Goal: Task Accomplishment & Management: Complete application form

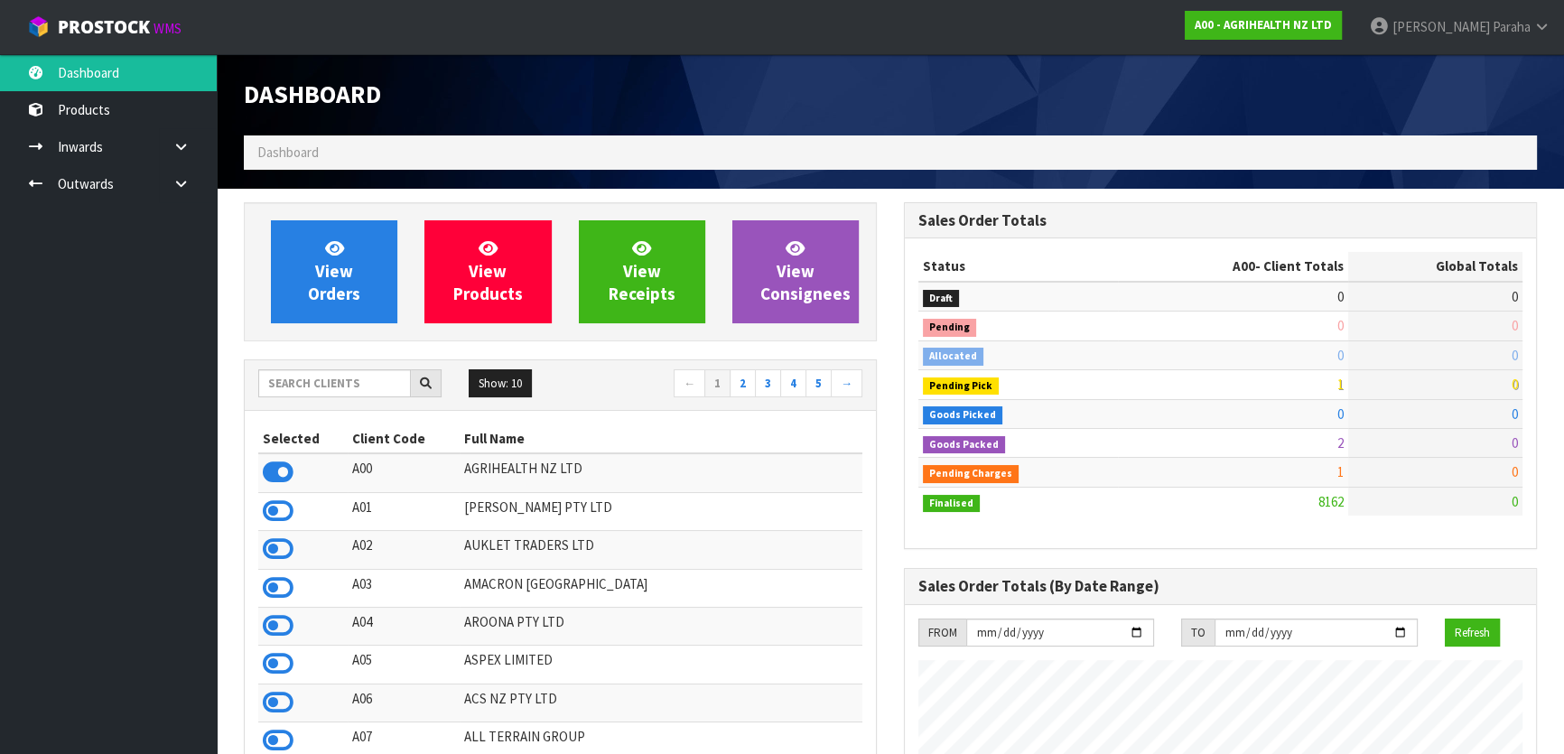
scroll to position [1365, 659]
click at [70, 183] on link "Outwards" at bounding box center [108, 183] width 217 height 37
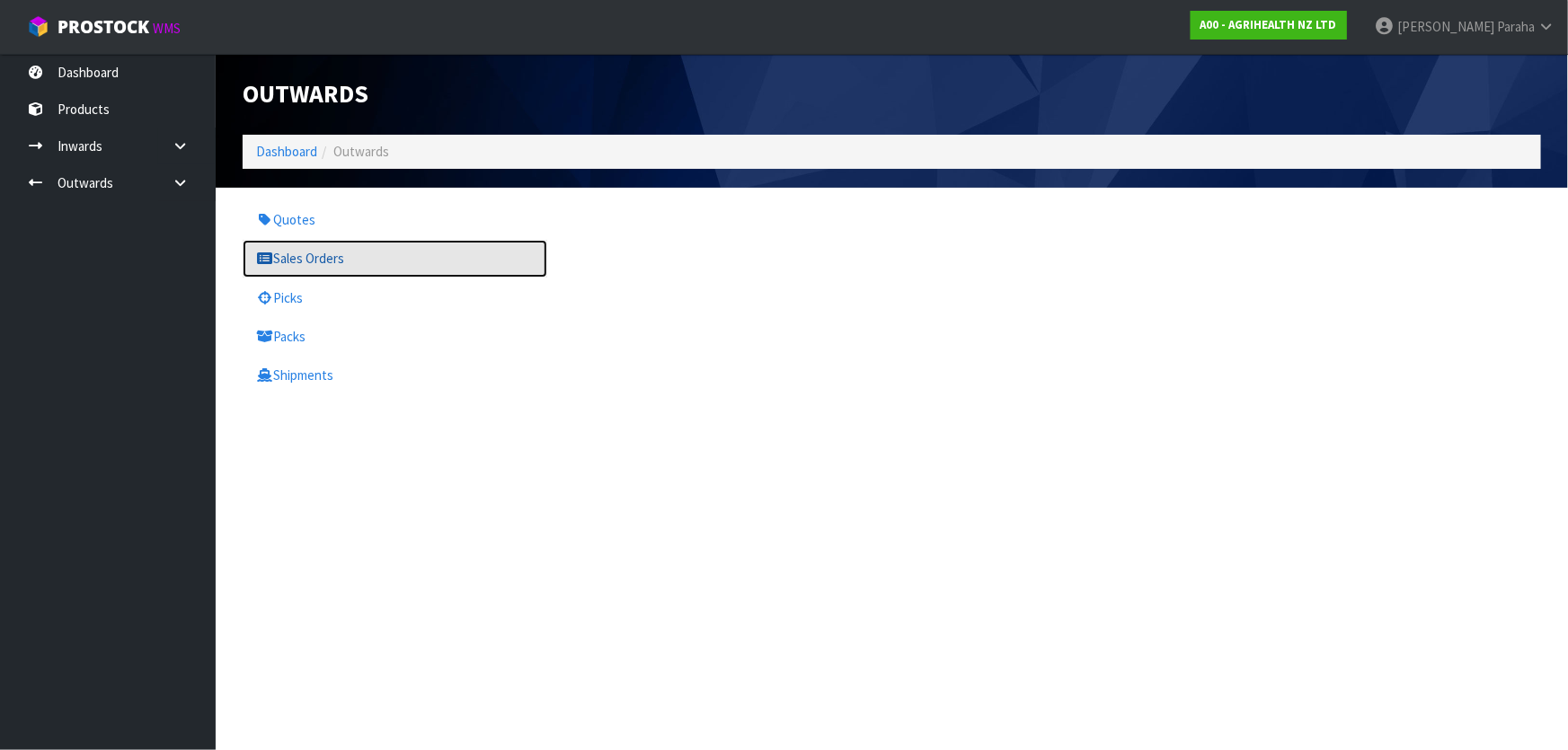
click at [327, 255] on link "Sales Orders" at bounding box center [395, 258] width 304 height 37
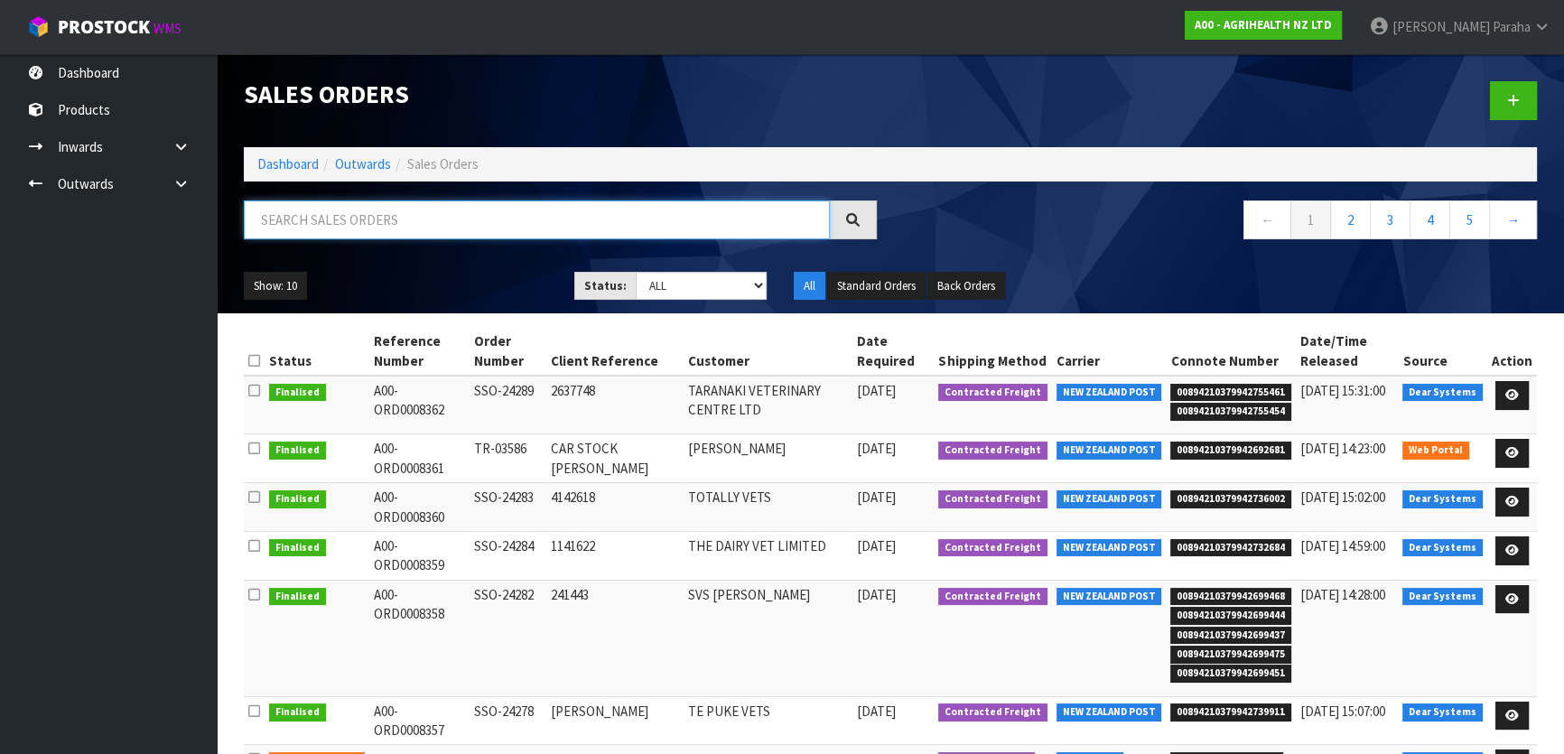
click at [351, 222] on input "text" at bounding box center [537, 219] width 586 height 39
drag, startPoint x: 0, startPoint y: 362, endPoint x: 190, endPoint y: 386, distance: 191.1
click at [0, 362] on ul "Dashboard Products Categories Serial Numbers Kitsets Packagings Inwards Purchas…" at bounding box center [108, 404] width 217 height 700
click at [488, 212] on input "text" at bounding box center [537, 219] width 586 height 39
type input "JOB-0409188"
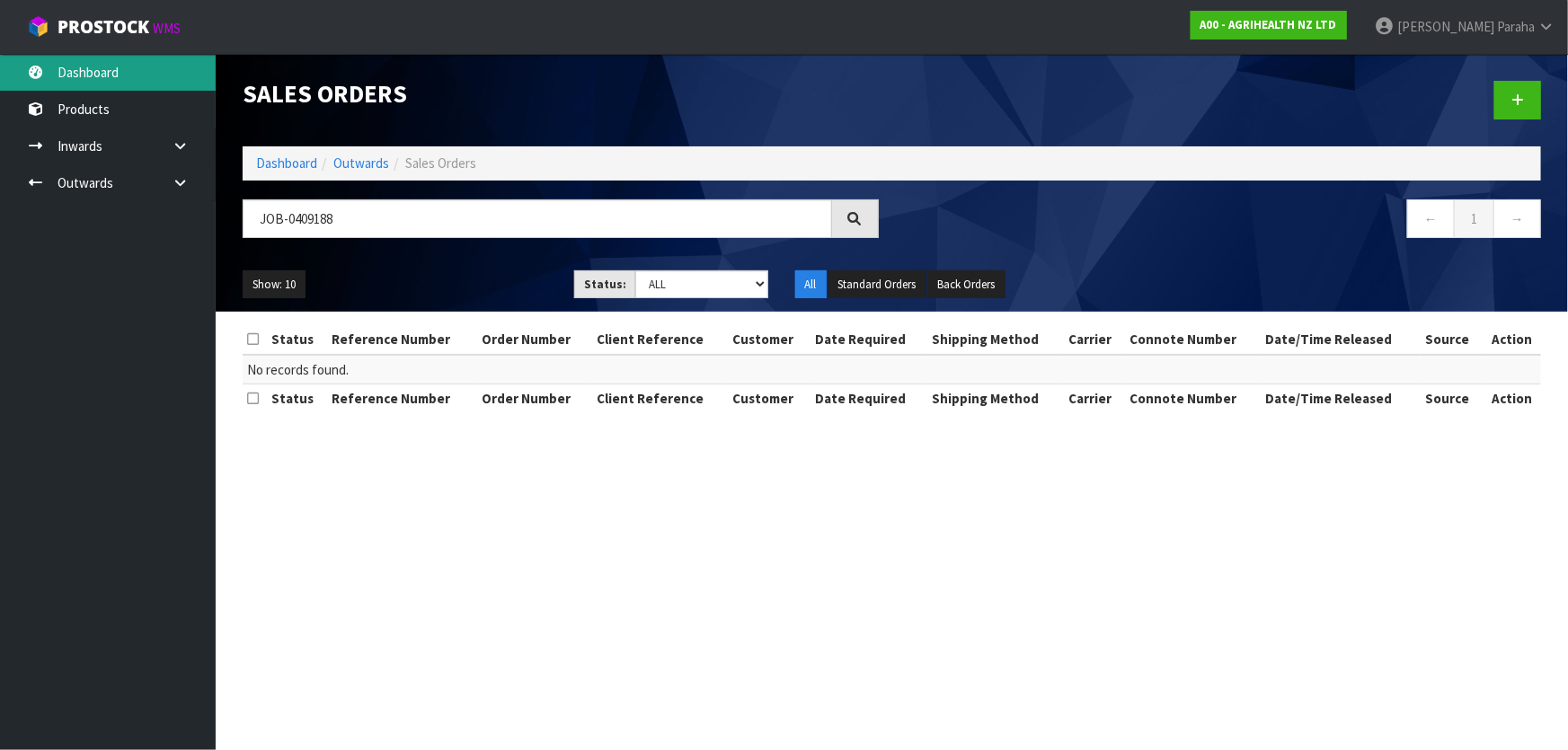
click at [71, 70] on link "Dashboard" at bounding box center [107, 72] width 216 height 37
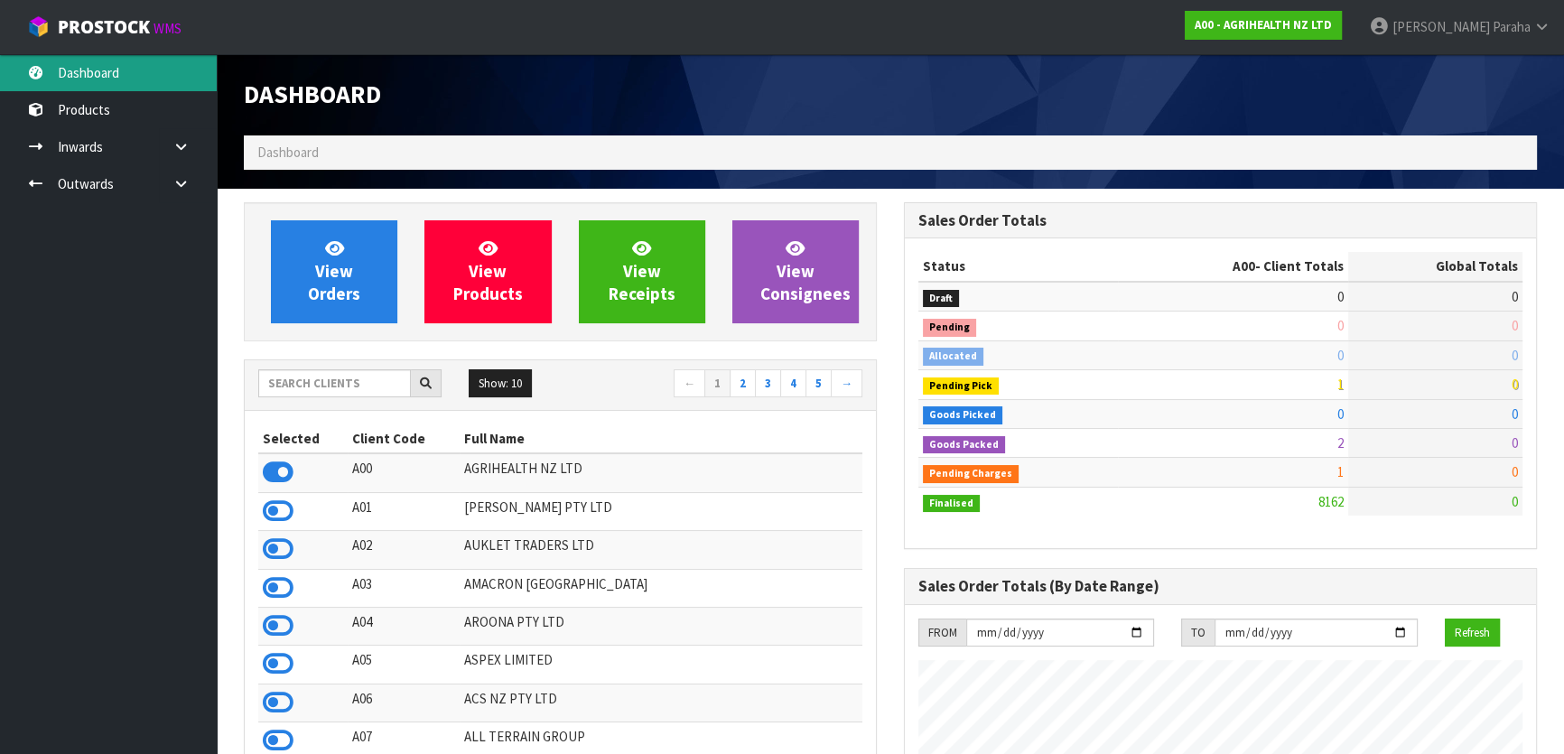
scroll to position [1365, 659]
click at [335, 380] on input "text" at bounding box center [334, 383] width 153 height 28
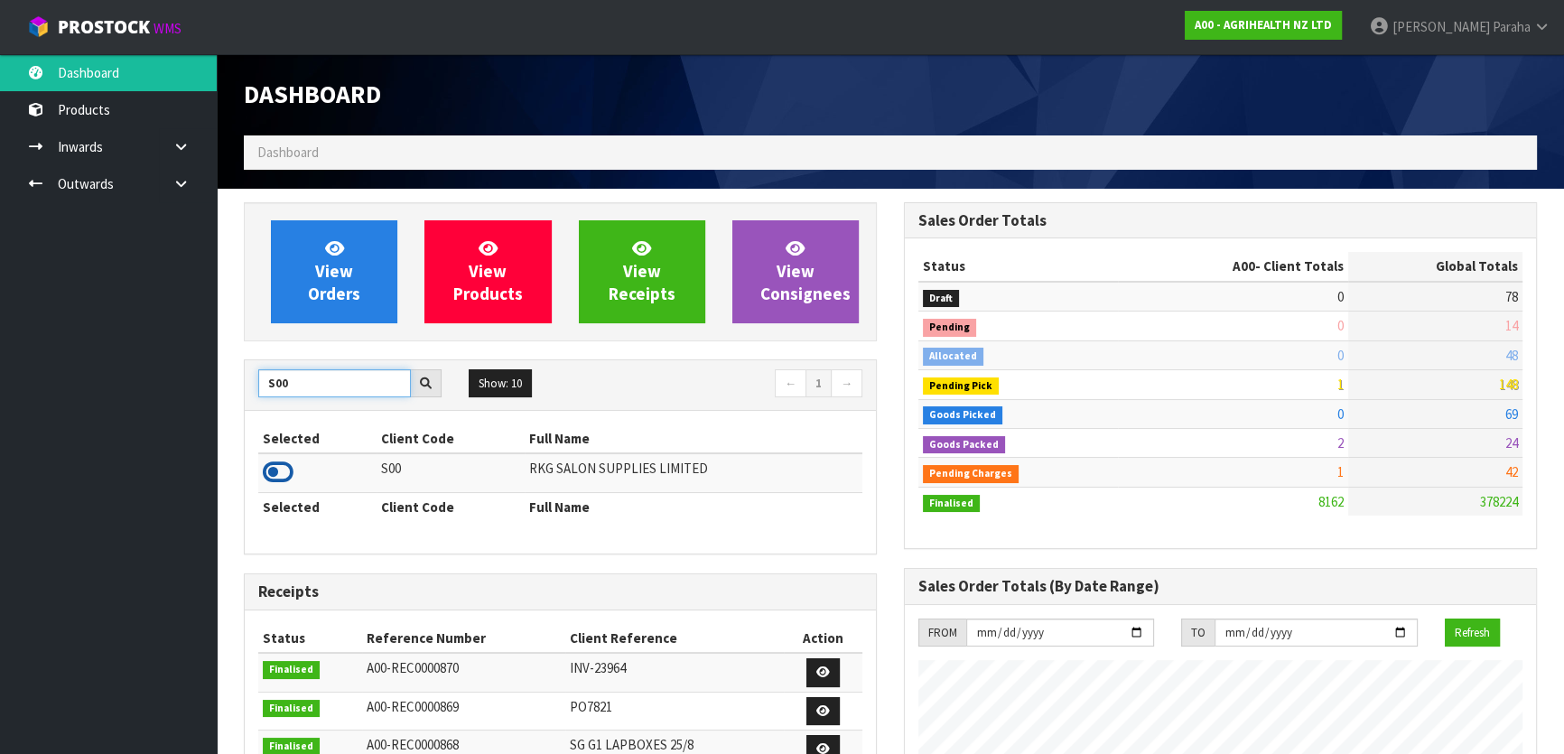
type input "S00"
click at [283, 470] on icon at bounding box center [278, 472] width 31 height 27
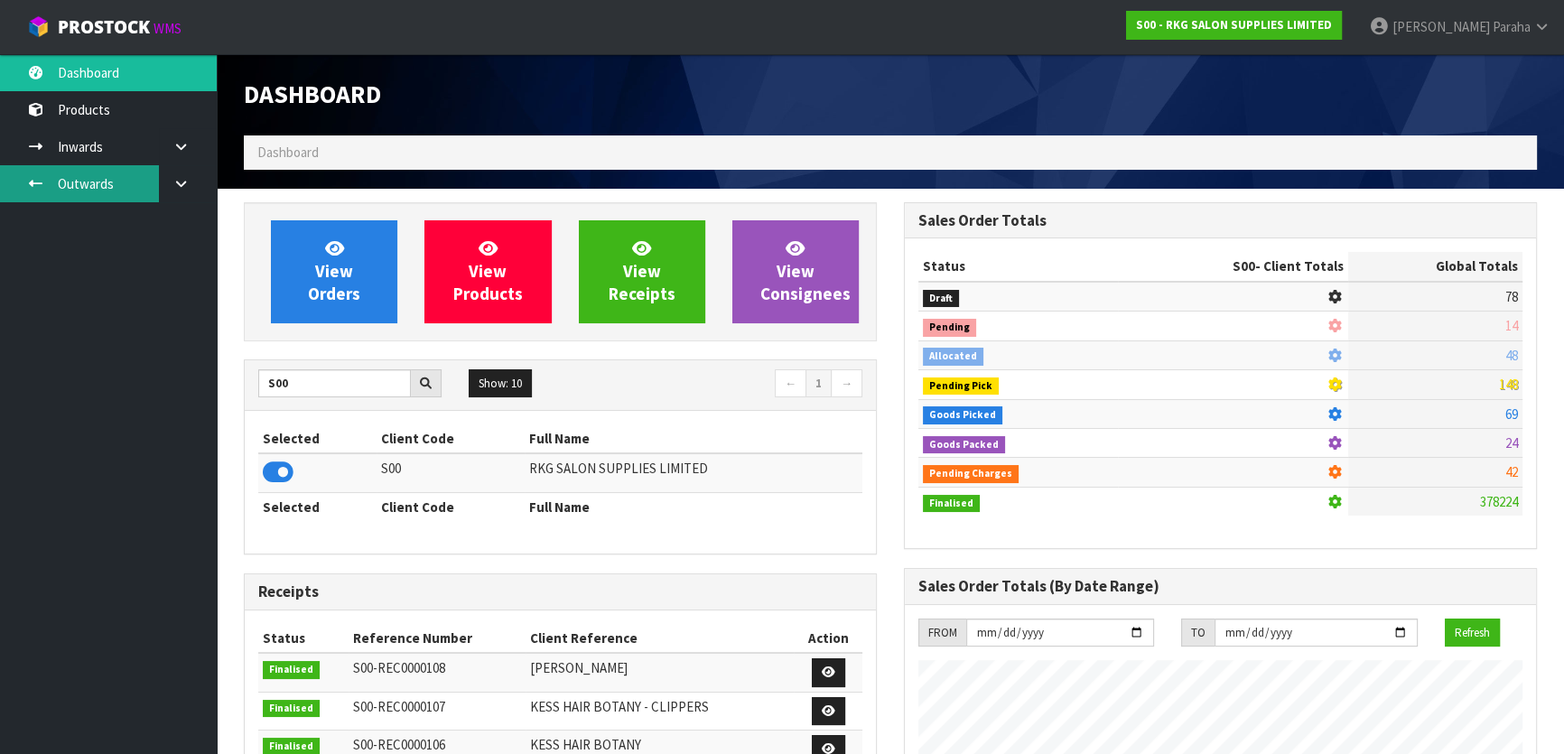
scroll to position [1423, 659]
click at [102, 188] on link "Outwards" at bounding box center [108, 183] width 217 height 37
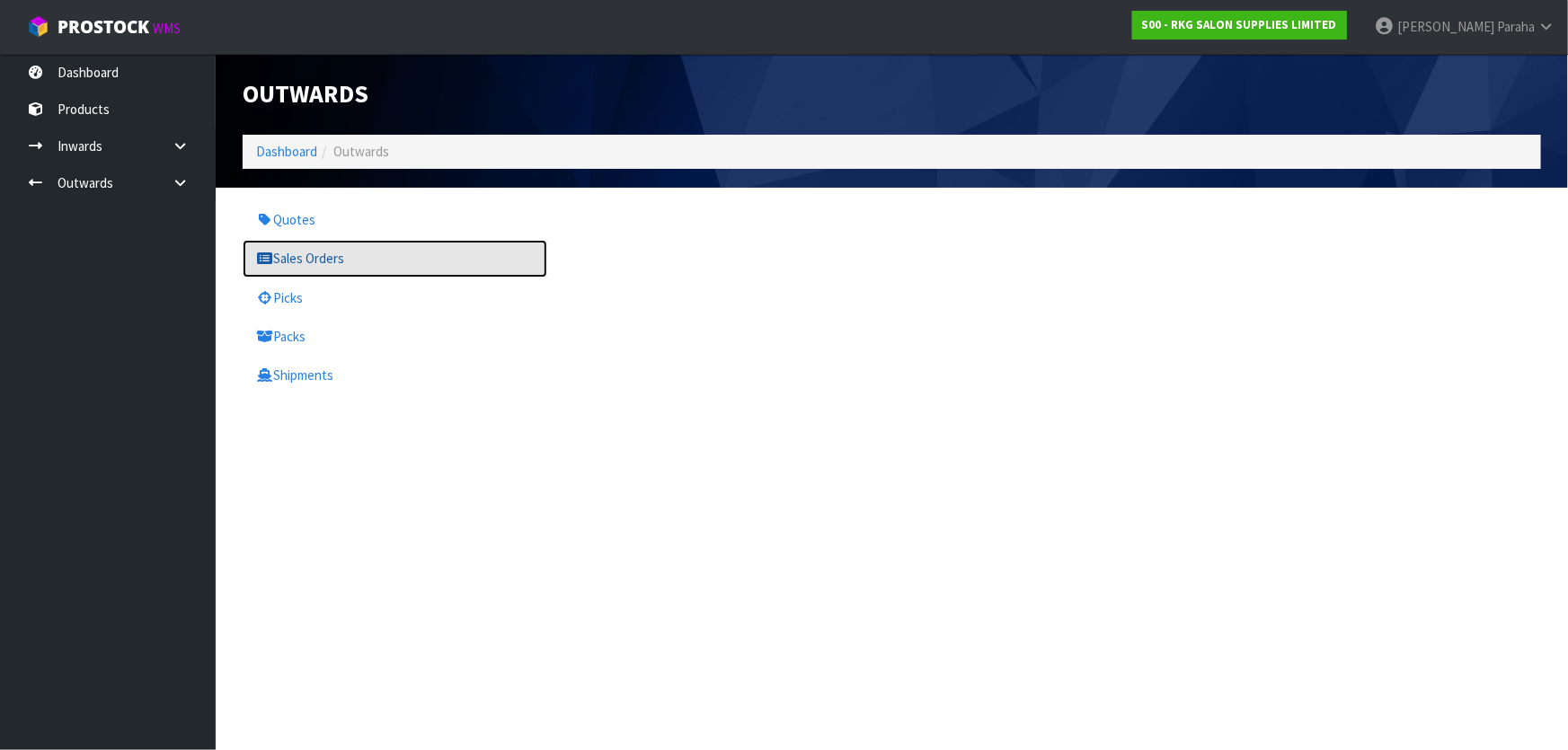
click at [340, 261] on link "Sales Orders" at bounding box center [395, 258] width 304 height 37
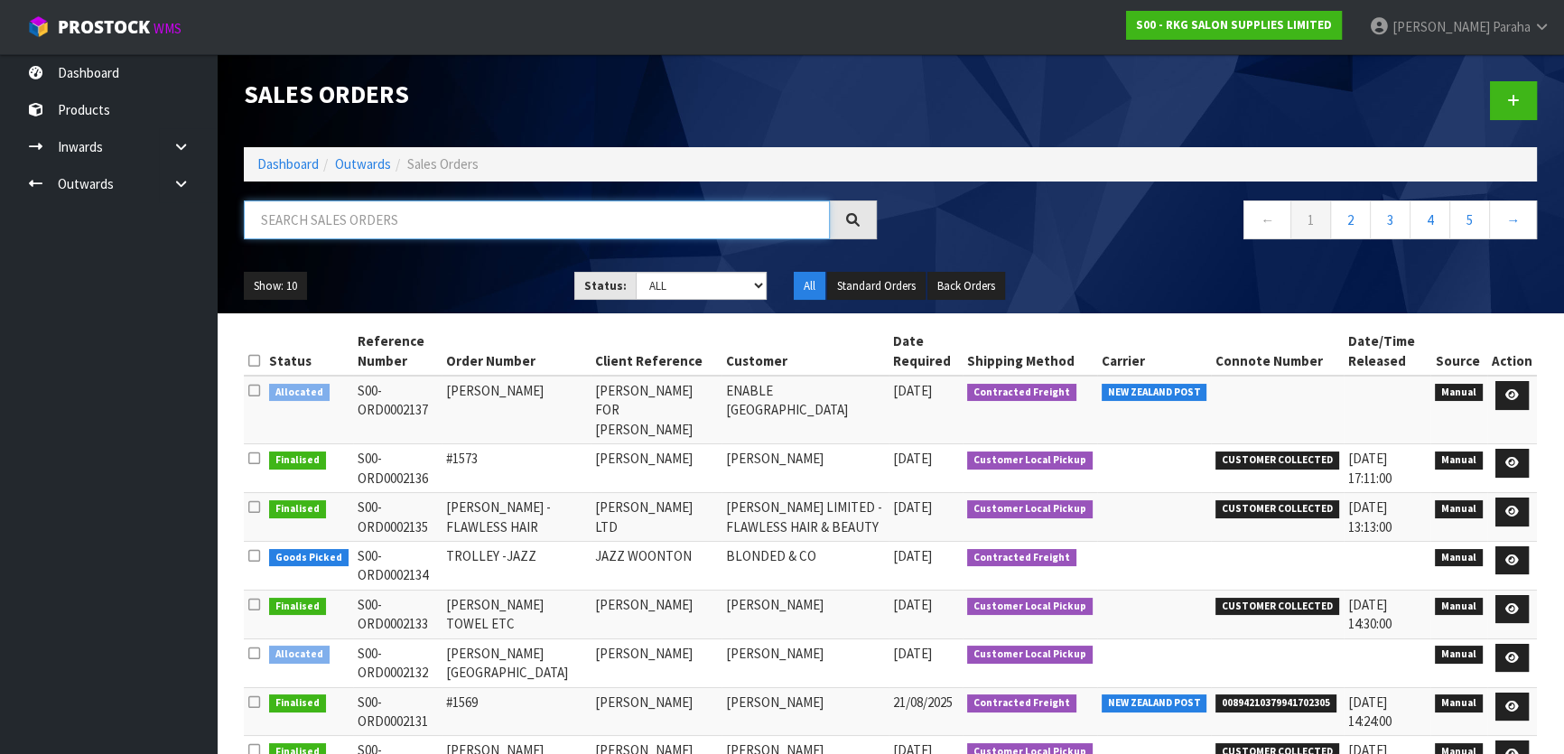
click at [328, 225] on input "text" at bounding box center [537, 219] width 586 height 39
type input "JOB-0409188"
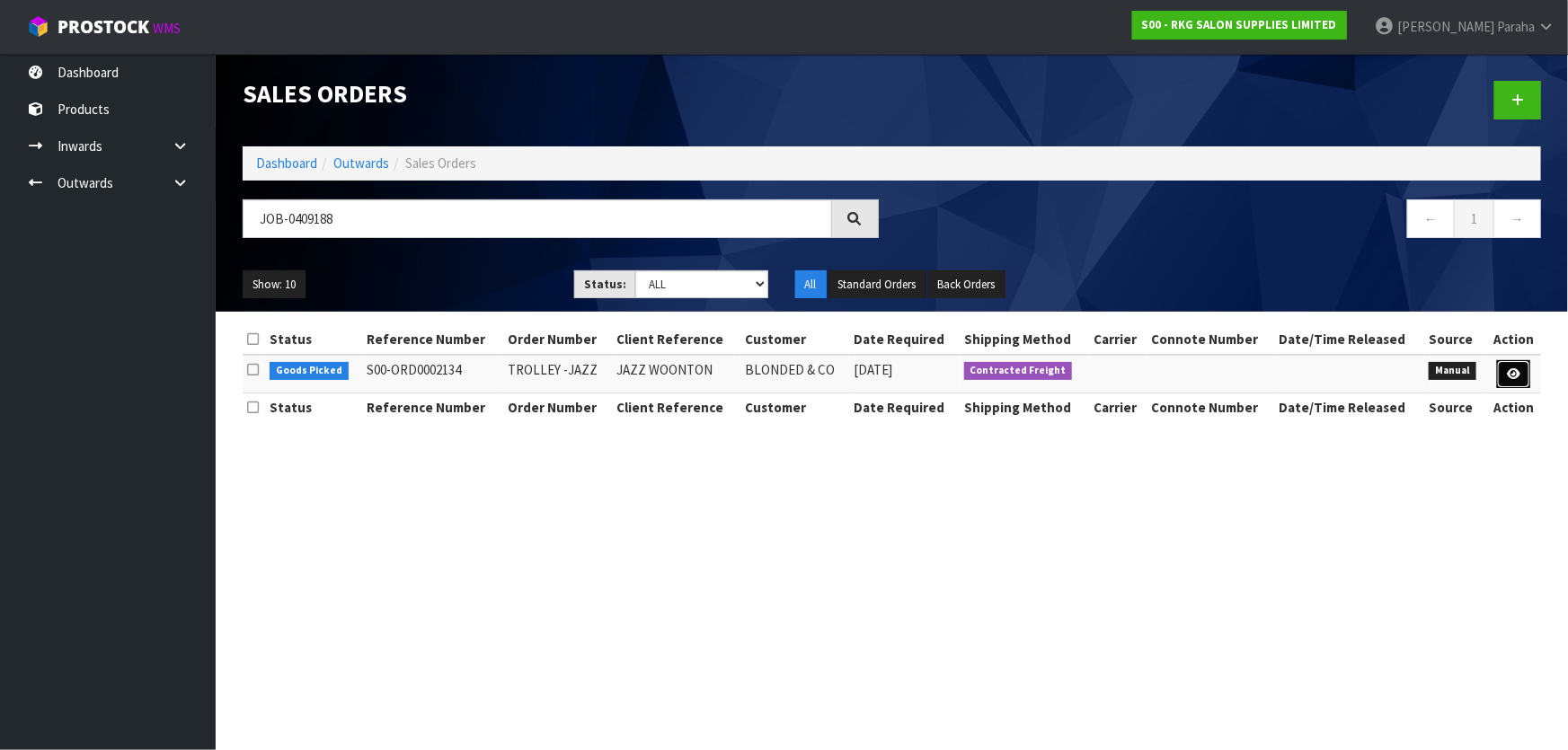
click at [1519, 375] on icon at bounding box center [1513, 374] width 14 height 12
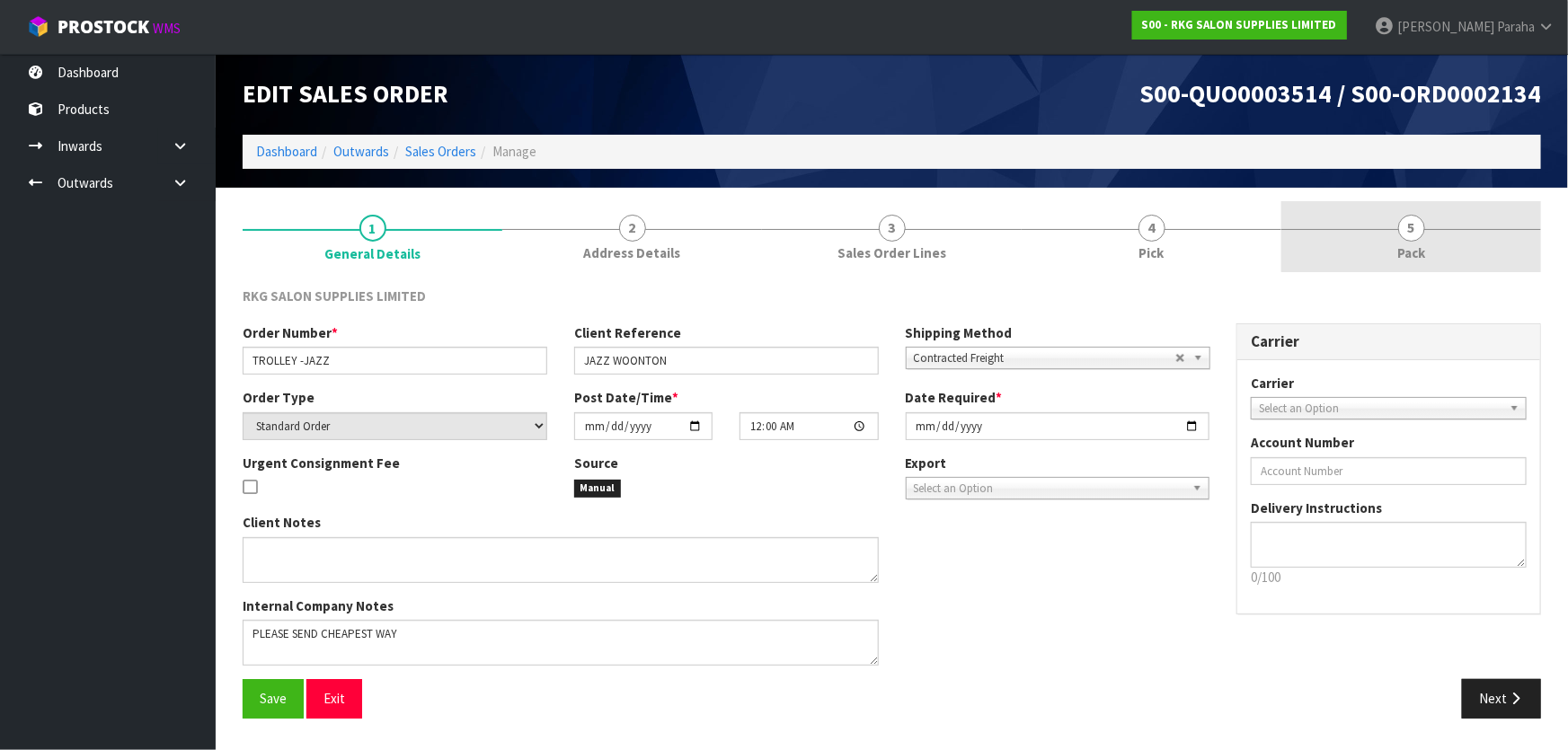
click at [1420, 238] on link "5 Pack" at bounding box center [1411, 236] width 260 height 71
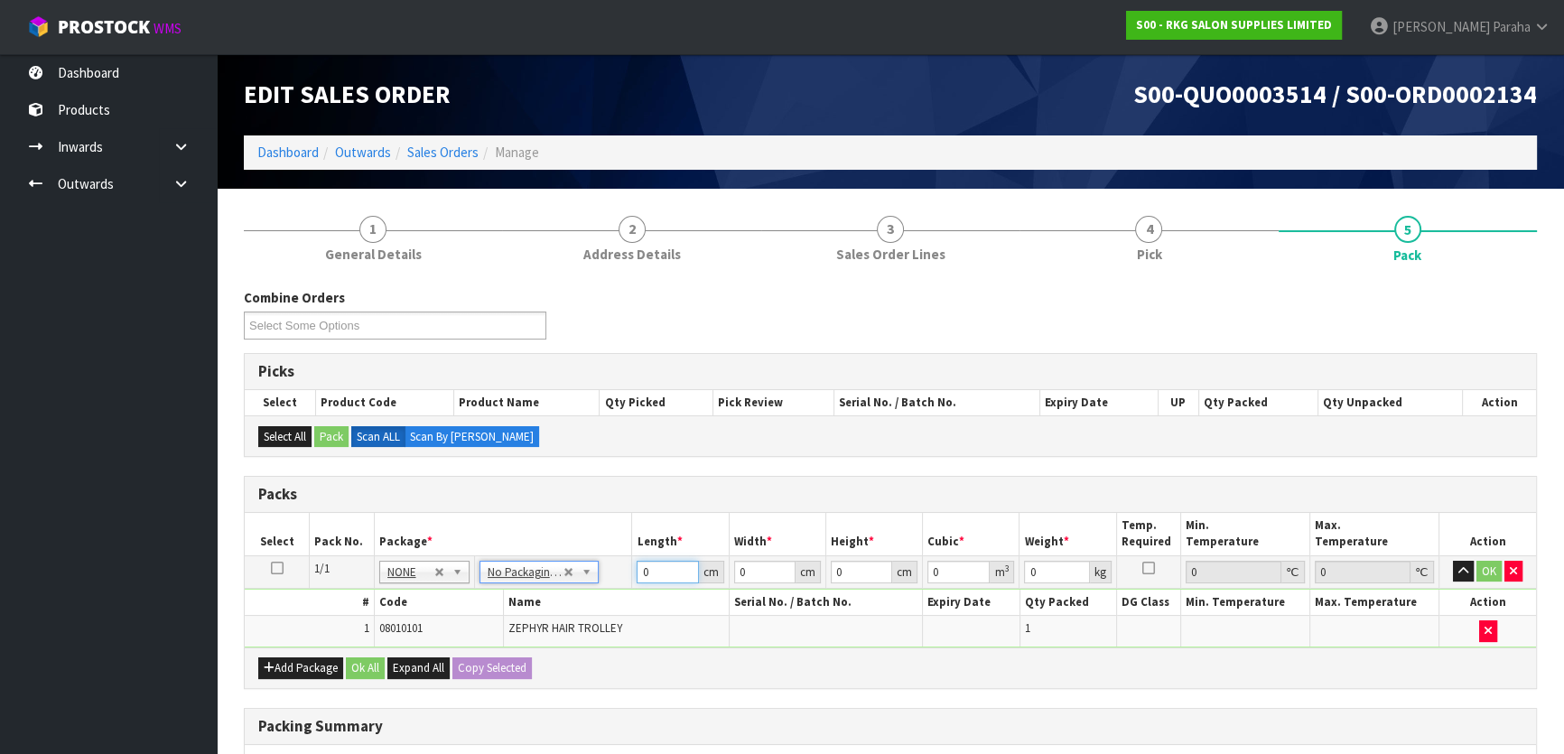
click at [623, 572] on tr "1/1 NONE 007-001 007-002 007-004 007-009 007-013 007-014 007-015 007-017 007-01…" at bounding box center [890, 571] width 1291 height 33
type input "87"
type input "43"
type input "4"
type input "0.014964"
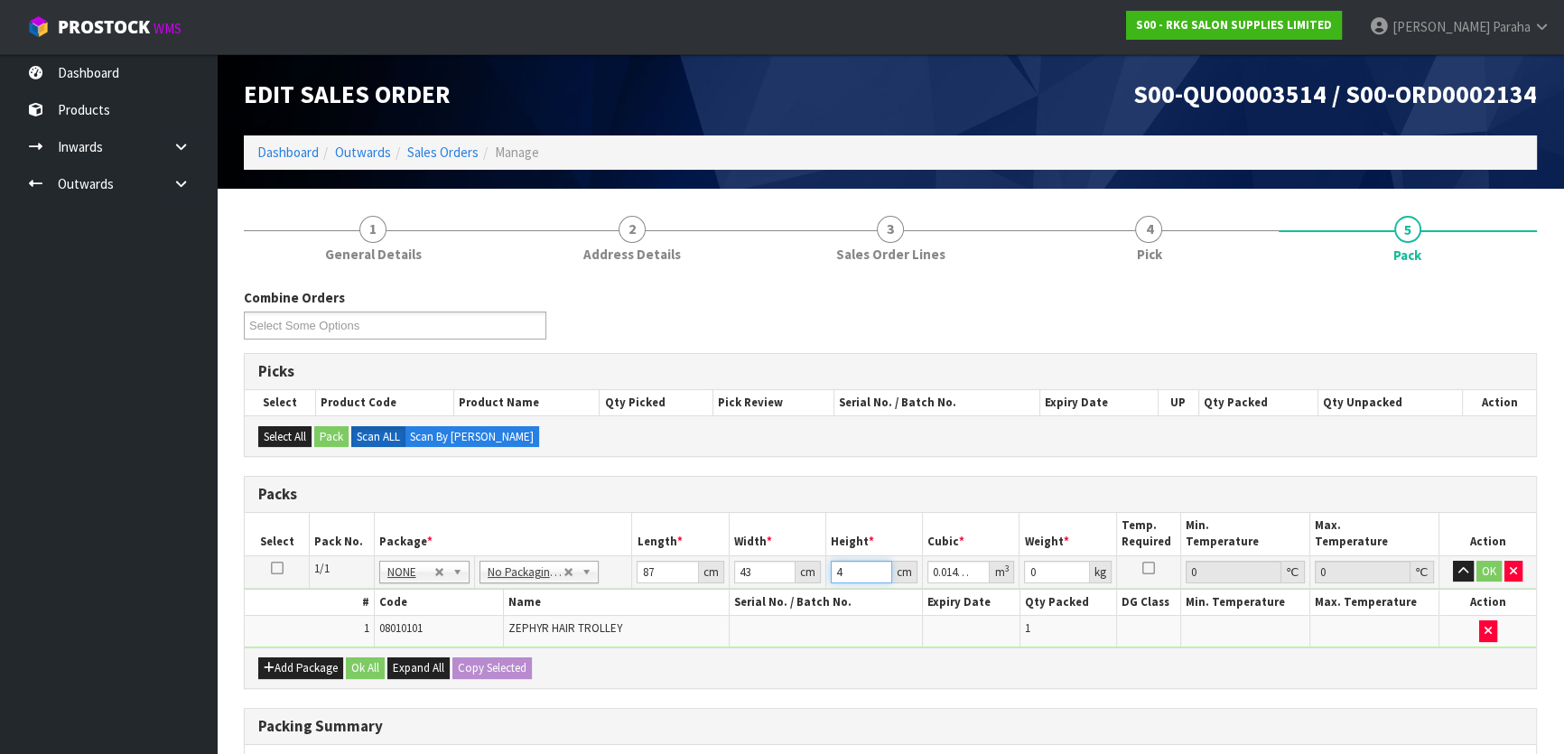
type input "43"
type input "0.160863"
type input "43"
type input "10"
click at [1453, 561] on button "button" at bounding box center [1463, 572] width 21 height 22
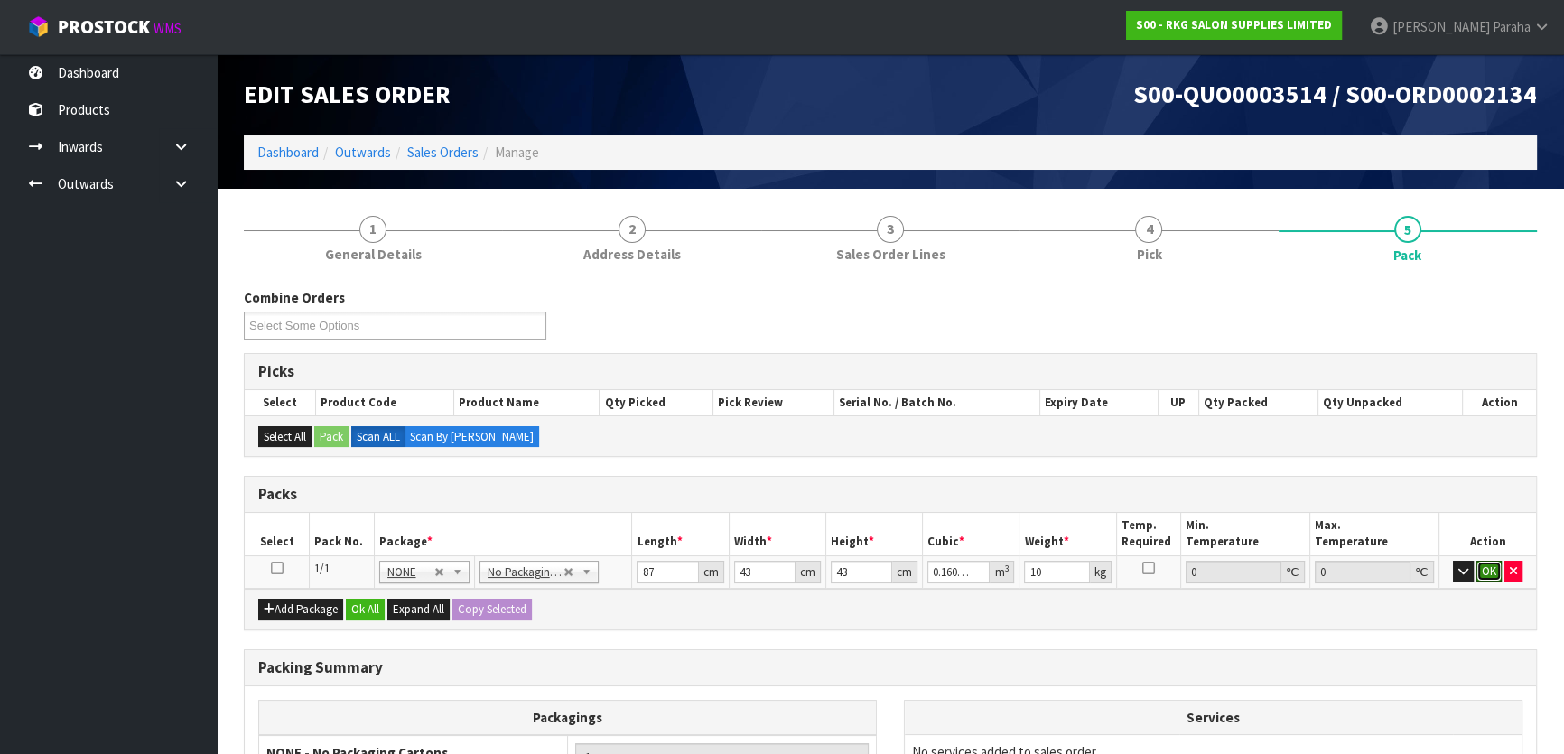
click button "OK" at bounding box center [1488, 572] width 25 height 22
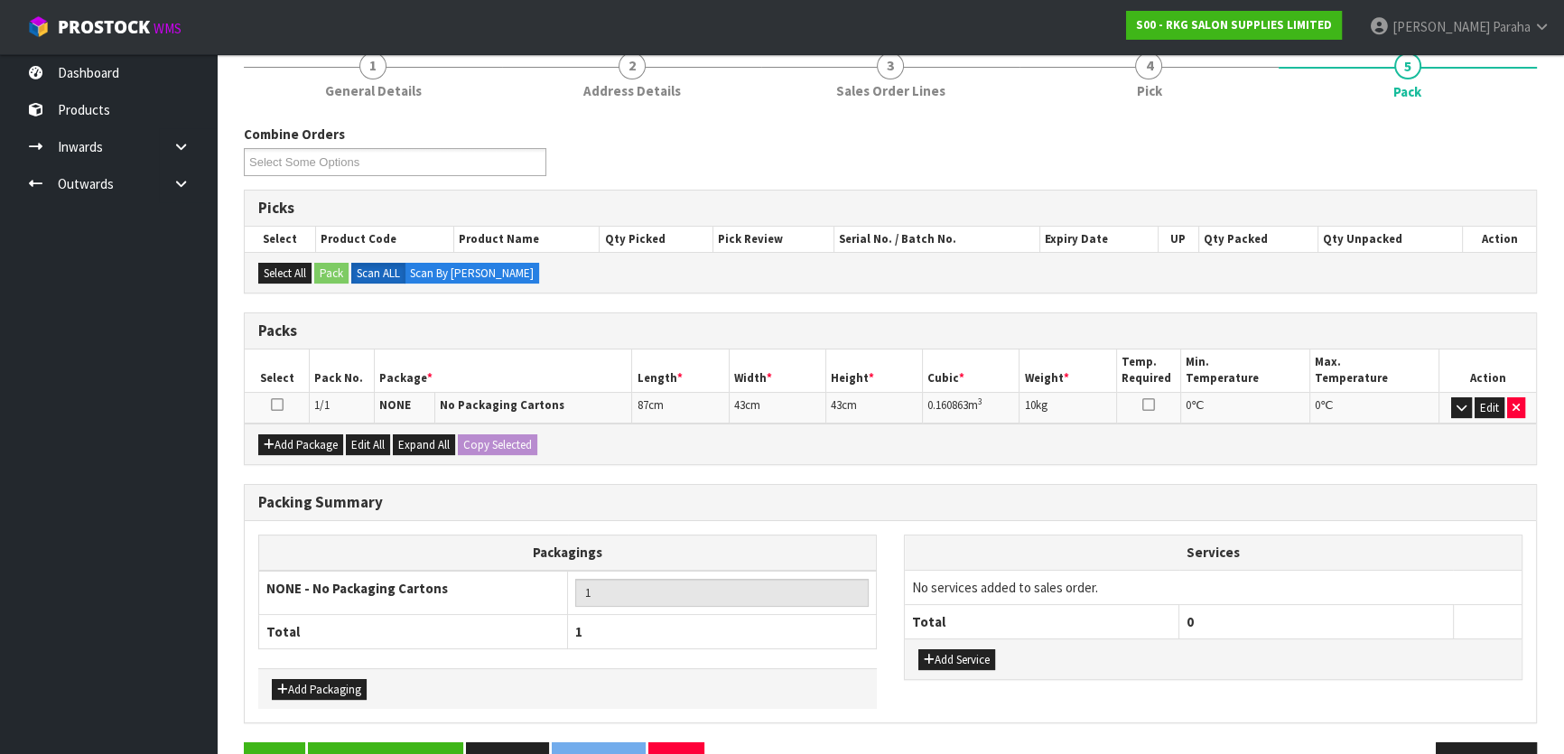
scroll to position [213, 0]
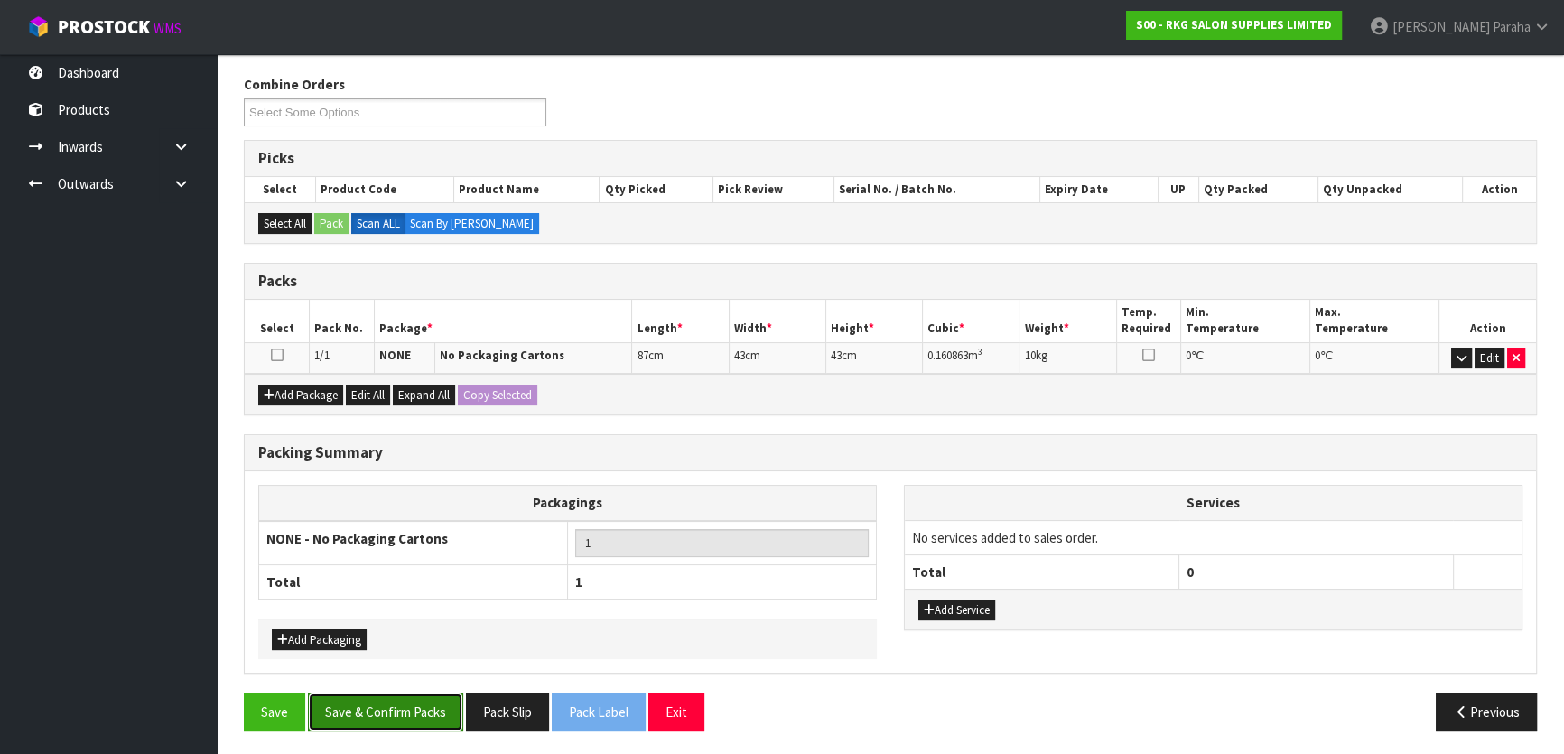
click at [441, 702] on button "Save & Confirm Packs" at bounding box center [385, 712] width 155 height 39
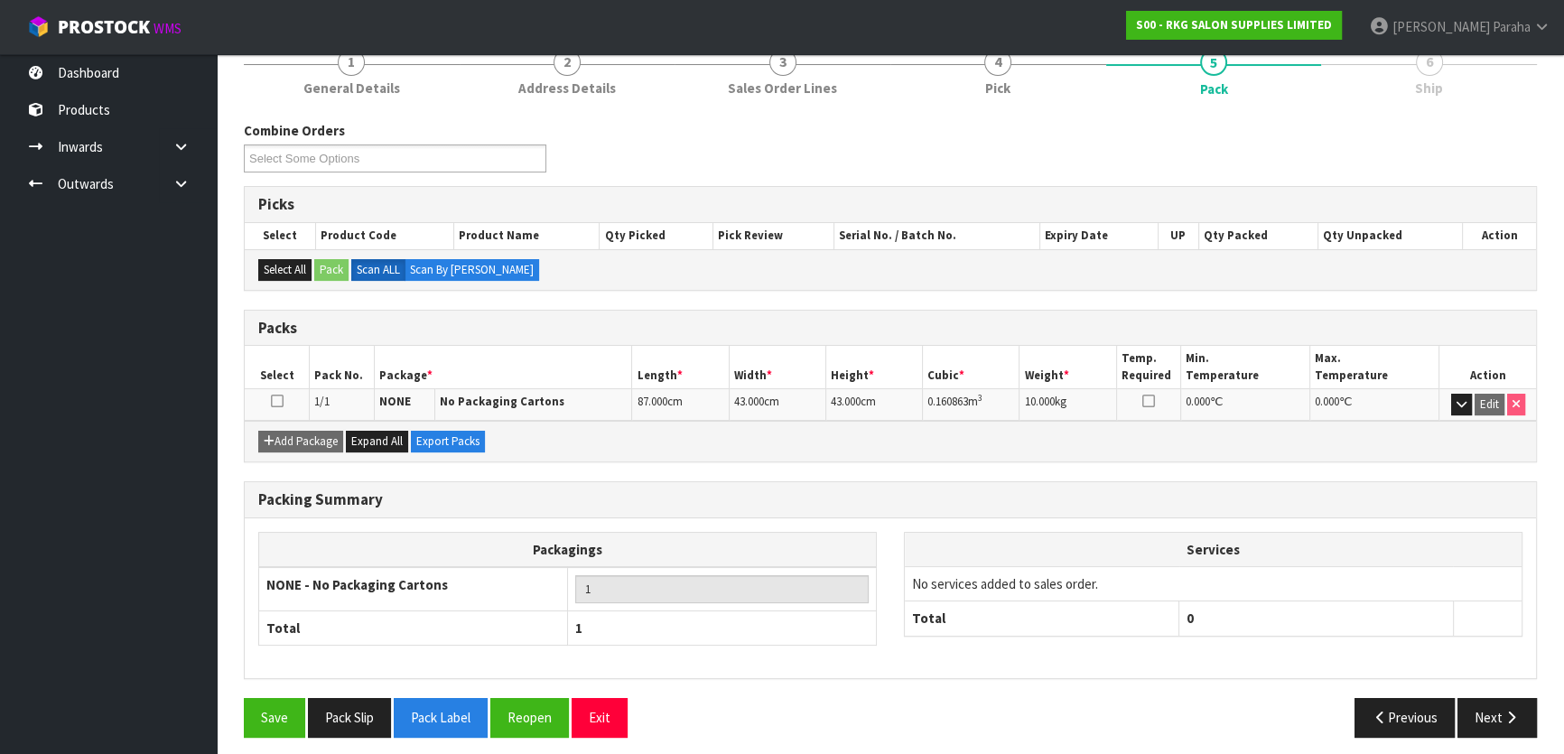
scroll to position [238, 0]
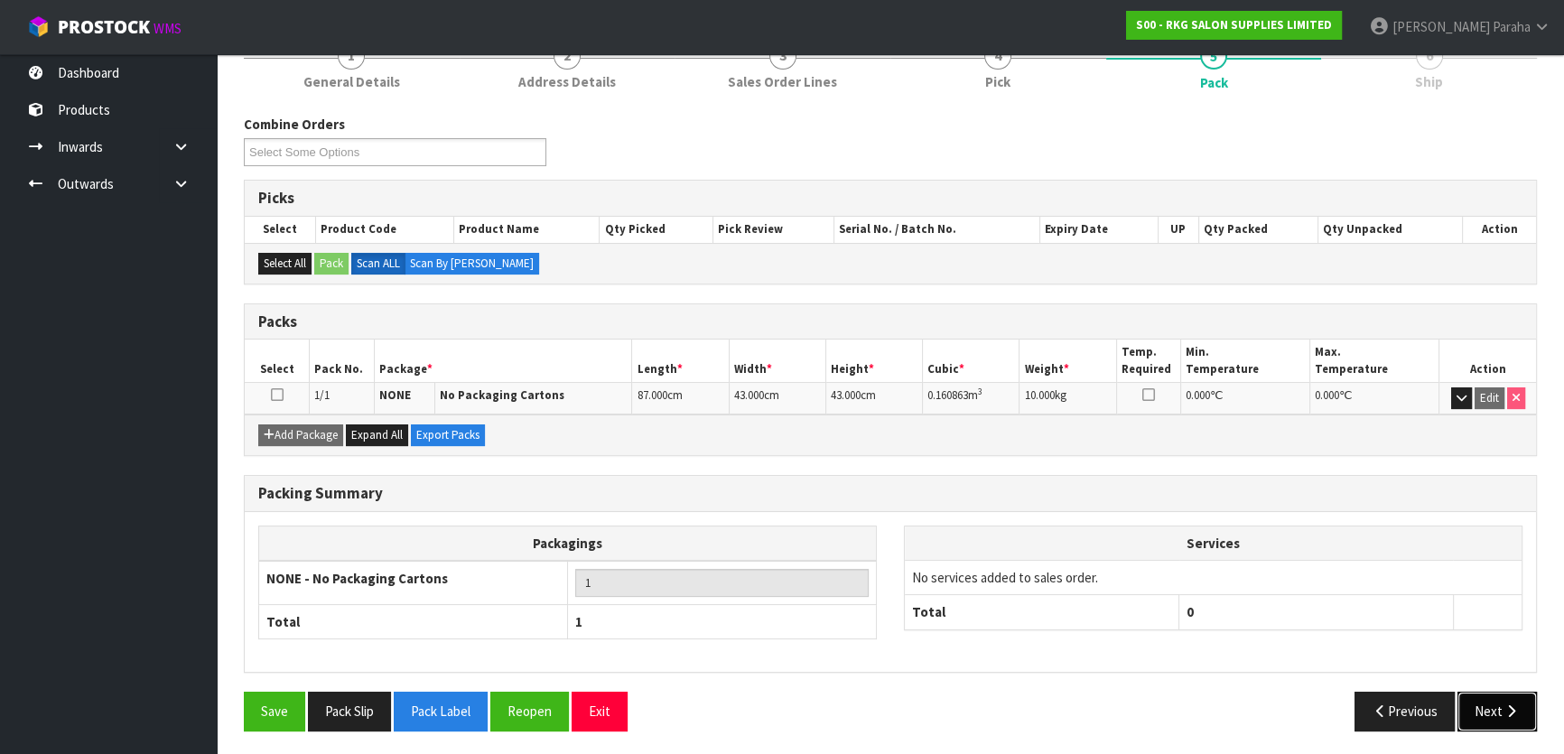
click at [1516, 708] on icon "button" at bounding box center [1510, 711] width 17 height 14
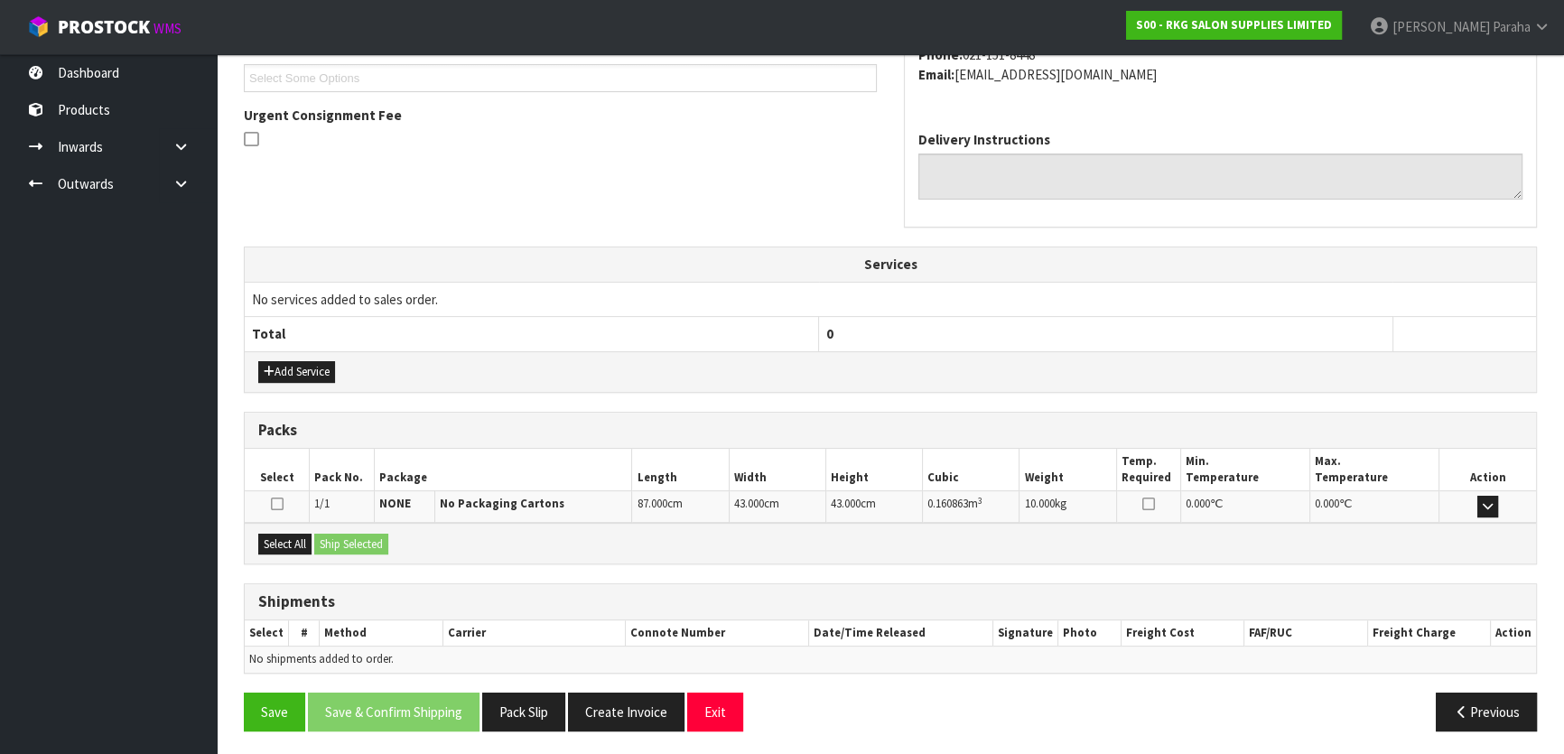
scroll to position [494, 0]
click at [293, 537] on button "Select All" at bounding box center [284, 544] width 53 height 22
click at [358, 542] on button "Ship Selected" at bounding box center [351, 544] width 74 height 22
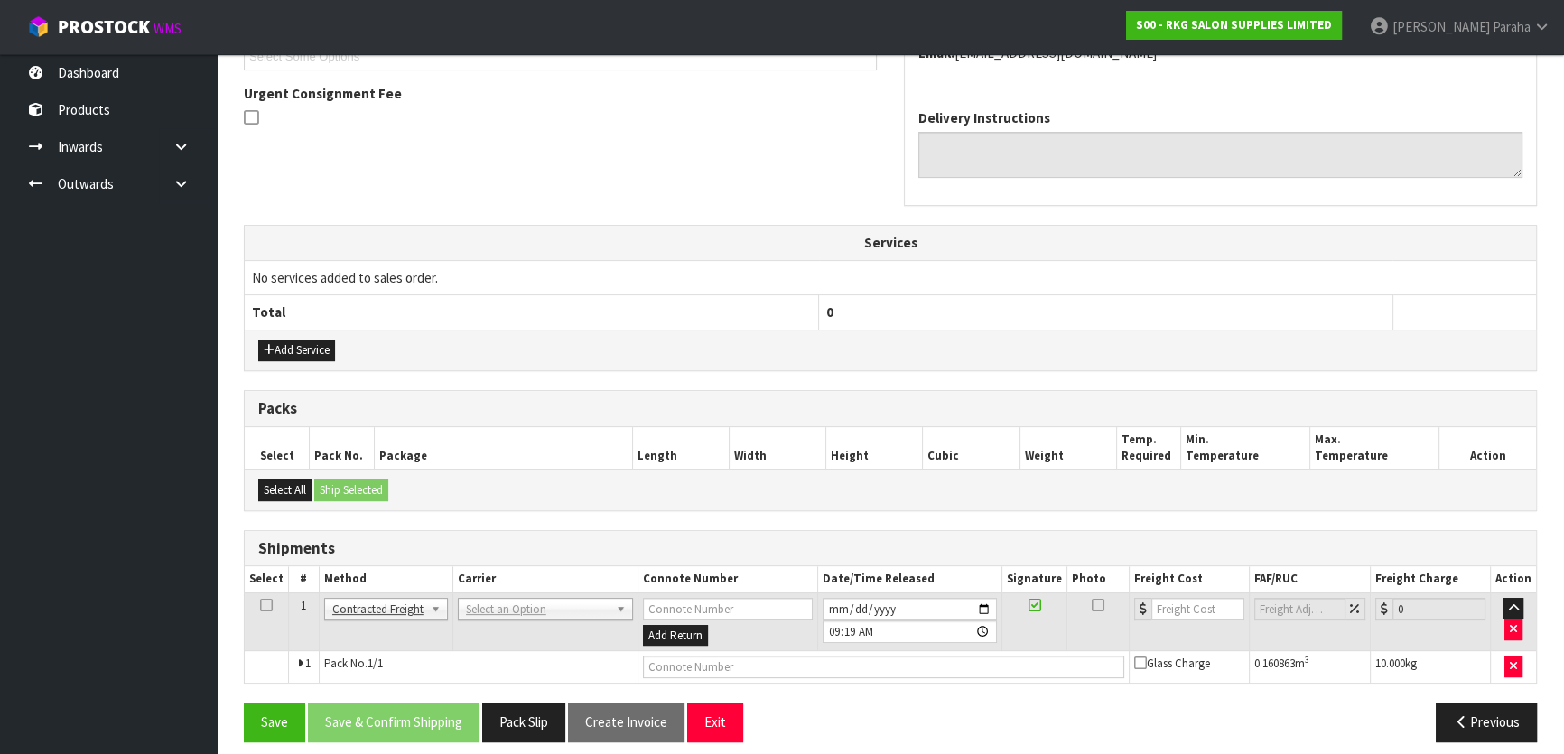
scroll to position [525, 0]
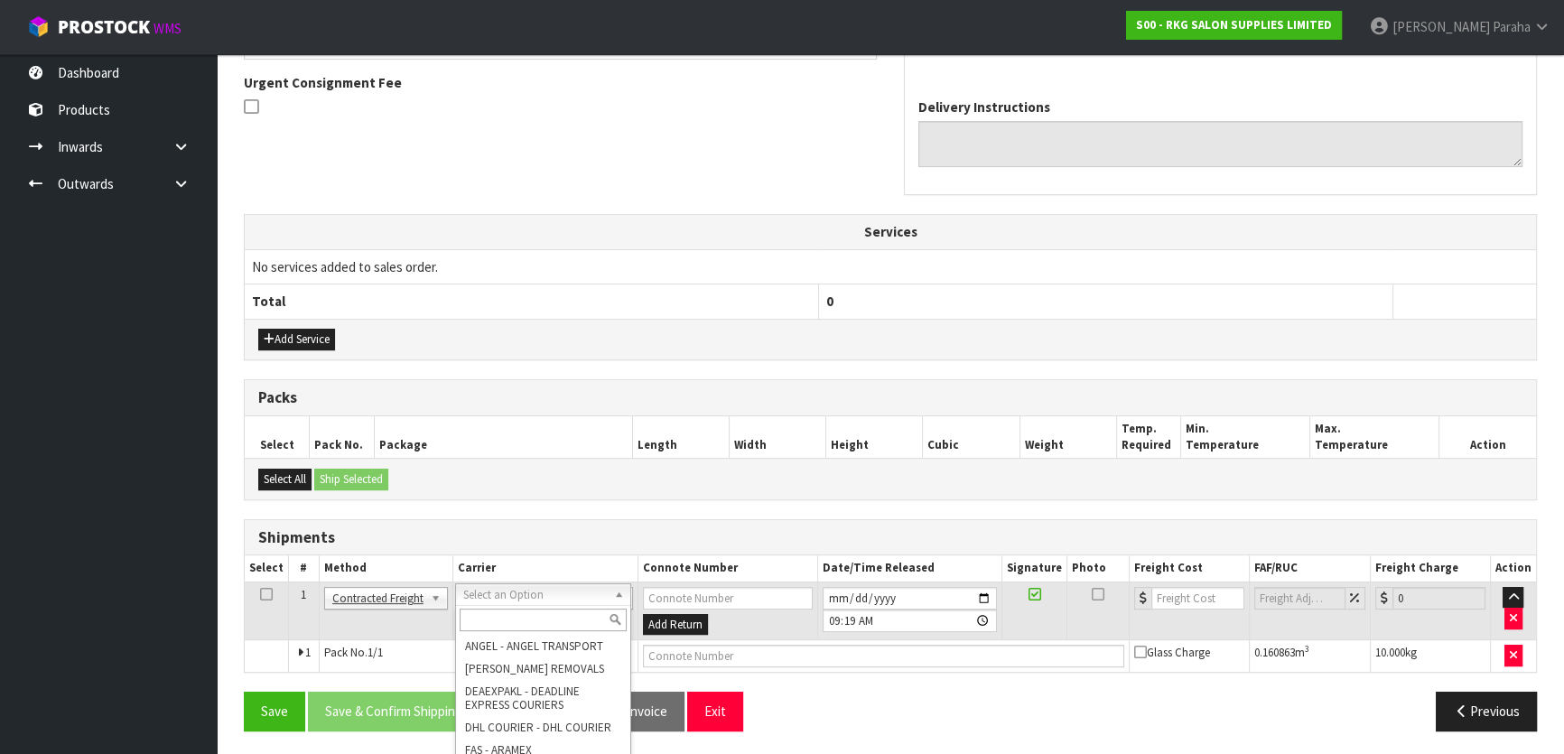
click at [581, 621] on input "text" at bounding box center [543, 620] width 167 height 23
type input "NZP"
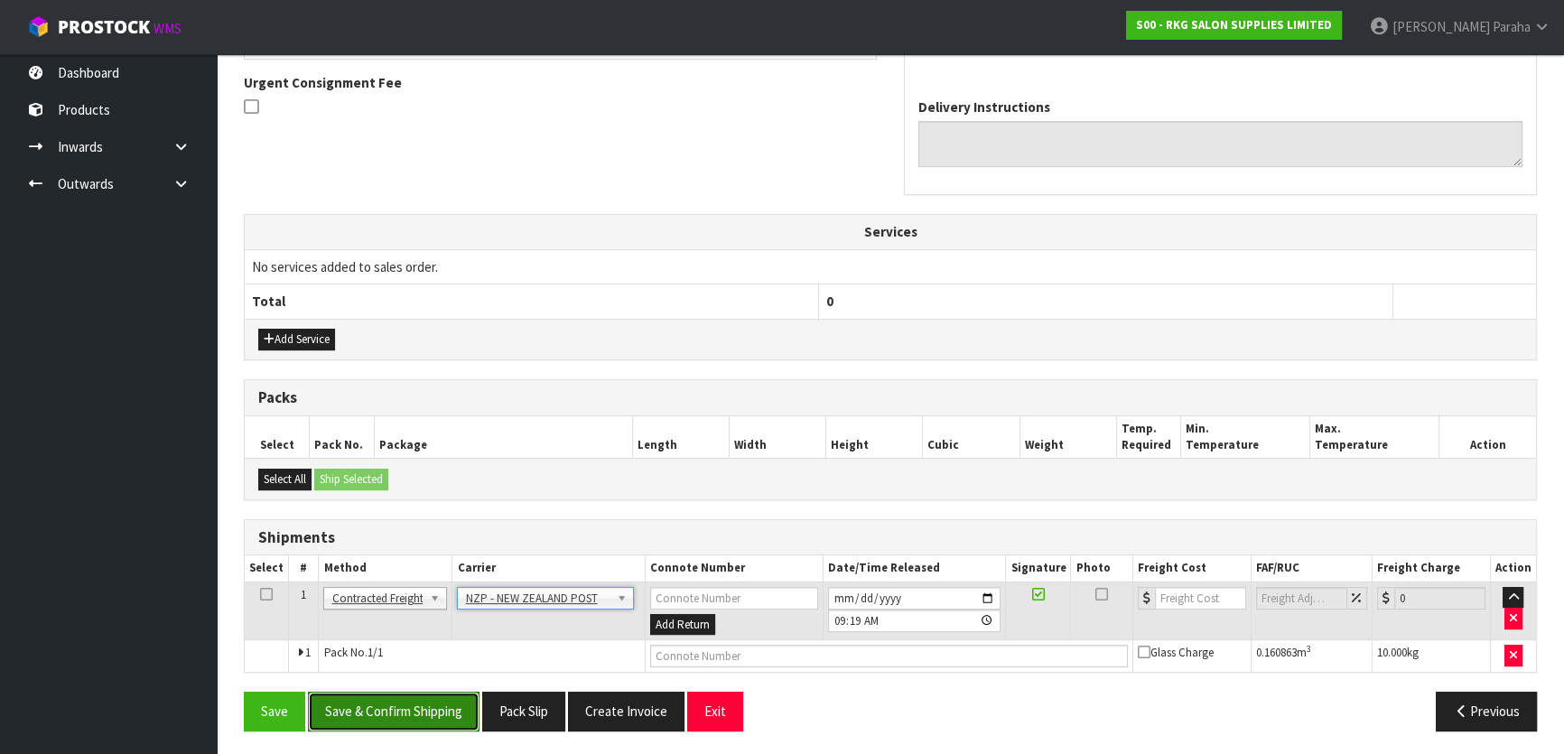
click at [395, 696] on button "Save & Confirm Shipping" at bounding box center [394, 711] width 172 height 39
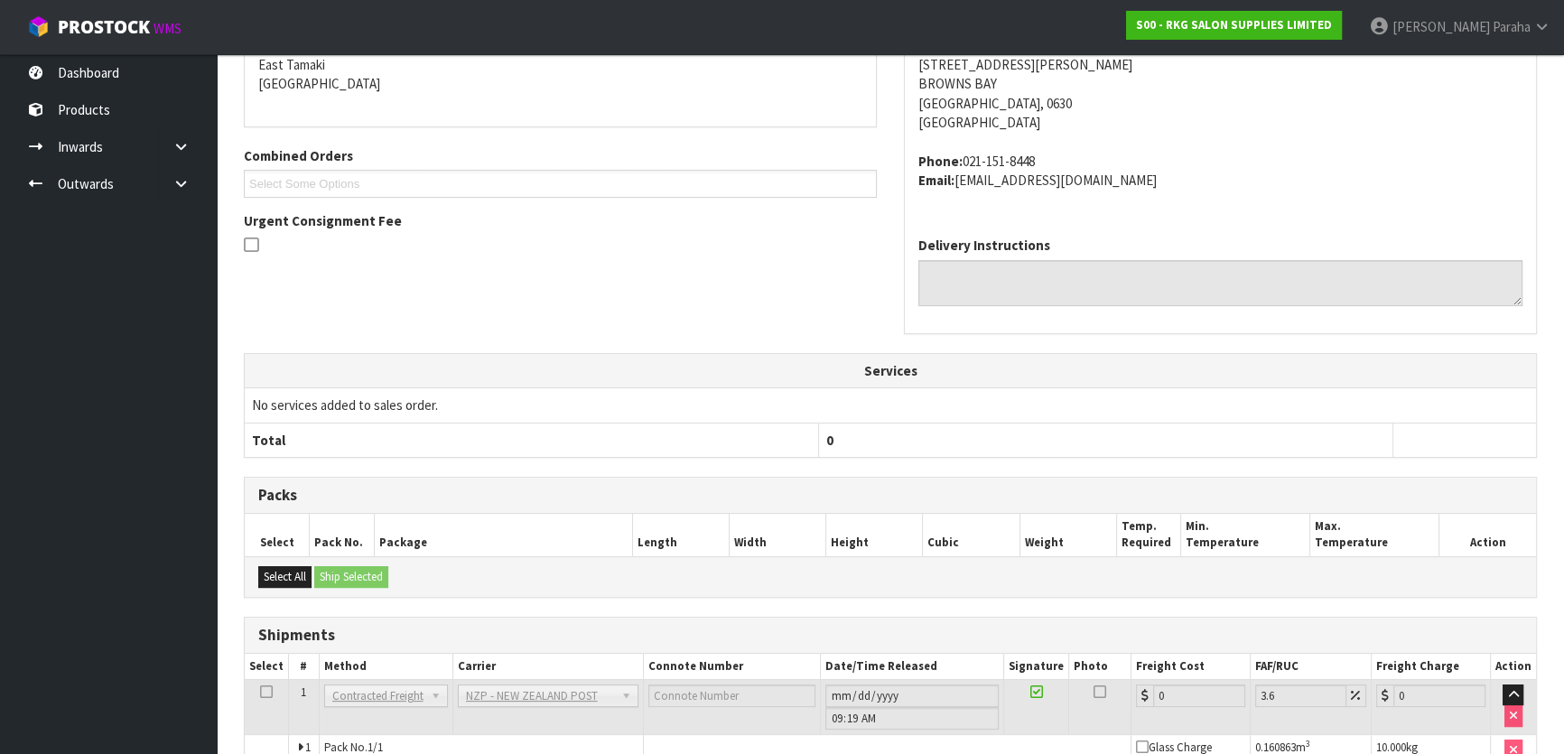
scroll to position [500, 0]
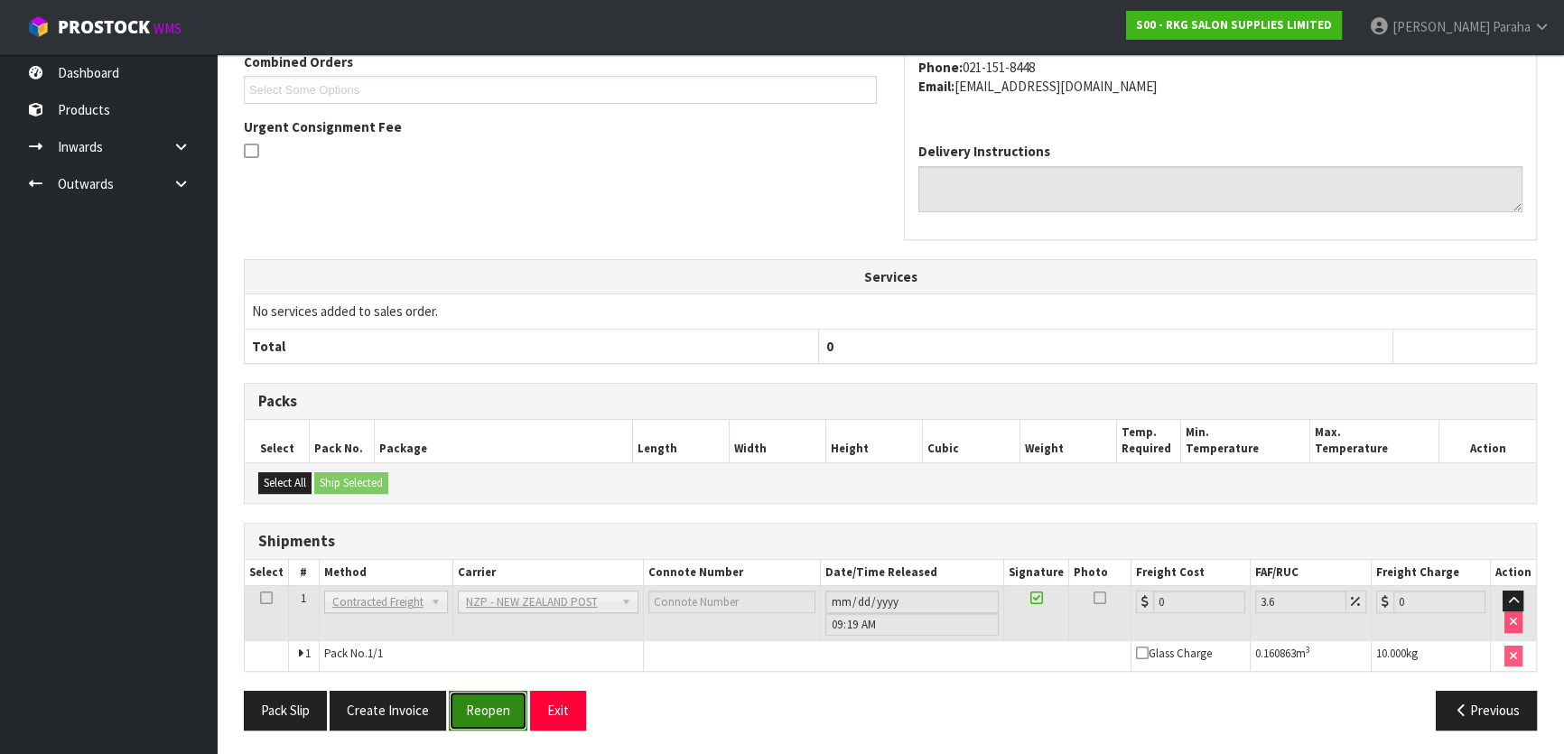
click at [497, 705] on button "Reopen" at bounding box center [488, 710] width 79 height 39
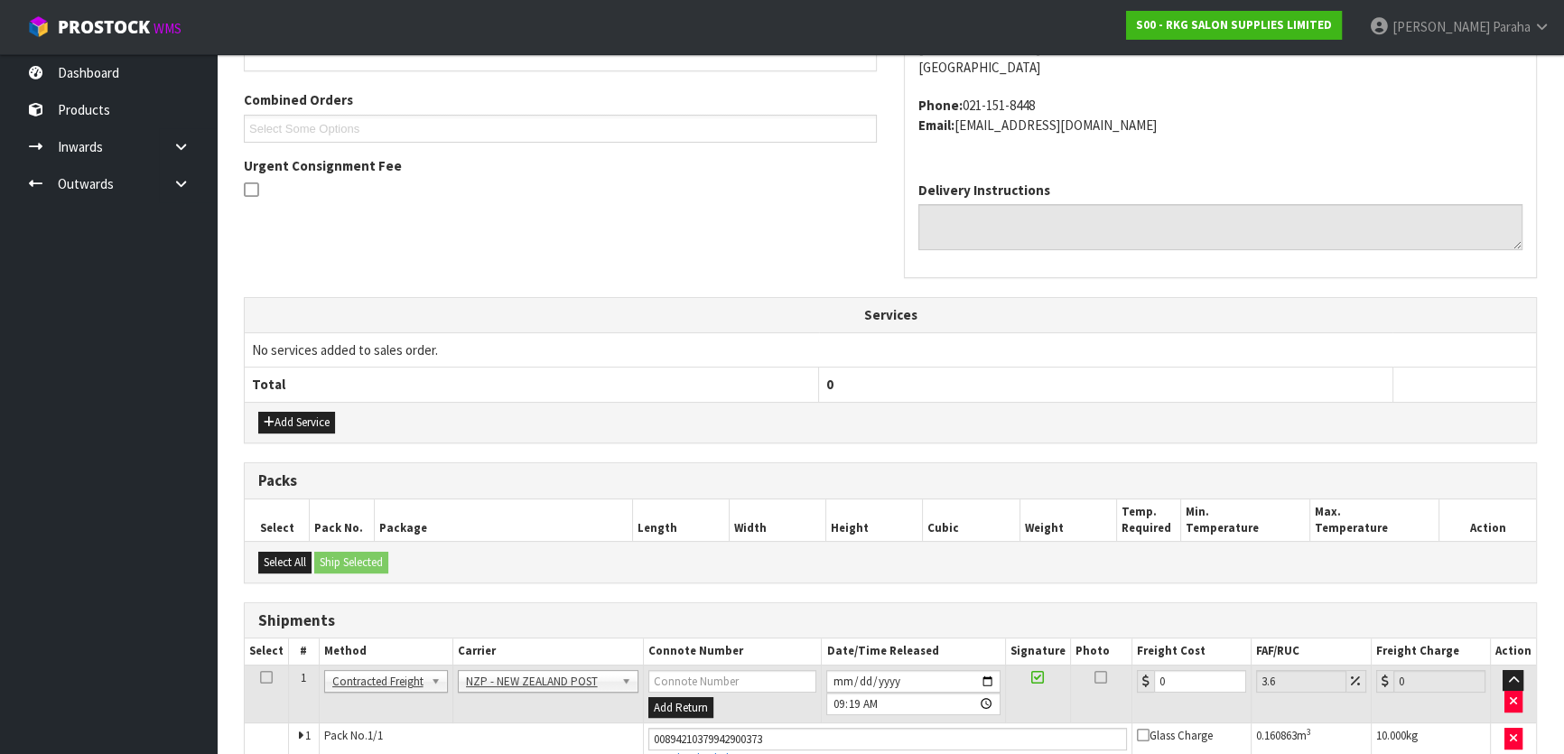
scroll to position [542, 0]
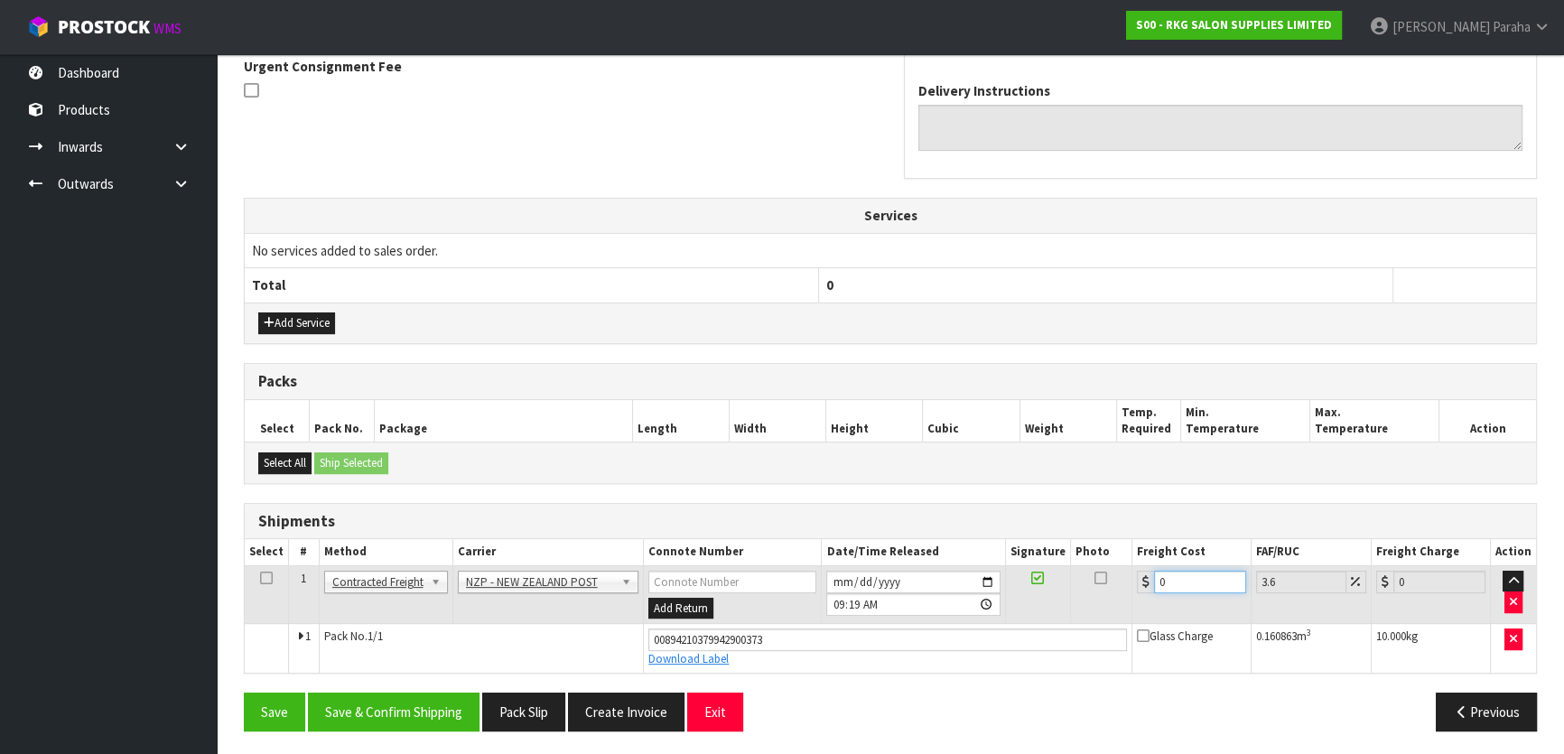
drag, startPoint x: 1171, startPoint y: 578, endPoint x: 1132, endPoint y: 586, distance: 39.7
click at [1132, 586] on td "0" at bounding box center [1191, 594] width 119 height 59
type input "8"
type input "8.29"
type input "8.2"
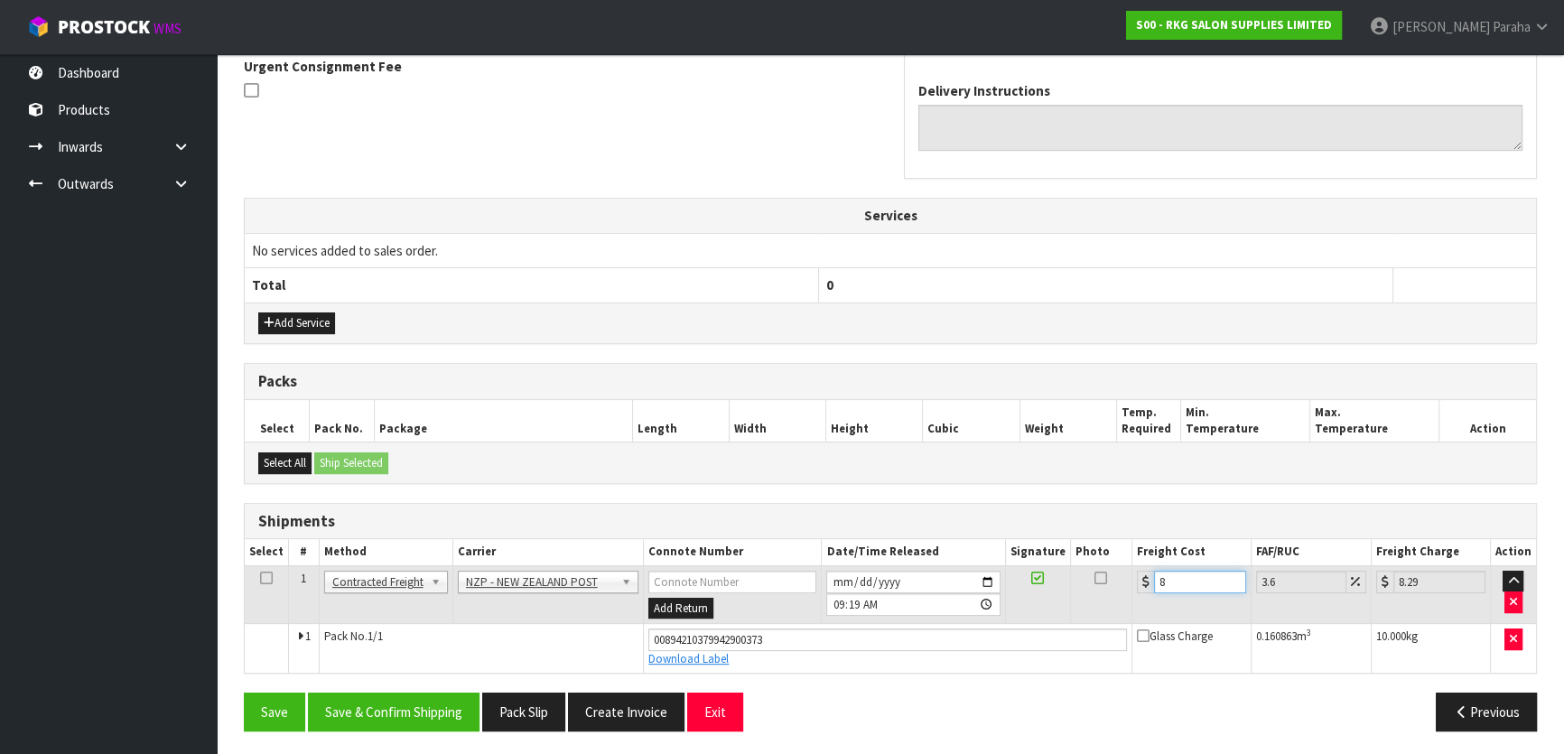
type input "8.5"
type input "8.21"
type input "8.51"
type input "8.21"
click at [379, 714] on button "Save & Confirm Shipping" at bounding box center [394, 712] width 172 height 39
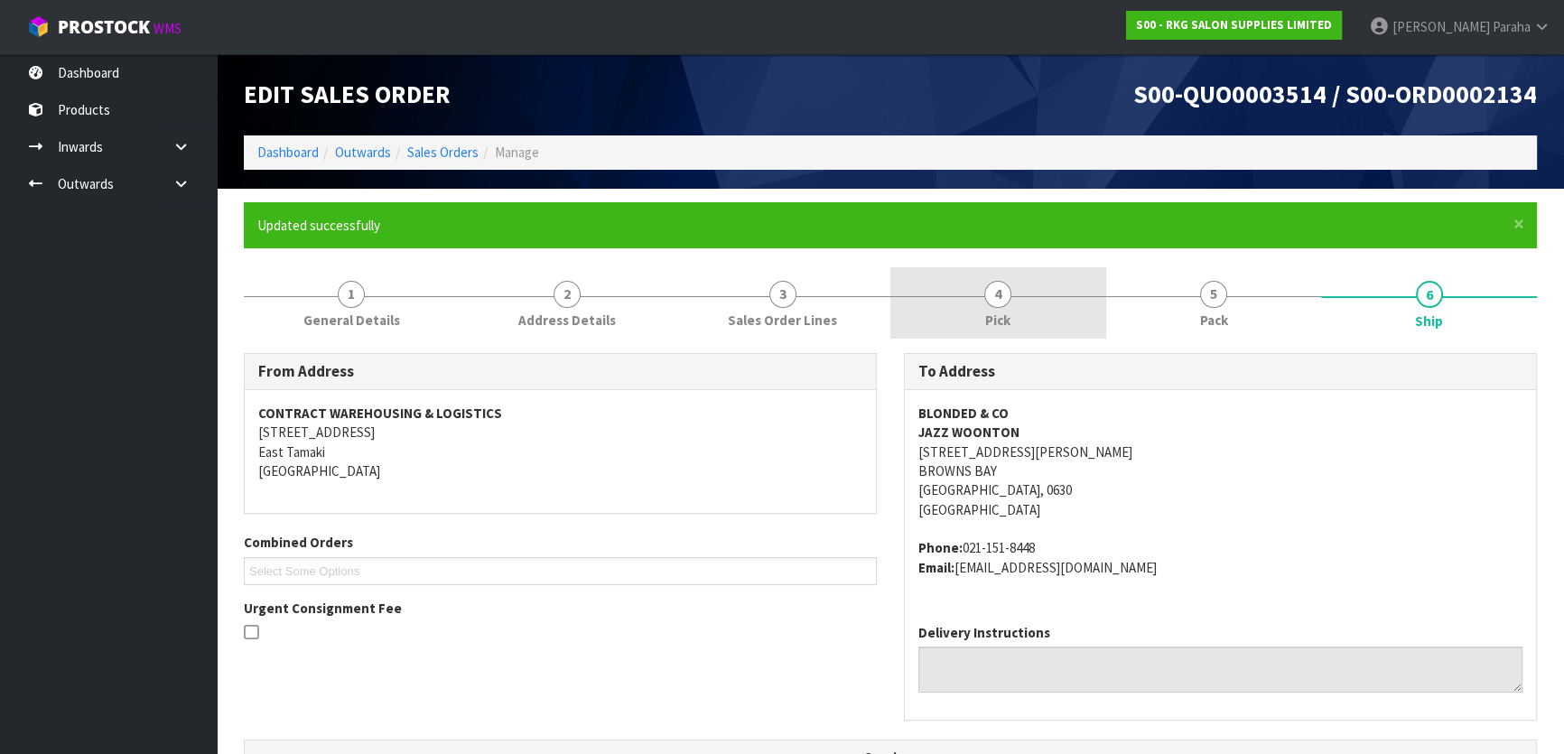
scroll to position [0, 0]
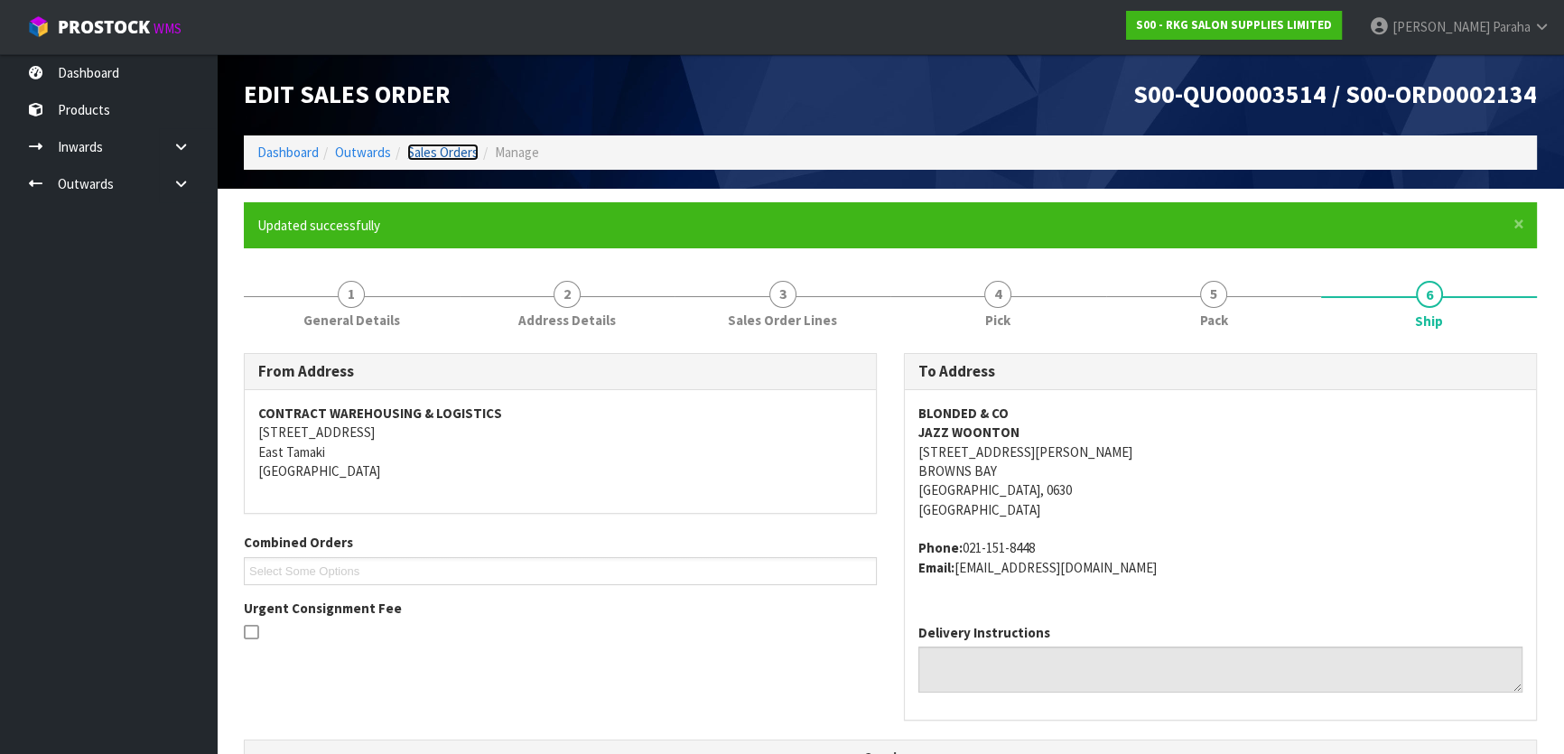
click at [437, 153] on link "Sales Orders" at bounding box center [442, 152] width 71 height 17
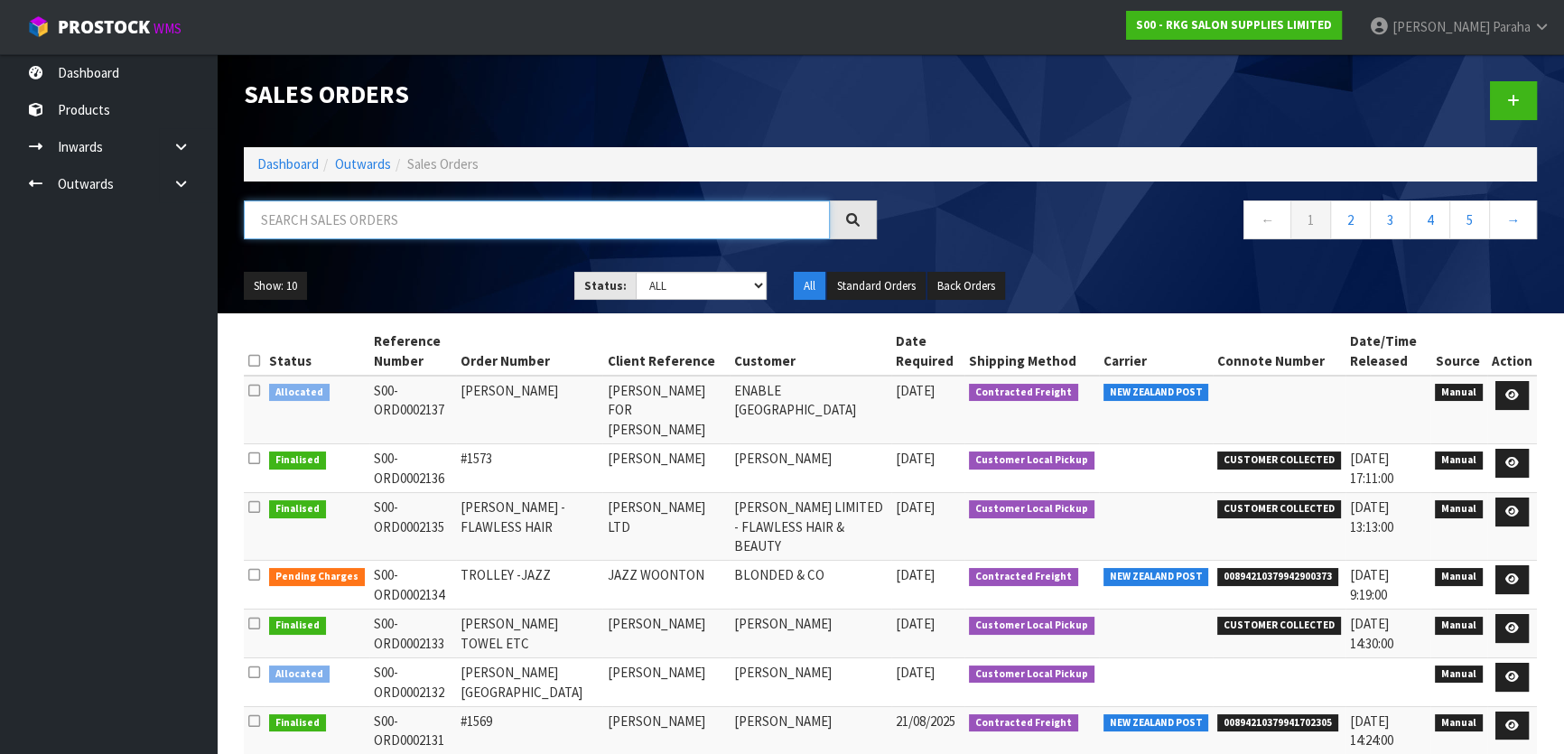
click at [629, 224] on input "text" at bounding box center [537, 219] width 586 height 39
click at [596, 217] on input "text" at bounding box center [537, 219] width 586 height 39
type input "JOB-0409409"
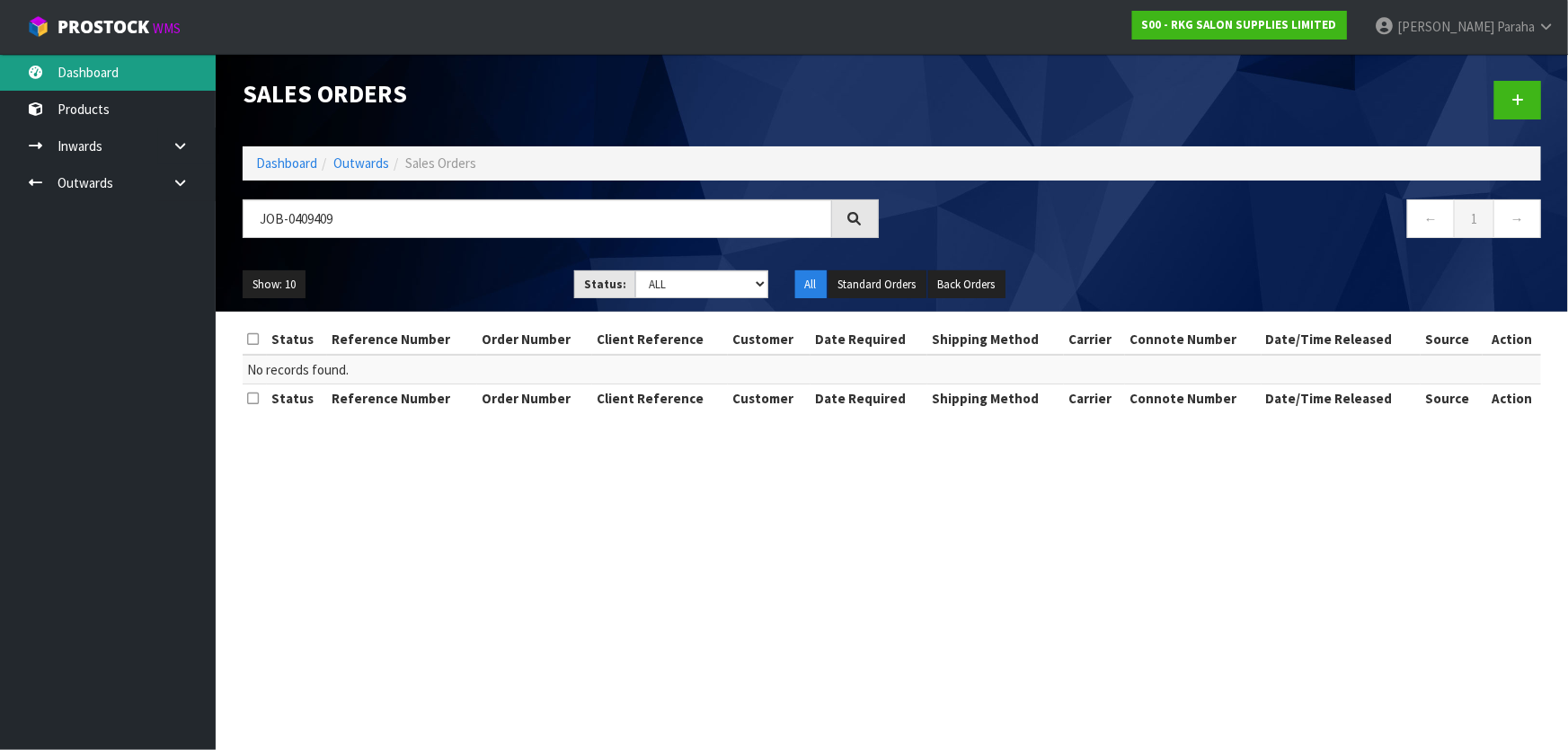
click at [109, 64] on link "Dashboard" at bounding box center [107, 72] width 216 height 37
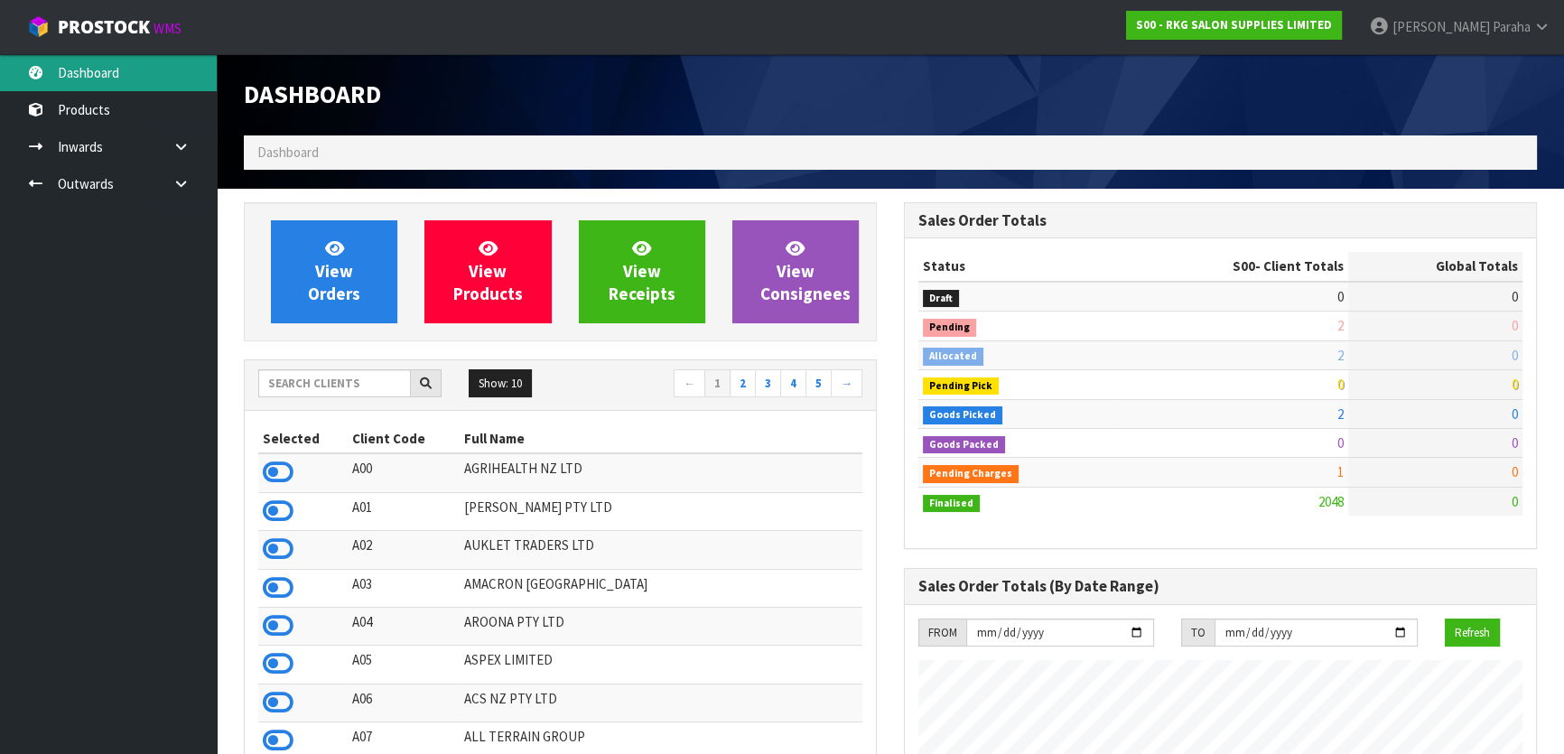
scroll to position [1365, 659]
click at [329, 385] on input "text" at bounding box center [334, 383] width 153 height 28
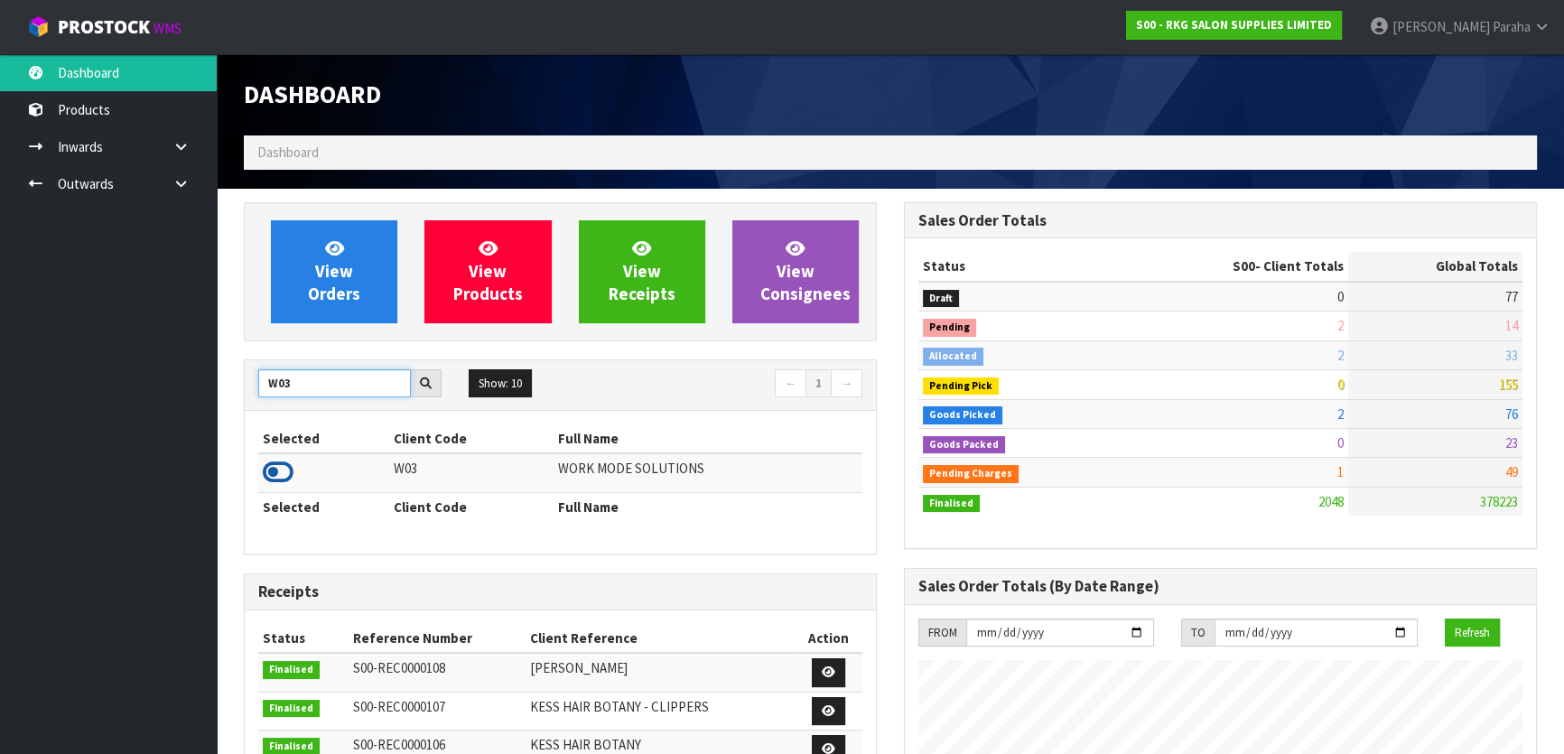
type input "W03"
click at [289, 469] on icon at bounding box center [278, 472] width 31 height 27
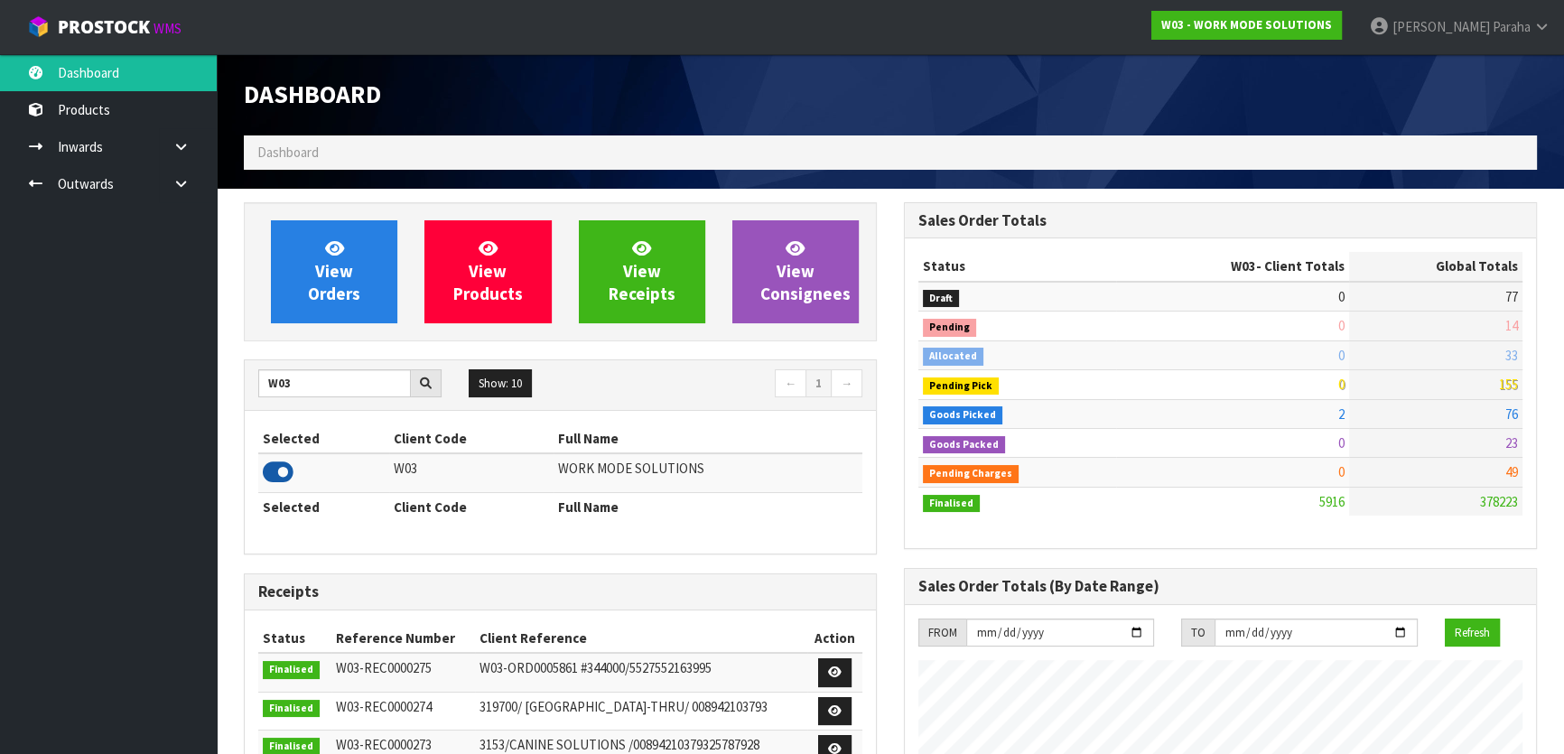
scroll to position [1248, 659]
click at [77, 191] on link "Outwards" at bounding box center [108, 183] width 217 height 37
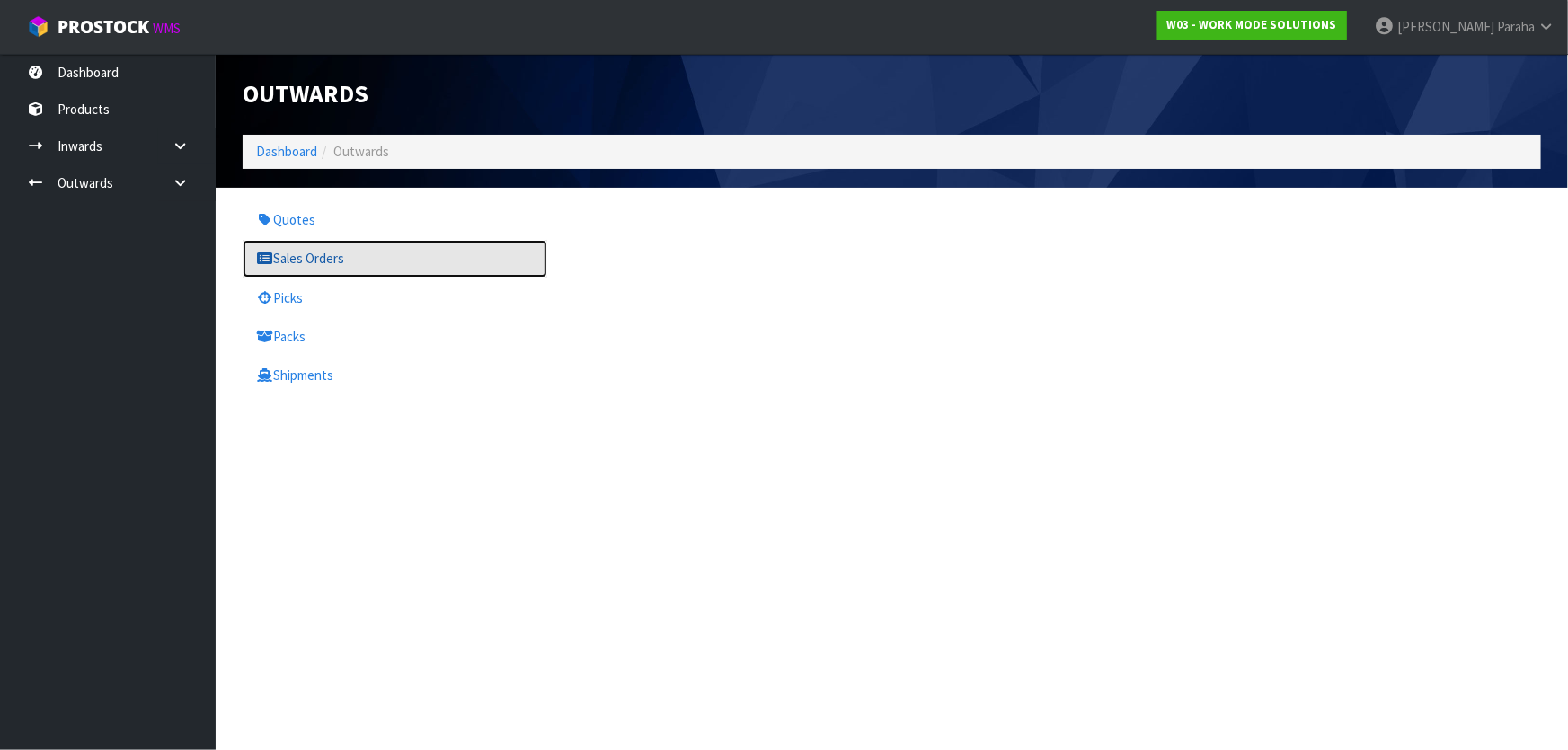
click at [369, 257] on link "Sales Orders" at bounding box center [395, 258] width 304 height 37
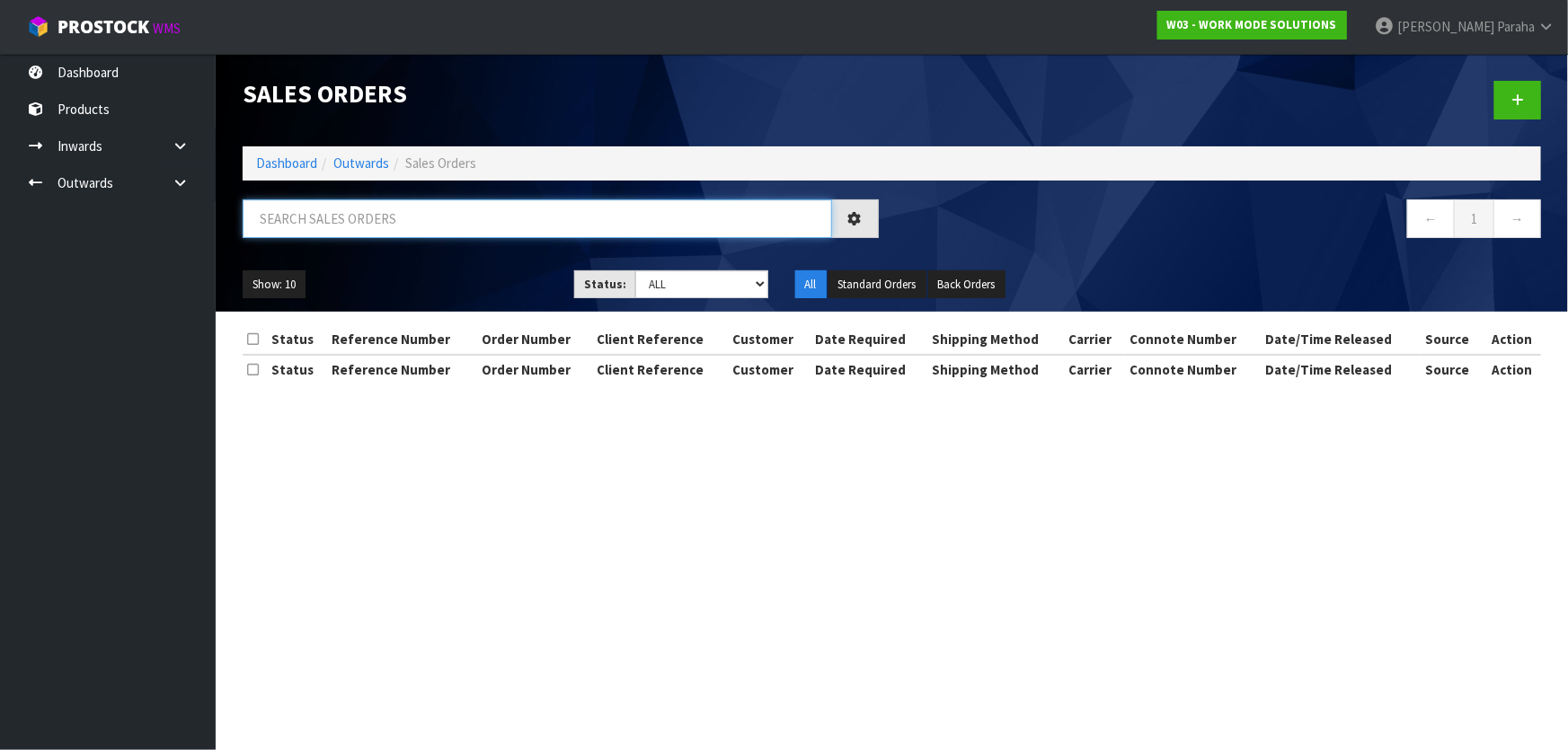
click at [332, 224] on input "text" at bounding box center [537, 218] width 589 height 39
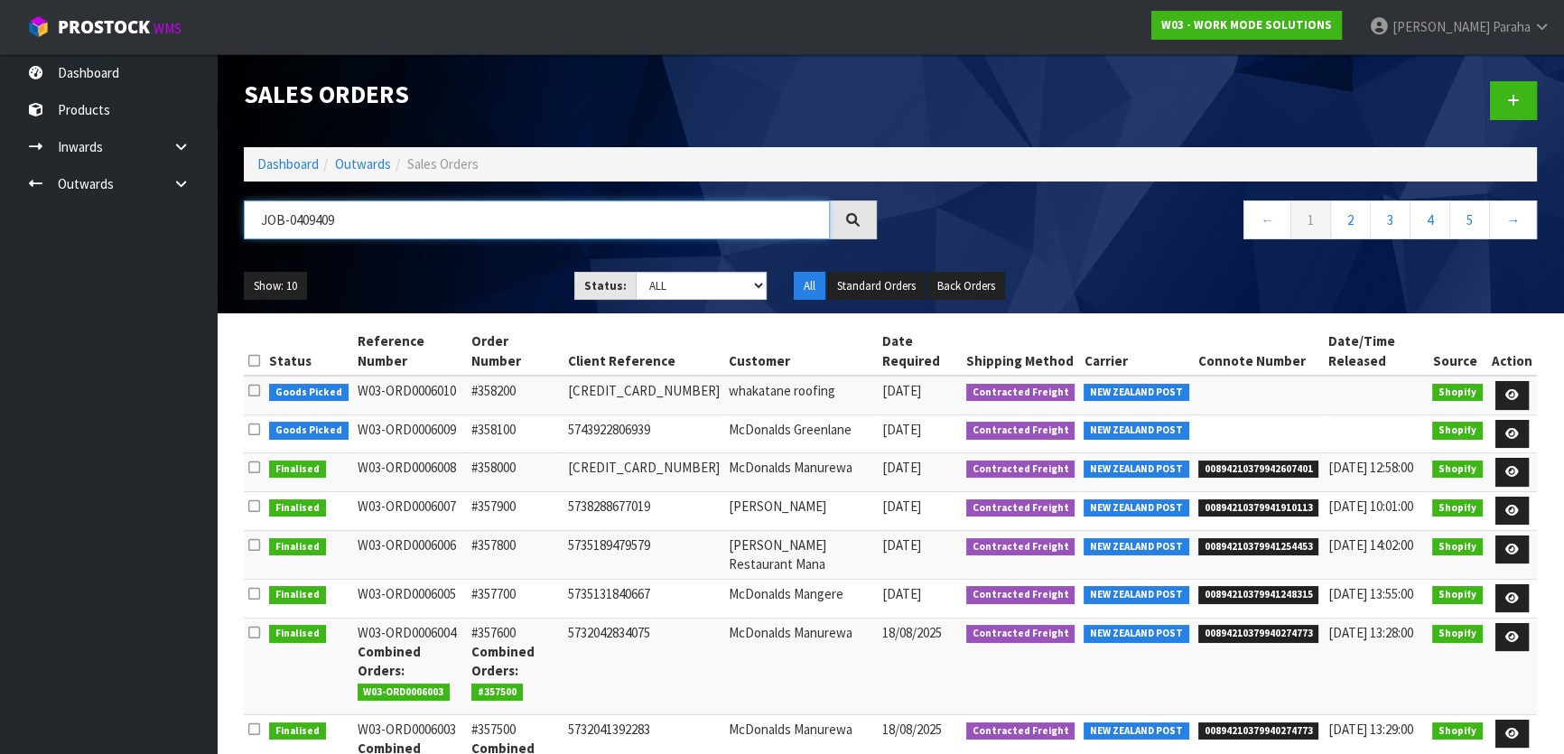
type input "JOB-0409409"
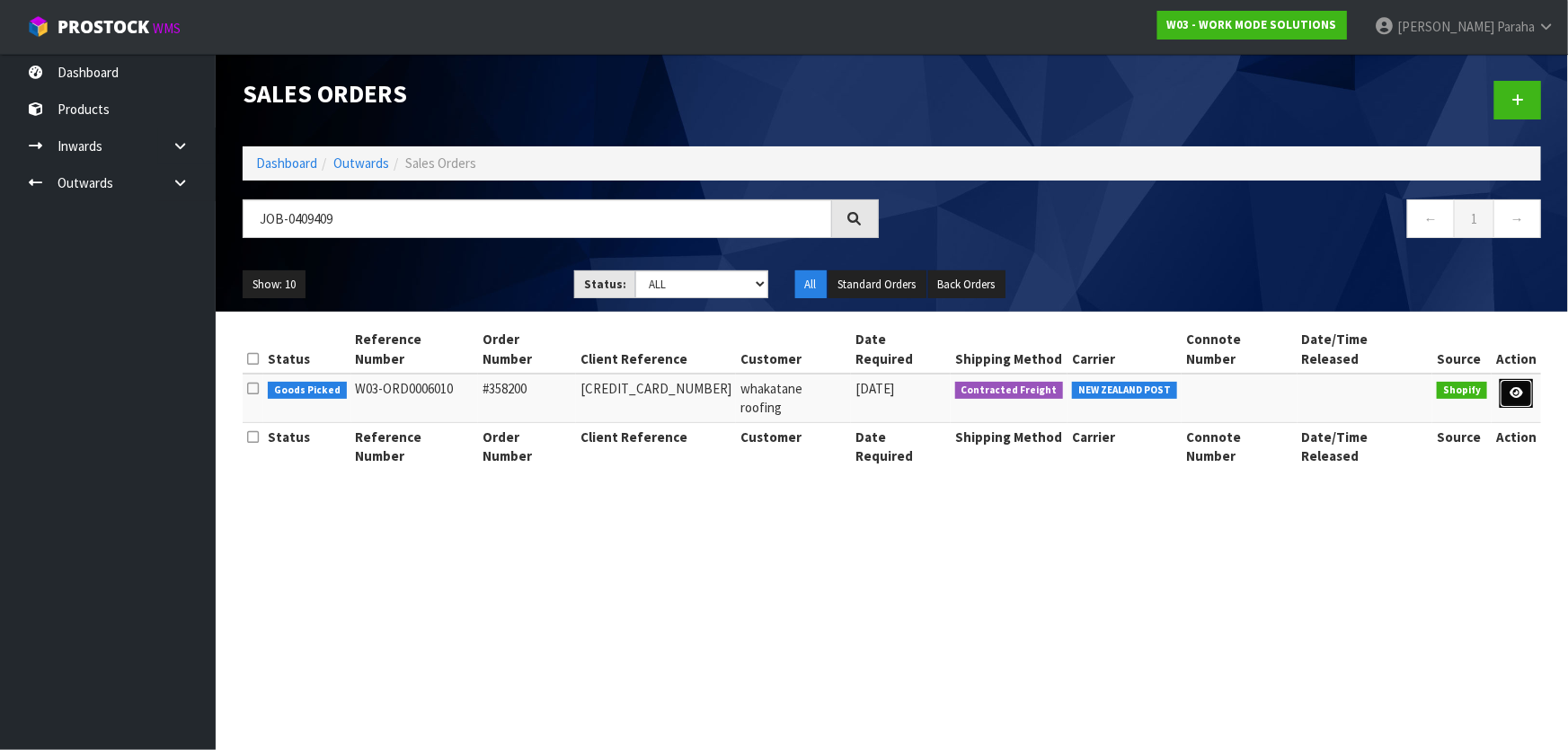
click at [1521, 382] on link at bounding box center [1515, 393] width 33 height 29
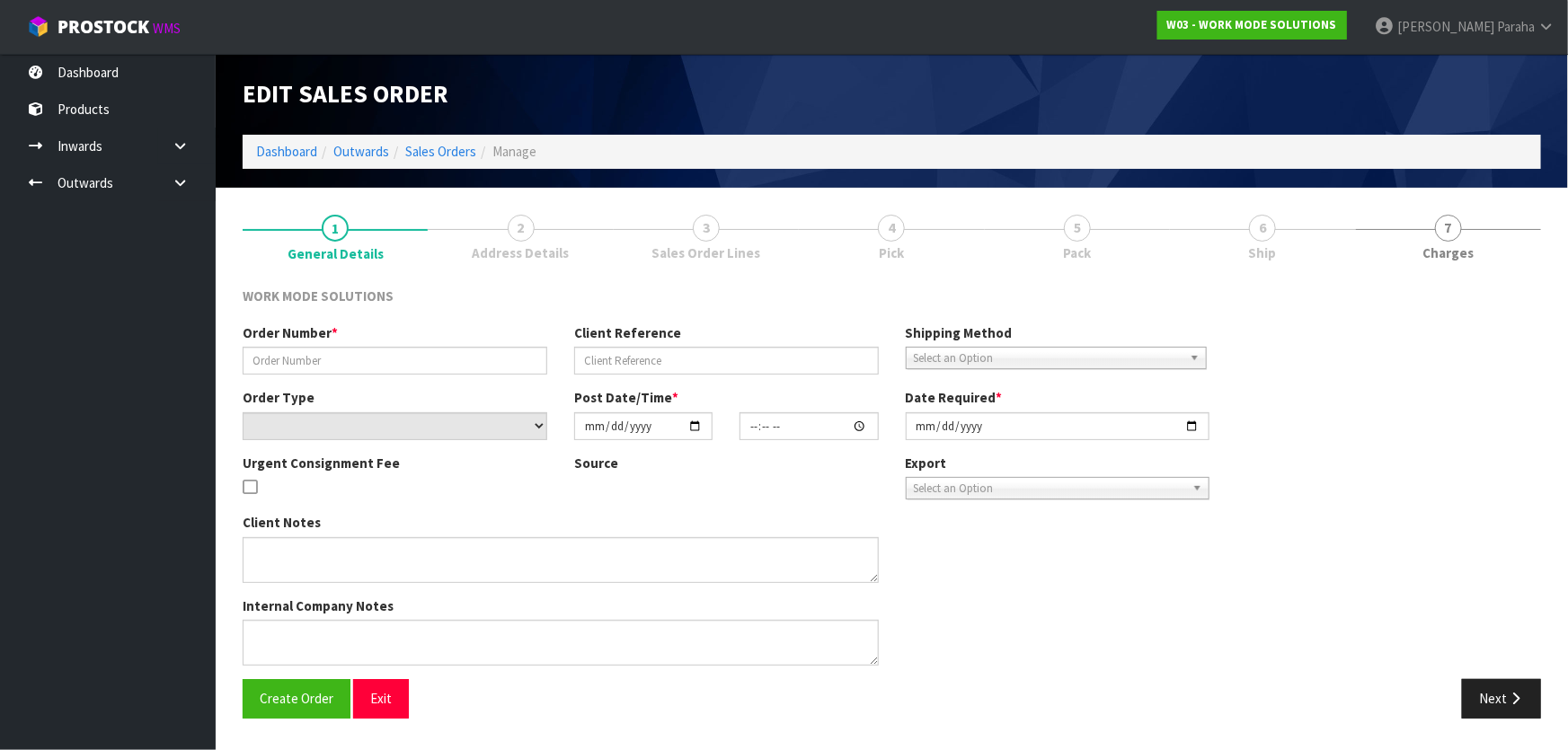
type input "#358200"
type input "5745037181083"
select select "number:0"
type input "[DATE]"
type input "07:45:27.000"
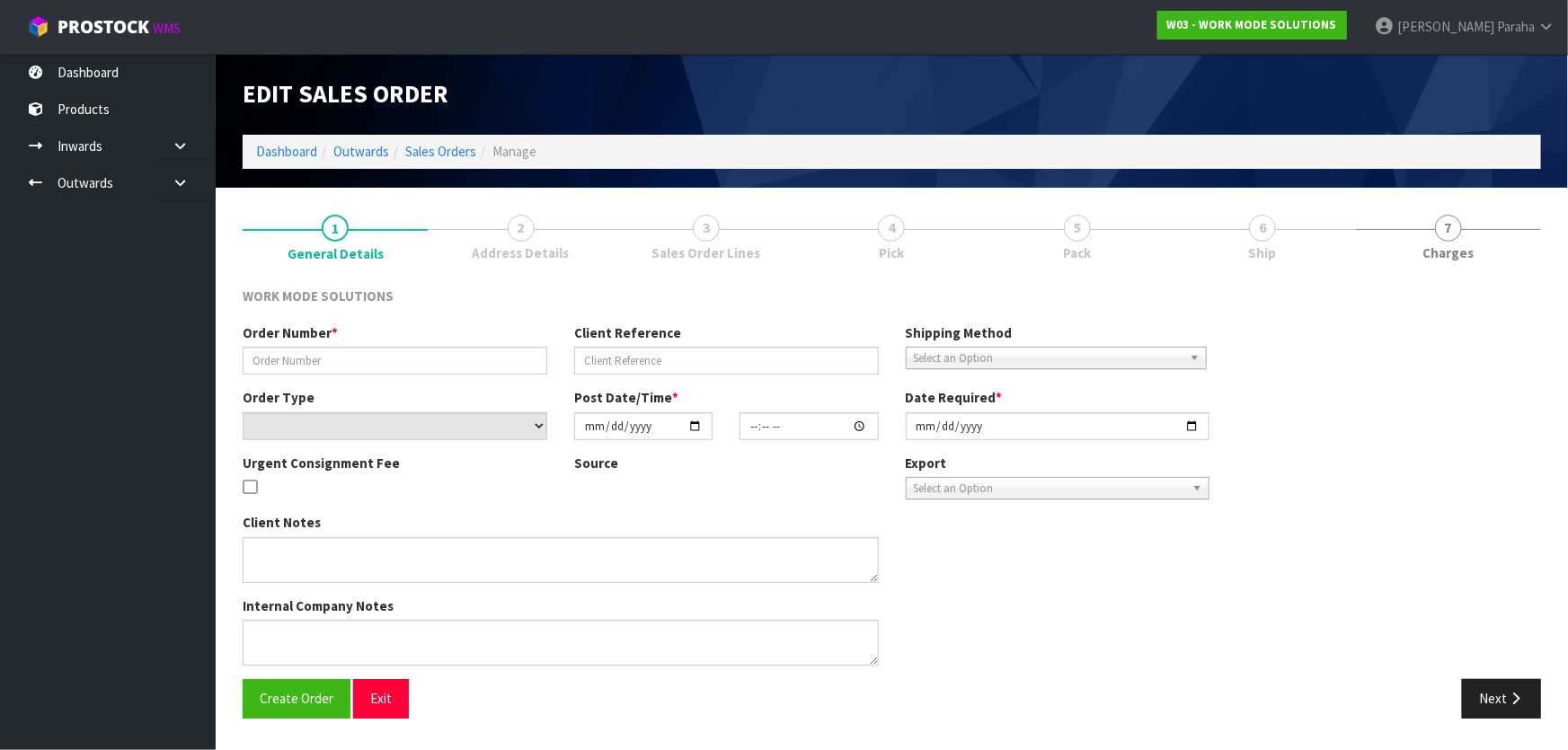
type input "[DATE]"
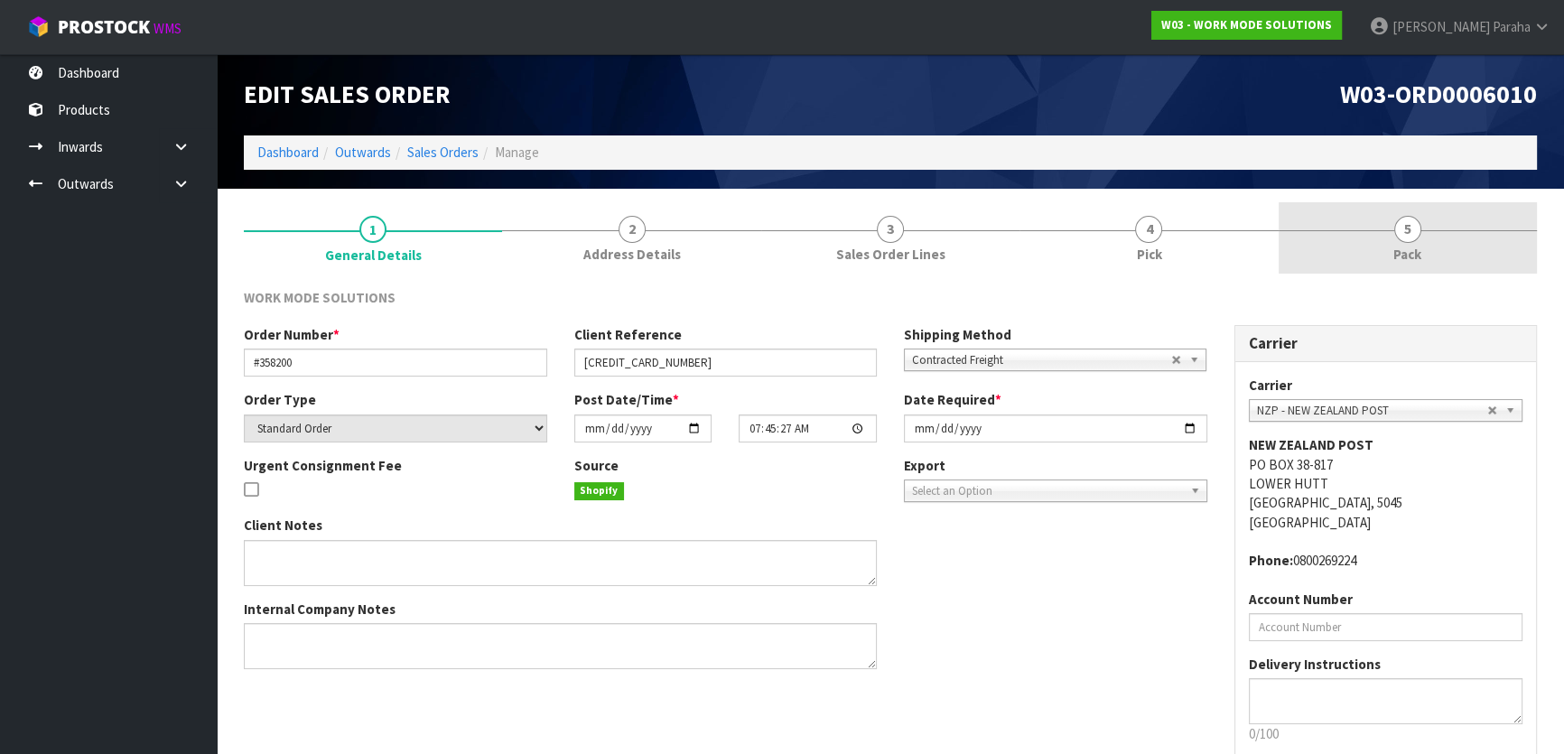
click at [1404, 246] on span "Pack" at bounding box center [1407, 254] width 28 height 19
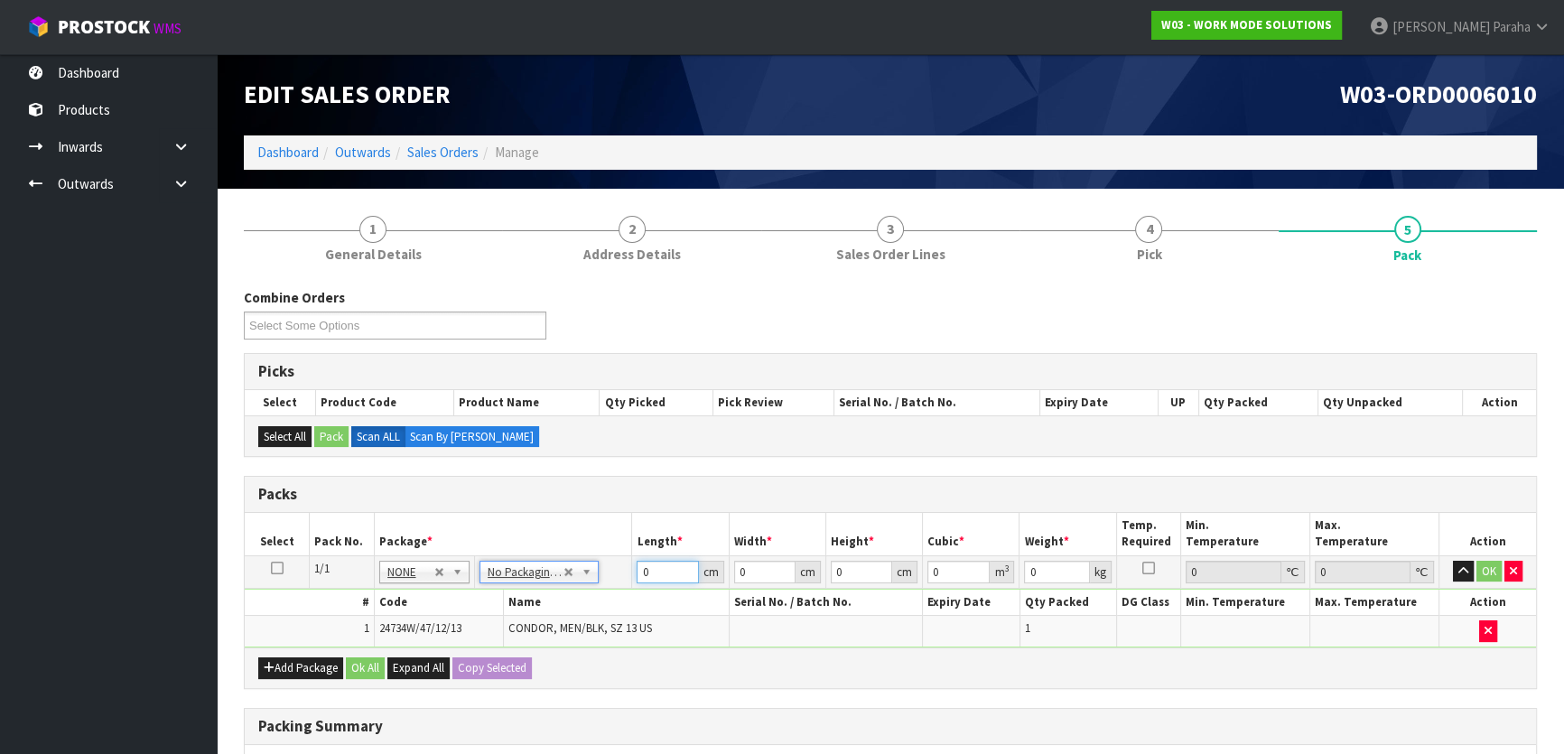
click at [645, 570] on input "0" at bounding box center [667, 572] width 61 height 23
type input "38"
type input "24"
type input "1"
type input "0.000912"
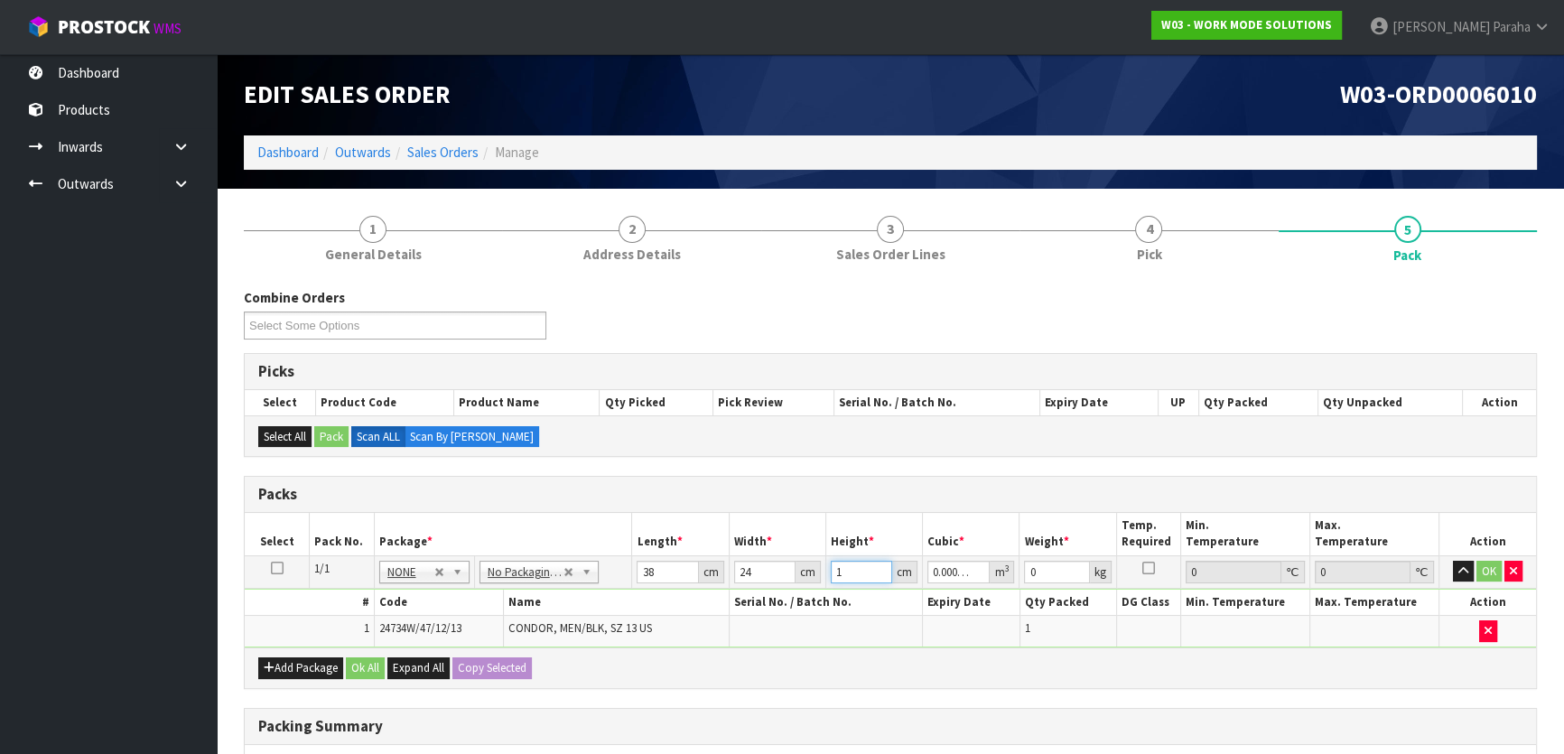
type input "14"
type input "0.012768"
type input "14"
type input "2"
click at [1453, 561] on button "button" at bounding box center [1463, 572] width 21 height 22
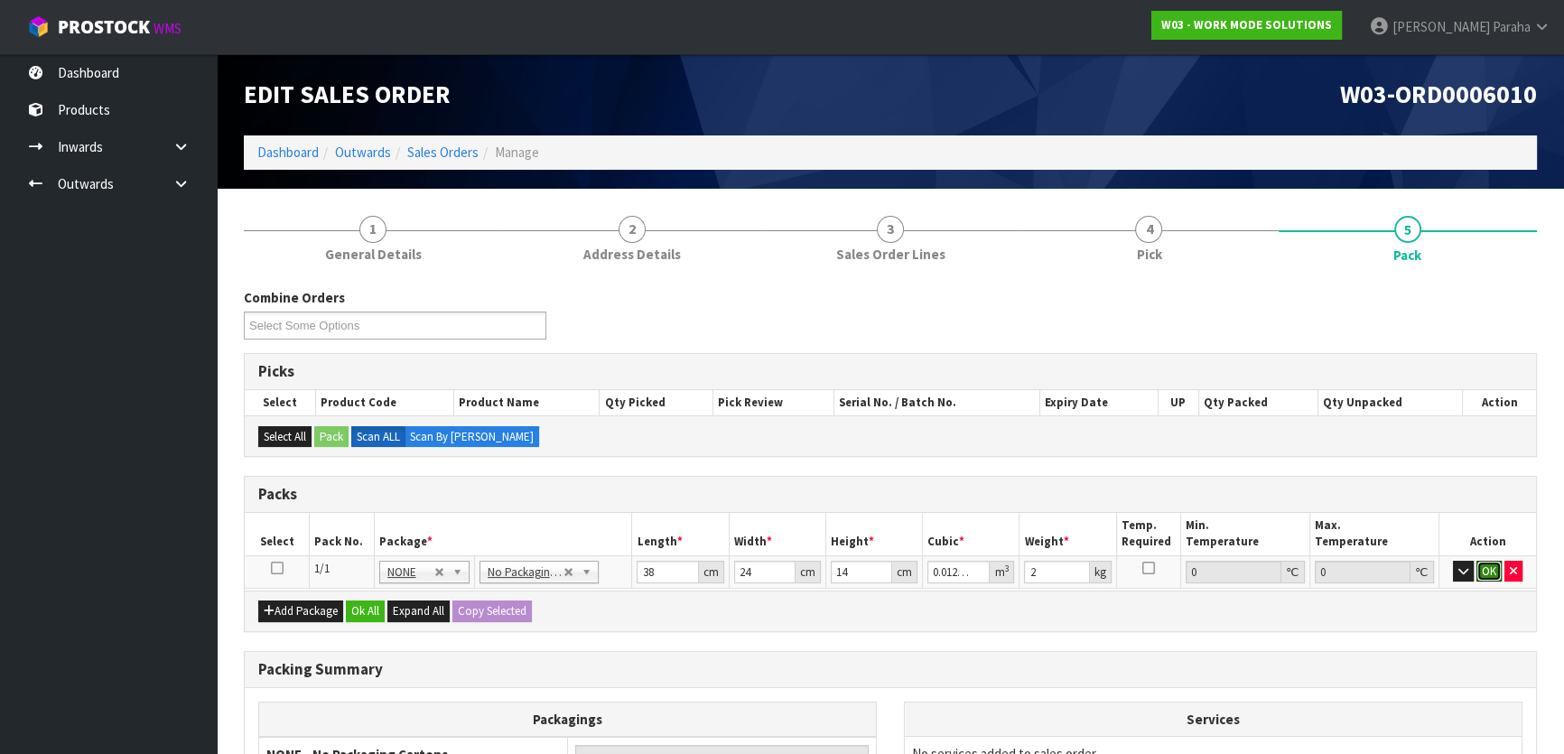
click button "OK" at bounding box center [1488, 572] width 25 height 22
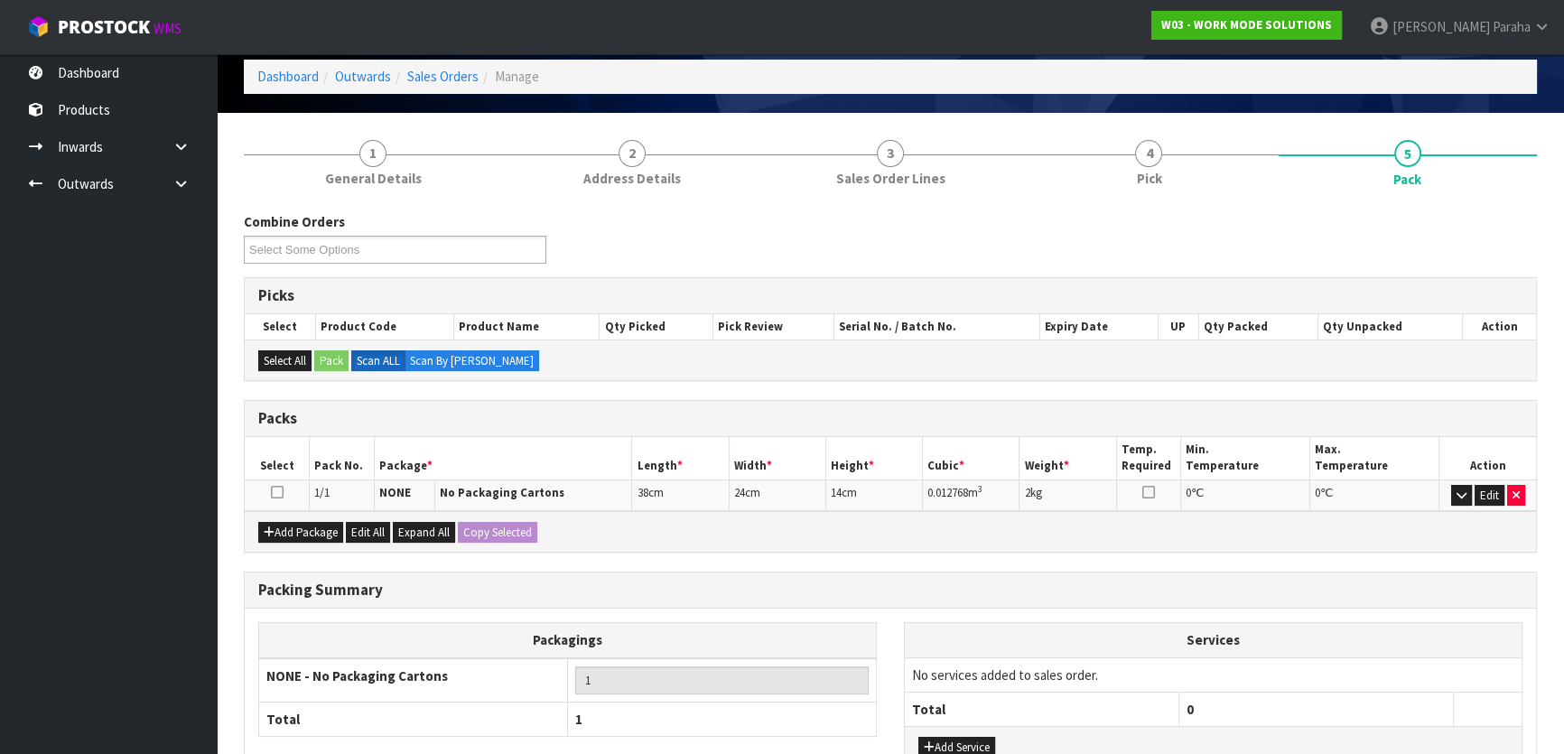
scroll to position [213, 0]
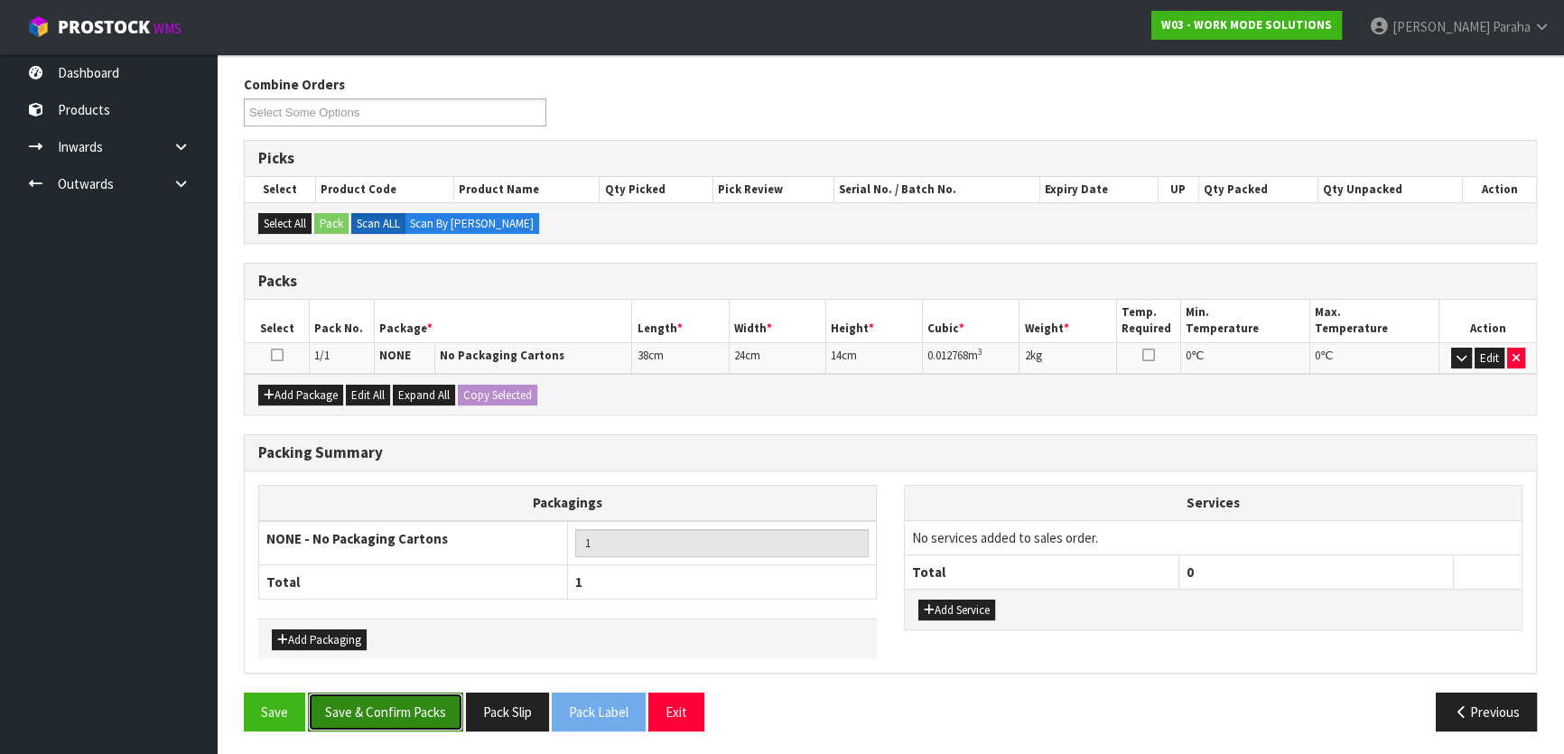
click at [427, 710] on button "Save & Confirm Packs" at bounding box center [385, 712] width 155 height 39
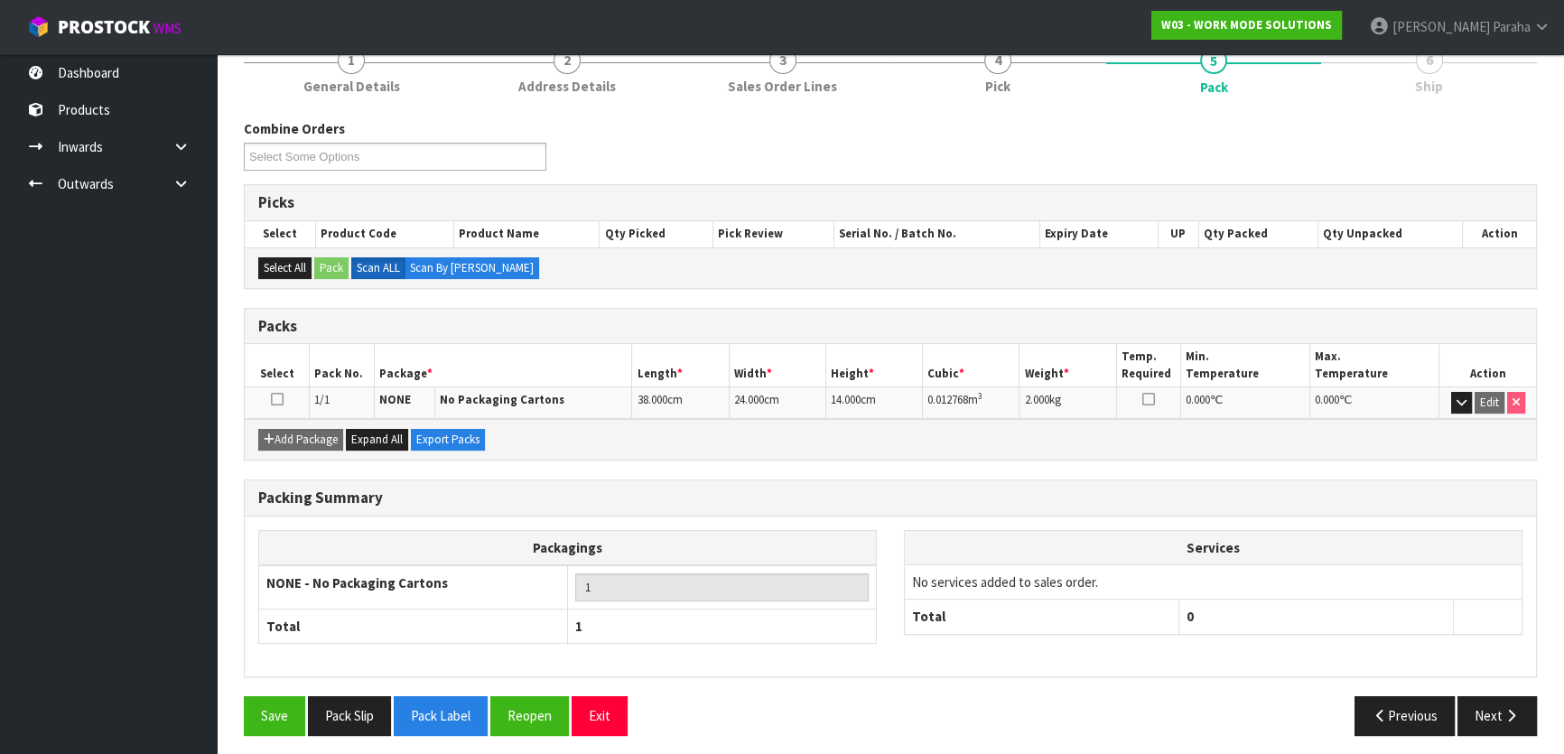
scroll to position [238, 0]
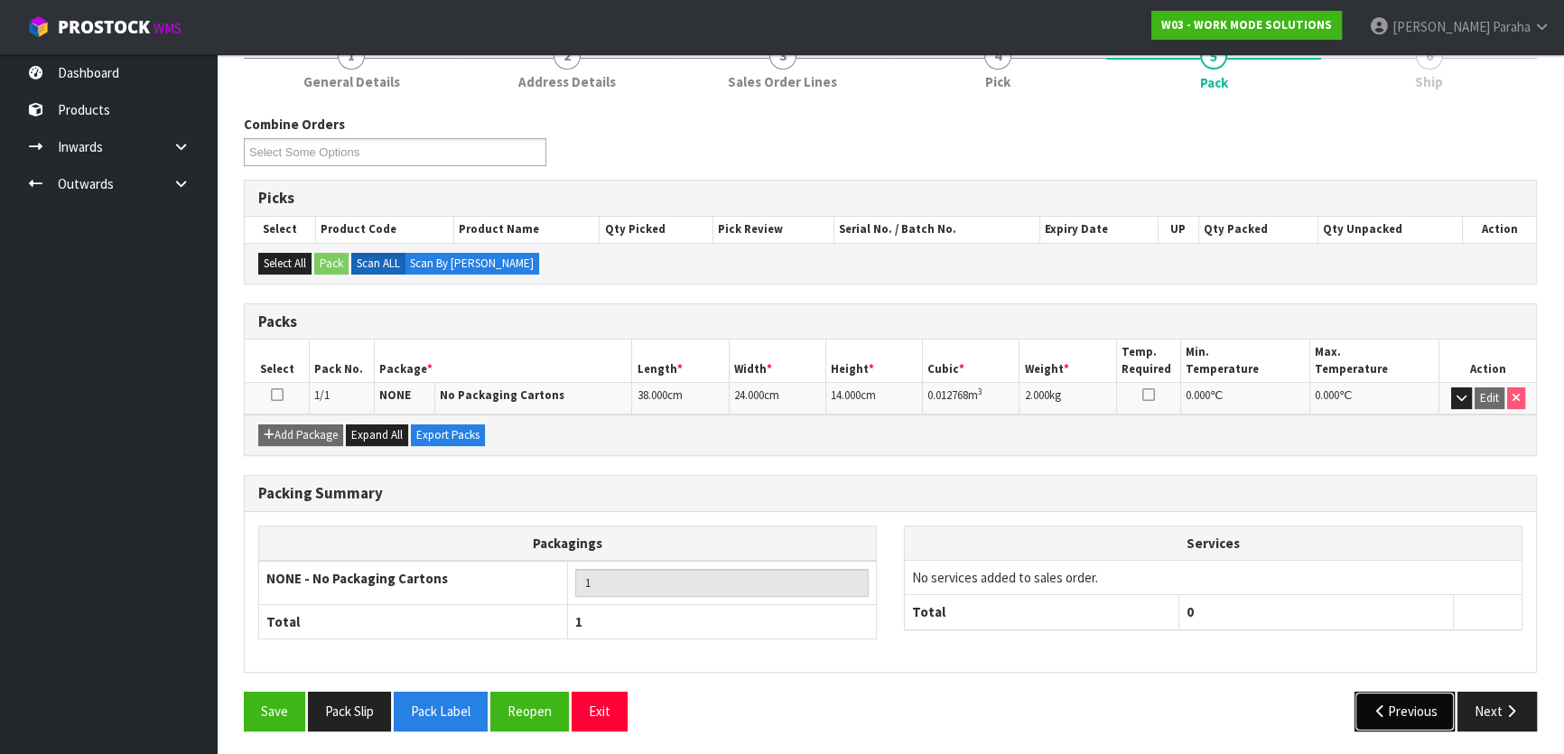
click at [1413, 708] on button "Previous" at bounding box center [1404, 711] width 101 height 39
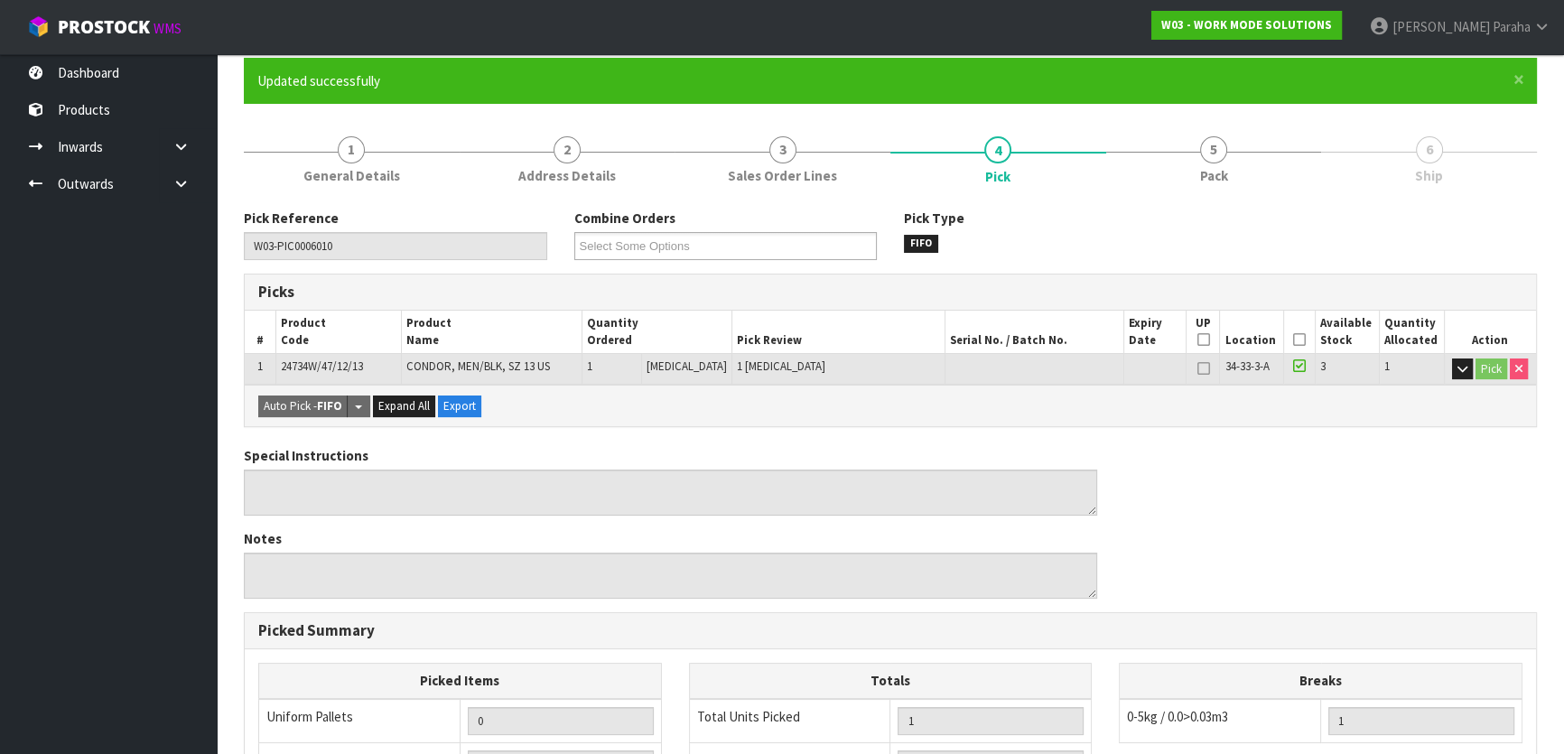
scroll to position [0, 0]
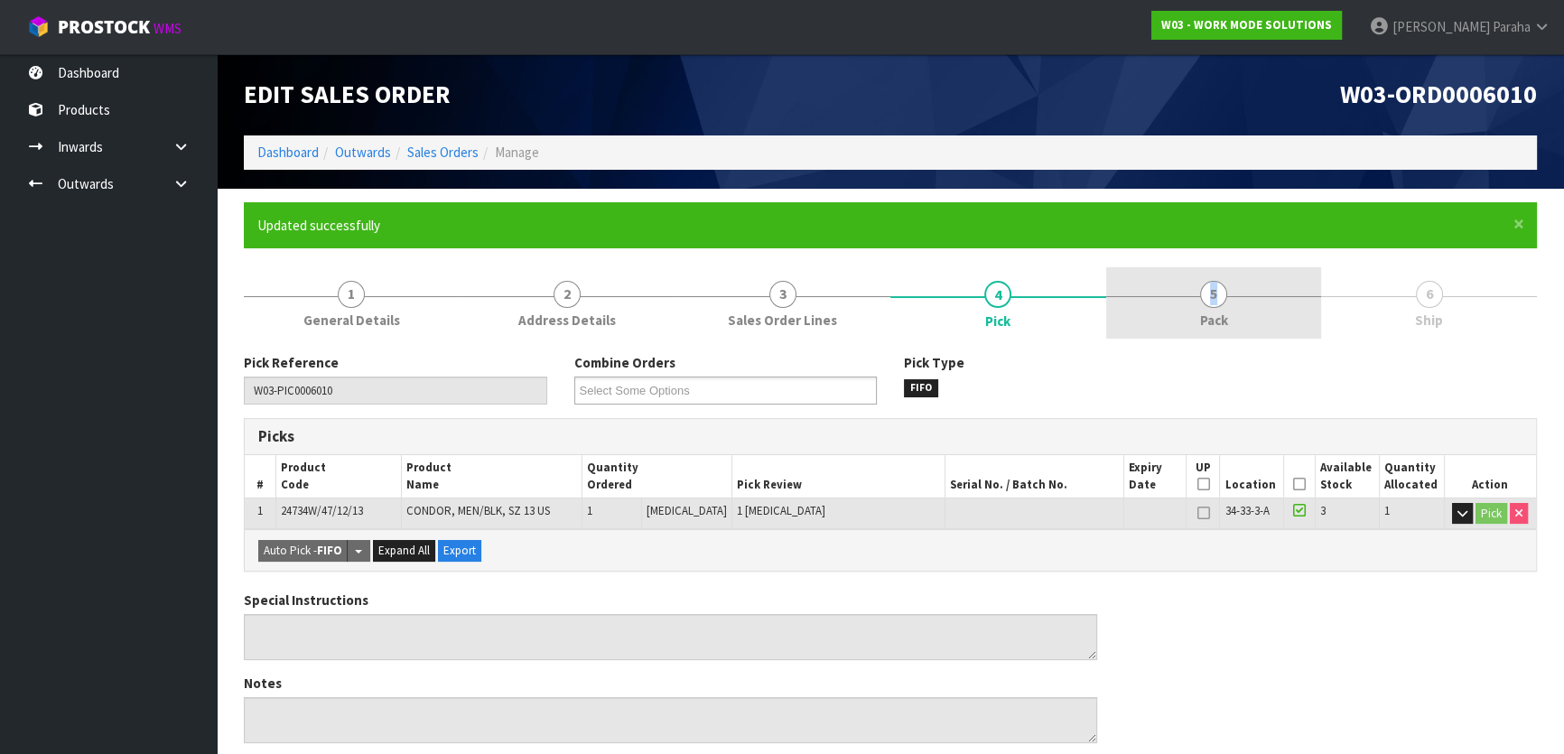
click at [1201, 300] on link "5 Pack" at bounding box center [1214, 302] width 216 height 71
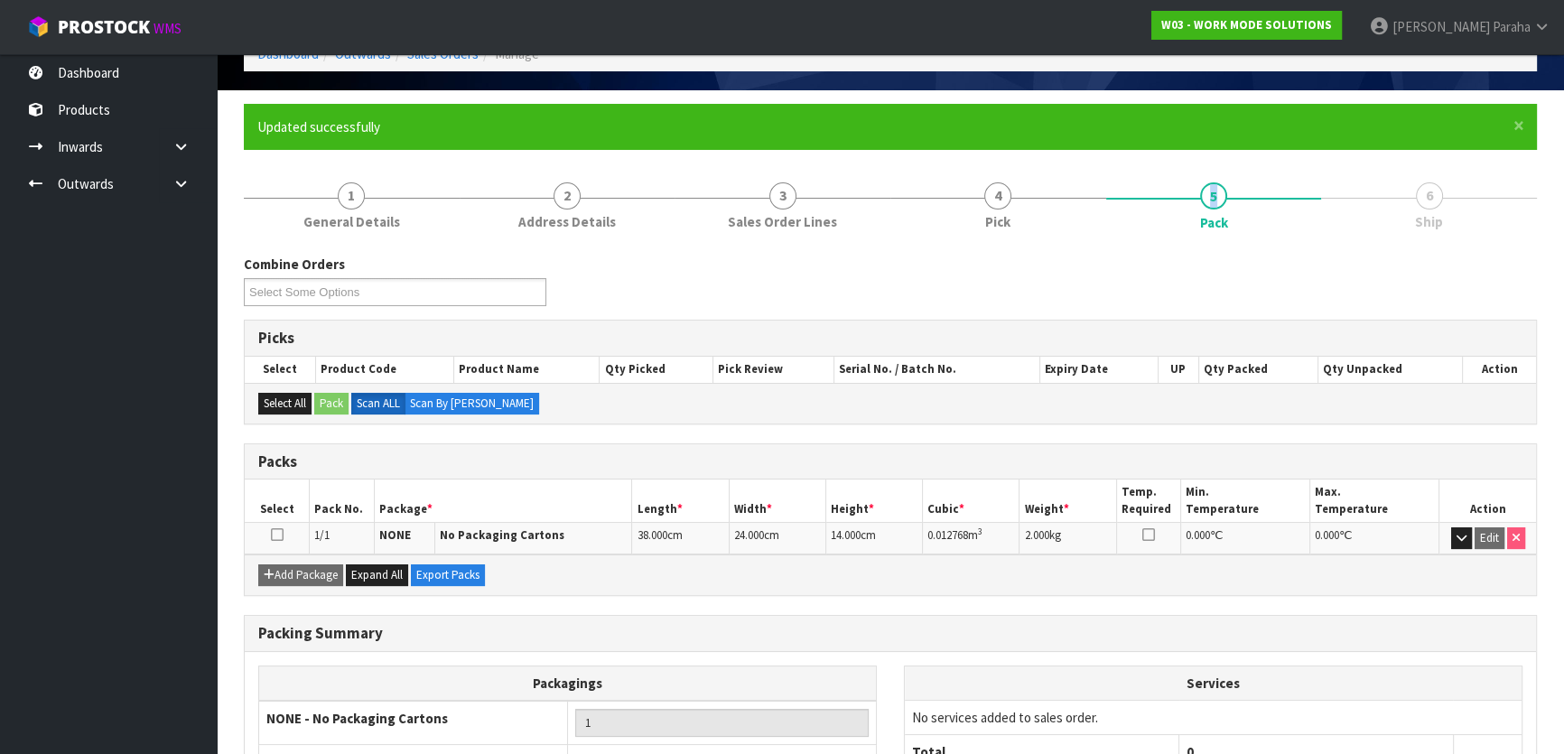
scroll to position [238, 0]
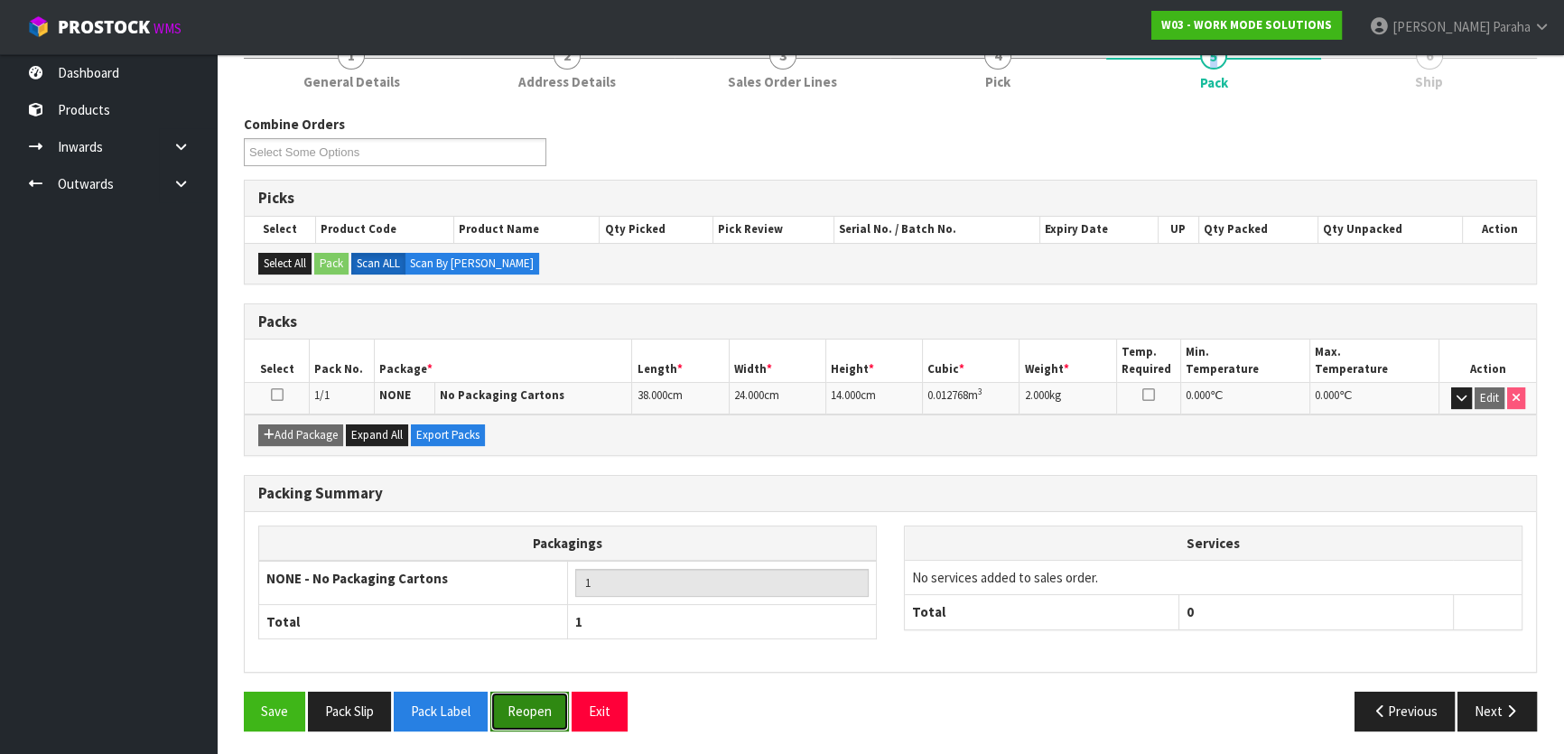
click at [532, 716] on button "Reopen" at bounding box center [529, 711] width 79 height 39
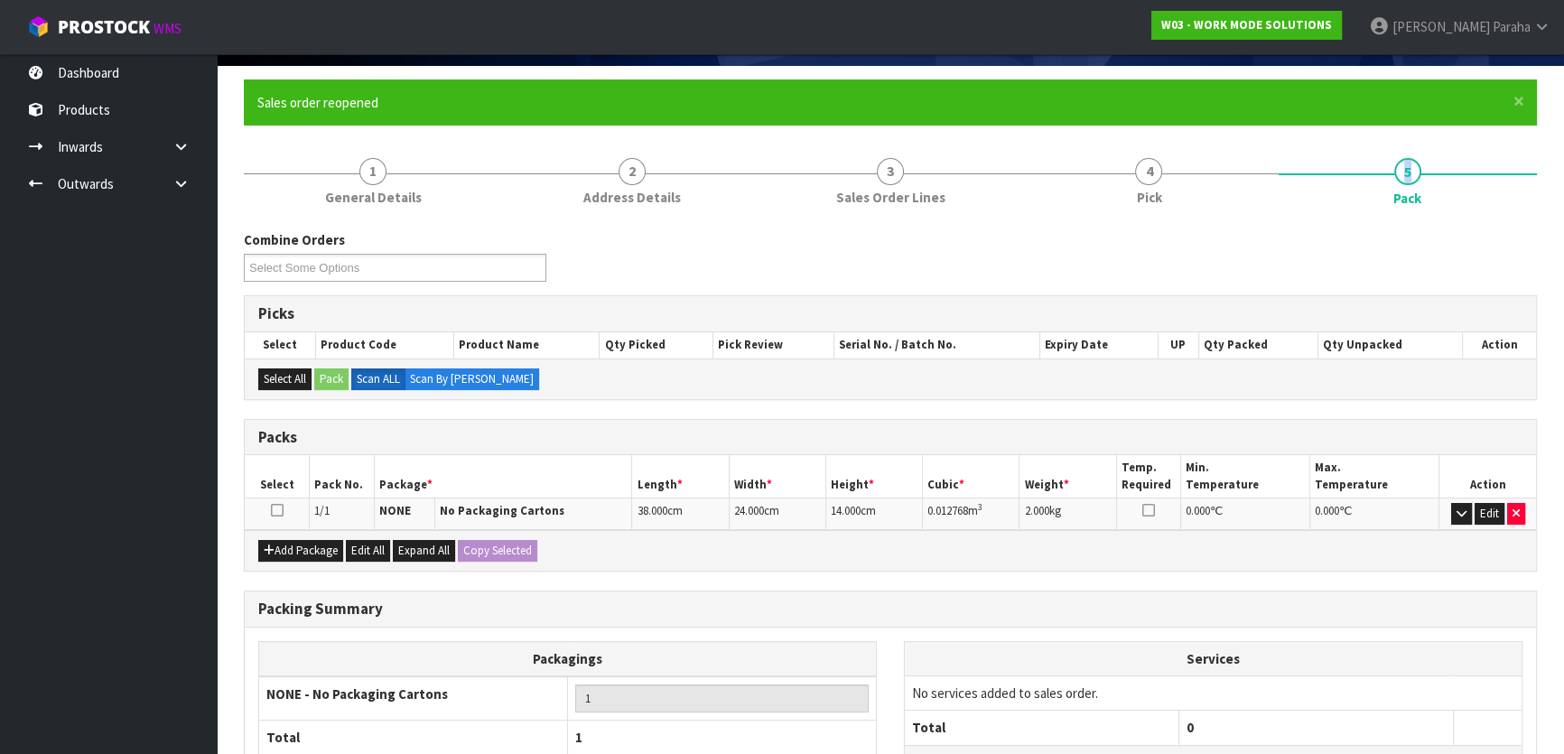
scroll to position [279, 0]
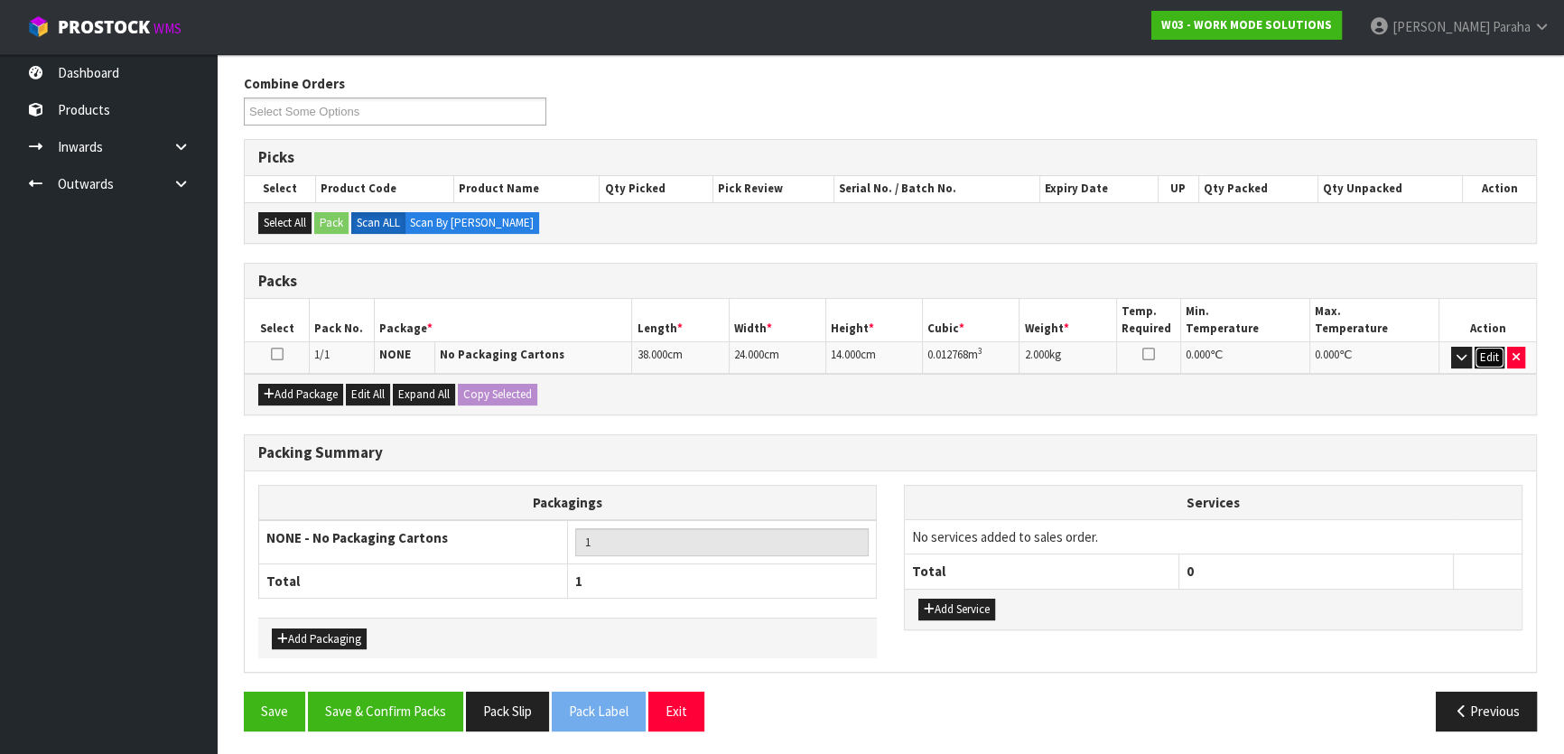
click at [1492, 351] on button "Edit" at bounding box center [1489, 358] width 30 height 22
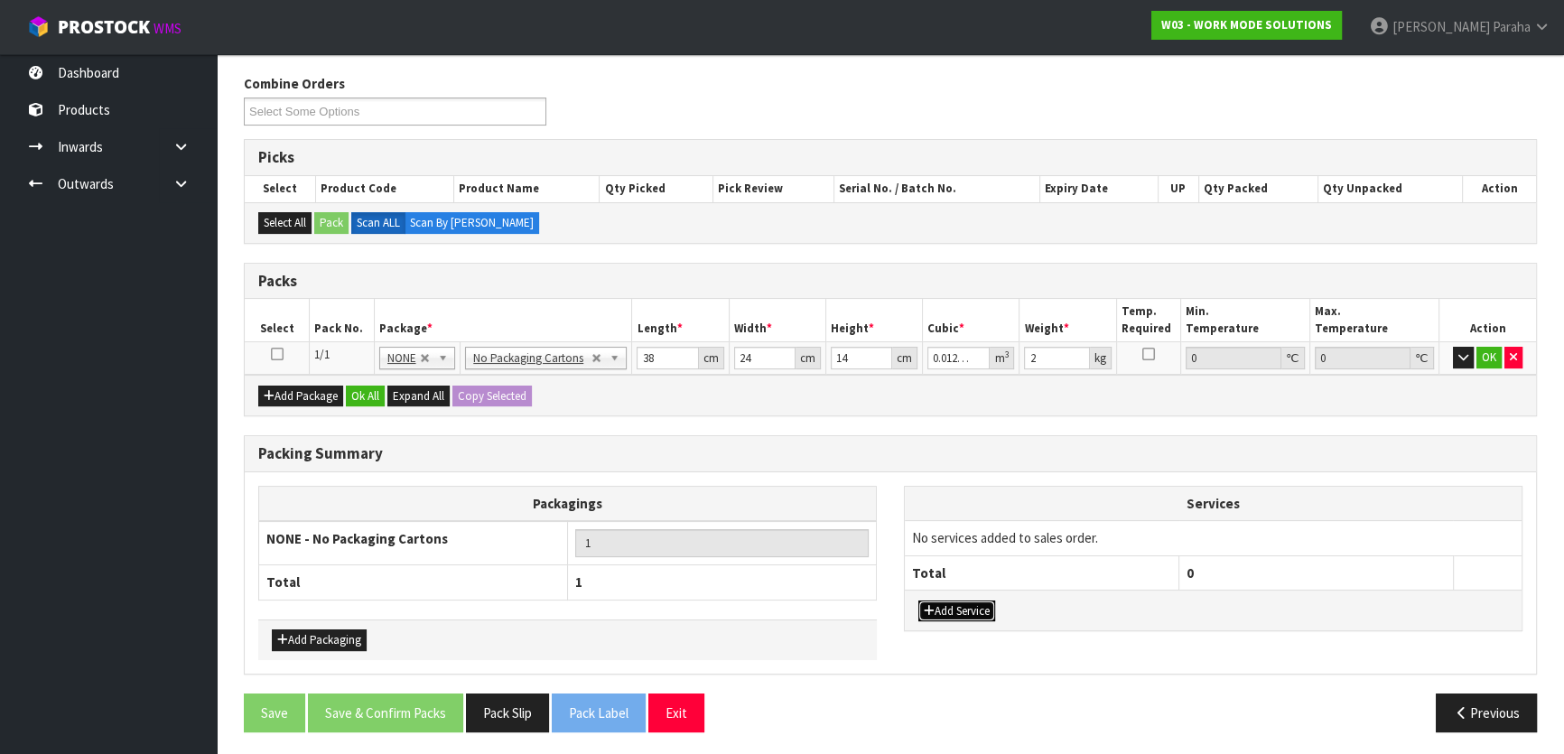
click at [963, 605] on button "Add Service" at bounding box center [956, 611] width 77 height 22
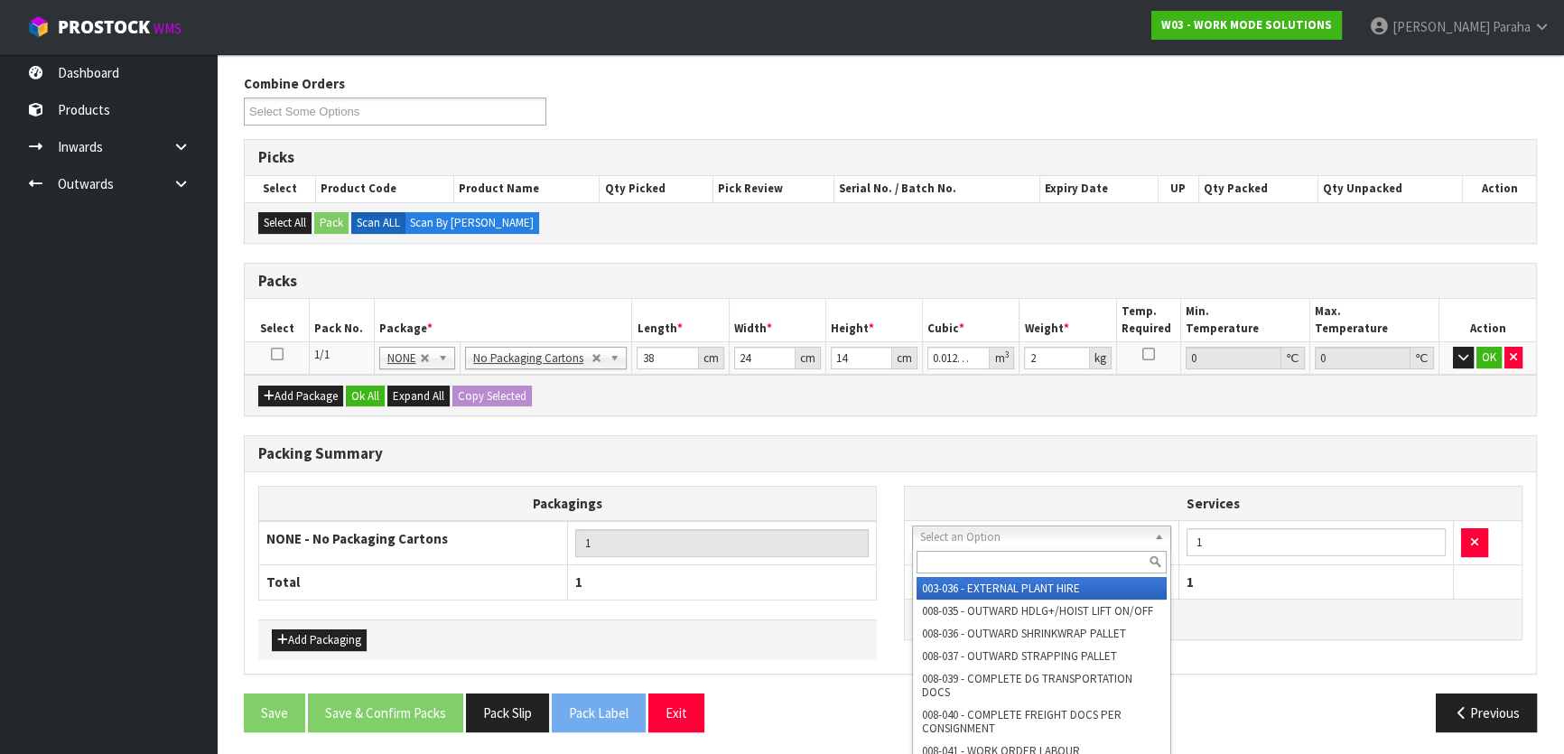
click at [1029, 560] on input "text" at bounding box center [1041, 562] width 250 height 23
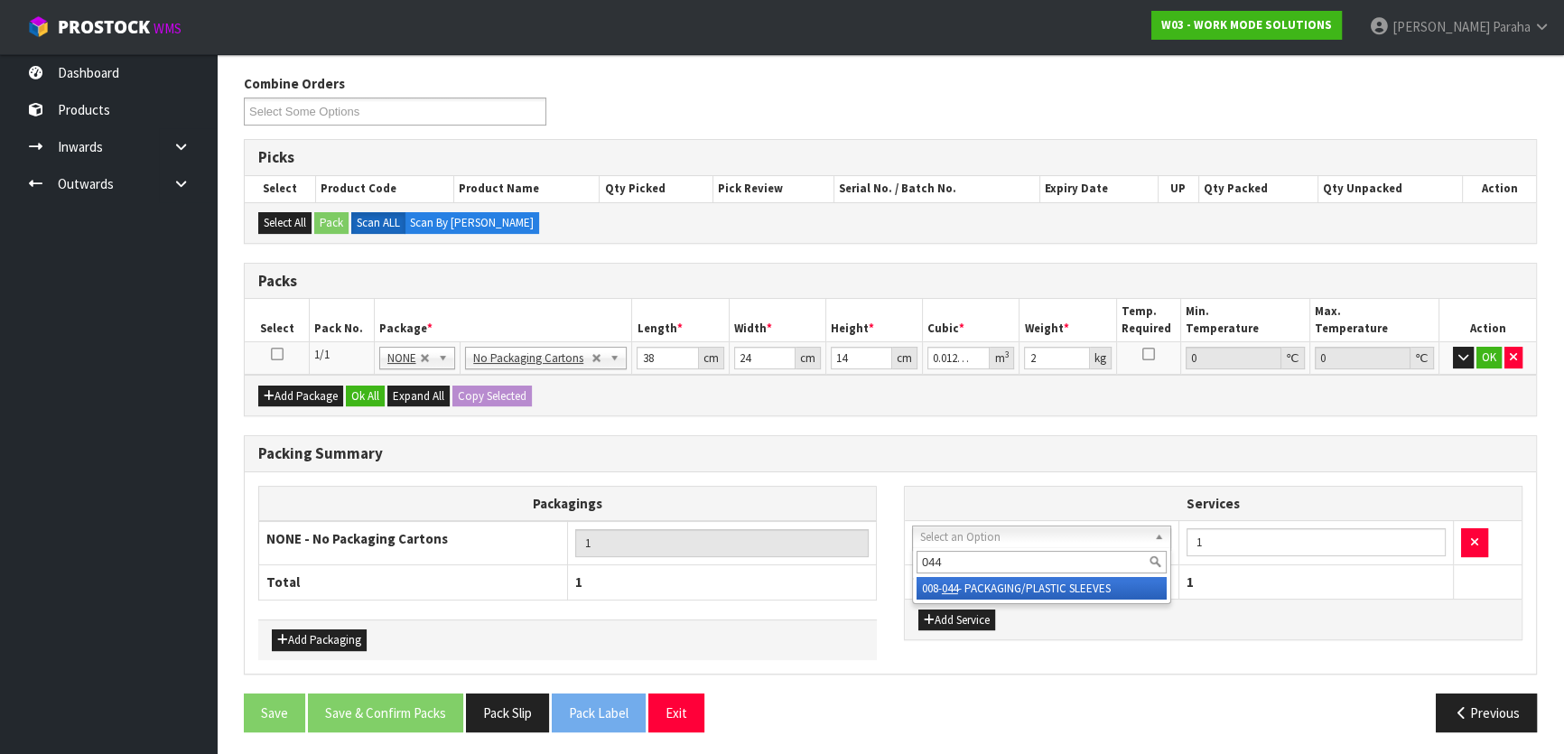
type input "044"
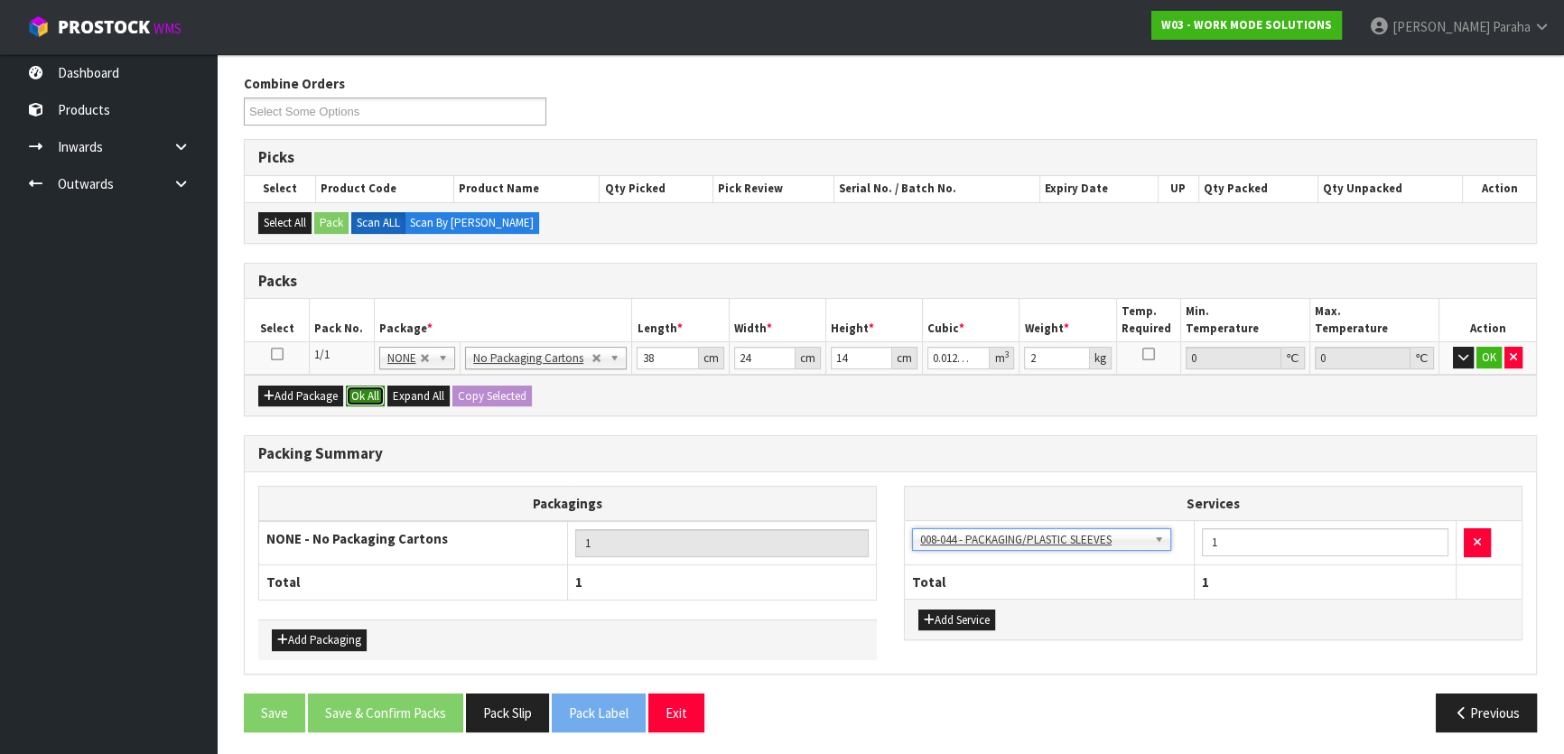
click at [371, 393] on button "Ok All" at bounding box center [365, 397] width 39 height 22
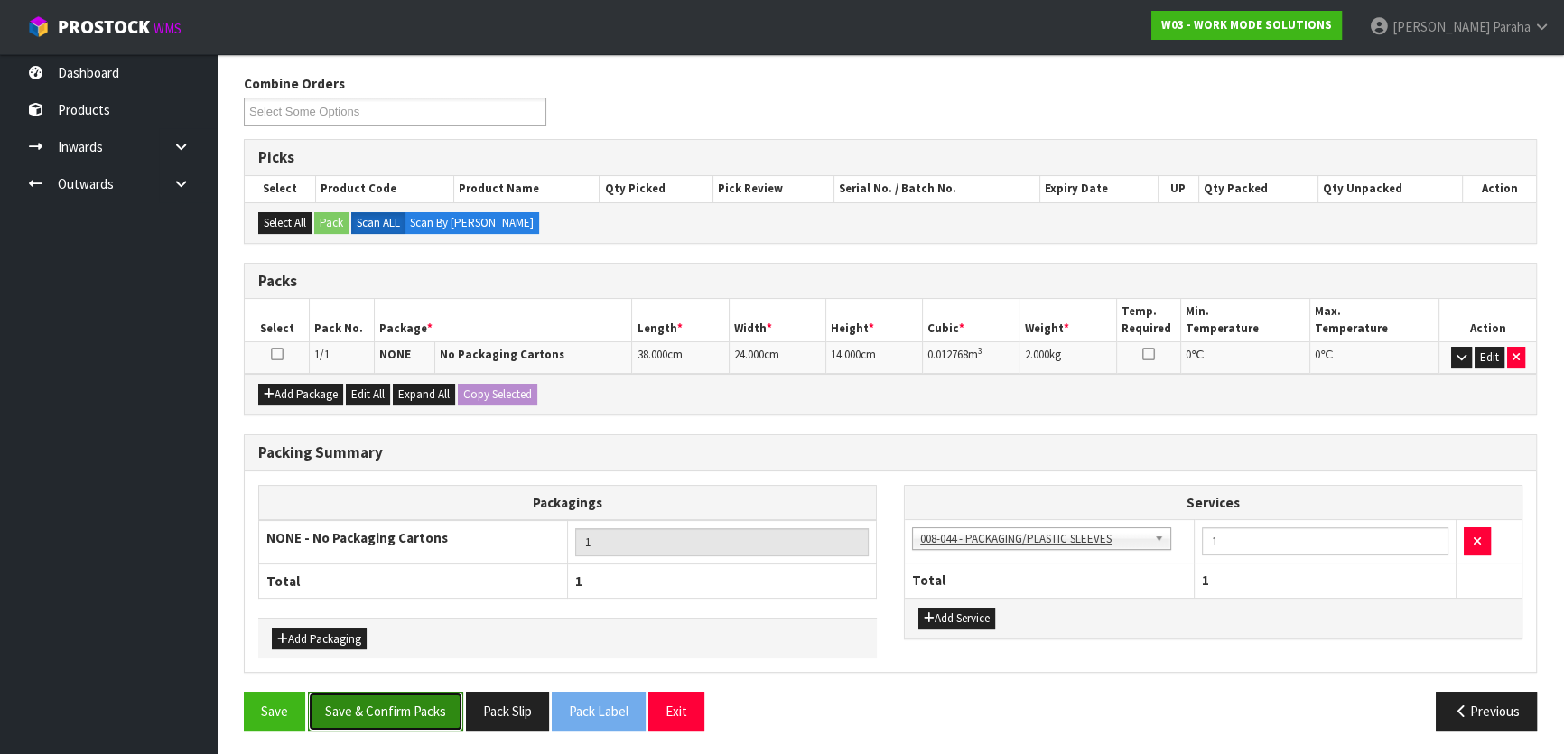
click at [438, 712] on button "Save & Confirm Packs" at bounding box center [385, 711] width 155 height 39
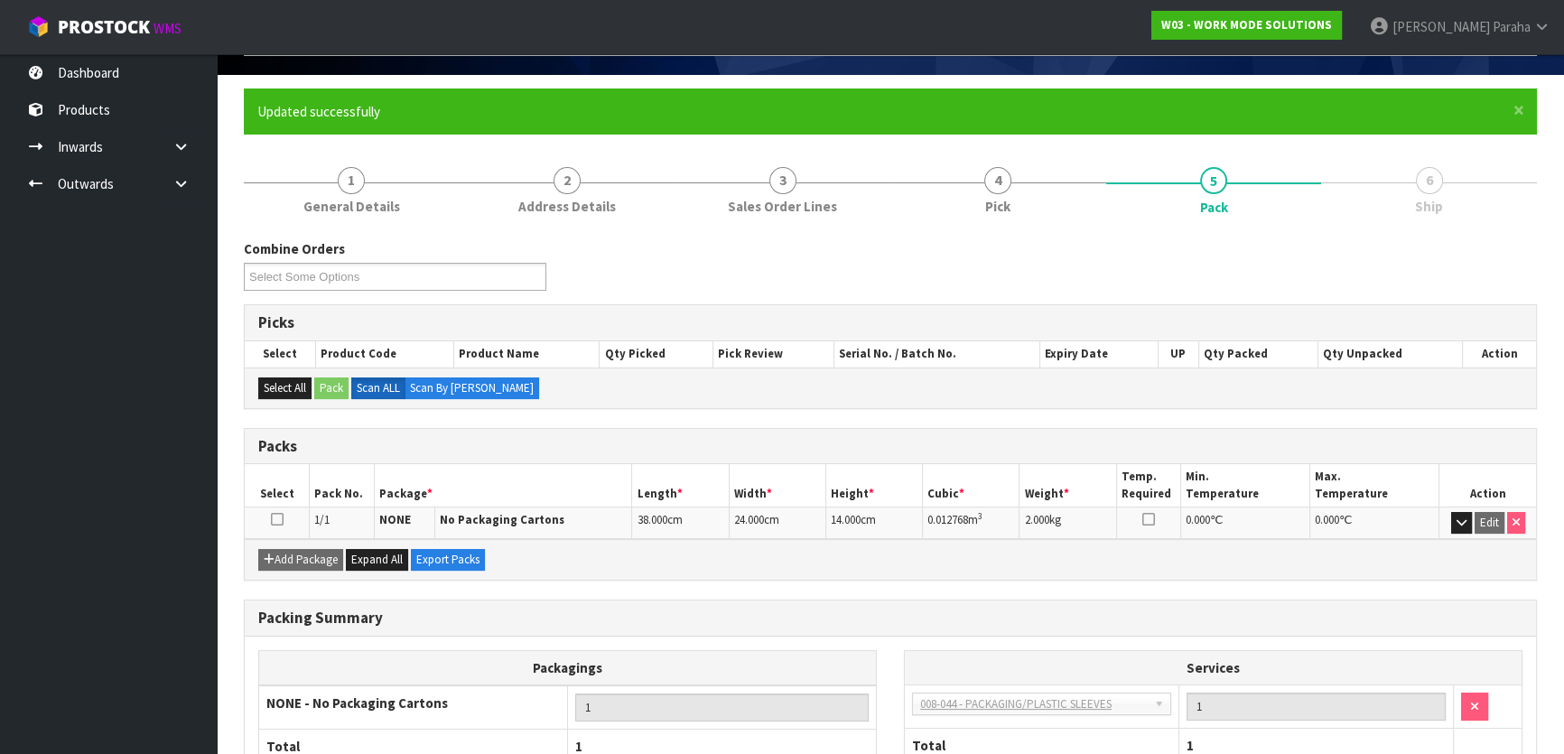
scroll to position [238, 0]
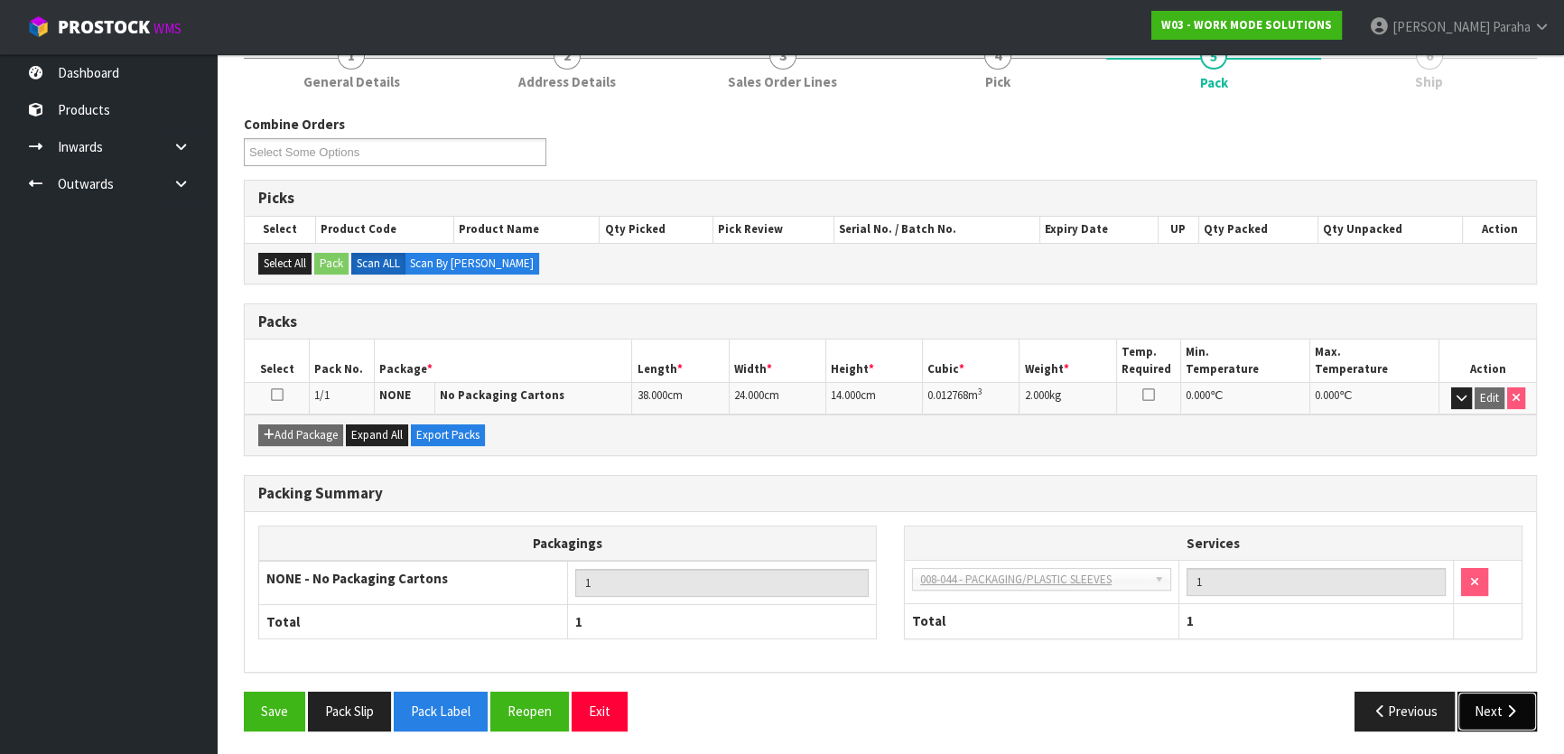
click at [1505, 705] on icon "button" at bounding box center [1510, 711] width 17 height 14
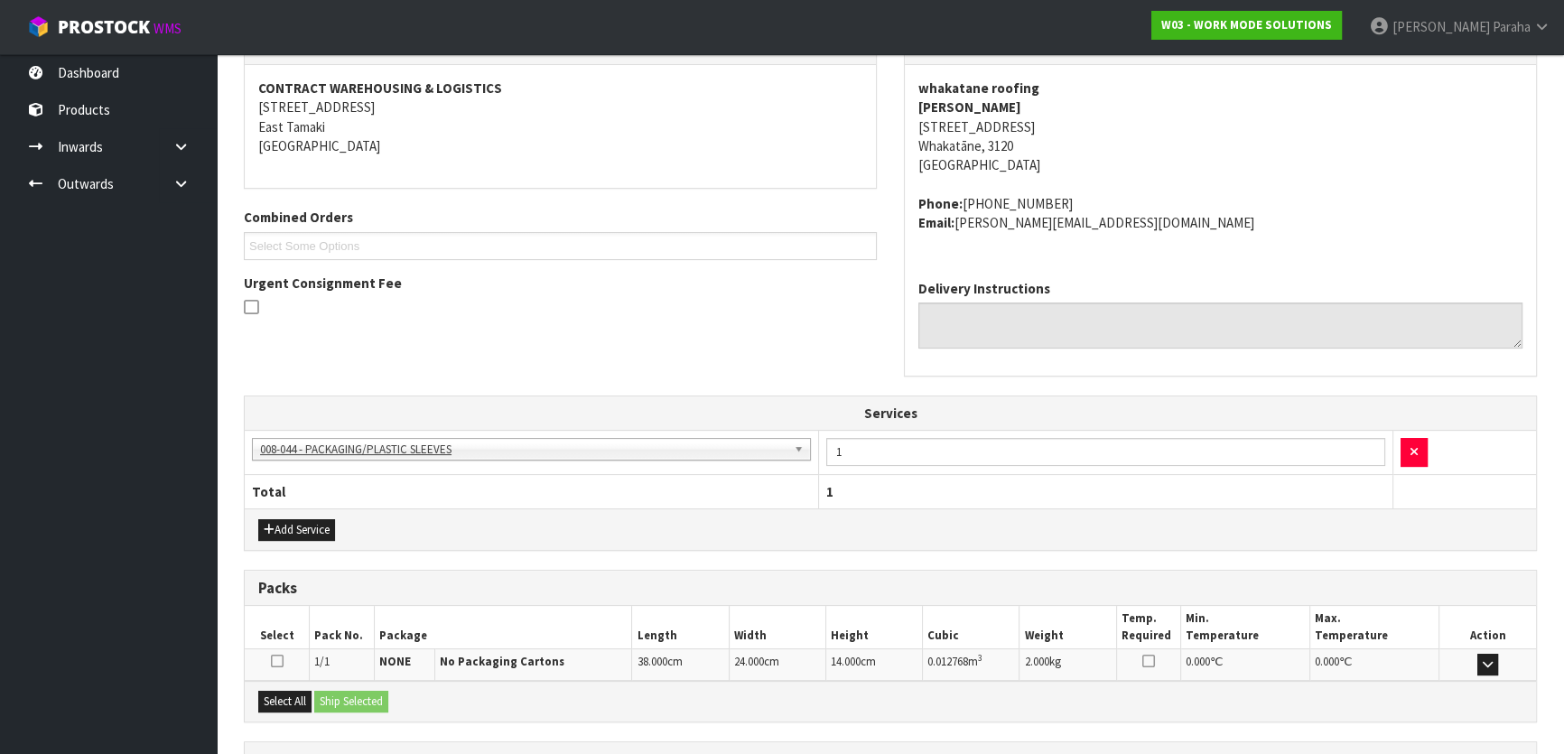
scroll to position [483, 0]
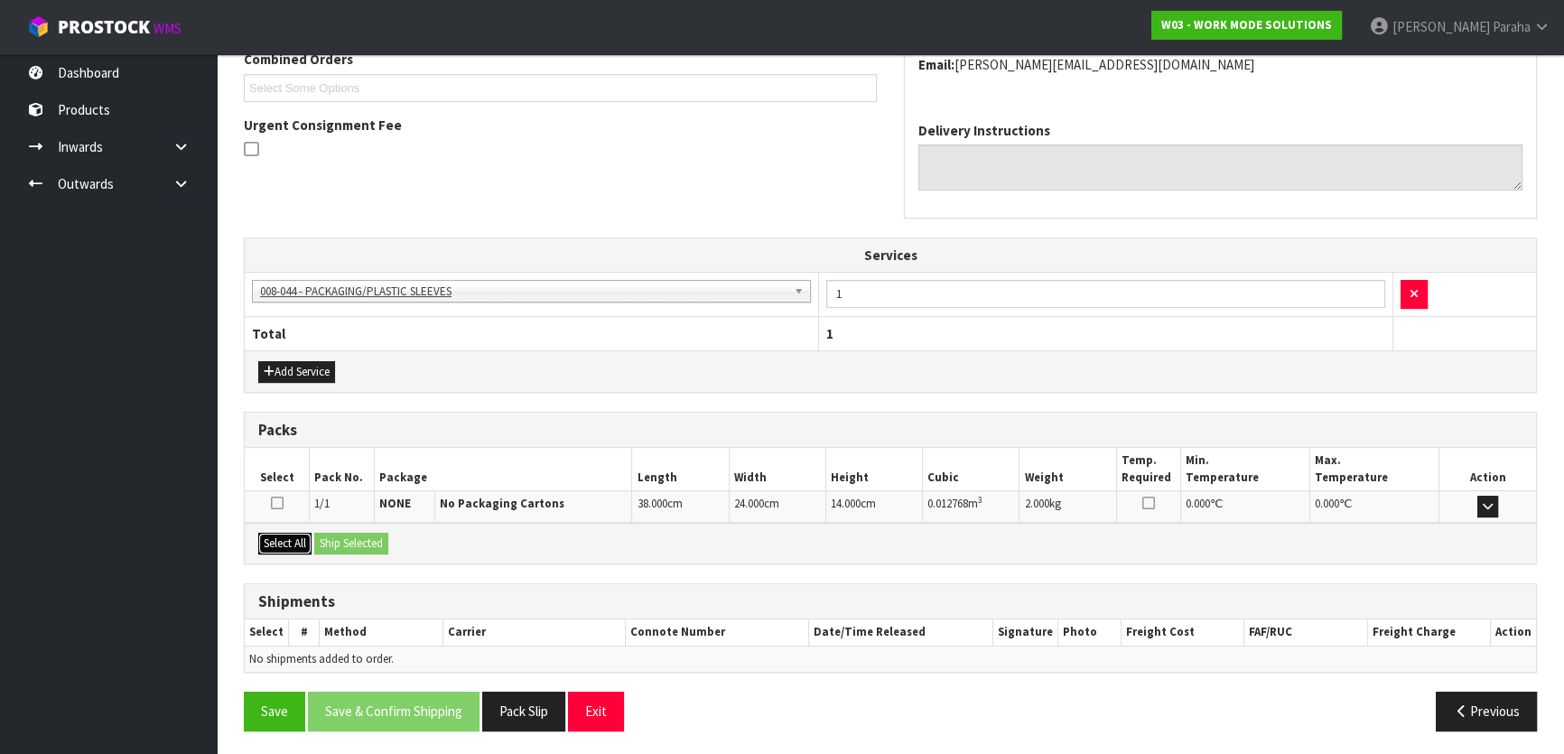
click at [289, 535] on button "Select All" at bounding box center [284, 544] width 53 height 22
click at [341, 533] on button "Ship Selected" at bounding box center [351, 544] width 74 height 22
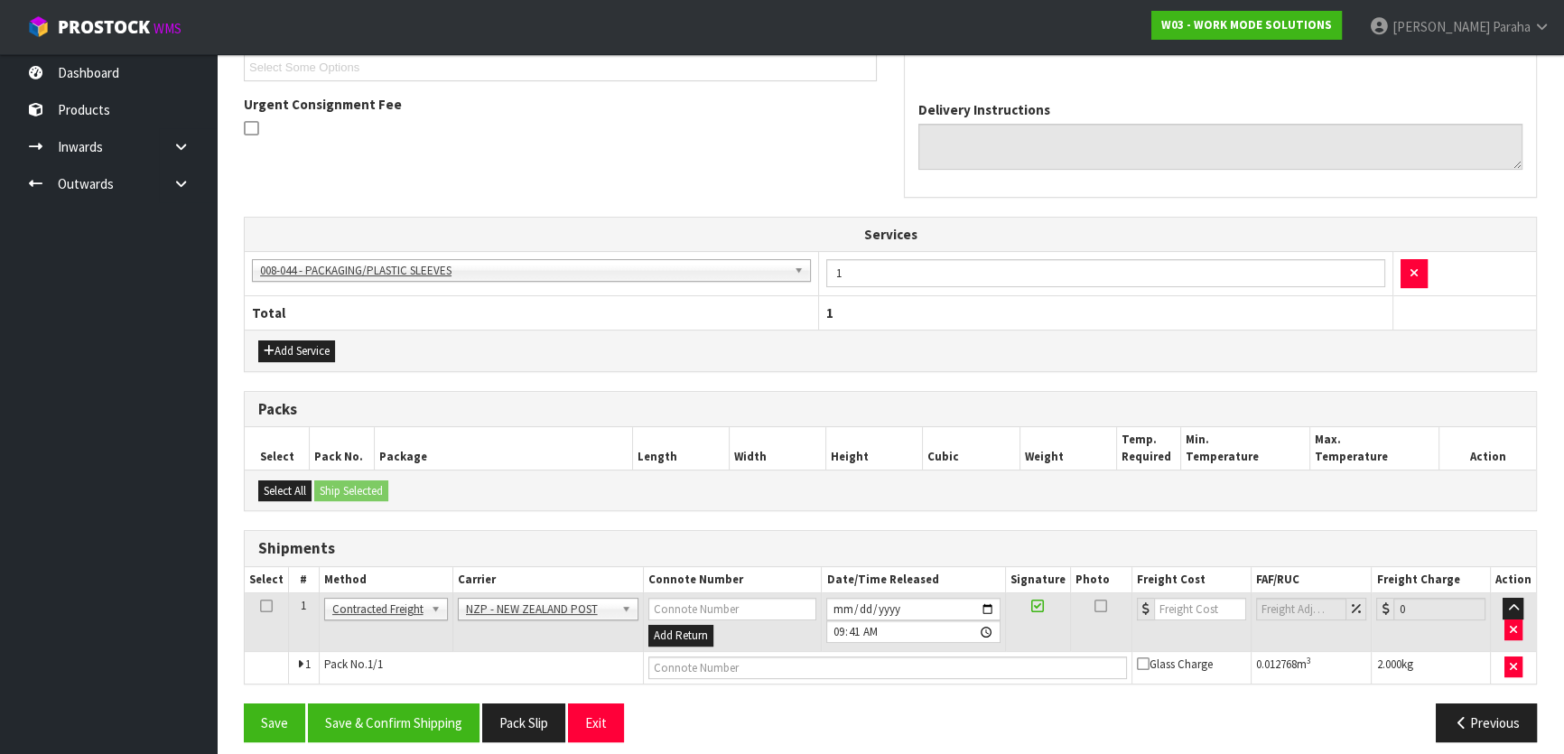
scroll to position [515, 0]
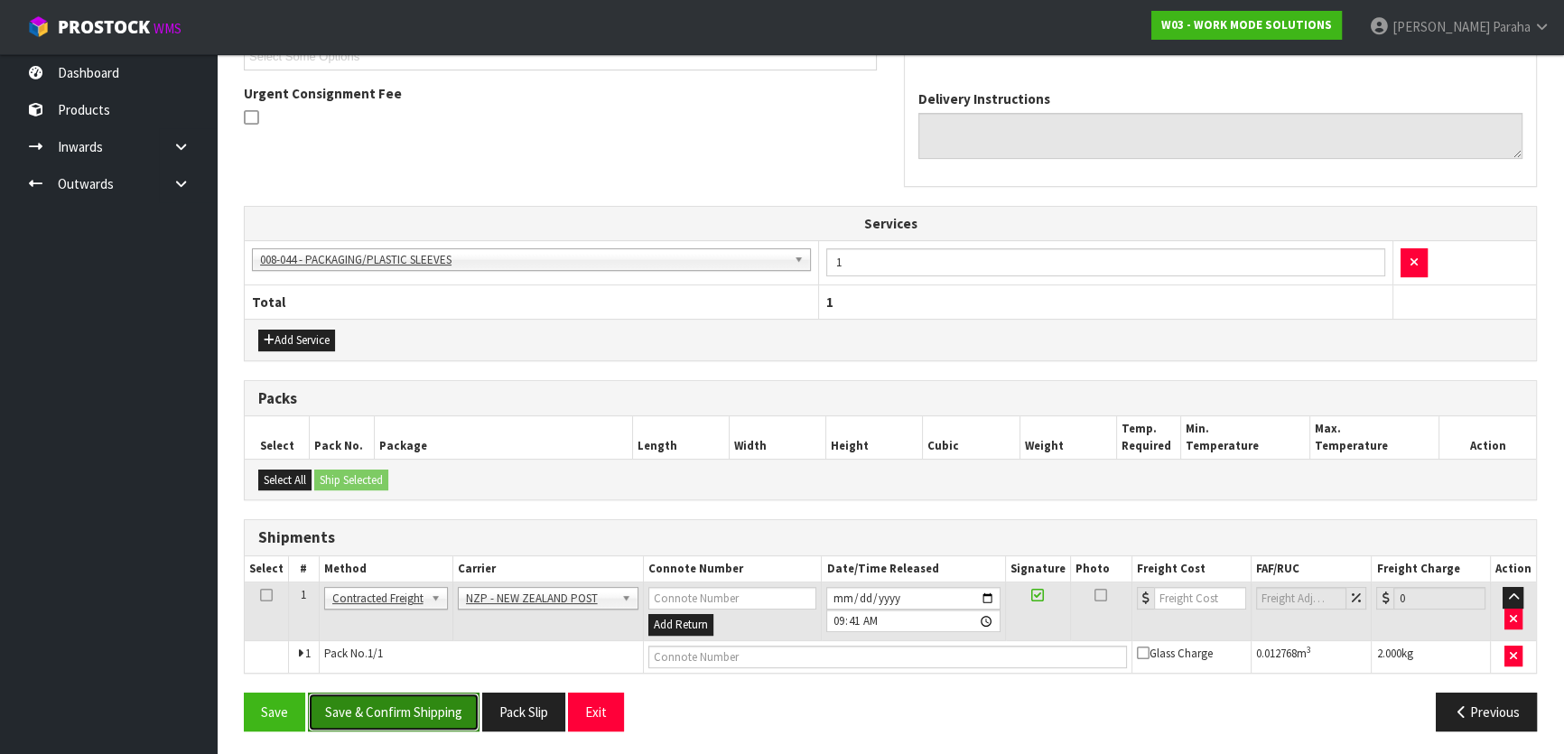
click at [442, 704] on button "Save & Confirm Shipping" at bounding box center [394, 712] width 172 height 39
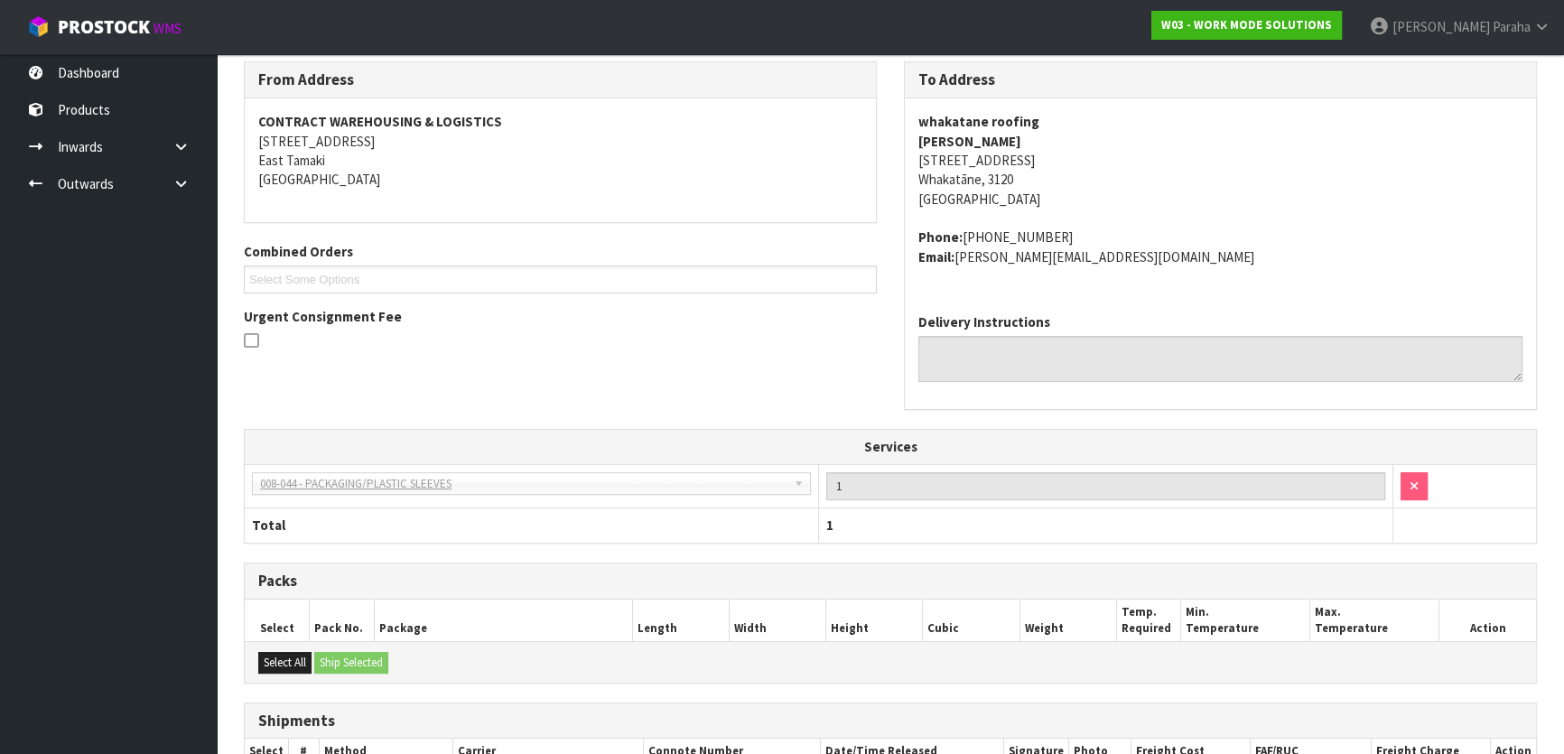
scroll to position [489, 0]
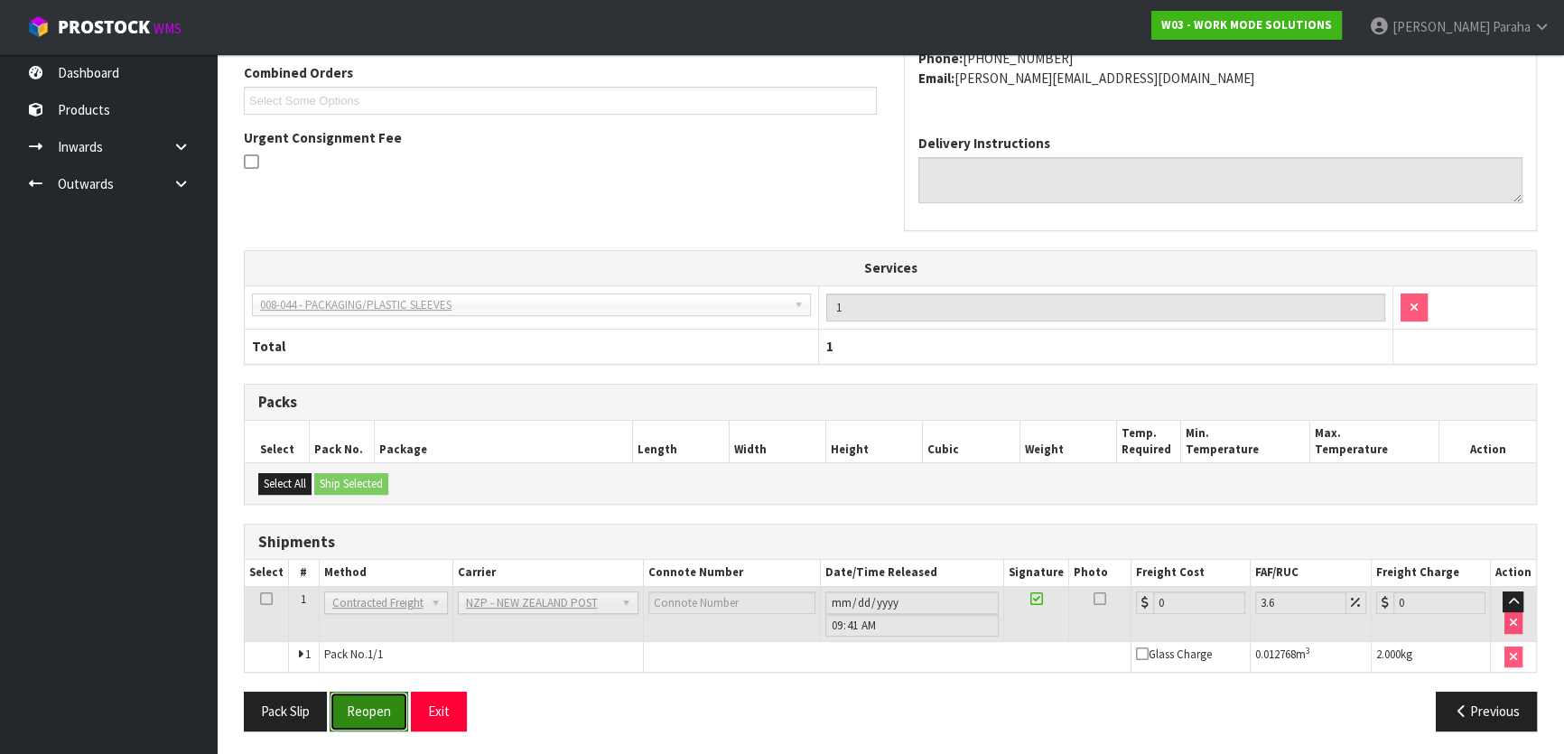
click at [377, 713] on button "Reopen" at bounding box center [369, 711] width 79 height 39
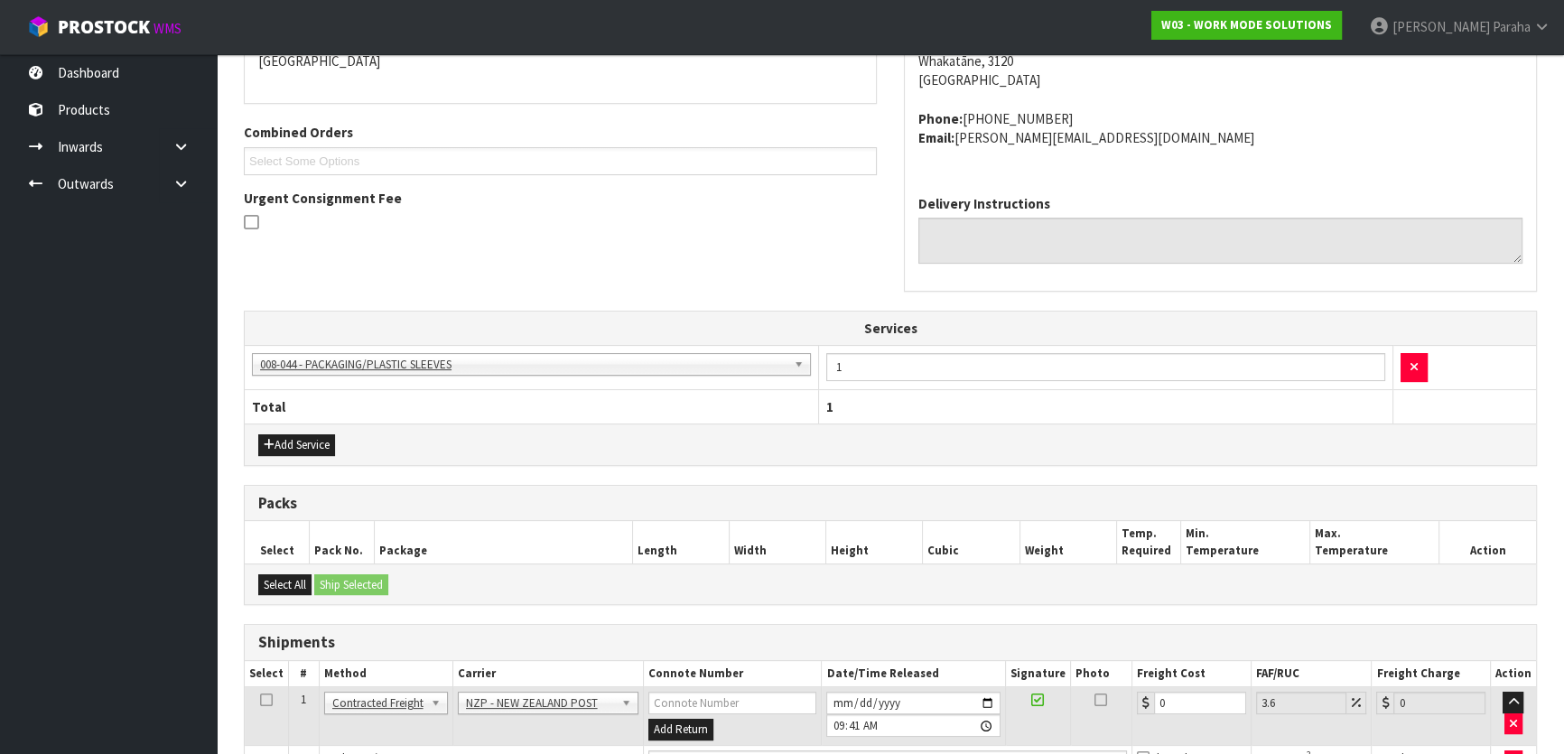
scroll to position [532, 0]
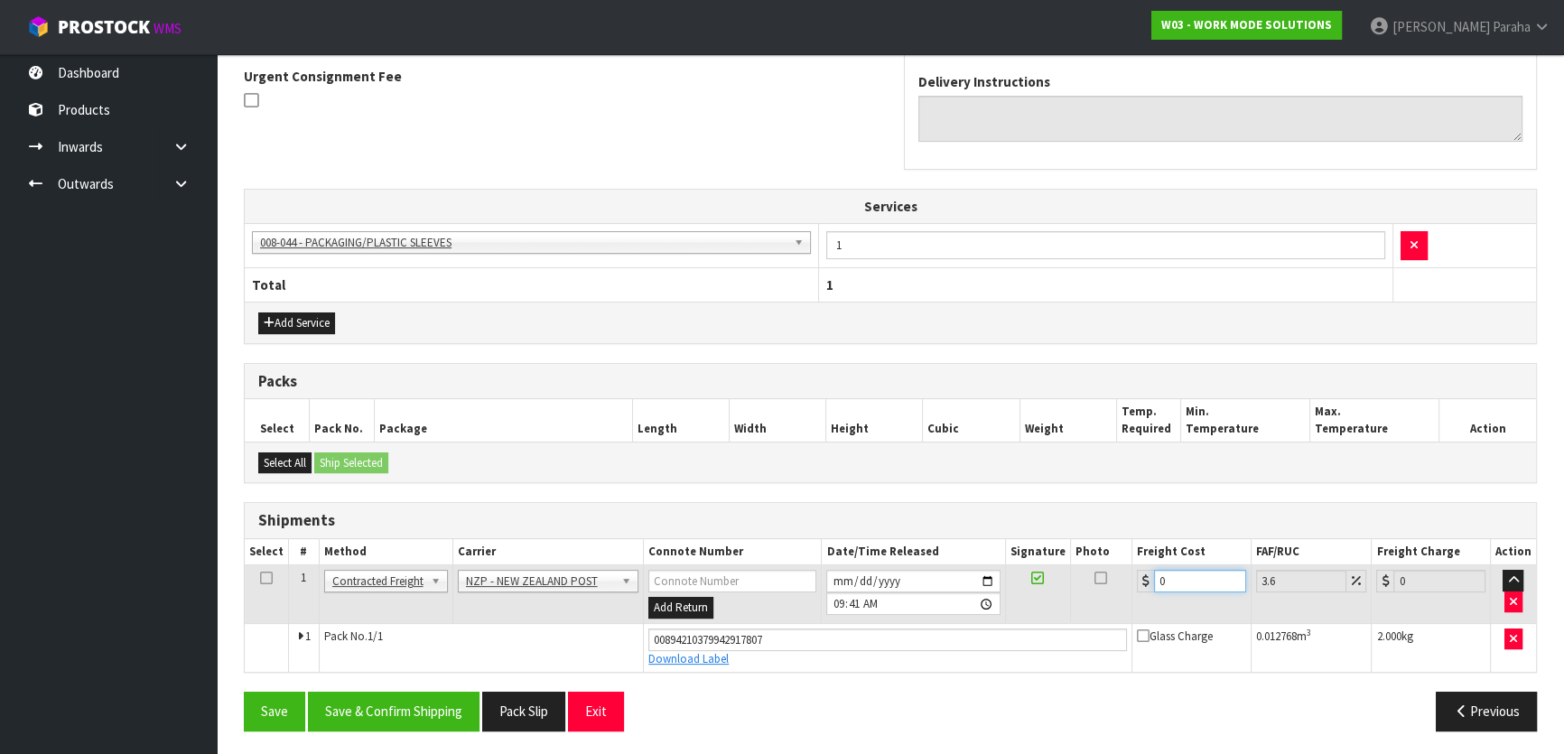
drag, startPoint x: 1174, startPoint y: 570, endPoint x: 1128, endPoint y: 586, distance: 48.8
click at [1128, 586] on tr "1 Client Local Pickup Customer Local Pickup Company Freight Contracted Freight …" at bounding box center [890, 594] width 1291 height 59
type input "8"
type input "8.29"
type input "8.4"
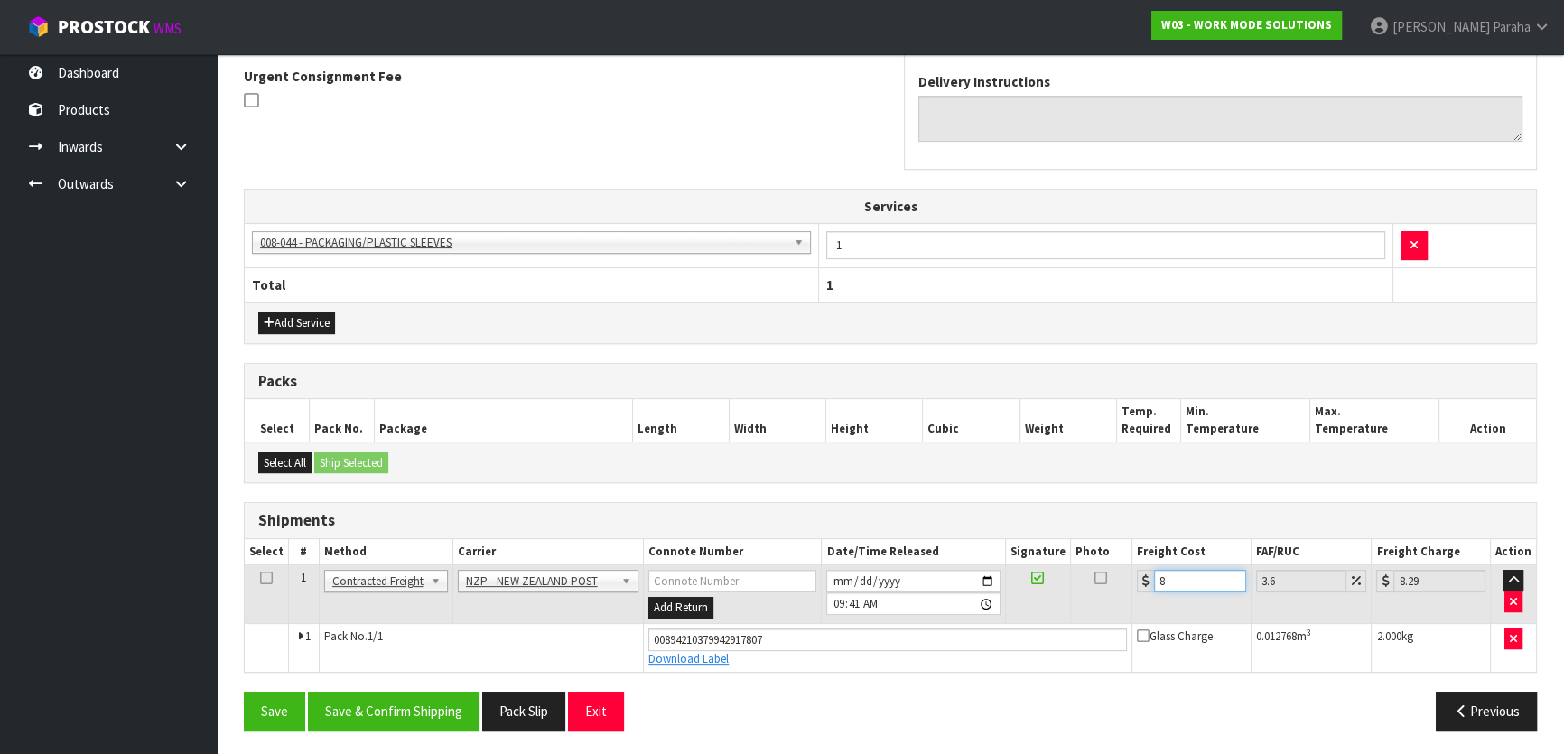
type input "8.7"
type input "8.45"
type input "8.75"
type input "8.45"
click at [411, 718] on button "Save & Confirm Shipping" at bounding box center [394, 711] width 172 height 39
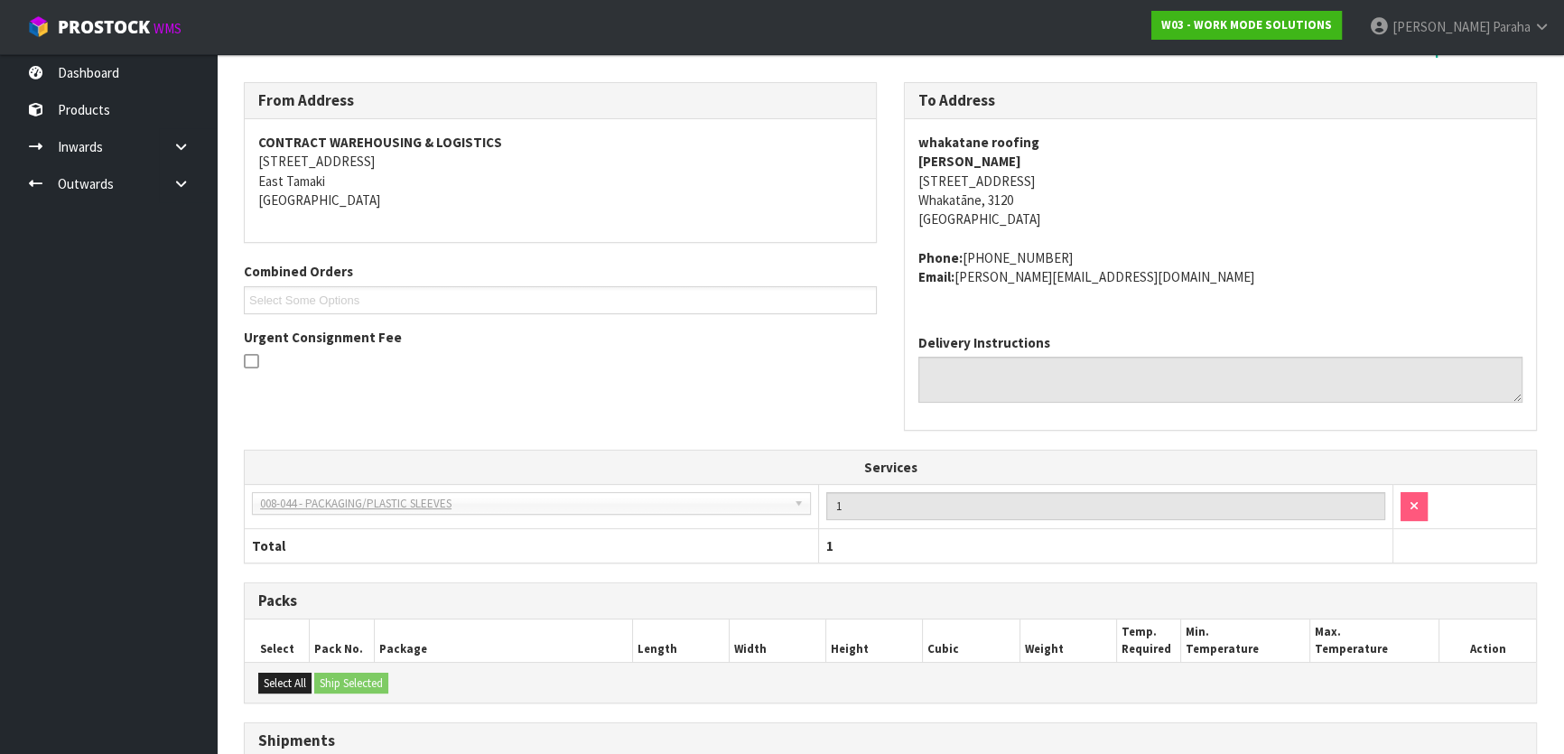
scroll to position [0, 0]
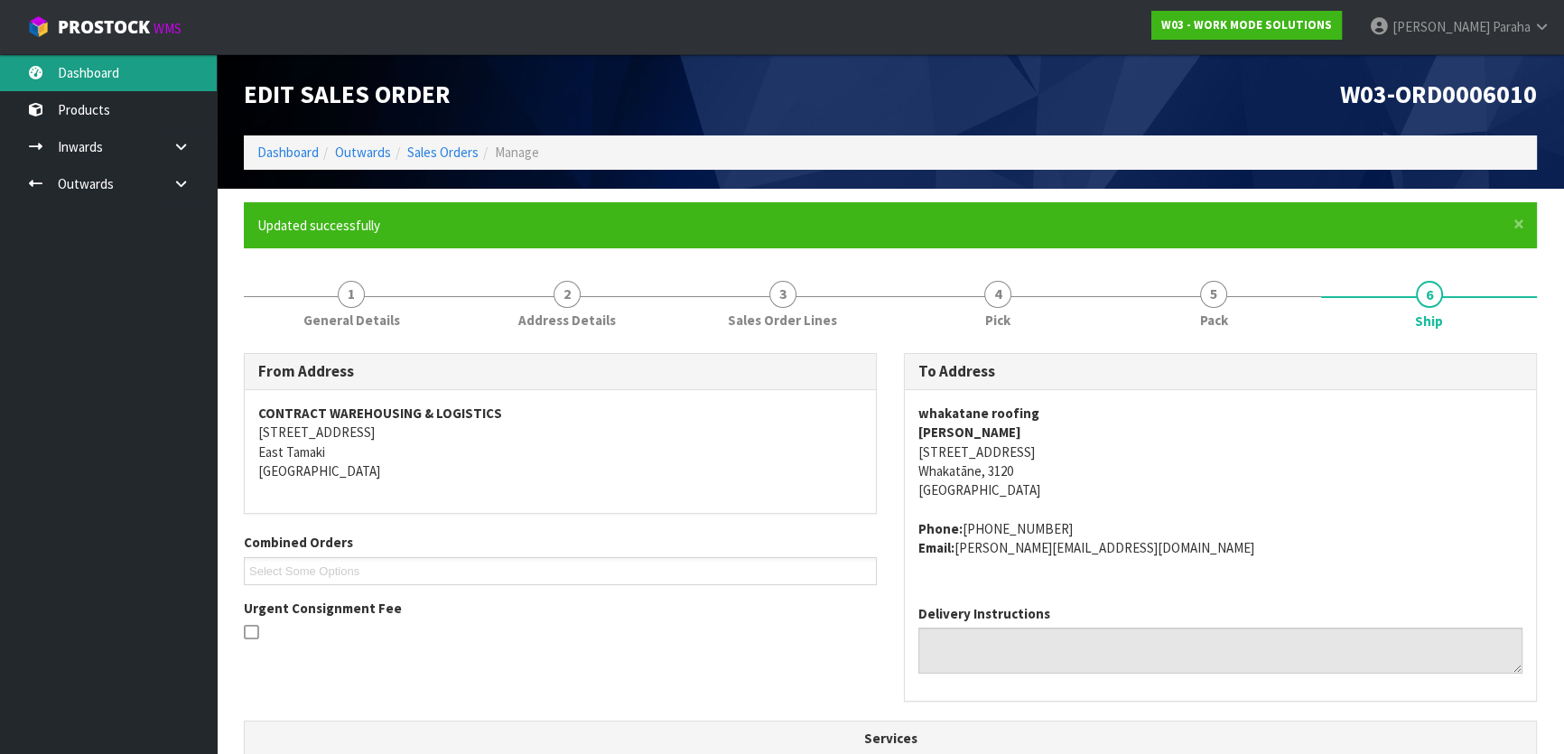
click at [98, 80] on link "Dashboard" at bounding box center [108, 72] width 217 height 37
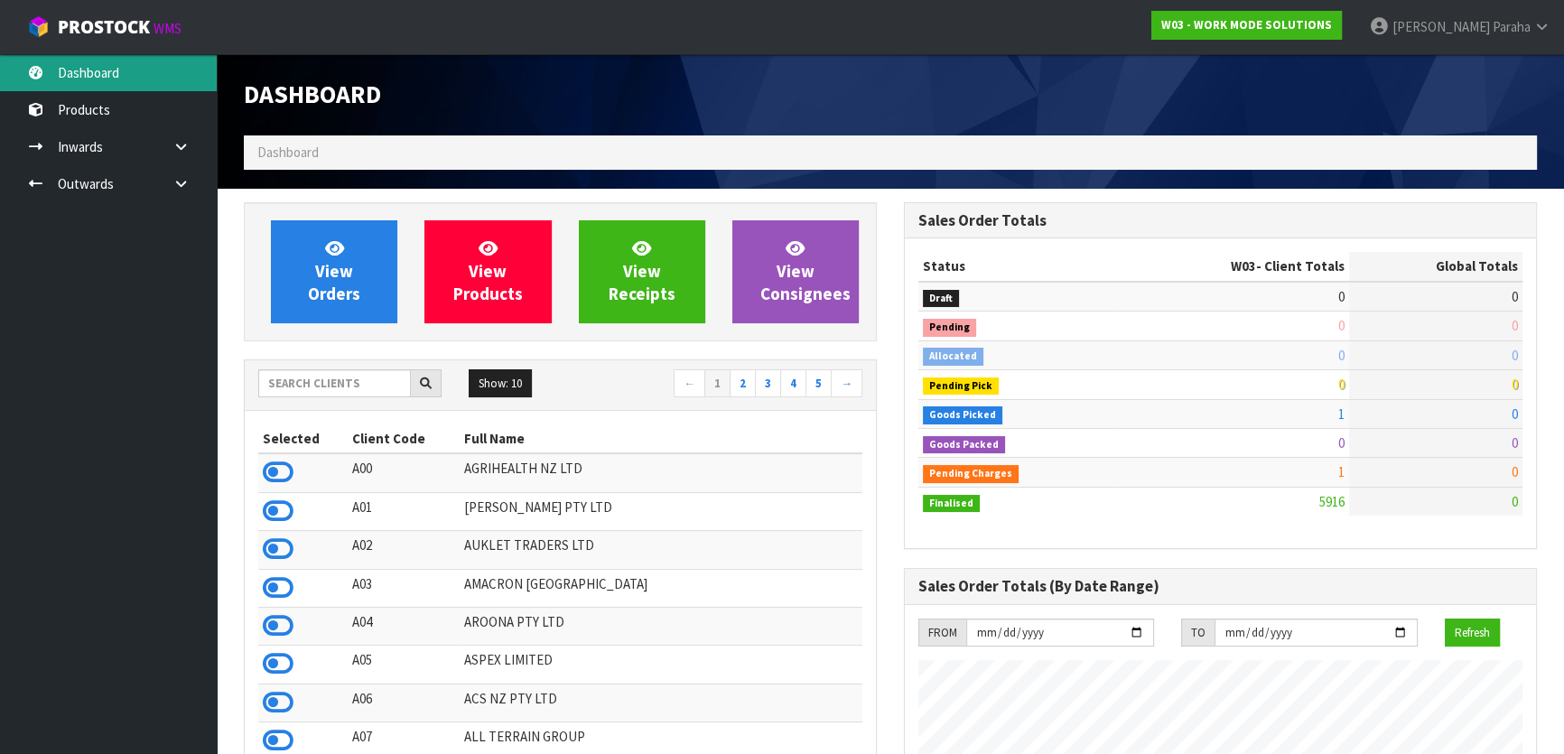
scroll to position [1248, 659]
click at [311, 383] on input "text" at bounding box center [334, 383] width 153 height 28
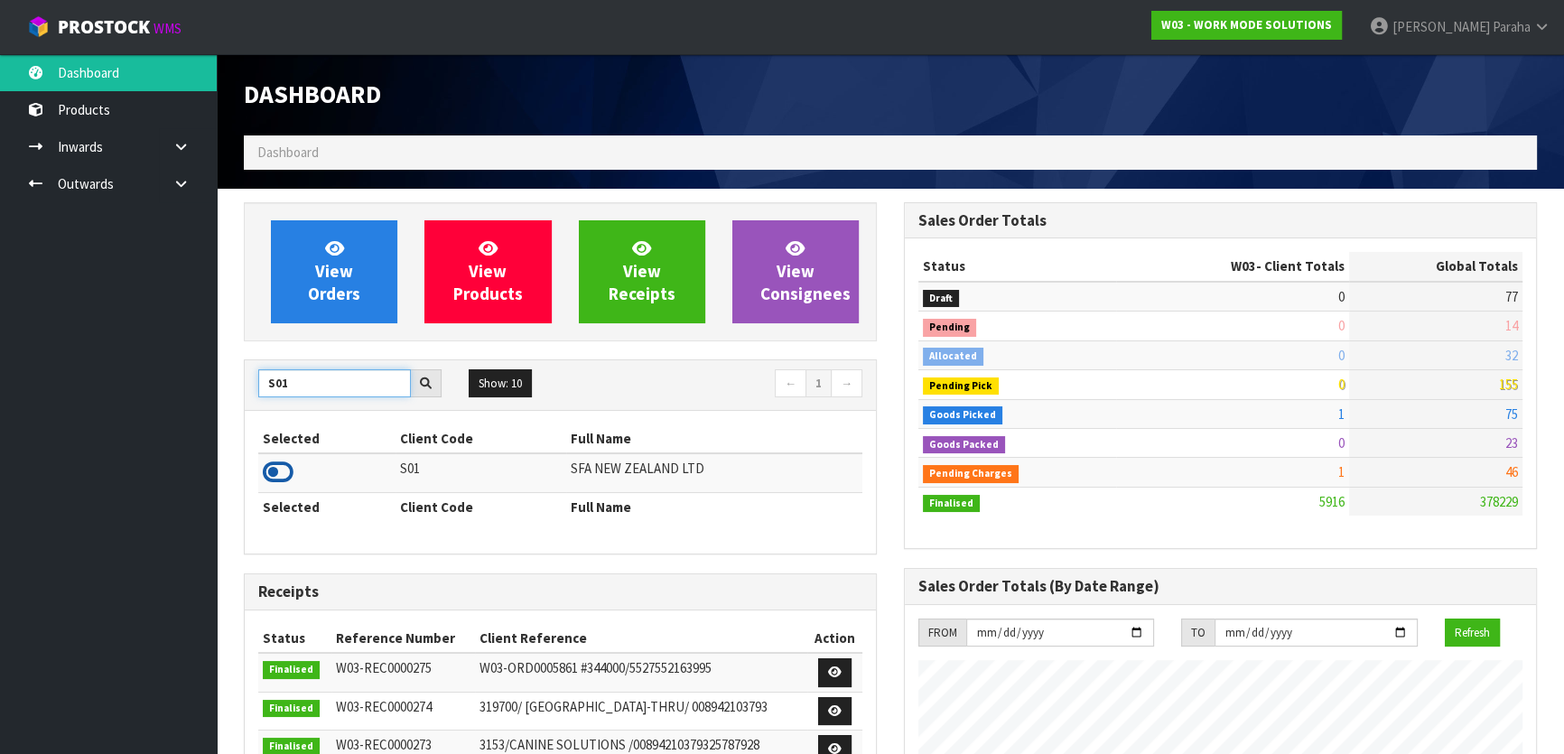
type input "S01"
click at [283, 471] on icon at bounding box center [278, 472] width 31 height 27
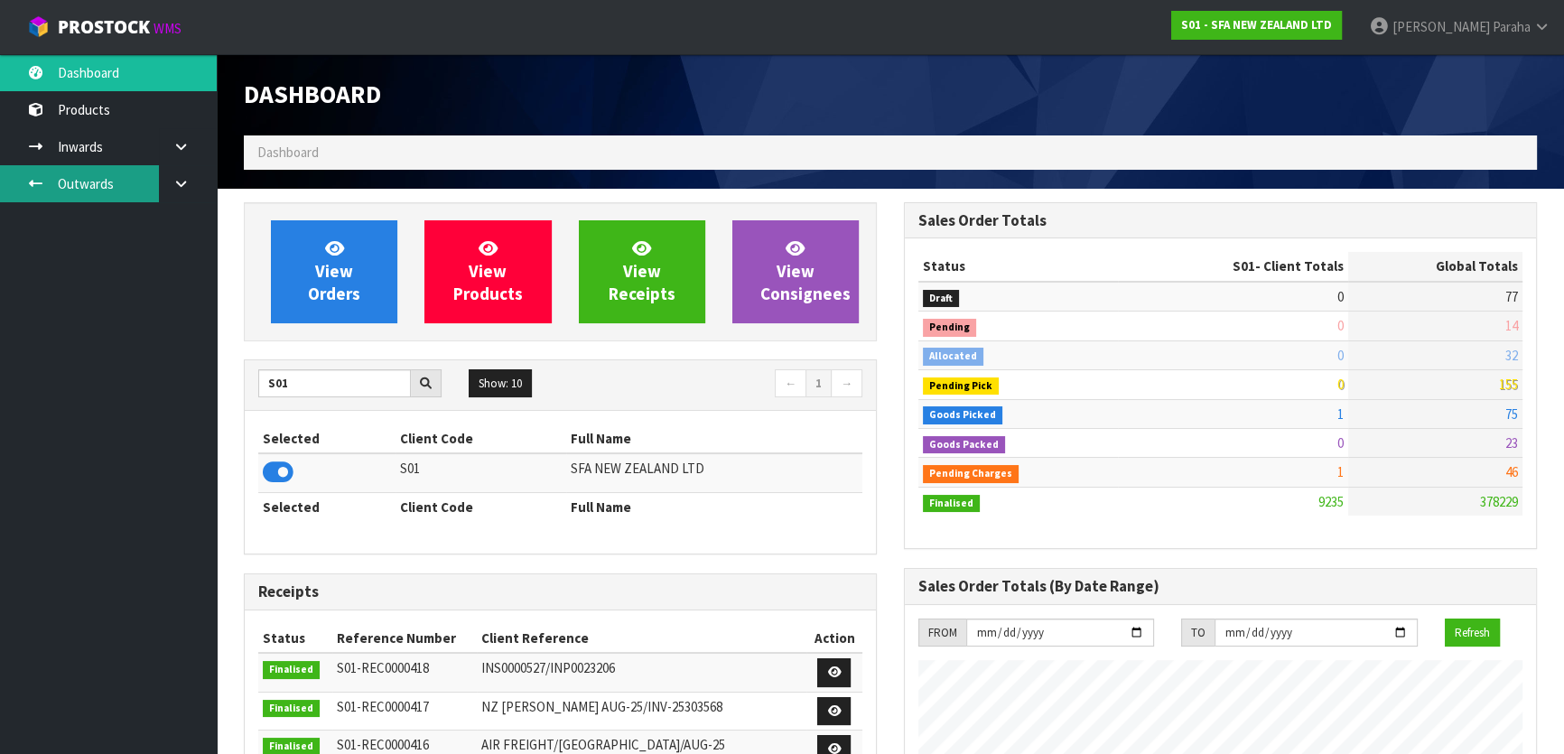
scroll to position [1365, 659]
click at [95, 184] on link "Outwards" at bounding box center [108, 183] width 217 height 37
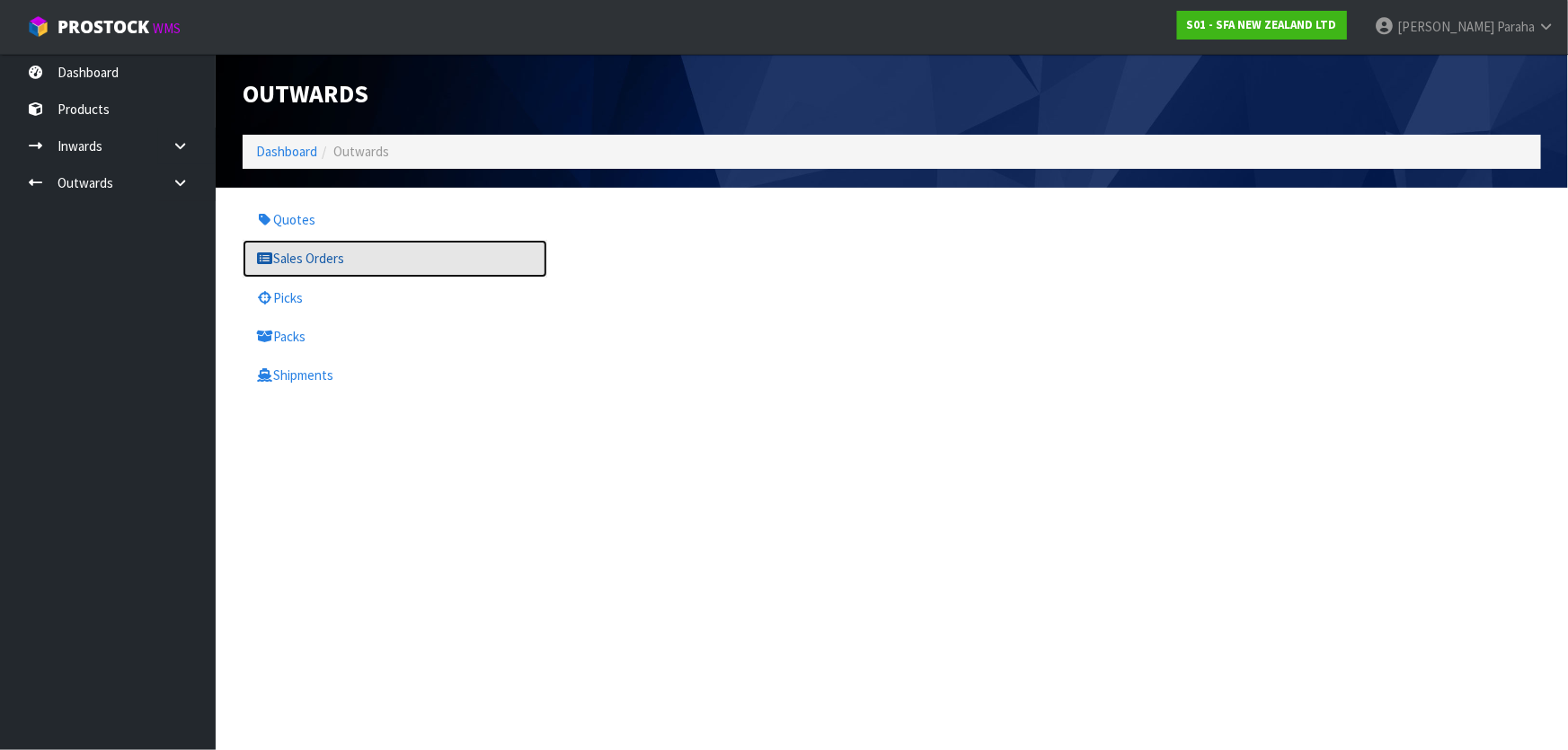
click at [301, 255] on link "Sales Orders" at bounding box center [395, 258] width 304 height 37
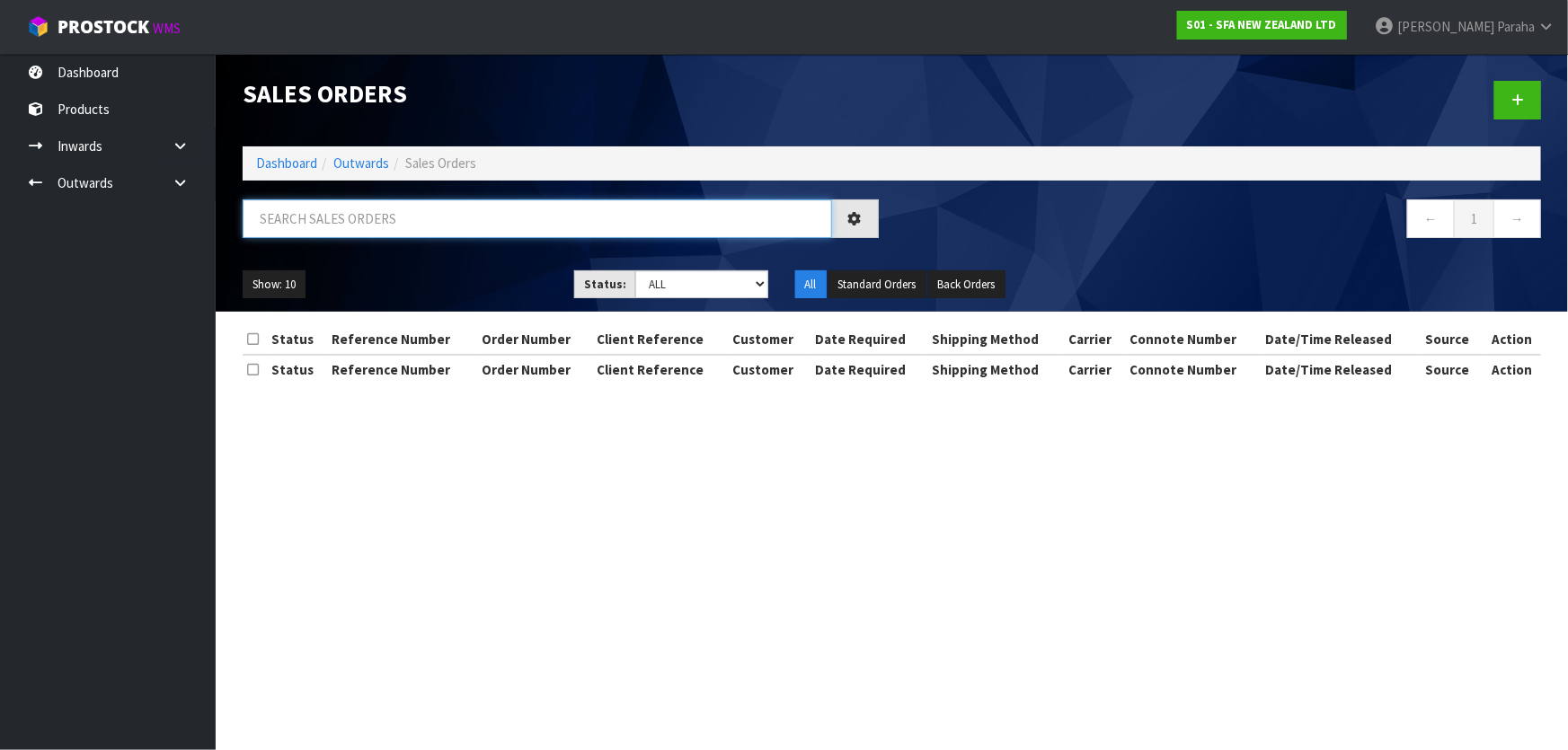
click at [318, 222] on input "text" at bounding box center [537, 218] width 589 height 39
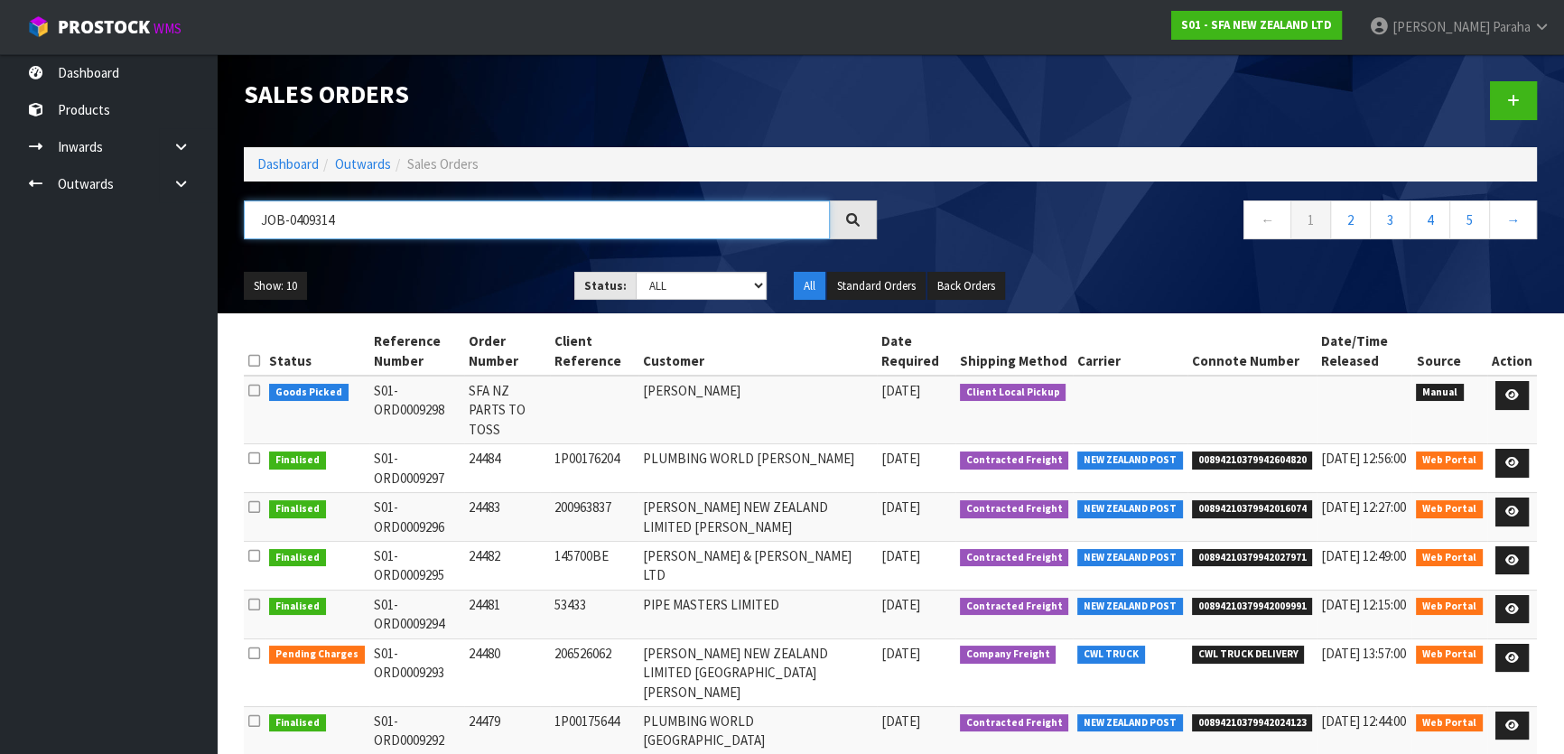
type input "JOB-0409314"
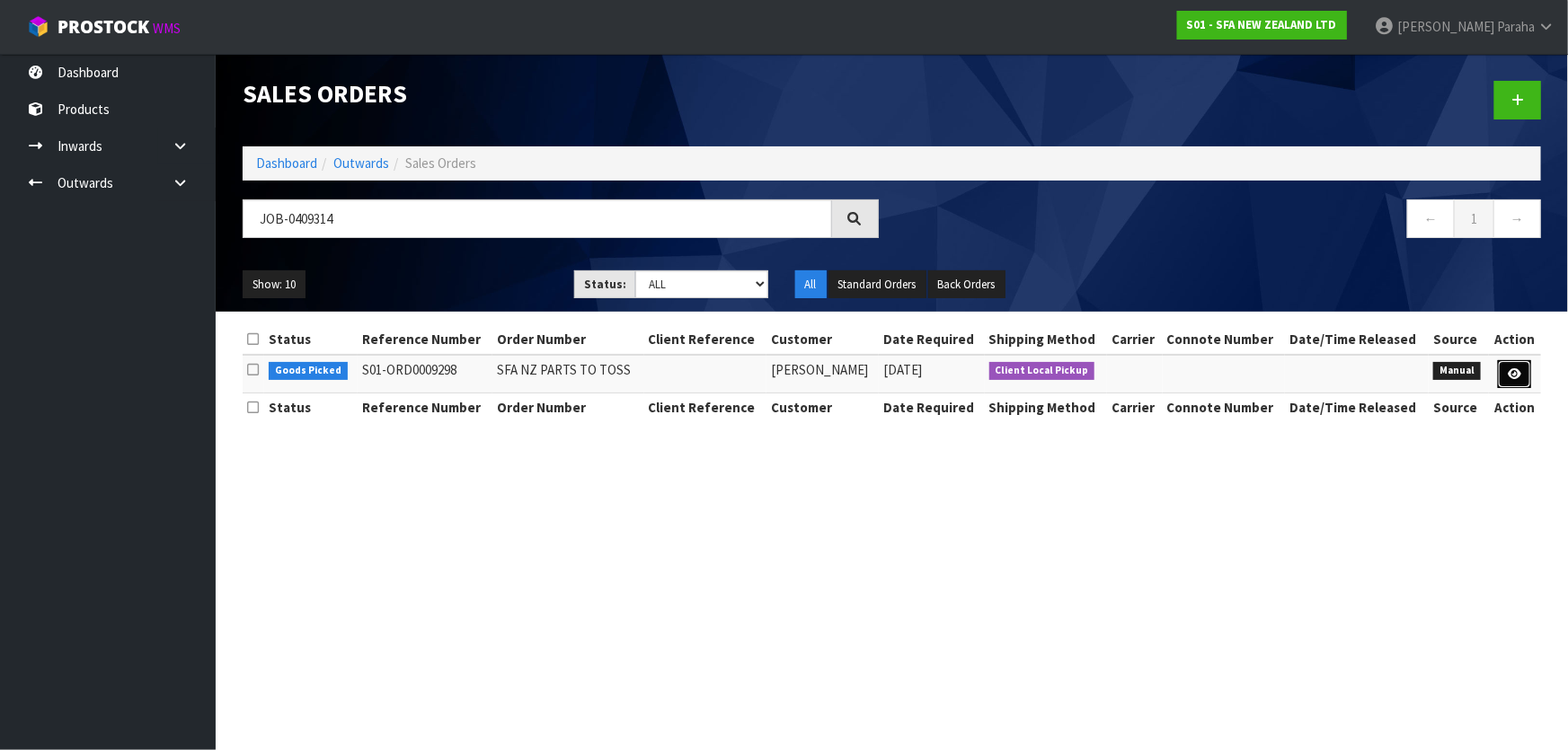
click at [1510, 374] on icon at bounding box center [1514, 374] width 14 height 12
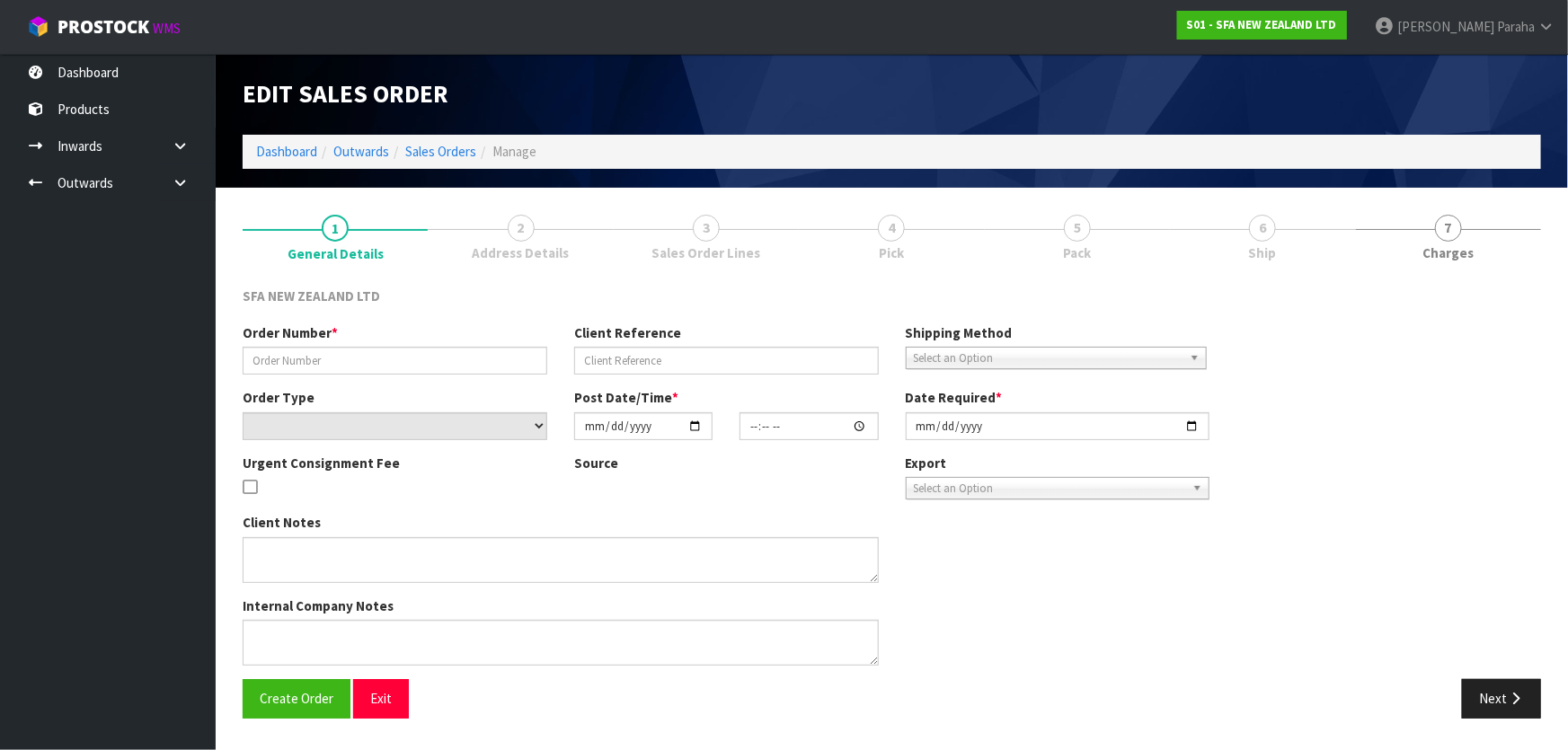
type input "SFA NZ PARTS TO TOSS"
select select "number:0"
type input "[DATE]"
type input "15:42:00.000"
type input "[DATE]"
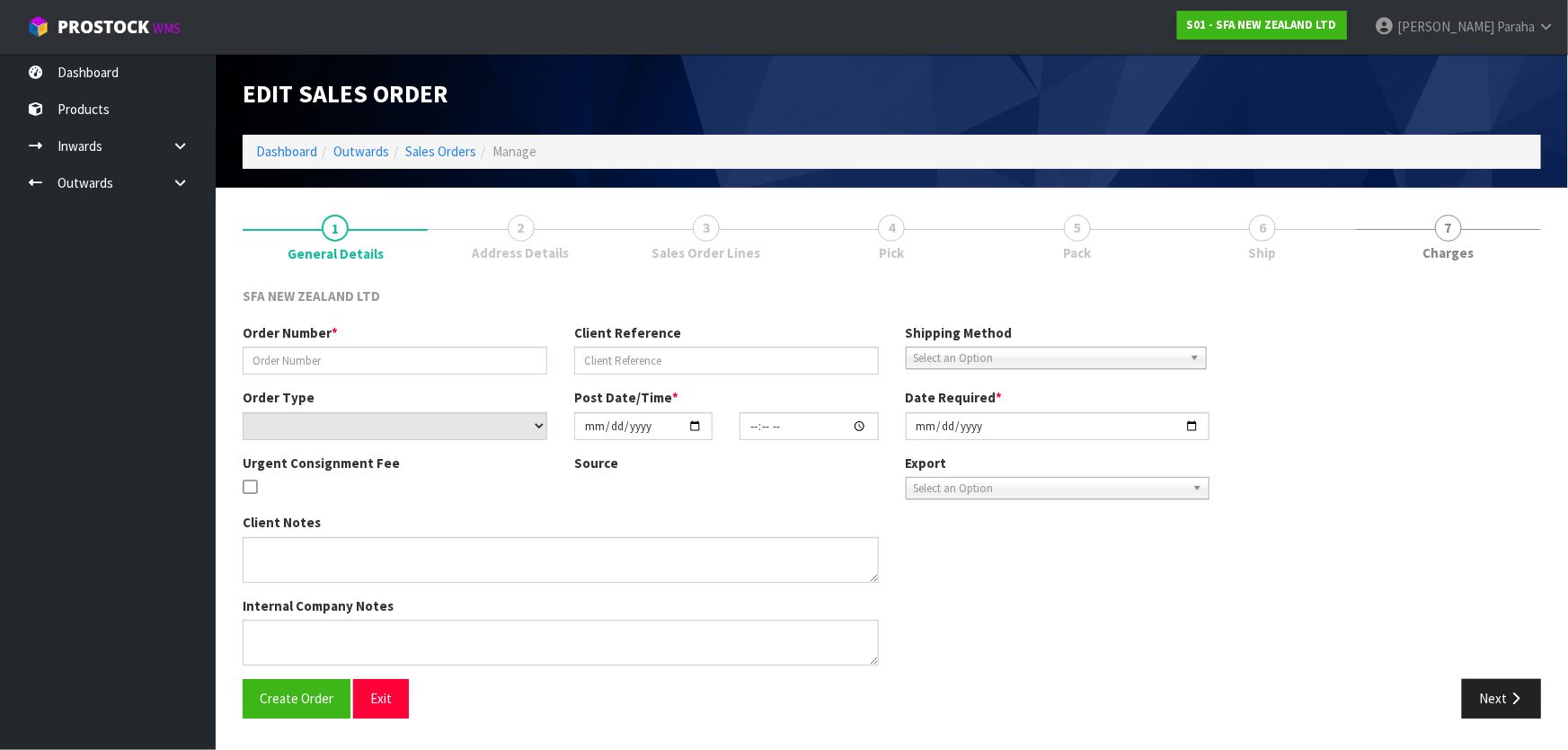
type textarea "CAN YOU PLEASE LOCATE THE FOLLOWING PARTS AND TOSS THE STOCK AS THEY ARE NOW OB…"
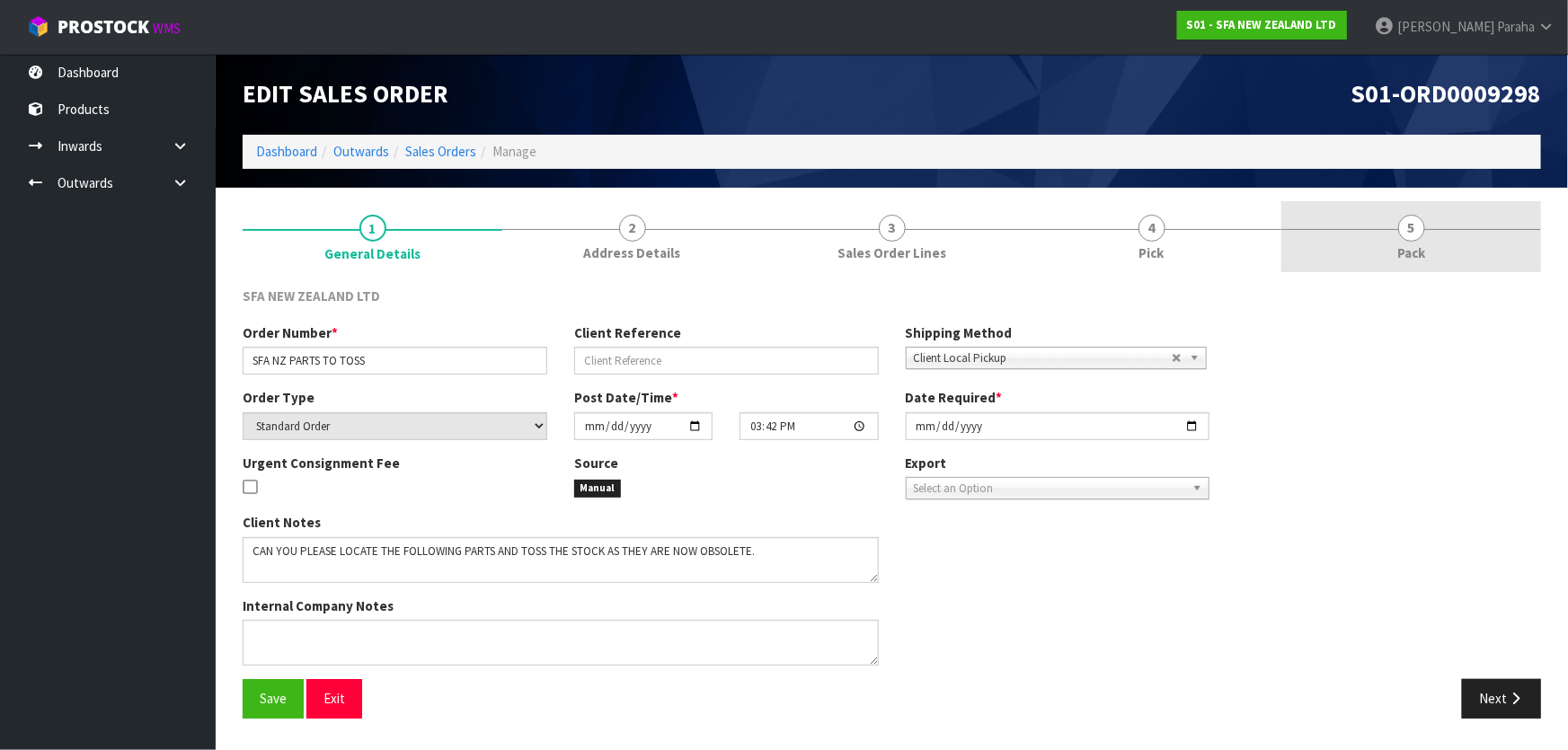
click at [1414, 238] on span "5" at bounding box center [1411, 228] width 27 height 27
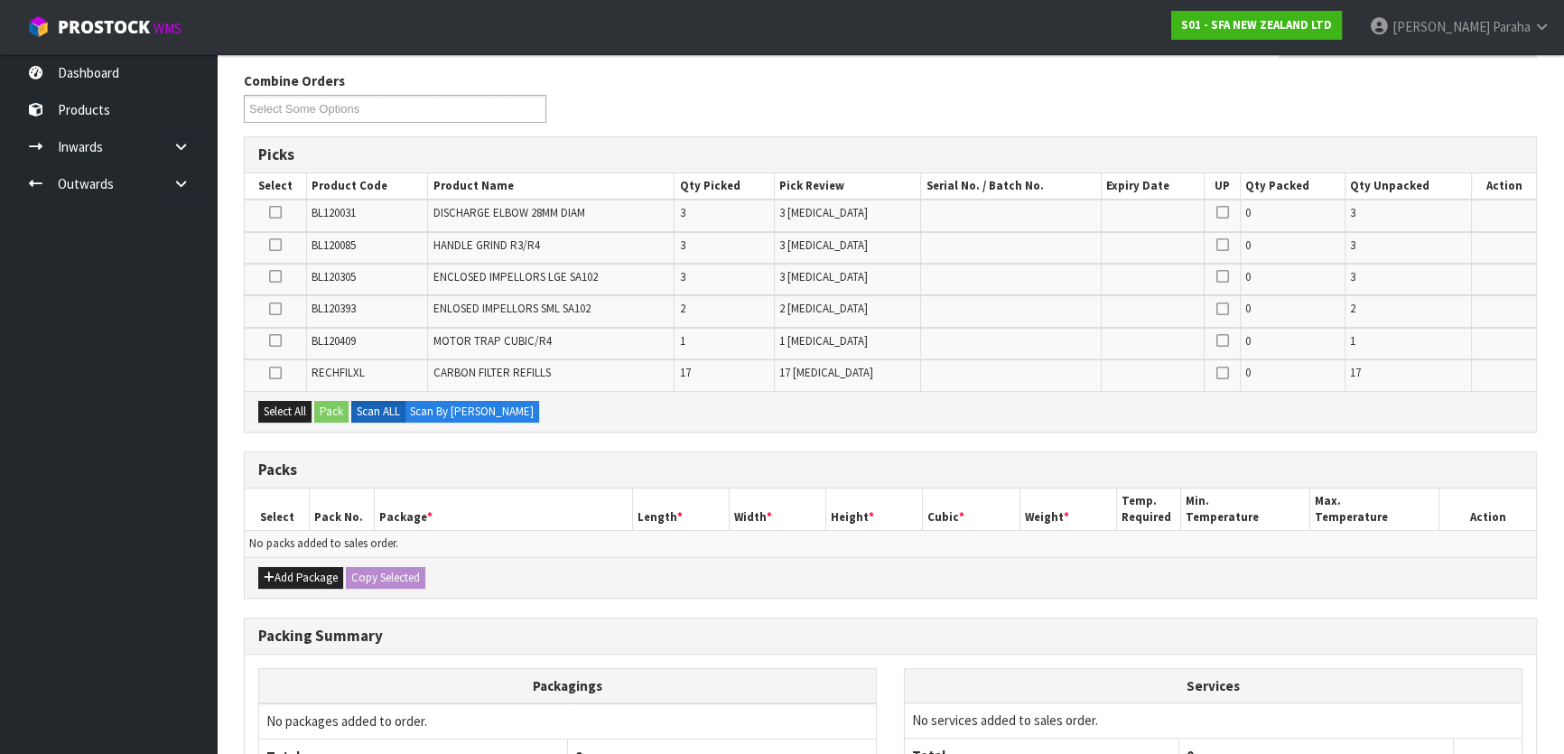
scroll to position [246, 0]
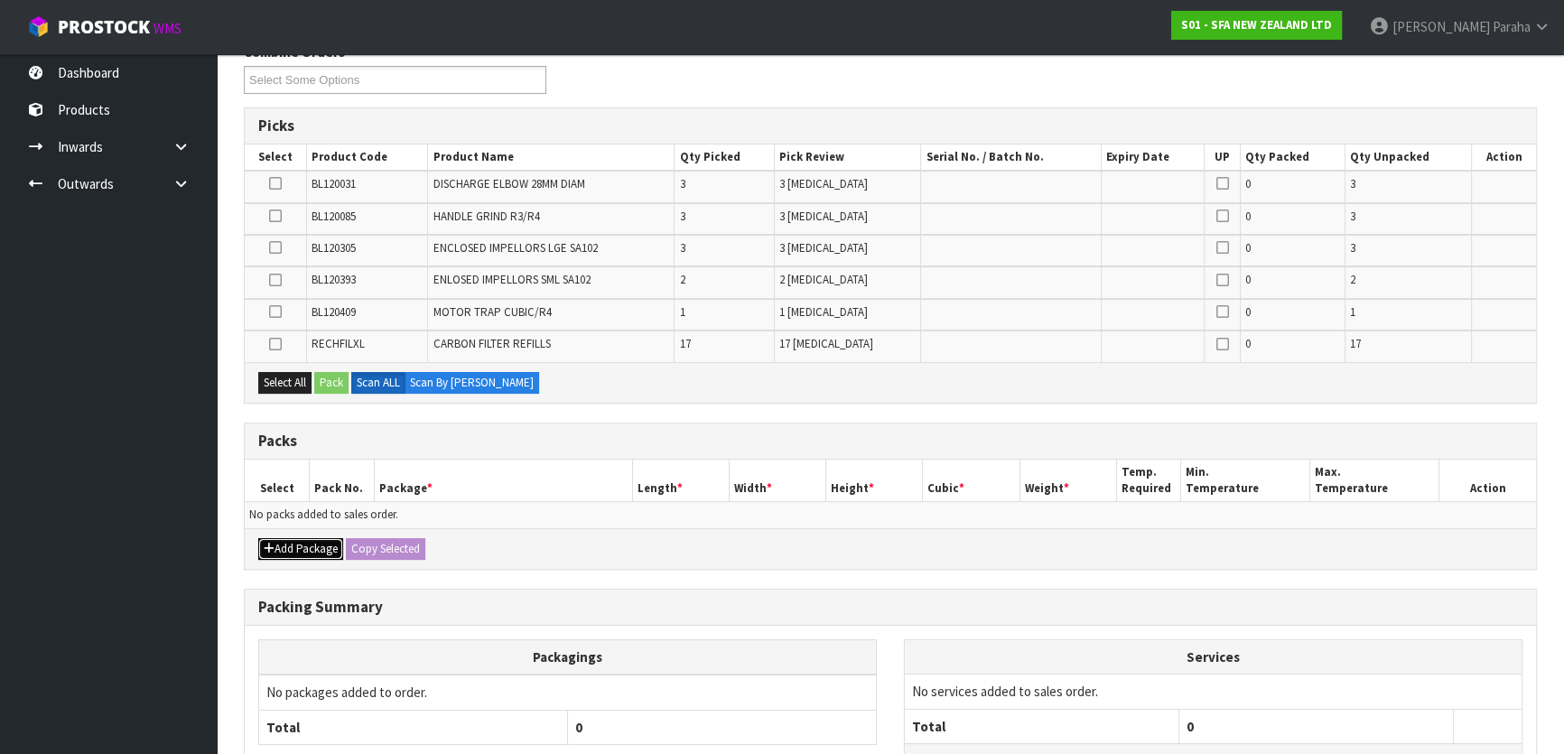
click at [271, 544] on icon "button" at bounding box center [269, 549] width 11 height 12
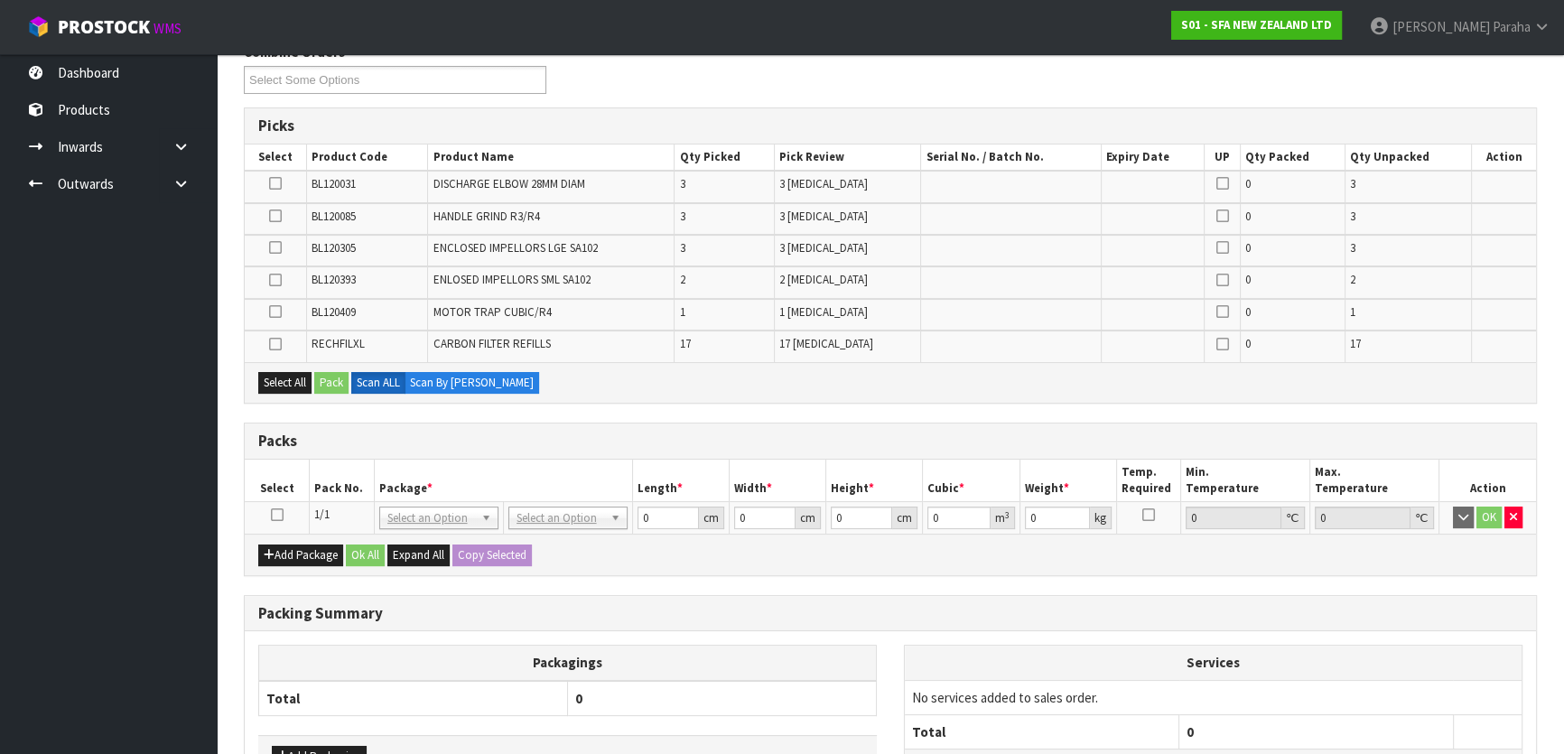
click at [277, 515] on icon at bounding box center [277, 515] width 13 height 1
click at [277, 311] on icon at bounding box center [275, 311] width 13 height 1
click at [0, 0] on input "checkbox" at bounding box center [0, 0] width 0 height 0
click at [339, 380] on button "Pack" at bounding box center [331, 383] width 34 height 22
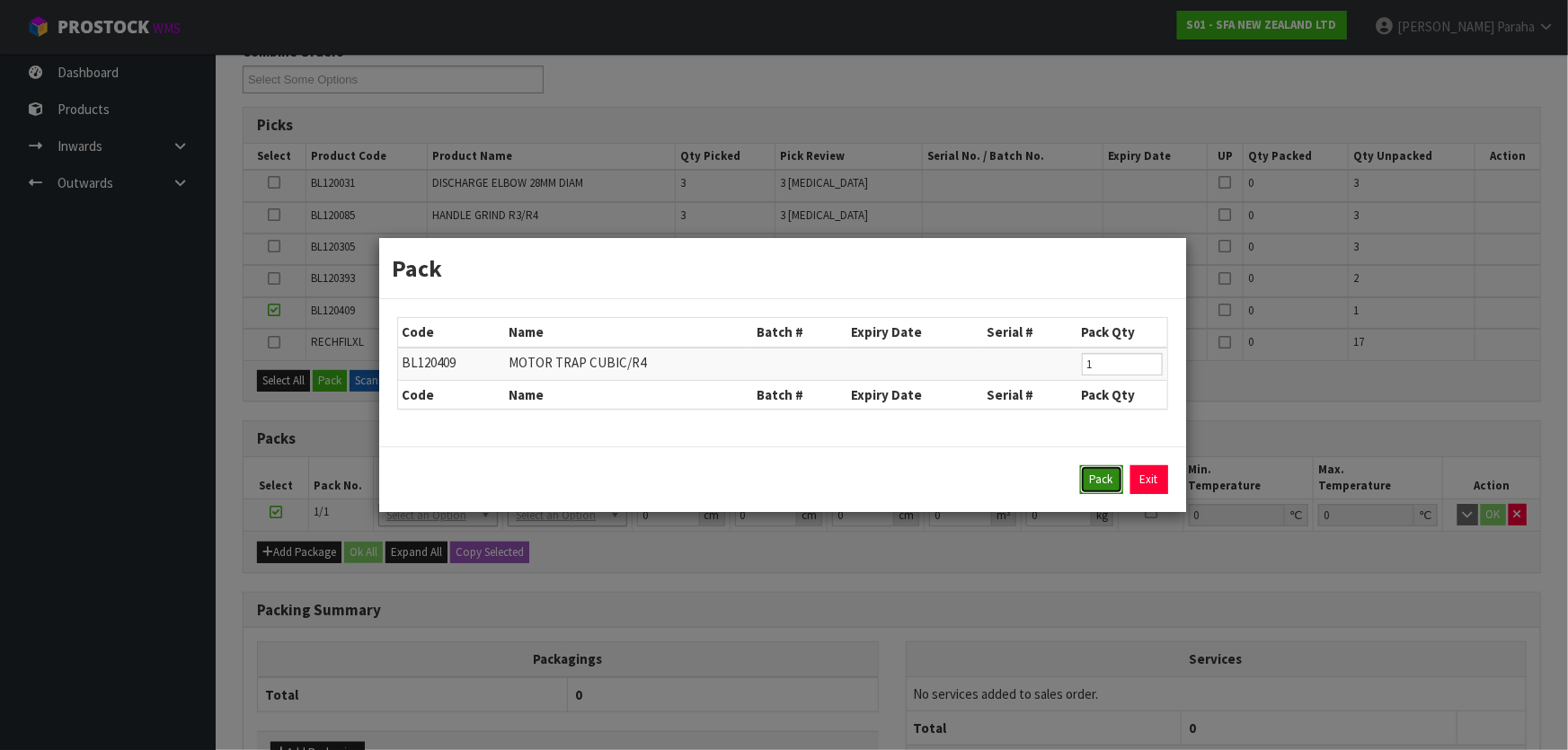
click at [1107, 487] on button "Pack" at bounding box center [1100, 479] width 43 height 29
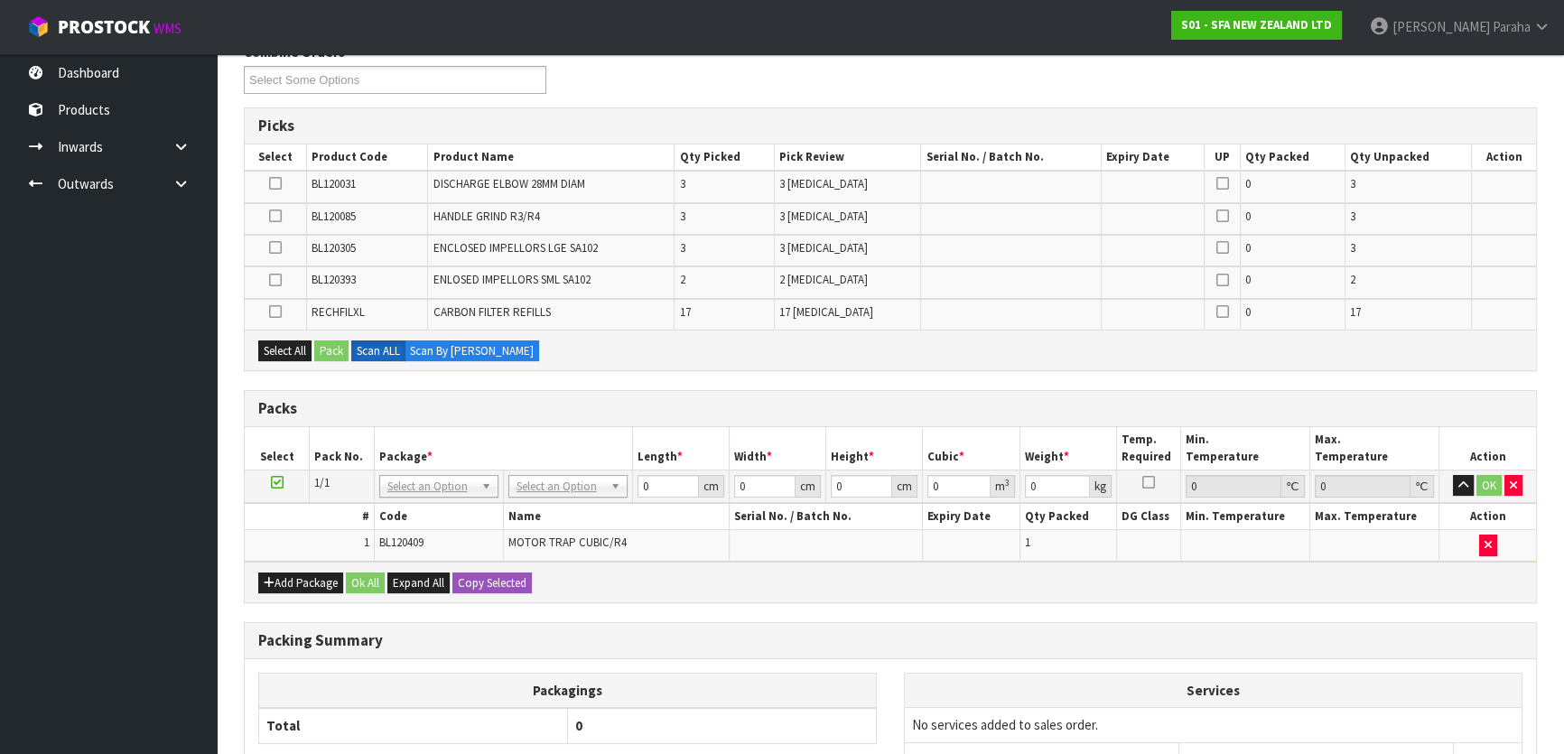
click at [275, 216] on icon at bounding box center [275, 216] width 13 height 1
click at [0, 0] on input "checkbox" at bounding box center [0, 0] width 0 height 0
click at [333, 355] on button "Pack" at bounding box center [331, 351] width 34 height 22
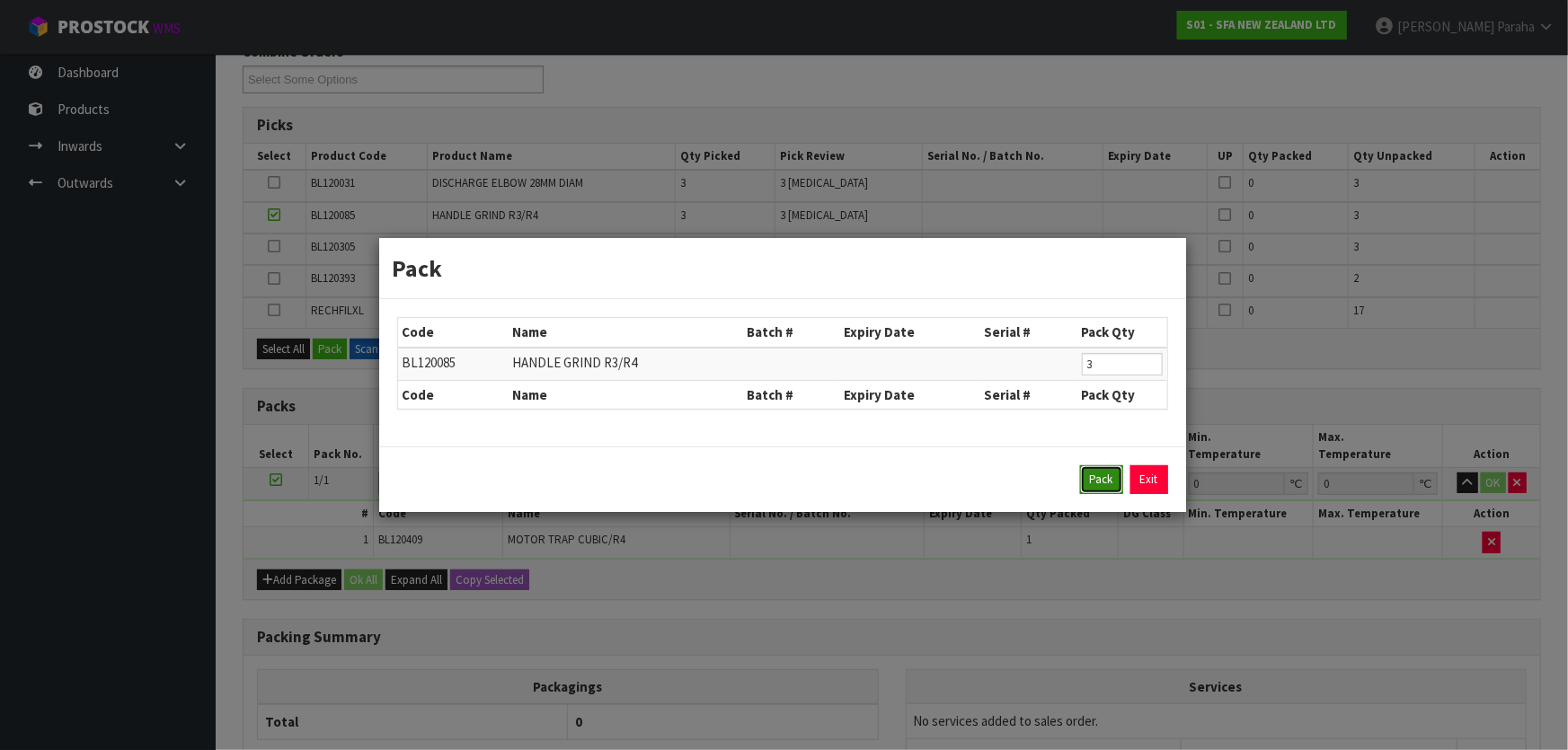
click at [1105, 478] on button "Pack" at bounding box center [1100, 479] width 43 height 29
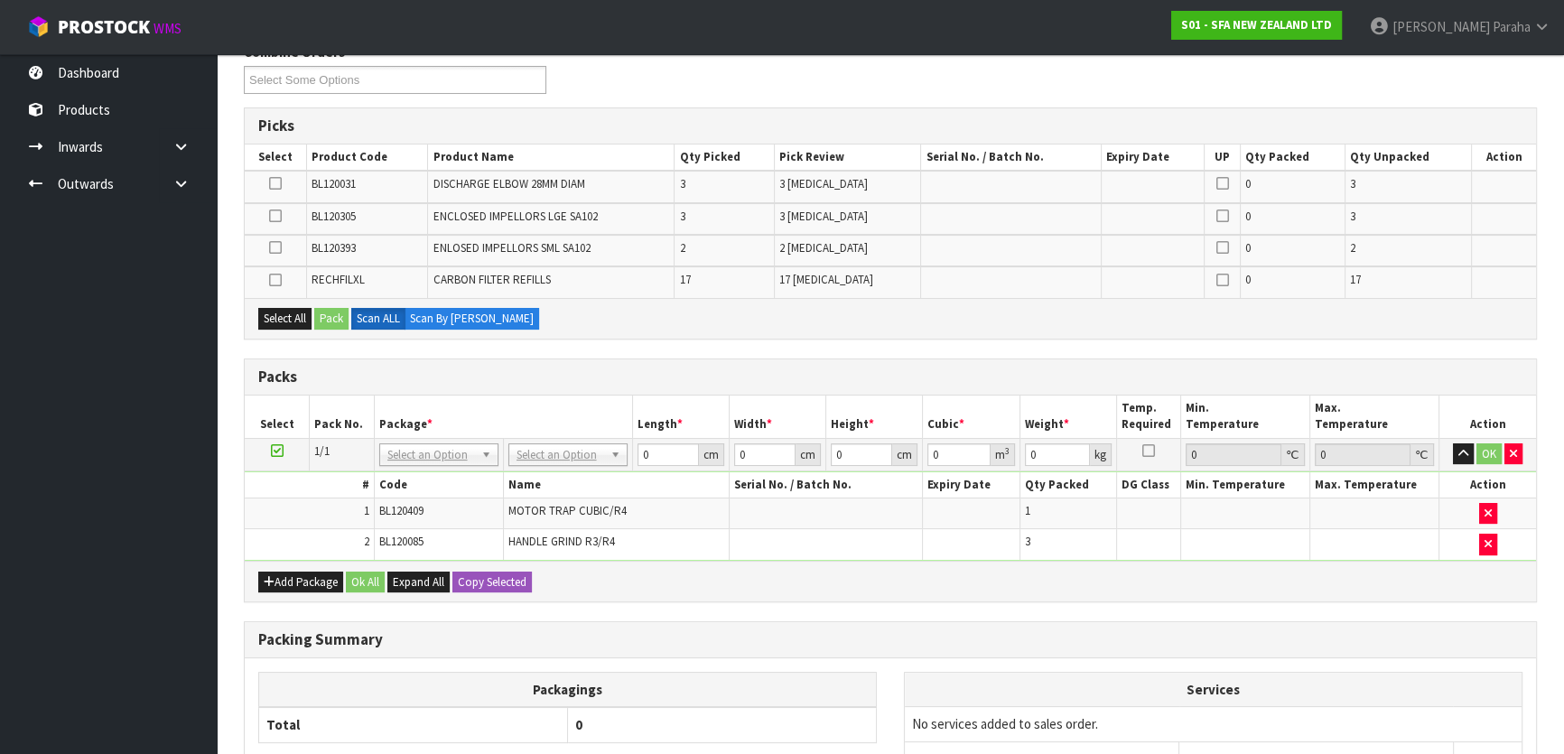
click at [275, 216] on icon at bounding box center [275, 216] width 13 height 1
click at [0, 0] on input "checkbox" at bounding box center [0, 0] width 0 height 0
click at [274, 216] on icon at bounding box center [275, 216] width 13 height 1
click at [0, 0] on input "checkbox" at bounding box center [0, 0] width 0 height 0
click at [275, 183] on icon at bounding box center [275, 183] width 13 height 1
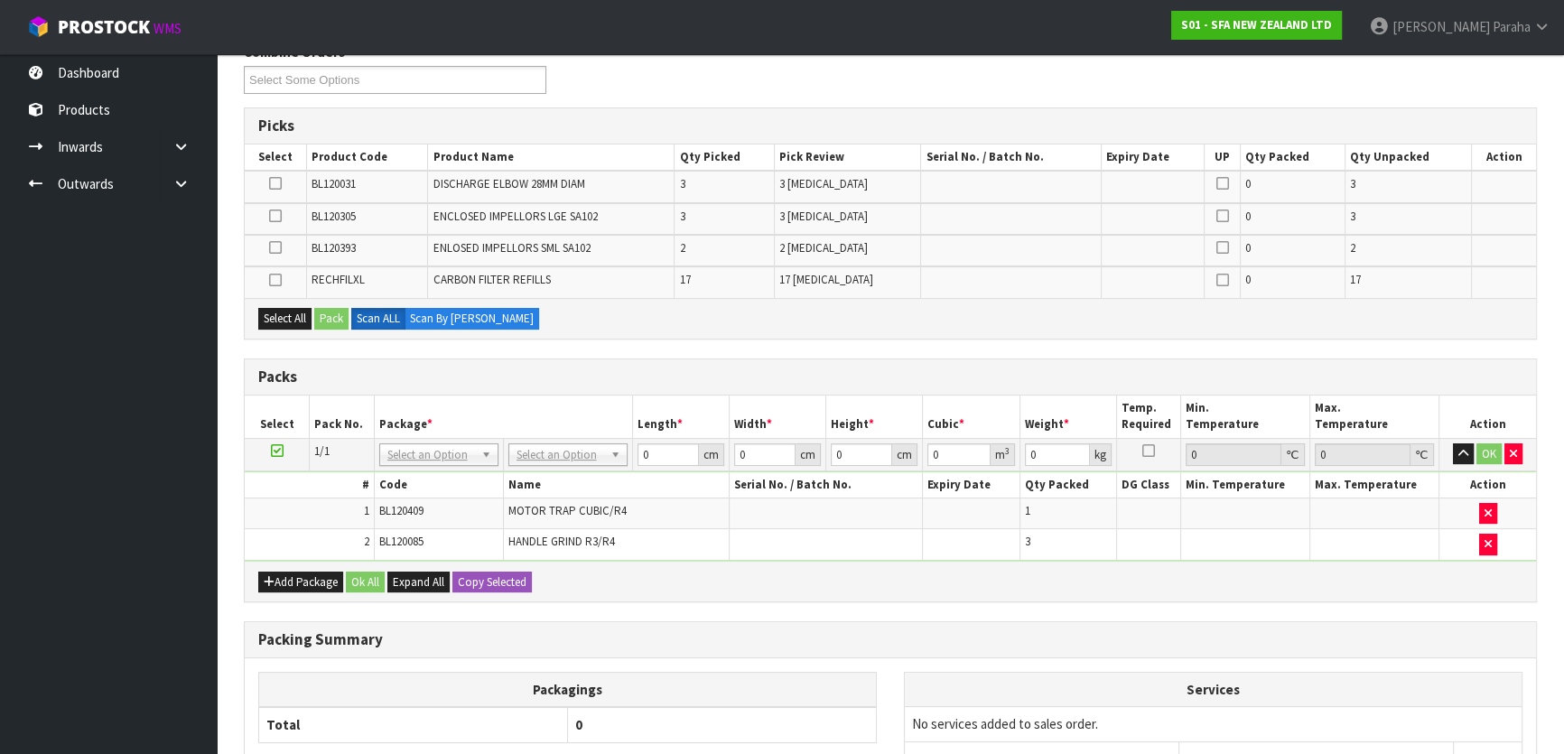
click at [0, 0] on input "checkbox" at bounding box center [0, 0] width 0 height 0
click at [326, 316] on button "Pack" at bounding box center [331, 319] width 34 height 22
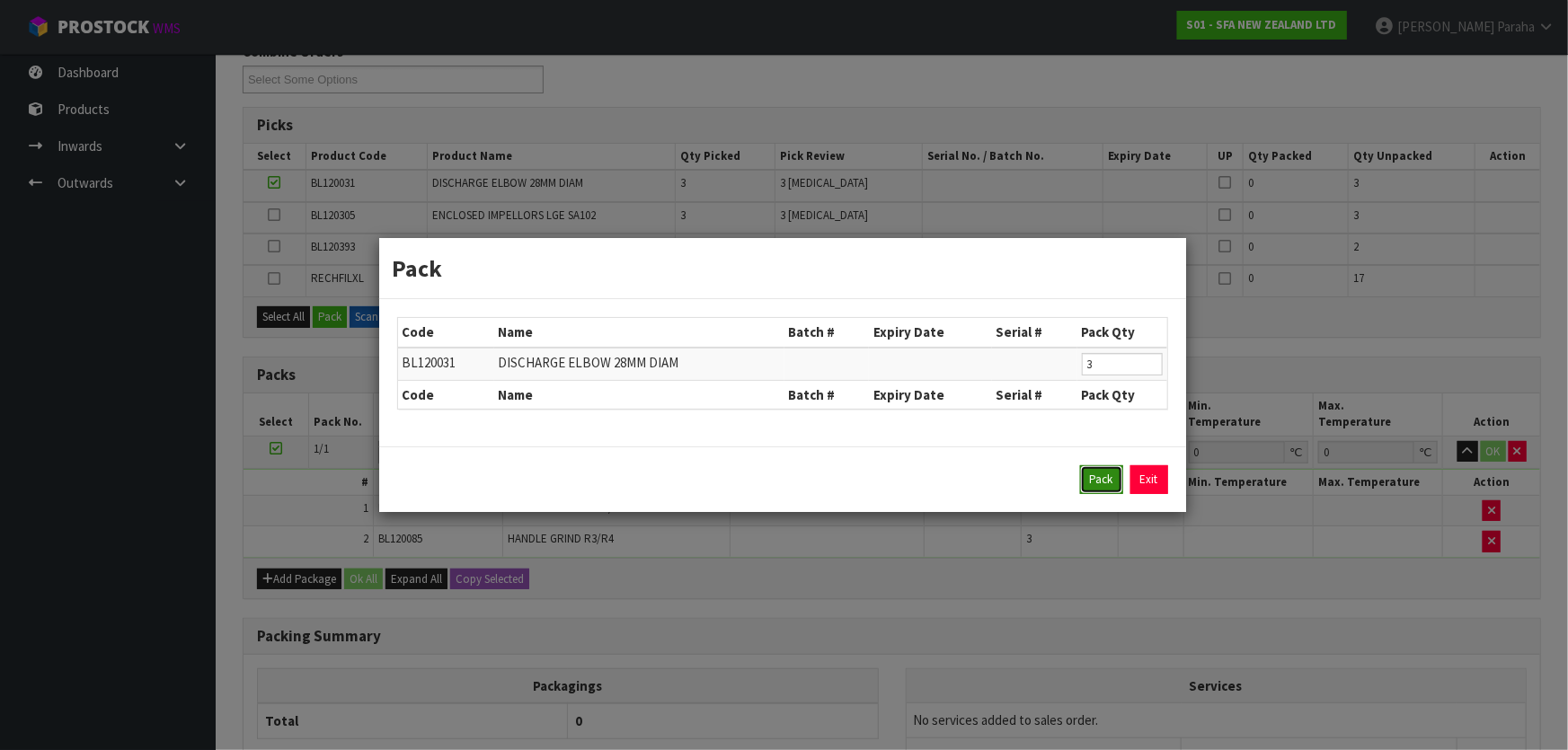
click at [1096, 467] on button "Pack" at bounding box center [1100, 479] width 43 height 29
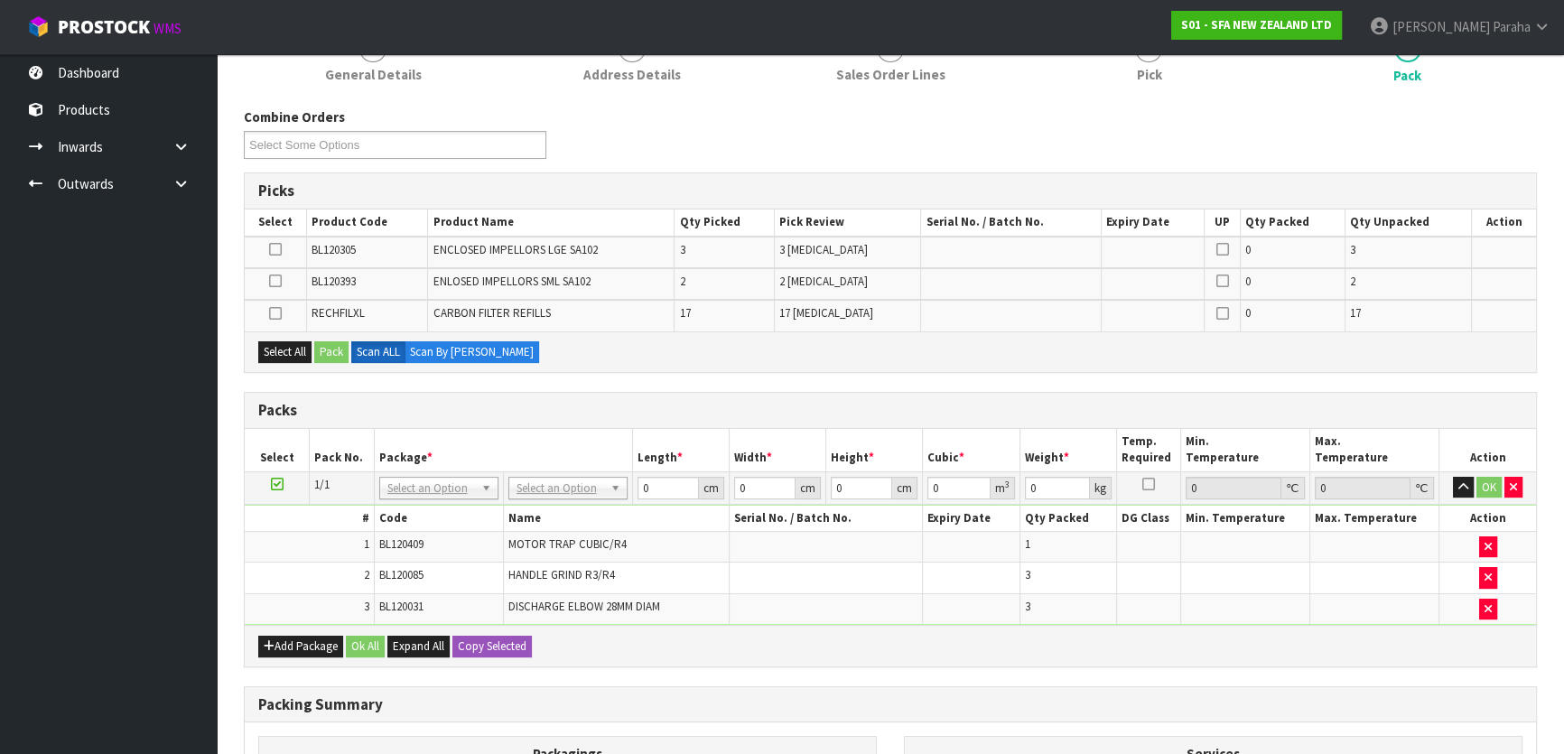
scroll to position [0, 0]
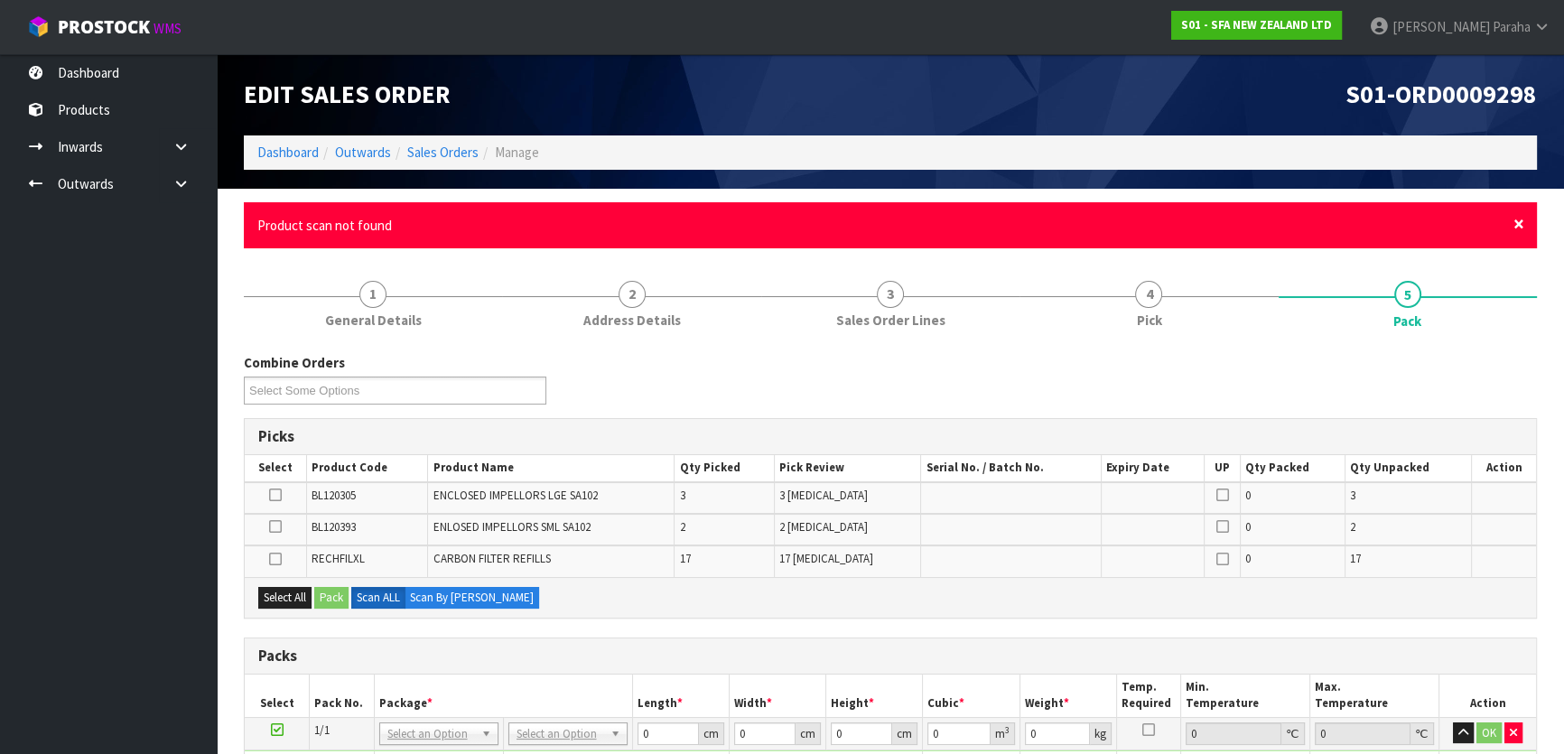
click at [1522, 226] on span "×" at bounding box center [1518, 223] width 11 height 25
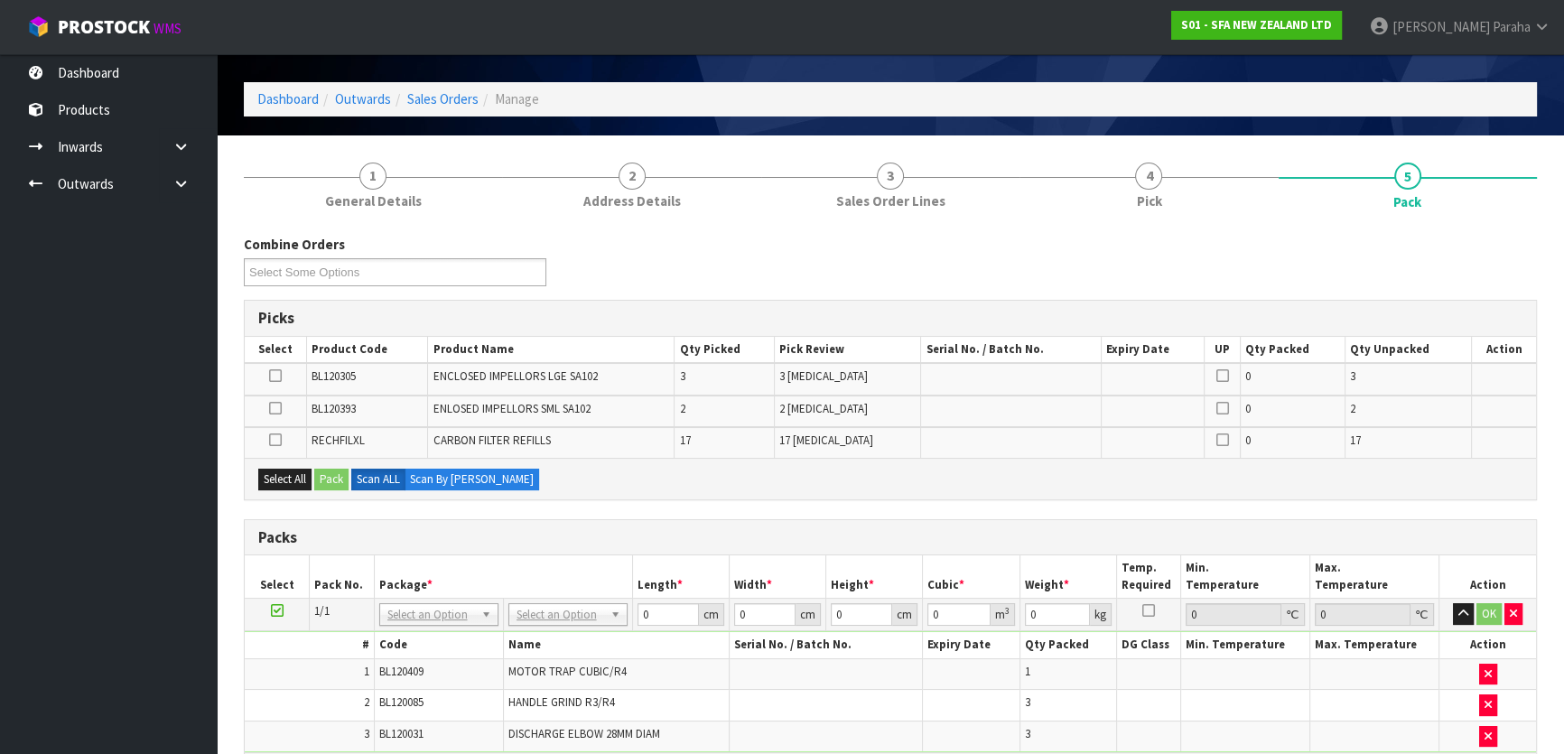
scroll to position [81, 0]
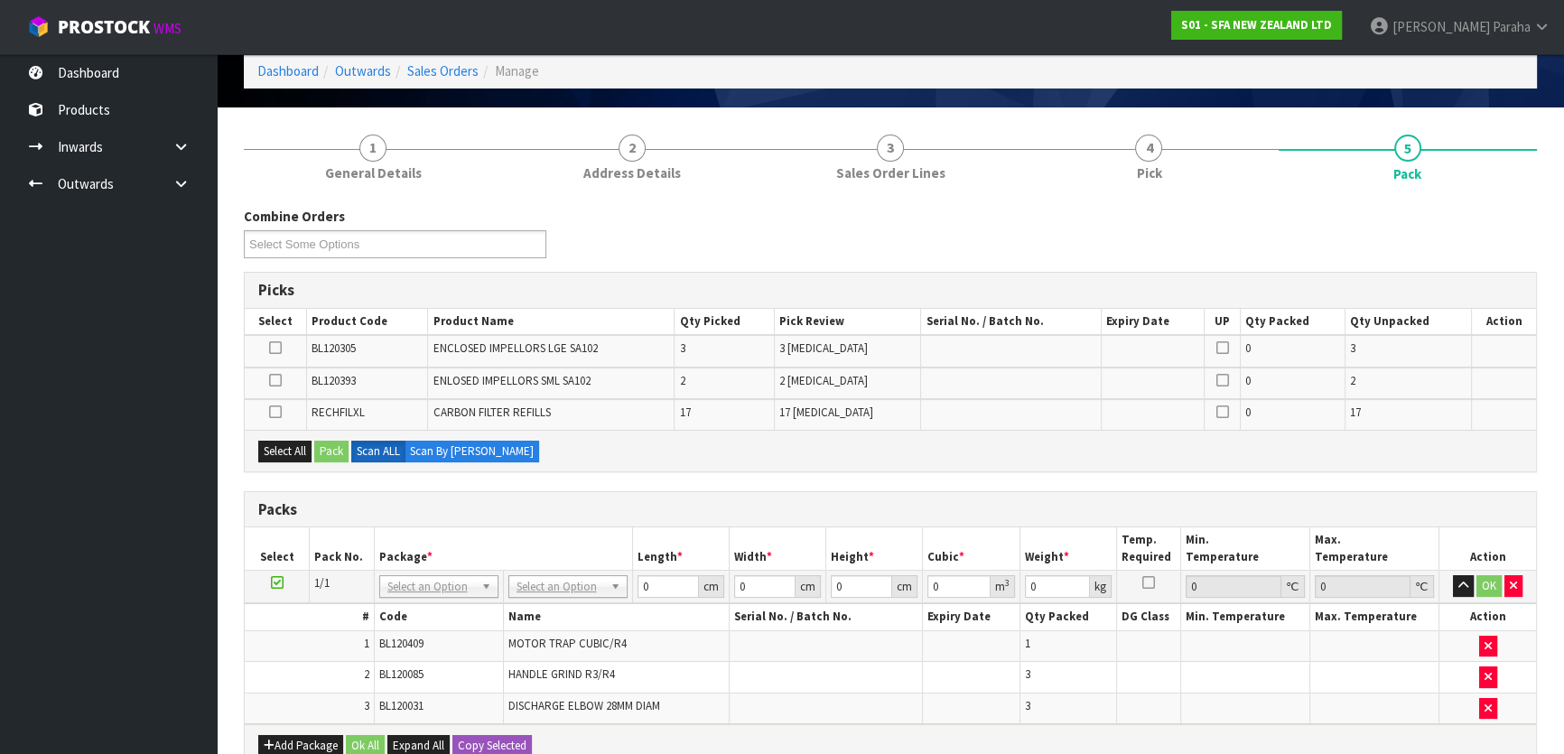
click at [274, 413] on icon at bounding box center [275, 412] width 13 height 1
click at [0, 0] on input "checkbox" at bounding box center [0, 0] width 0 height 0
click at [333, 447] on button "Pack" at bounding box center [331, 452] width 34 height 22
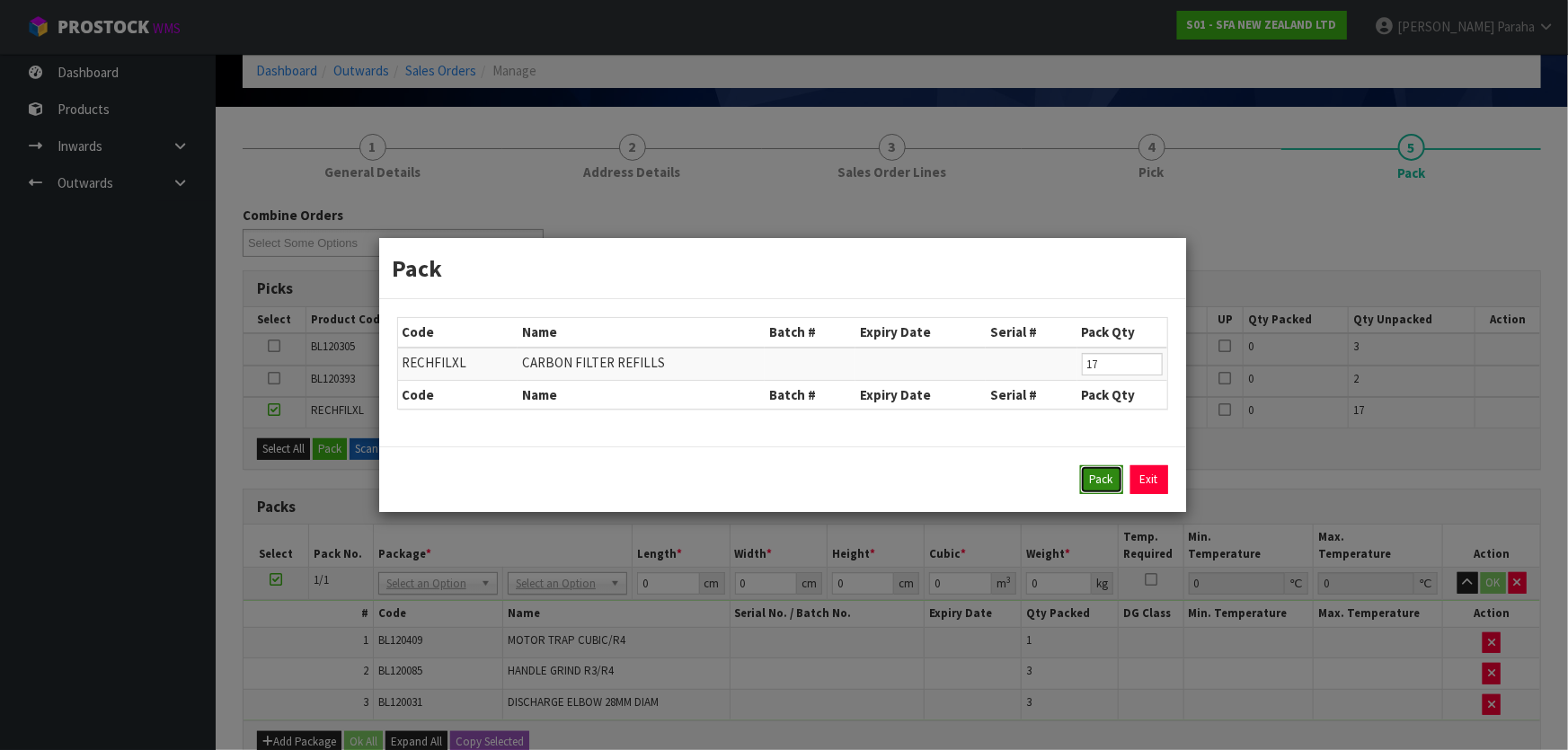
click at [1087, 480] on button "Pack" at bounding box center [1100, 479] width 43 height 29
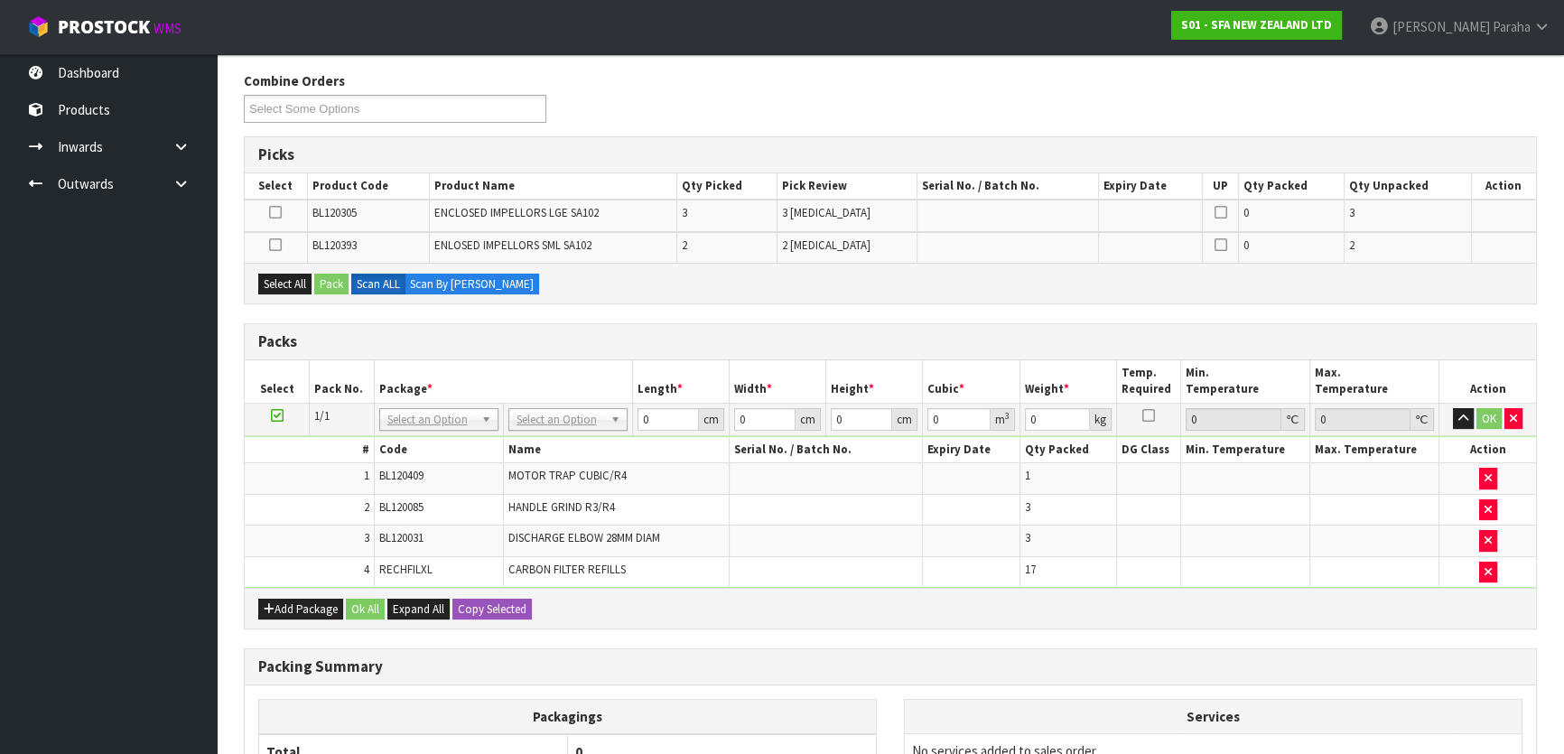
scroll to position [246, 0]
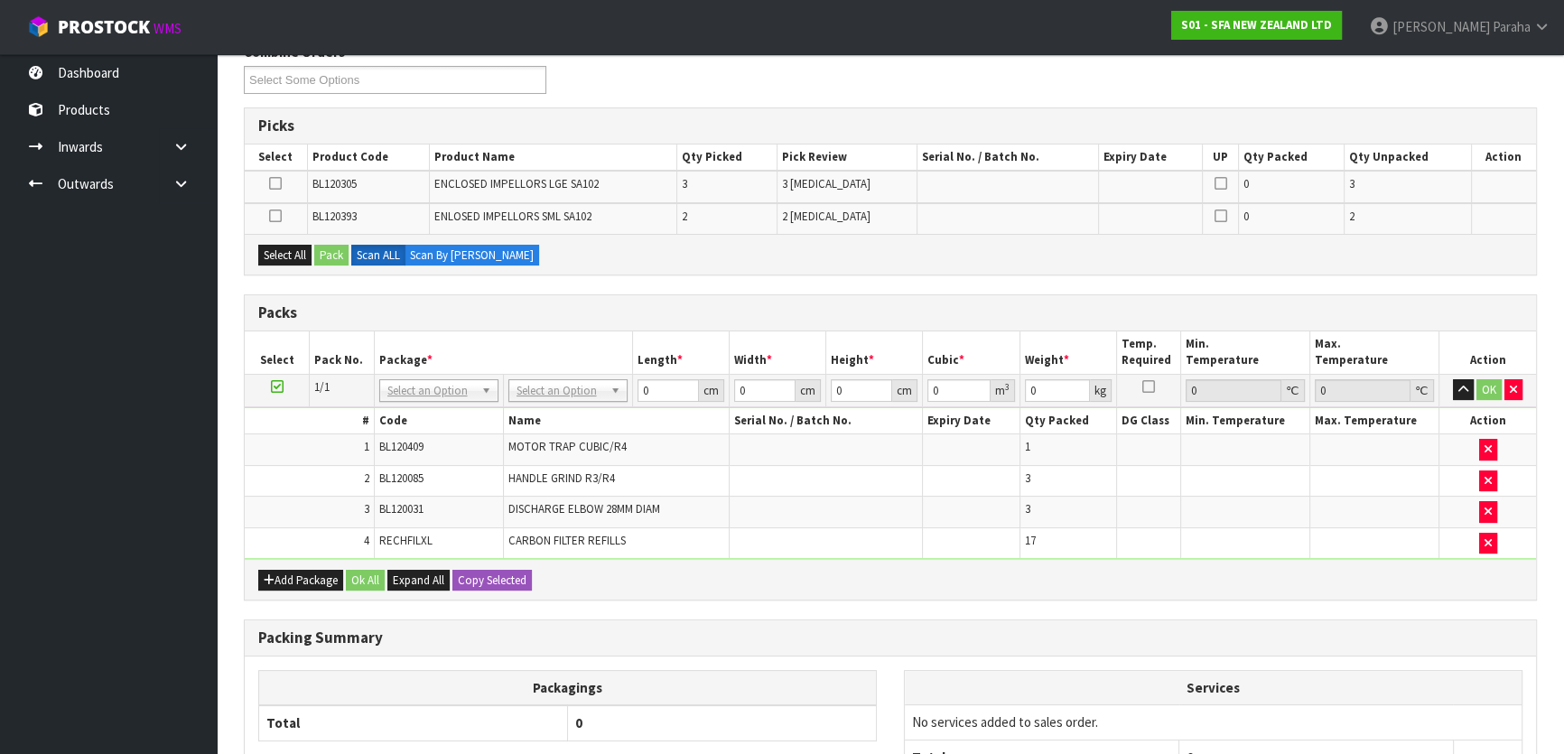
click at [279, 217] on icon at bounding box center [275, 216] width 13 height 1
click at [0, 0] on input "checkbox" at bounding box center [0, 0] width 0 height 0
click at [275, 184] on icon at bounding box center [275, 183] width 13 height 1
click at [0, 0] on input "checkbox" at bounding box center [0, 0] width 0 height 0
click at [334, 251] on button "Pack" at bounding box center [331, 256] width 34 height 22
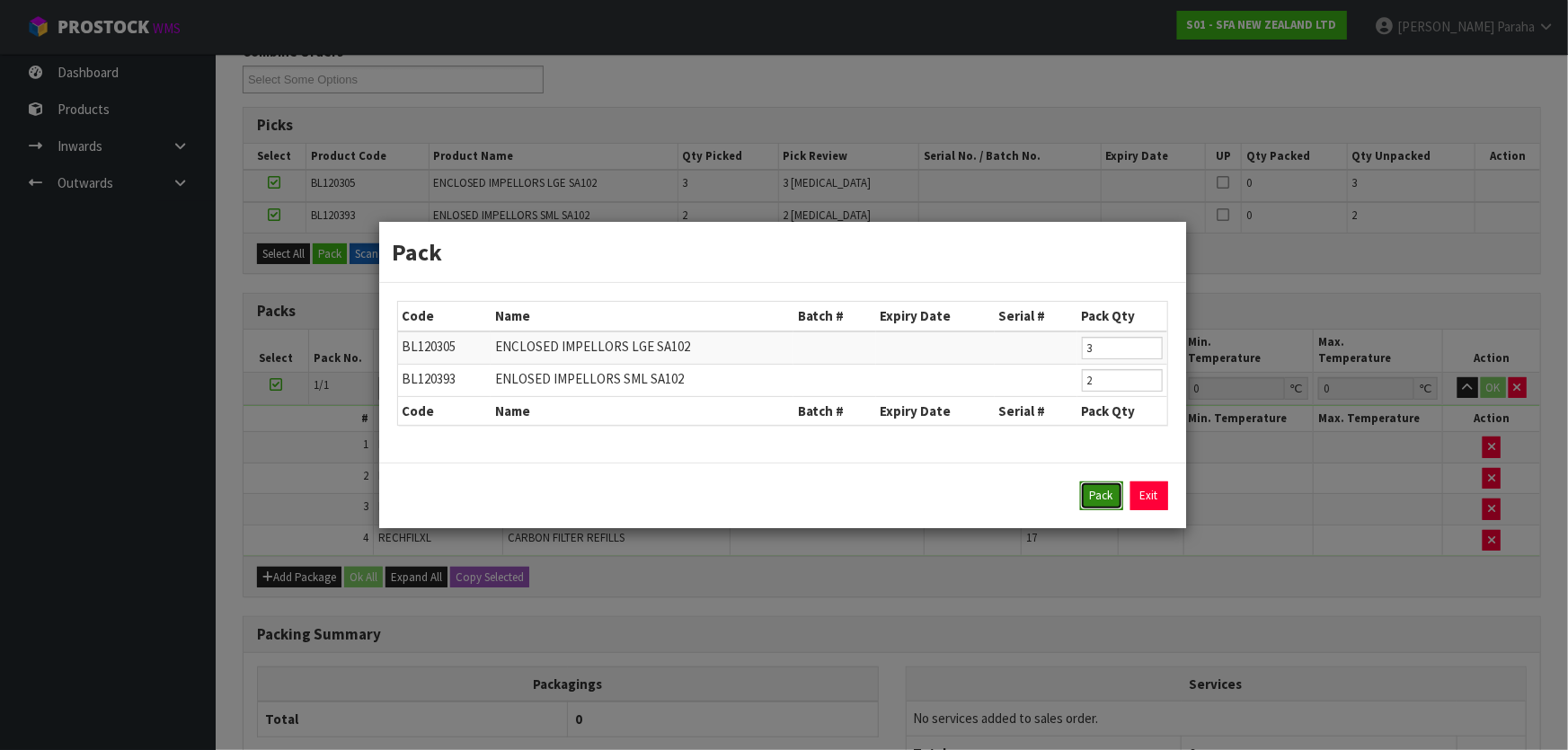
click at [1112, 502] on button "Pack" at bounding box center [1100, 495] width 43 height 29
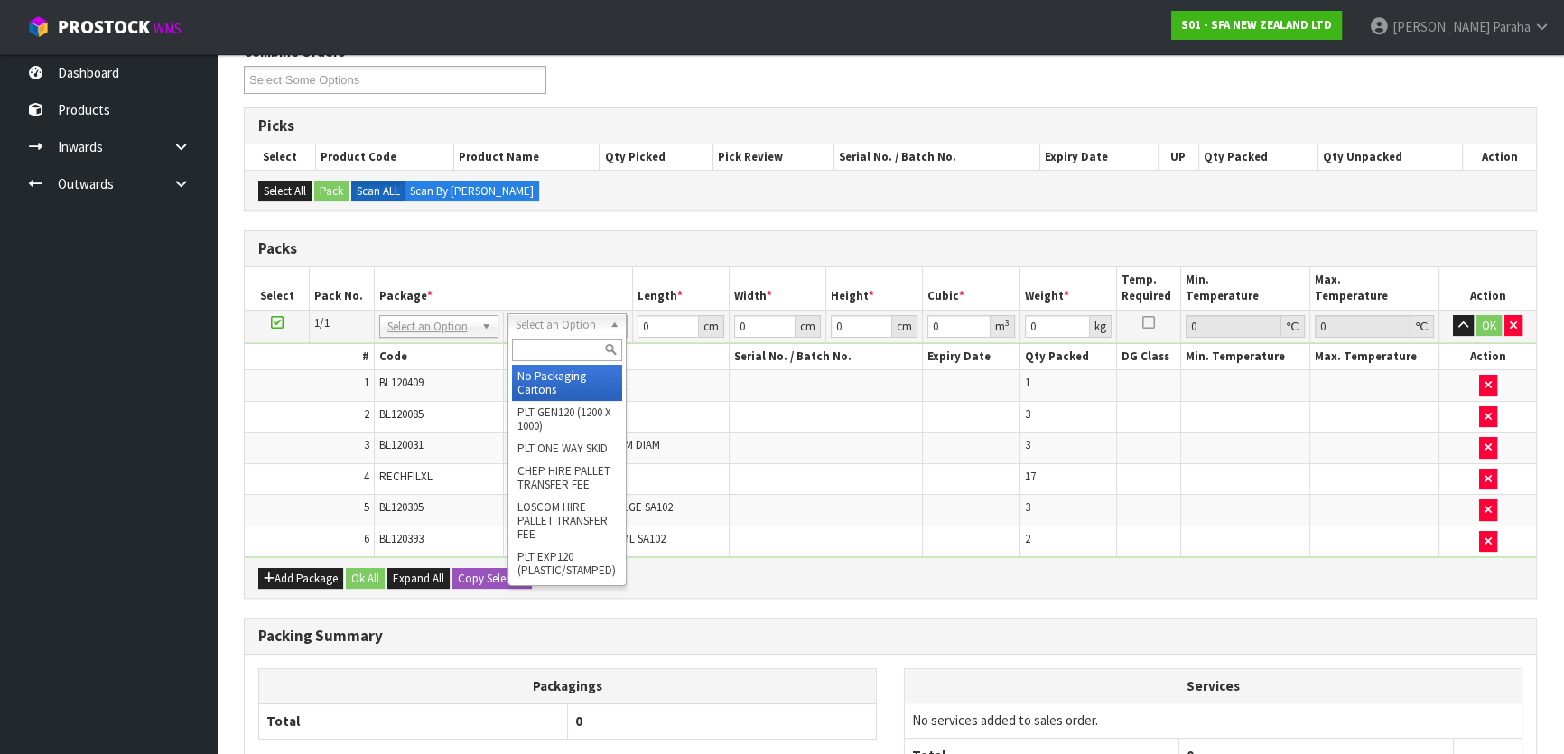
click at [572, 351] on input "text" at bounding box center [567, 350] width 110 height 23
type input "CTN5"
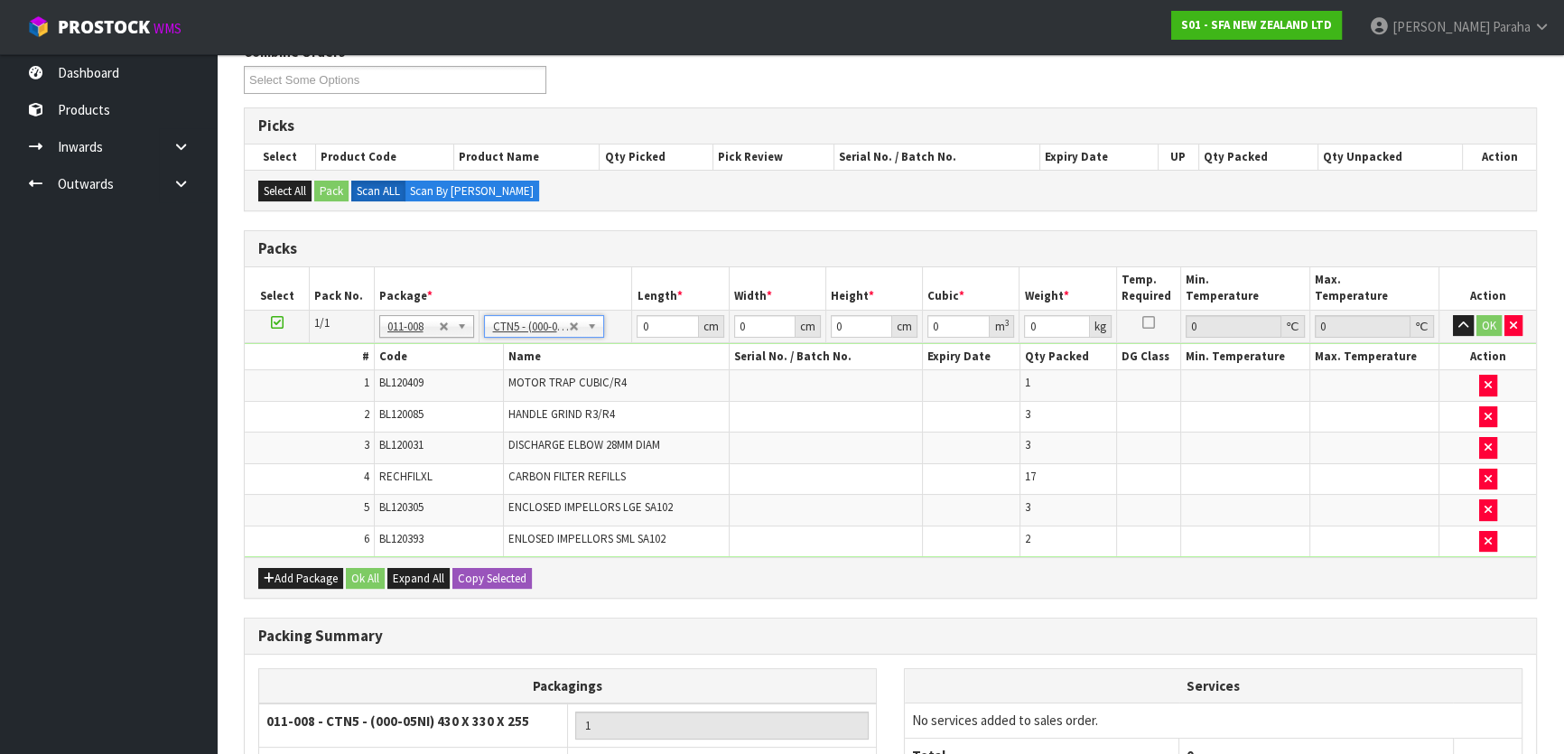
type input "43"
type input "33"
type input "25.5"
type input "0.036185"
type input "1.39"
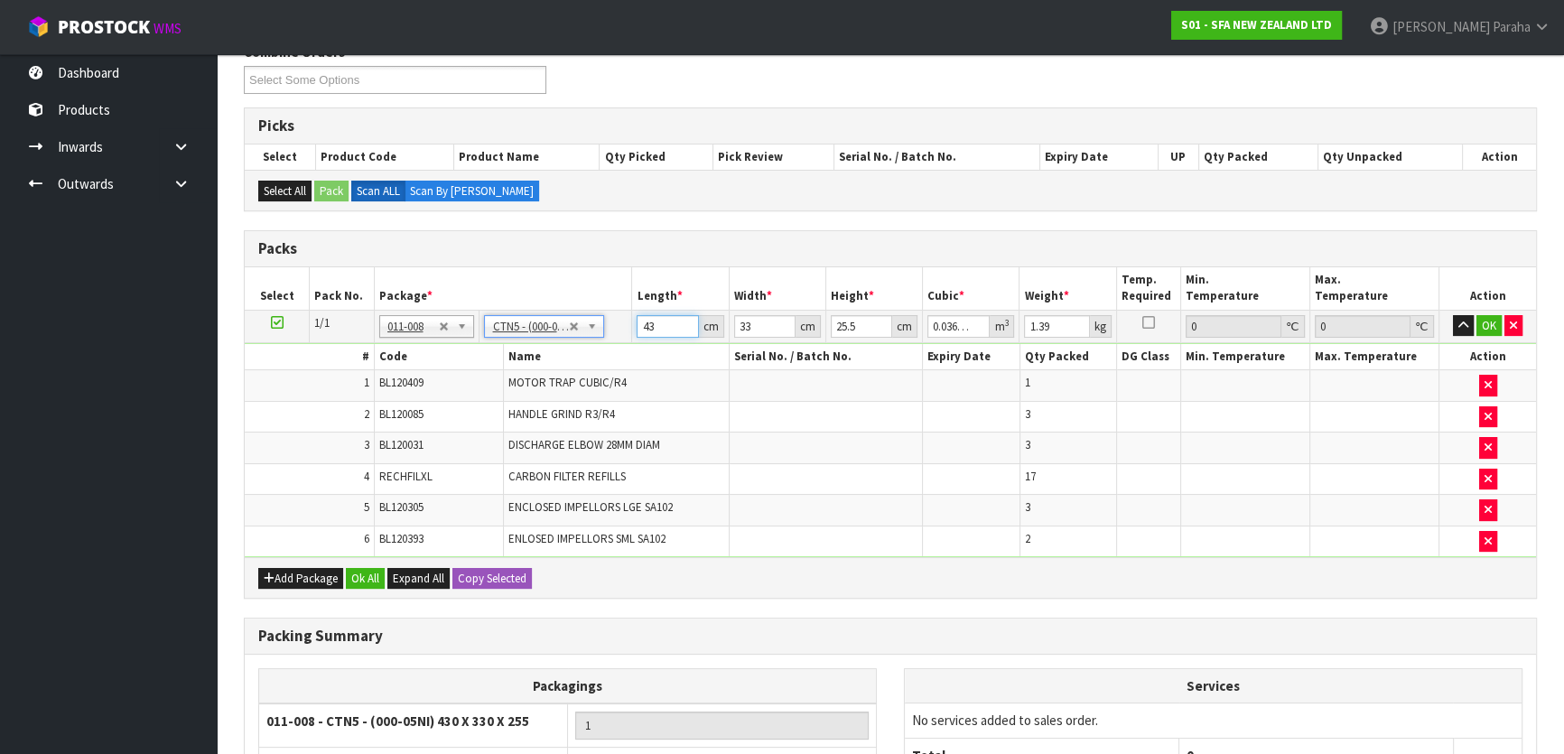
click at [655, 326] on input "43" at bounding box center [667, 326] width 61 height 23
type input "4"
type input "0.003366"
type input "44"
type input "0.037026"
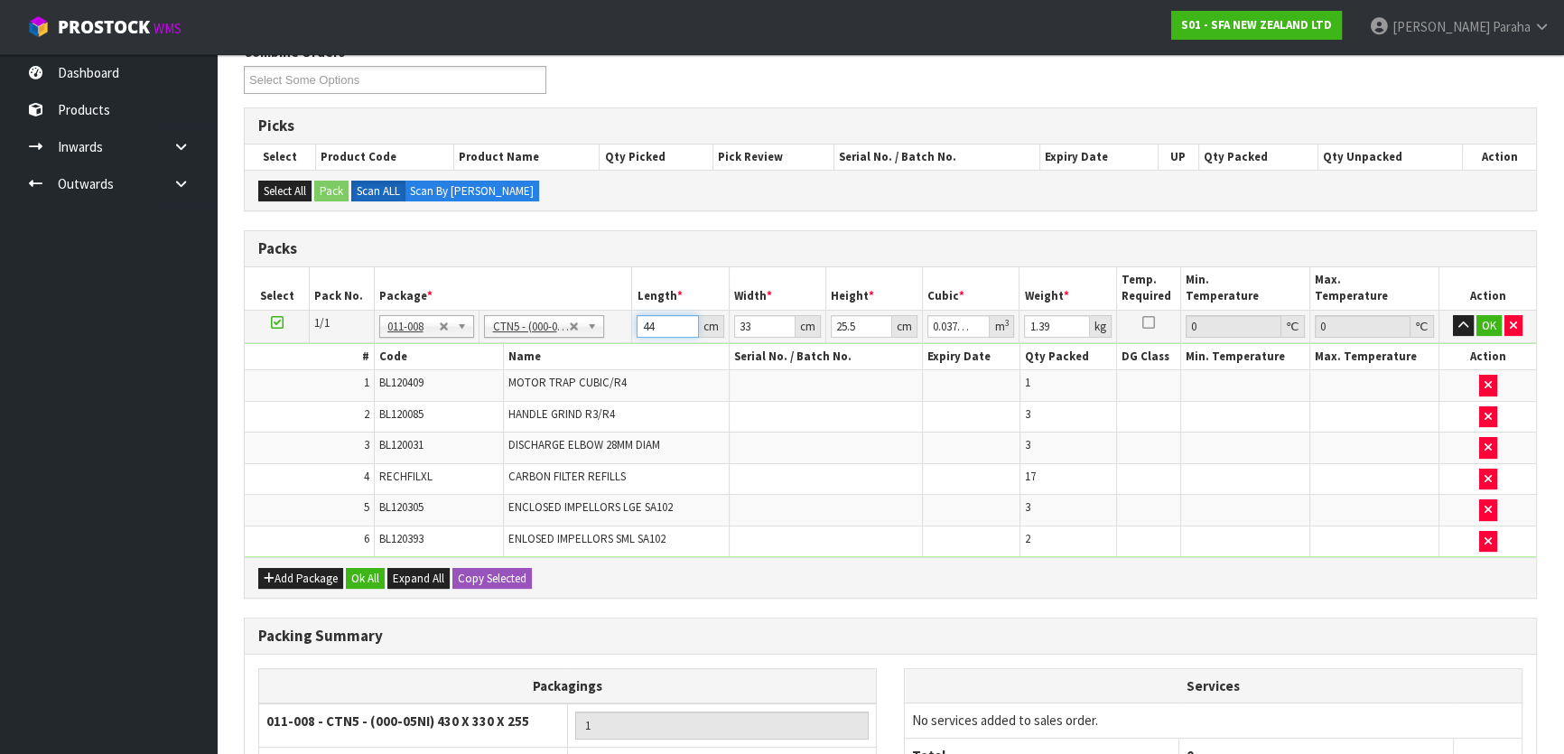
type input "44"
type input "3"
type input "0.003366"
type input "35"
type input "0.03927"
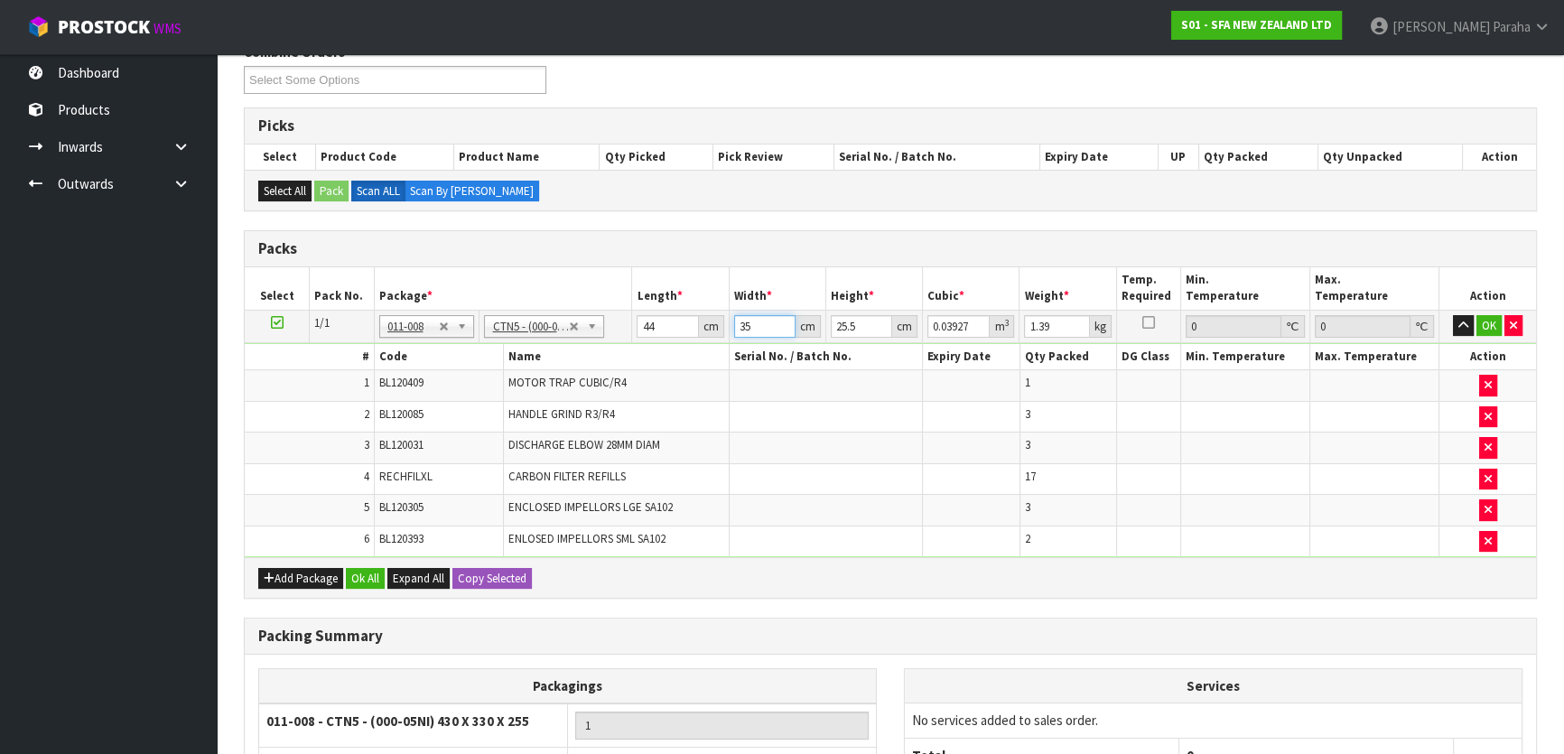
type input "35"
type input "2"
type input "0.00308"
type input "28"
type input "0.04312"
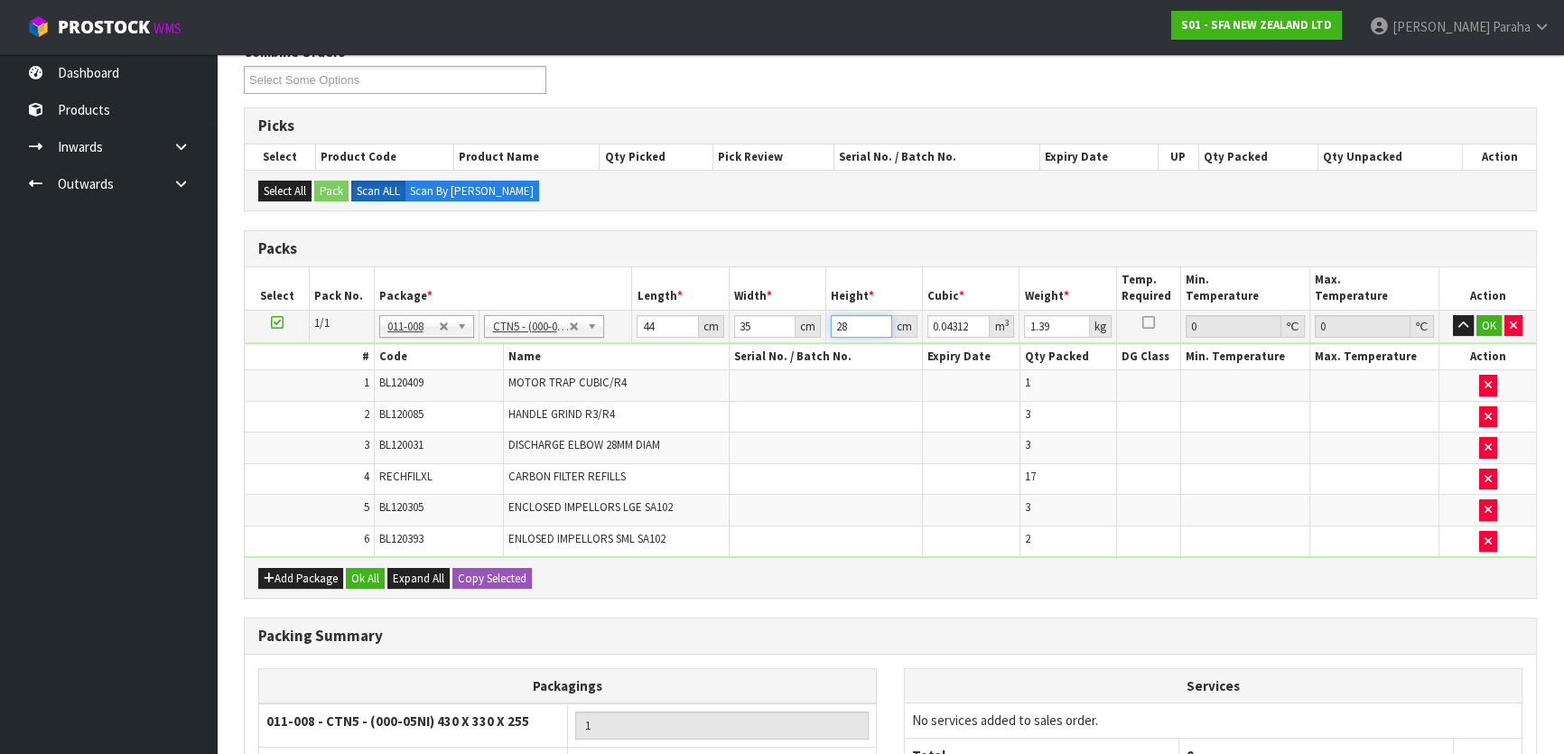
type input "28"
type input "2"
type input "3"
click at [1453, 315] on button "button" at bounding box center [1463, 326] width 21 height 22
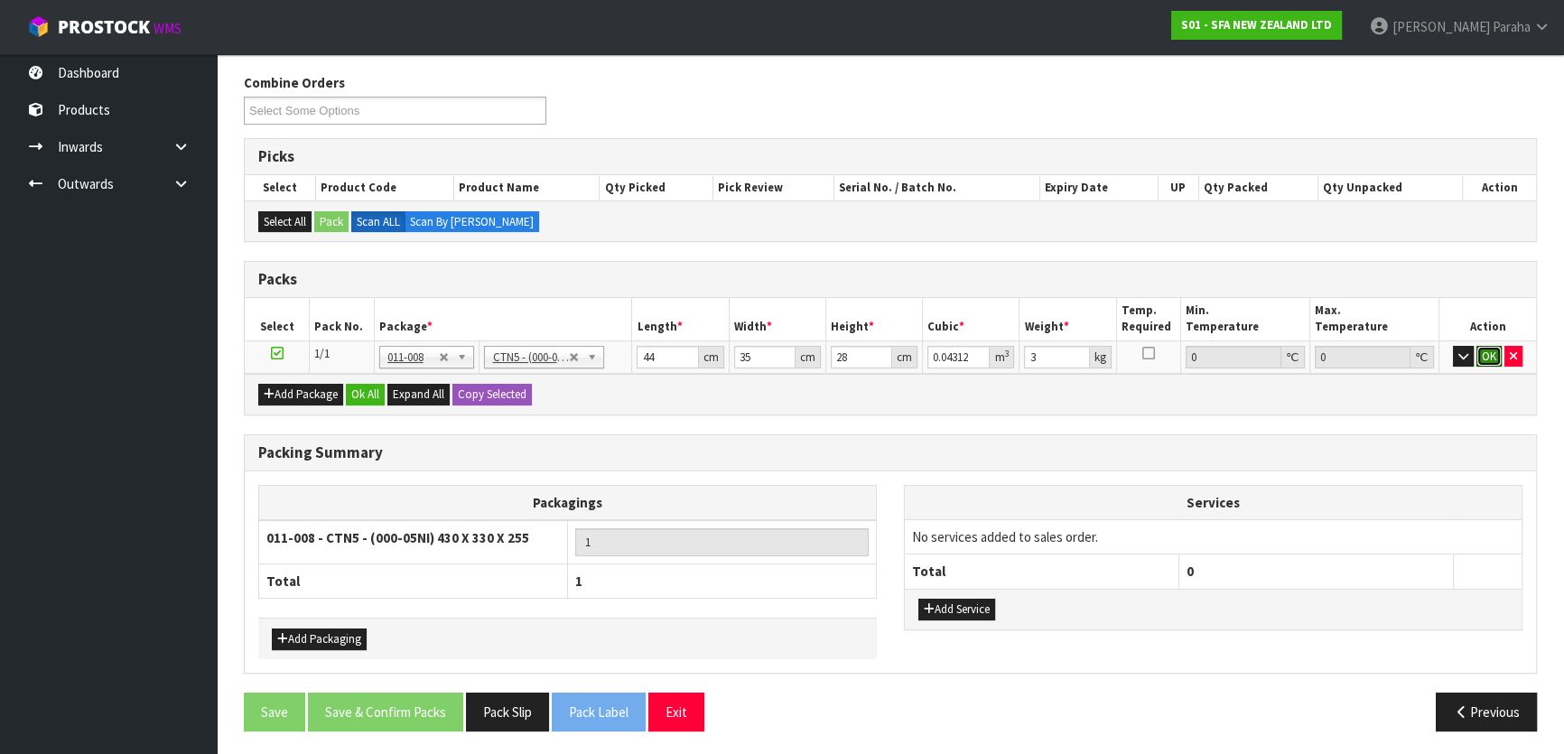
click button "OK" at bounding box center [1488, 357] width 25 height 22
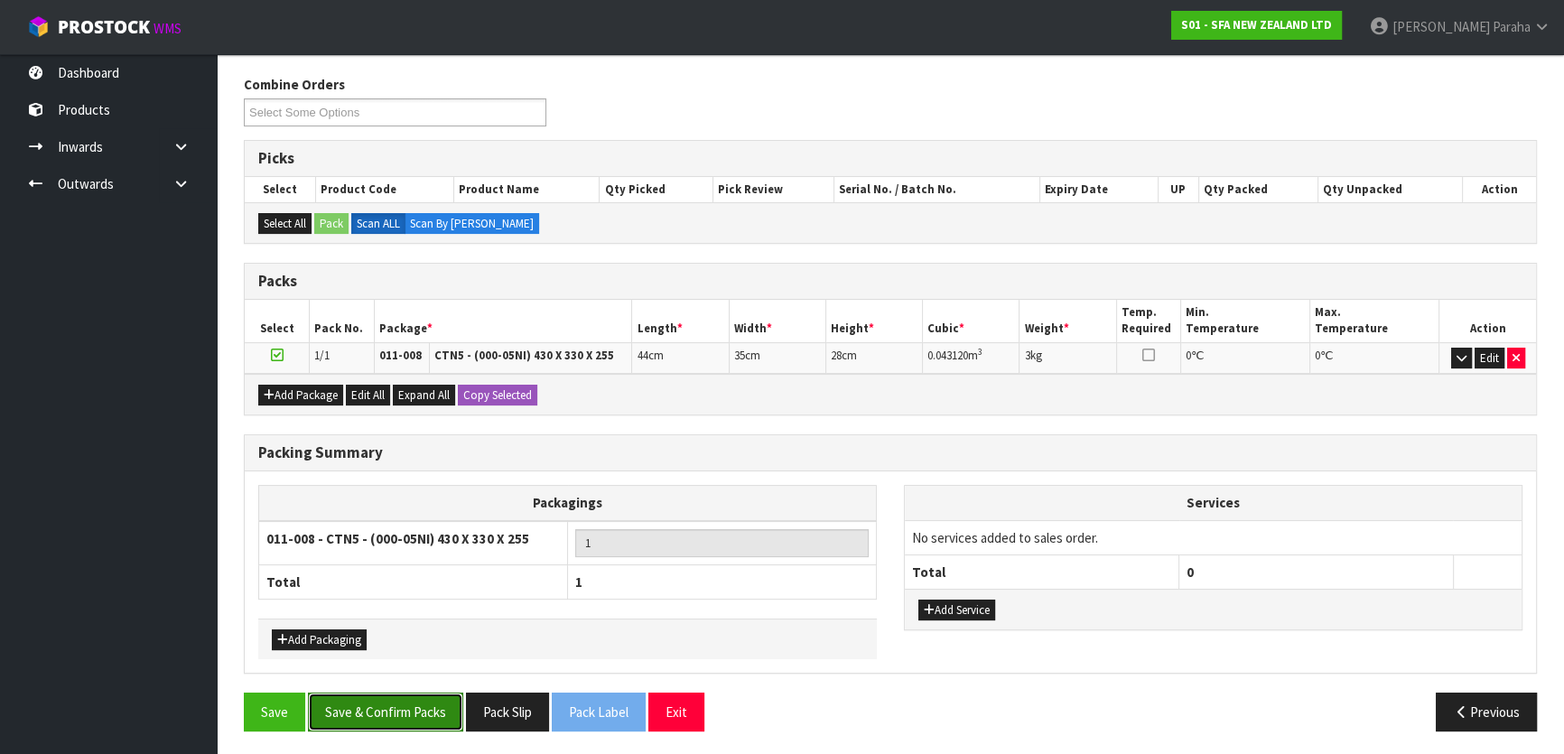
click at [403, 706] on button "Save & Confirm Packs" at bounding box center [385, 712] width 155 height 39
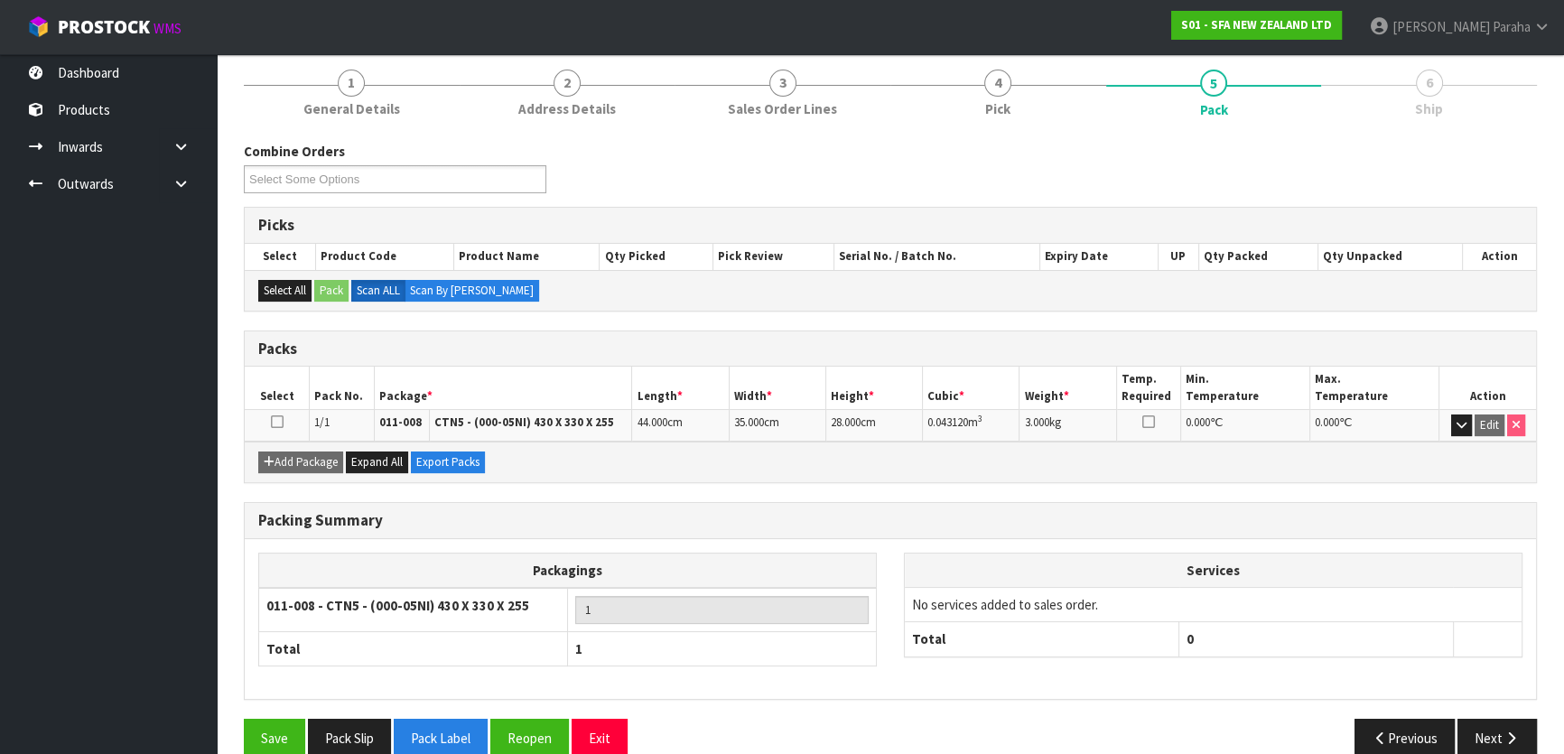
scroll to position [238, 0]
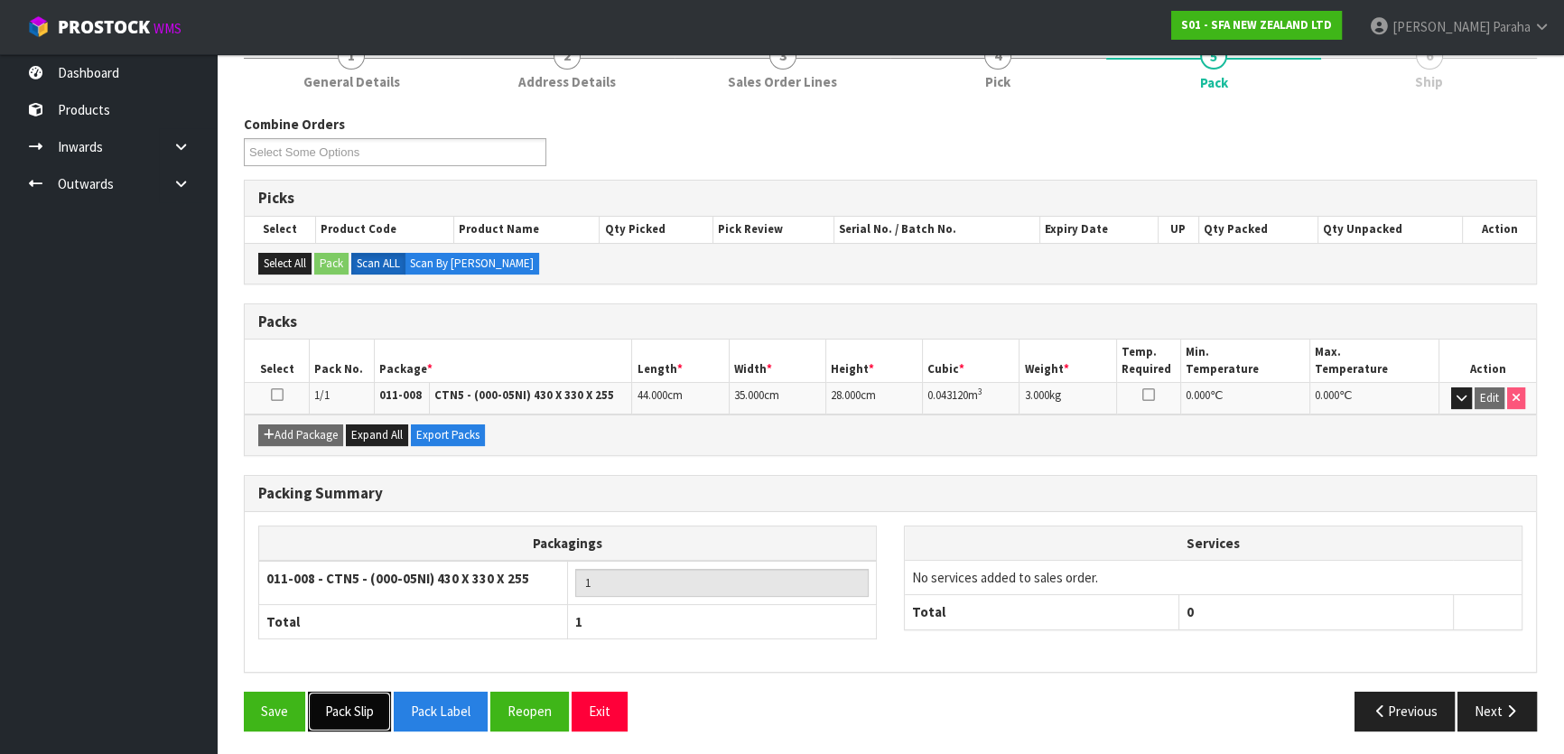
click at [351, 709] on button "Pack Slip" at bounding box center [349, 711] width 83 height 39
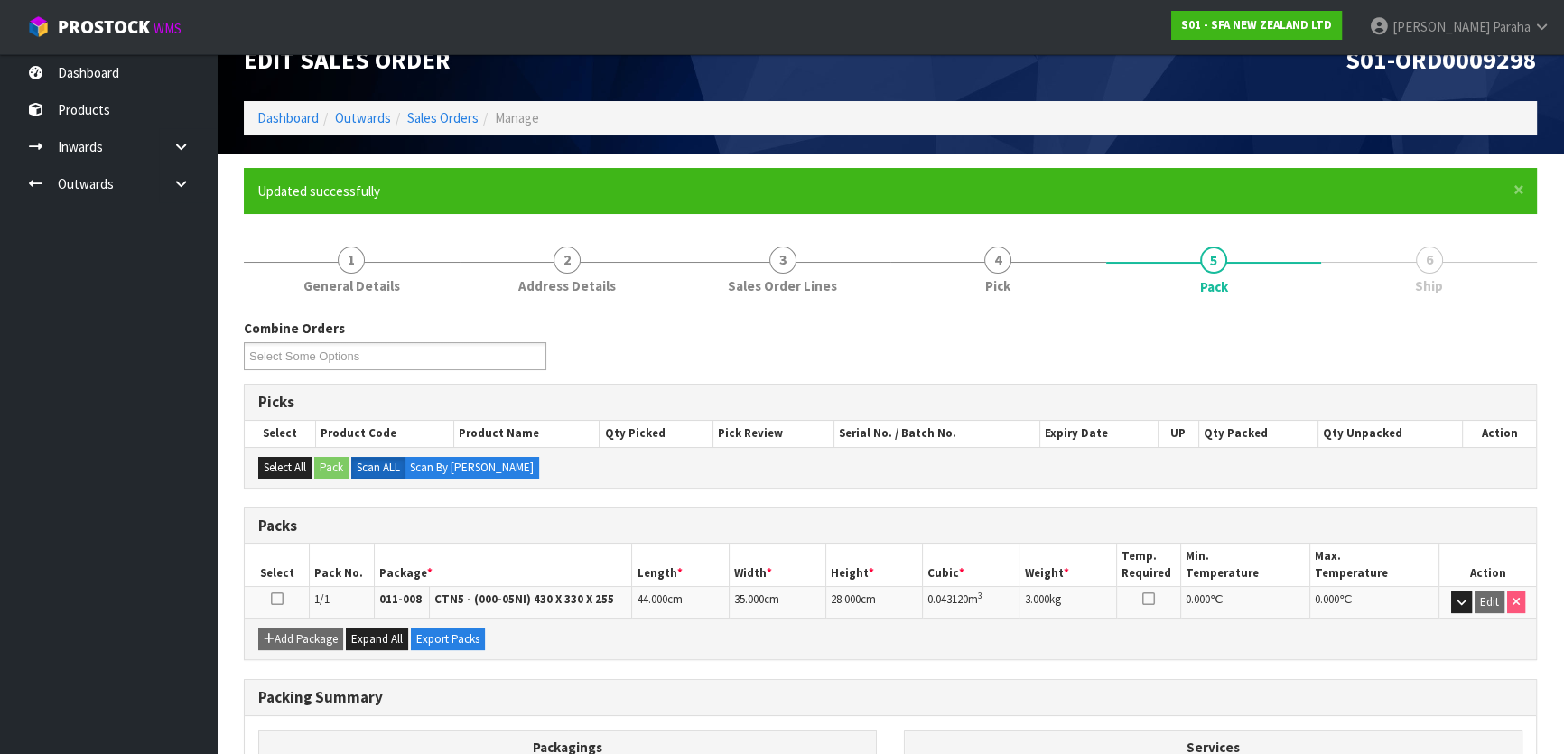
scroll to position [0, 0]
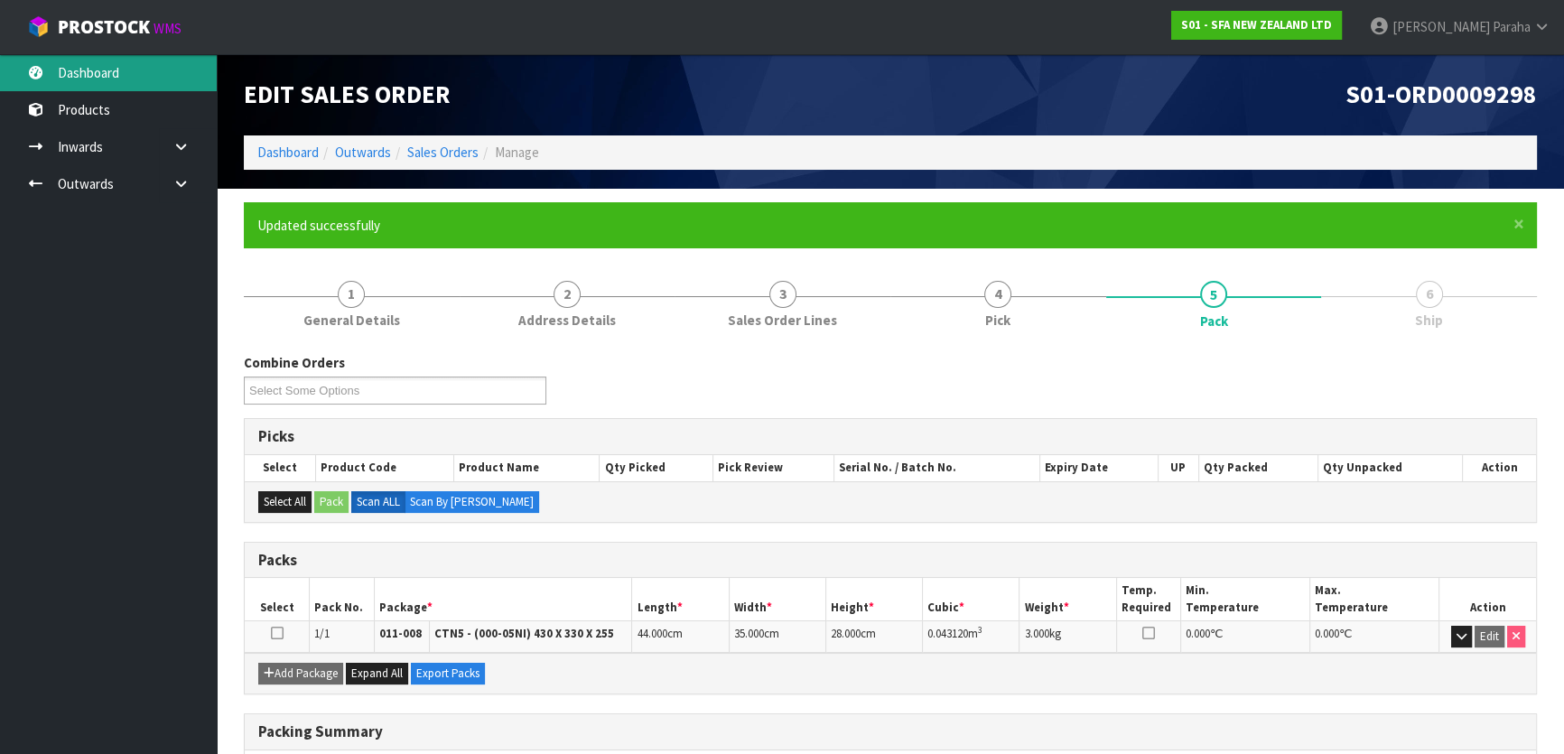
click at [108, 72] on link "Dashboard" at bounding box center [108, 72] width 217 height 37
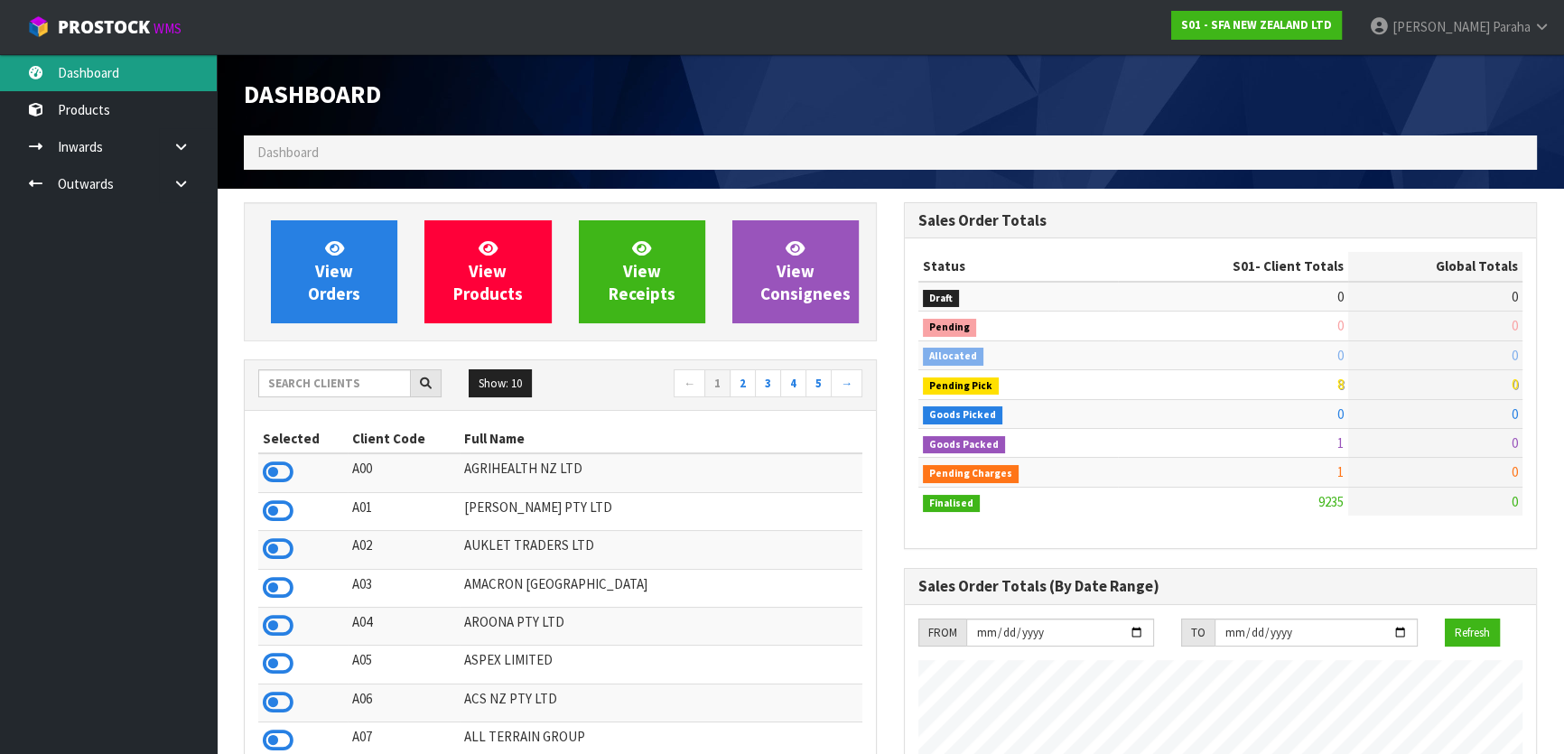
scroll to position [1365, 659]
click at [343, 383] on input "text" at bounding box center [334, 383] width 153 height 28
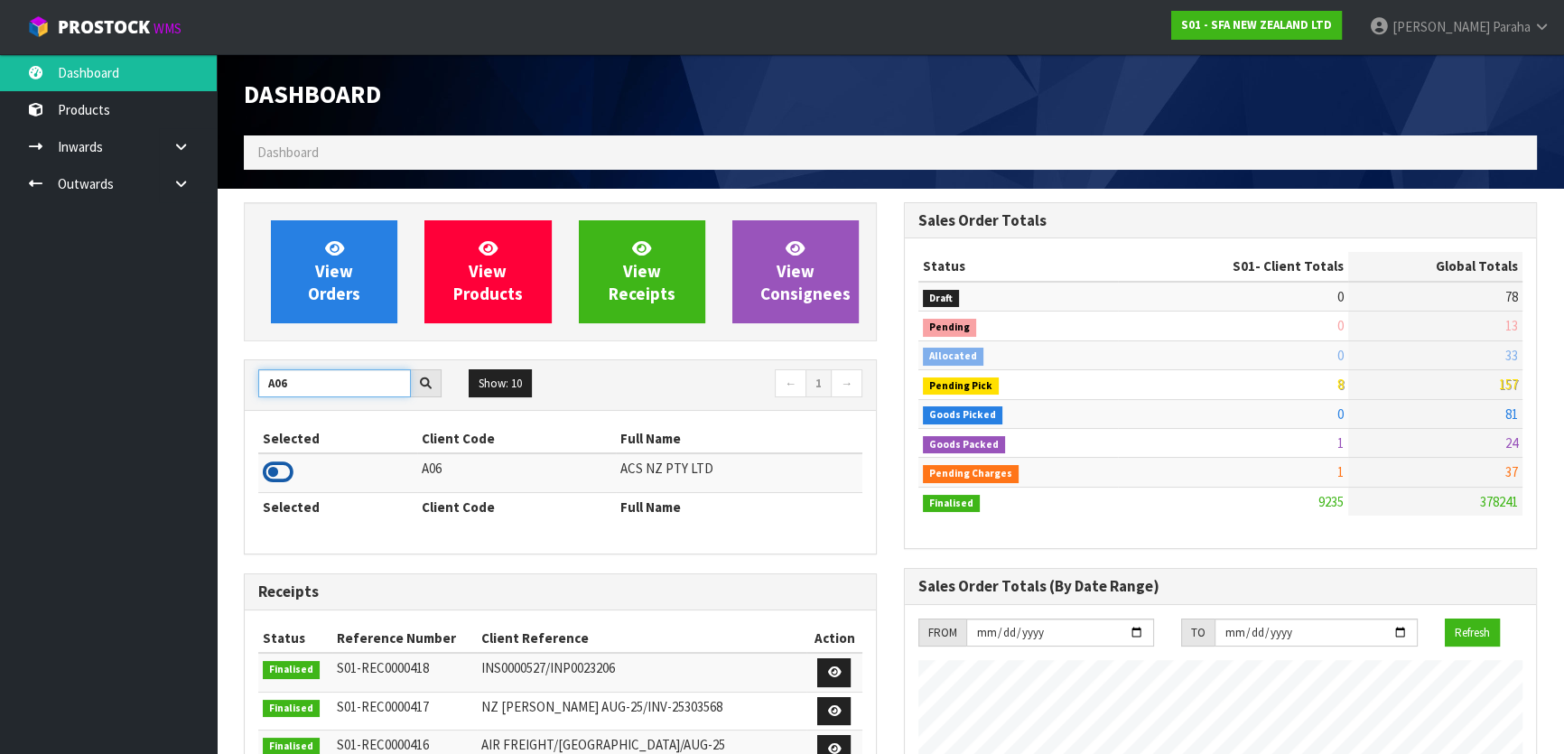
type input "A06"
click at [284, 463] on icon at bounding box center [278, 472] width 31 height 27
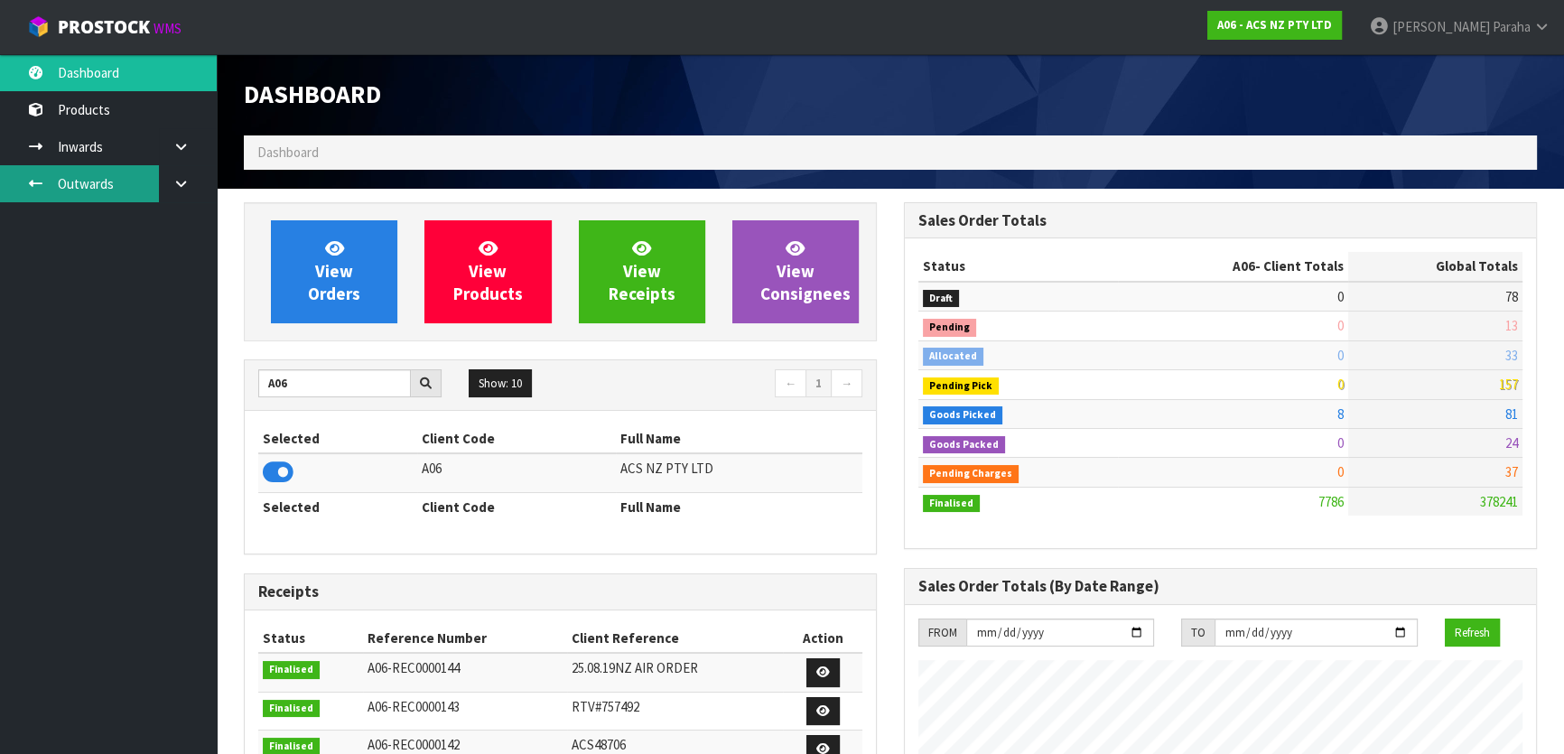
click at [73, 188] on link "Outwards" at bounding box center [108, 183] width 217 height 37
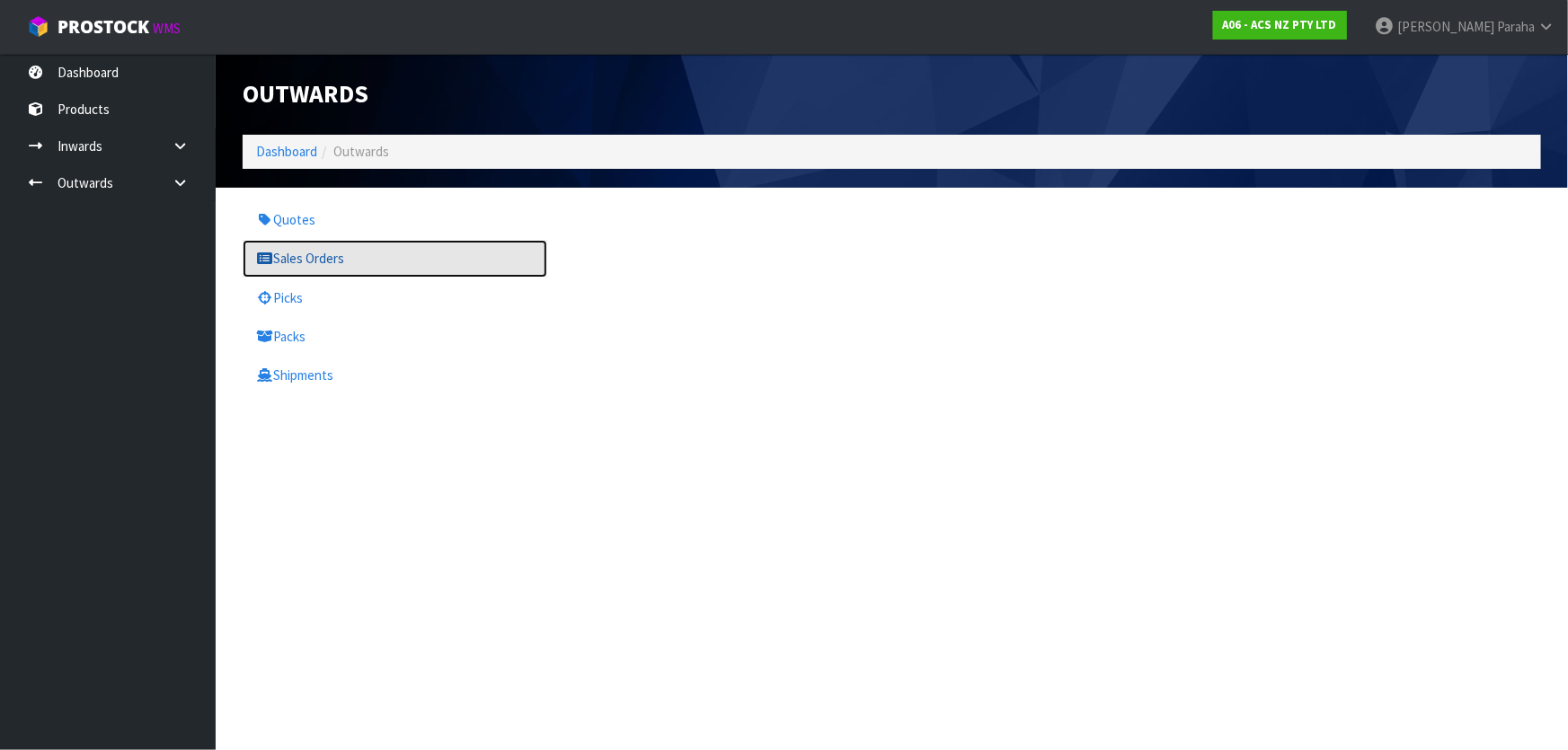
click at [298, 252] on link "Sales Orders" at bounding box center [395, 258] width 304 height 37
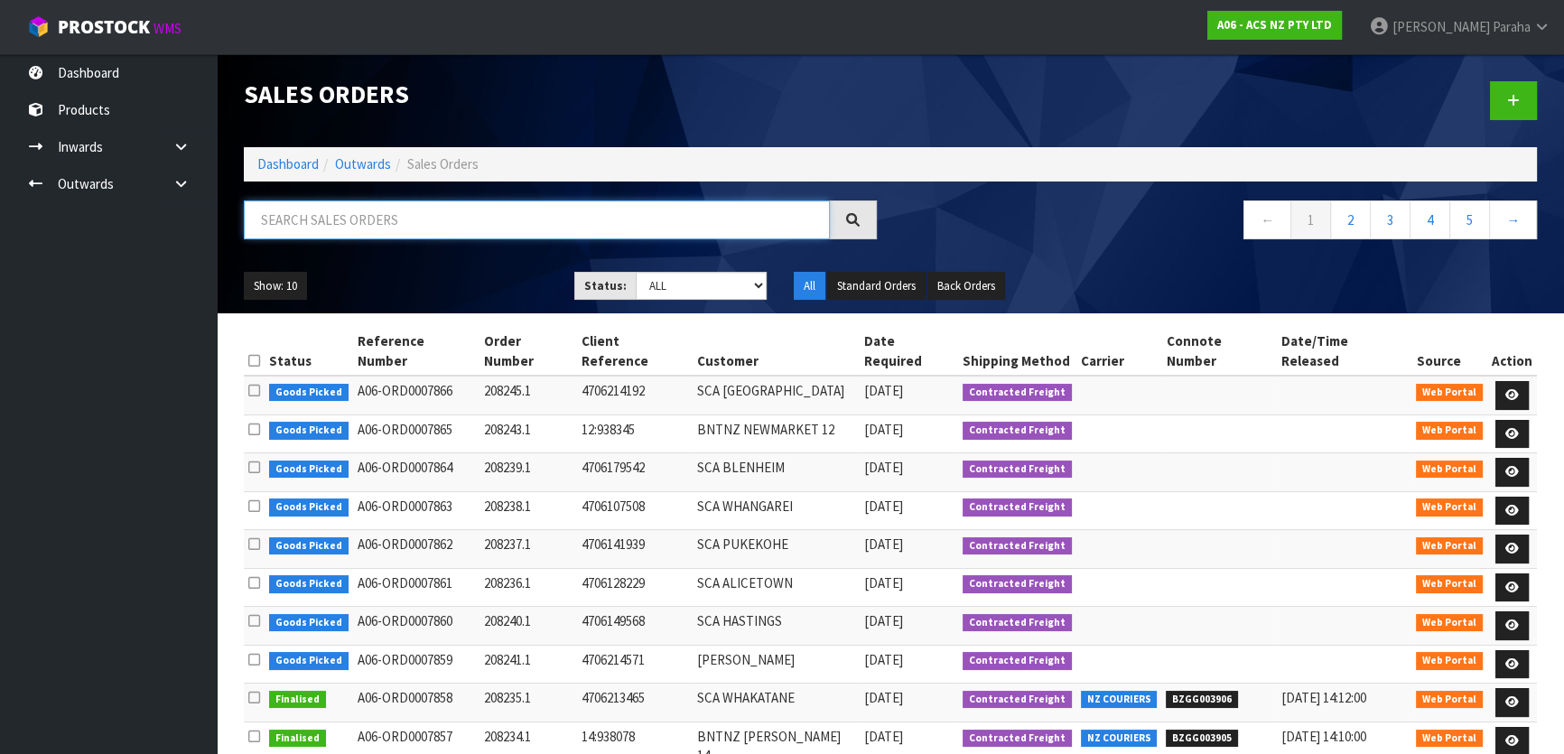
click at [298, 218] on input "text" at bounding box center [537, 219] width 586 height 39
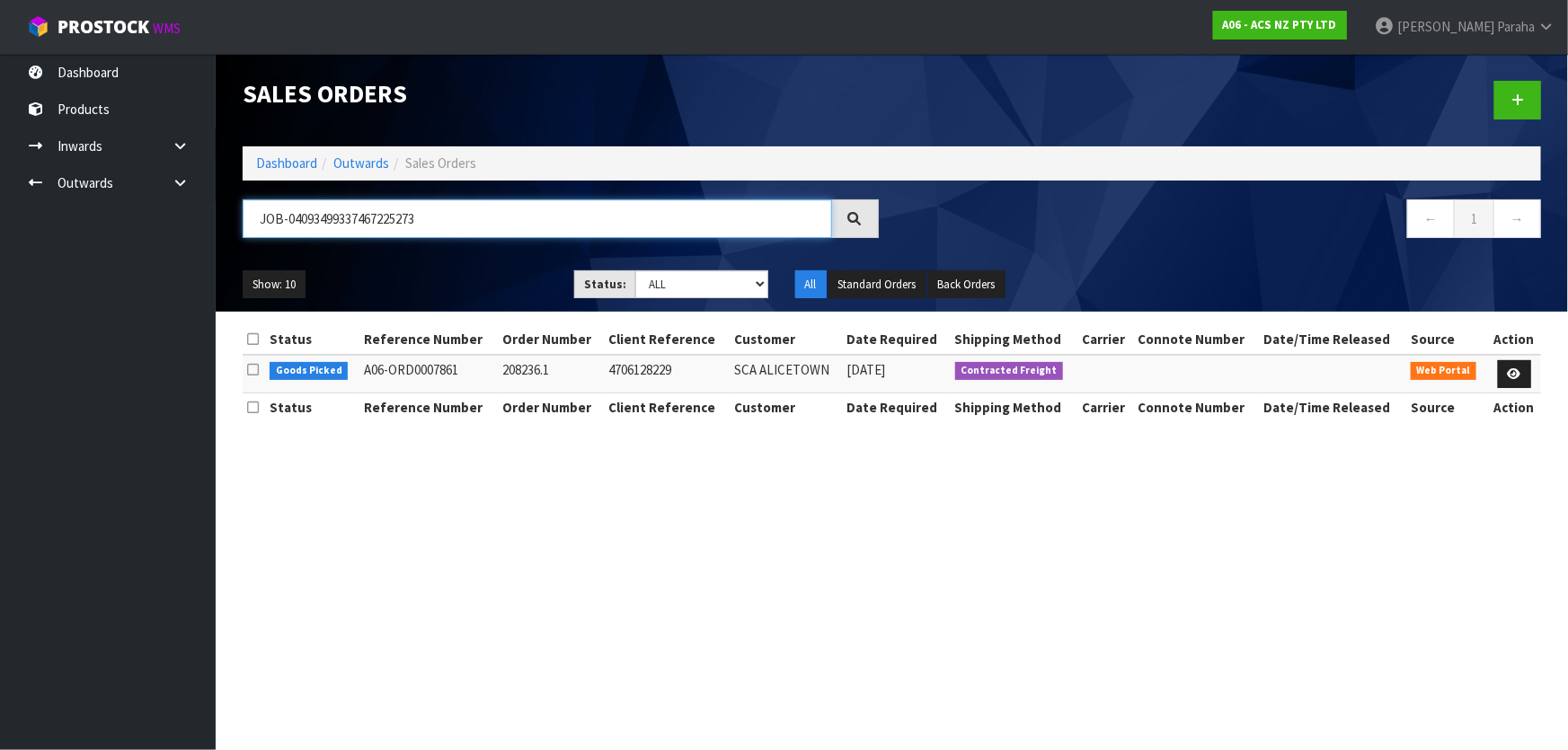
type input "JOB-04093499337467225273"
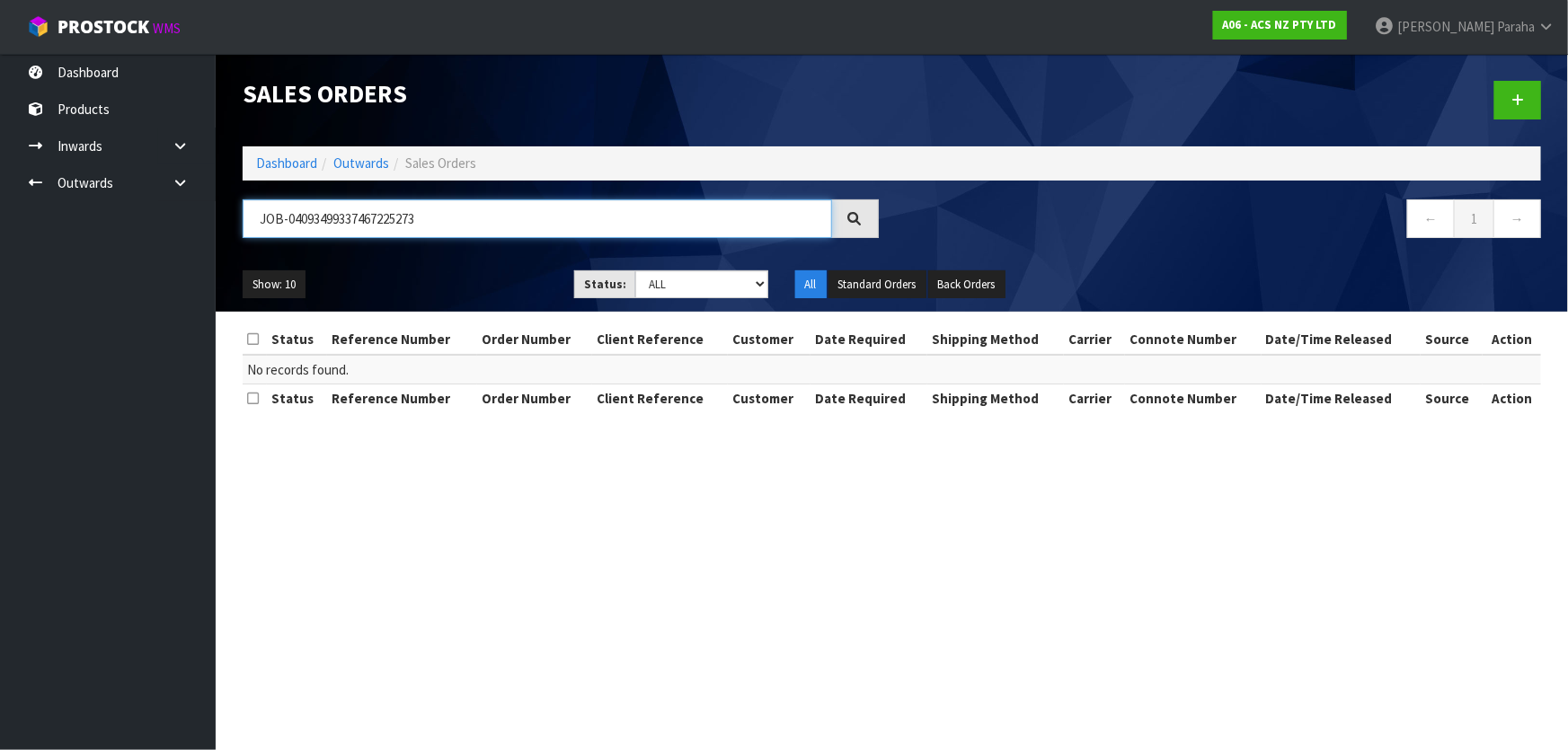
drag, startPoint x: 432, startPoint y: 215, endPoint x: 197, endPoint y: 237, distance: 236.0
click at [197, 237] on body "Toggle navigation ProStock WMS A06 - ACS NZ PTY LTD Polly Paraha Logout Dashboa…" at bounding box center [784, 375] width 1568 height 750
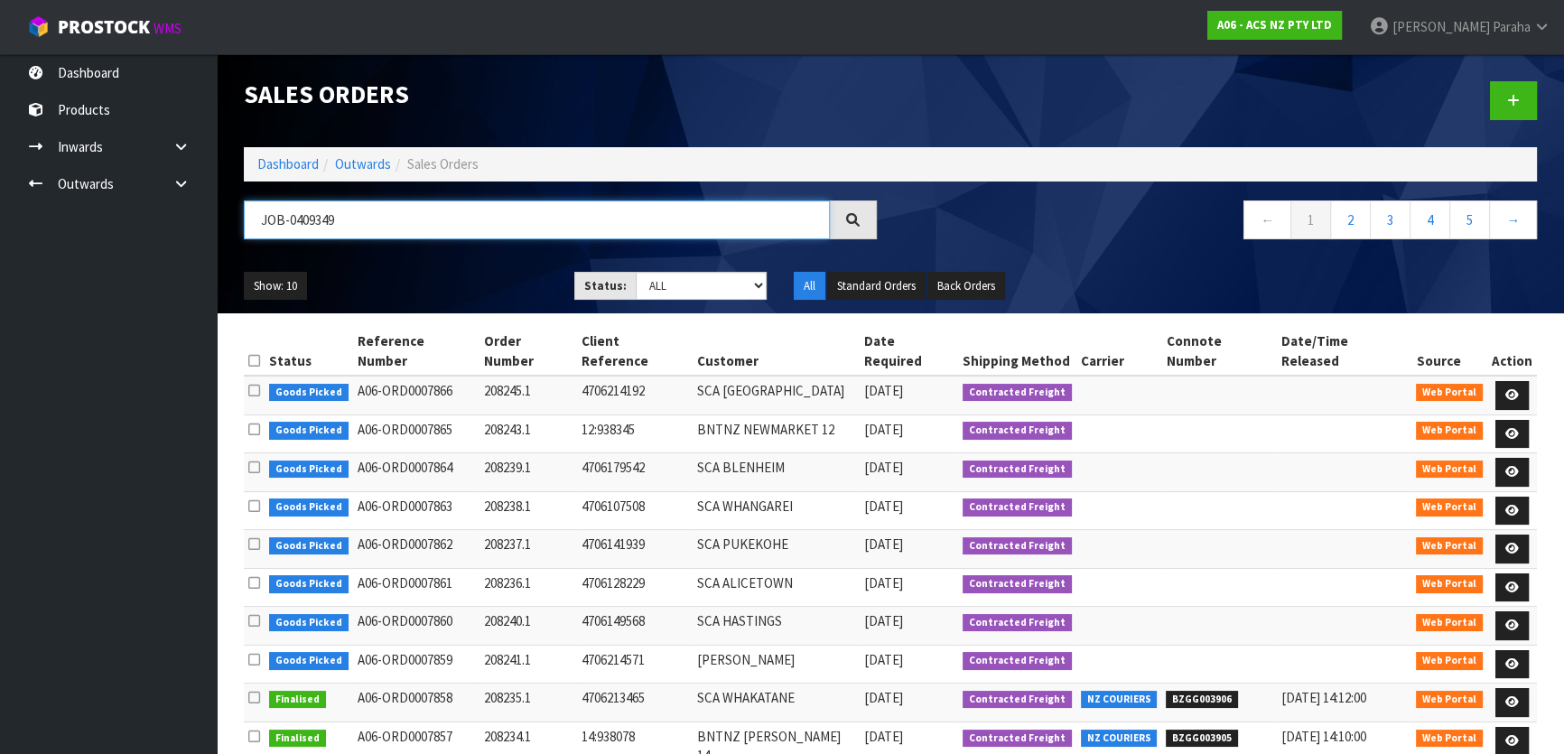
type input "JOB-0409349"
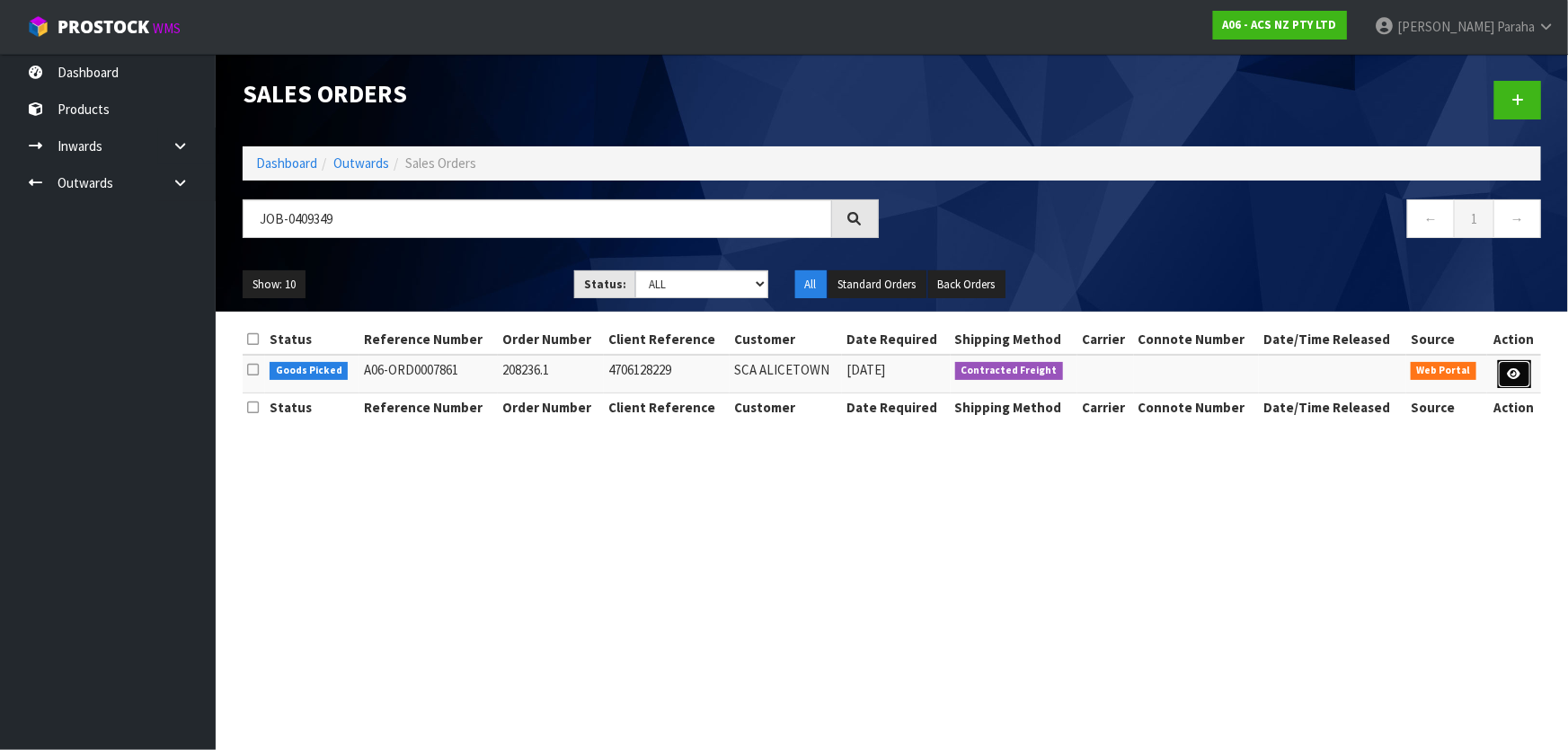
click at [1520, 376] on link at bounding box center [1513, 374] width 33 height 29
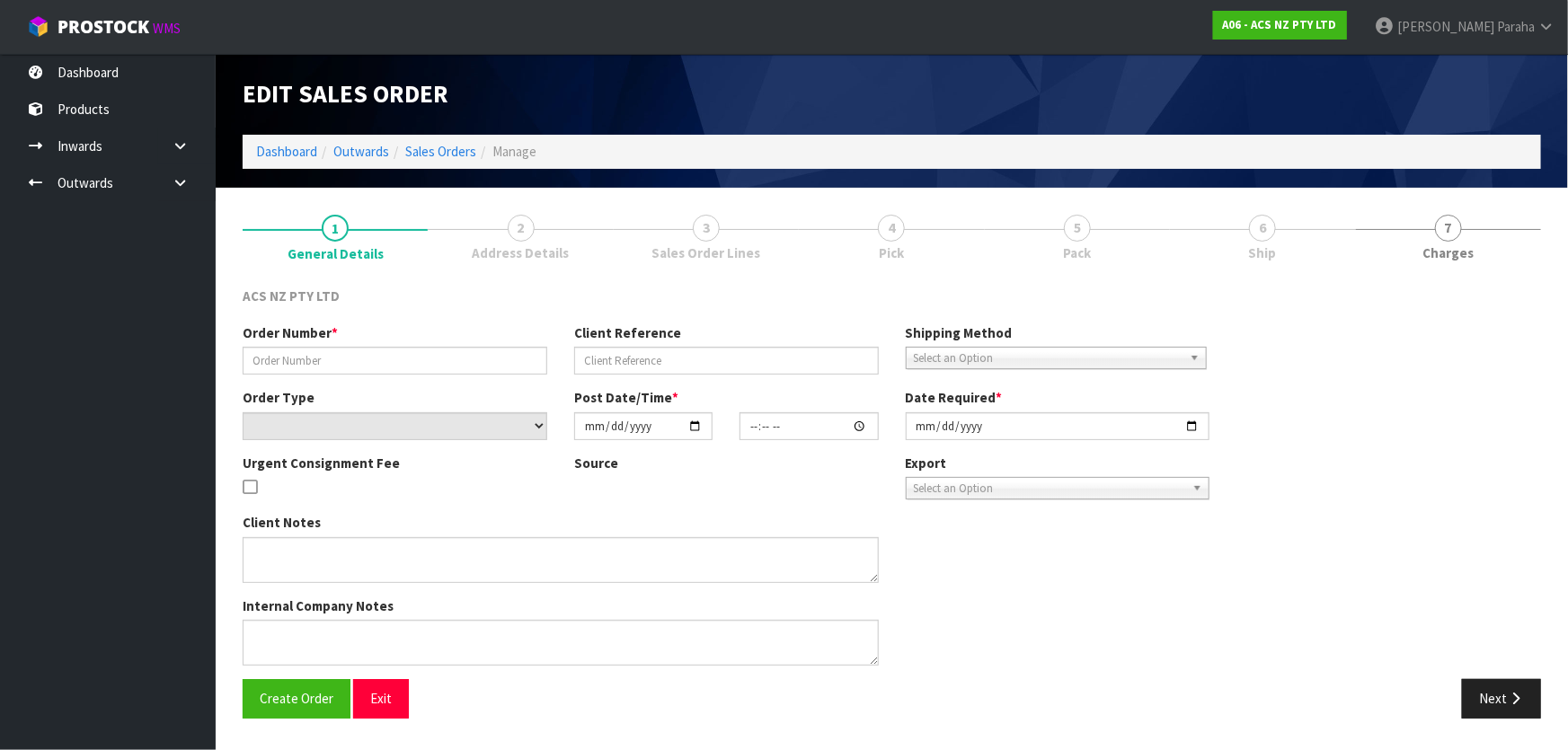
type input "208236.1"
type input "4706128229"
select select "number:0"
type input "[DATE]"
type input "16:40:00.000"
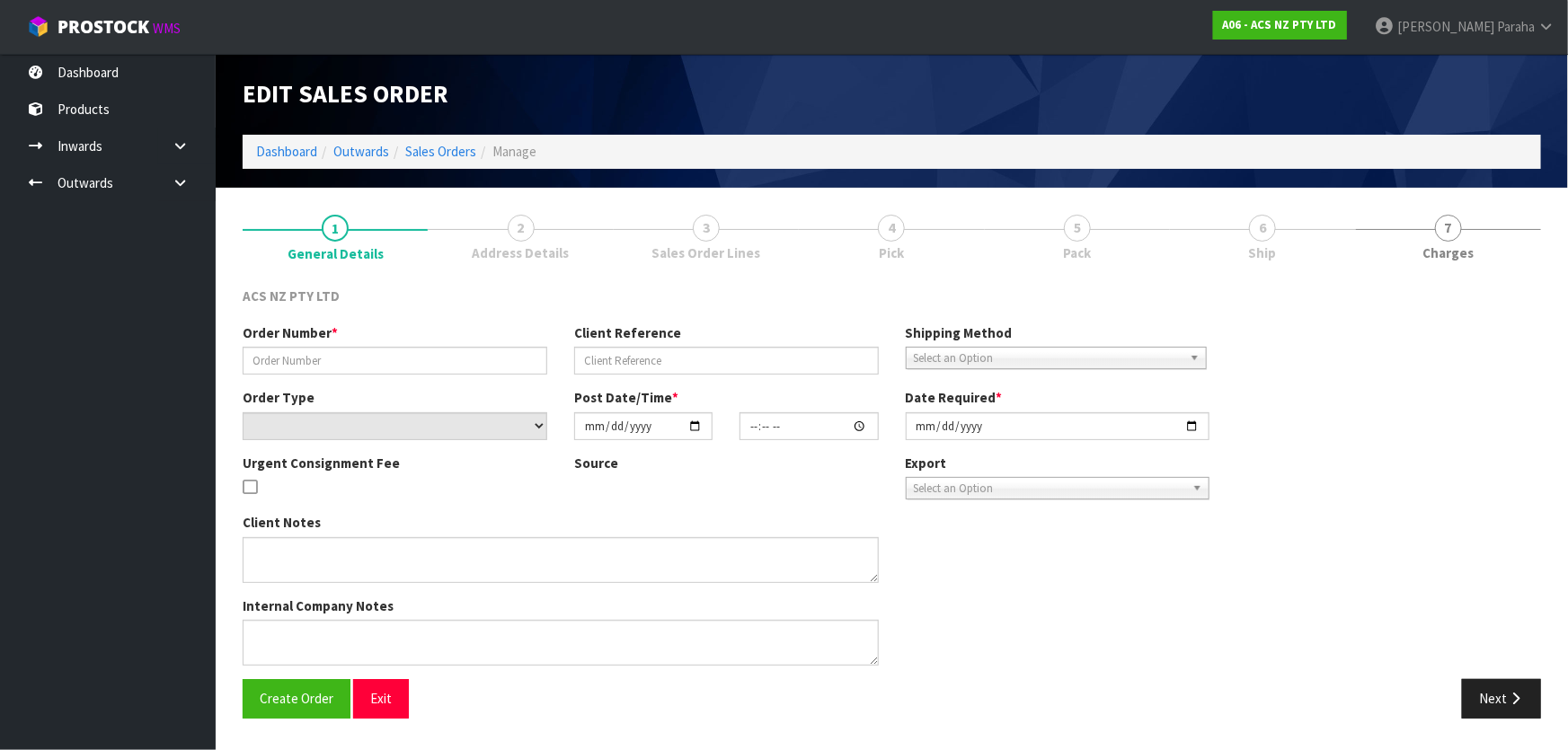
type input "[DATE]"
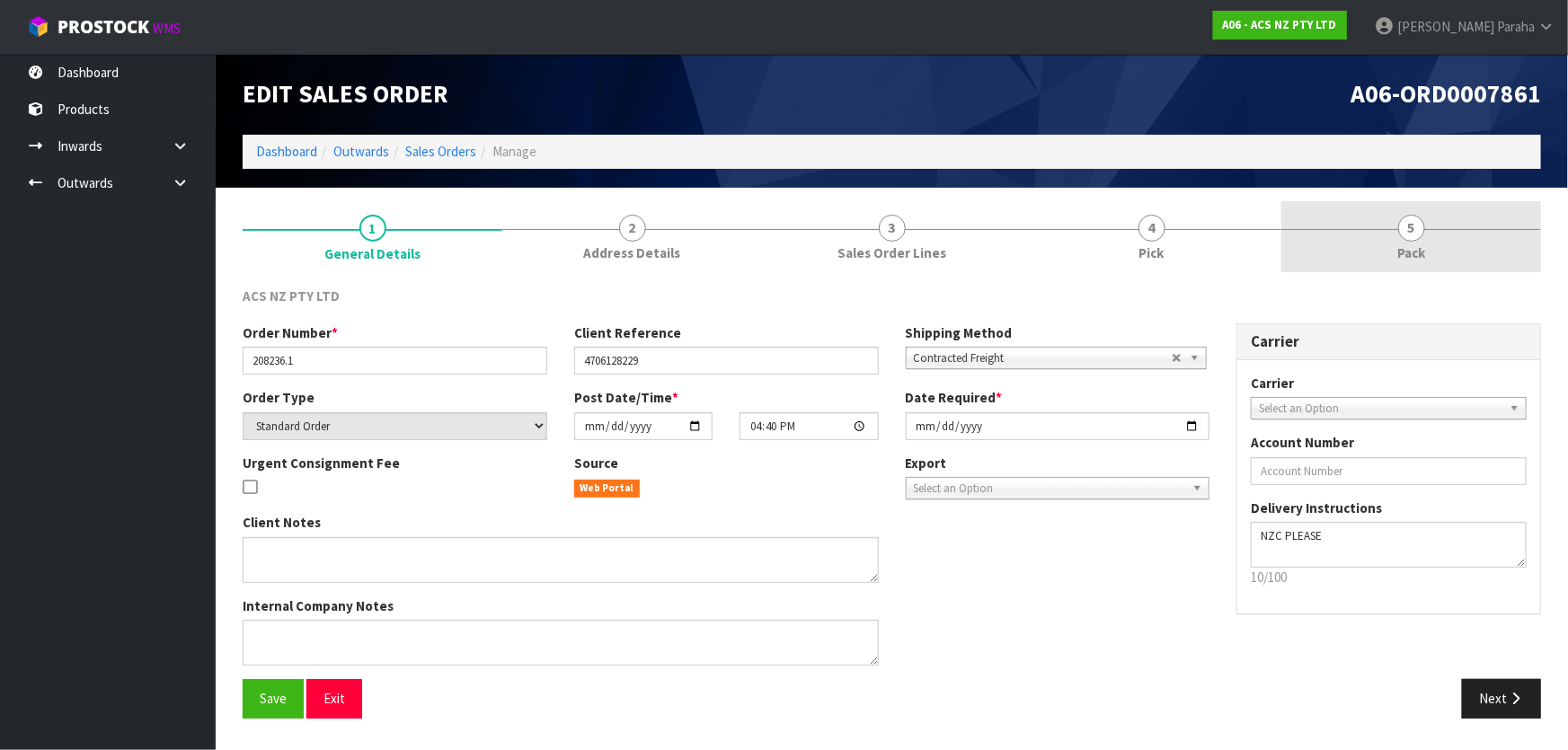
click at [1404, 226] on span "5" at bounding box center [1411, 228] width 27 height 27
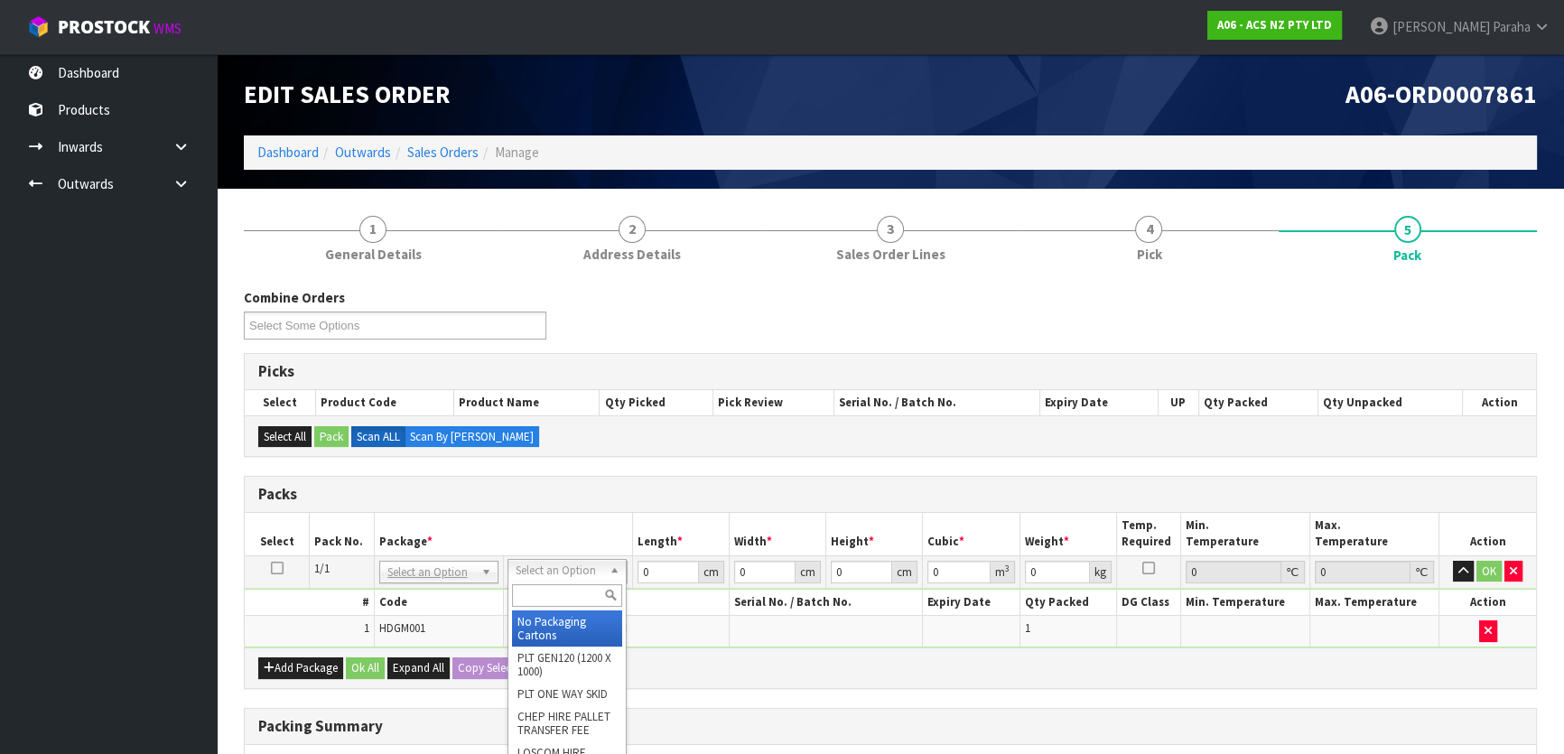
click at [578, 589] on input "text" at bounding box center [567, 595] width 110 height 23
type input "E"
type input "U20"
type input "18.5"
type input "28"
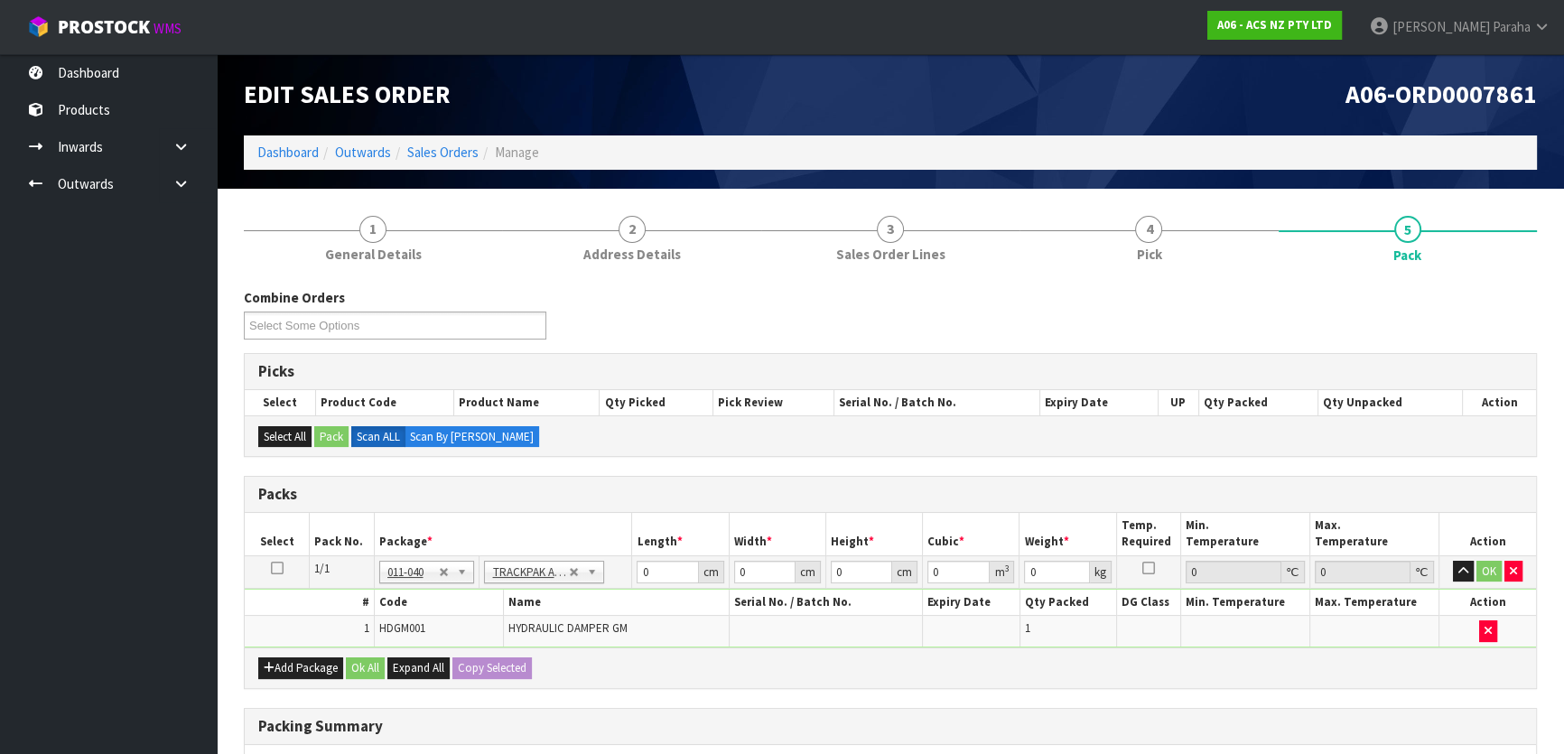
type input "0.01"
type input "0.000005"
type input "0.41"
click at [1494, 569] on button "OK" at bounding box center [1488, 572] width 25 height 22
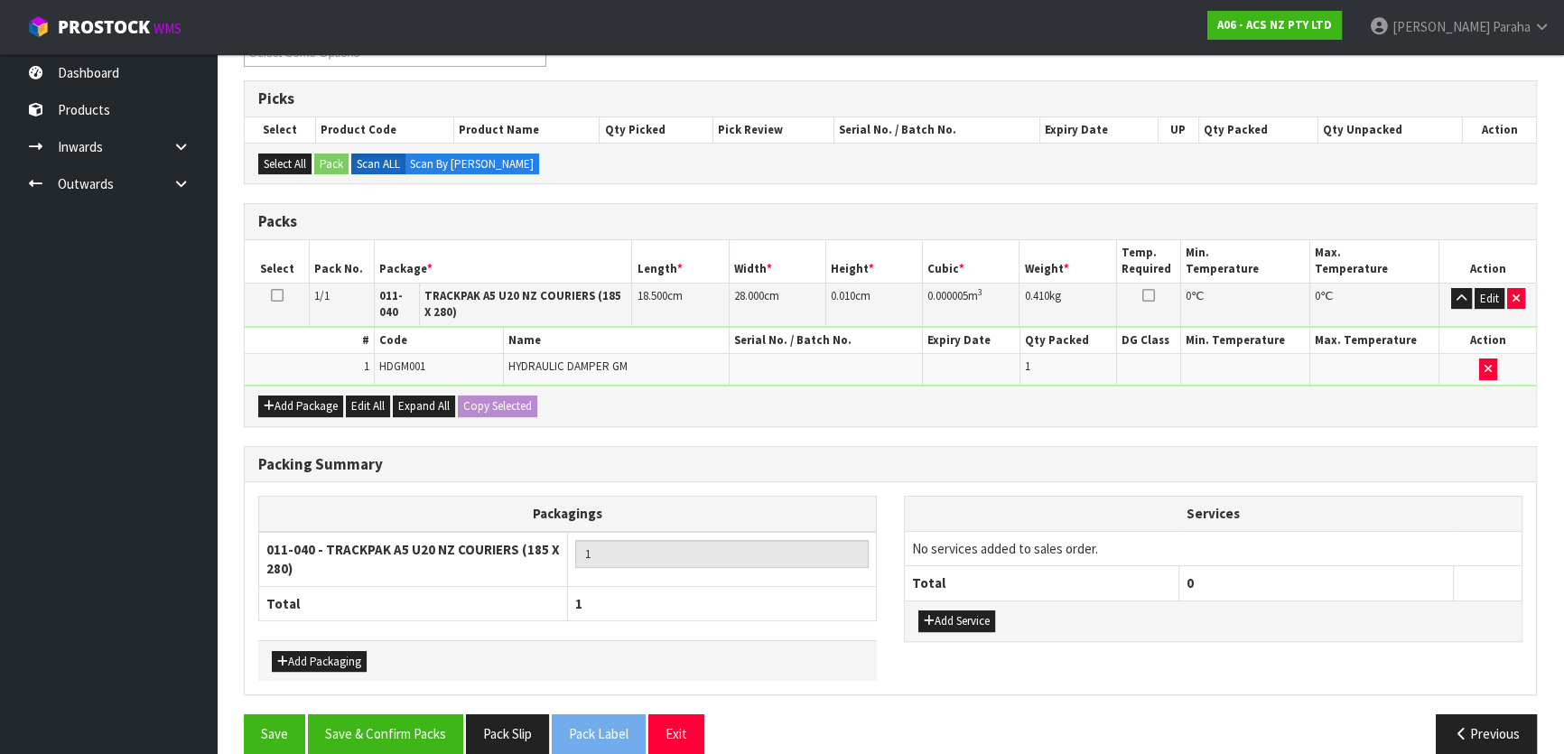
scroll to position [294, 0]
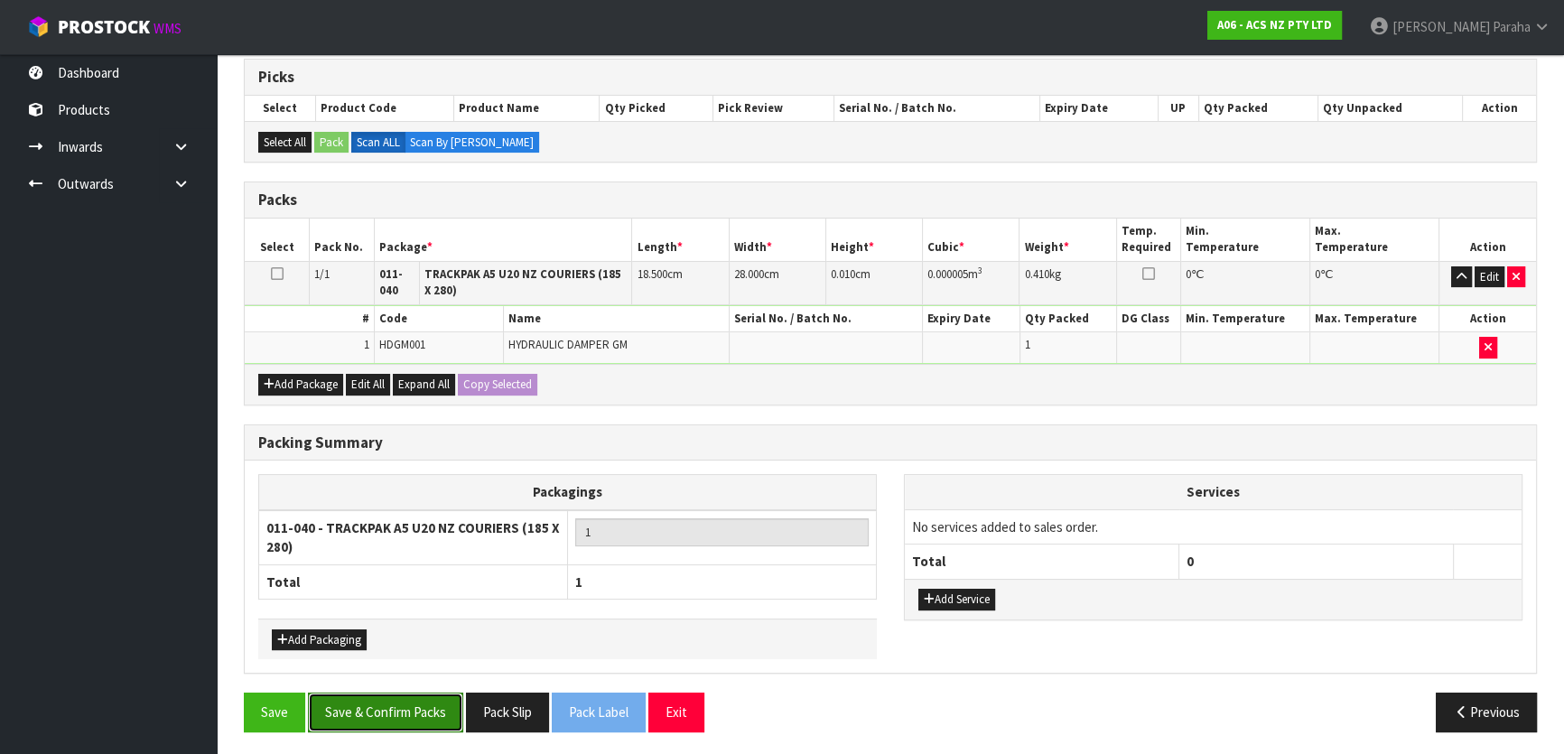
click at [383, 701] on button "Save & Confirm Packs" at bounding box center [385, 712] width 155 height 39
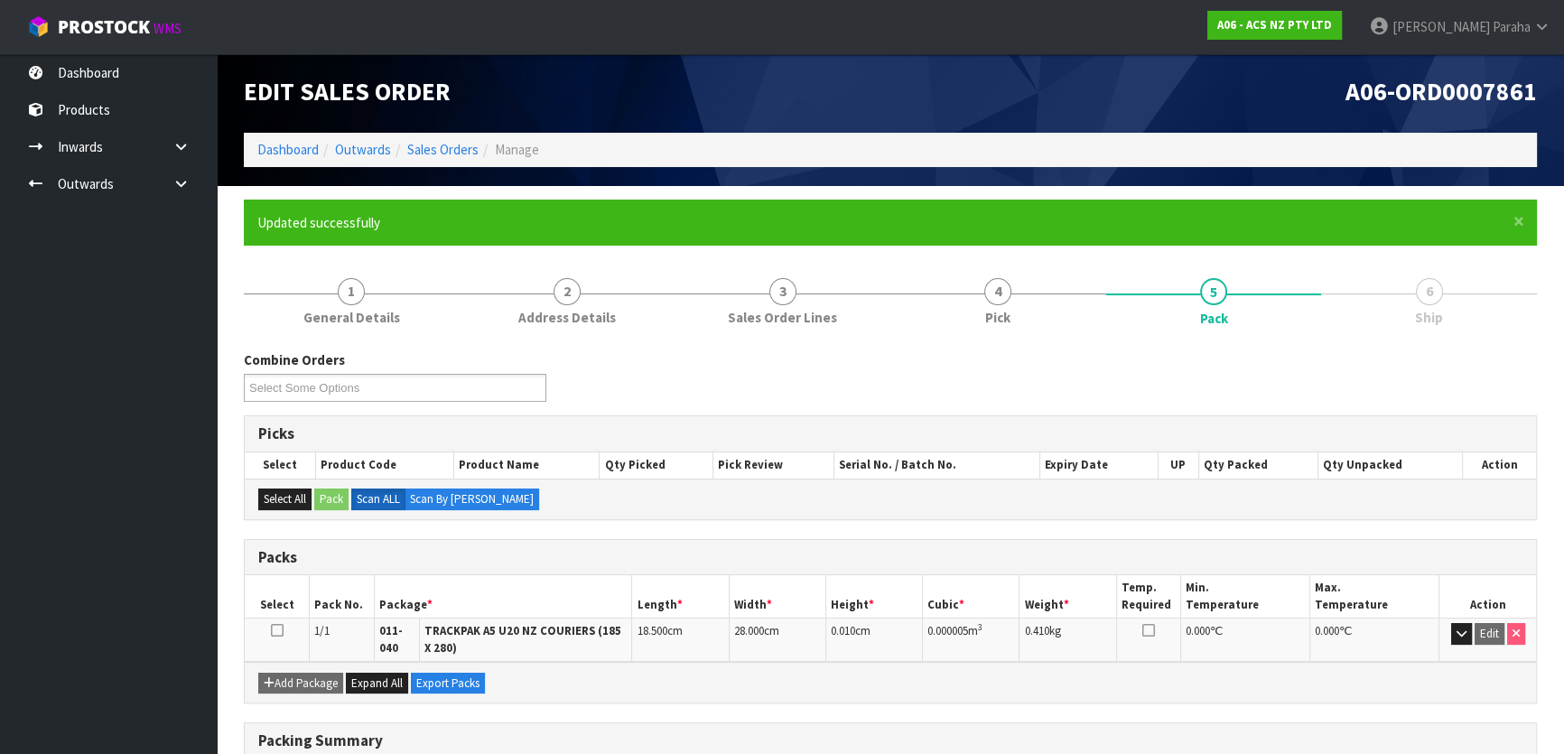
scroll to position [0, 0]
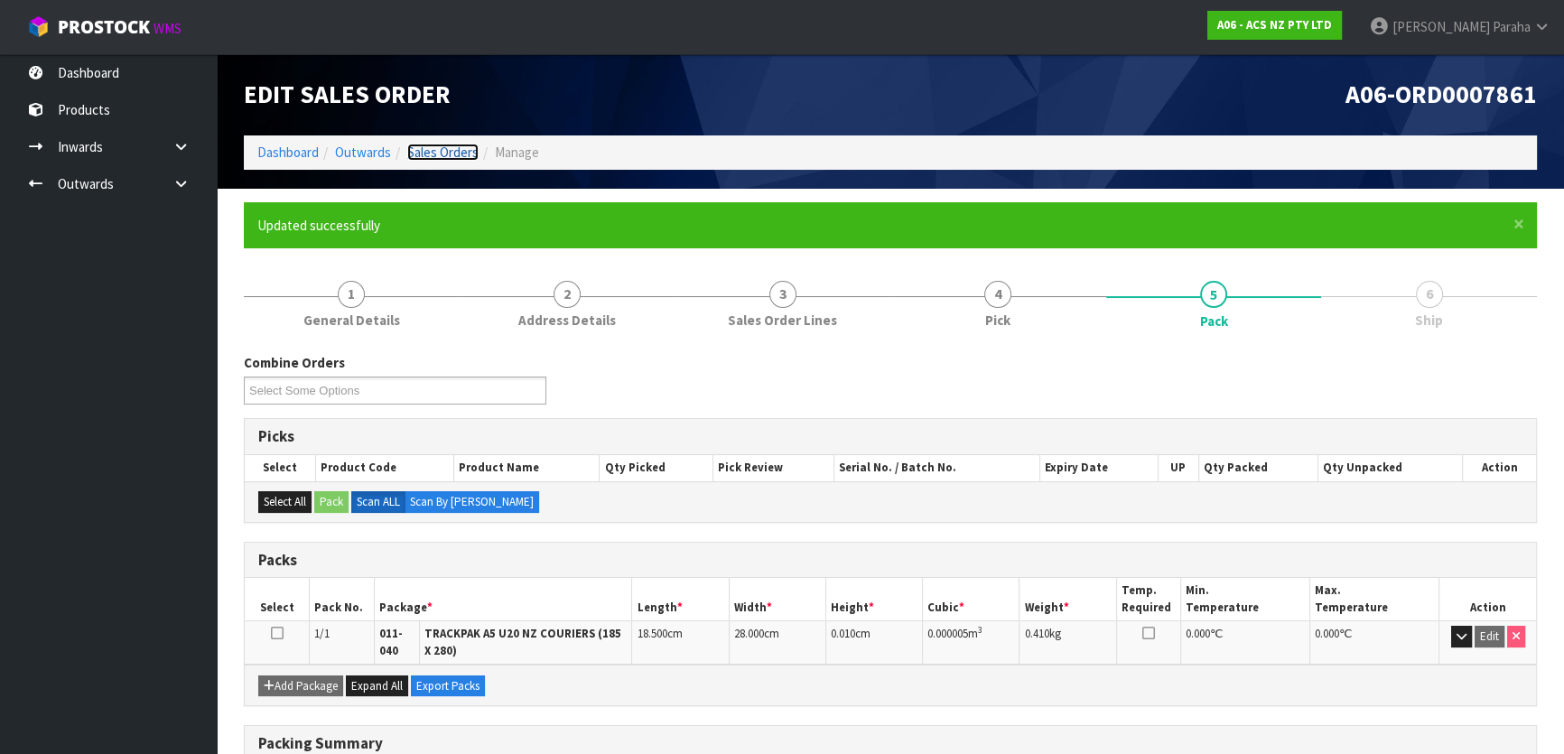
click at [452, 153] on link "Sales Orders" at bounding box center [442, 152] width 71 height 17
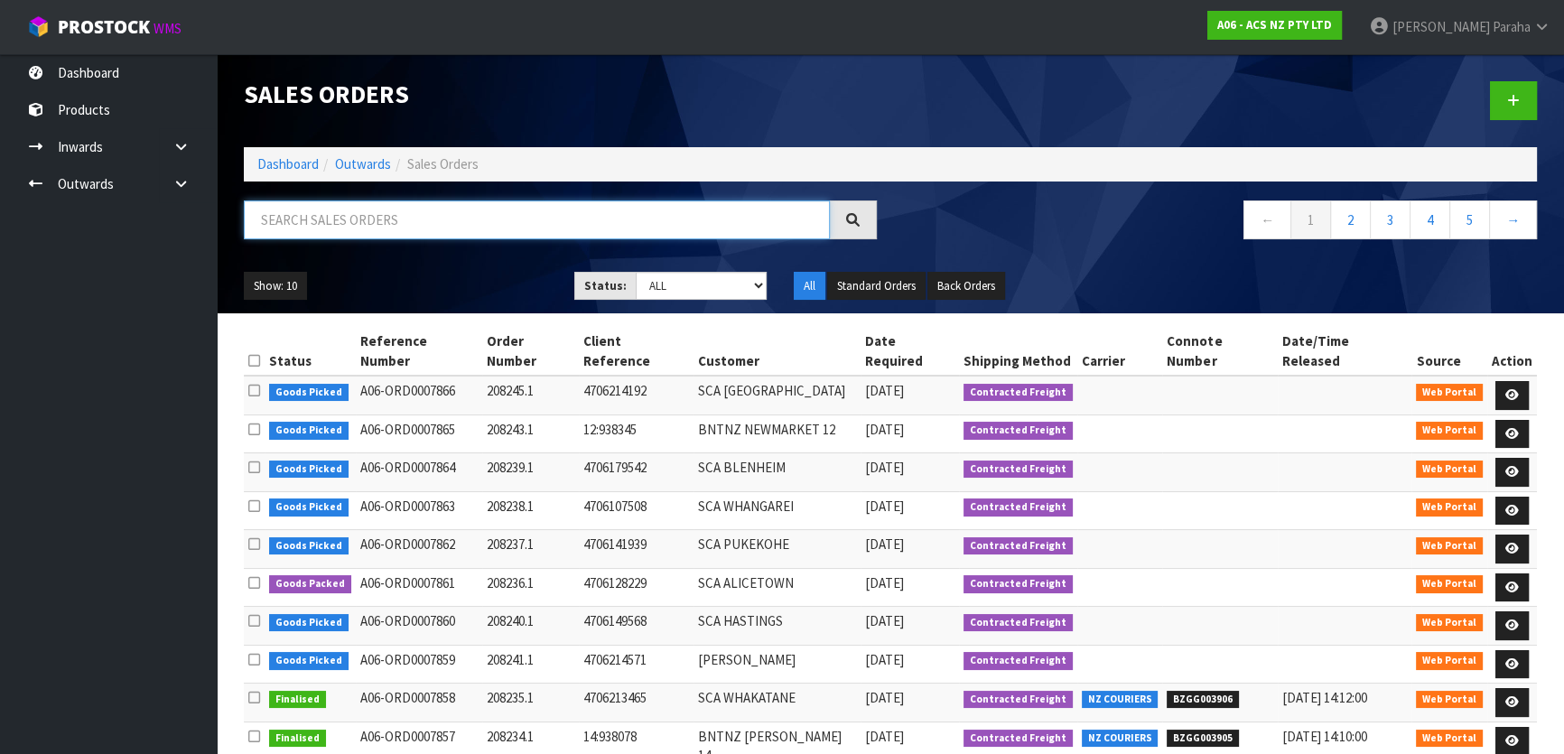
click at [456, 230] on input "text" at bounding box center [537, 219] width 586 height 39
type input "JOB-0409366"
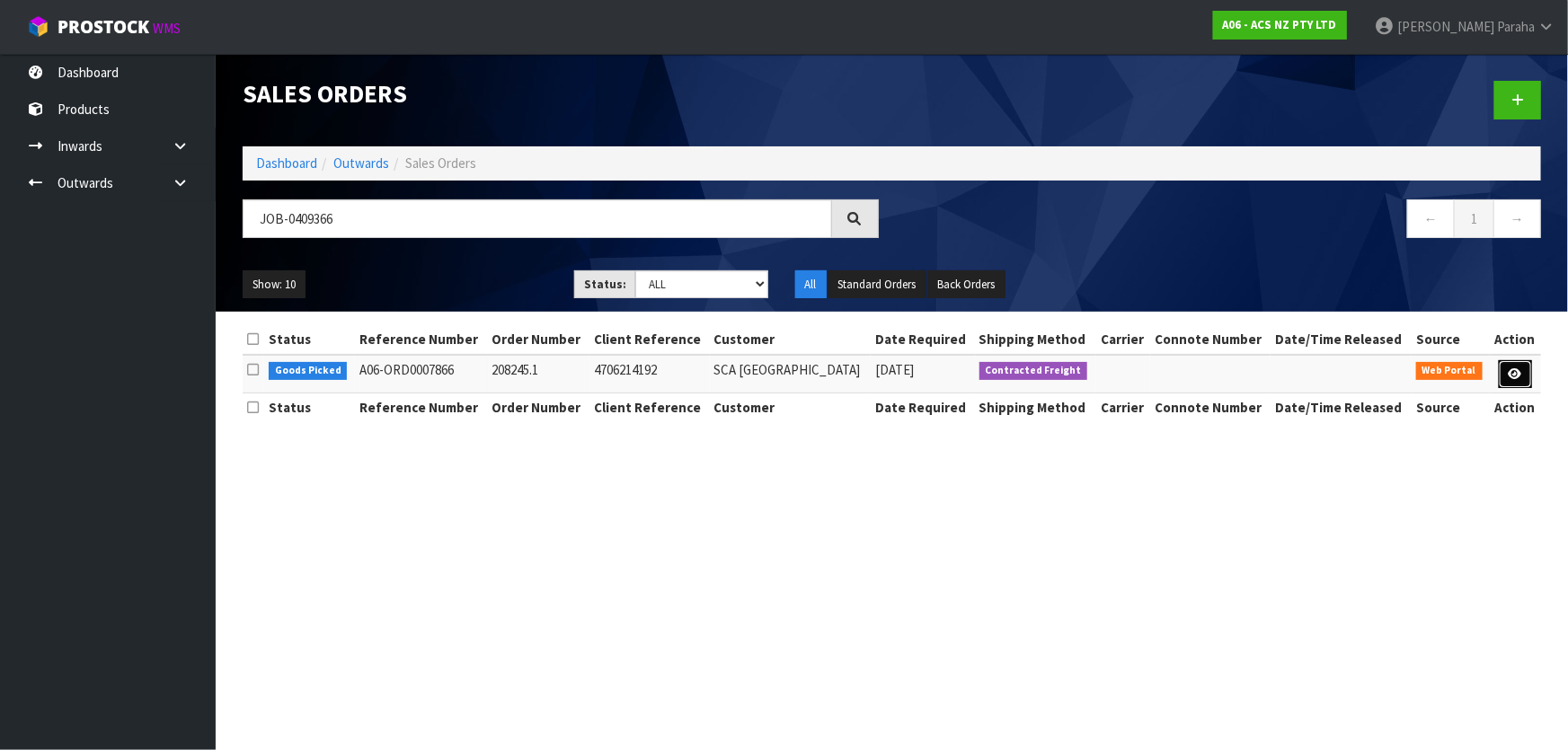
click at [1515, 376] on icon at bounding box center [1515, 374] width 14 height 12
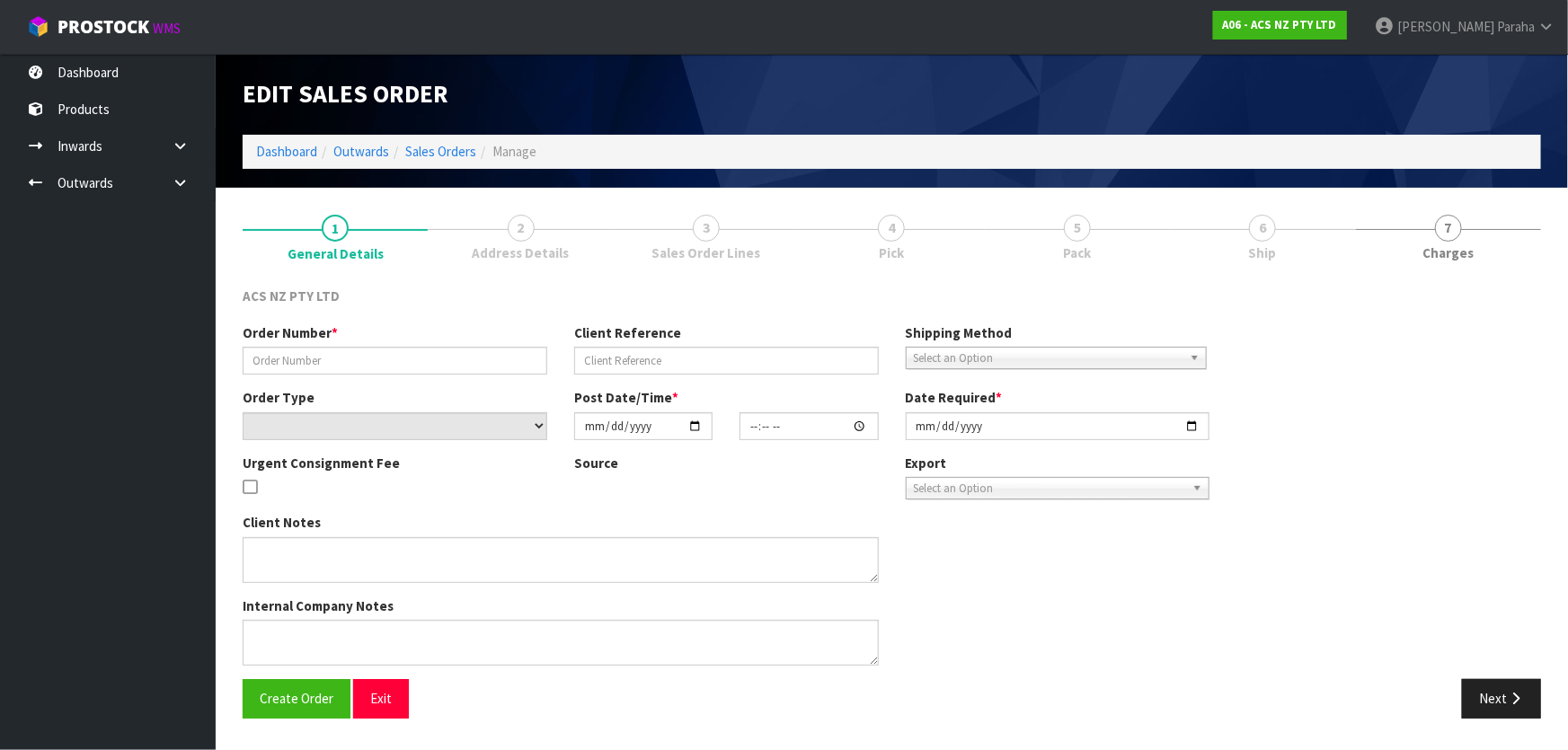
type input "208245.1"
type input "4706214192"
select select "number:0"
type input "[DATE]"
type input "17:57:00.000"
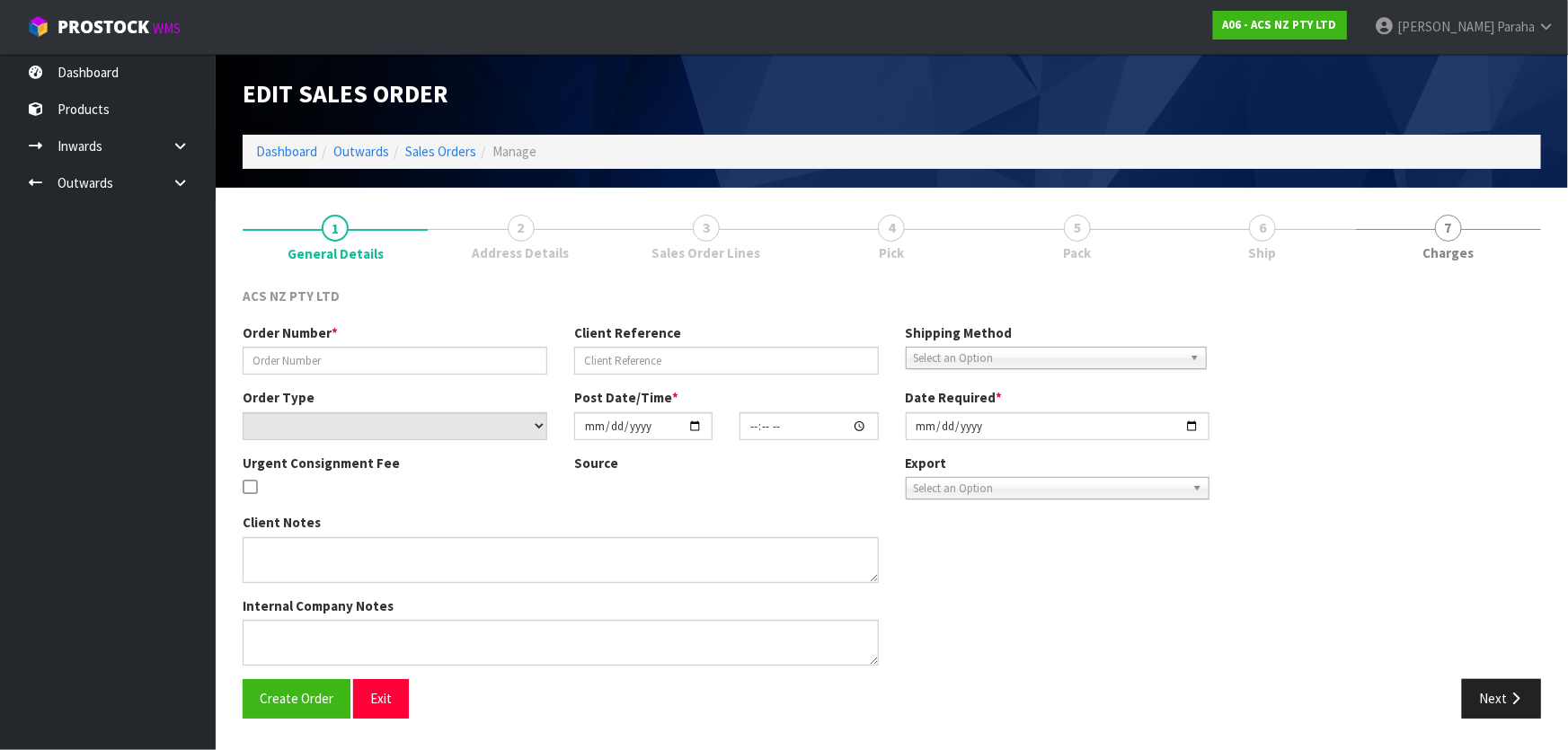
type input "[DATE]"
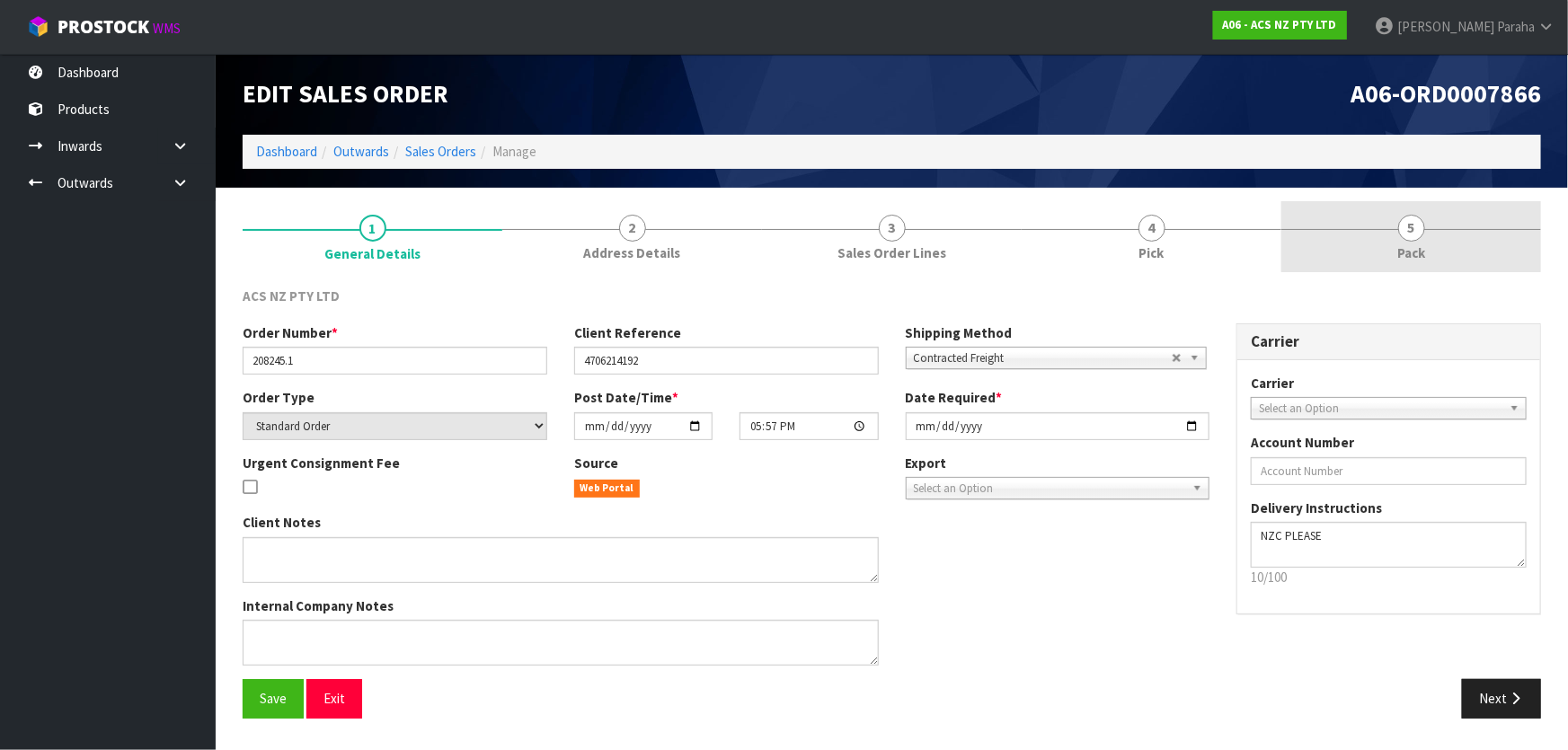
click at [1411, 234] on span "5" at bounding box center [1411, 228] width 27 height 27
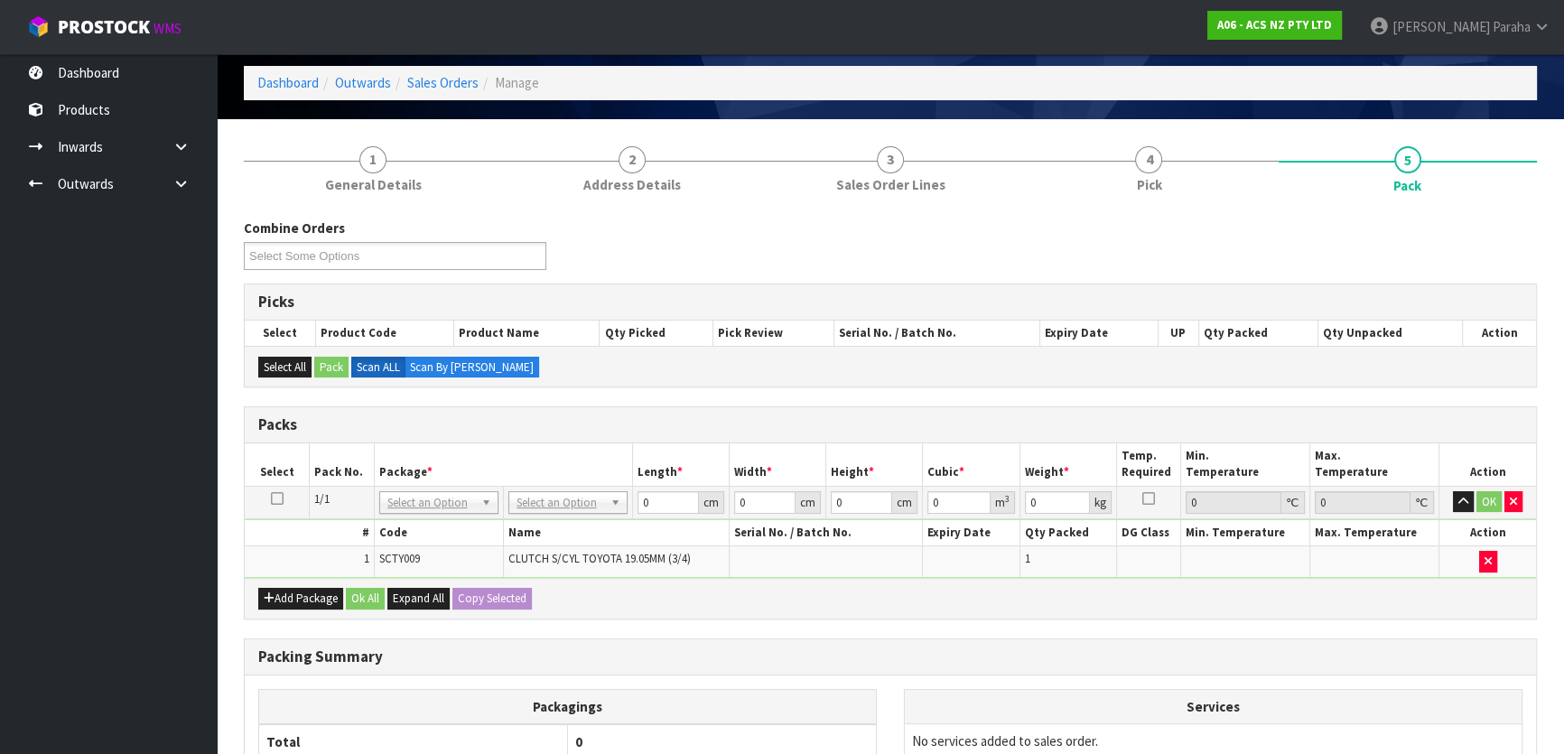
scroll to position [163, 0]
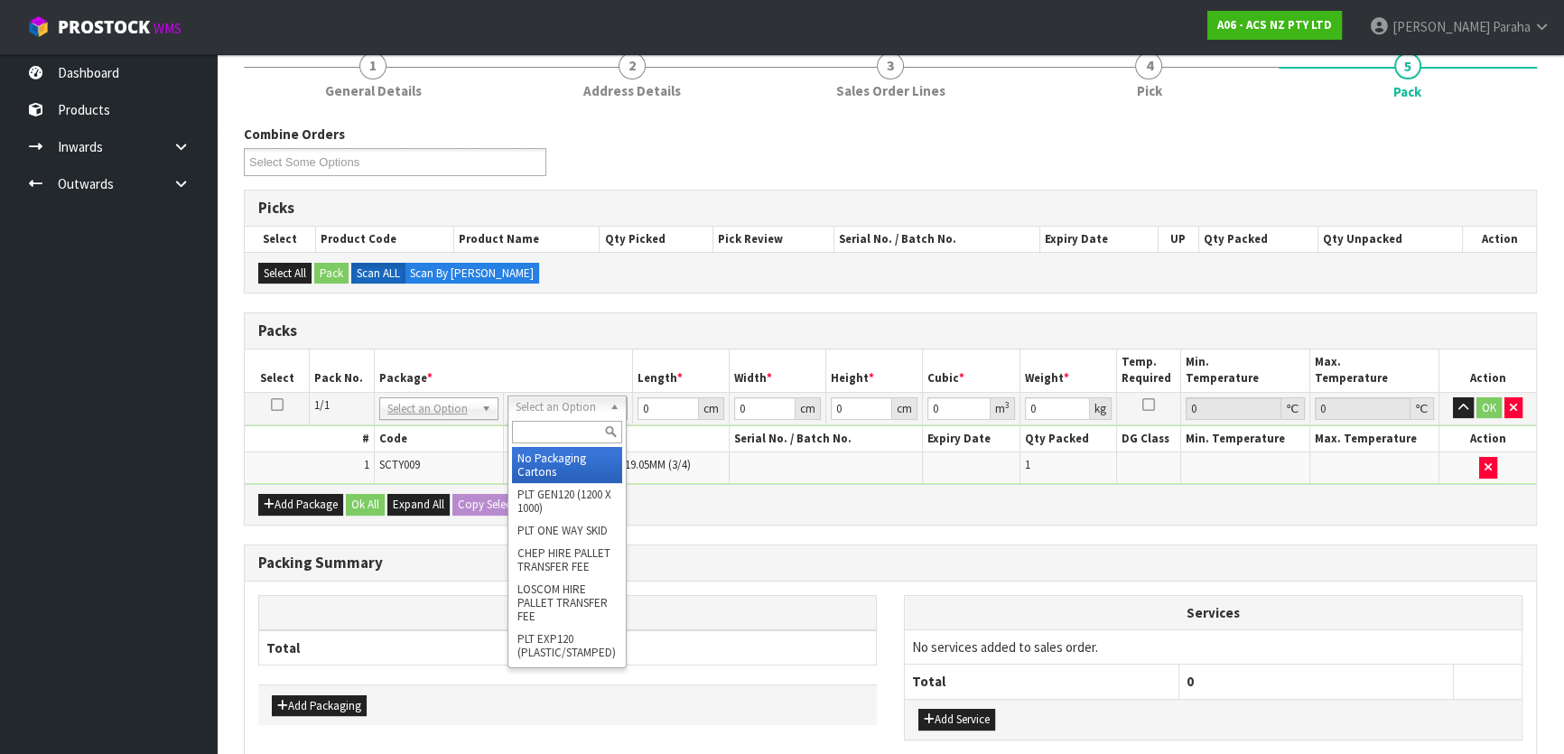
click at [595, 429] on input "text" at bounding box center [567, 432] width 110 height 23
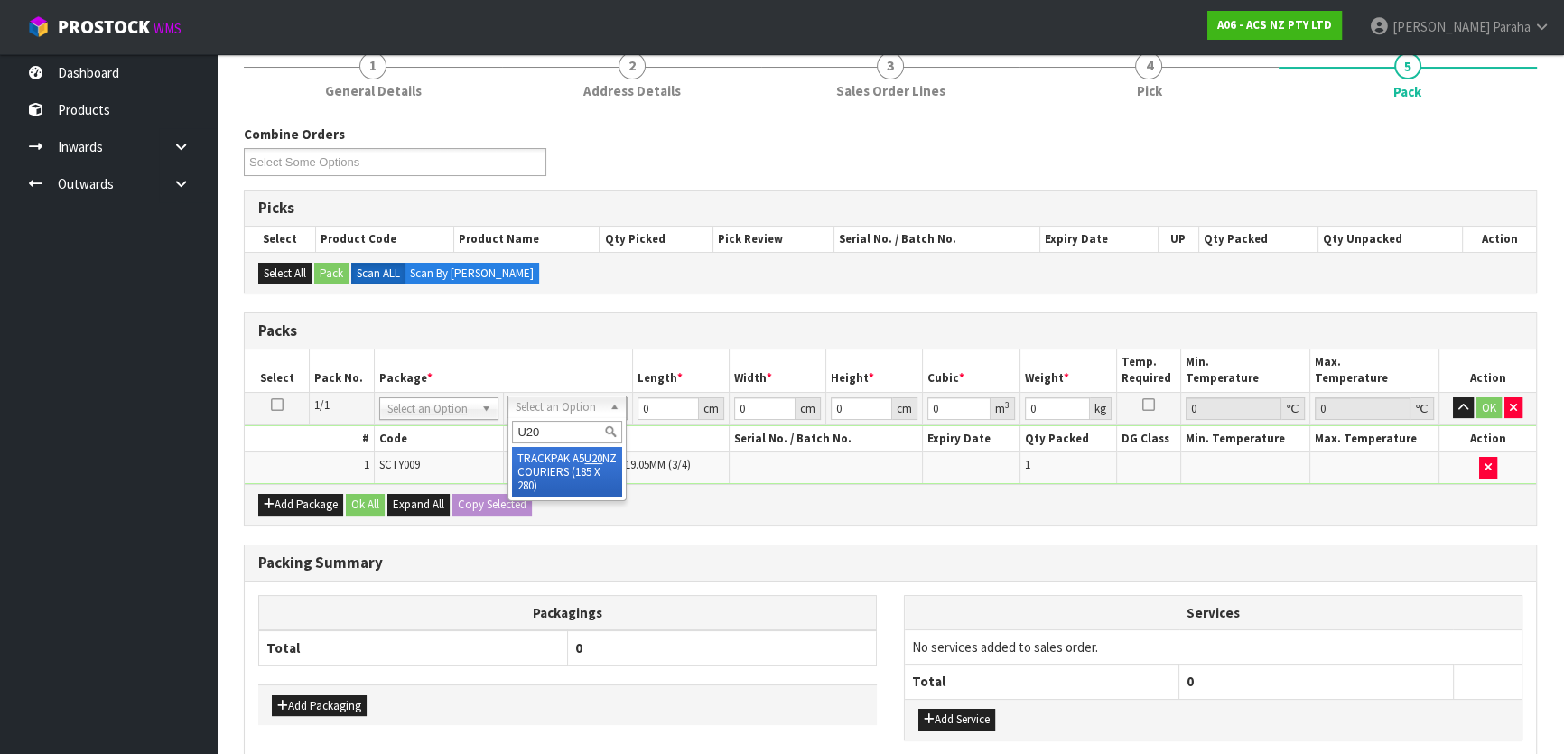
type input "U20"
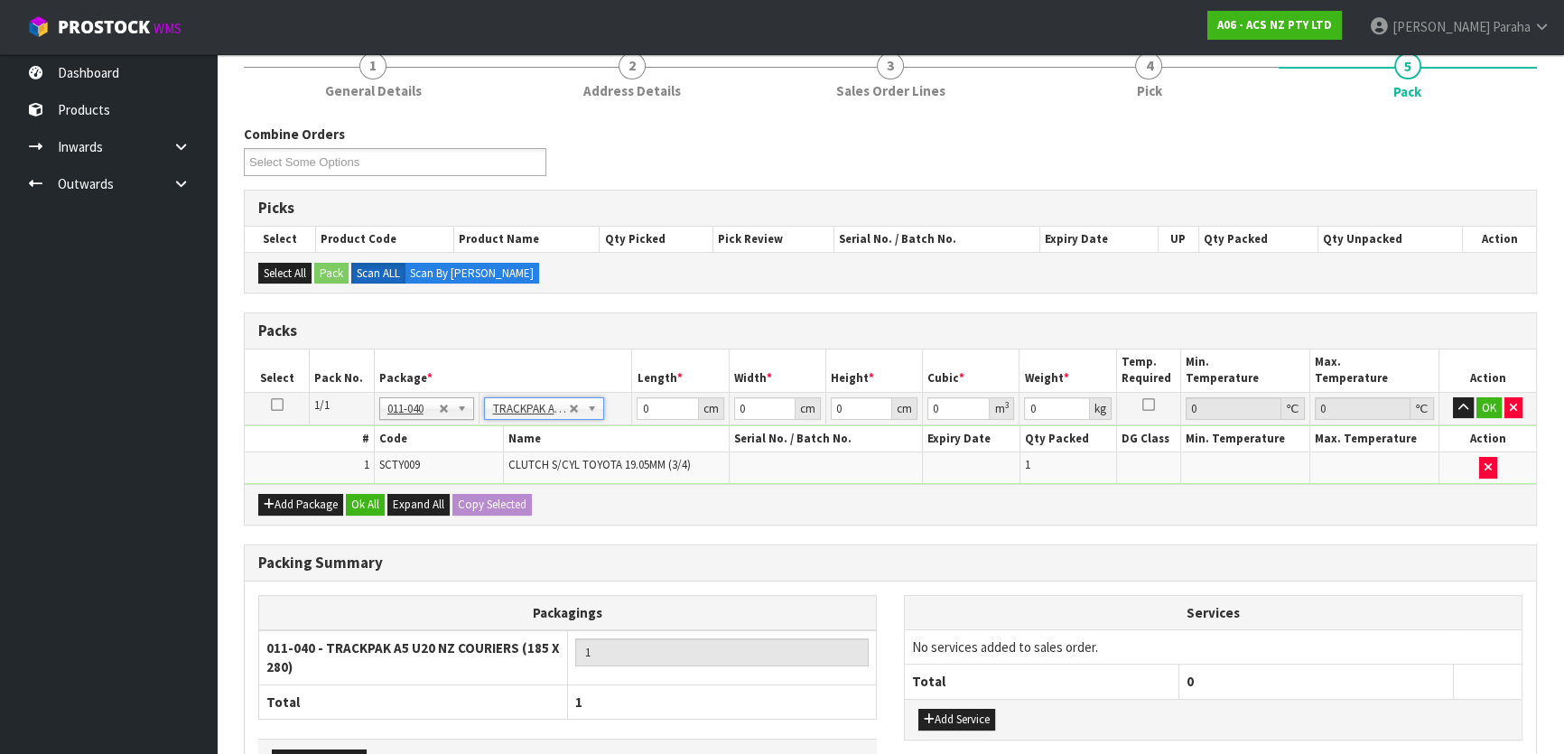
type input "18.5"
type input "28"
type input "0.01"
type input "0.000005"
type input "0.46"
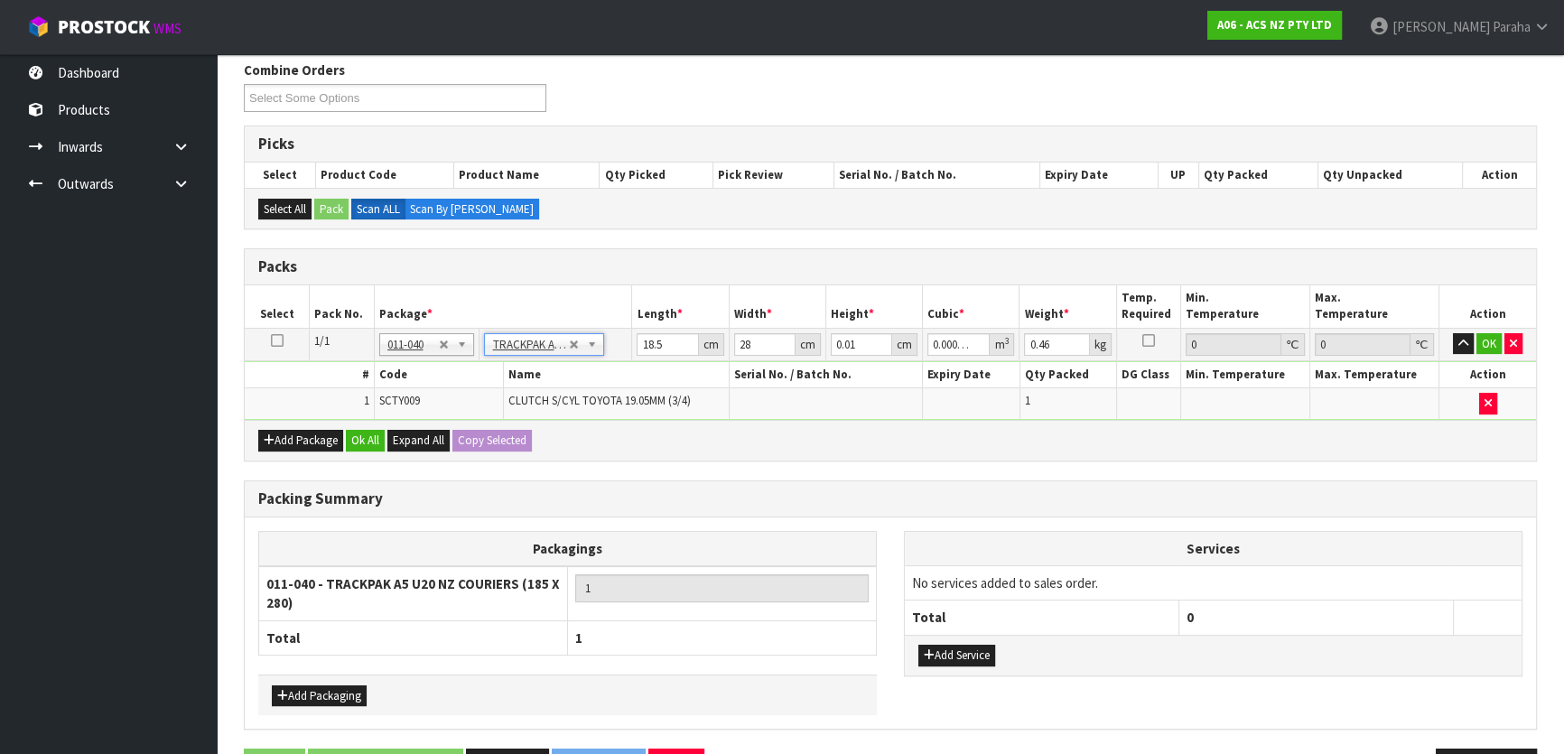
scroll to position [284, 0]
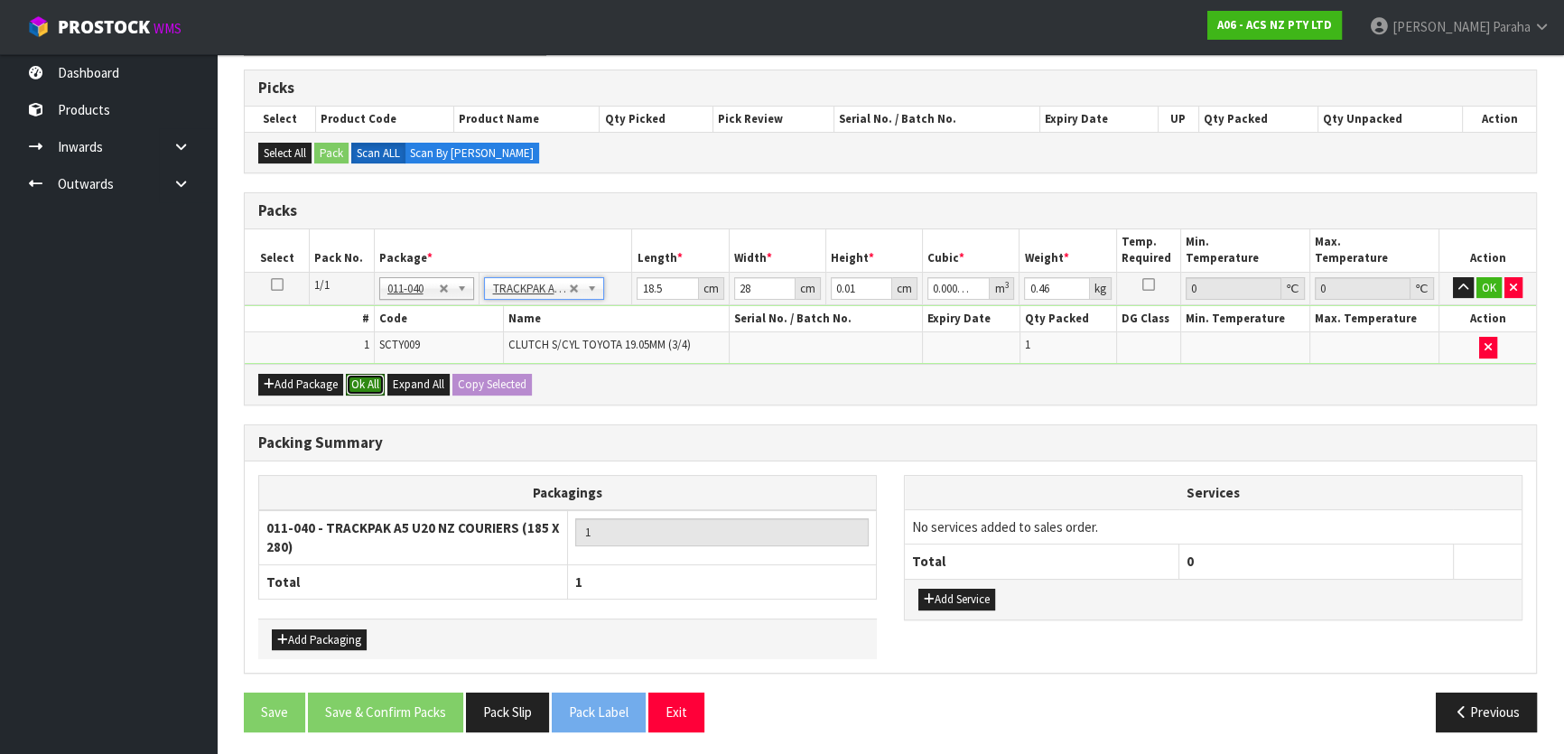
click at [371, 379] on button "Ok All" at bounding box center [365, 385] width 39 height 22
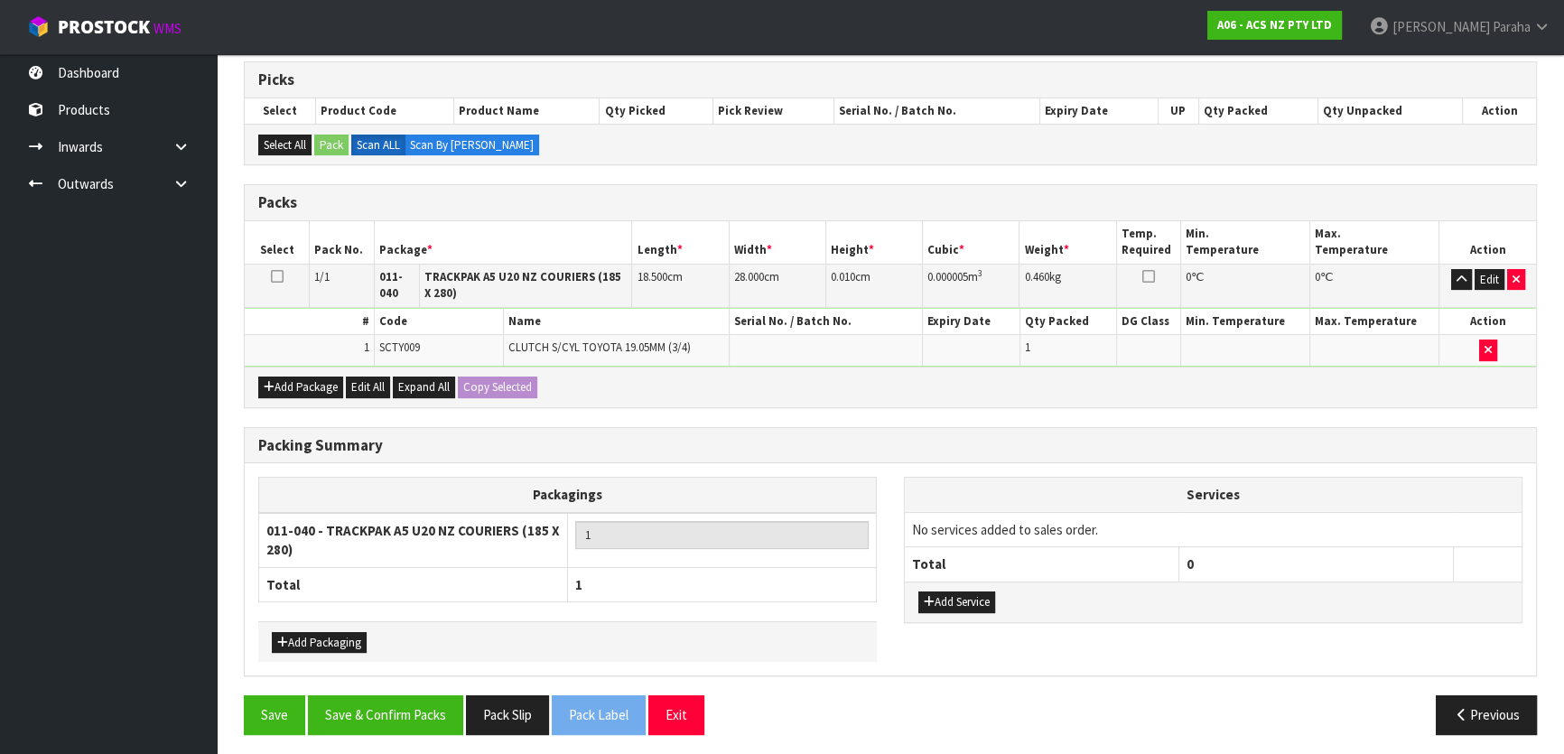
scroll to position [294, 0]
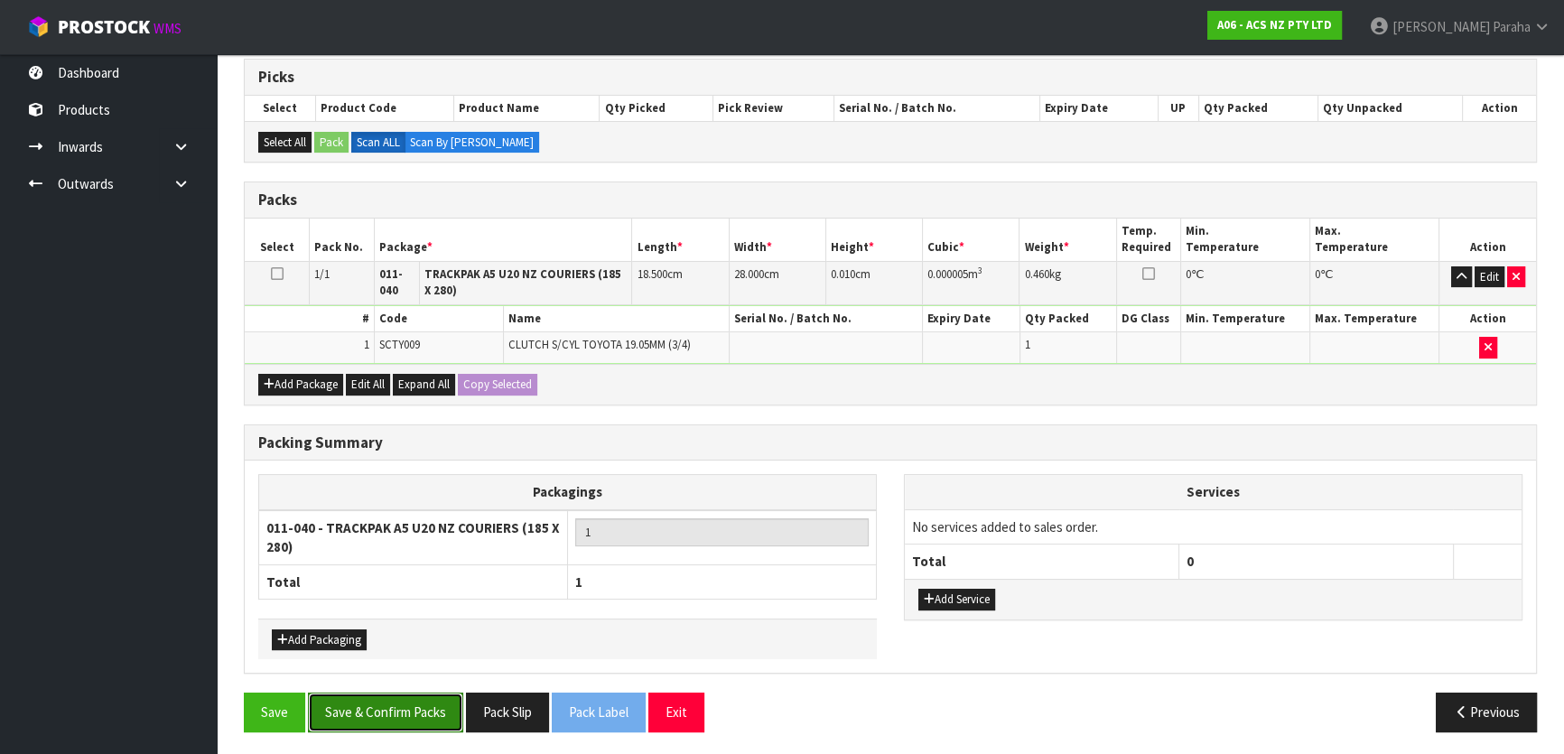
click at [403, 703] on button "Save & Confirm Packs" at bounding box center [385, 712] width 155 height 39
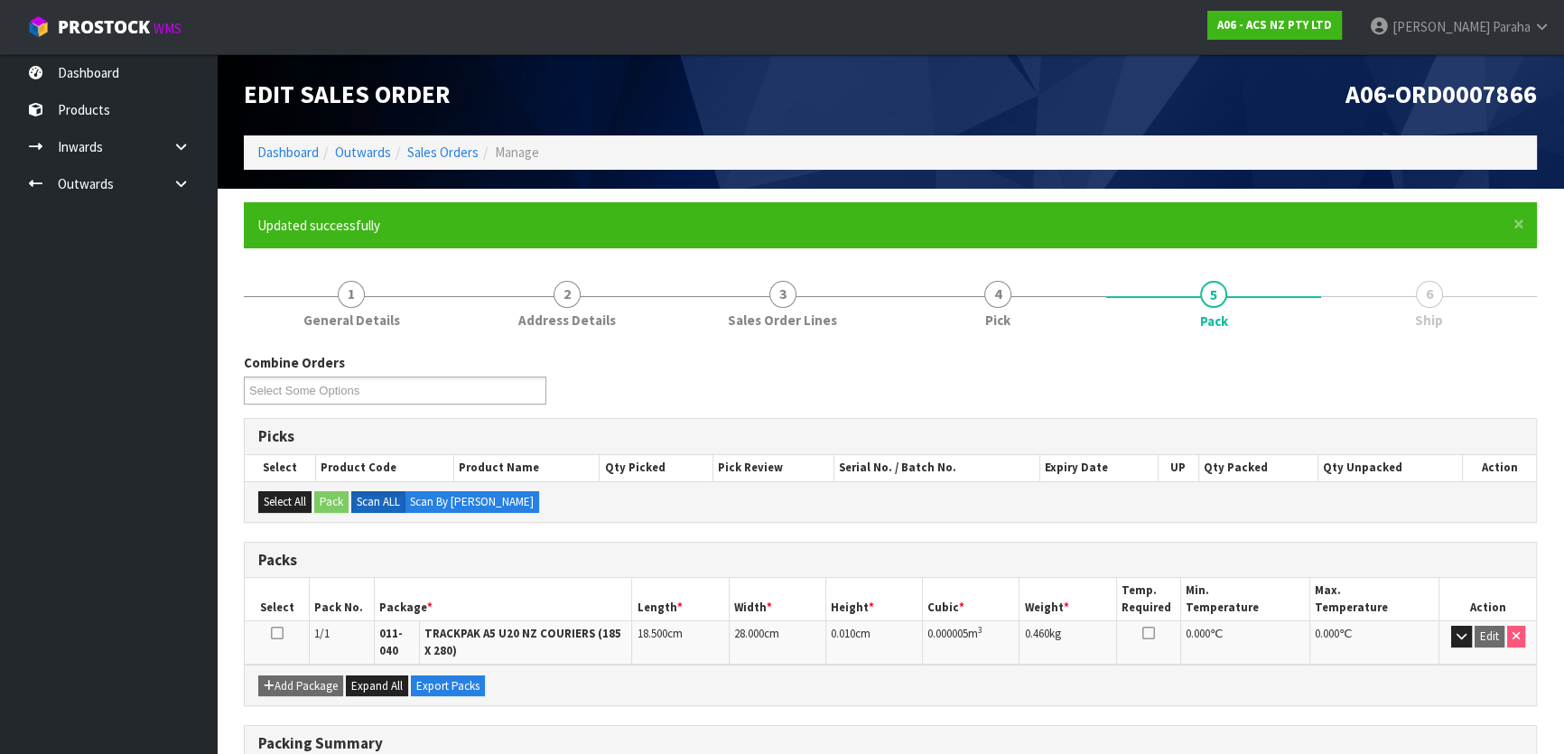
scroll to position [0, 0]
click at [442, 151] on link "Sales Orders" at bounding box center [442, 152] width 71 height 17
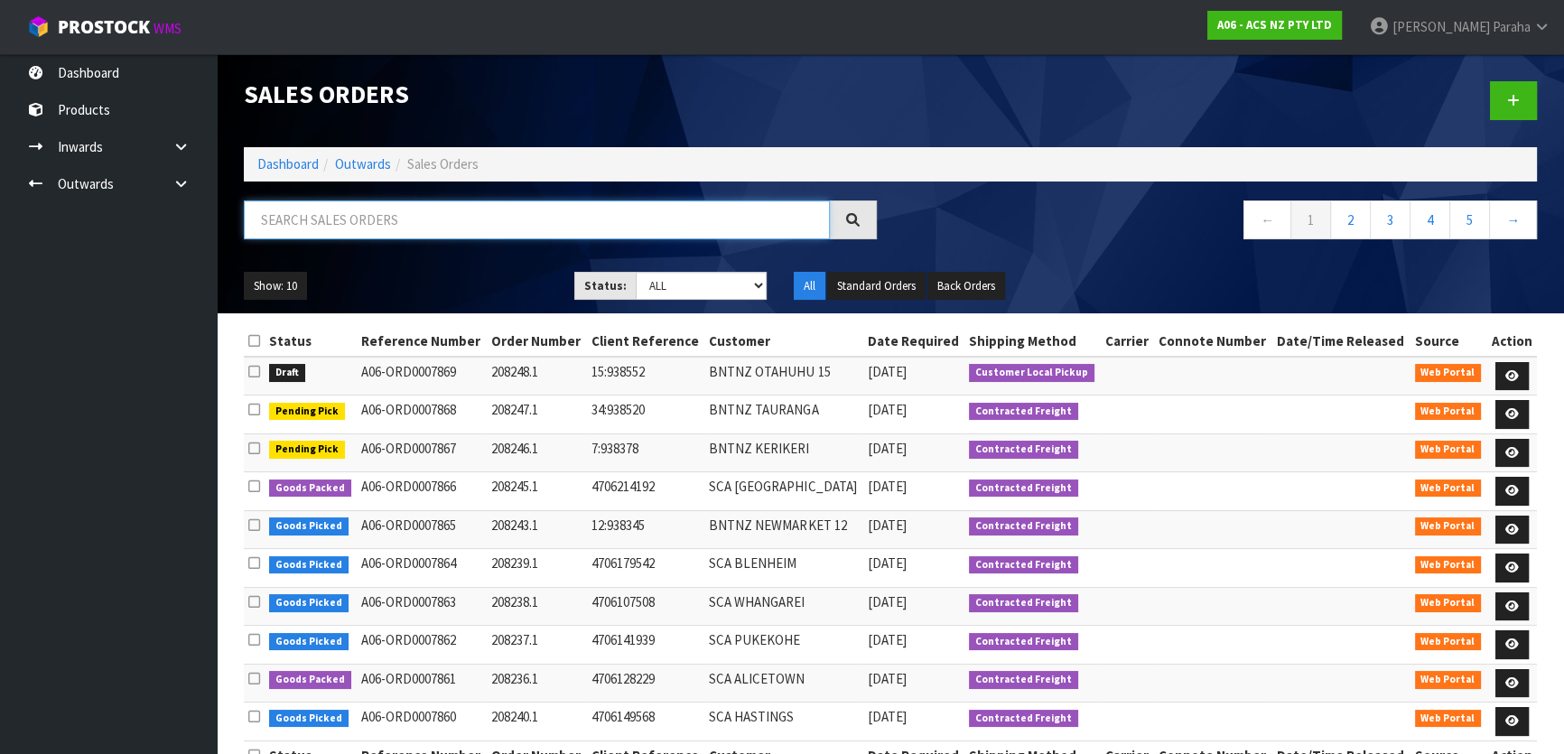
click at [628, 213] on input "text" at bounding box center [537, 219] width 586 height 39
type input "JOB-0409345"
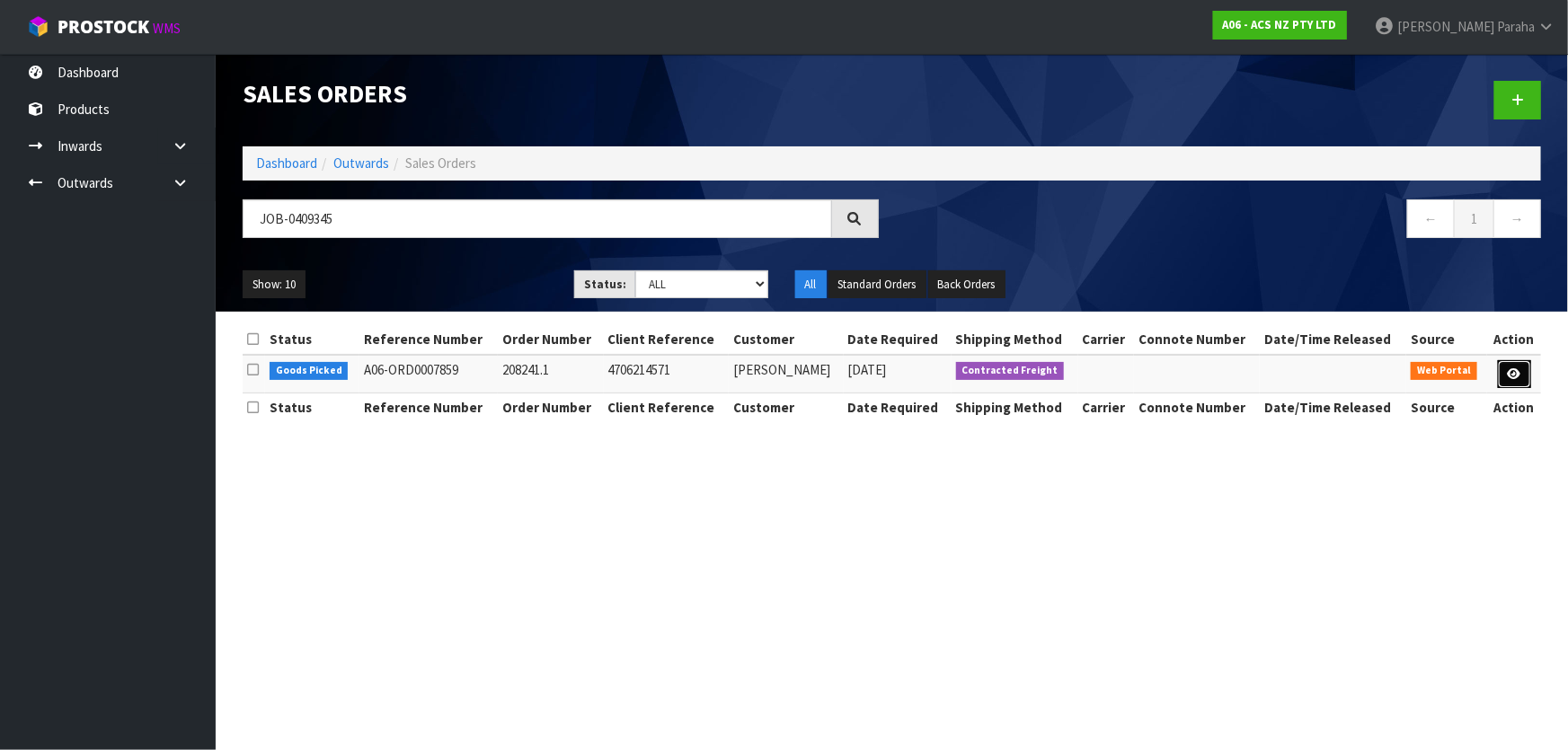
click at [1520, 375] on link at bounding box center [1513, 374] width 33 height 29
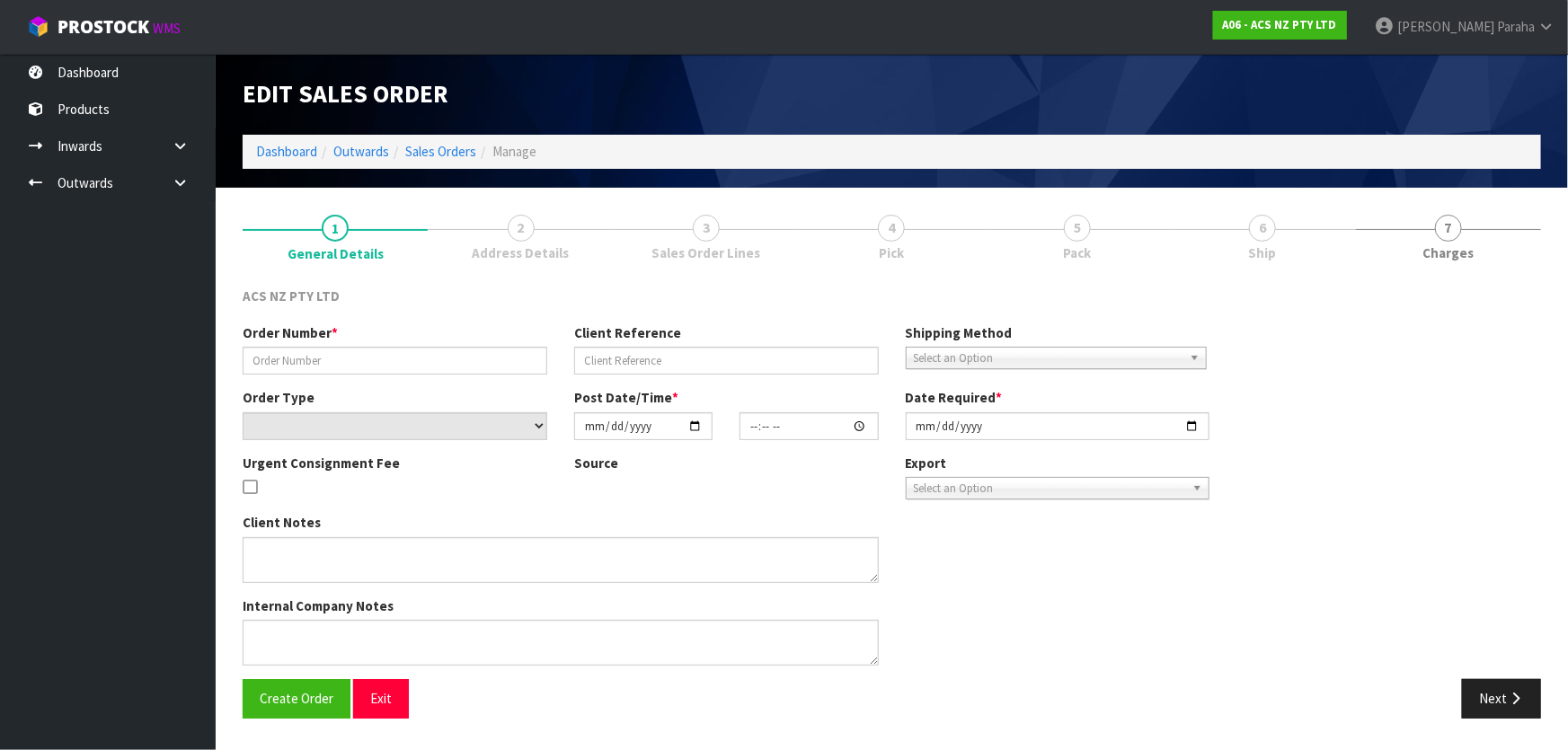
type input "208241.1"
type input "4706214571"
select select "number:0"
type input "[DATE]"
type input "16:29:00.000"
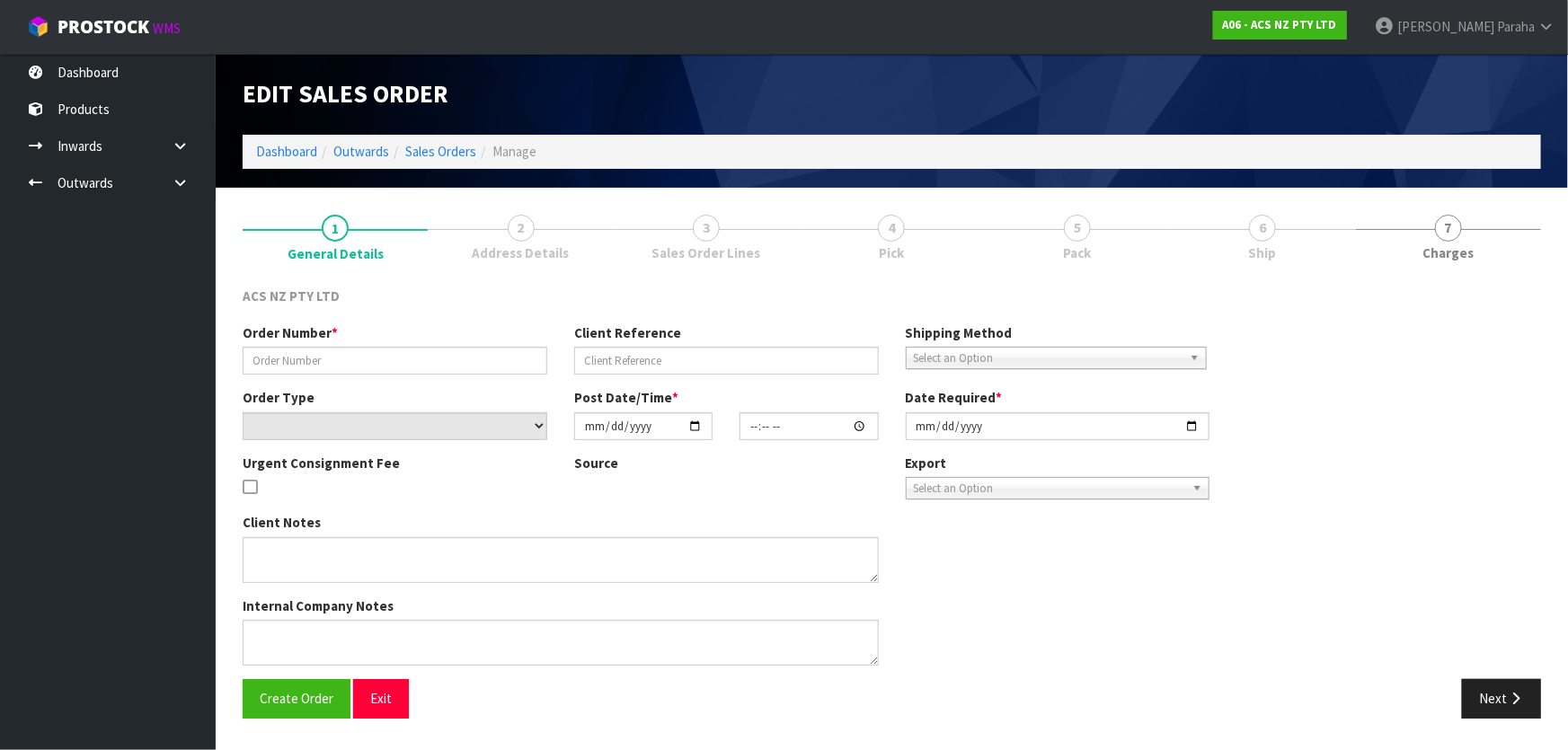
type input "[DATE]"
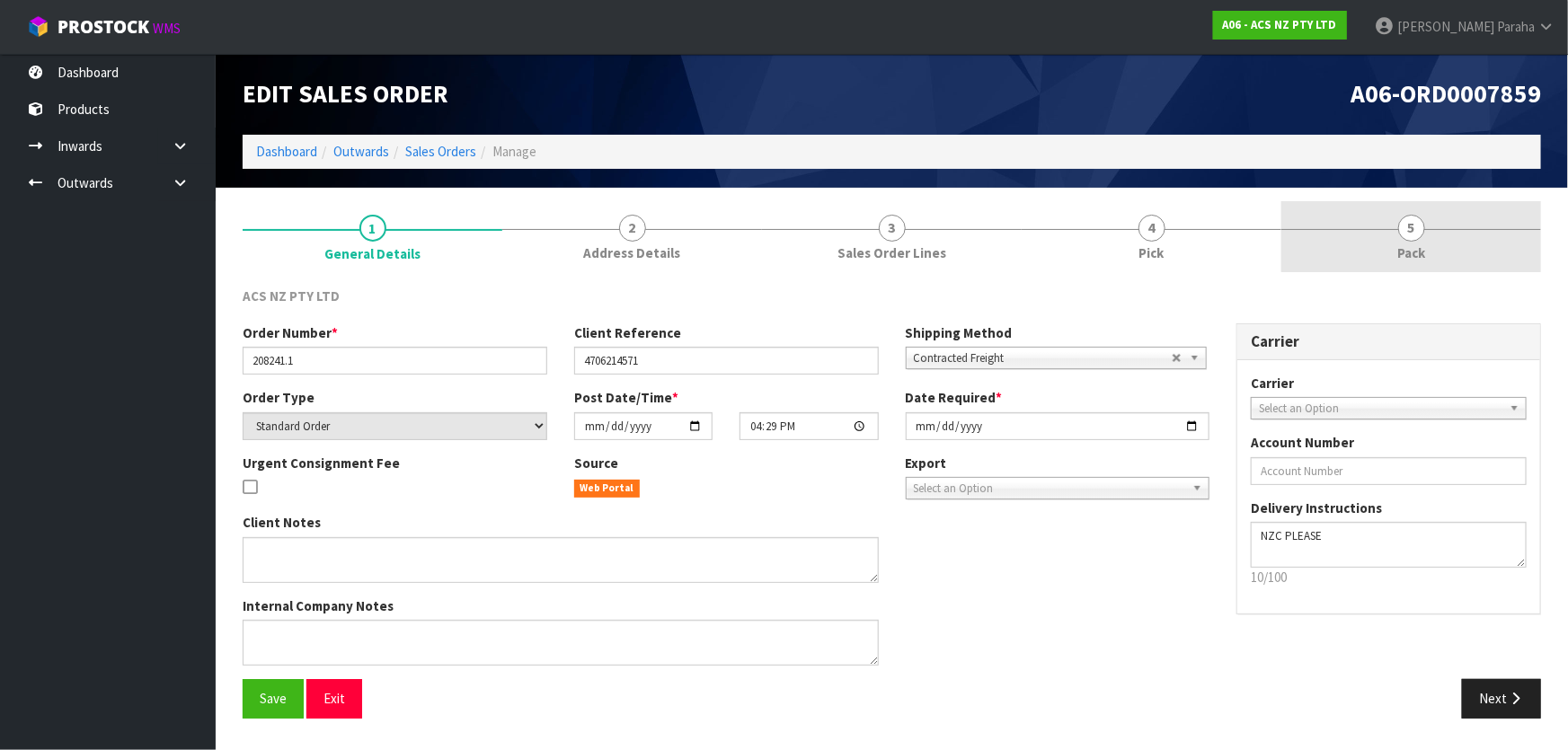
click at [1401, 228] on span "5" at bounding box center [1411, 228] width 27 height 27
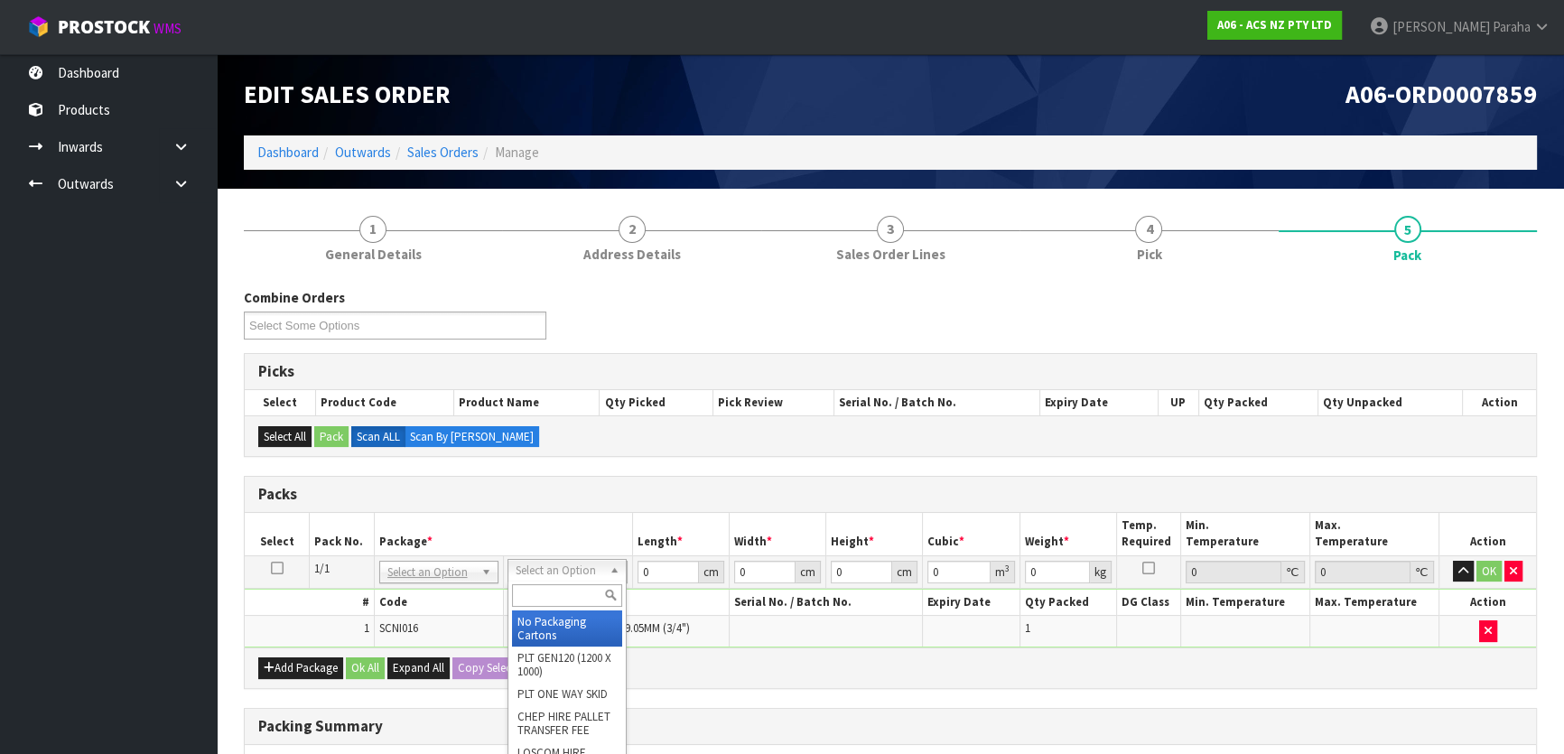
click at [578, 590] on input "text" at bounding box center [567, 595] width 110 height 23
type input "U20"
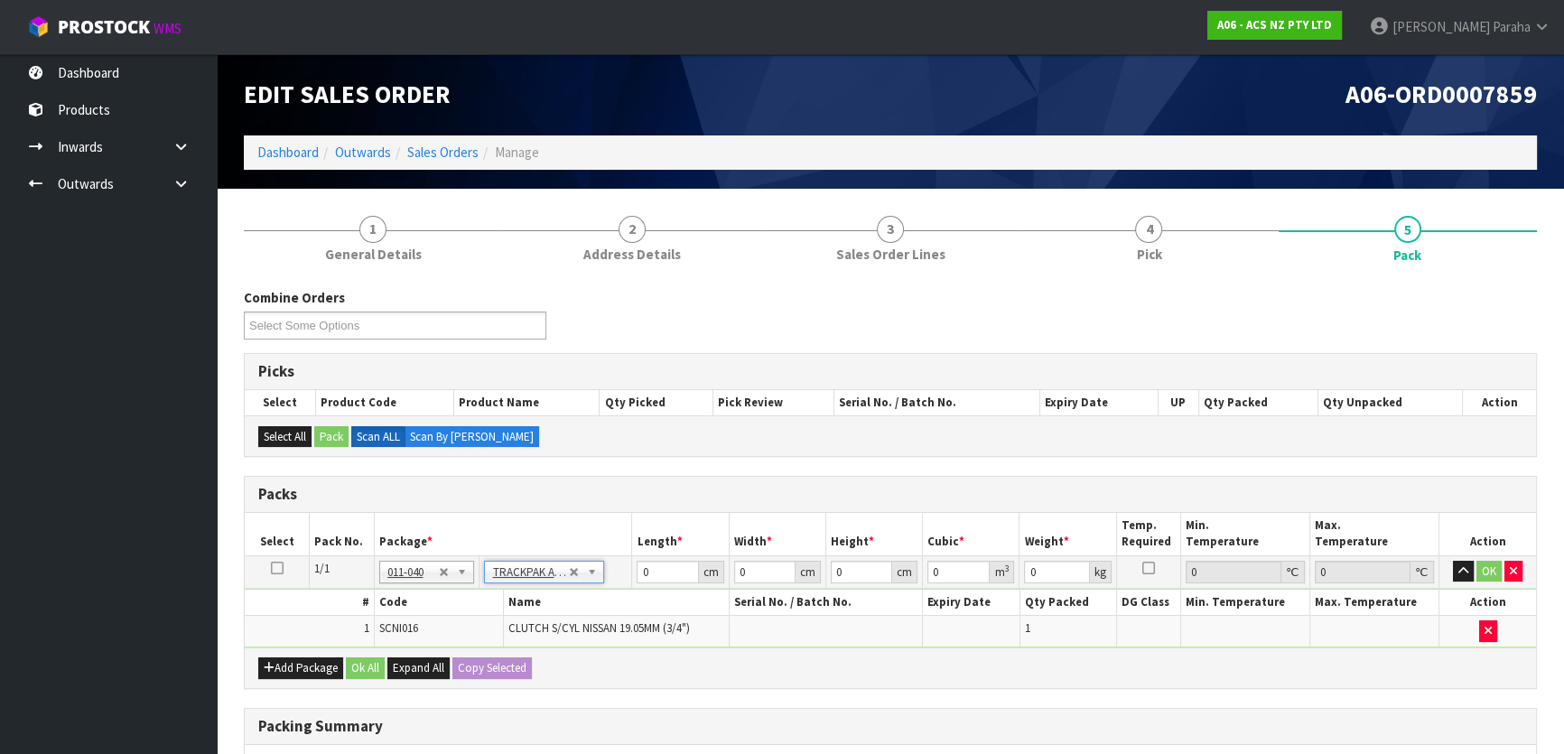
type input "18.5"
type input "28"
type input "0.01"
type input "0.000005"
type input "0.41"
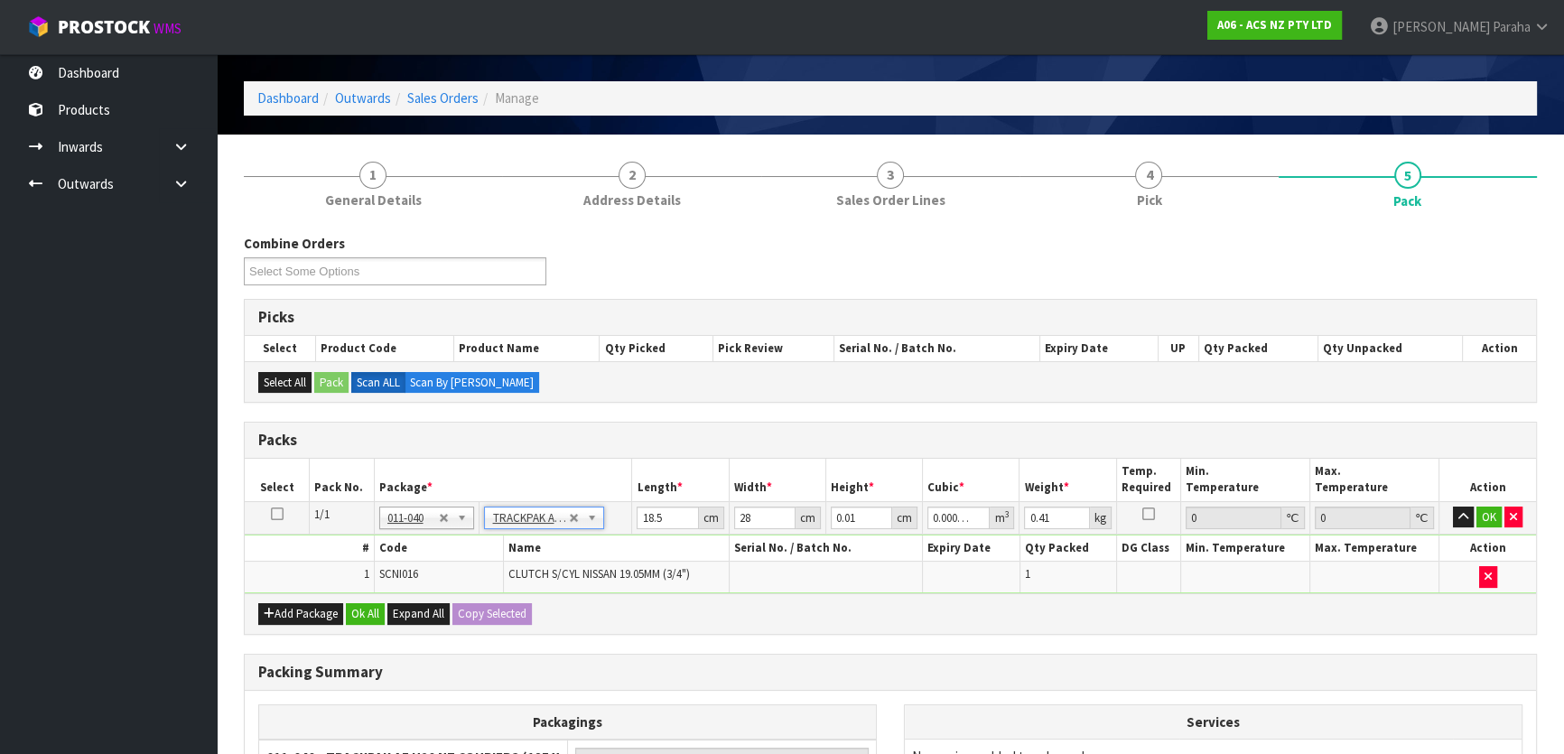
scroll to position [81, 0]
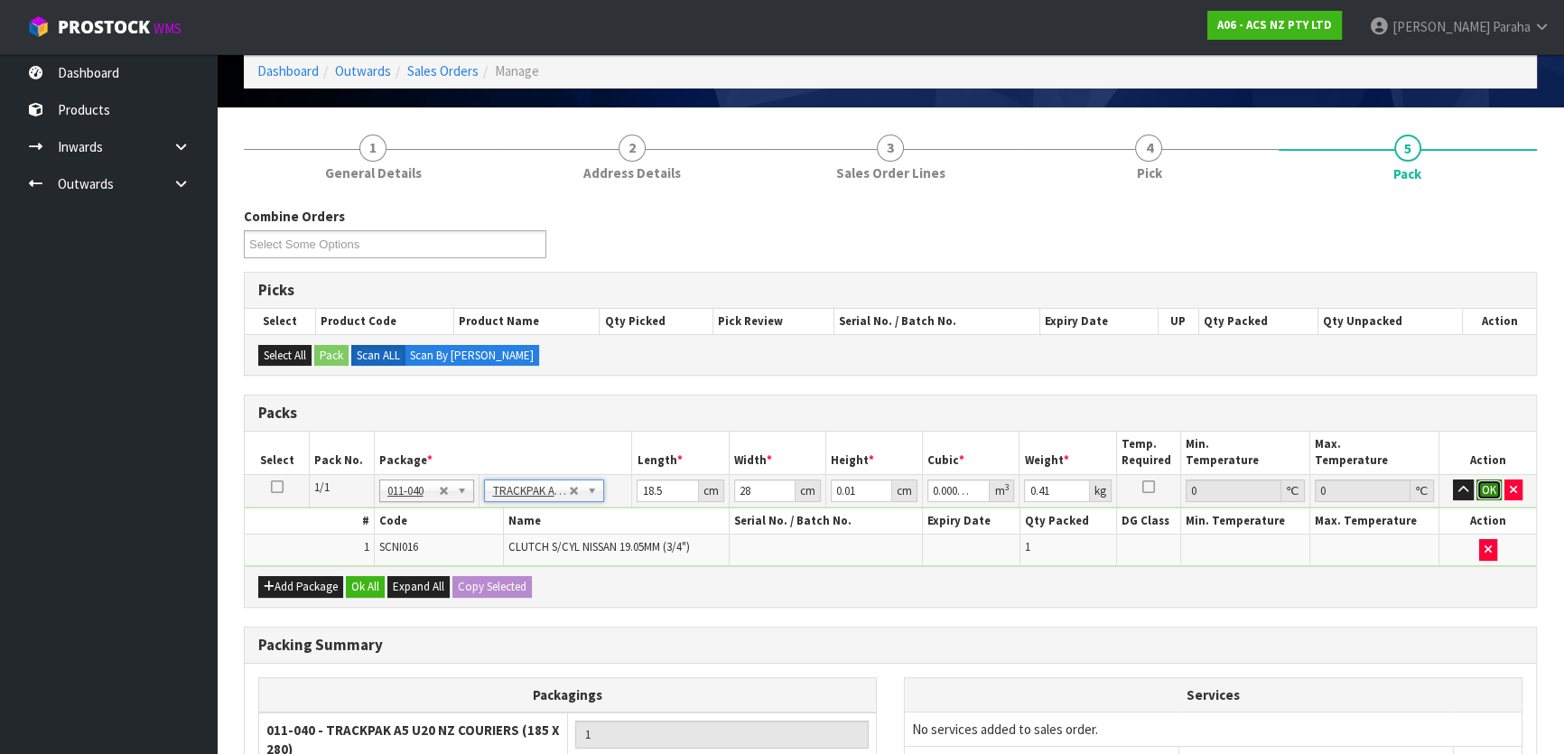
click at [1492, 484] on button "OK" at bounding box center [1488, 490] width 25 height 22
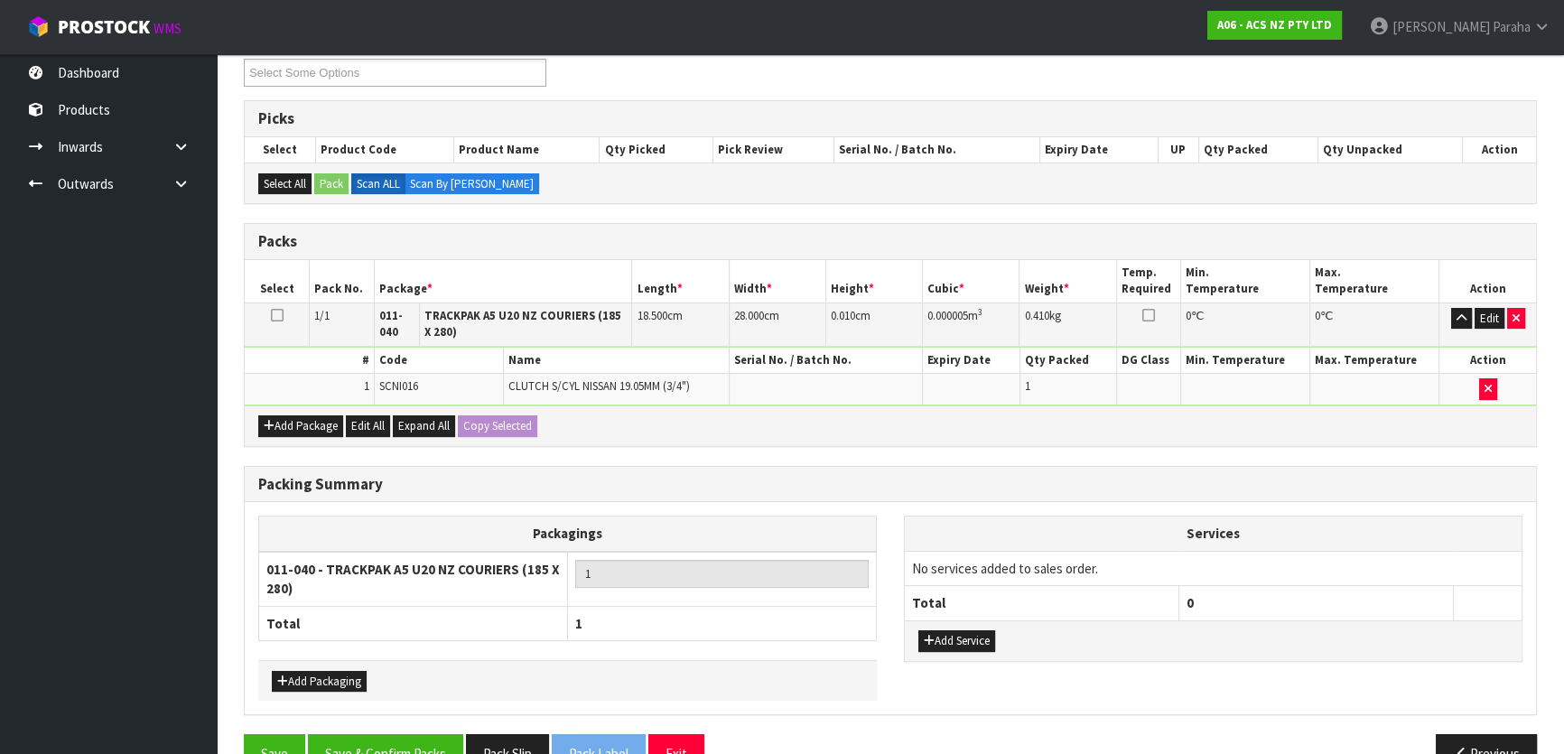
scroll to position [294, 0]
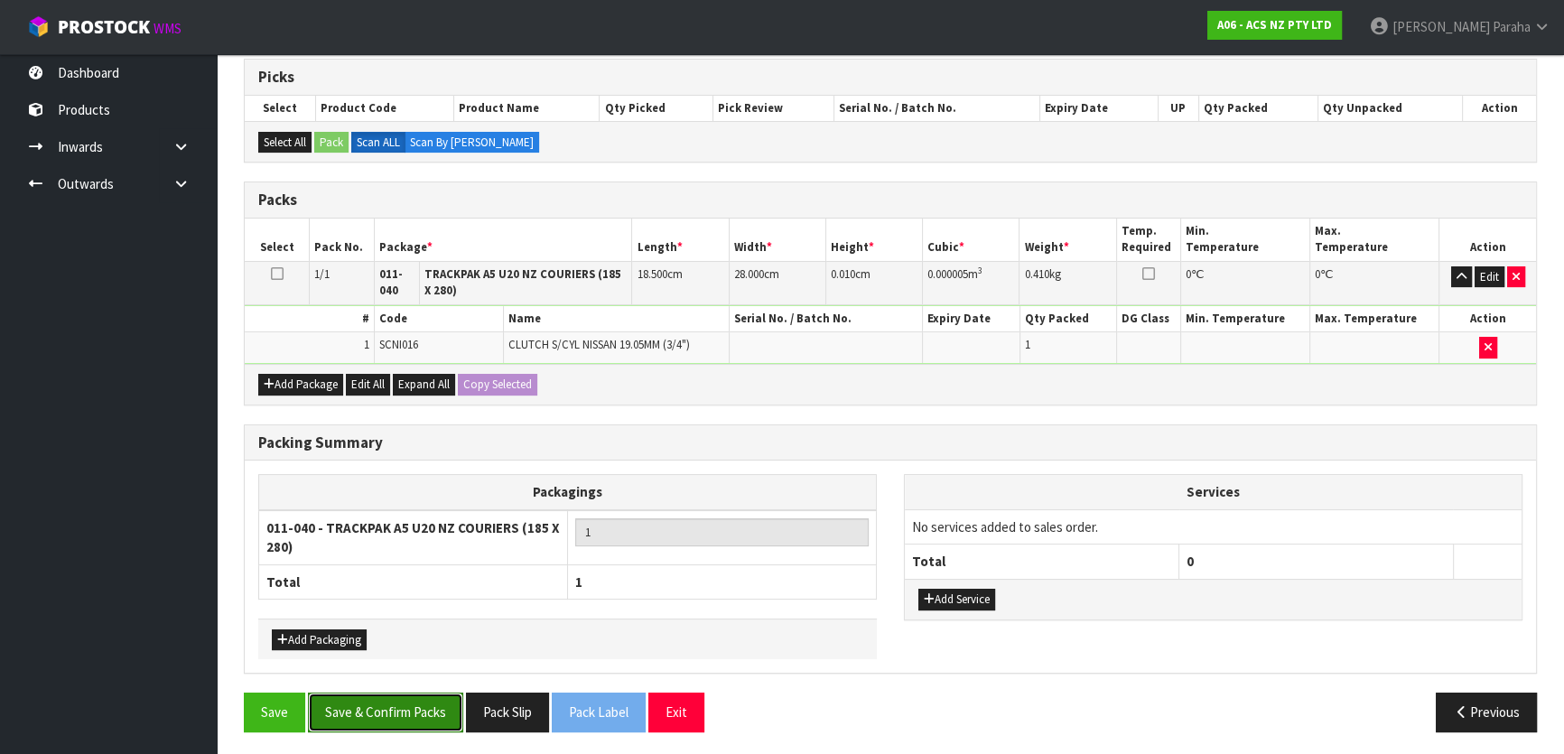
click at [422, 704] on button "Save & Confirm Packs" at bounding box center [385, 712] width 155 height 39
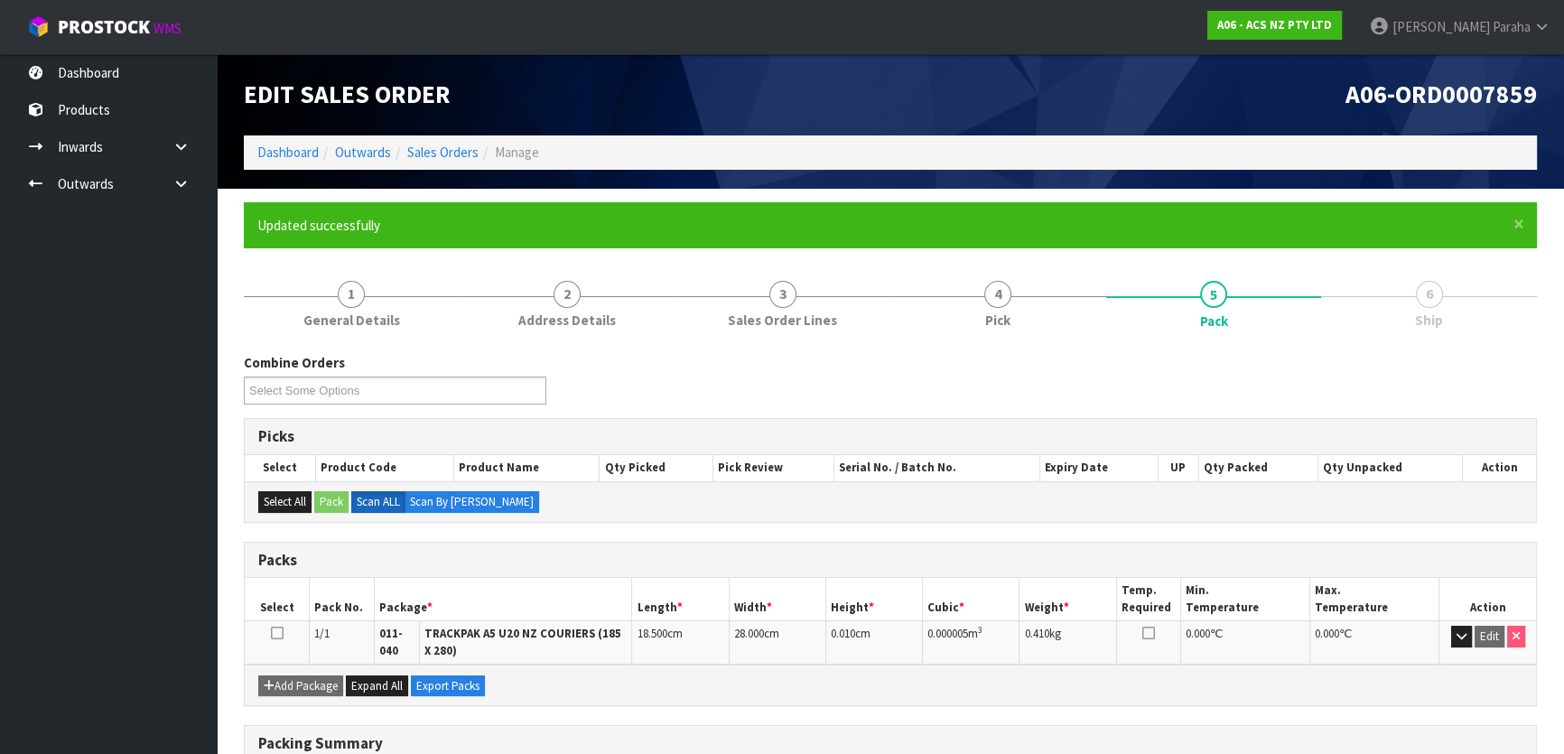
scroll to position [0, 0]
click at [455, 153] on link "Sales Orders" at bounding box center [442, 152] width 71 height 17
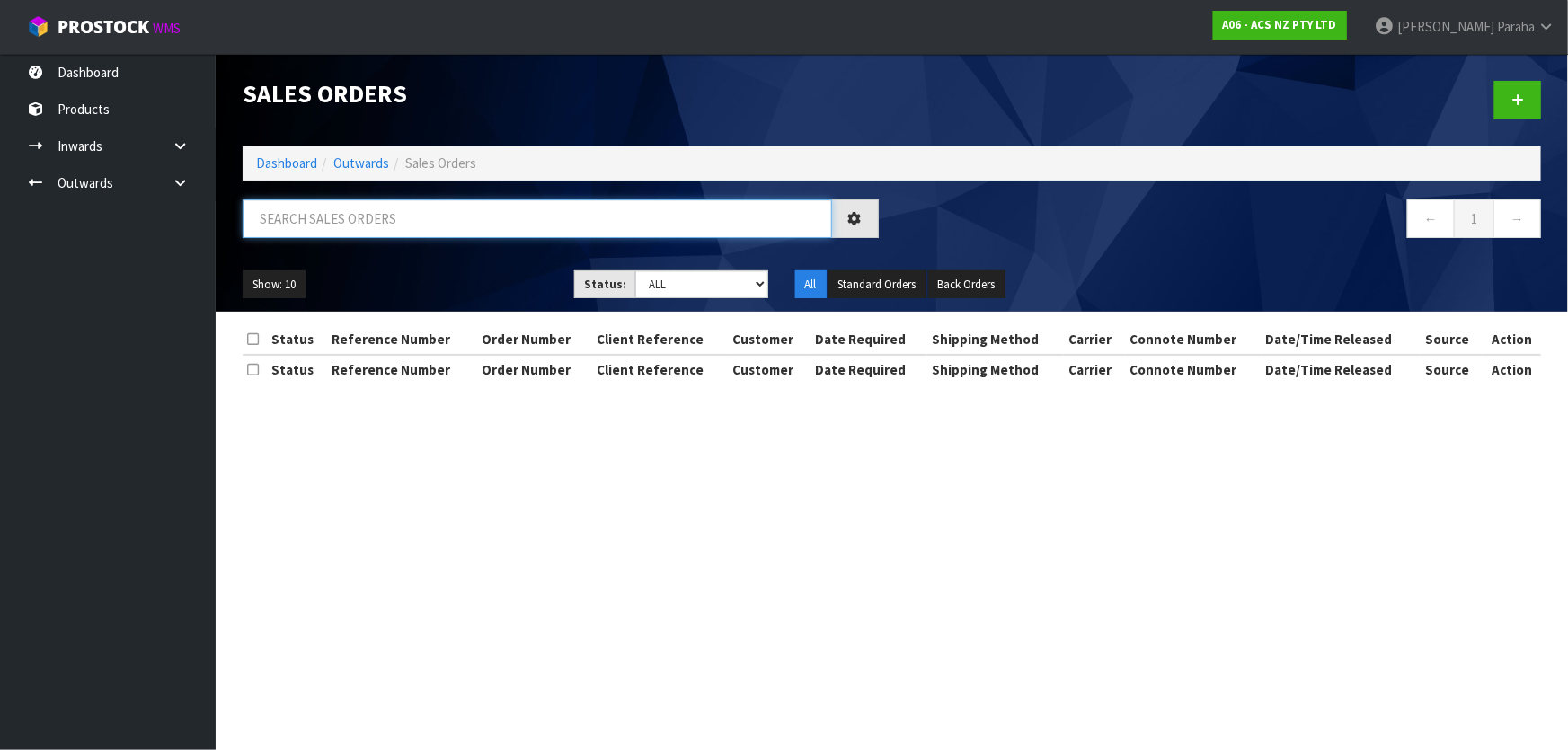
click at [405, 219] on input "text" at bounding box center [537, 218] width 589 height 39
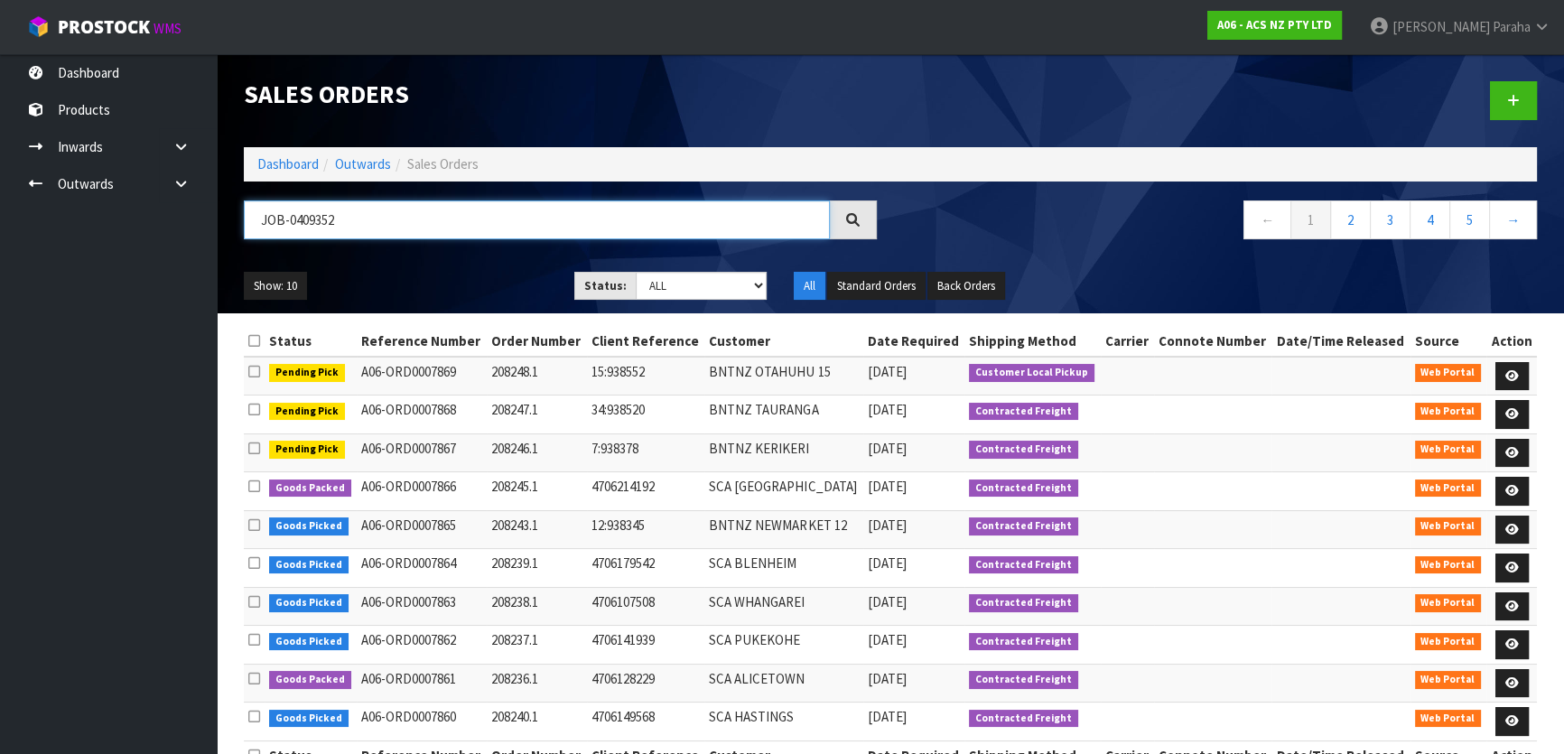
type input "JOB-0409352"
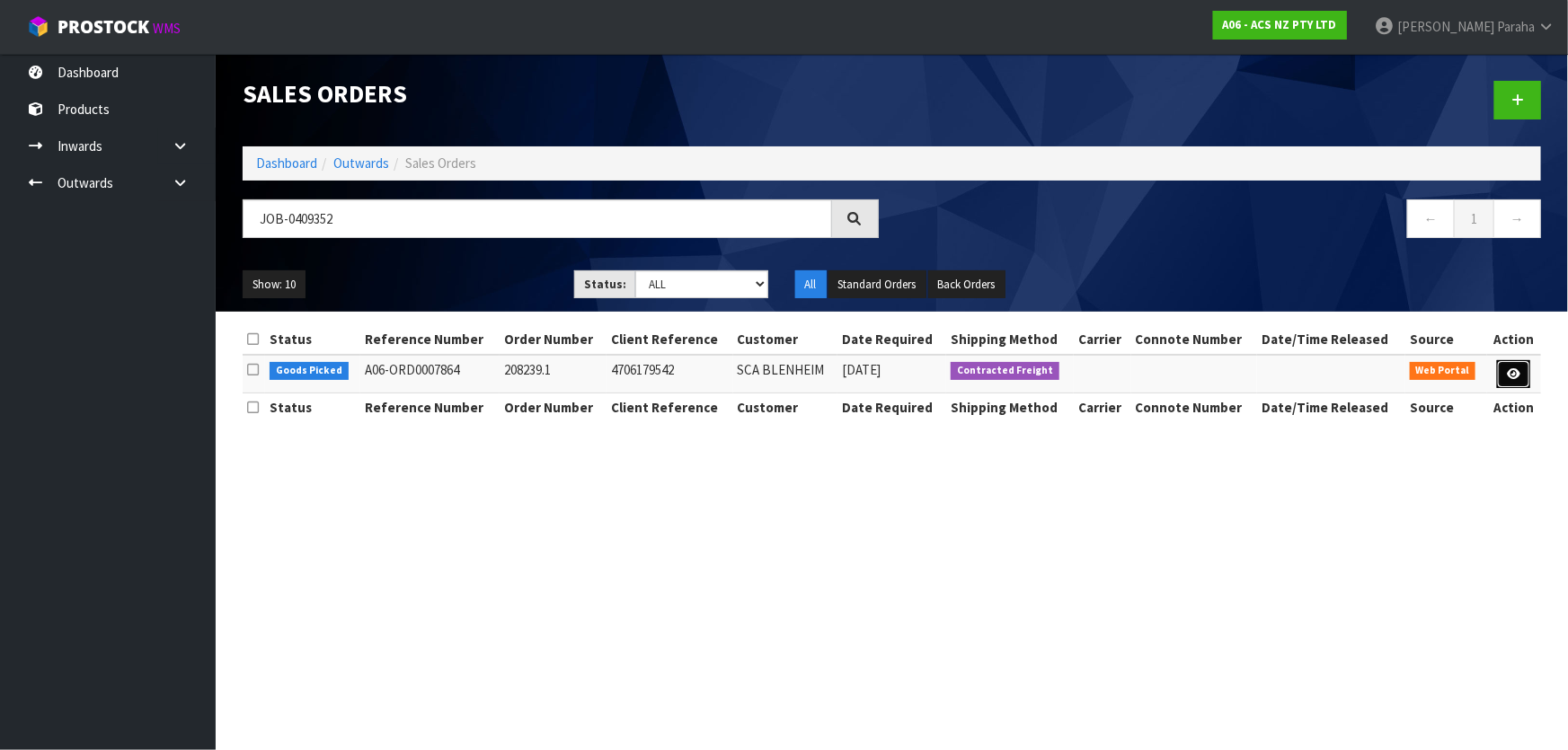
click at [1521, 376] on link at bounding box center [1512, 374] width 33 height 29
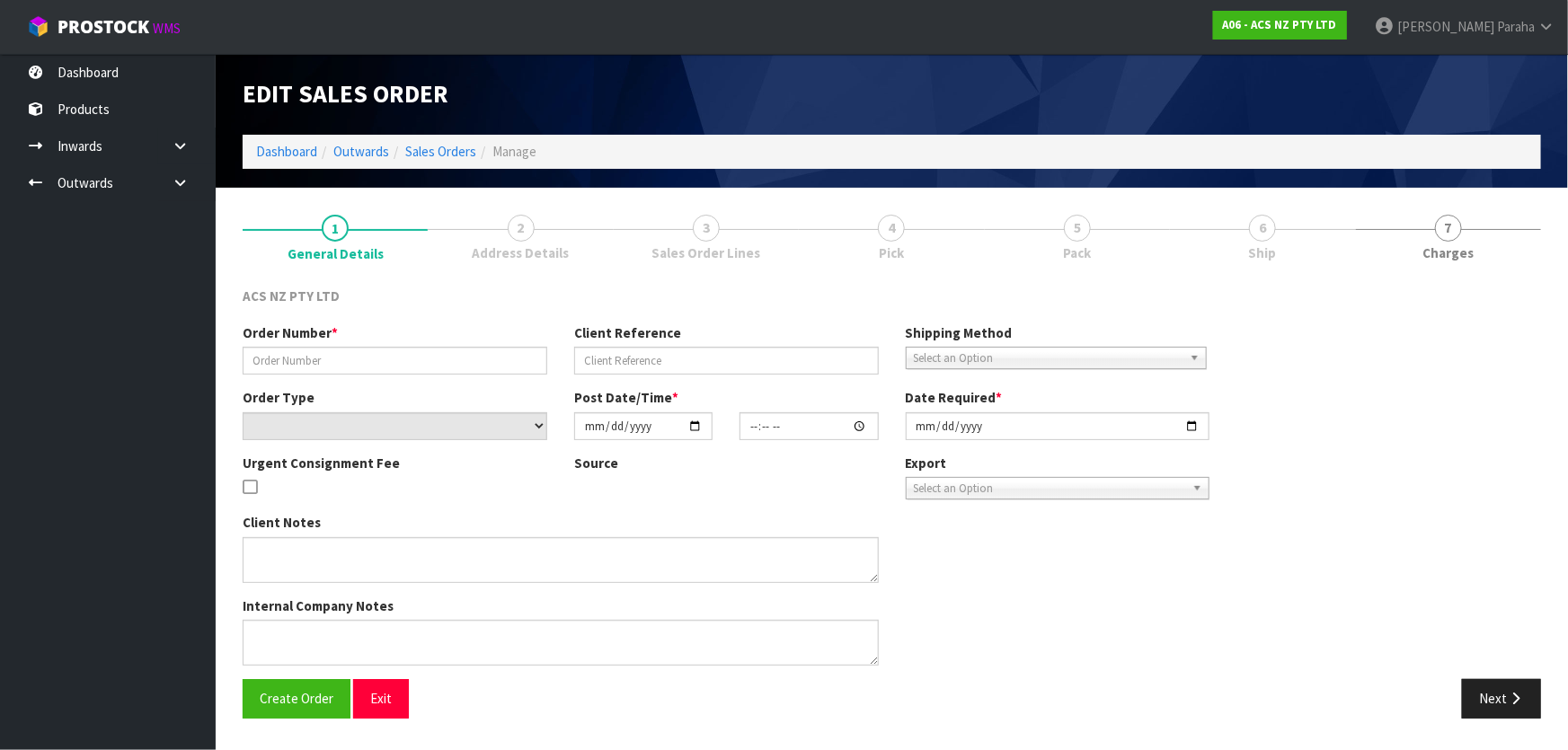
type input "208239.1"
type input "4706179542"
select select "number:0"
type input "[DATE]"
type input "16:43:00.000"
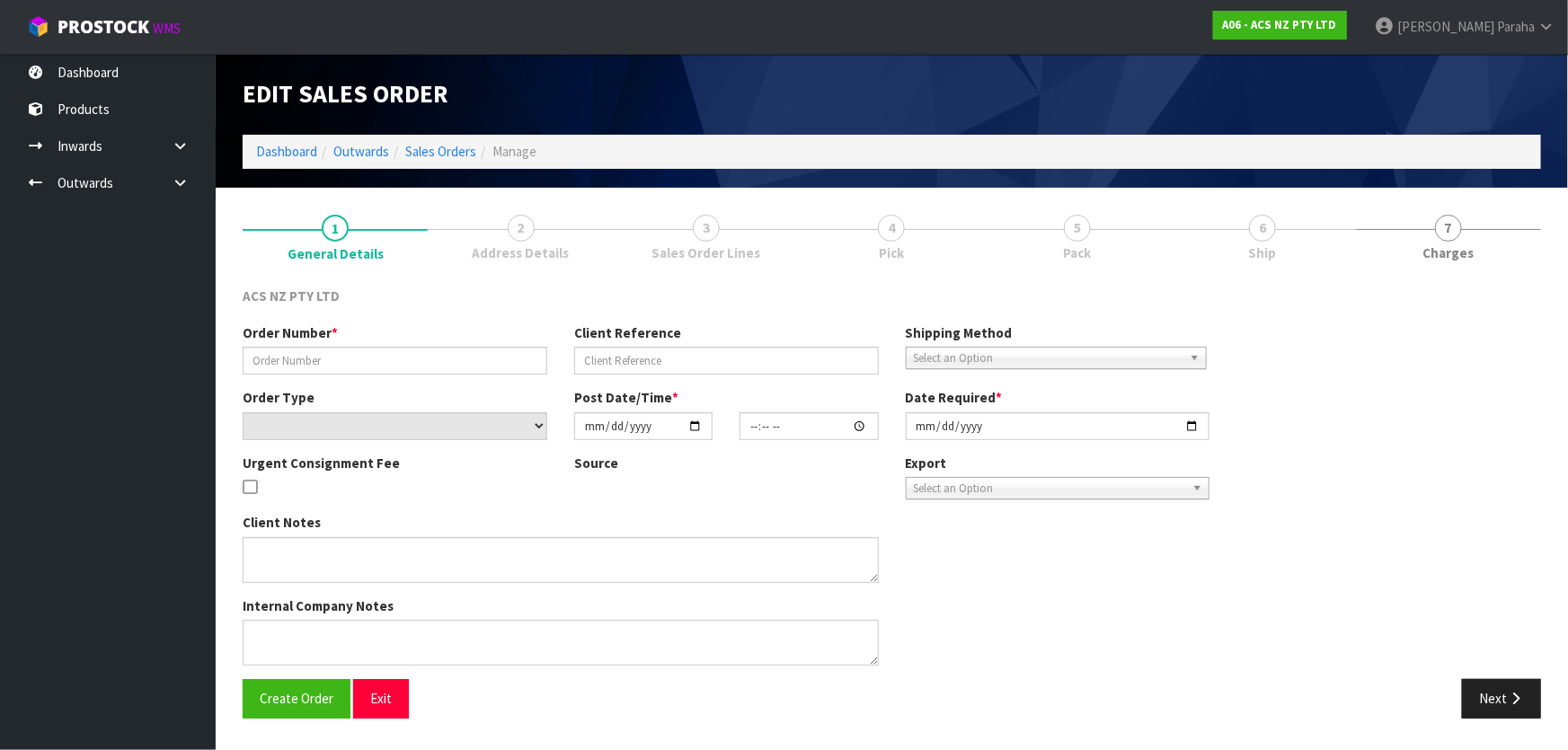
type input "[DATE]"
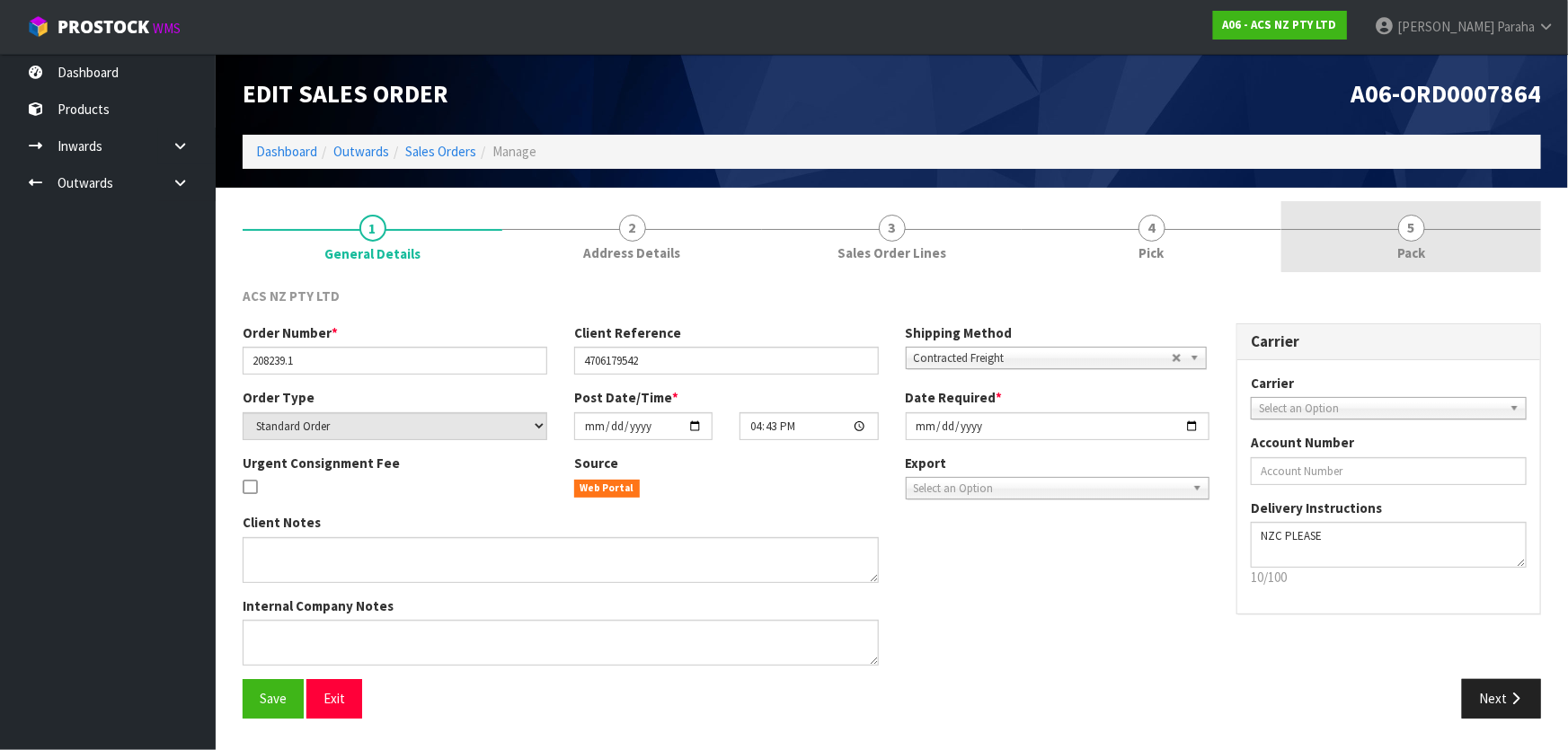
click at [1414, 242] on link "5 Pack" at bounding box center [1411, 236] width 260 height 71
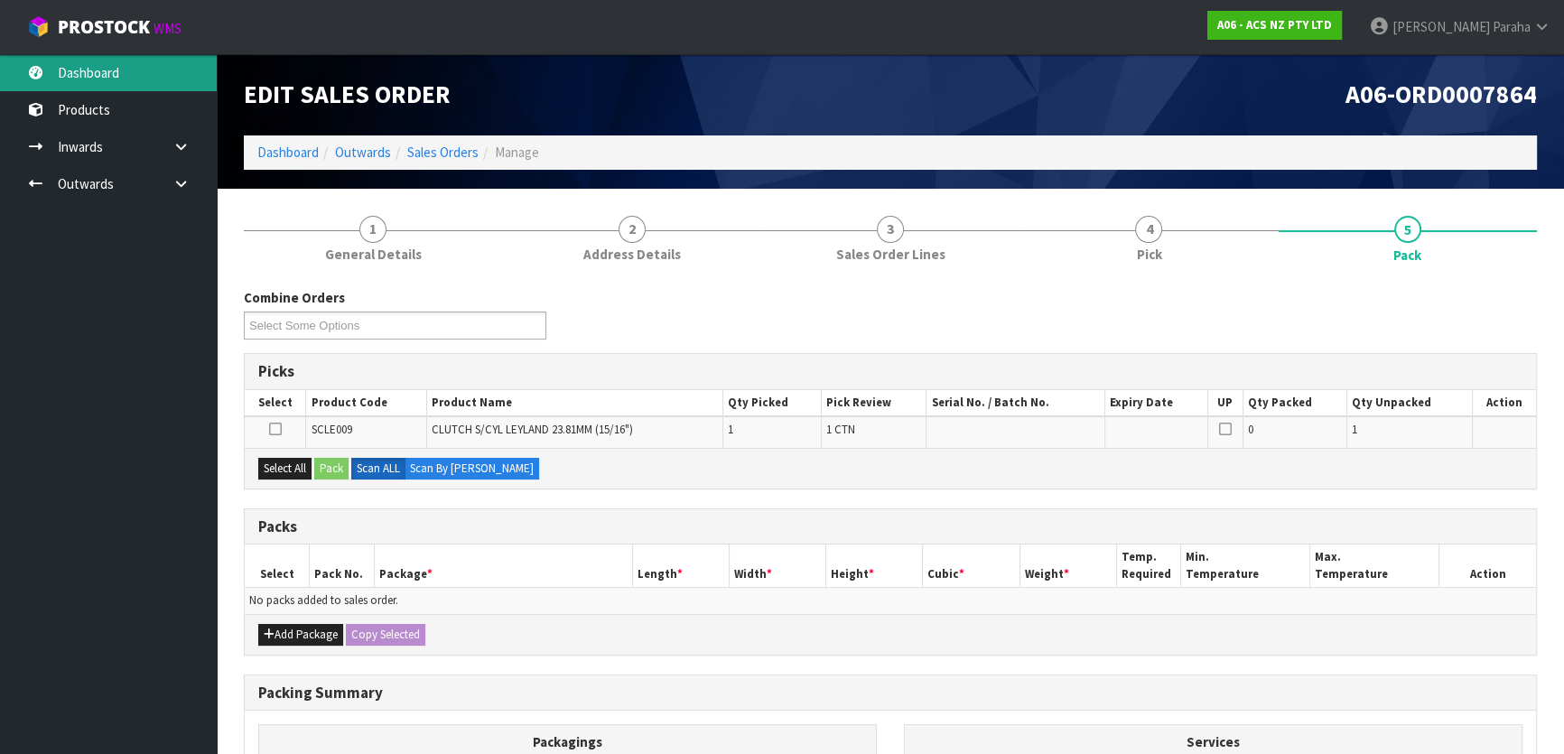
click at [126, 70] on link "Dashboard" at bounding box center [108, 72] width 217 height 37
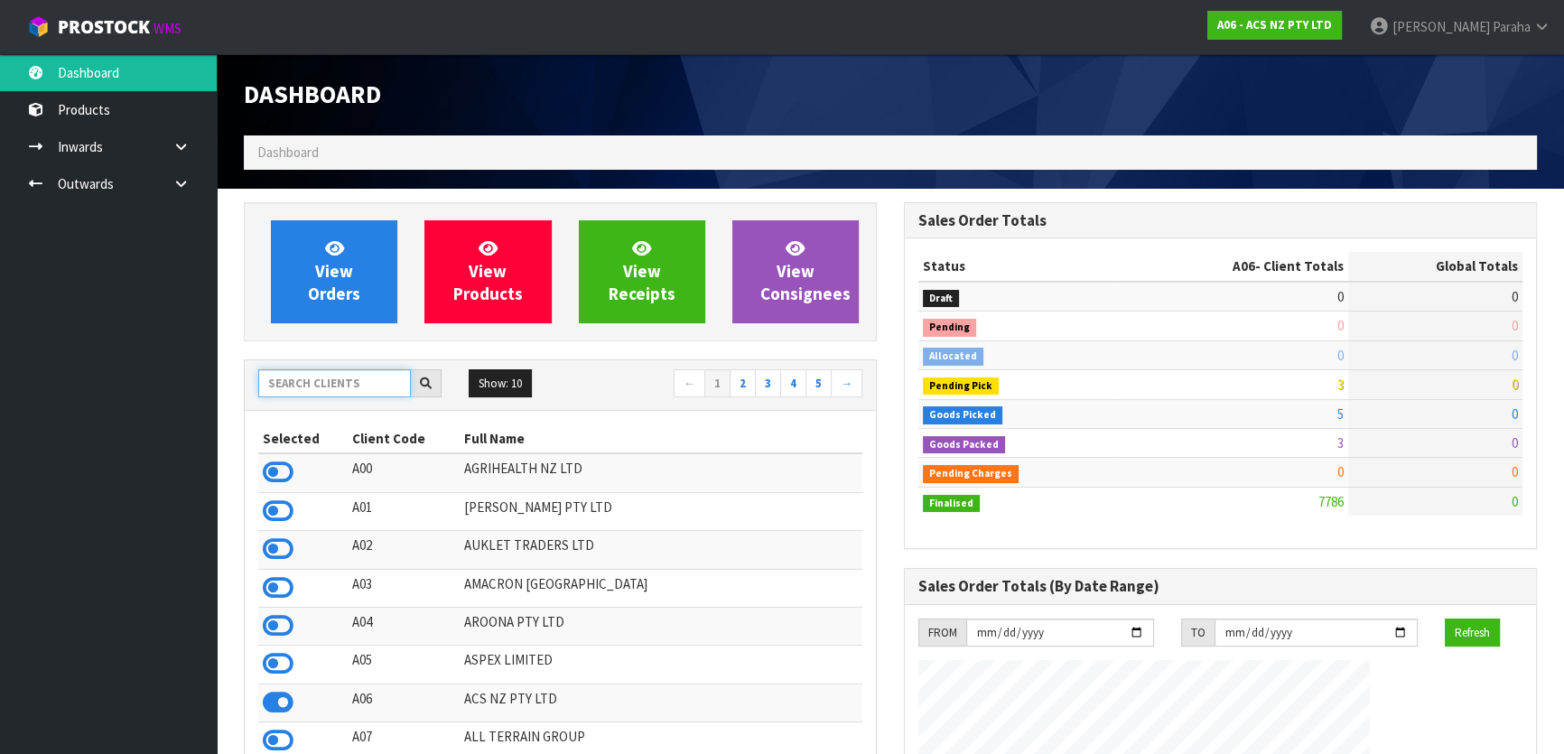
click at [343, 387] on input "text" at bounding box center [334, 383] width 153 height 28
click at [326, 391] on input "text" at bounding box center [334, 383] width 153 height 28
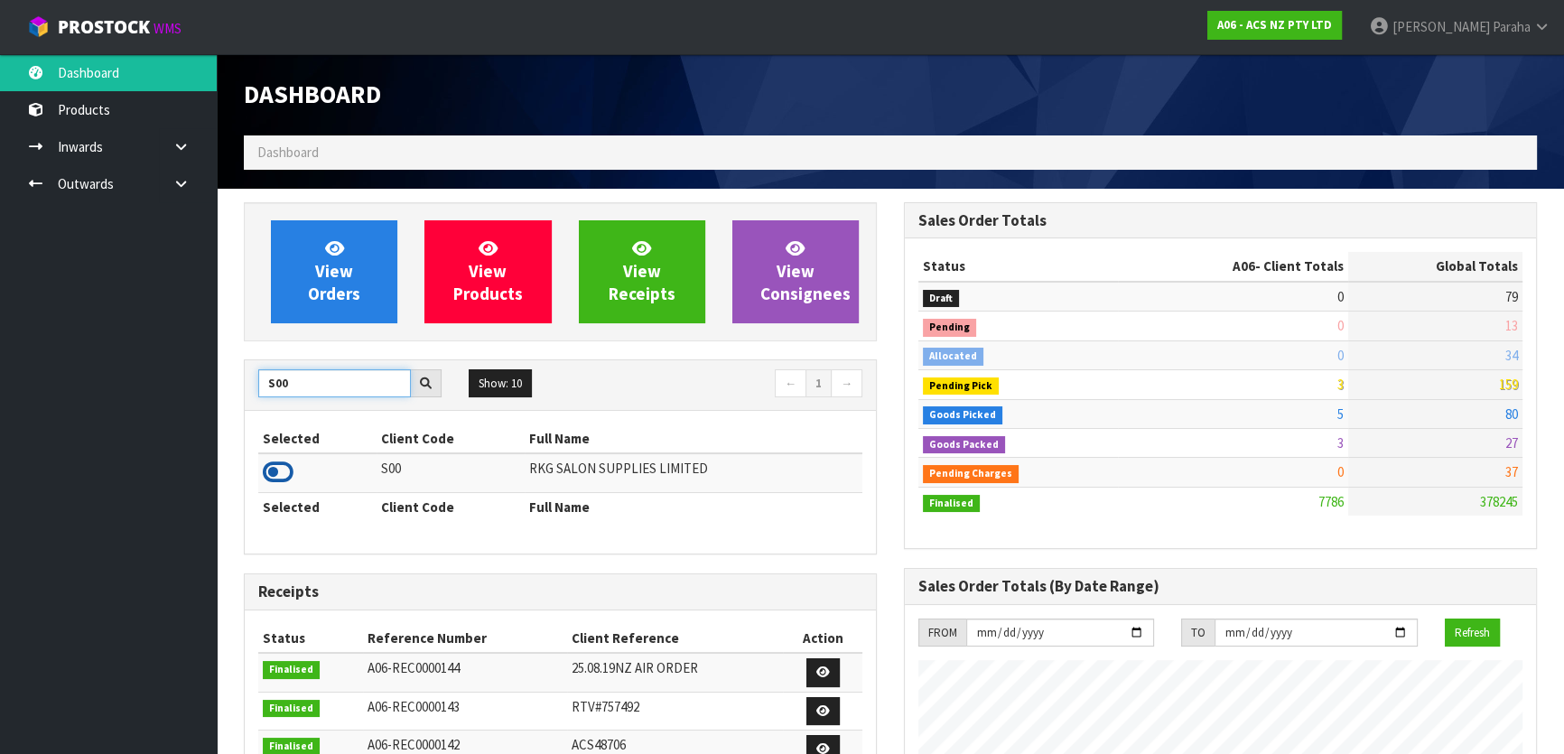
type input "S00"
click at [287, 469] on icon at bounding box center [278, 472] width 31 height 27
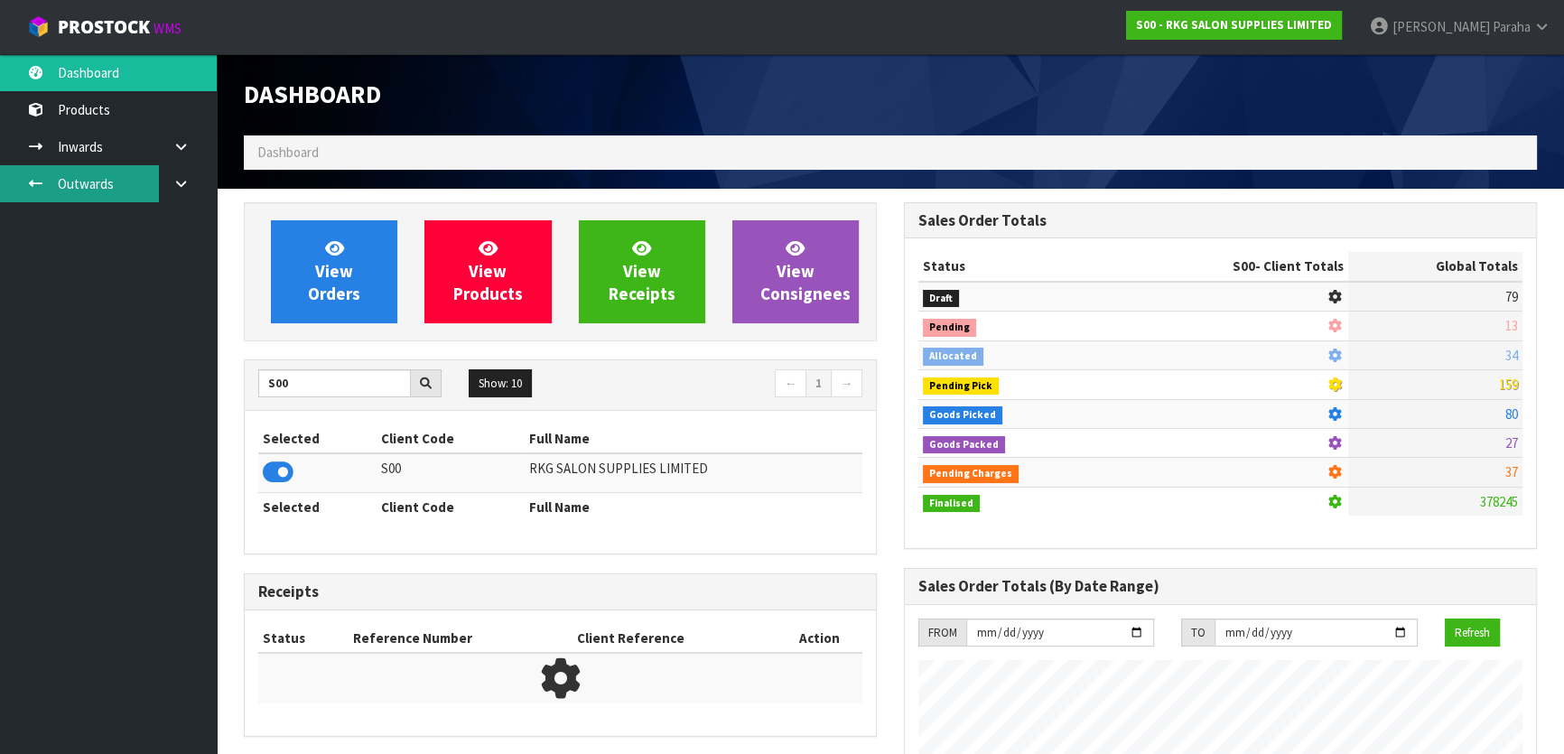
scroll to position [1423, 659]
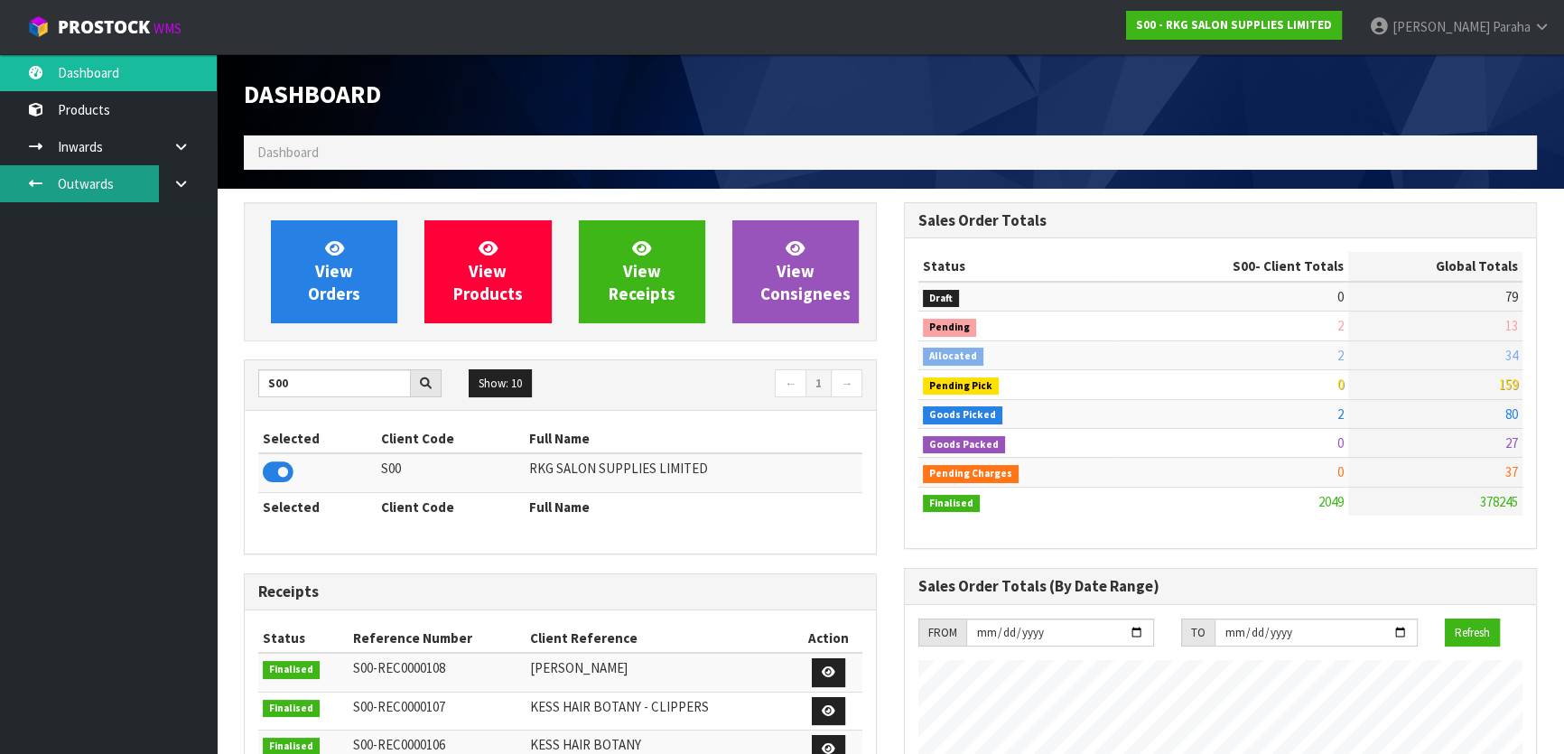
click at [95, 185] on link "Outwards" at bounding box center [108, 183] width 217 height 37
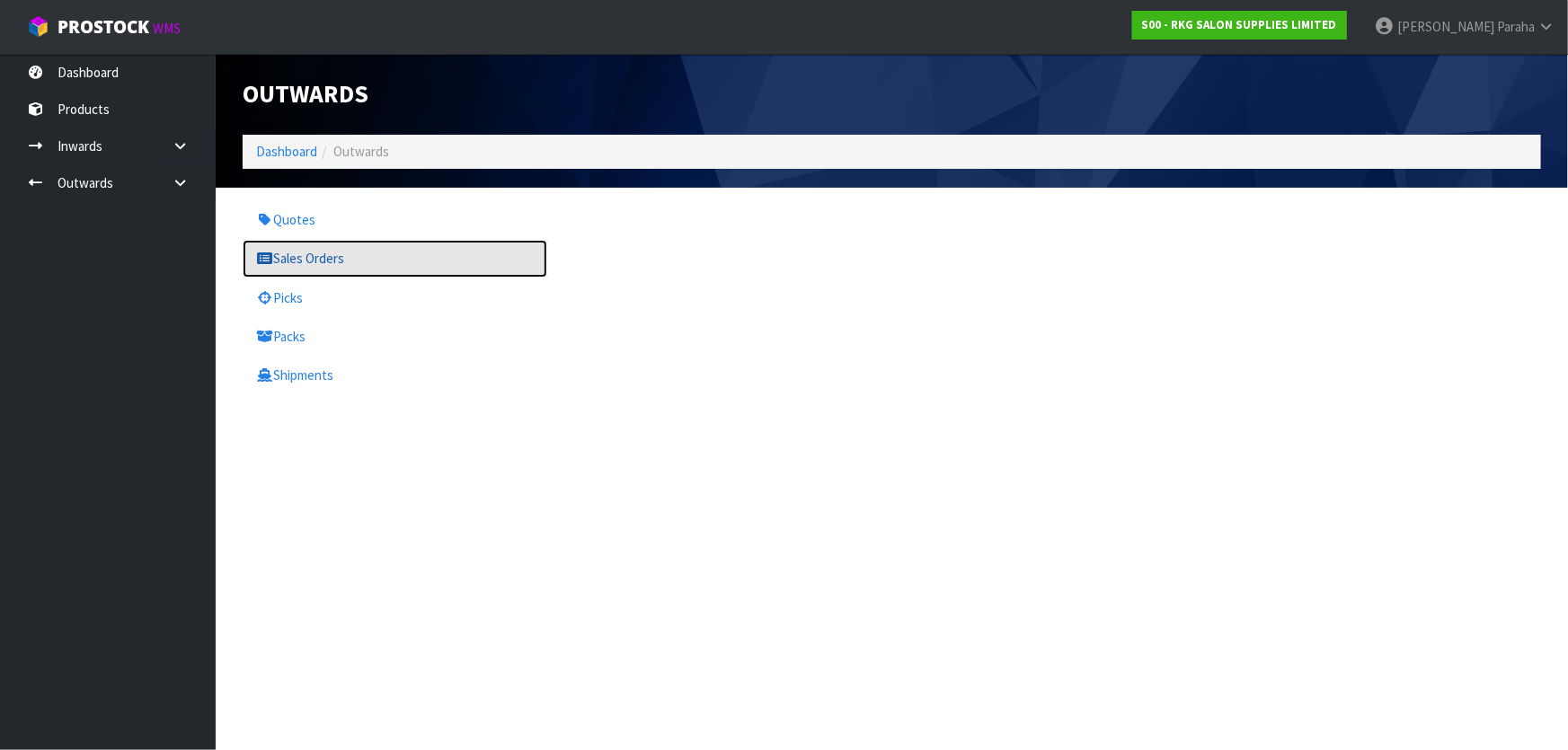
click at [288, 255] on link "Sales Orders" at bounding box center [395, 258] width 304 height 37
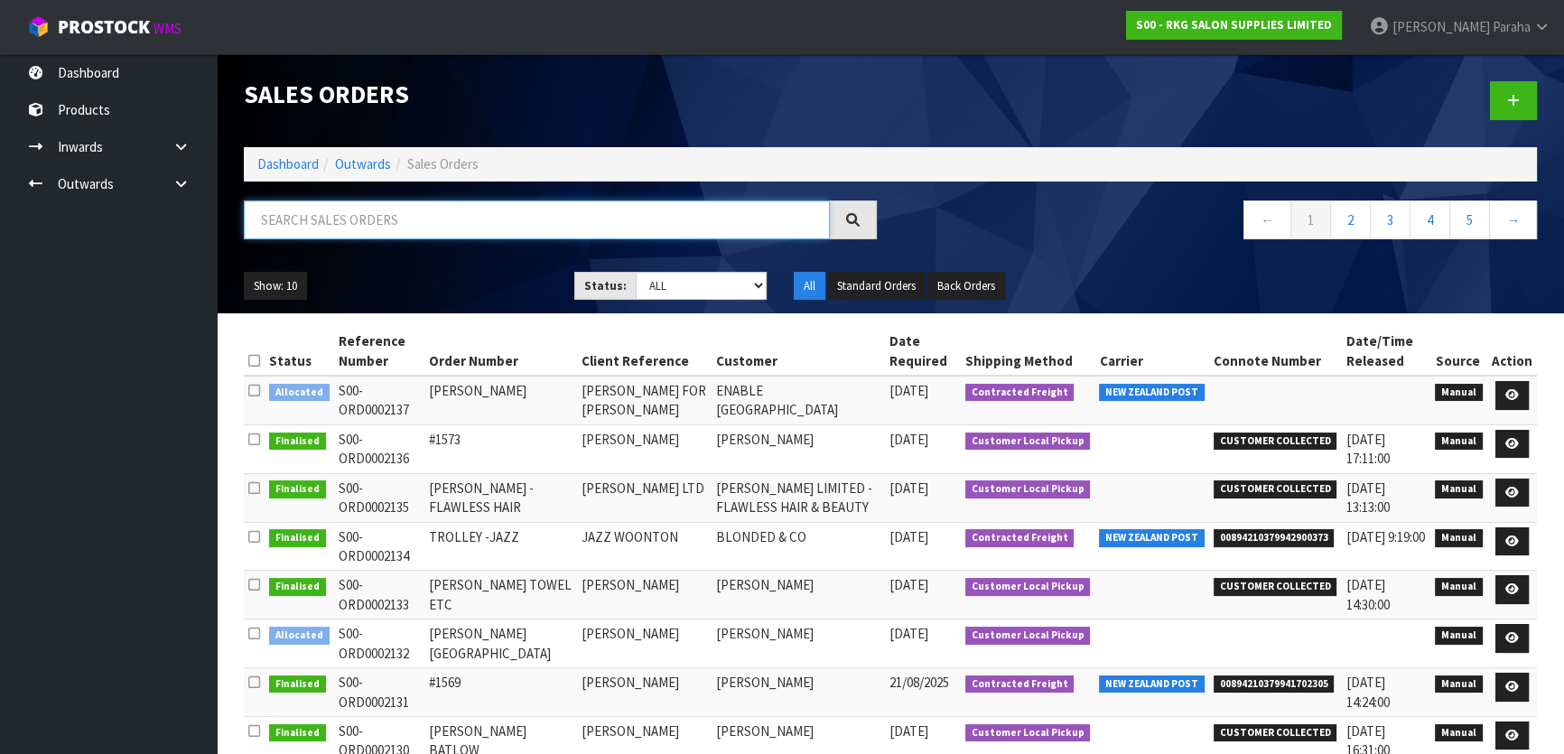
click at [339, 221] on input "text" at bounding box center [537, 219] width 586 height 39
type input "JOB-0409188"
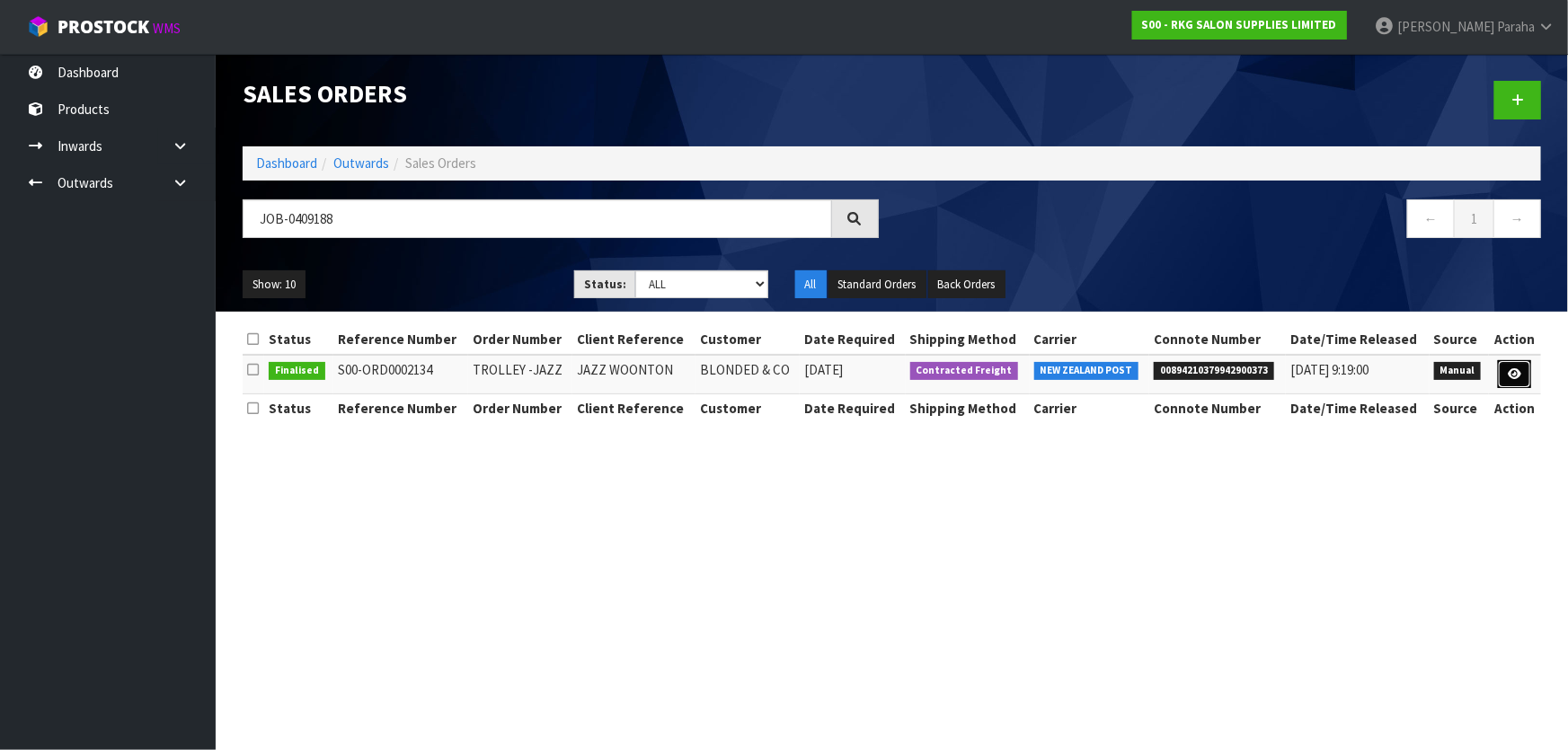
click at [1512, 372] on icon at bounding box center [1514, 374] width 14 height 12
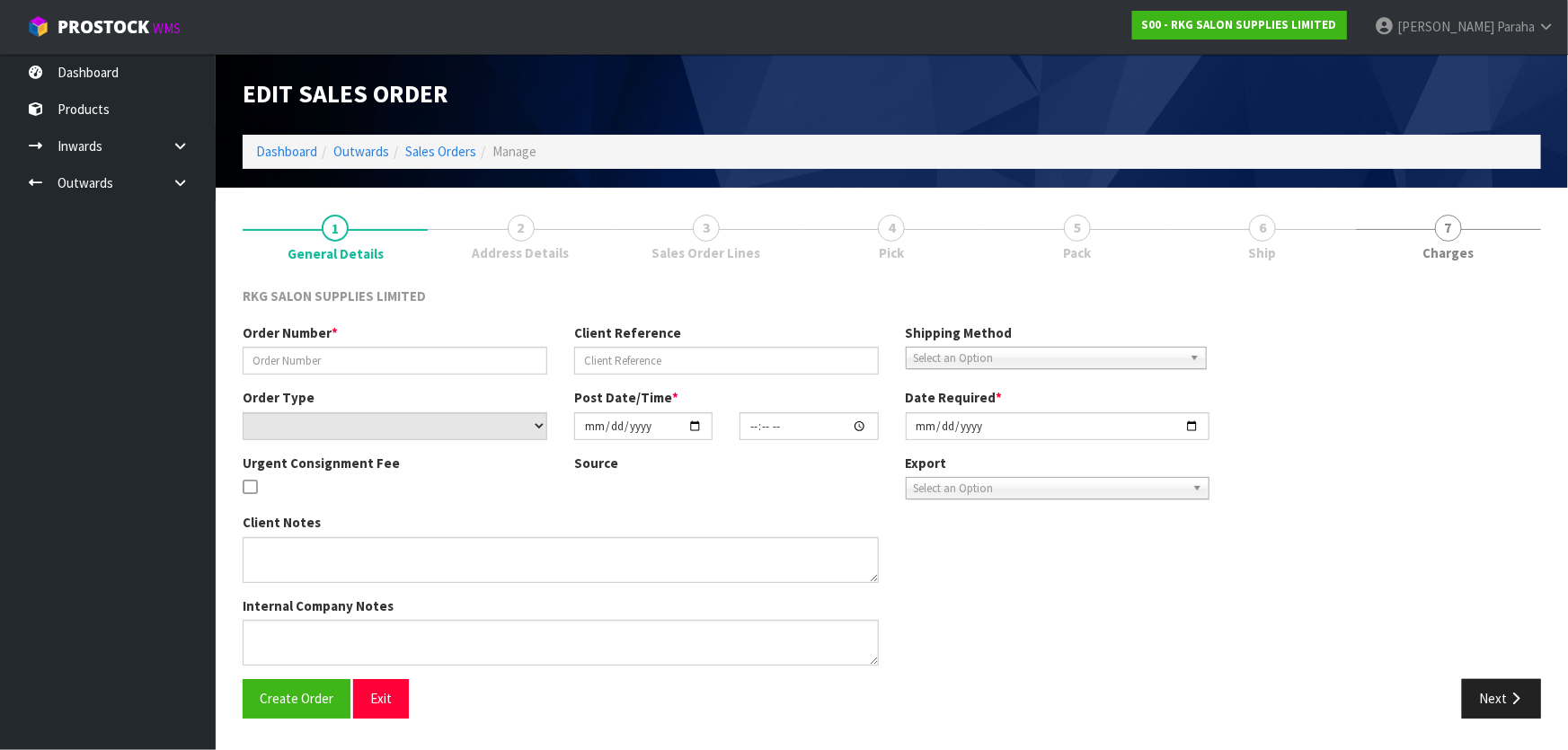
type input "TROLLEY -JAZZ"
type input "JAZZ WOONTON"
select select "number:0"
type input "[DATE]"
type input "00:00:00.000"
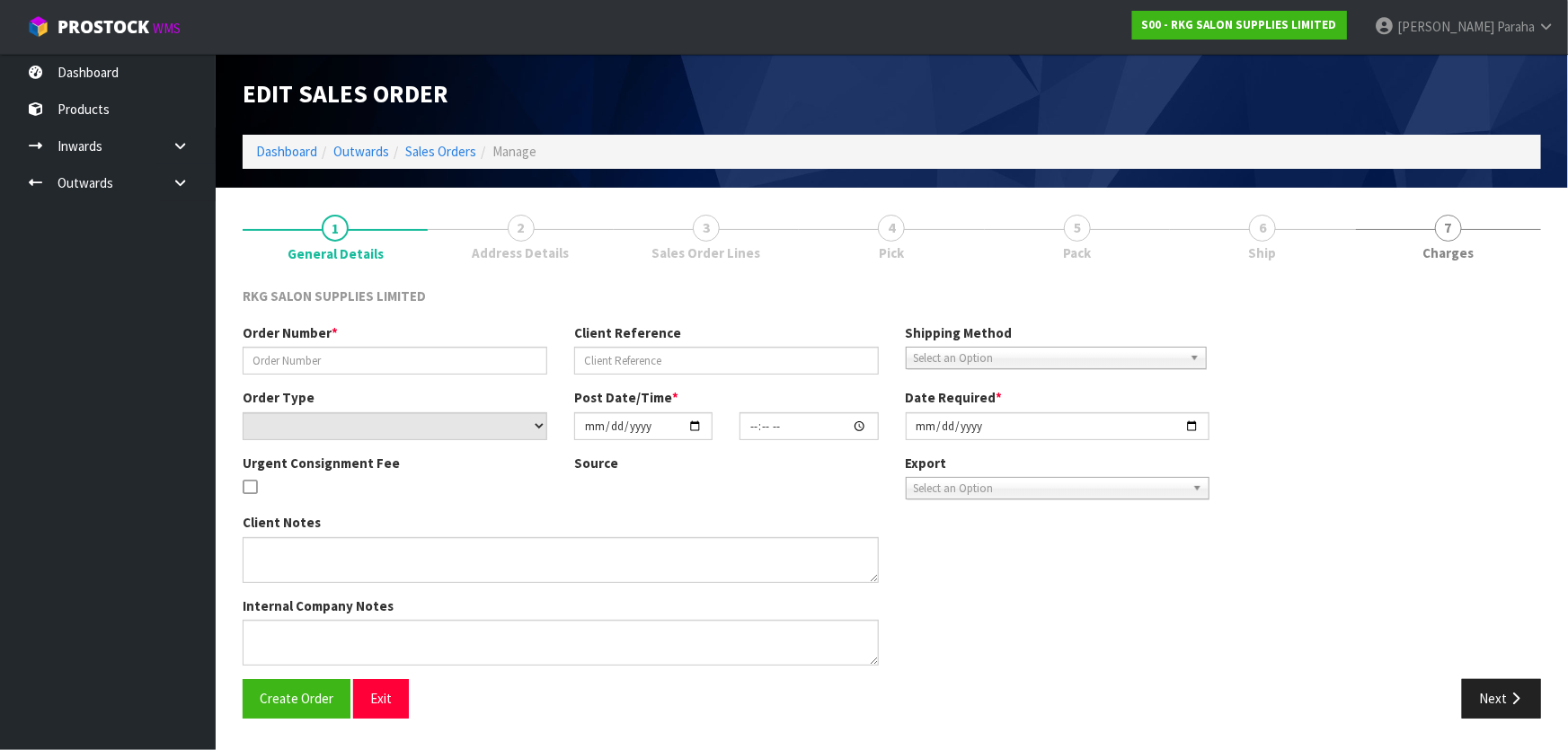
type input "[DATE]"
type textarea "PLEASE SEND CHEAPEST WAY"
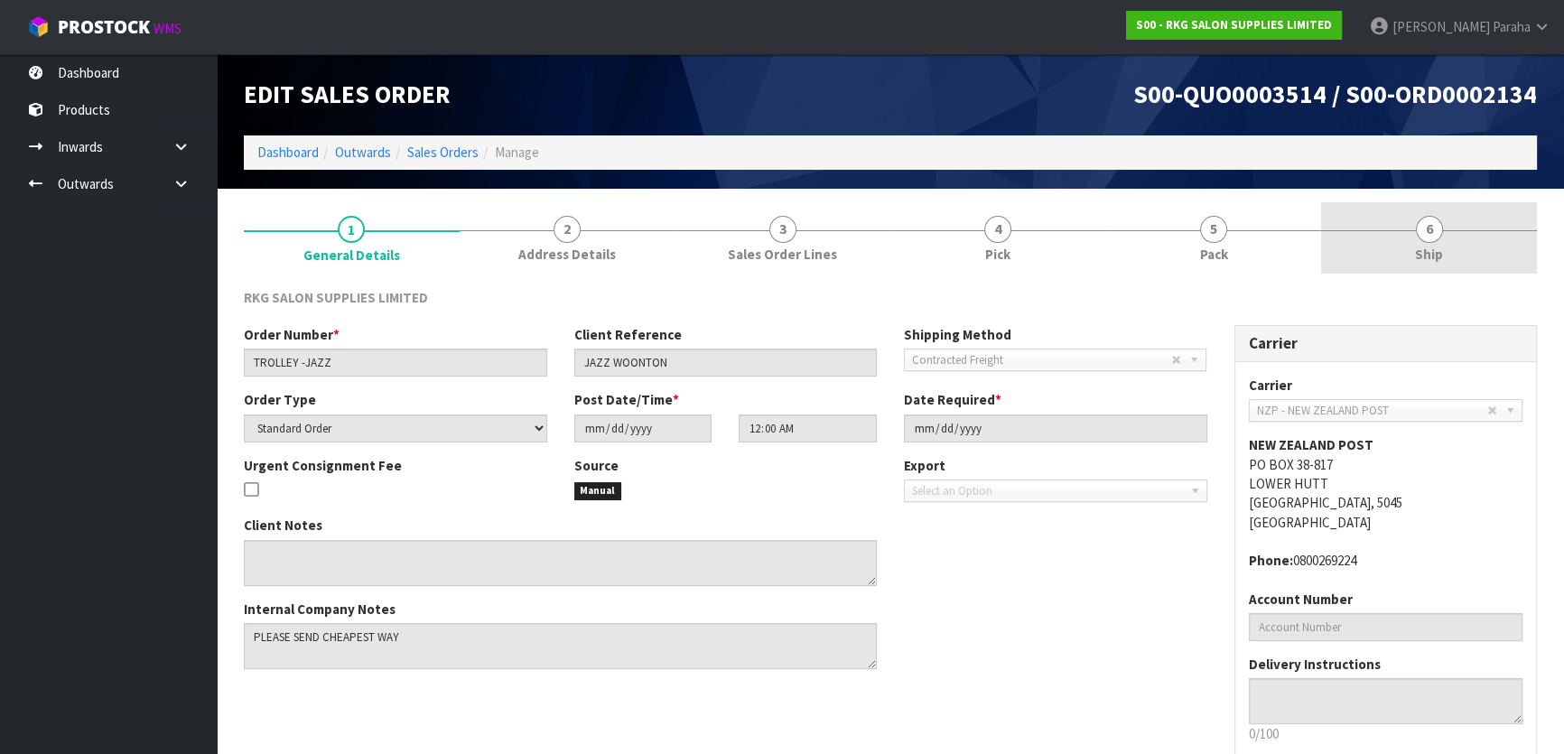
click at [1427, 237] on span "6" at bounding box center [1429, 229] width 27 height 27
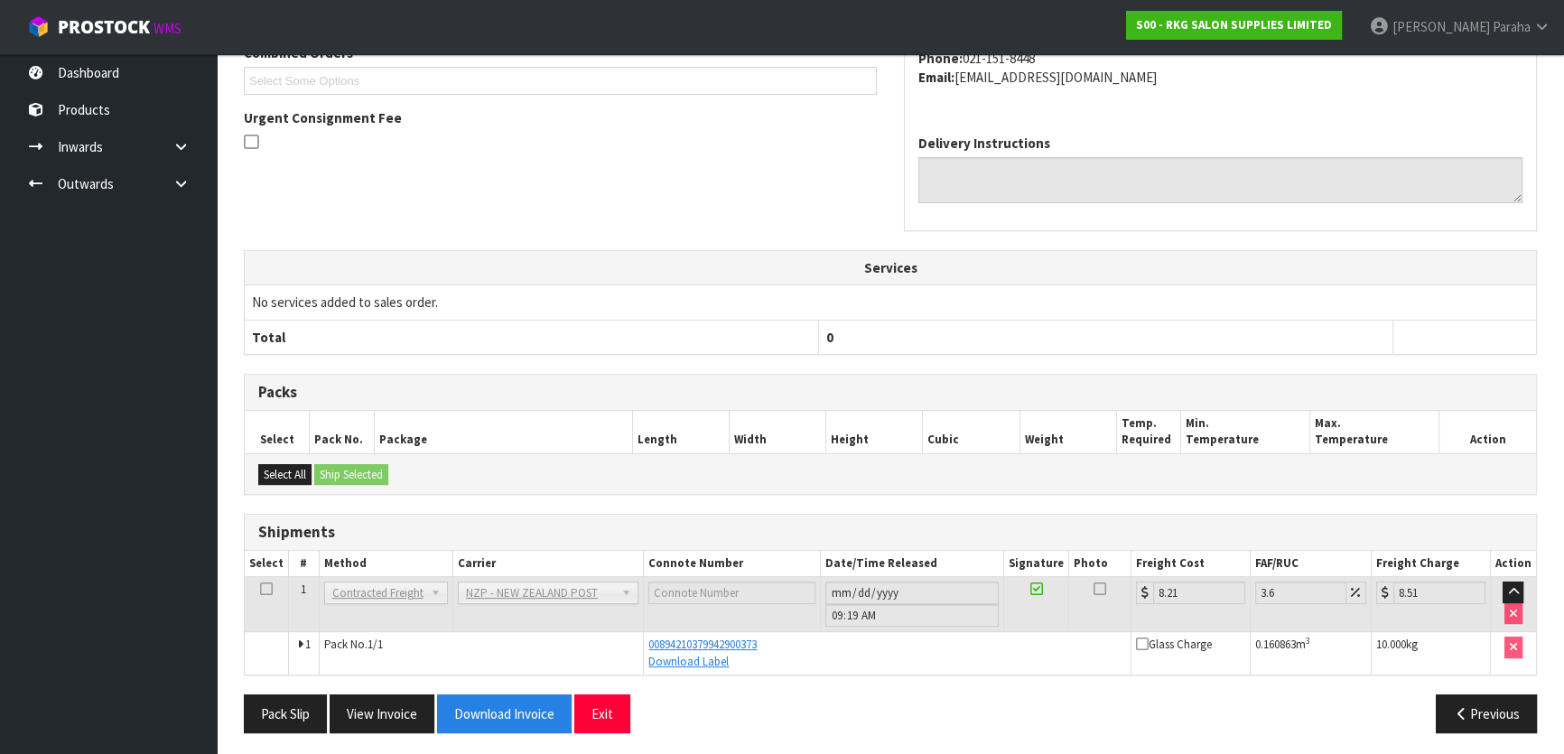
scroll to position [428, 0]
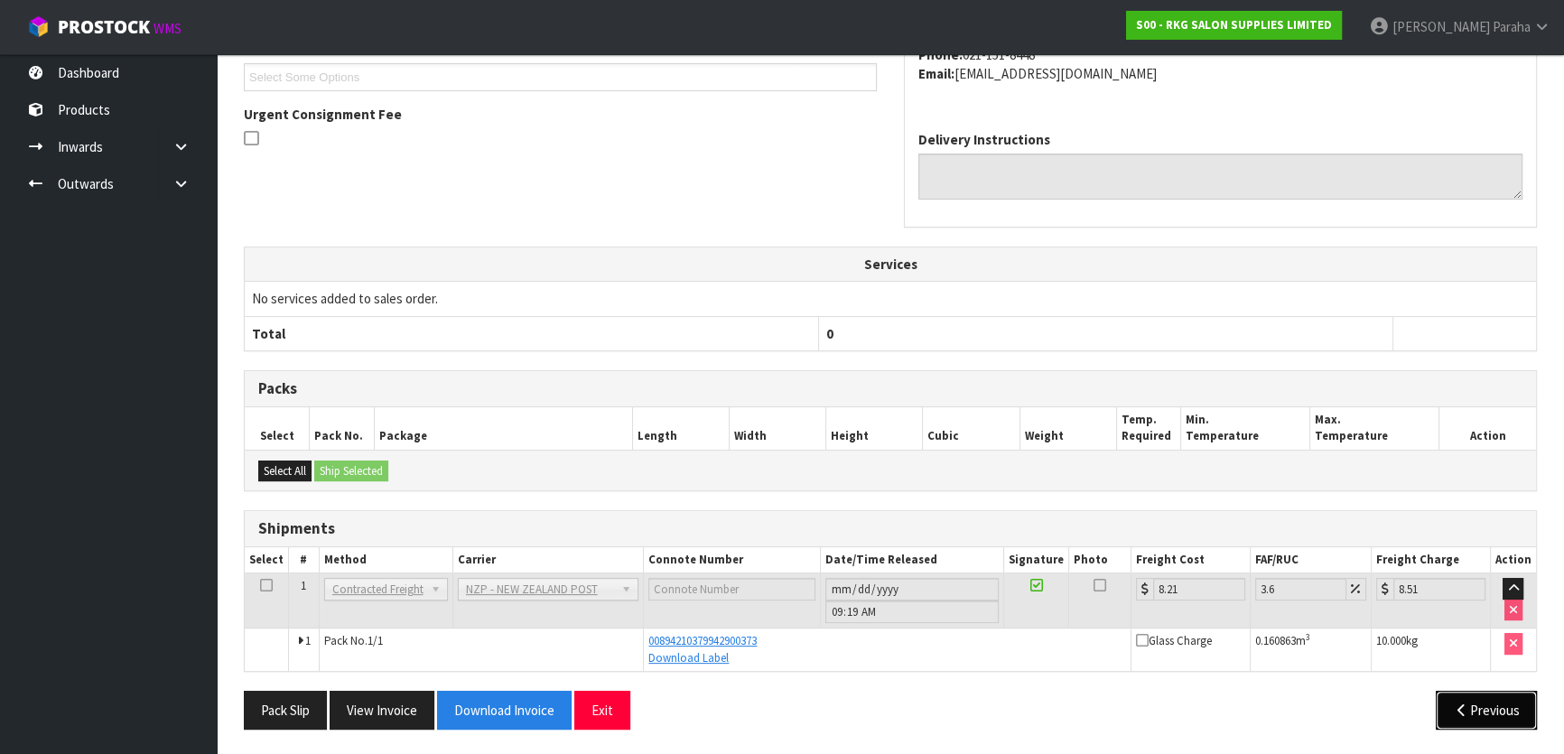
click at [1480, 709] on button "Previous" at bounding box center [1486, 710] width 101 height 39
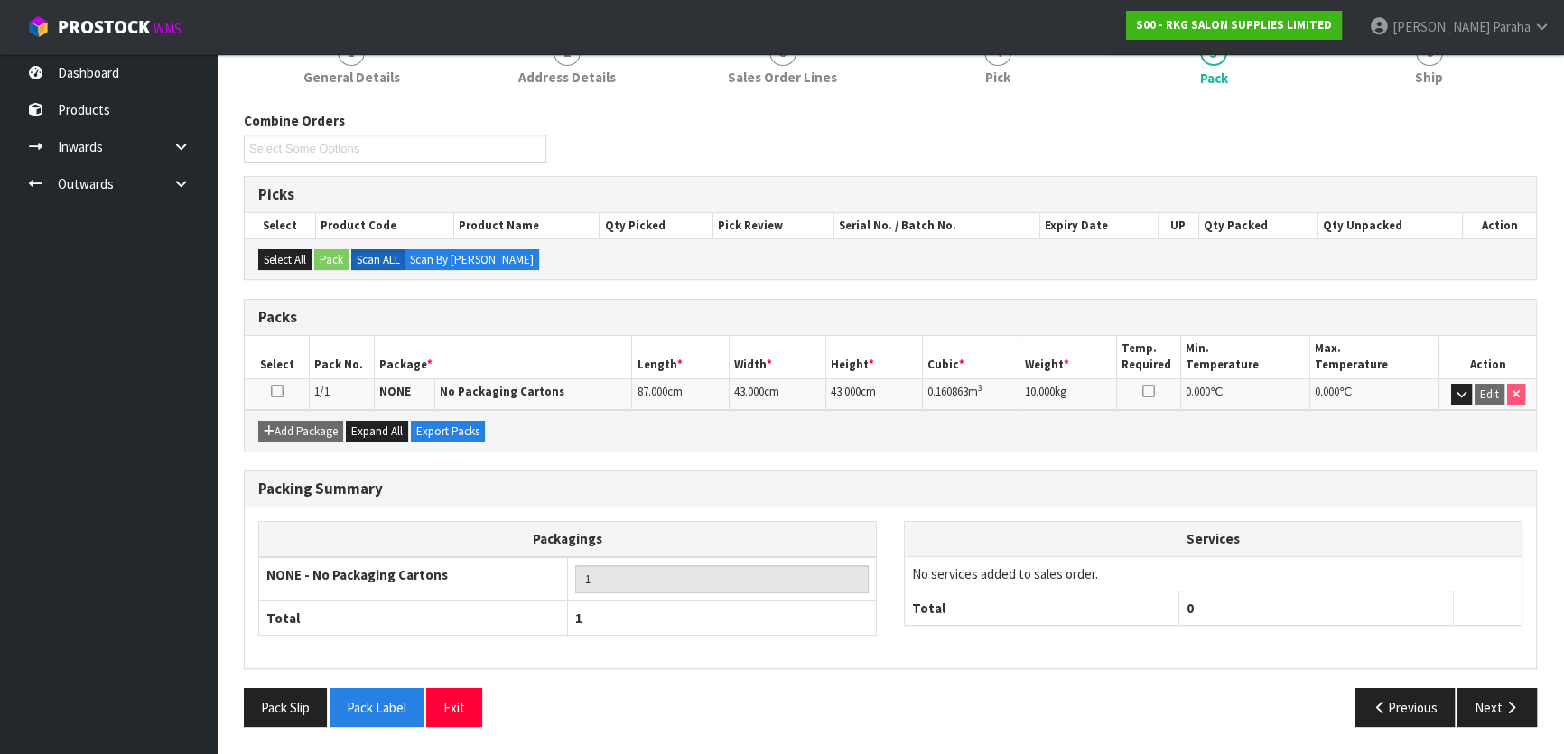
scroll to position [172, 0]
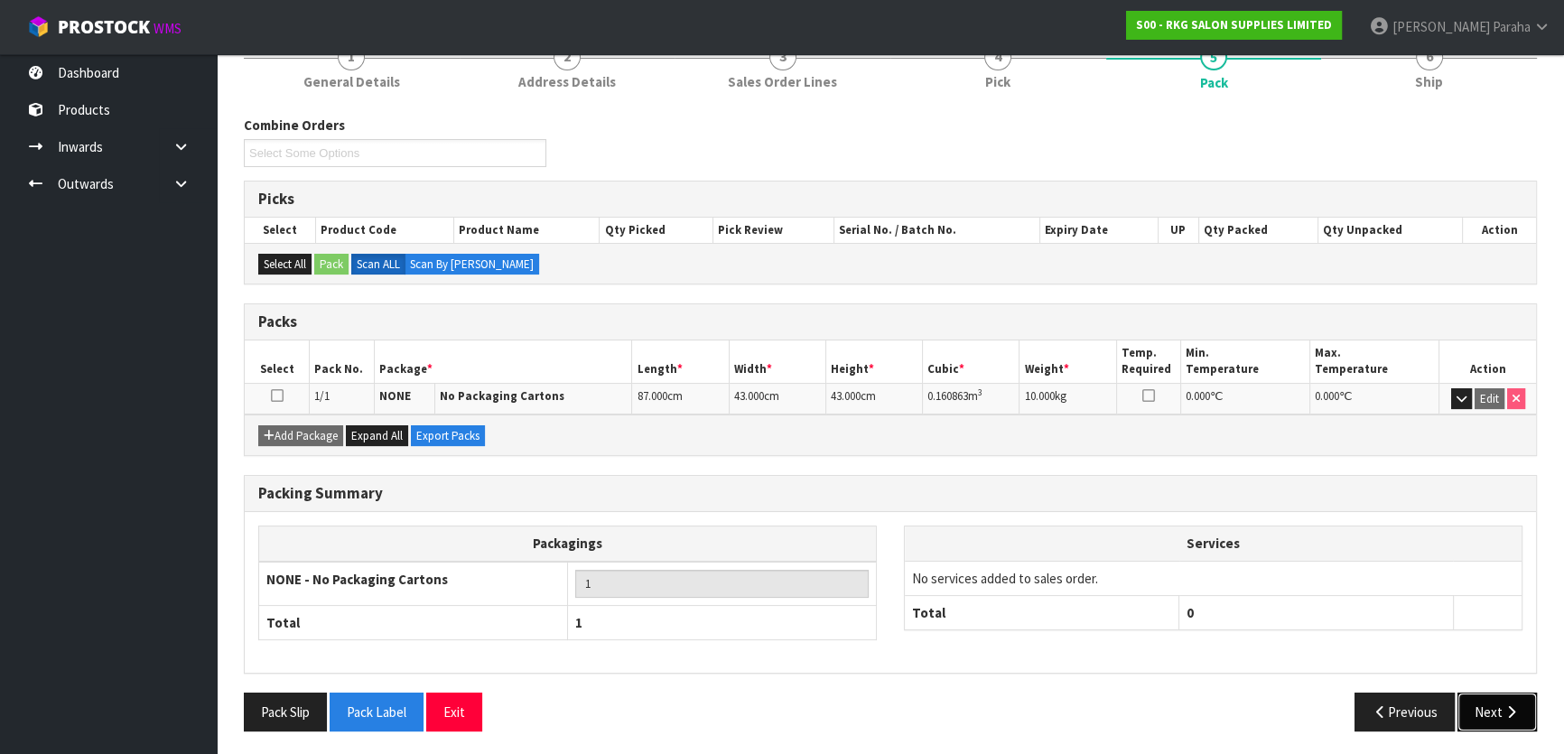
click at [1497, 708] on button "Next" at bounding box center [1496, 712] width 79 height 39
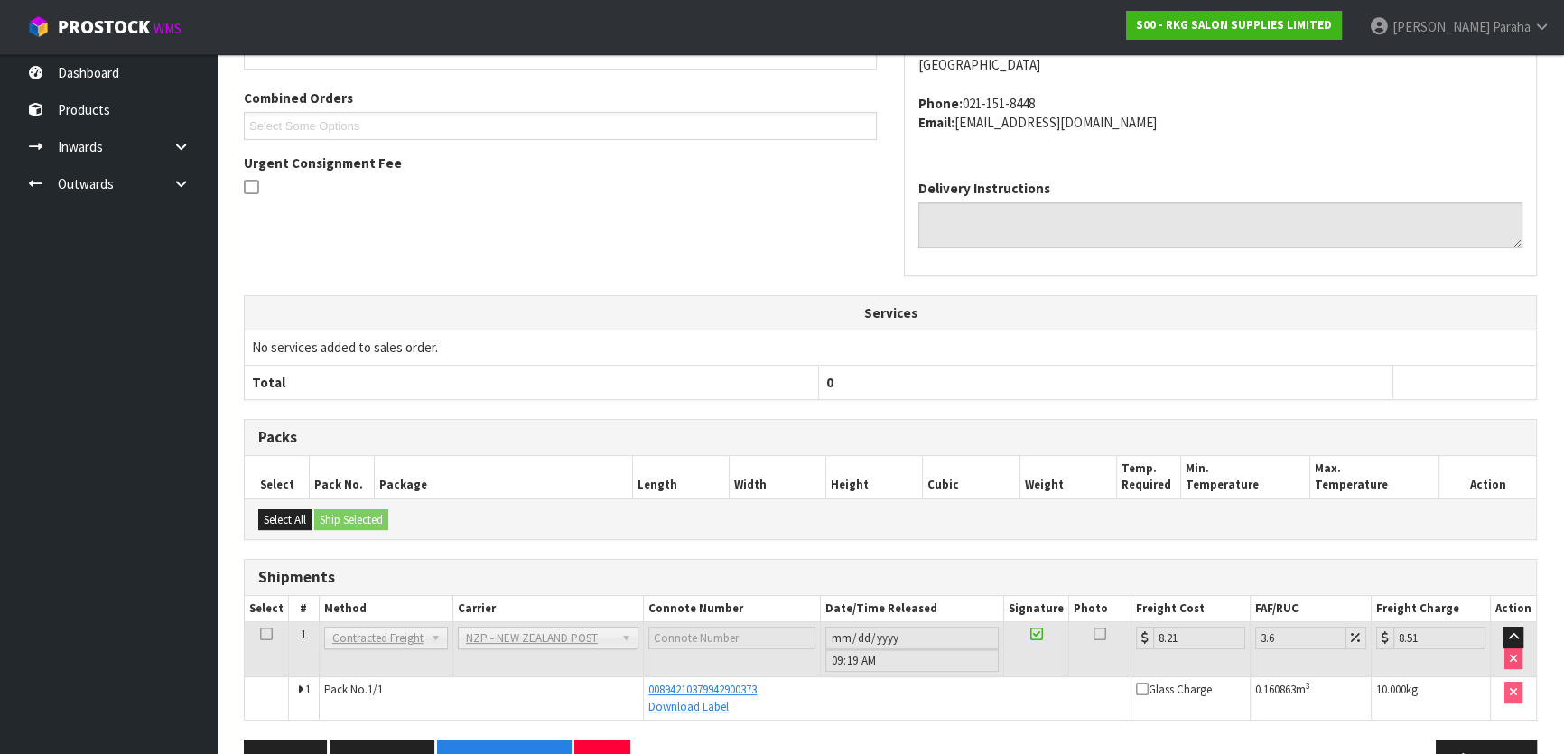
scroll to position [428, 0]
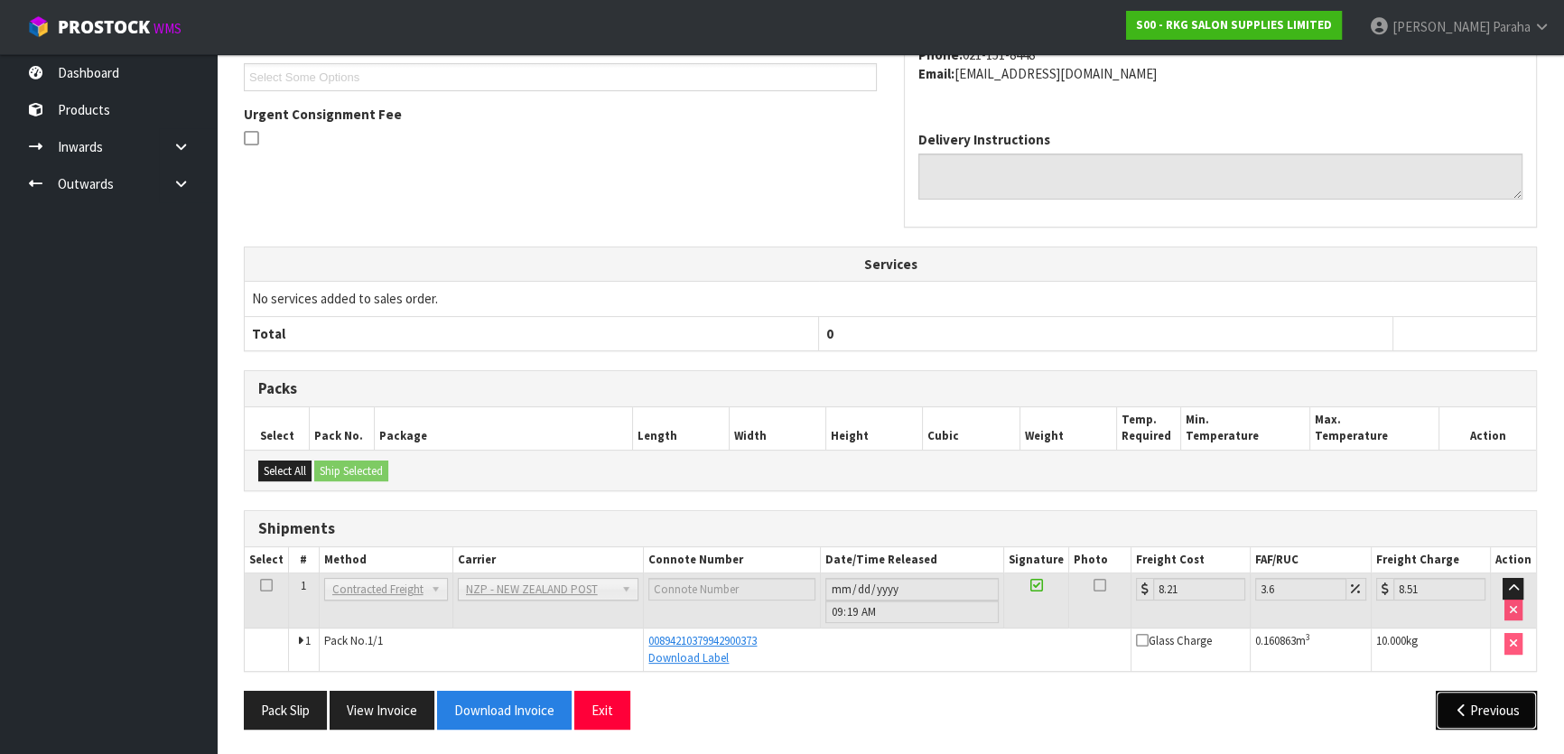
click at [1455, 708] on icon "button" at bounding box center [1461, 710] width 17 height 14
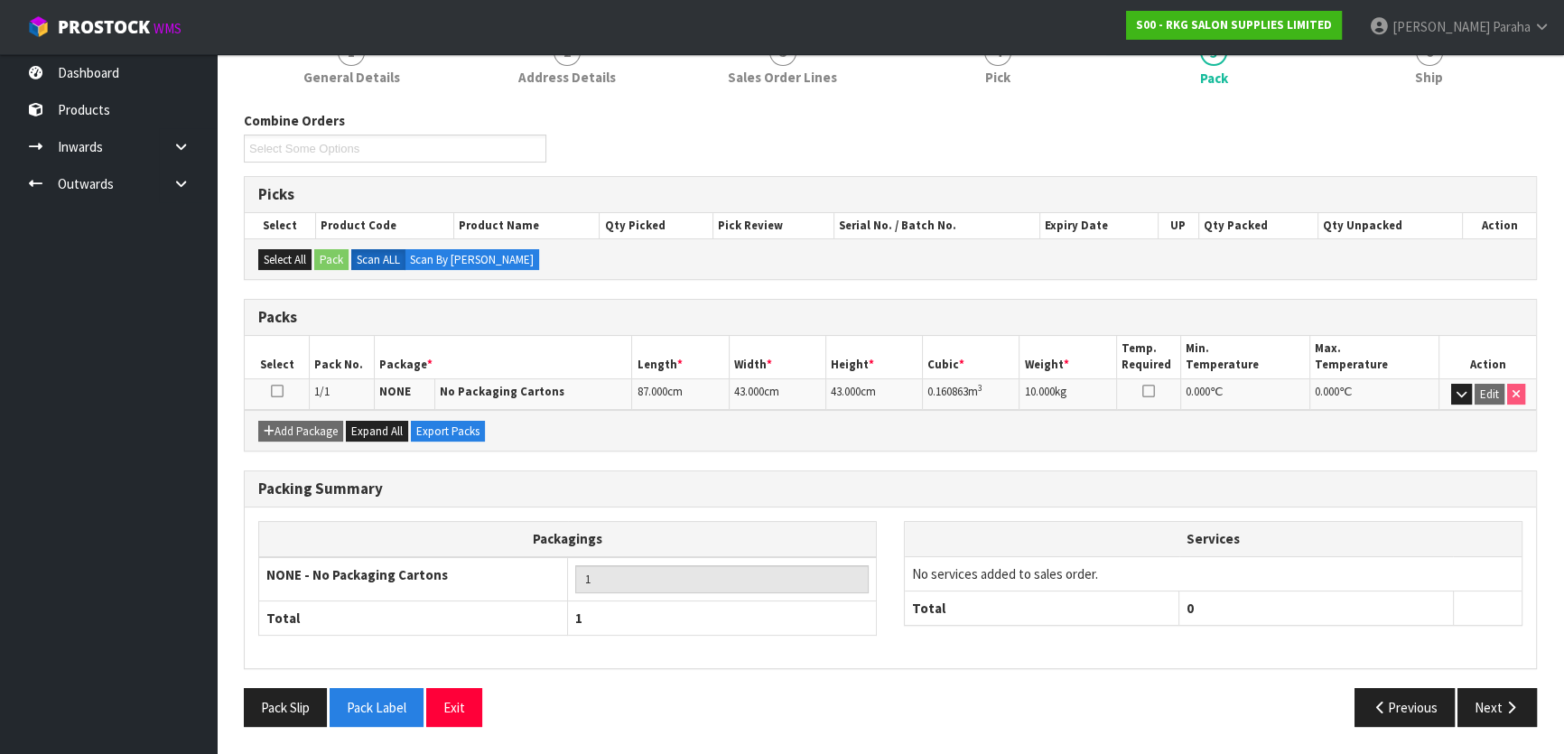
scroll to position [172, 0]
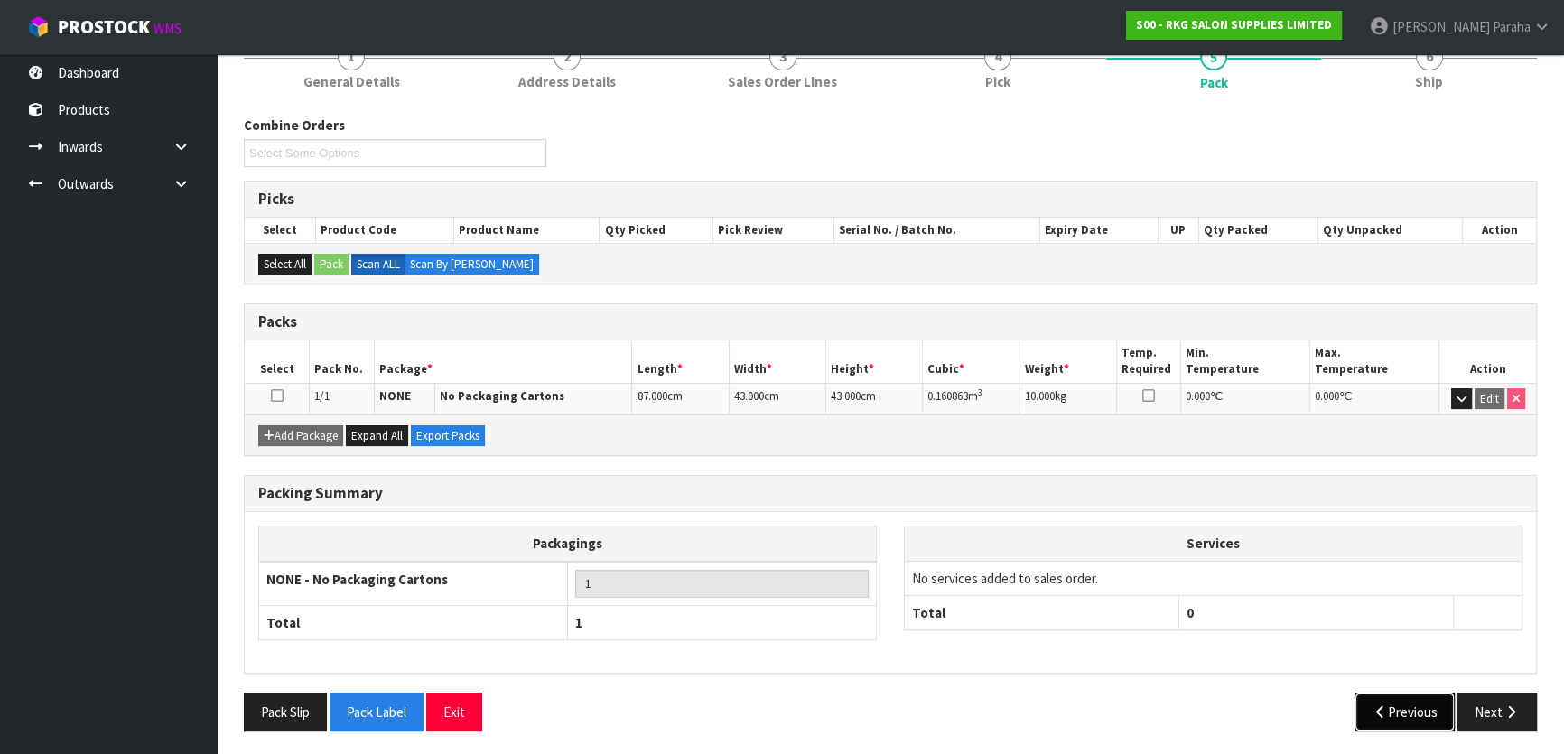
click at [1410, 708] on button "Previous" at bounding box center [1404, 712] width 101 height 39
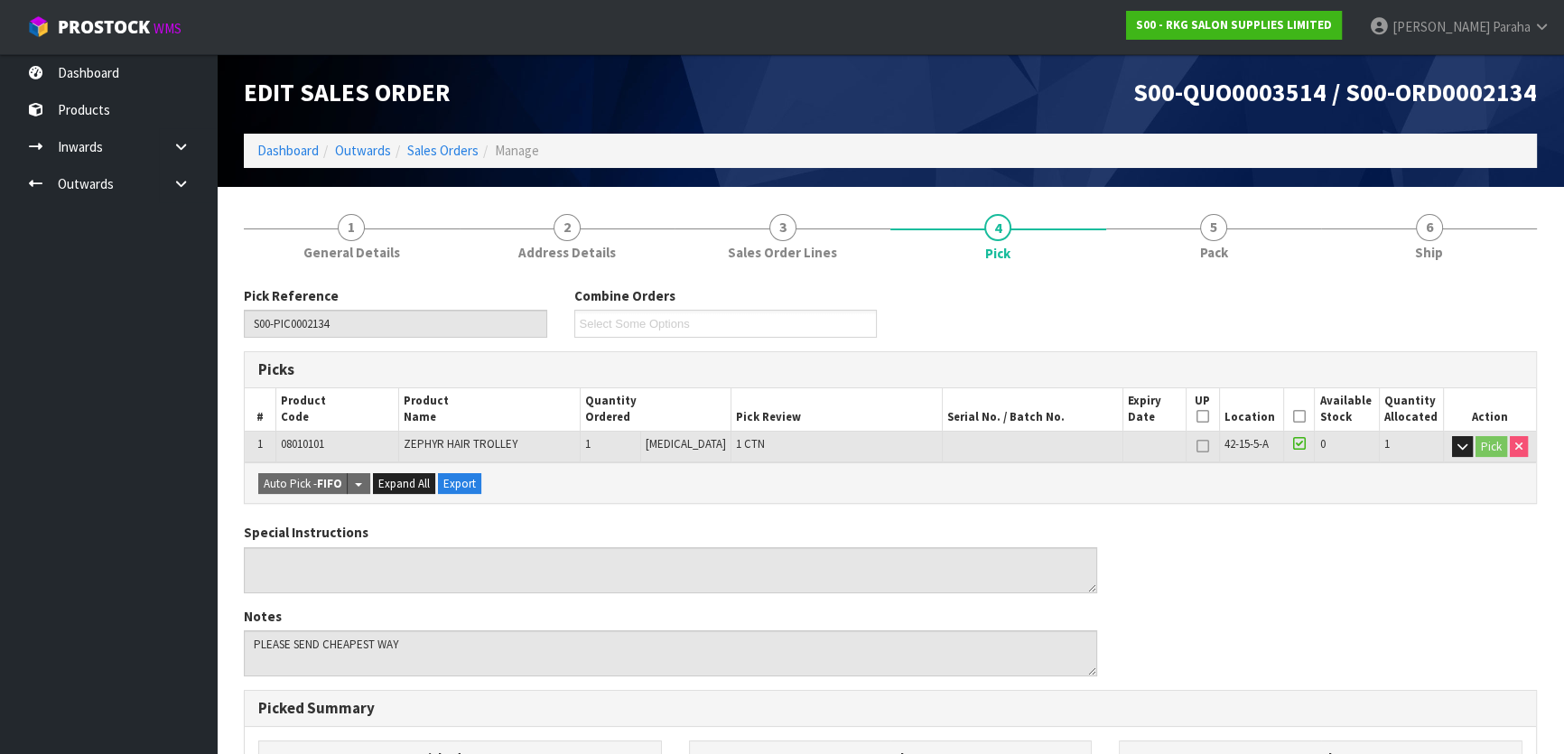
scroll to position [0, 0]
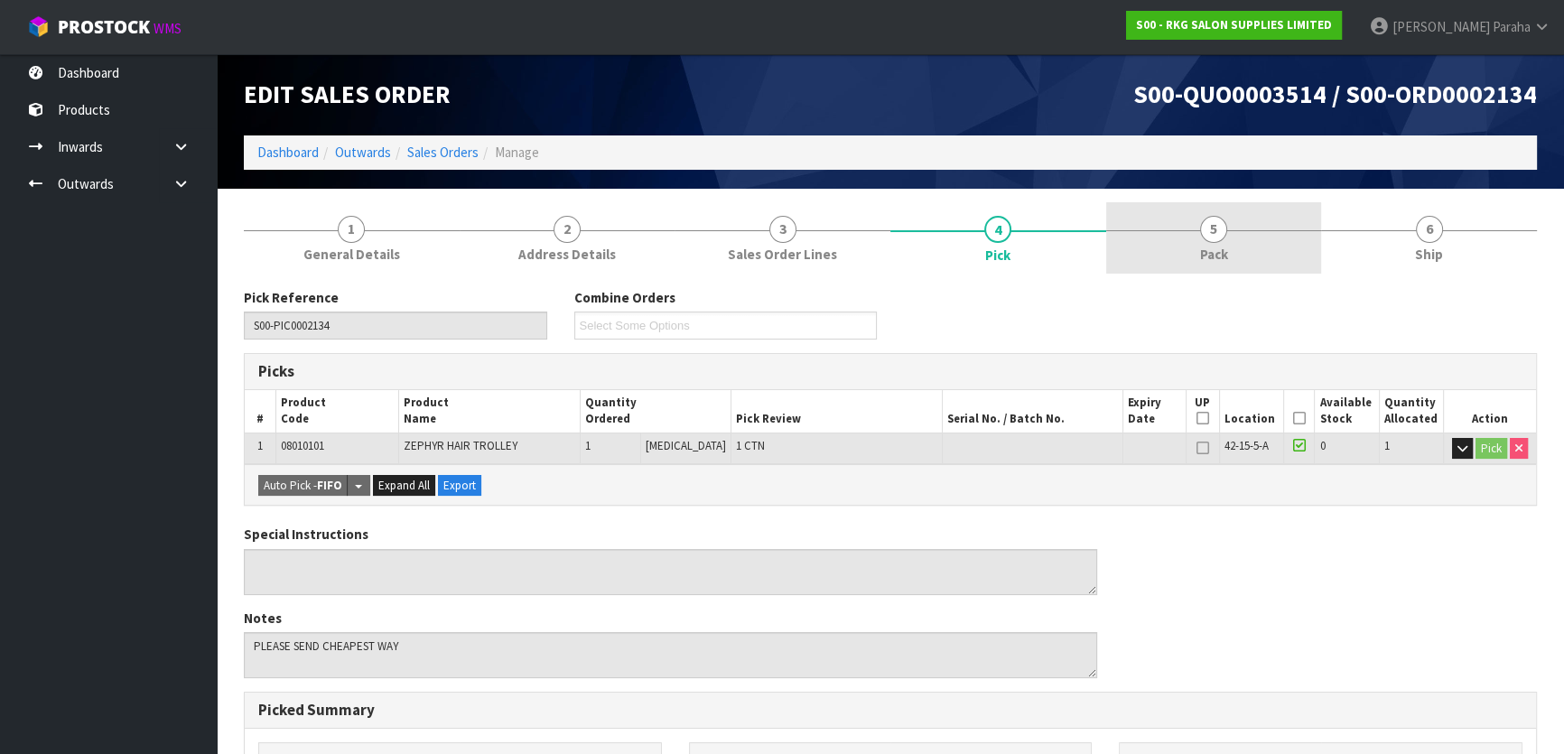
click at [1199, 233] on link "5 Pack" at bounding box center [1214, 237] width 216 height 71
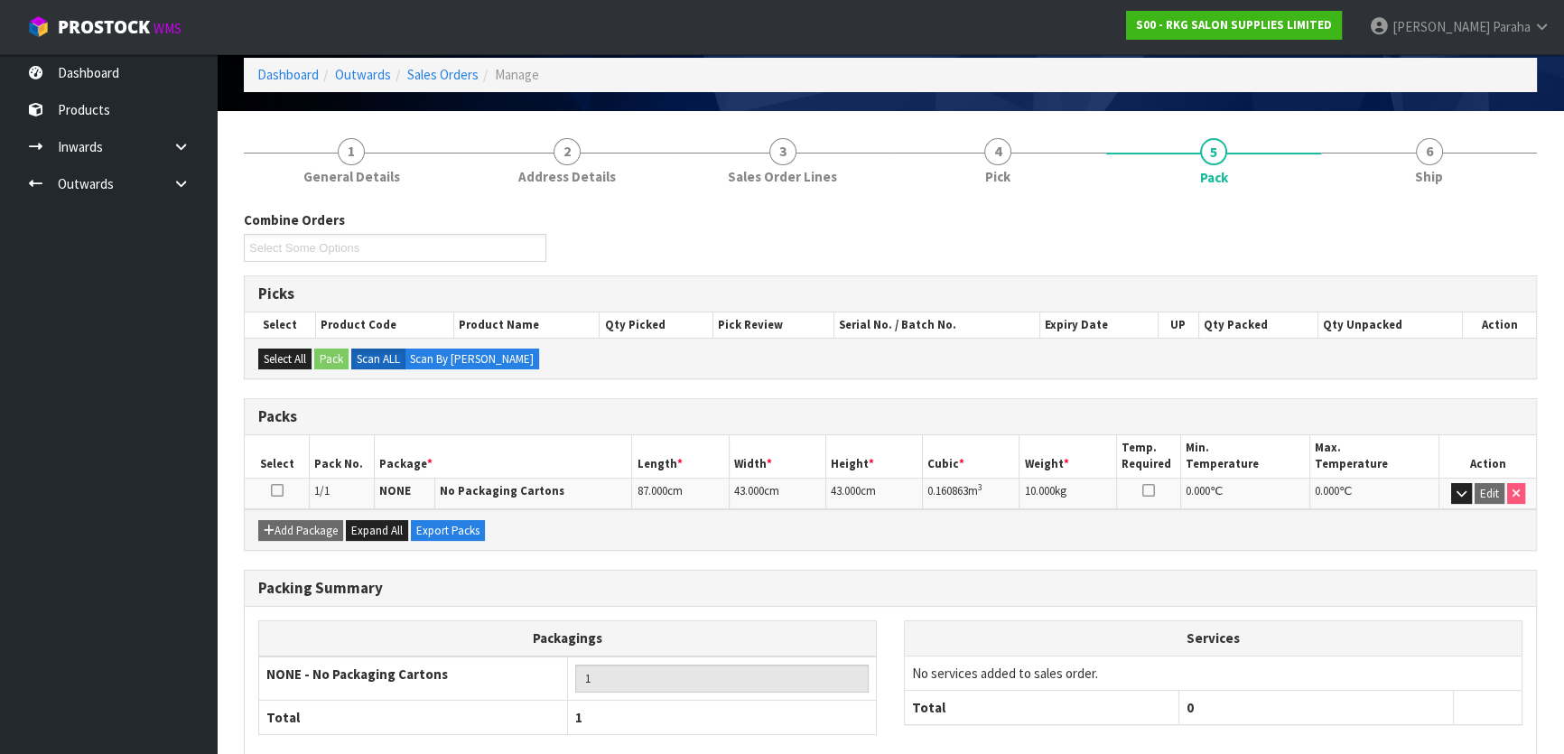
scroll to position [172, 0]
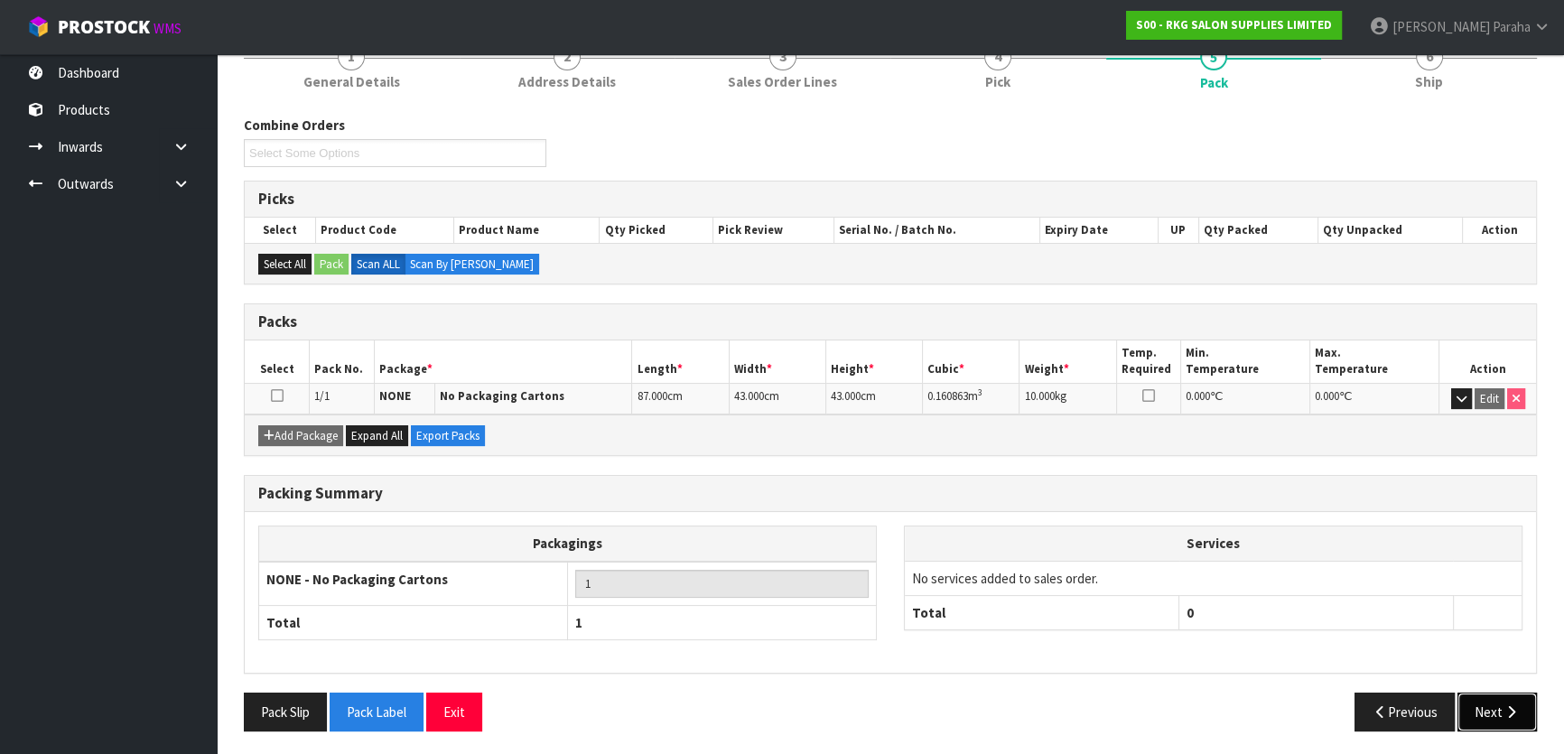
click at [1497, 702] on button "Next" at bounding box center [1496, 712] width 79 height 39
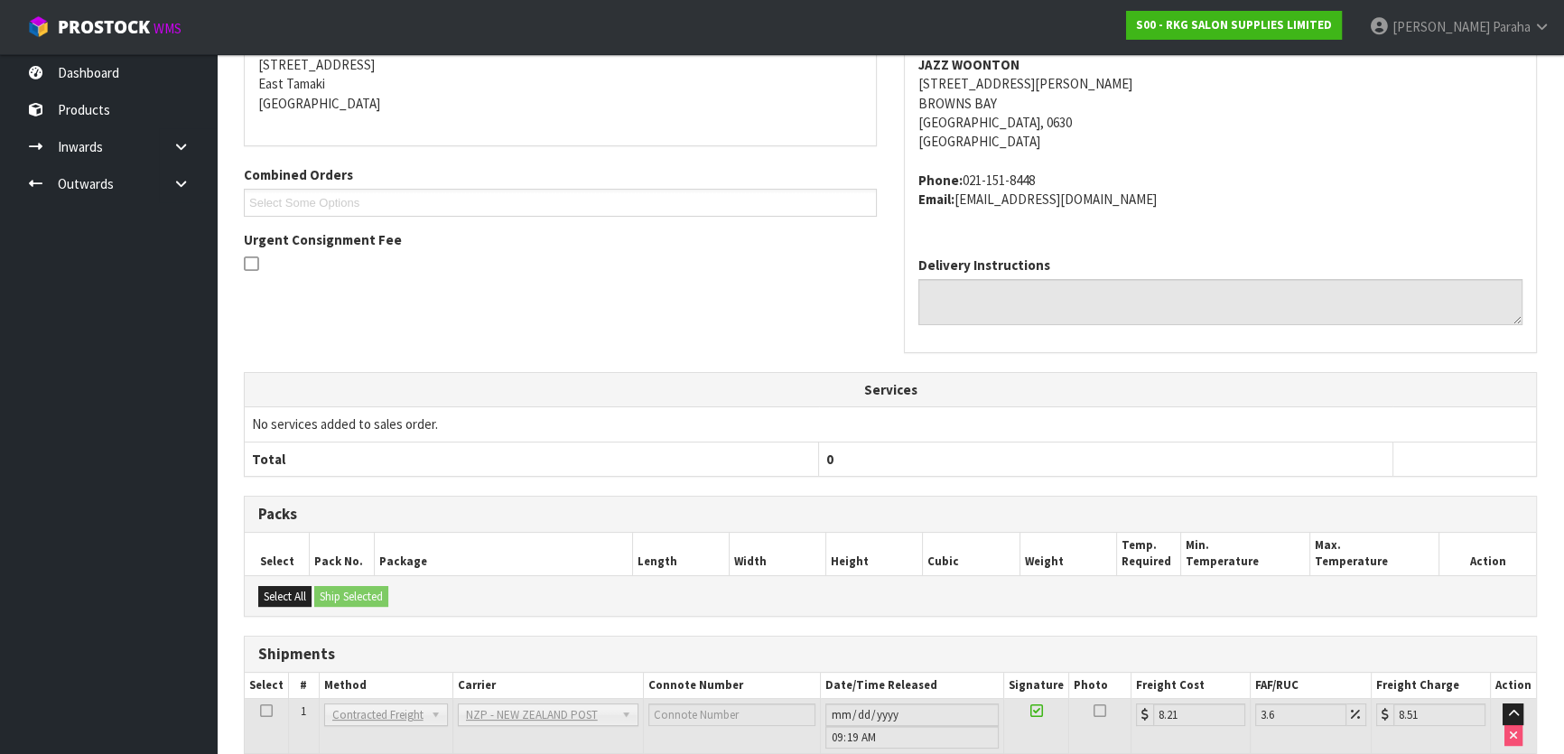
scroll to position [428, 0]
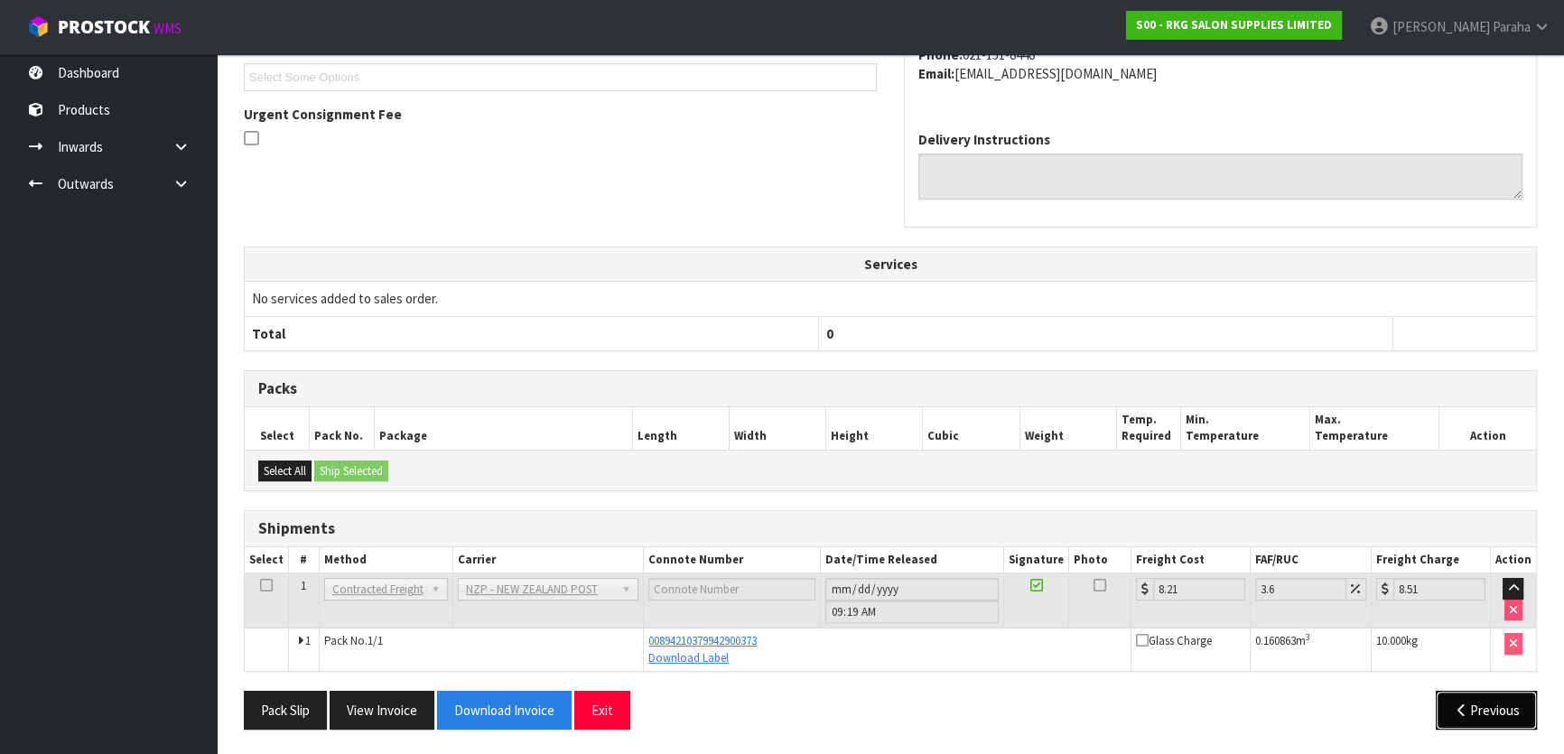
click at [1476, 715] on button "Previous" at bounding box center [1486, 710] width 101 height 39
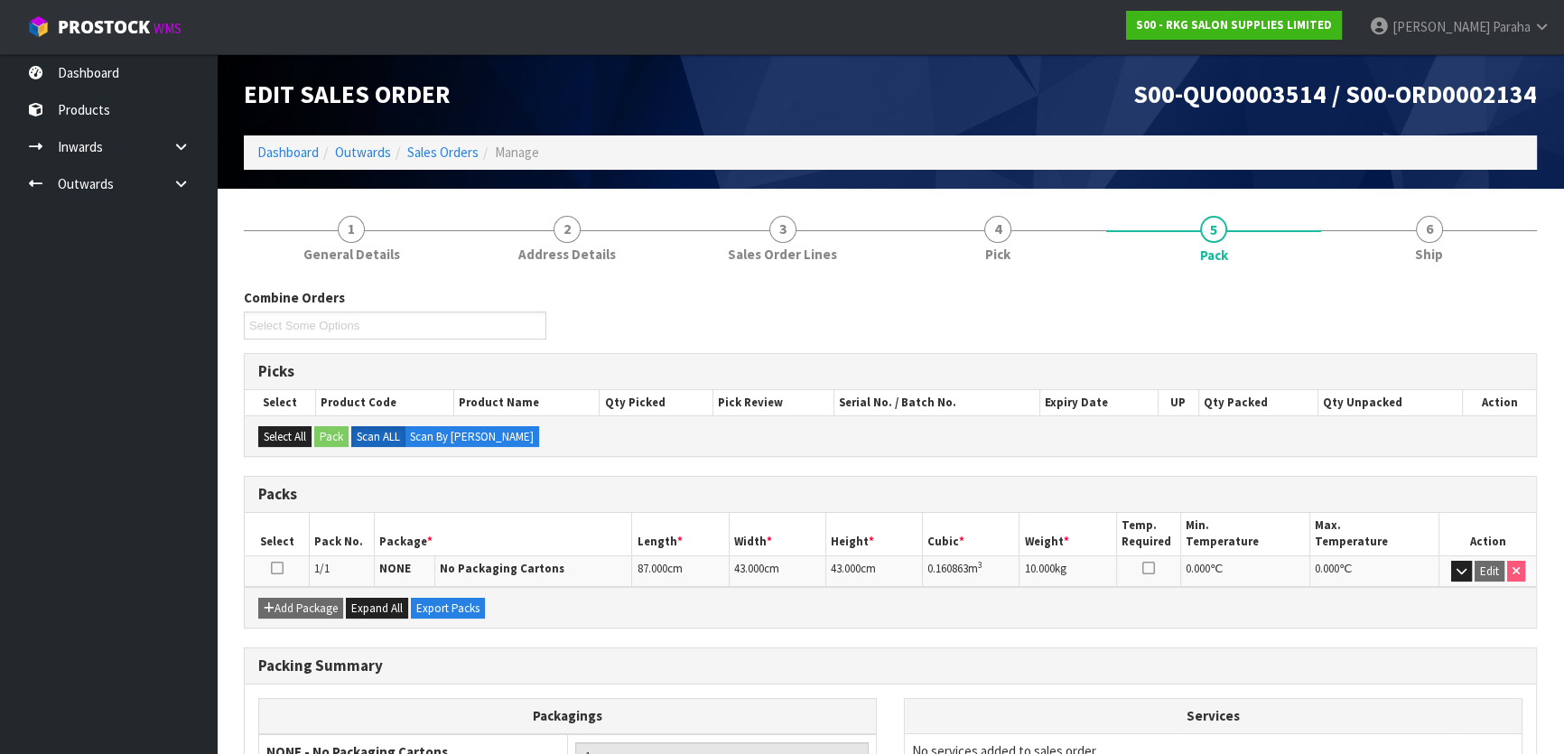
scroll to position [0, 0]
click at [1253, 223] on link "5 Pack" at bounding box center [1214, 238] width 216 height 72
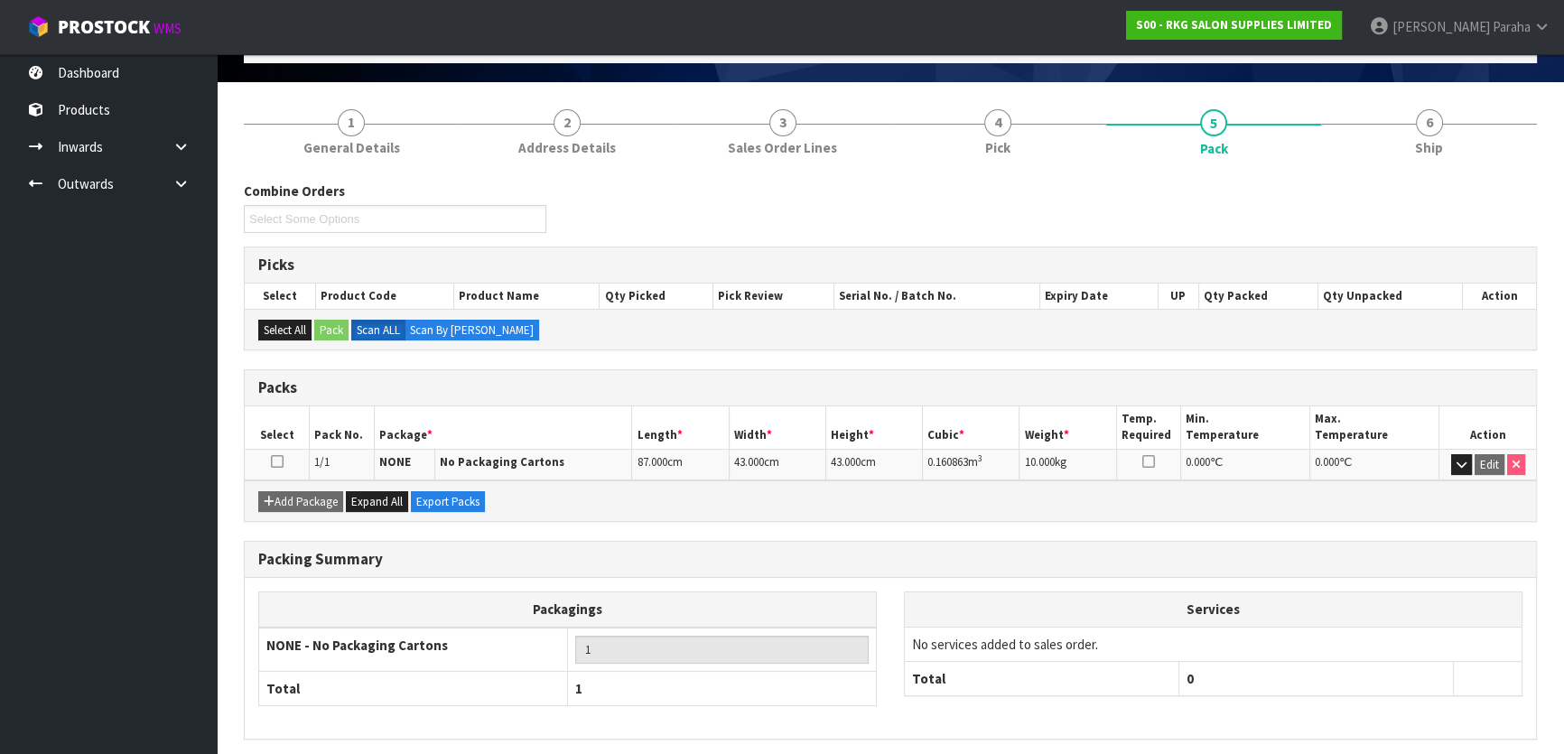
scroll to position [172, 0]
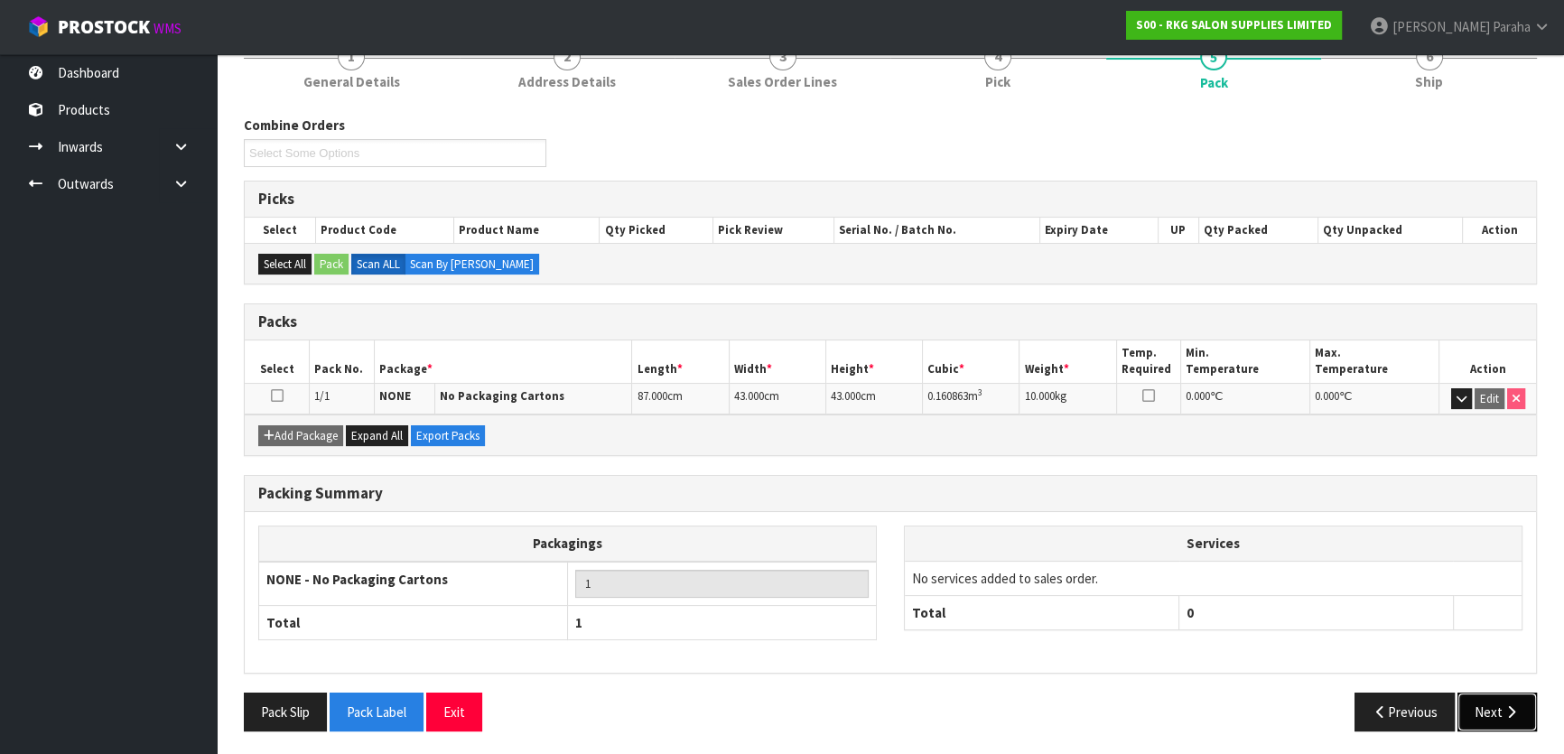
click at [1498, 712] on button "Next" at bounding box center [1496, 712] width 79 height 39
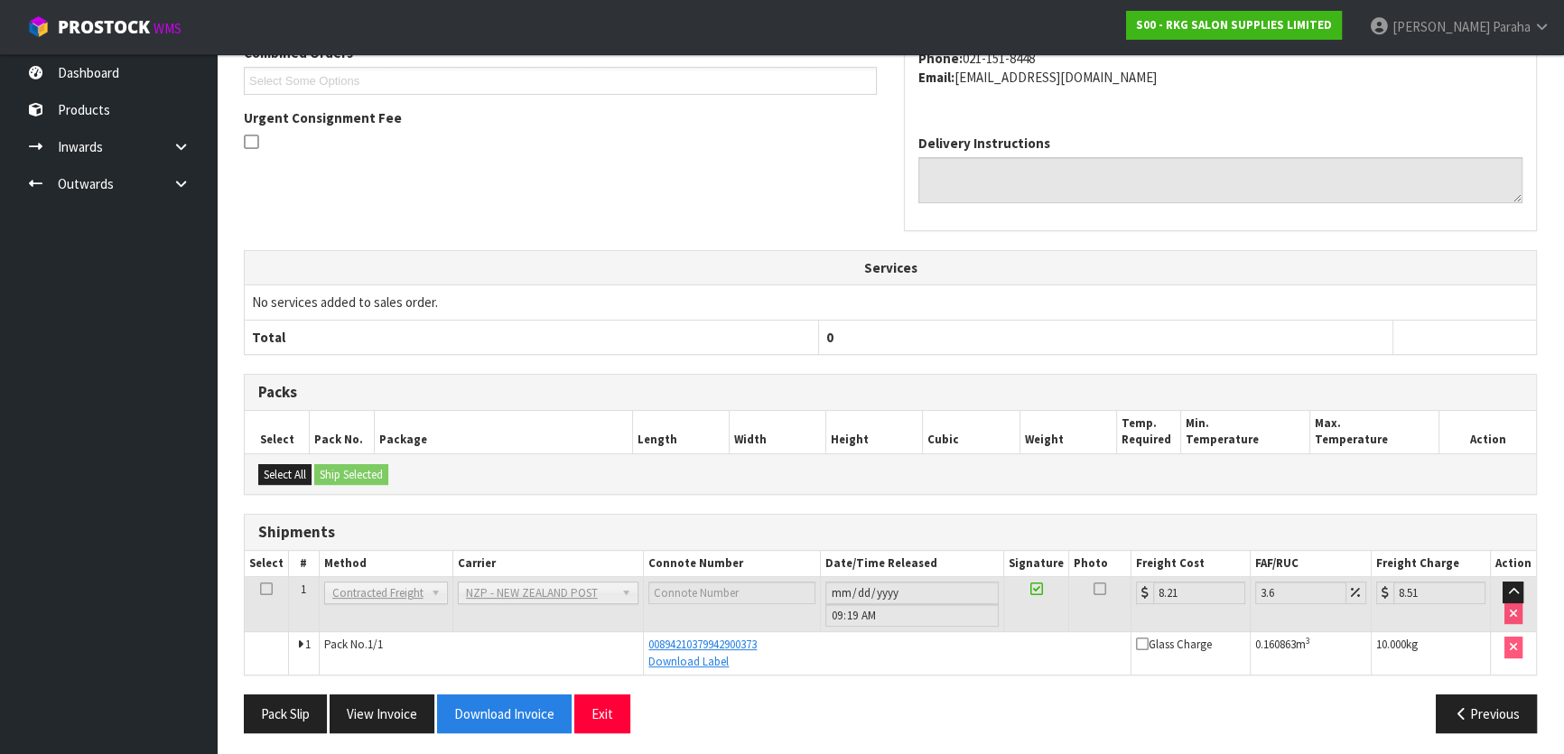
scroll to position [428, 0]
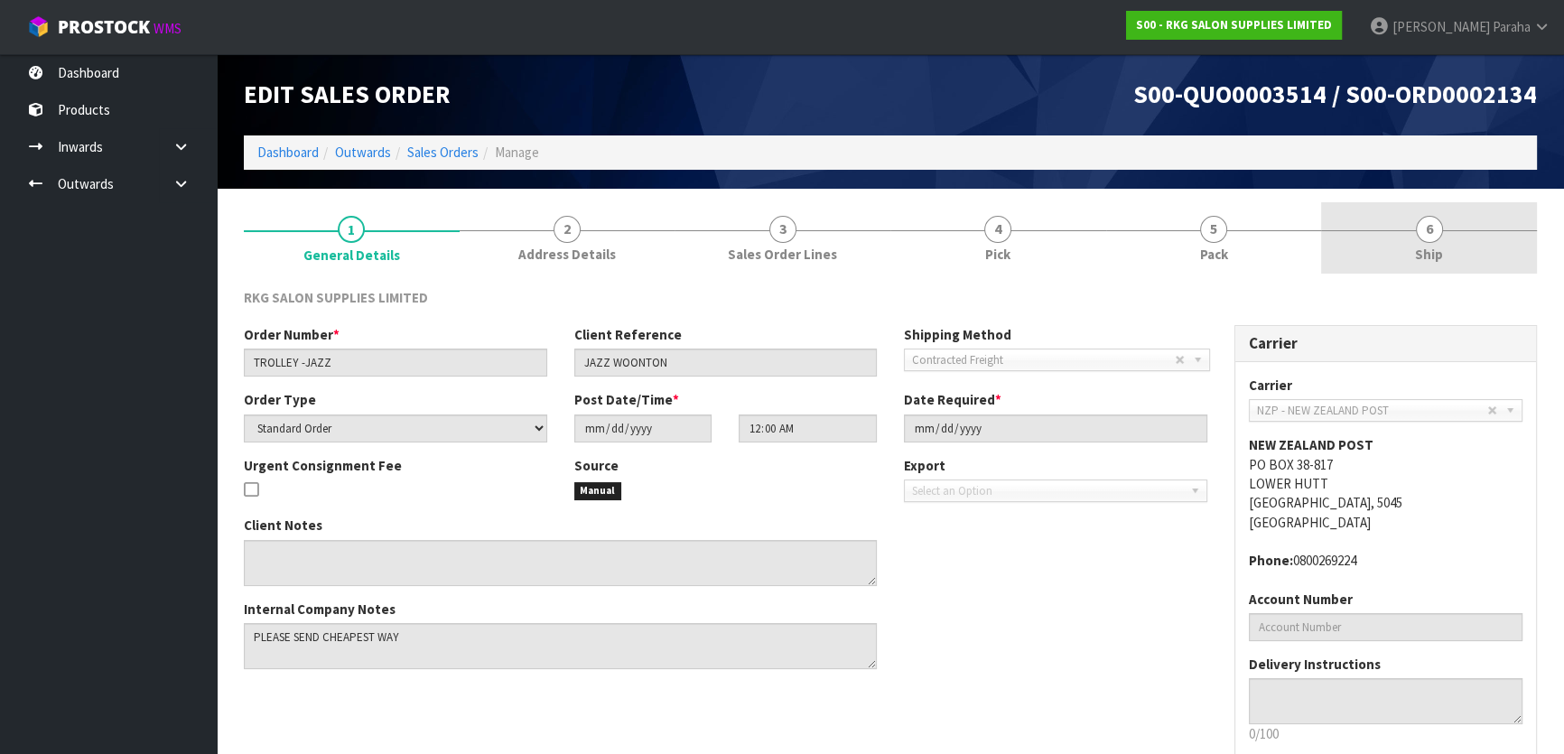
click at [1432, 242] on link "6 Ship" at bounding box center [1429, 237] width 216 height 71
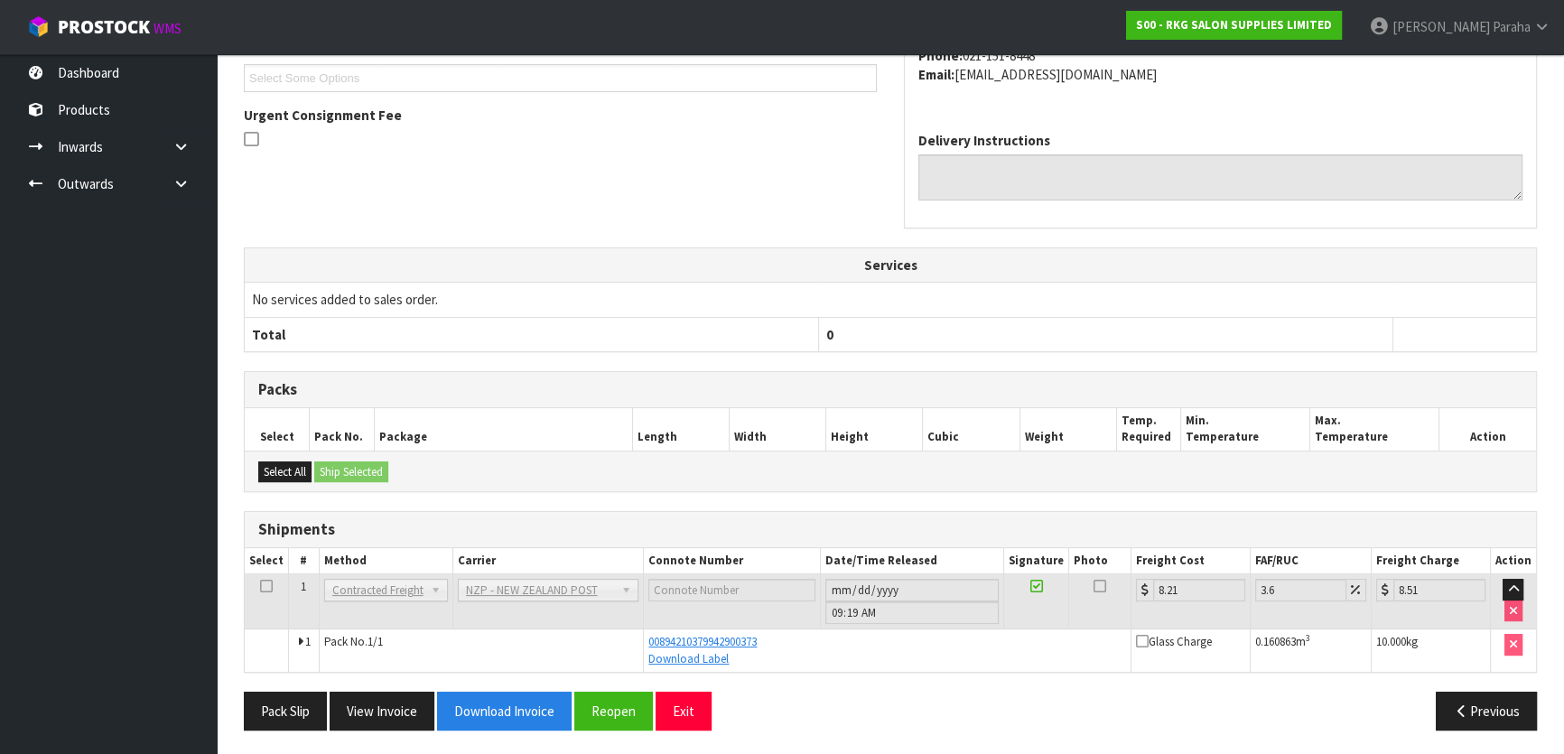
scroll to position [428, 0]
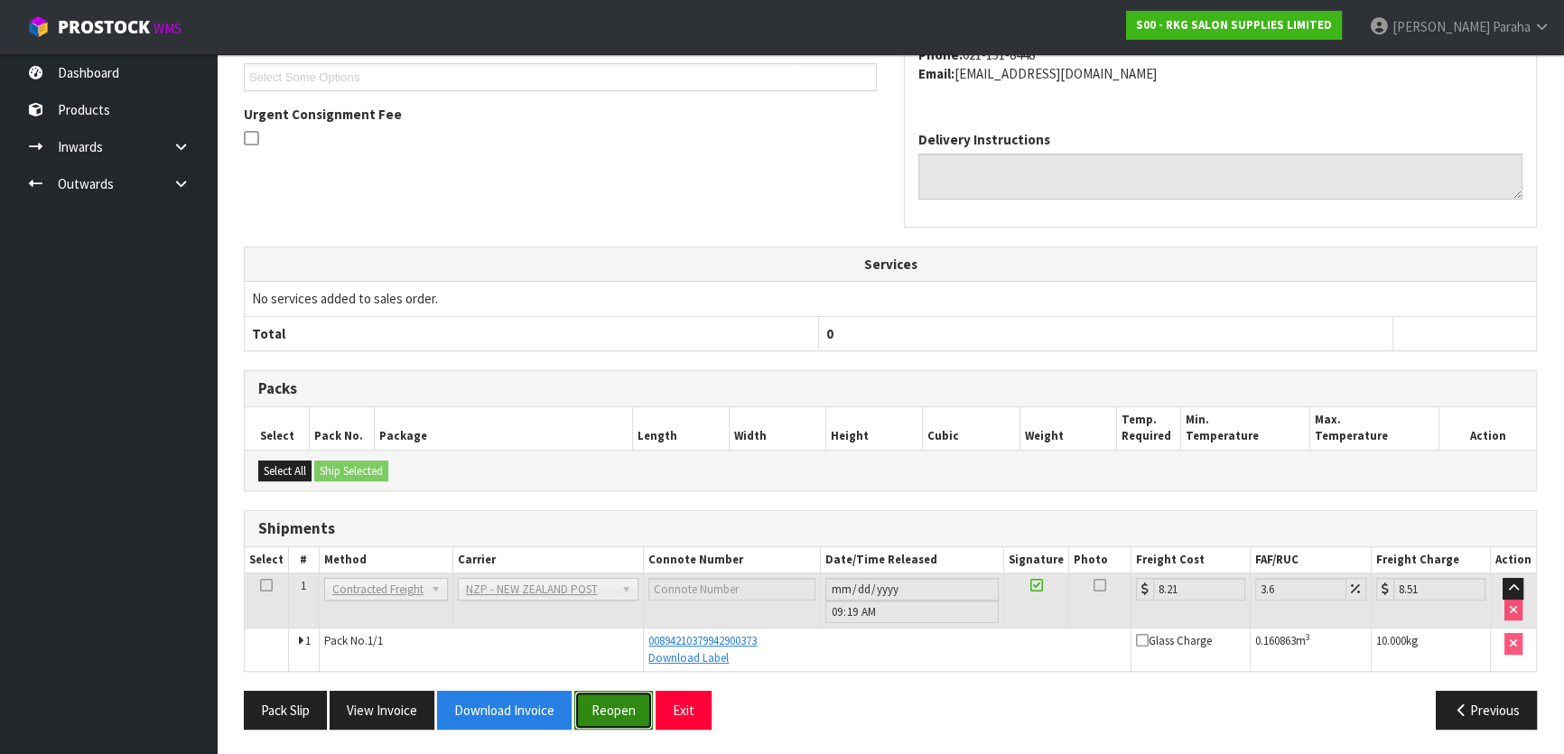
click at [616, 712] on button "Reopen" at bounding box center [613, 710] width 79 height 39
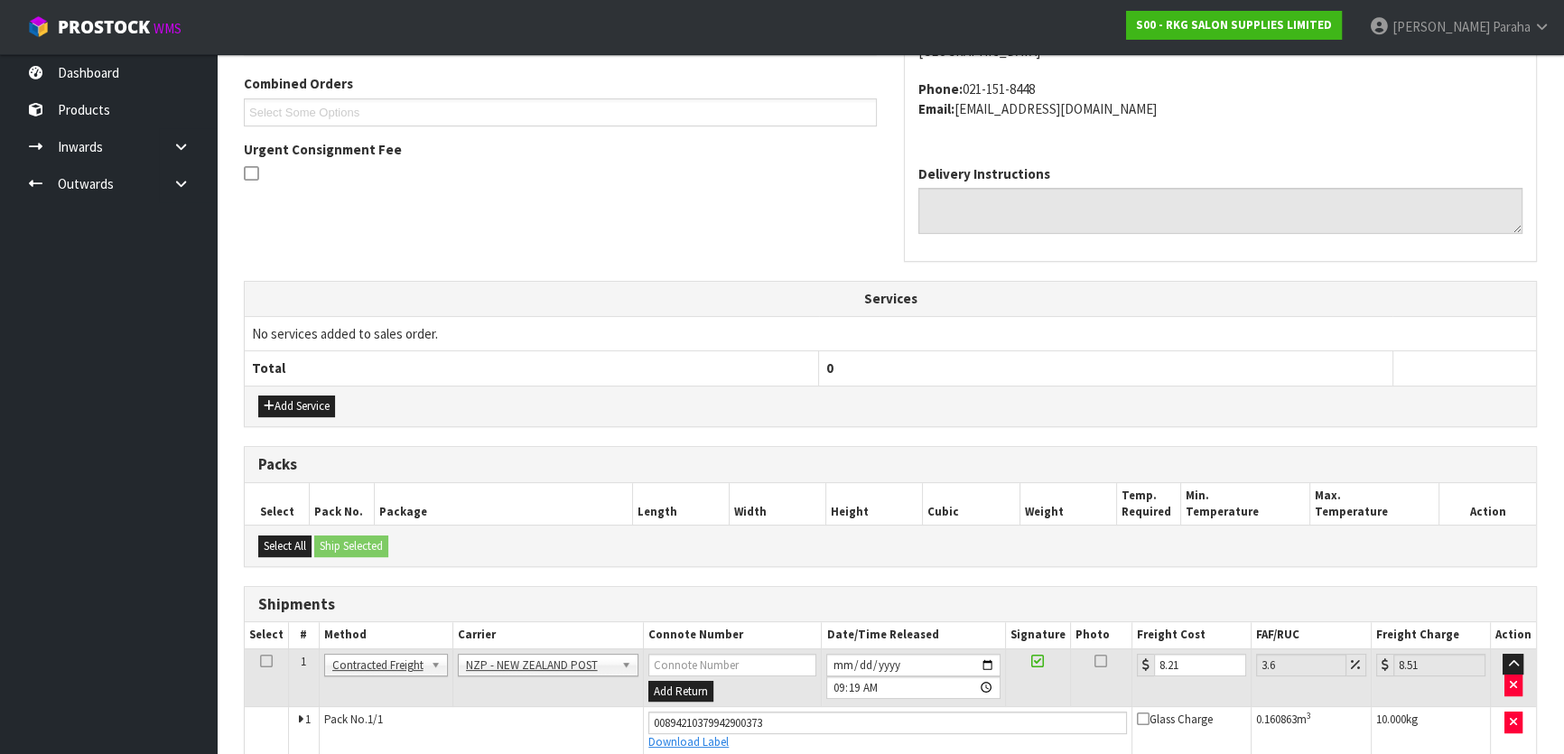
scroll to position [542, 0]
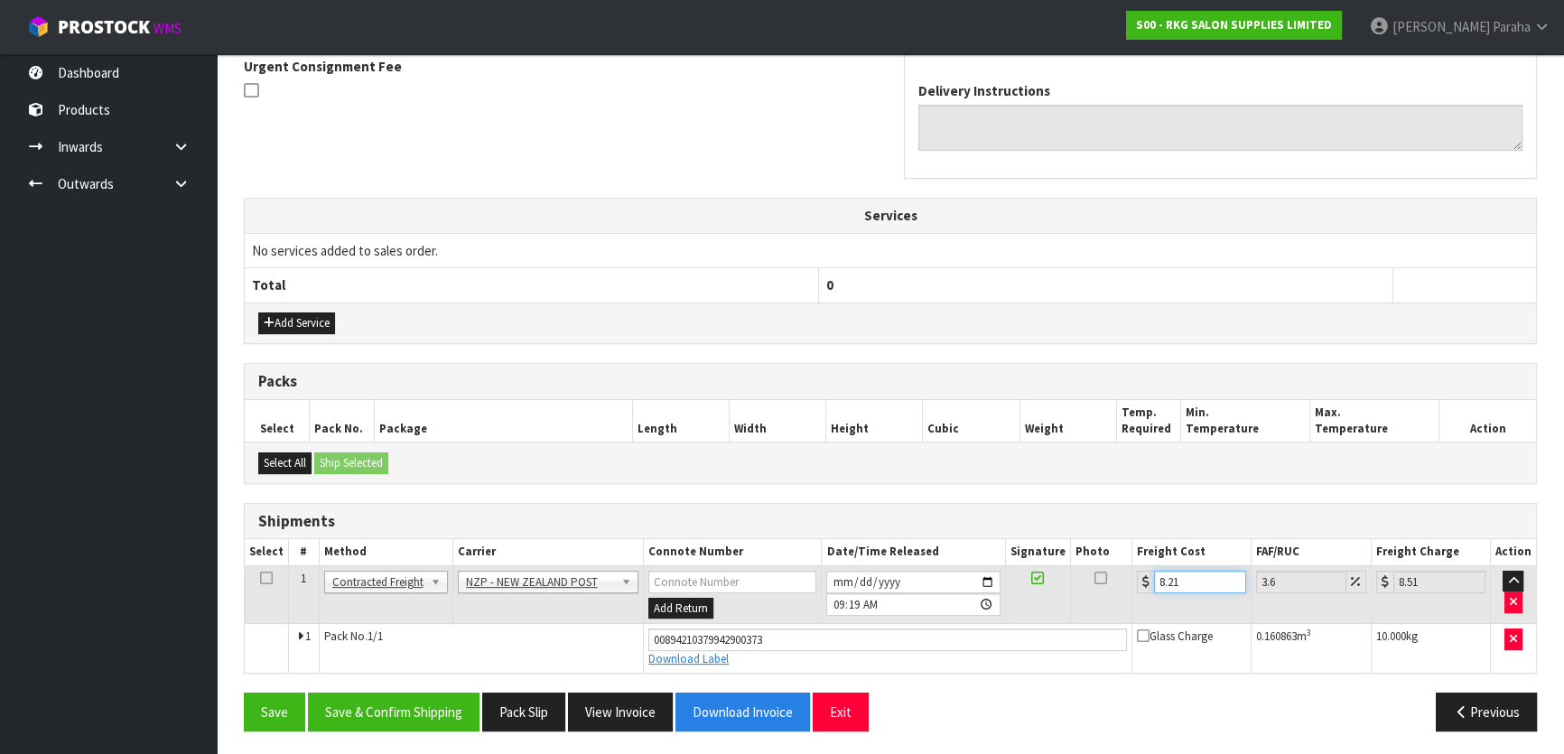
drag, startPoint x: 1186, startPoint y: 578, endPoint x: 1136, endPoint y: 578, distance: 50.6
click at [1133, 585] on td "8.21" at bounding box center [1191, 594] width 119 height 59
type input "0"
drag, startPoint x: 811, startPoint y: 631, endPoint x: 641, endPoint y: 646, distance: 170.4
click at [644, 646] on td "00894210379942900373 Download Label" at bounding box center [888, 648] width 488 height 49
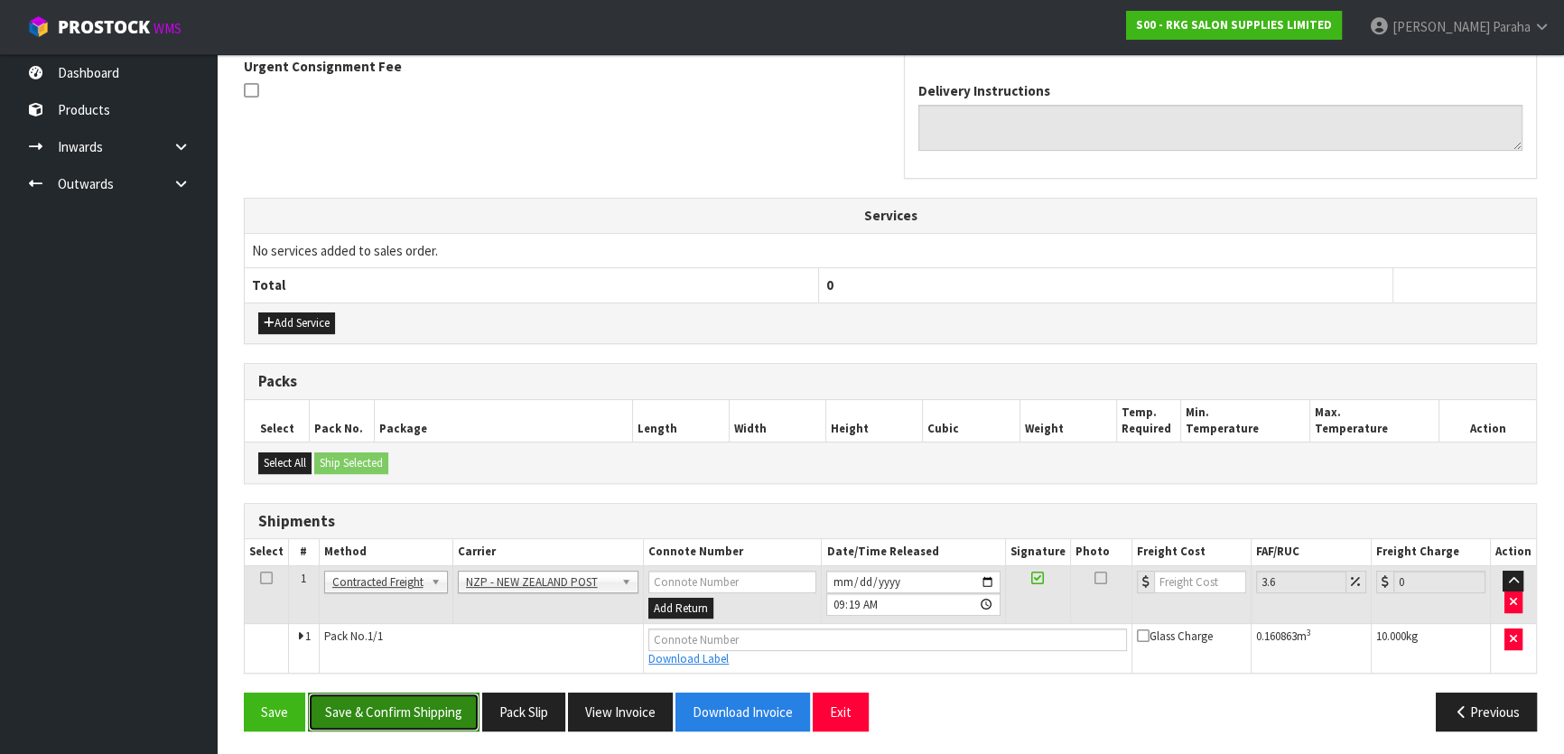
click at [407, 707] on button "Save & Confirm Shipping" at bounding box center [394, 712] width 172 height 39
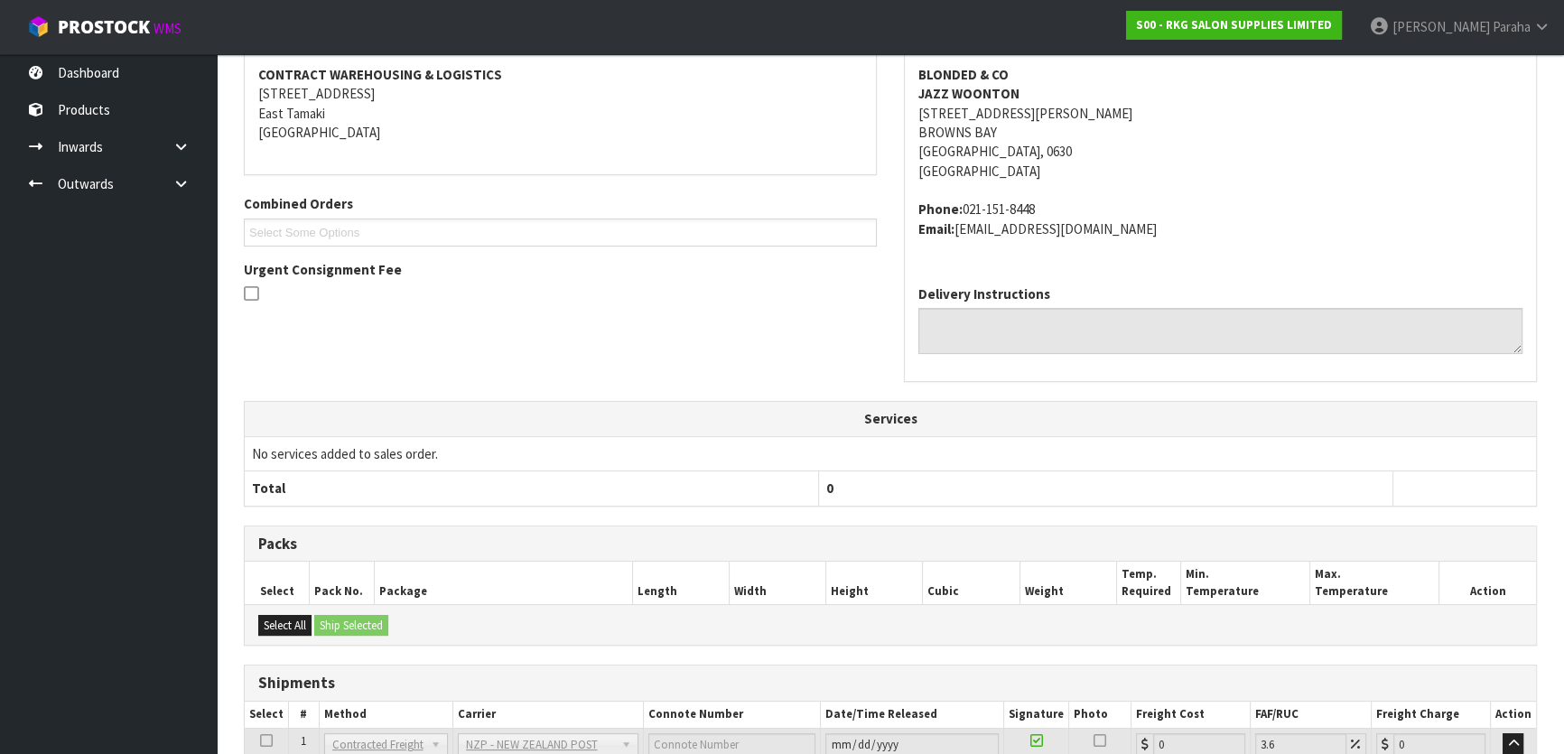
scroll to position [480, 0]
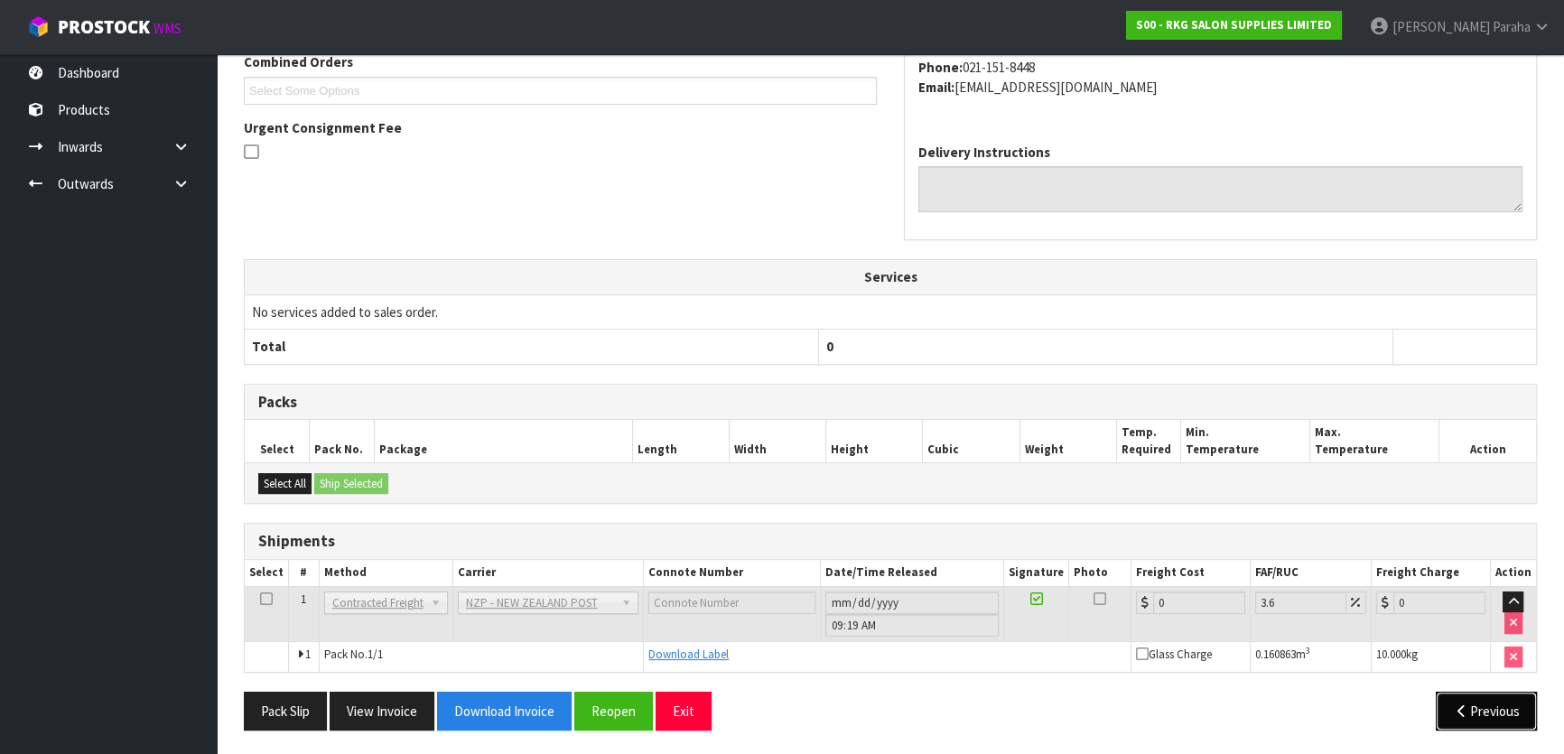
click at [1453, 711] on icon "button" at bounding box center [1461, 711] width 17 height 14
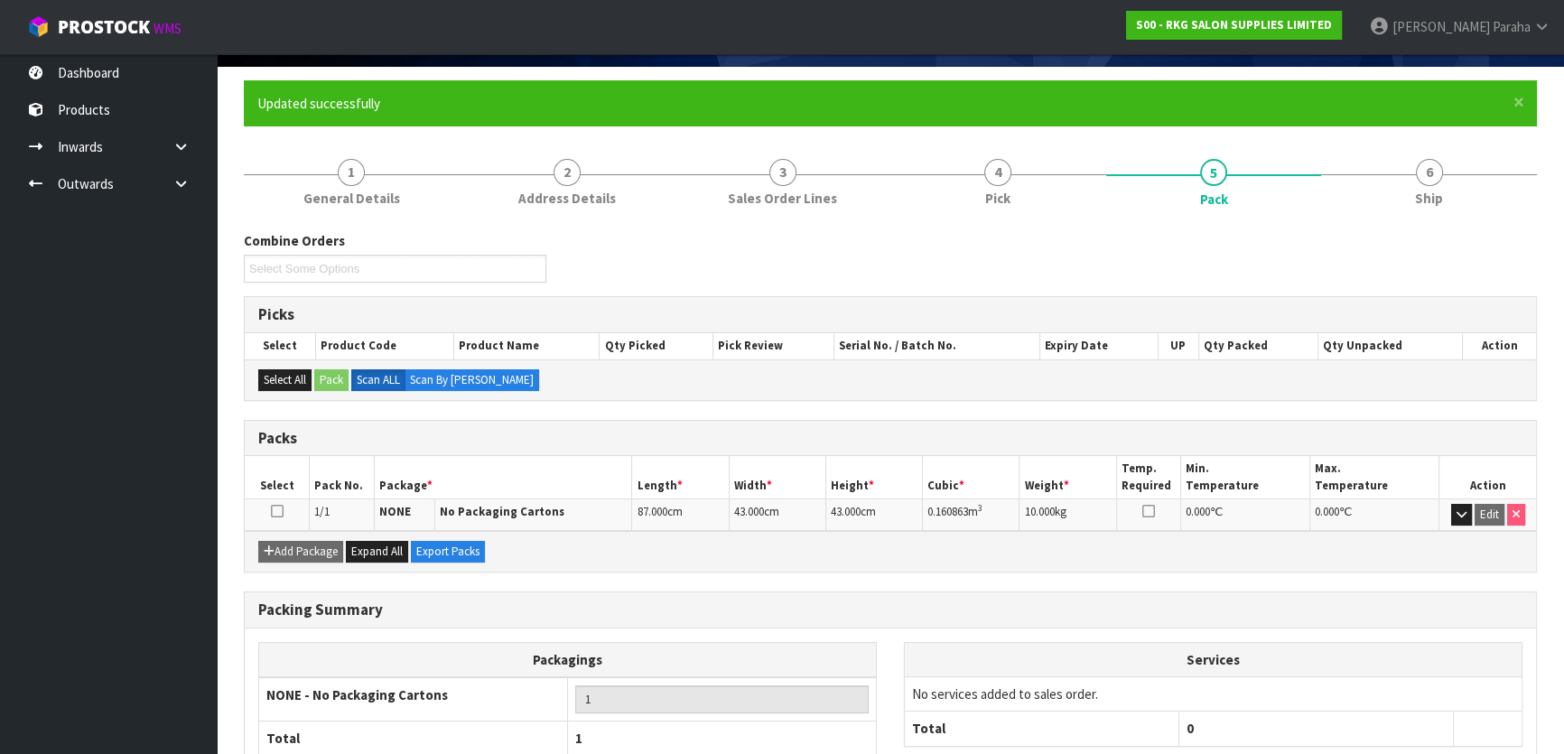
scroll to position [238, 0]
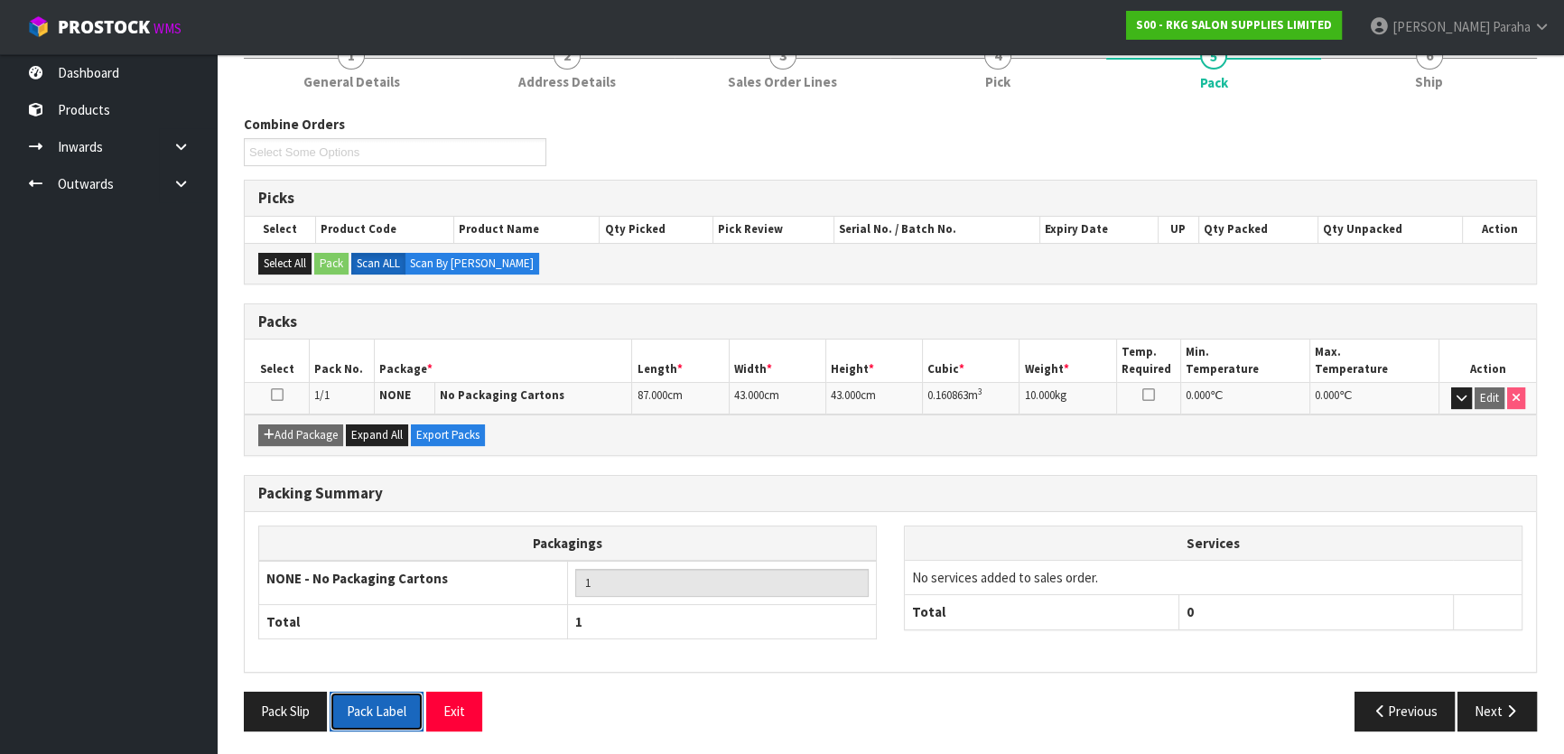
click at [384, 712] on button "Pack Label" at bounding box center [377, 711] width 94 height 39
click at [1500, 710] on button "Next" at bounding box center [1496, 711] width 79 height 39
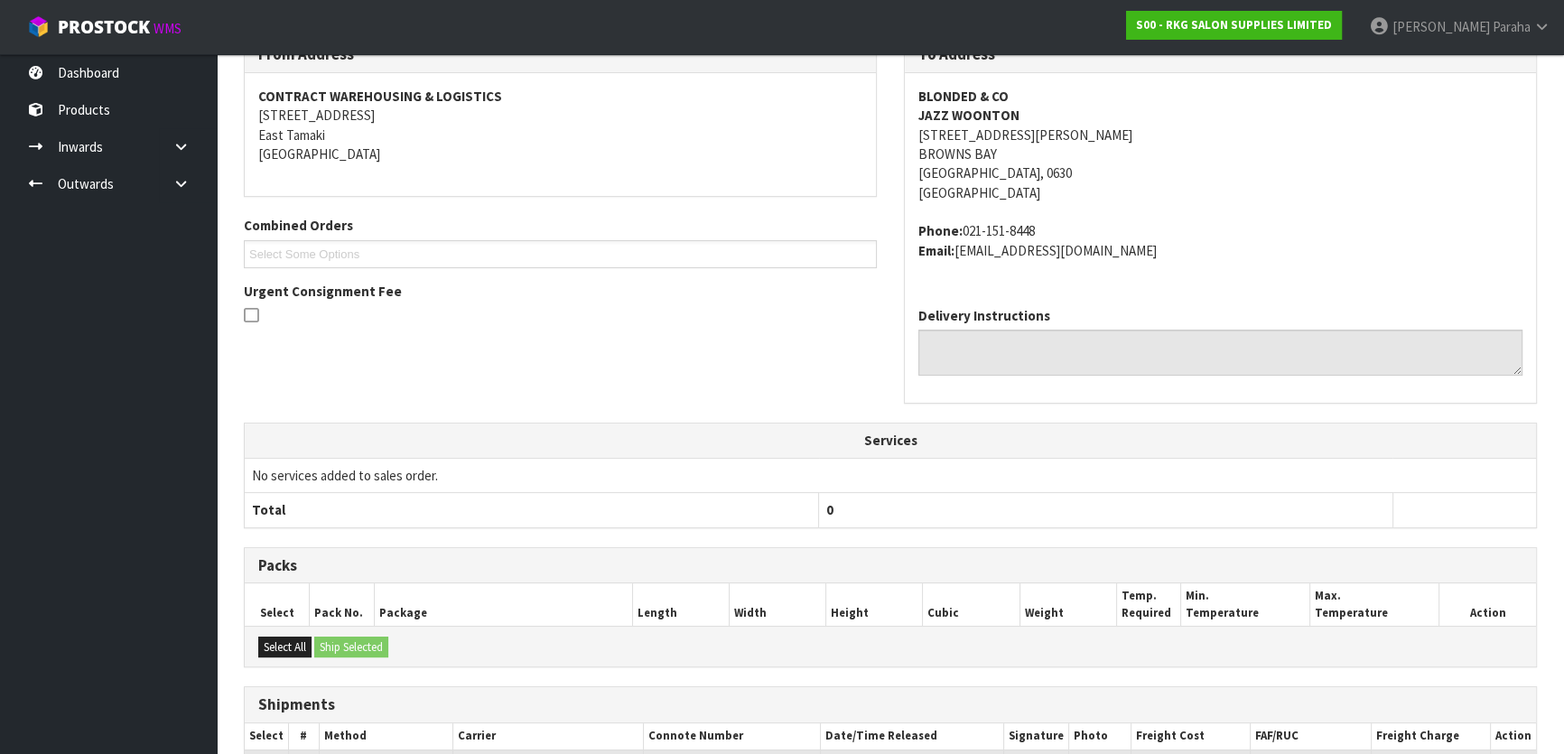
scroll to position [480, 0]
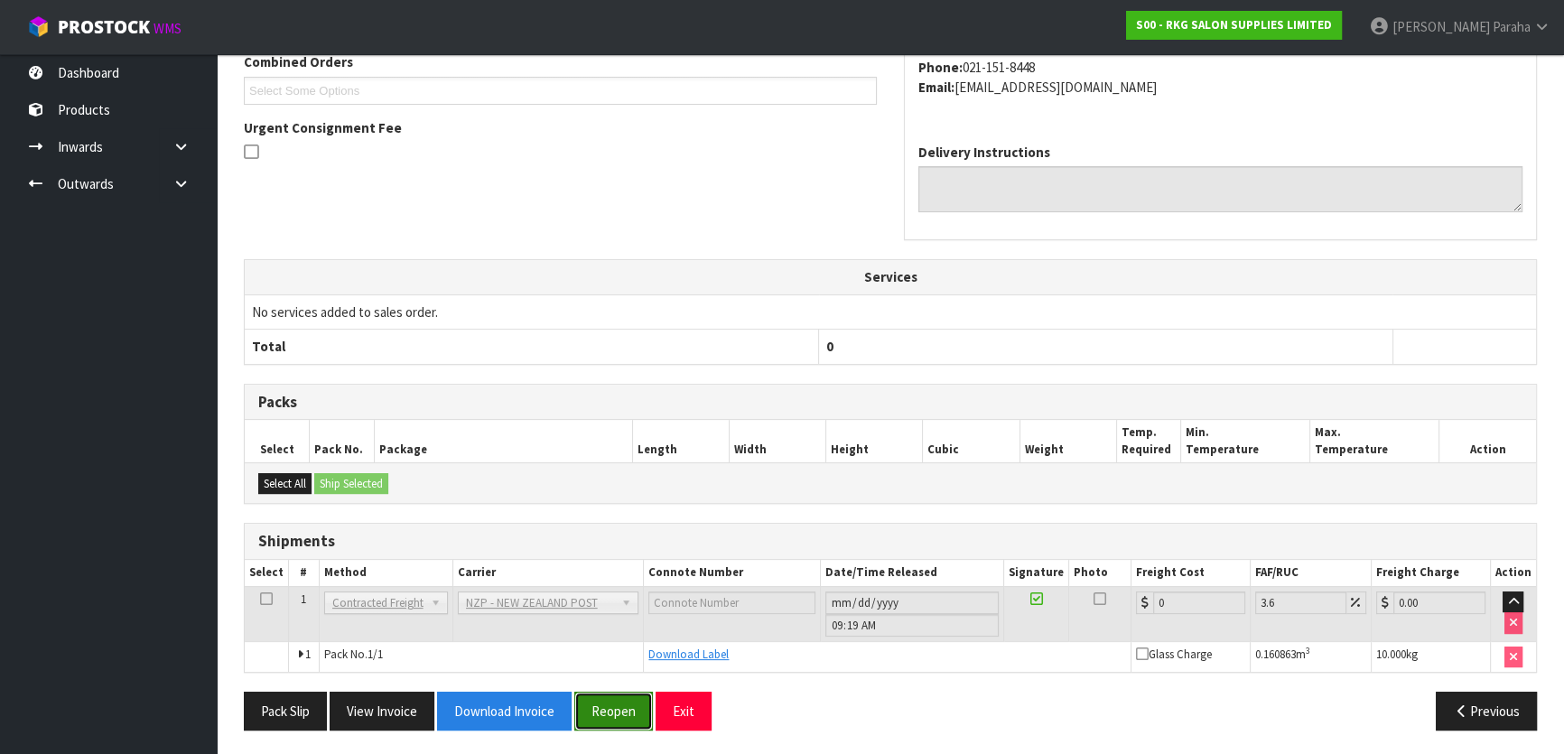
click at [632, 713] on button "Reopen" at bounding box center [613, 711] width 79 height 39
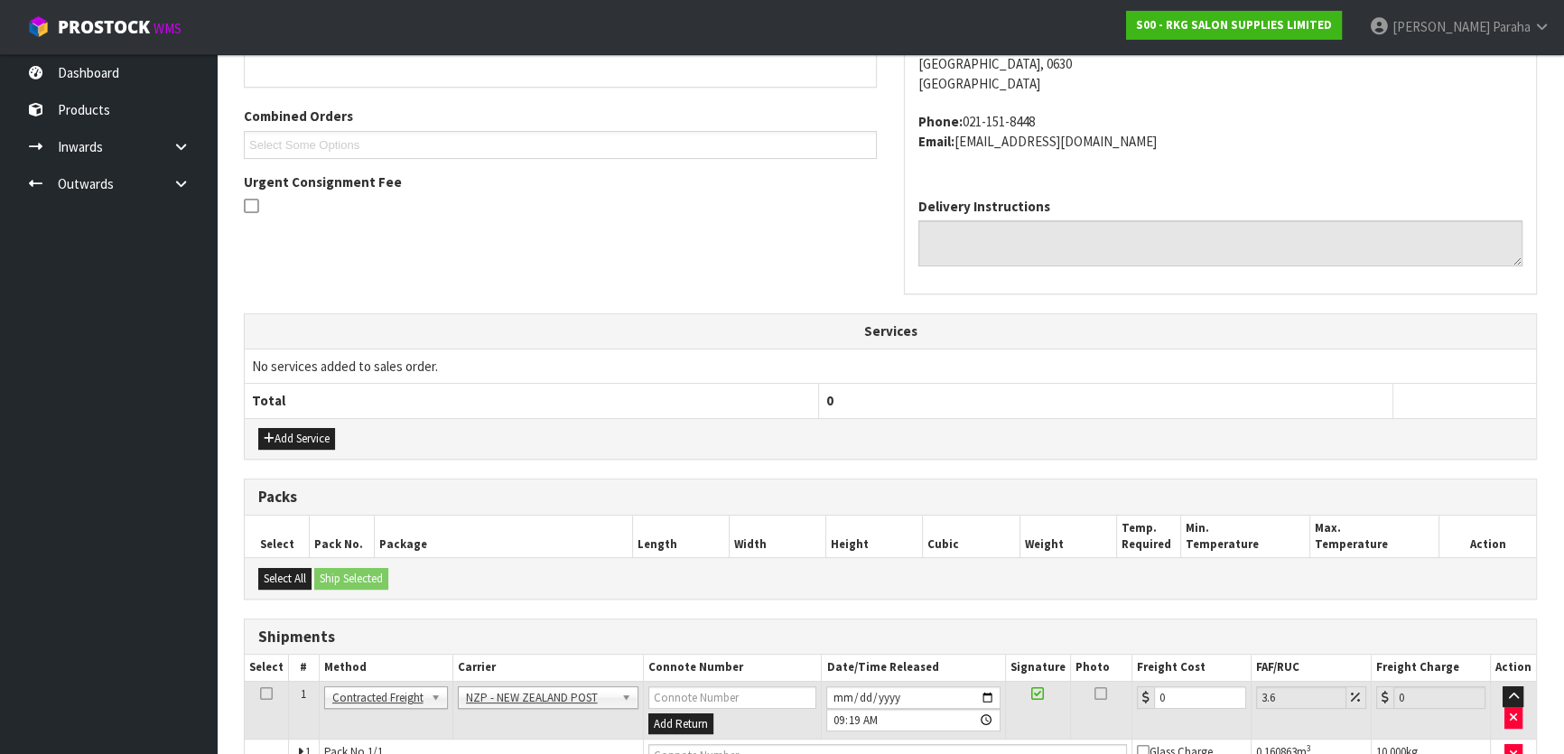
scroll to position [542, 0]
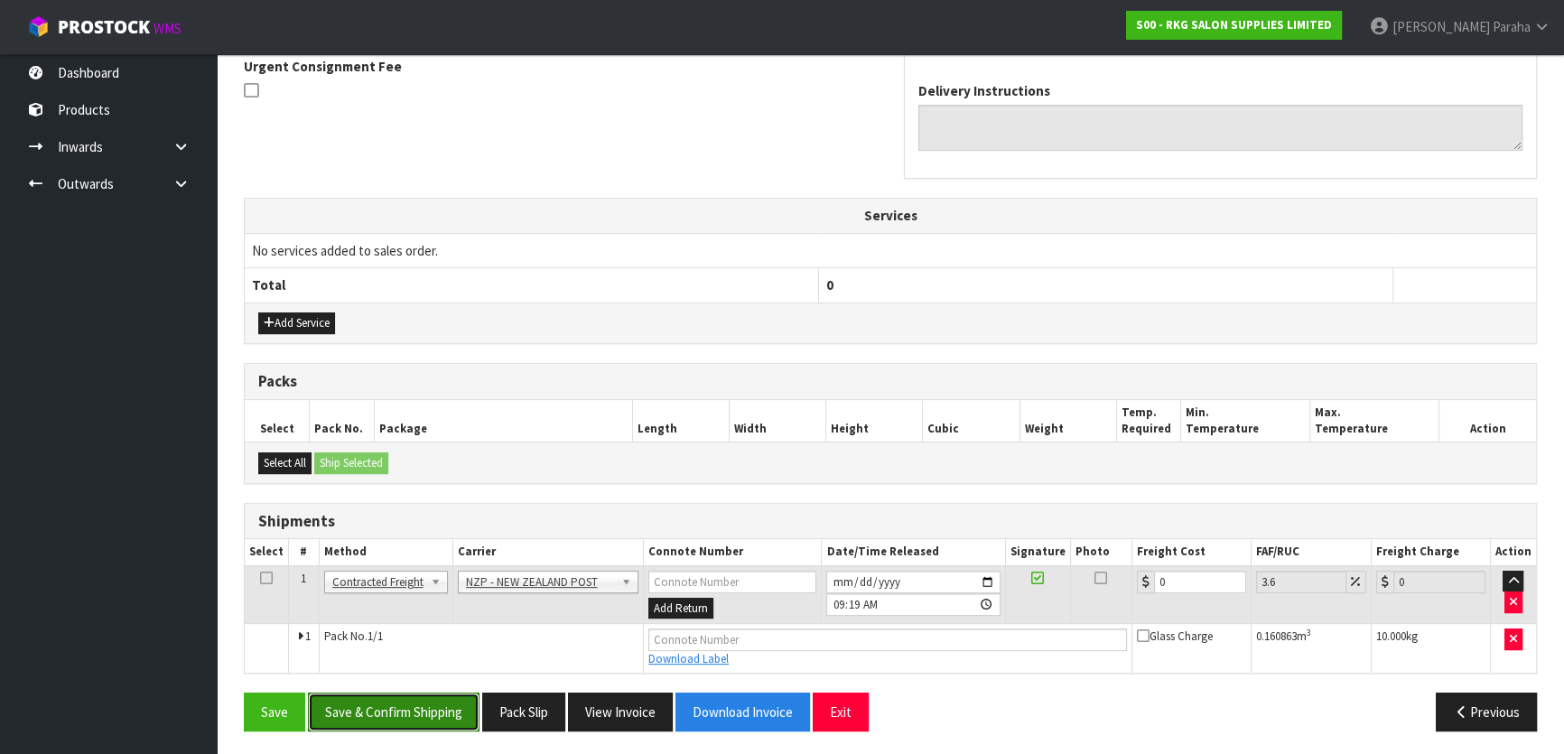
click at [406, 712] on button "Save & Confirm Shipping" at bounding box center [394, 712] width 172 height 39
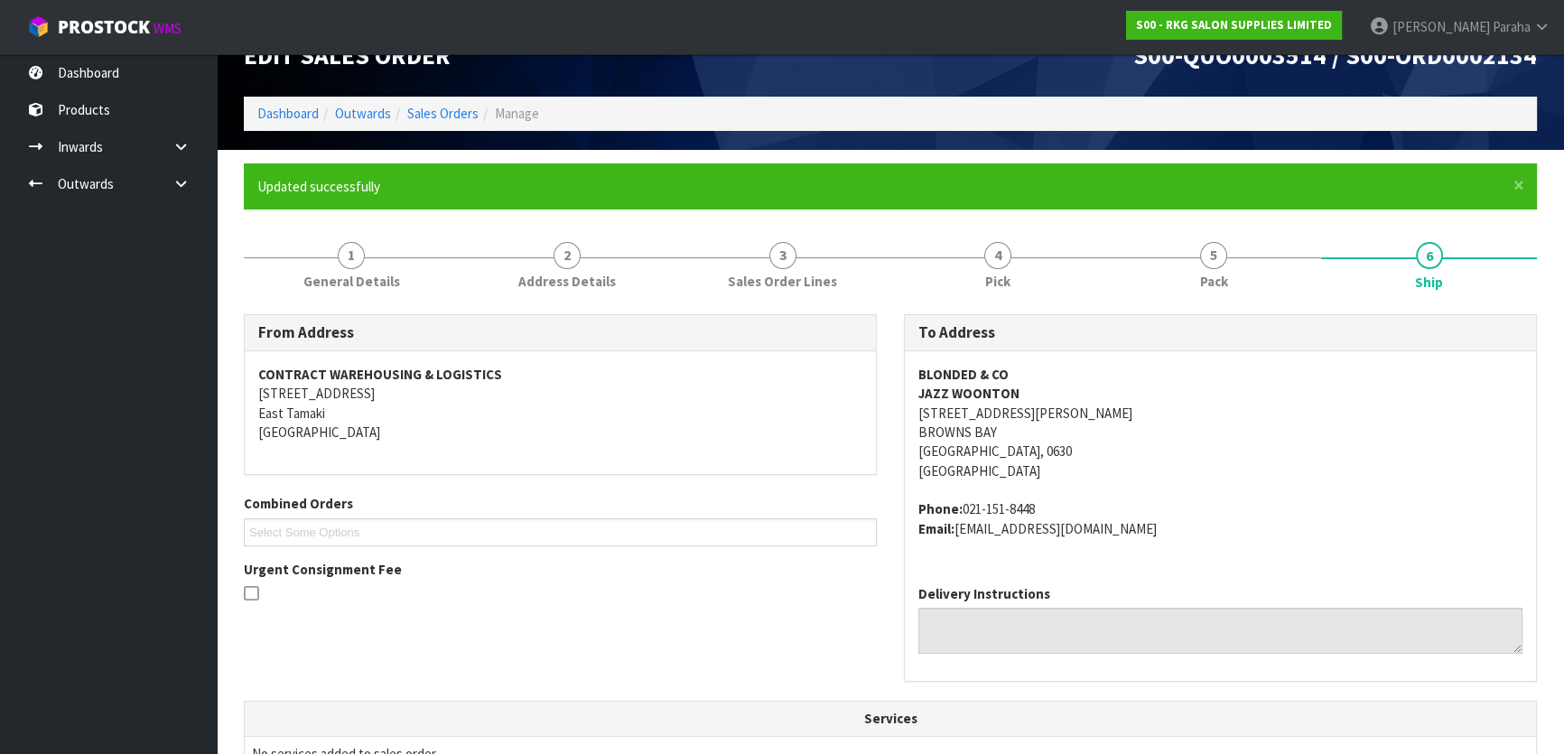
scroll to position [0, 0]
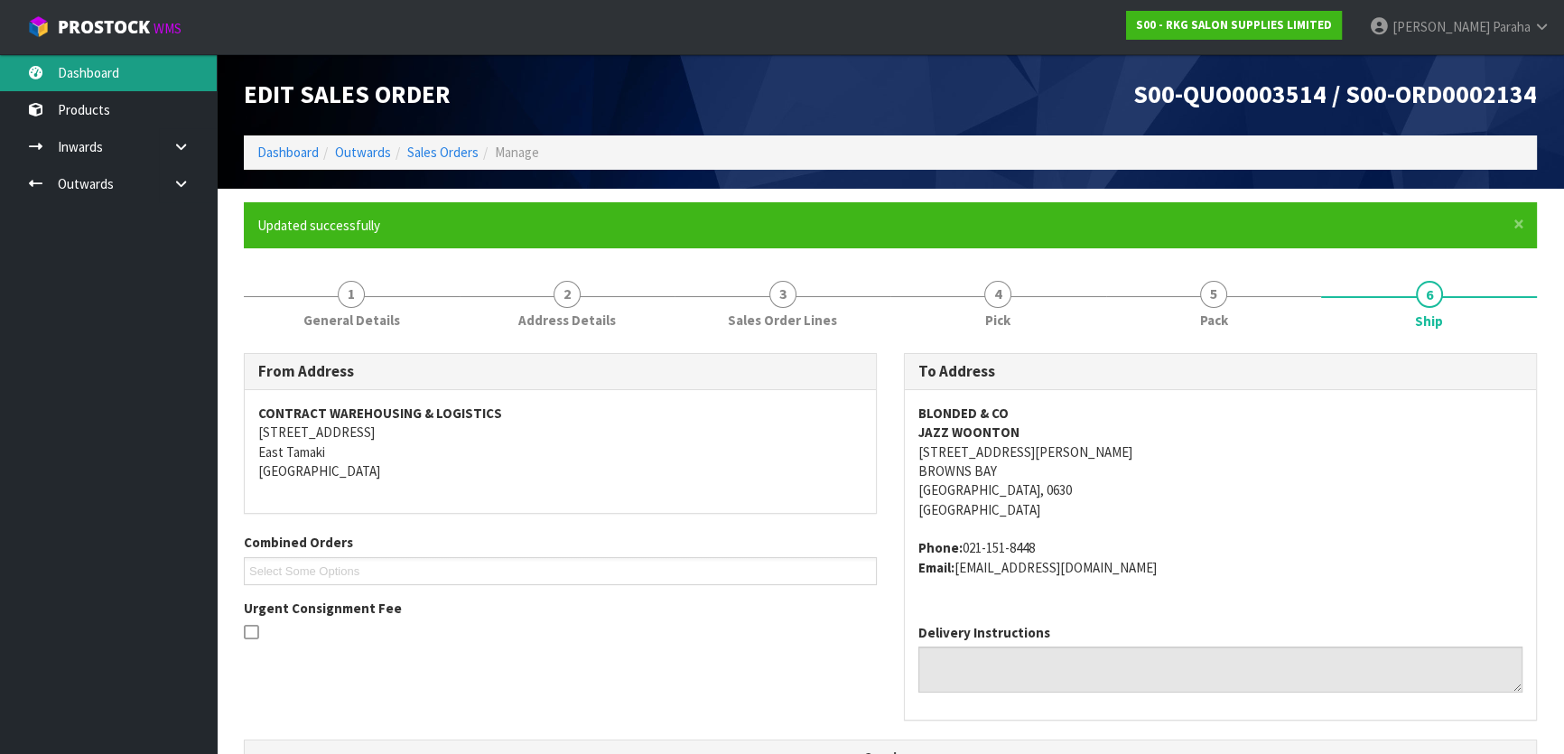
click at [135, 81] on link "Dashboard" at bounding box center [108, 72] width 217 height 37
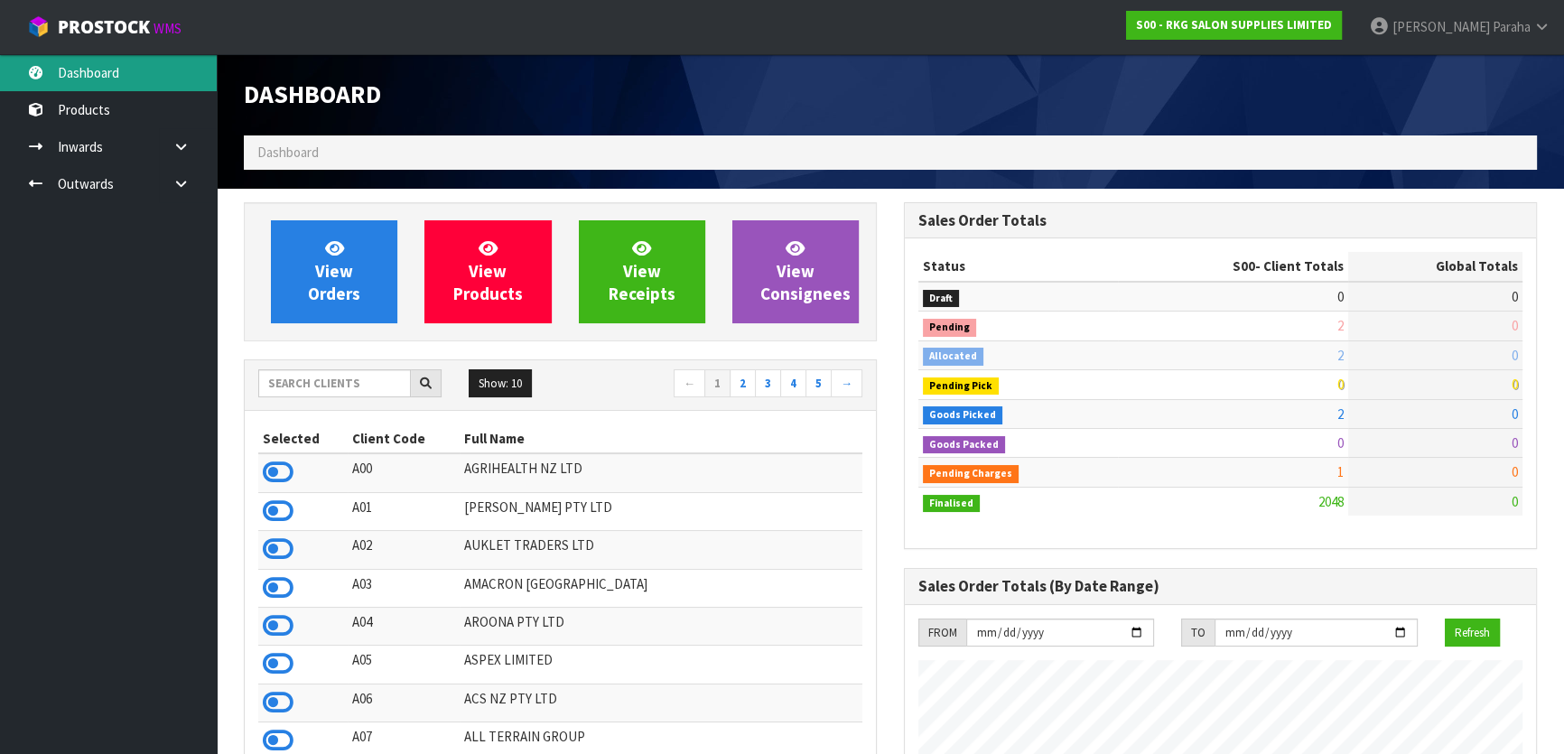
scroll to position [1365, 659]
click at [355, 384] on input "text" at bounding box center [334, 383] width 153 height 28
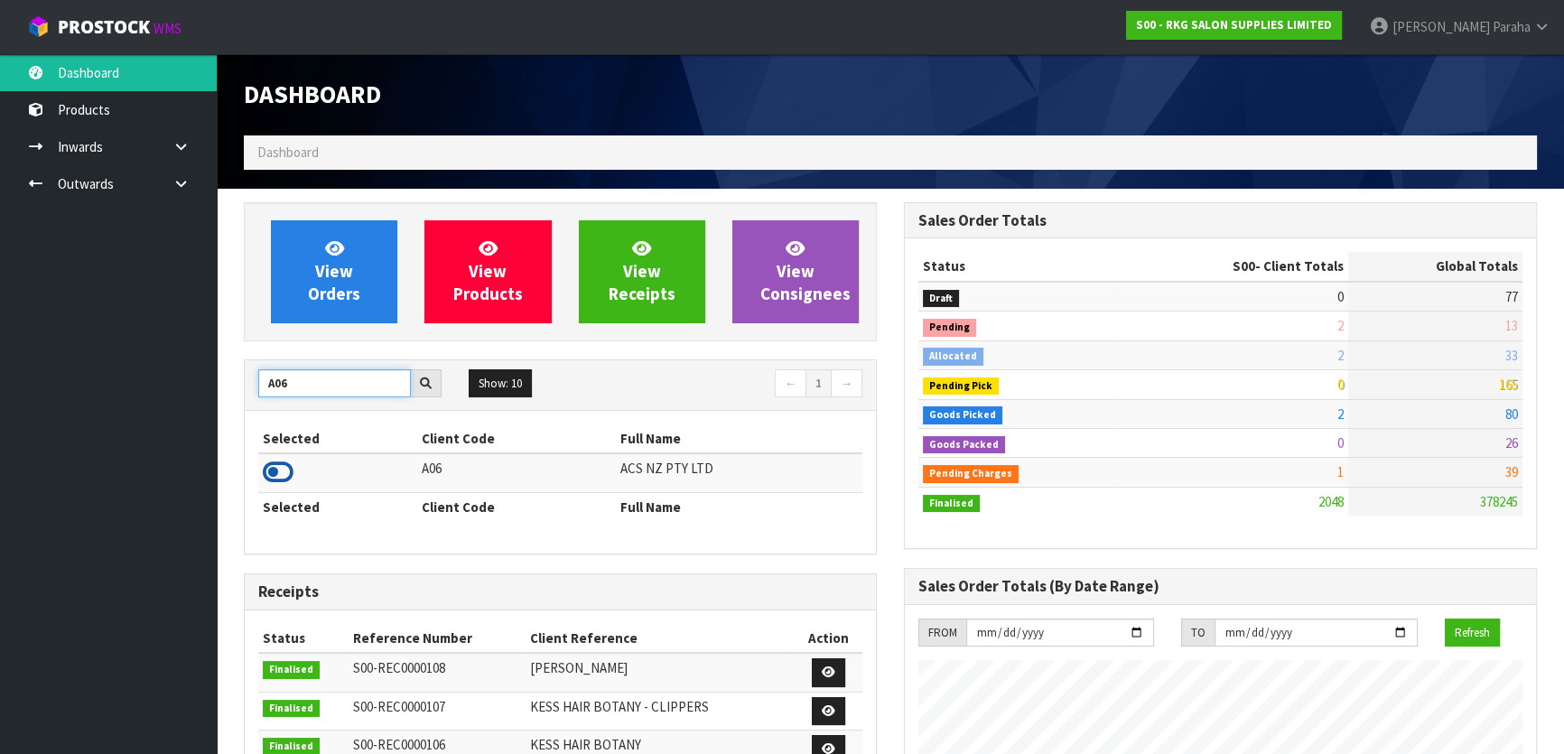
type input "A06"
click at [284, 478] on icon at bounding box center [278, 472] width 31 height 27
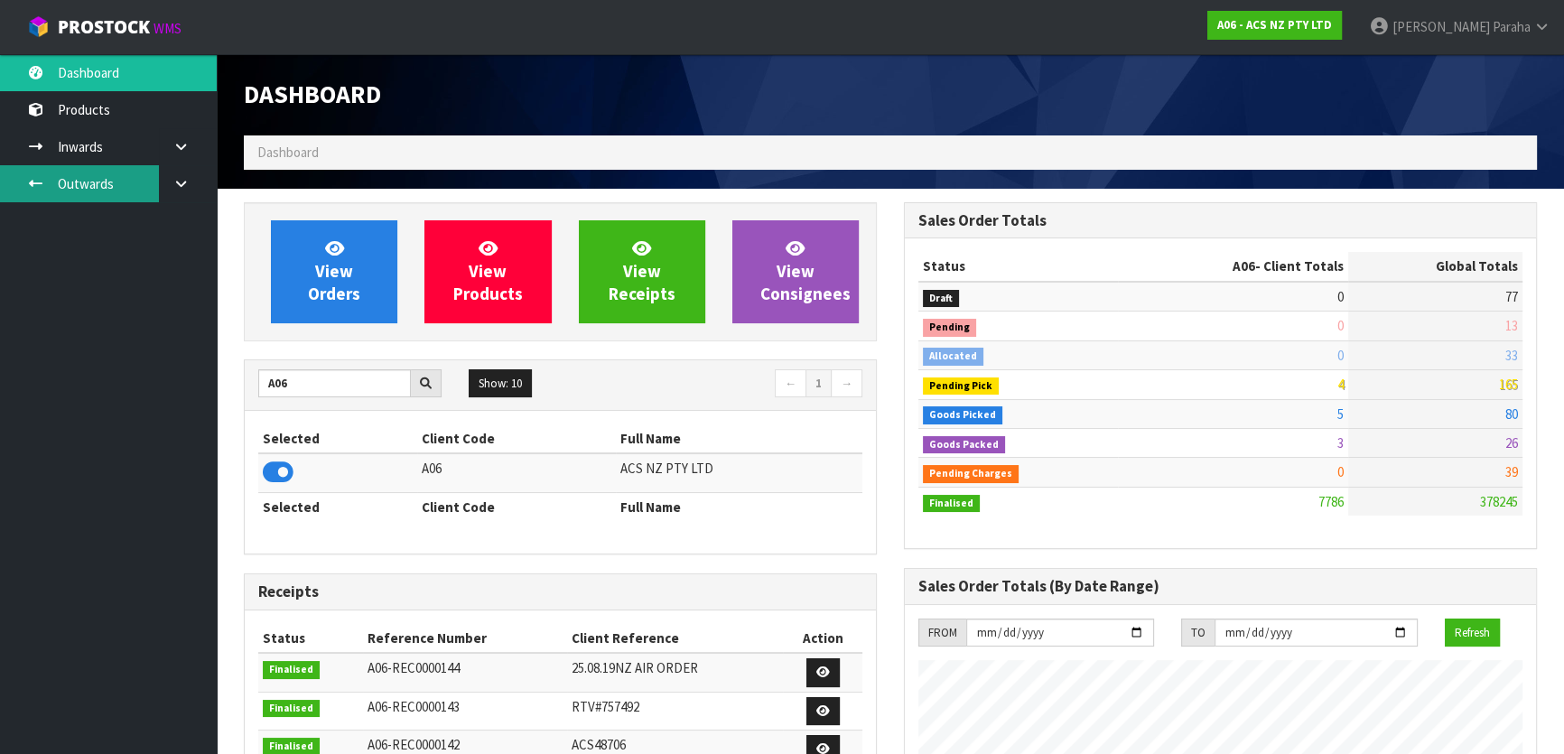
click at [132, 190] on link "Outwards" at bounding box center [108, 183] width 217 height 37
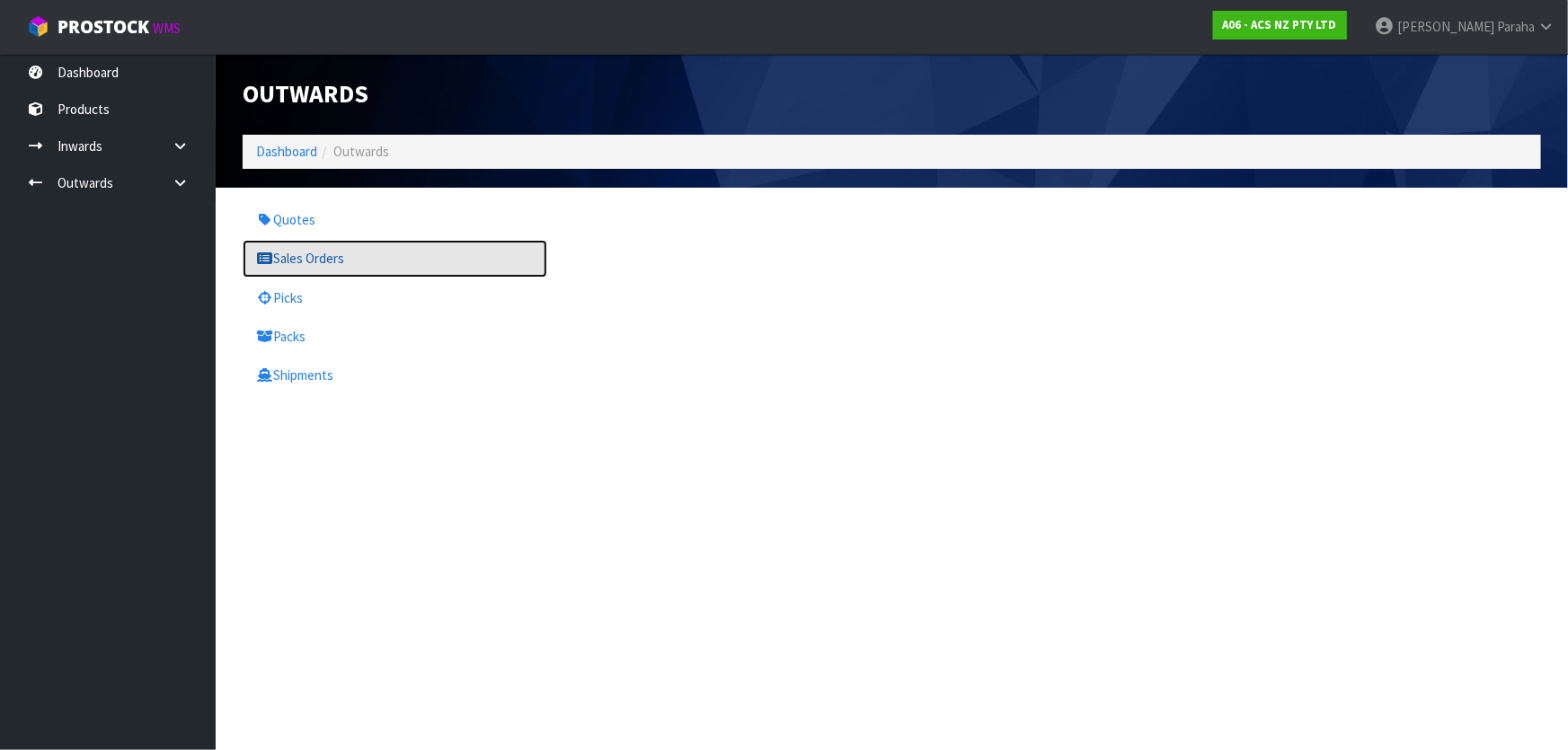
click at [306, 254] on link "Sales Orders" at bounding box center [395, 258] width 304 height 37
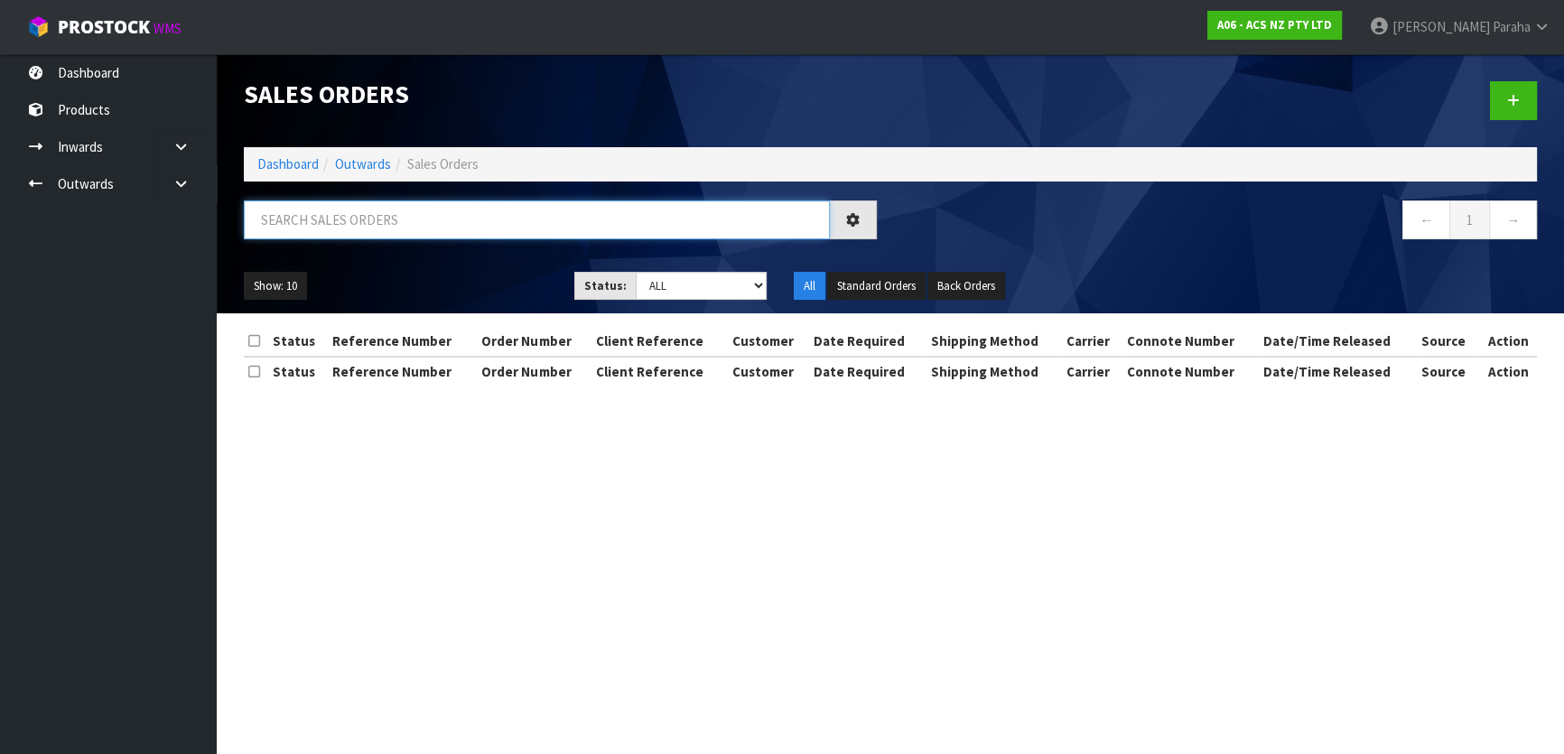
click at [302, 222] on input "text" at bounding box center [537, 219] width 586 height 39
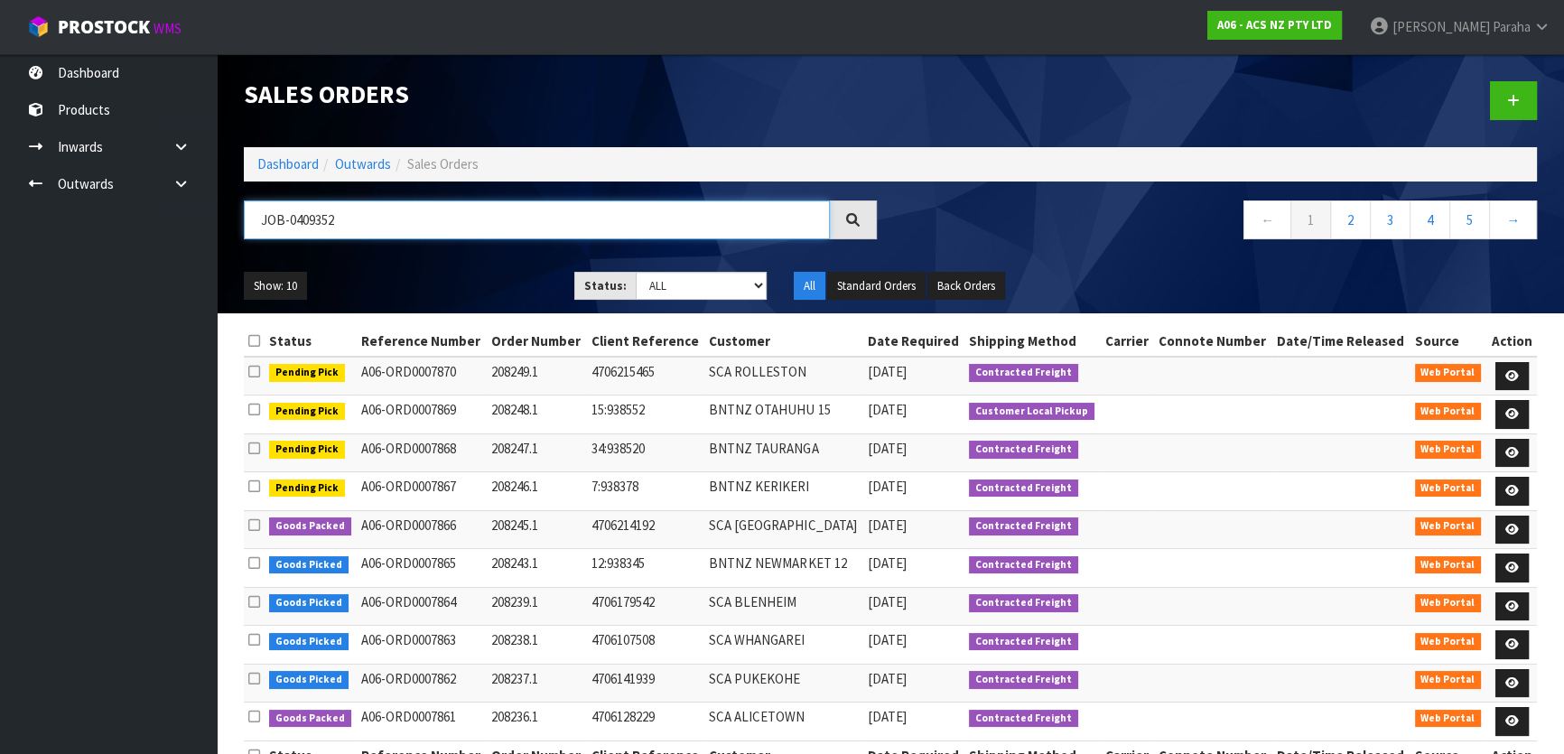
type input "JOB-0409352"
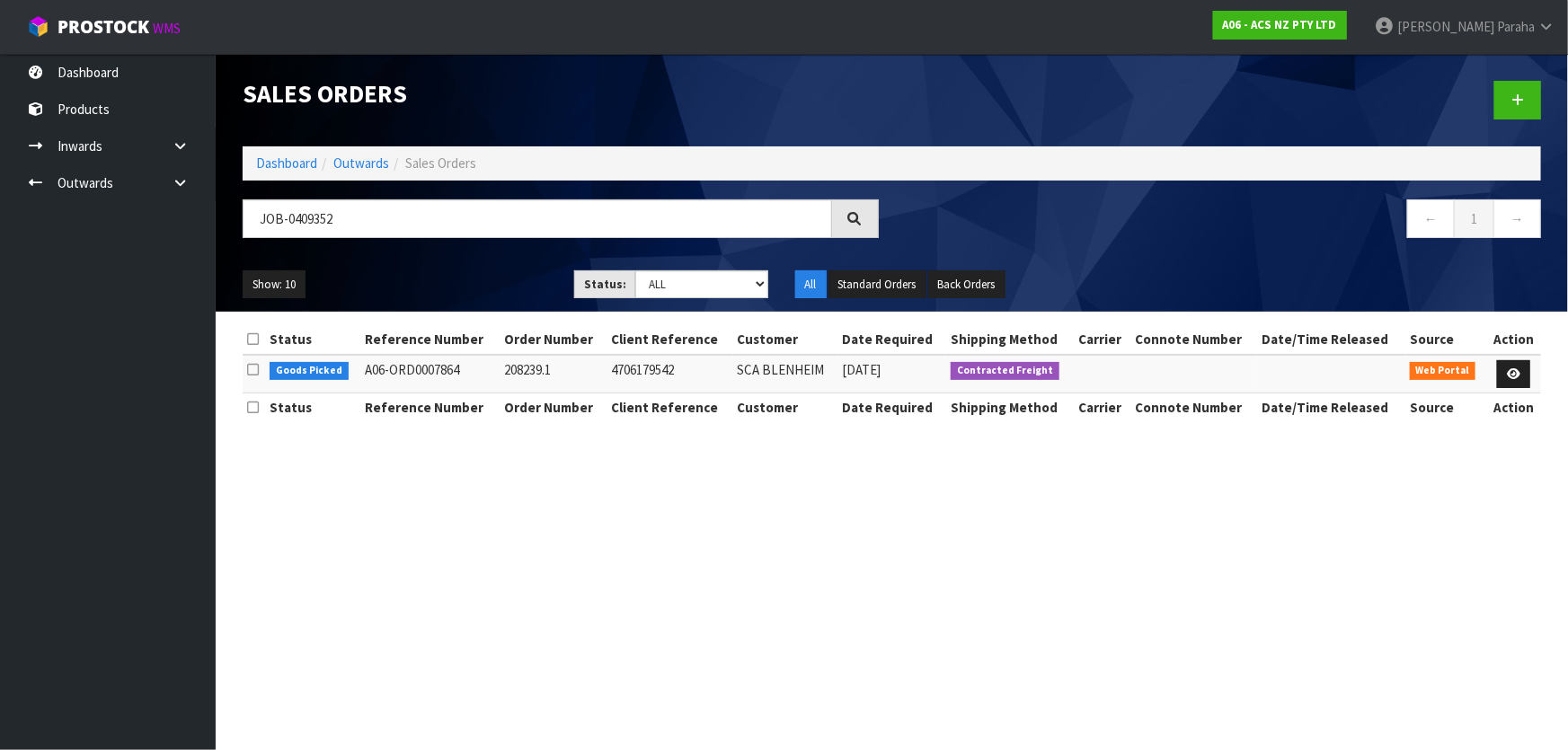
click at [1531, 363] on td at bounding box center [1513, 374] width 54 height 39
click at [1520, 371] on link at bounding box center [1512, 374] width 33 height 29
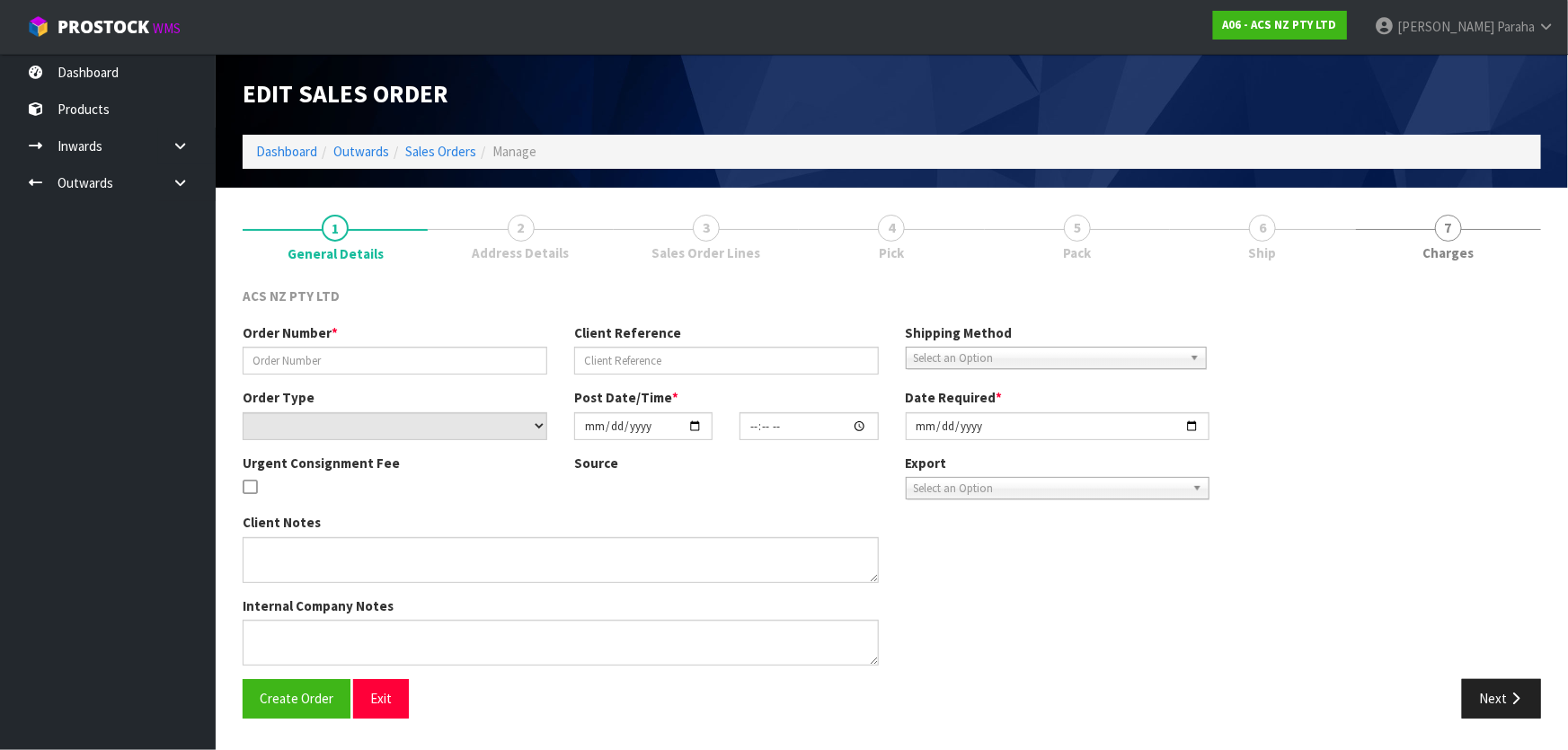
type input "208239.1"
type input "4706179542"
select select "number:0"
type input "[DATE]"
type input "16:43:00.000"
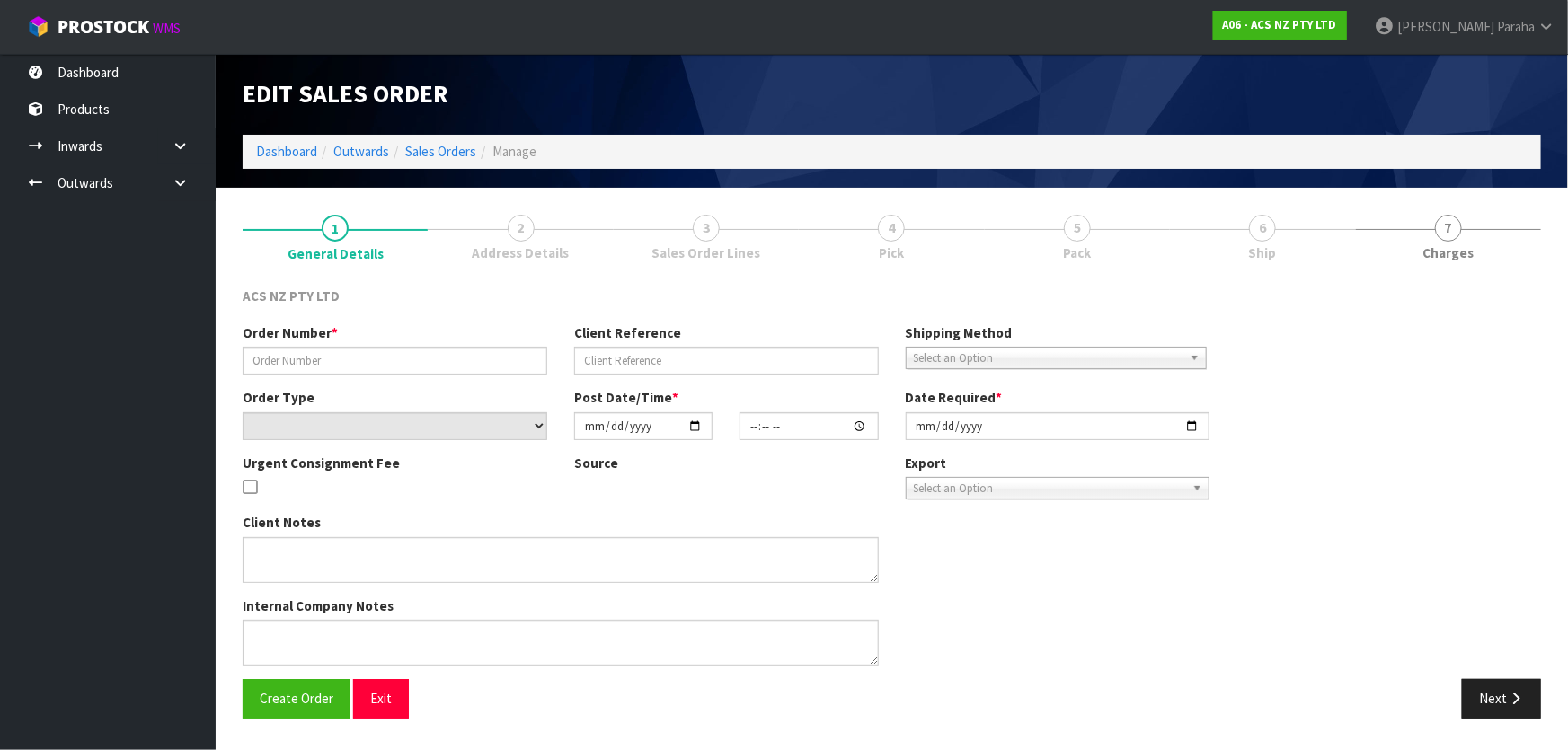
type input "[DATE]"
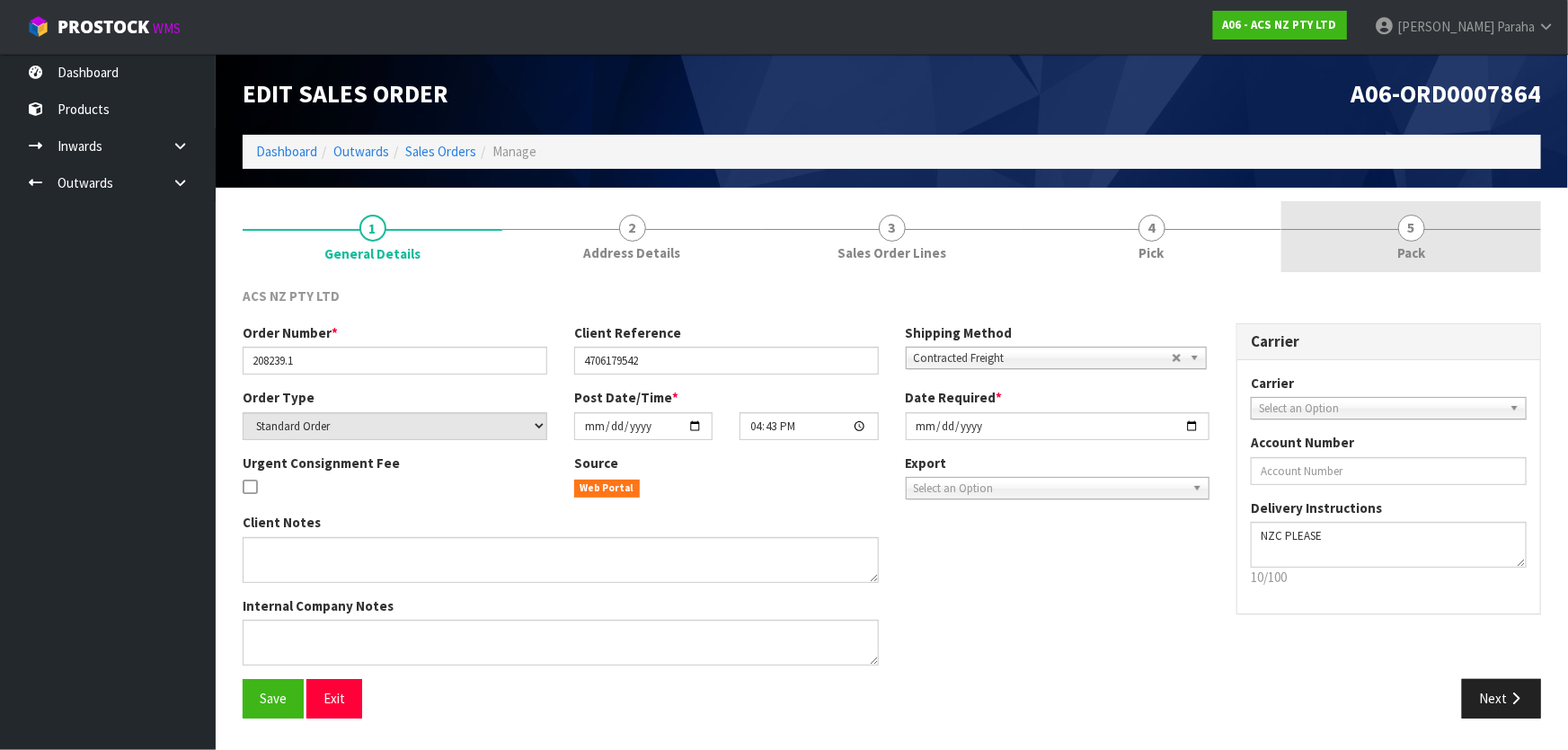
click at [1418, 227] on span "5" at bounding box center [1411, 228] width 27 height 27
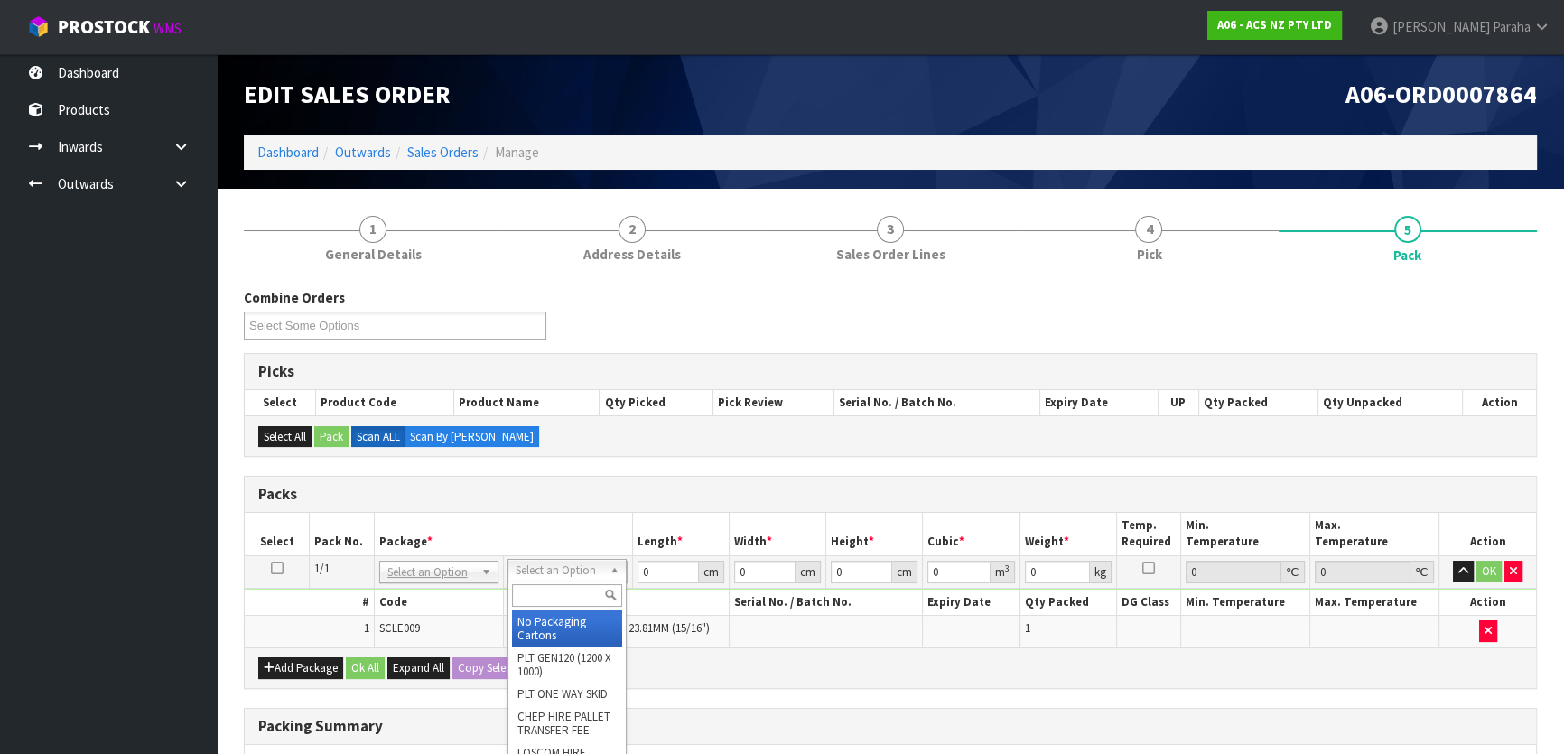
click at [546, 596] on input "text" at bounding box center [567, 595] width 110 height 23
type input "U40"
type input "25"
type input "32.5"
type input "0.01"
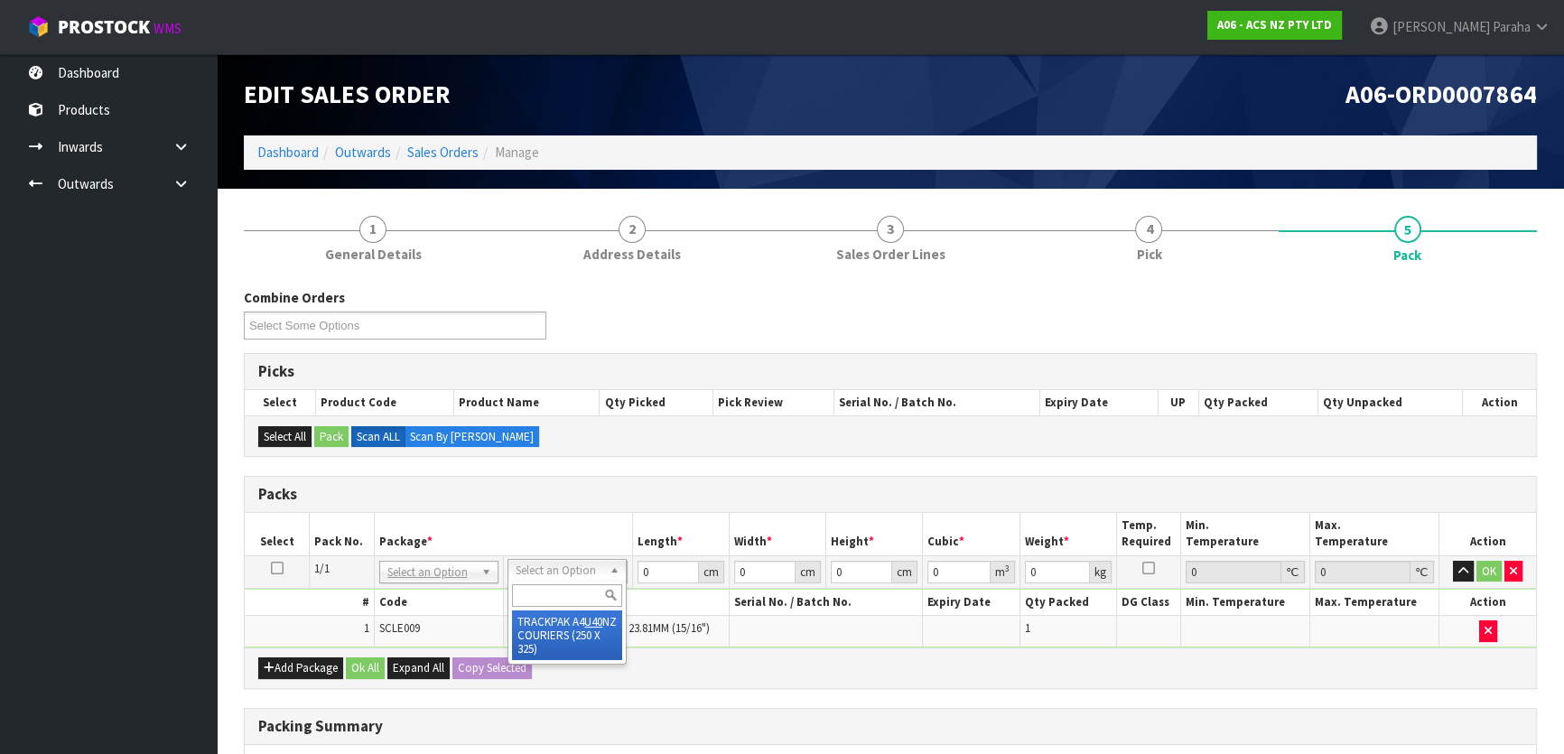
type input "0.000008"
type input "0.21"
click at [366, 665] on button "Ok All" at bounding box center [365, 668] width 39 height 22
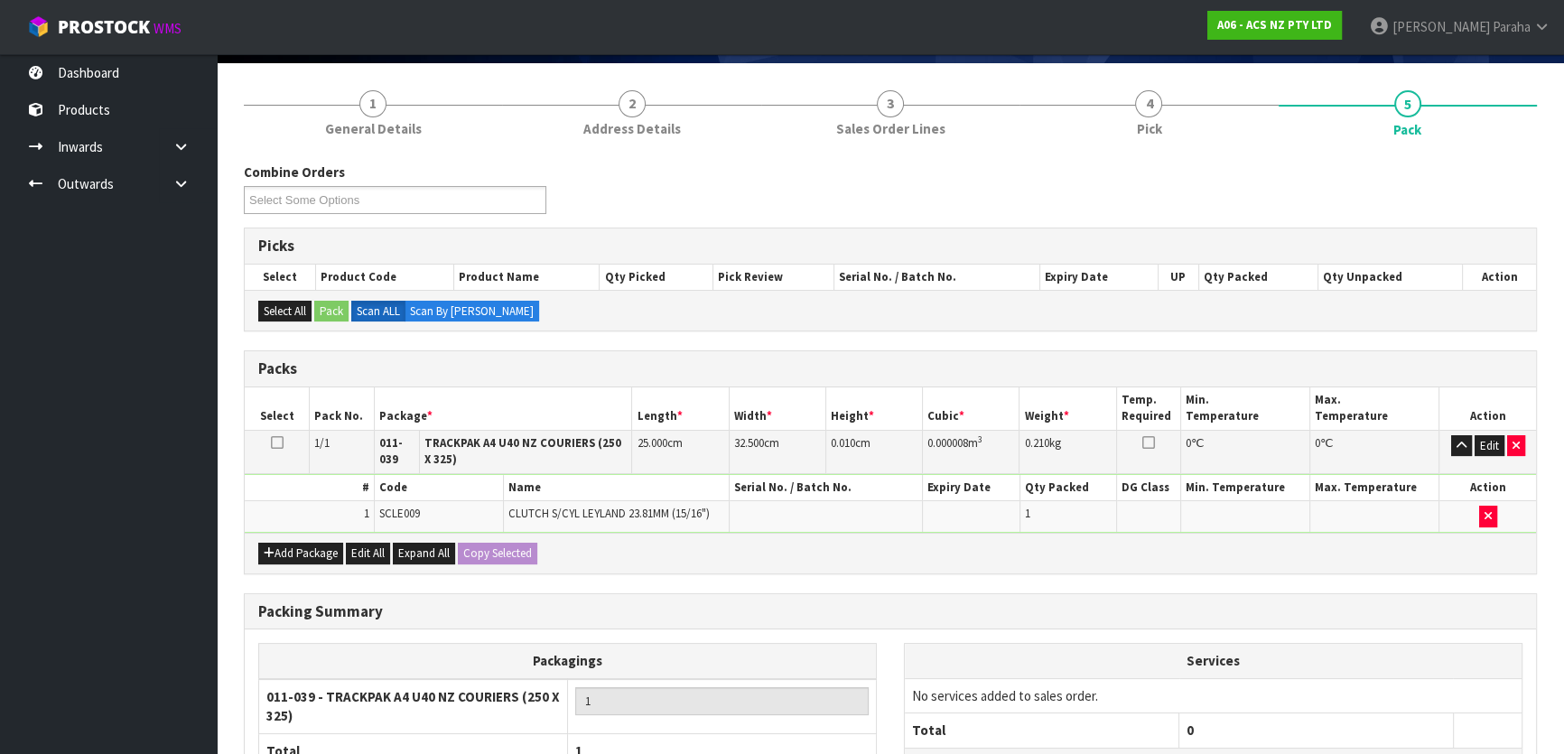
scroll to position [294, 0]
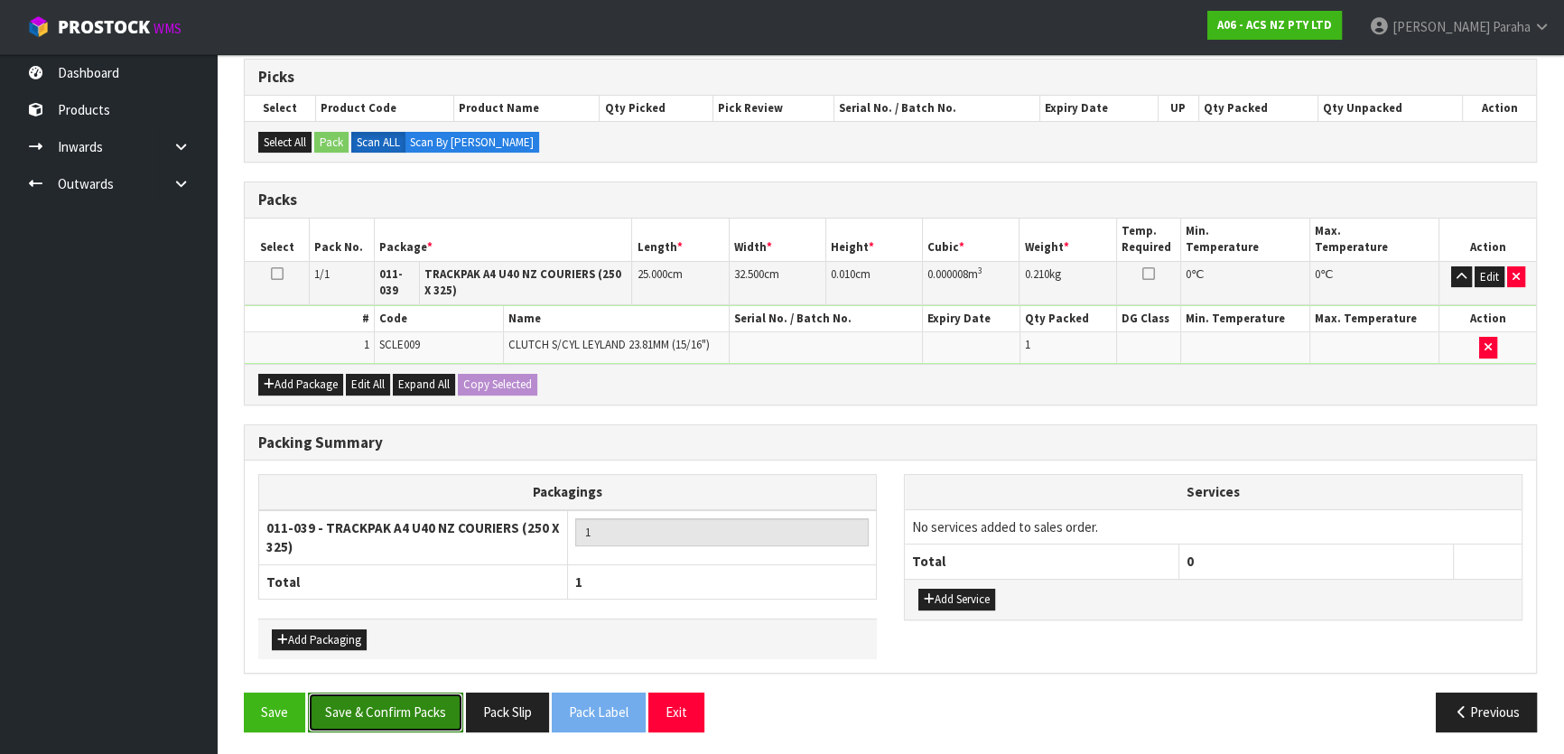
click at [395, 710] on button "Save & Confirm Packs" at bounding box center [385, 712] width 155 height 39
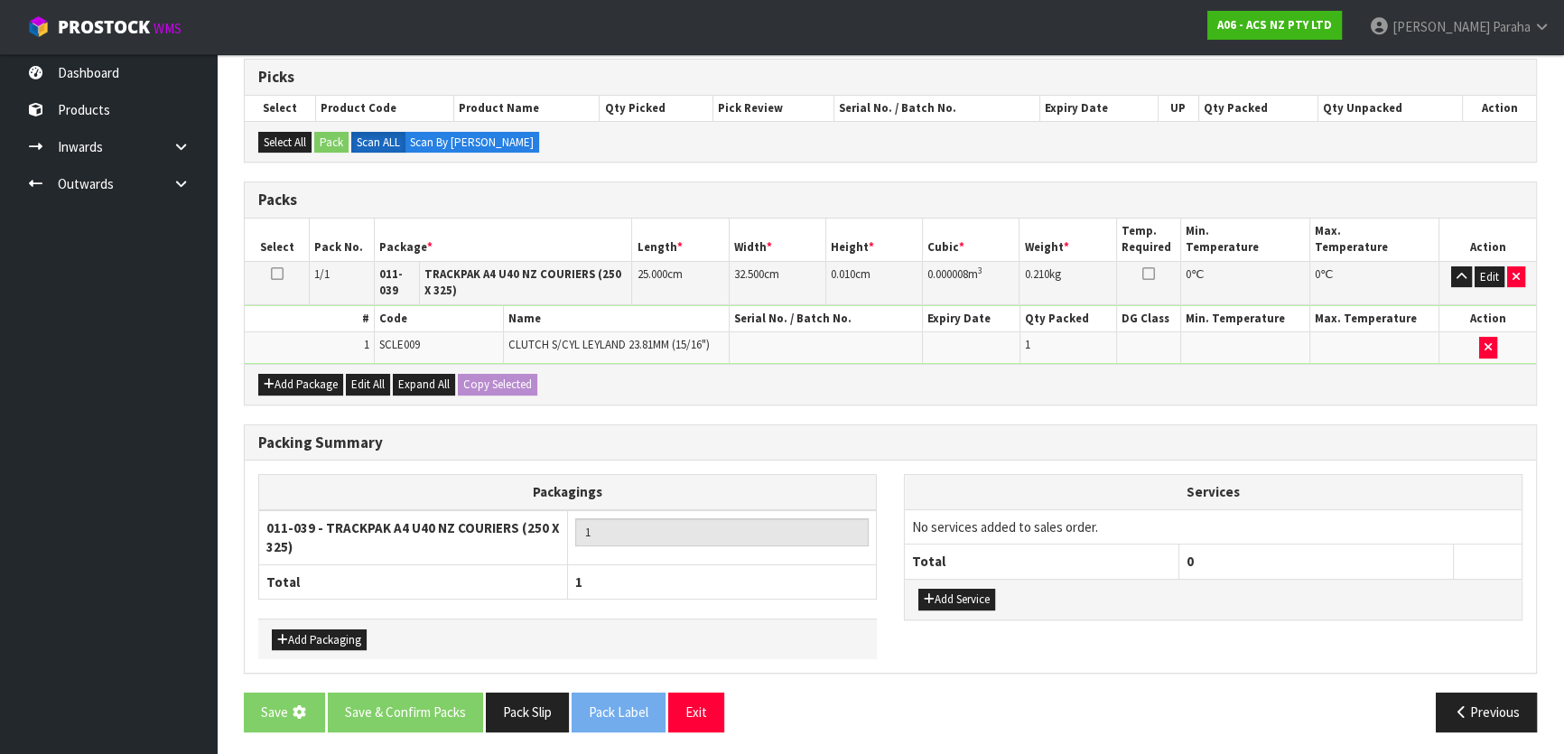
scroll to position [0, 0]
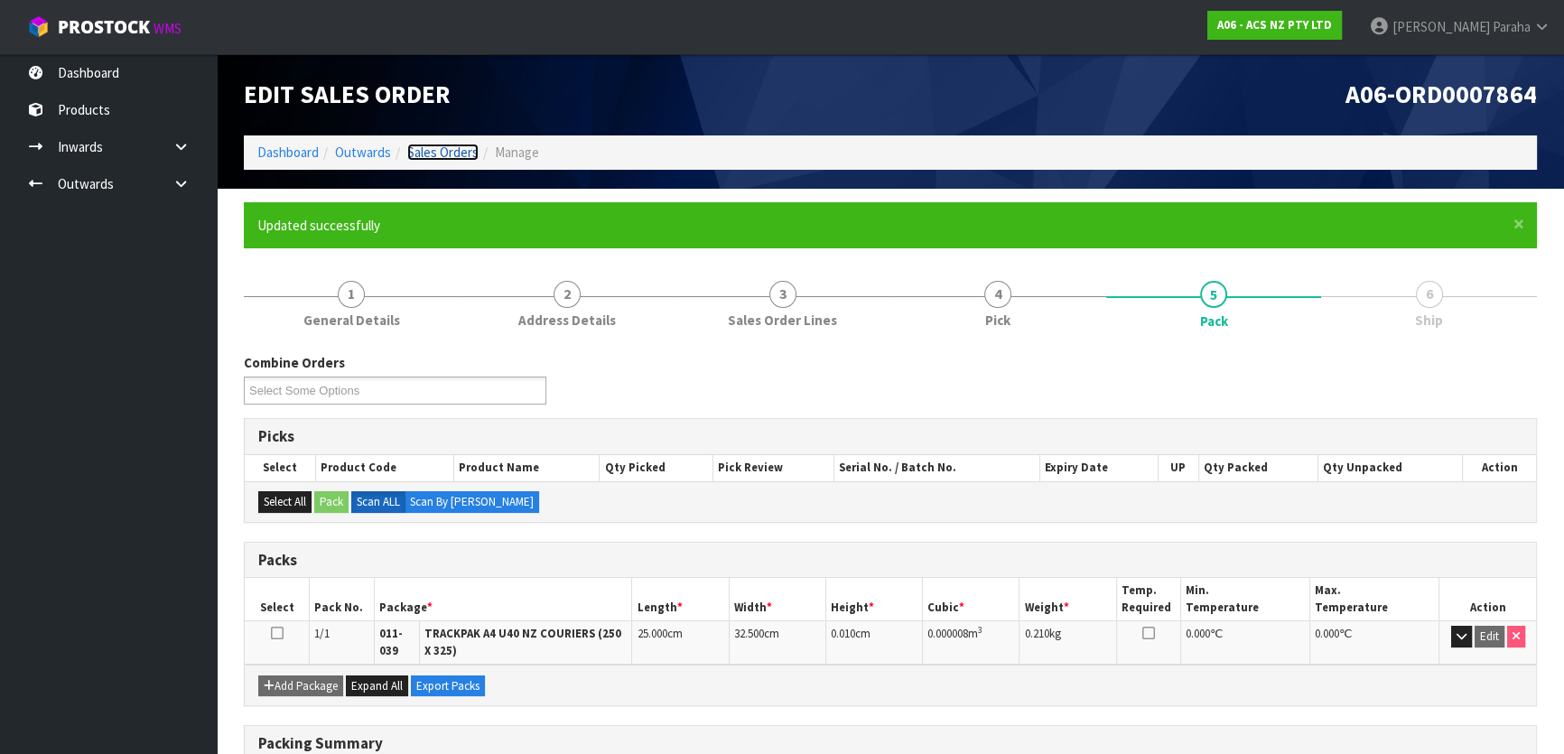
click at [434, 150] on link "Sales Orders" at bounding box center [442, 152] width 71 height 17
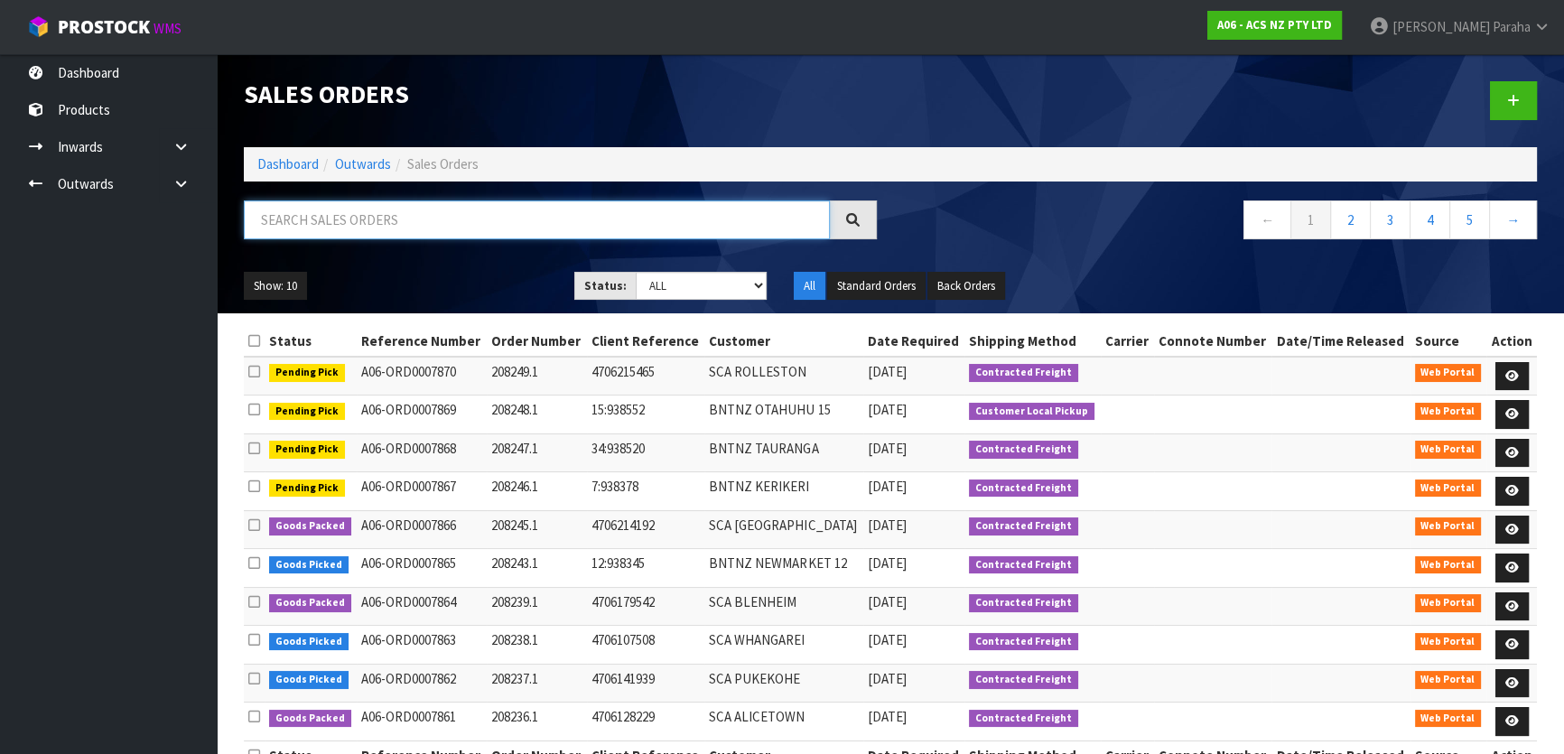
click at [461, 213] on input "text" at bounding box center [537, 219] width 586 height 39
type input "JOB-0409351"
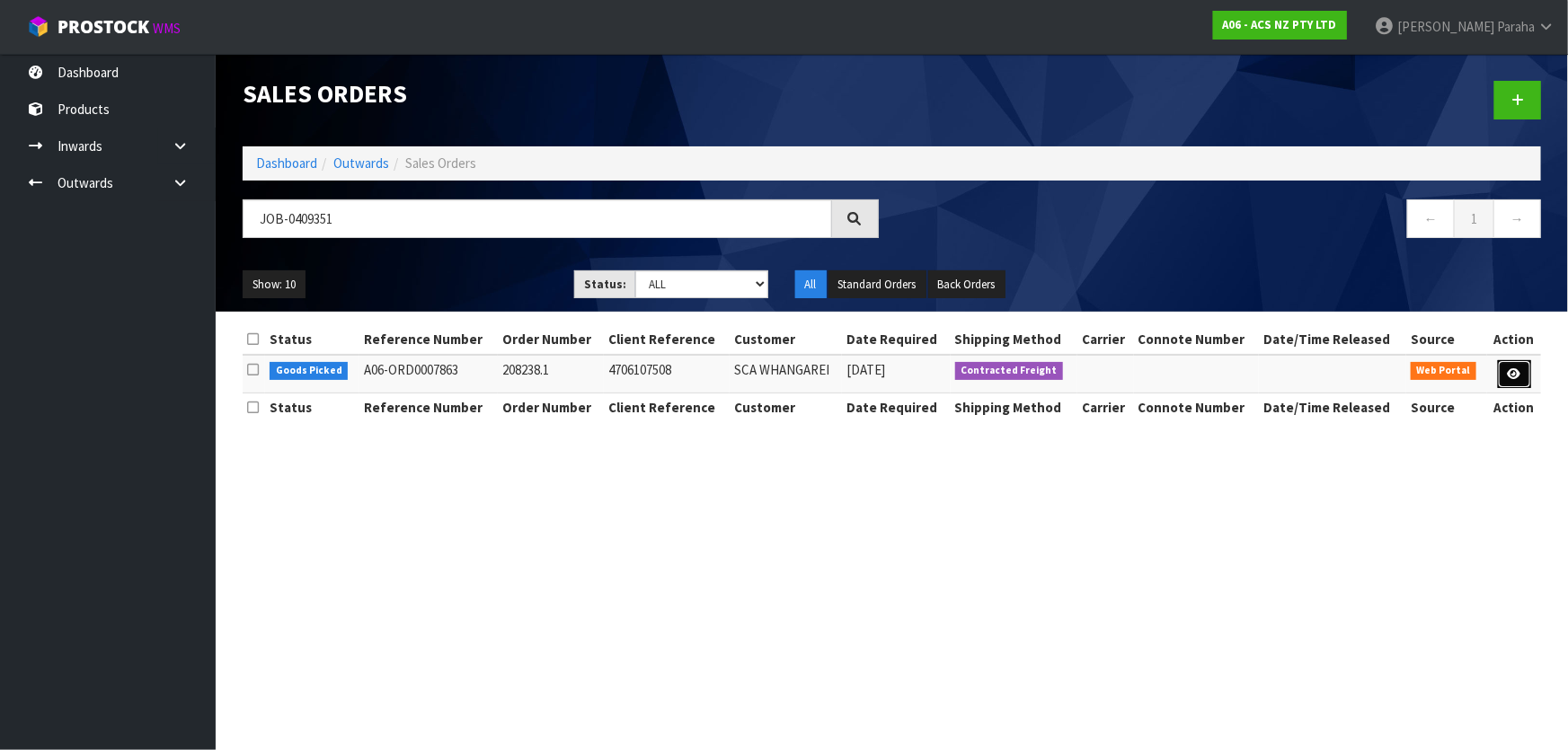
click at [1509, 368] on icon at bounding box center [1514, 374] width 14 height 12
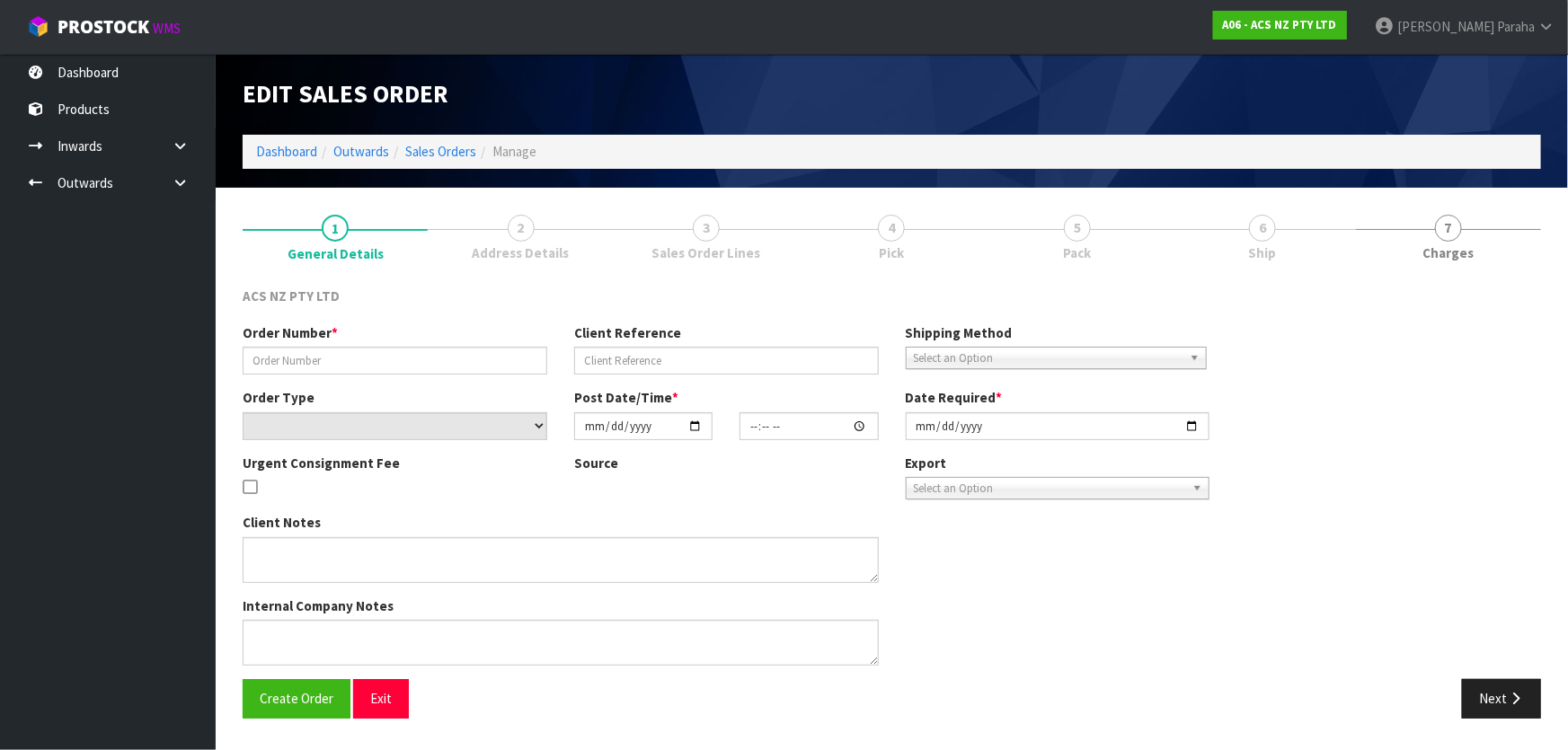
type input "208238.1"
type input "4706107508"
select select "number:0"
type input "[DATE]"
type input "16:42:00.000"
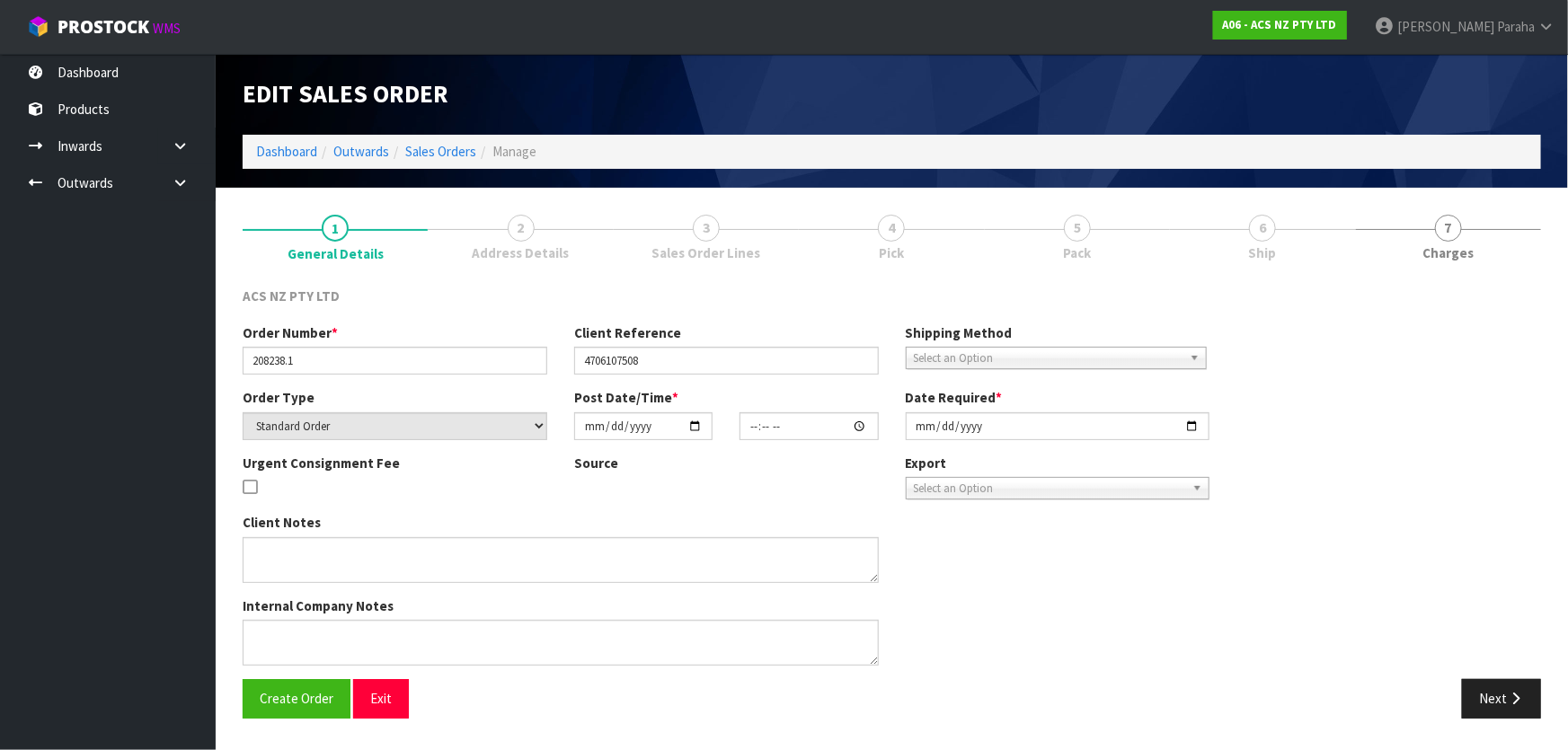
type input "[DATE]"
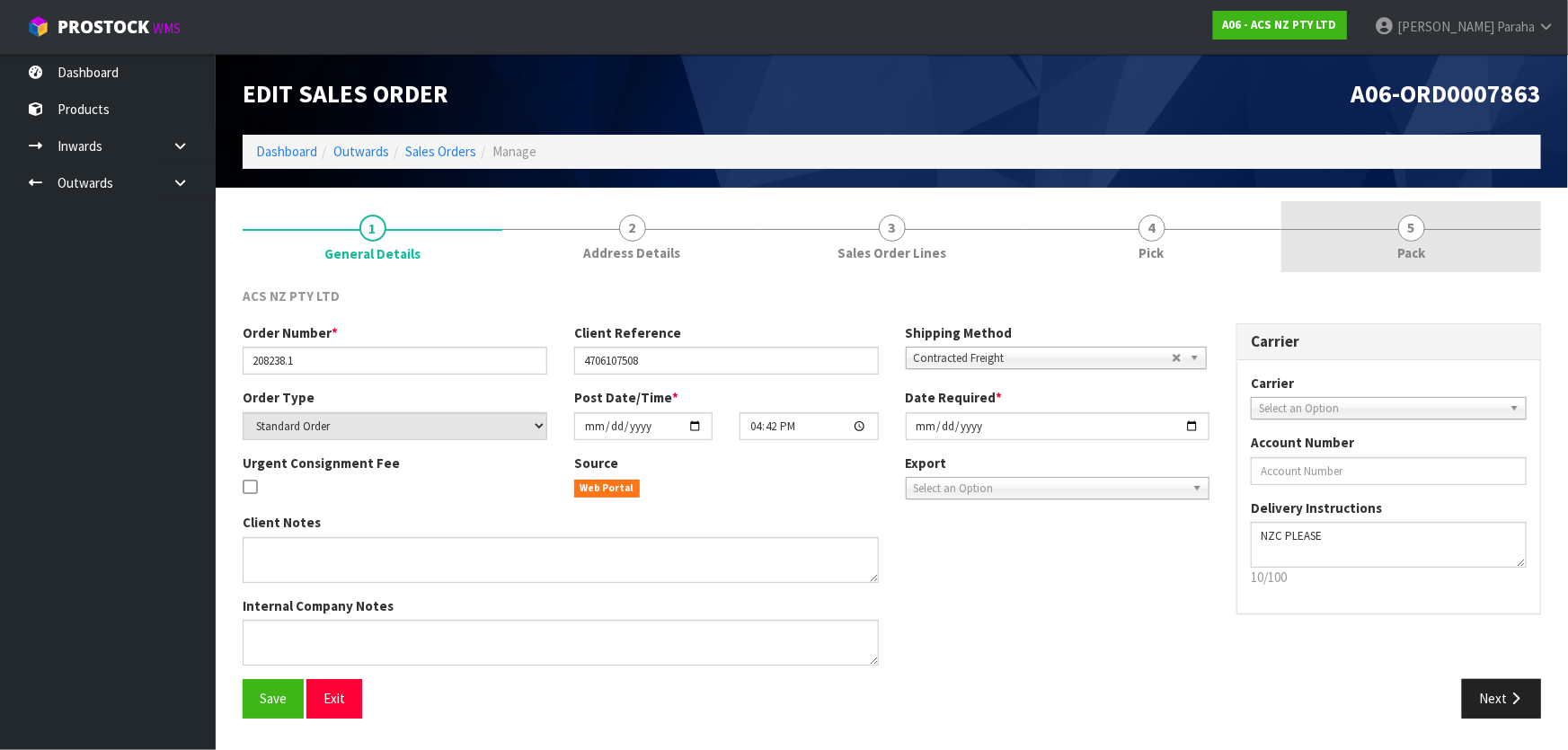
click at [1411, 224] on span "5" at bounding box center [1411, 228] width 27 height 27
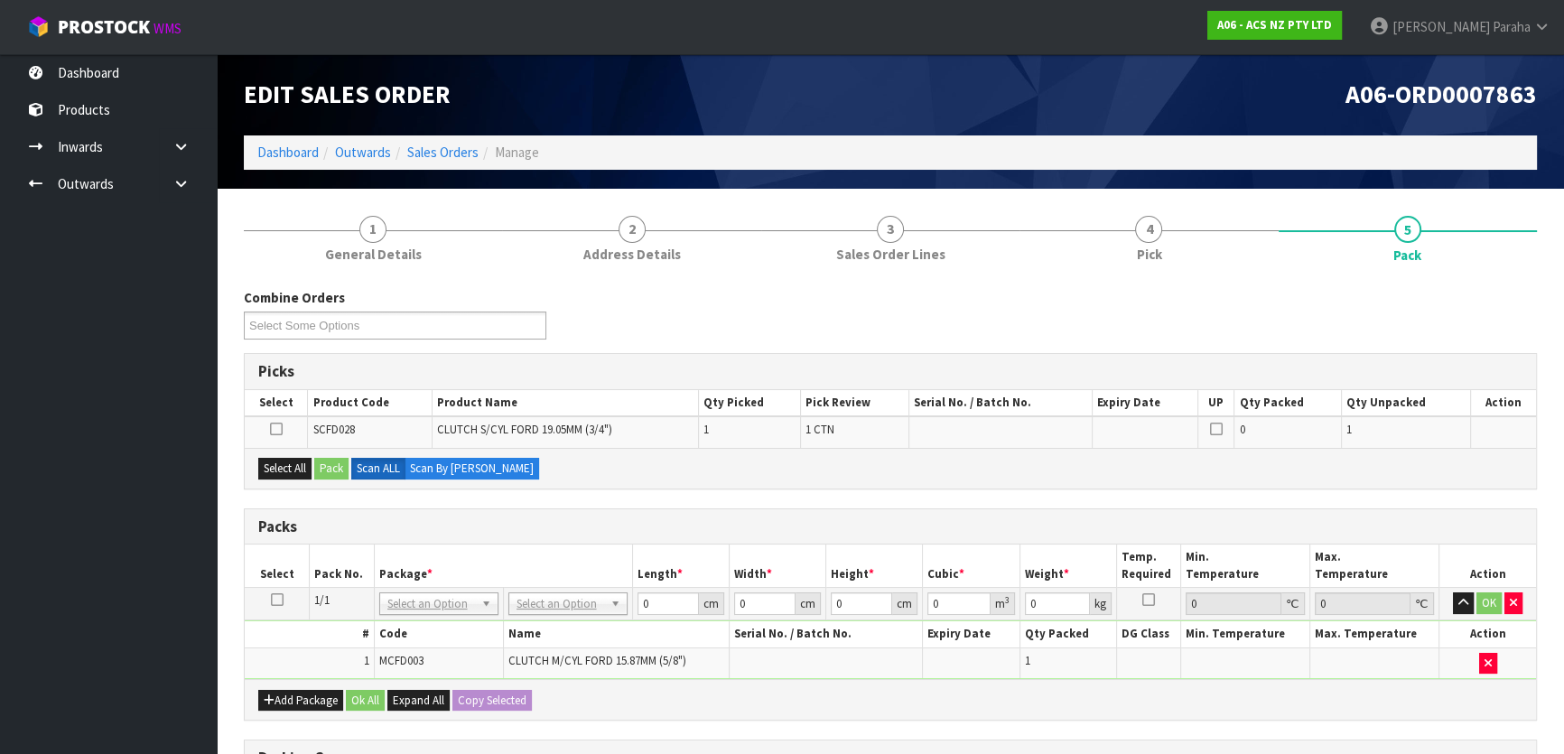
click at [277, 600] on icon at bounding box center [277, 600] width 13 height 1
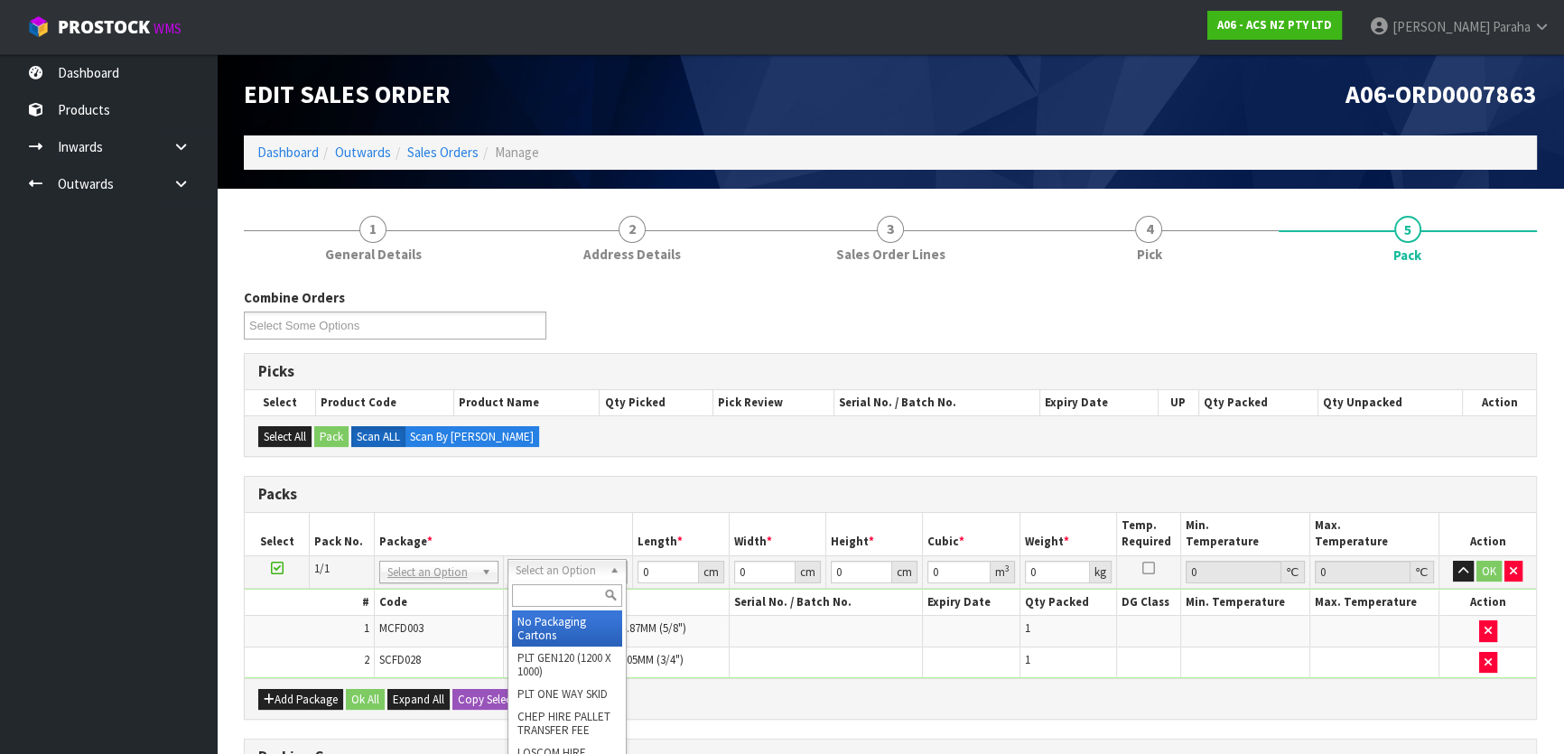
click at [582, 594] on input "text" at bounding box center [567, 595] width 110 height 23
type input "U50"
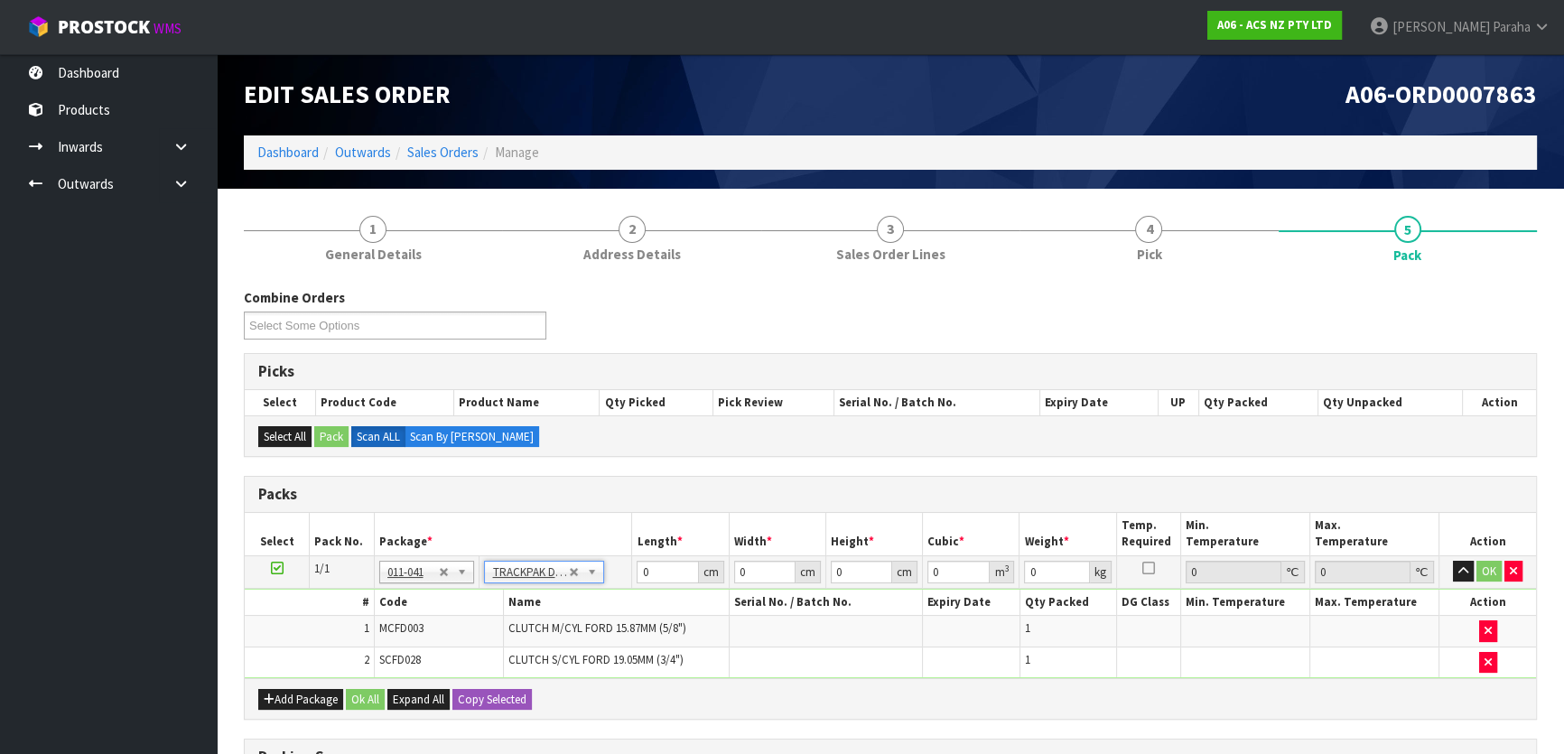
type input "13"
type input "24"
type input "0.01"
type input "0.000003"
click at [1053, 568] on input "1.31" at bounding box center [1056, 572] width 65 height 23
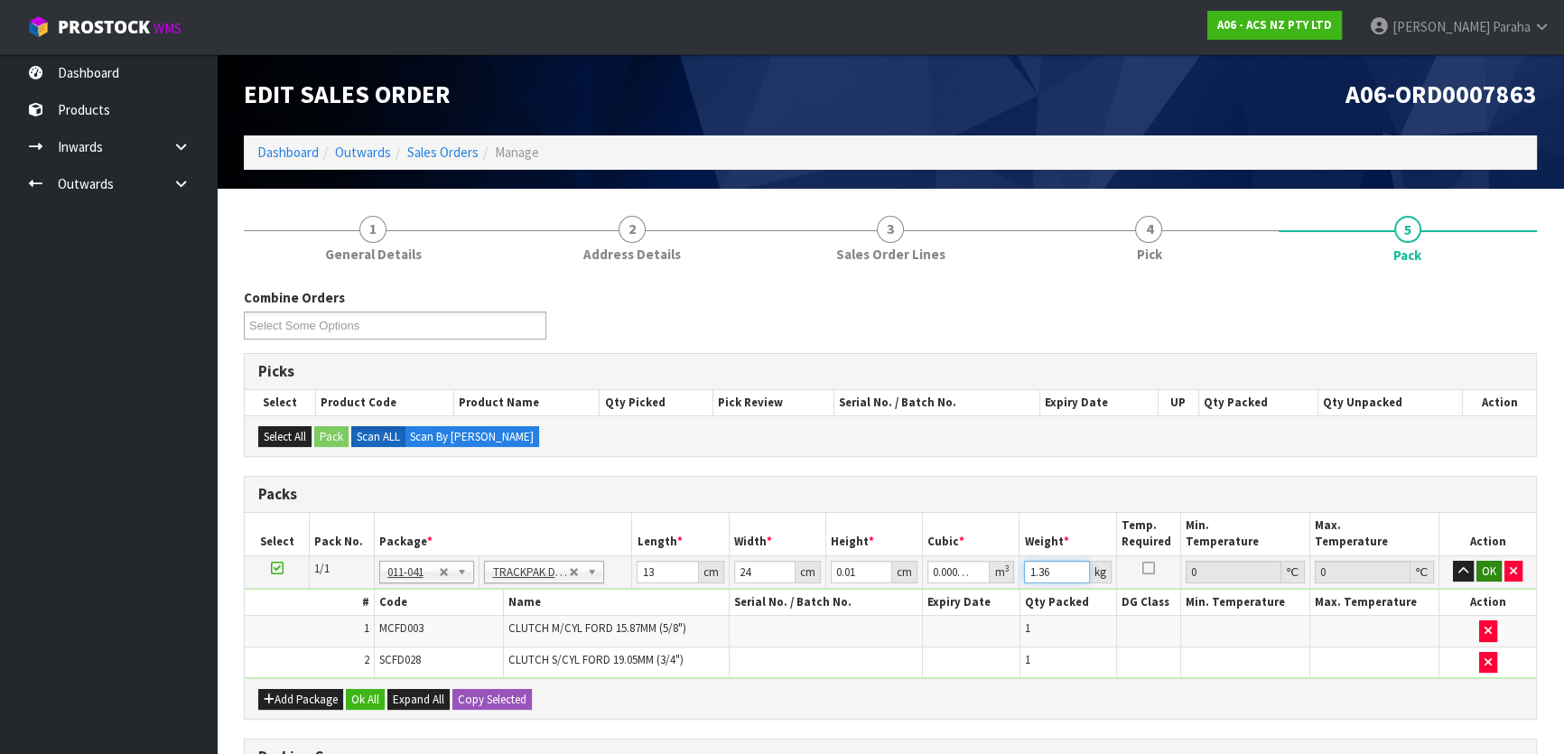
type input "1.36"
click at [1492, 572] on button "OK" at bounding box center [1488, 572] width 25 height 22
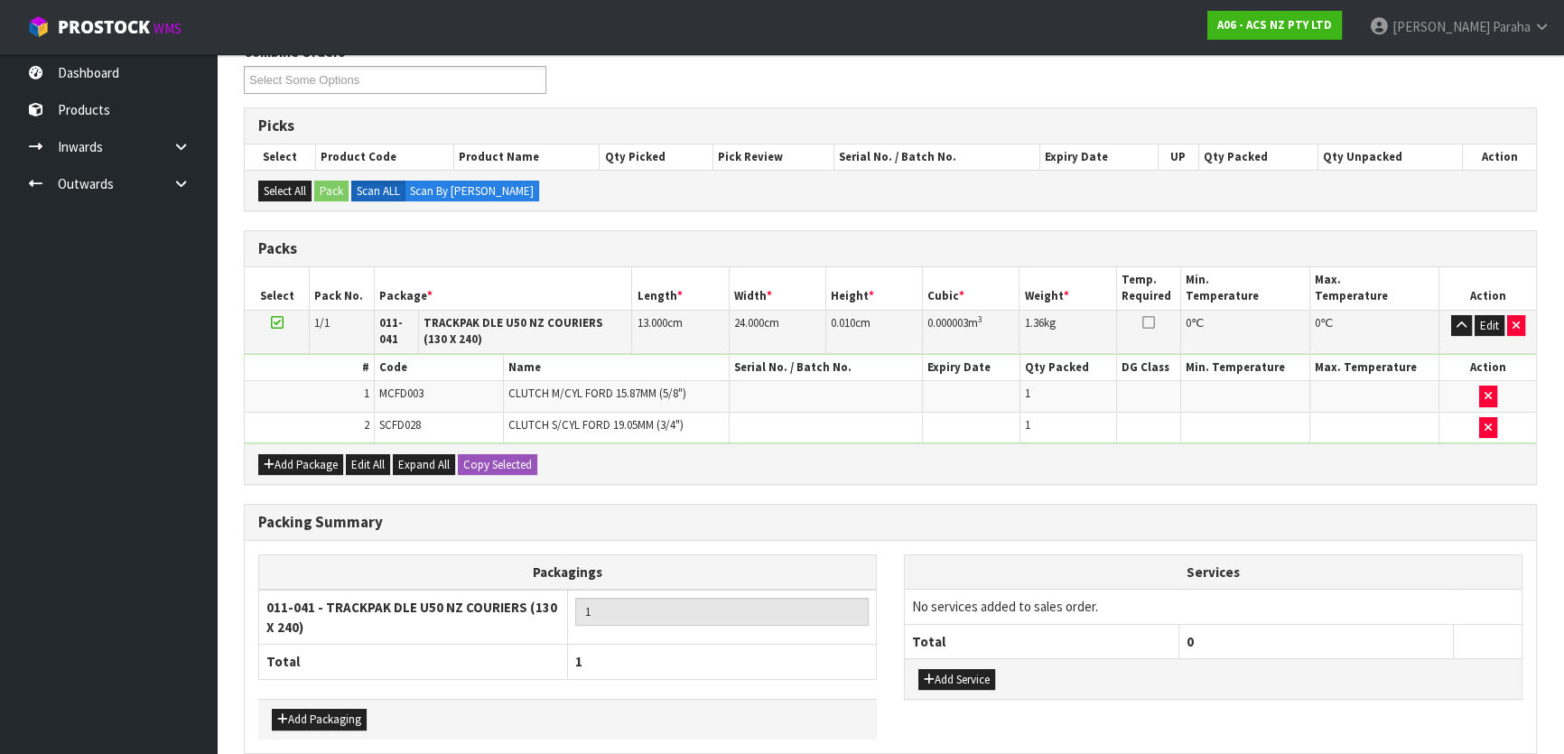
scroll to position [325, 0]
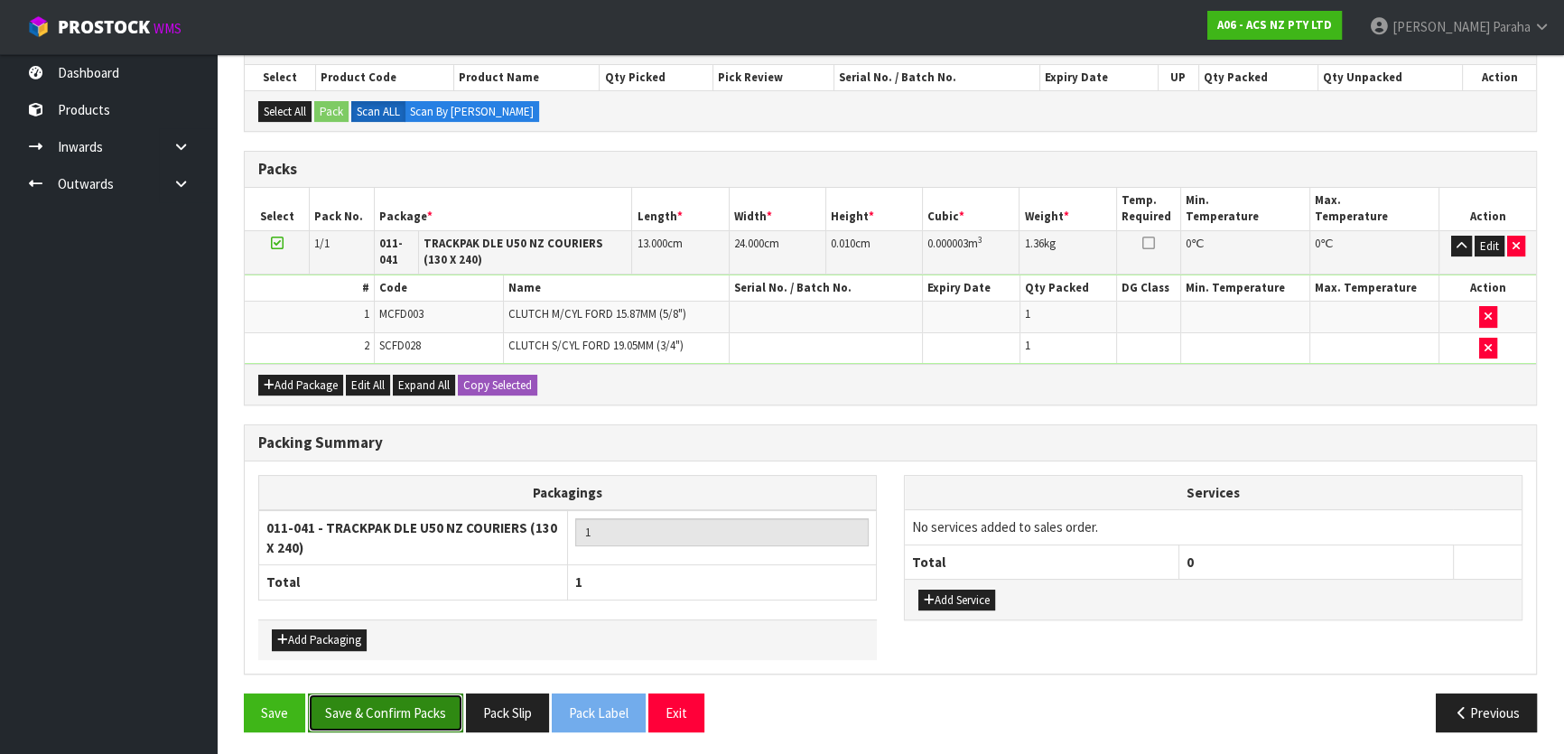
click at [384, 714] on button "Save & Confirm Packs" at bounding box center [385, 712] width 155 height 39
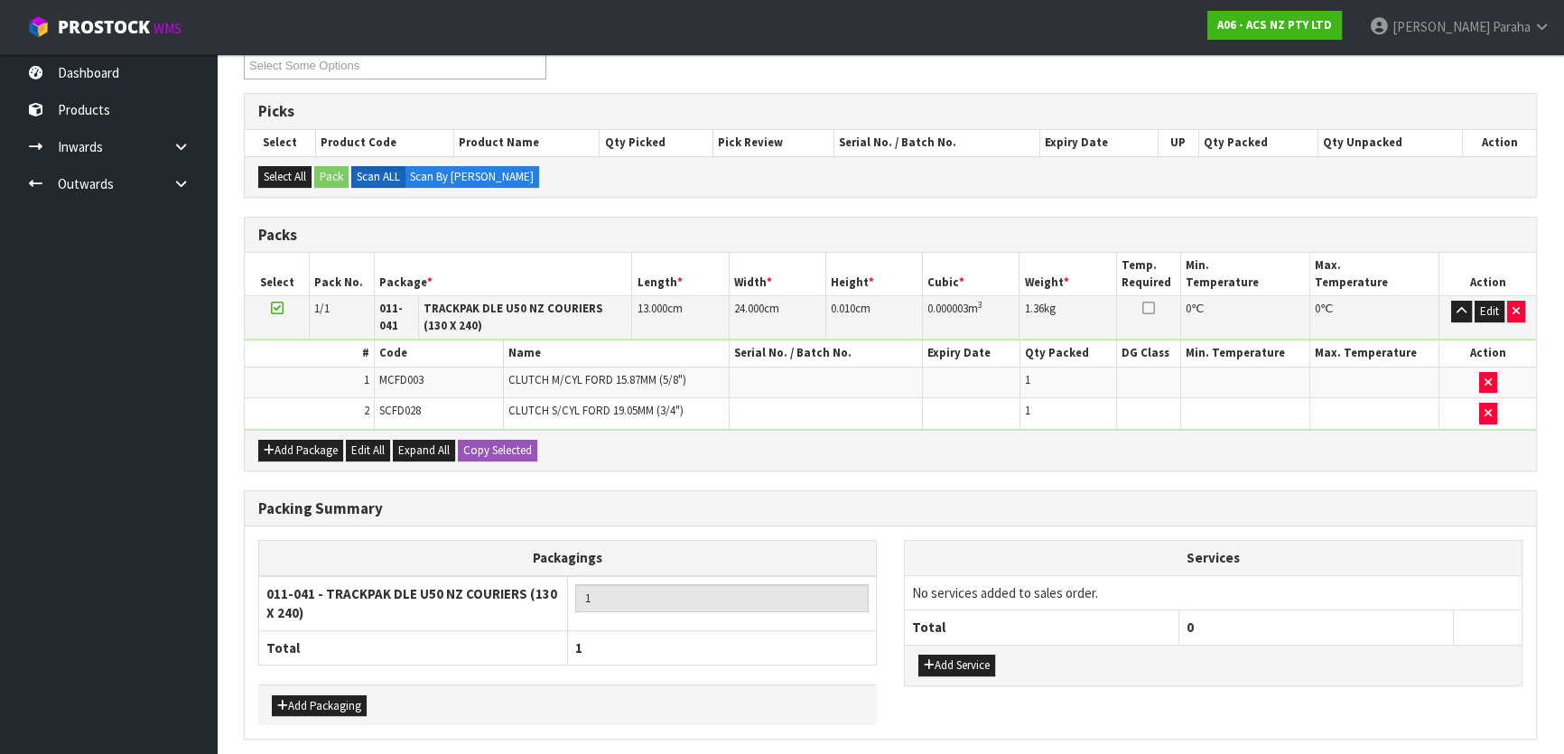
scroll to position [0, 0]
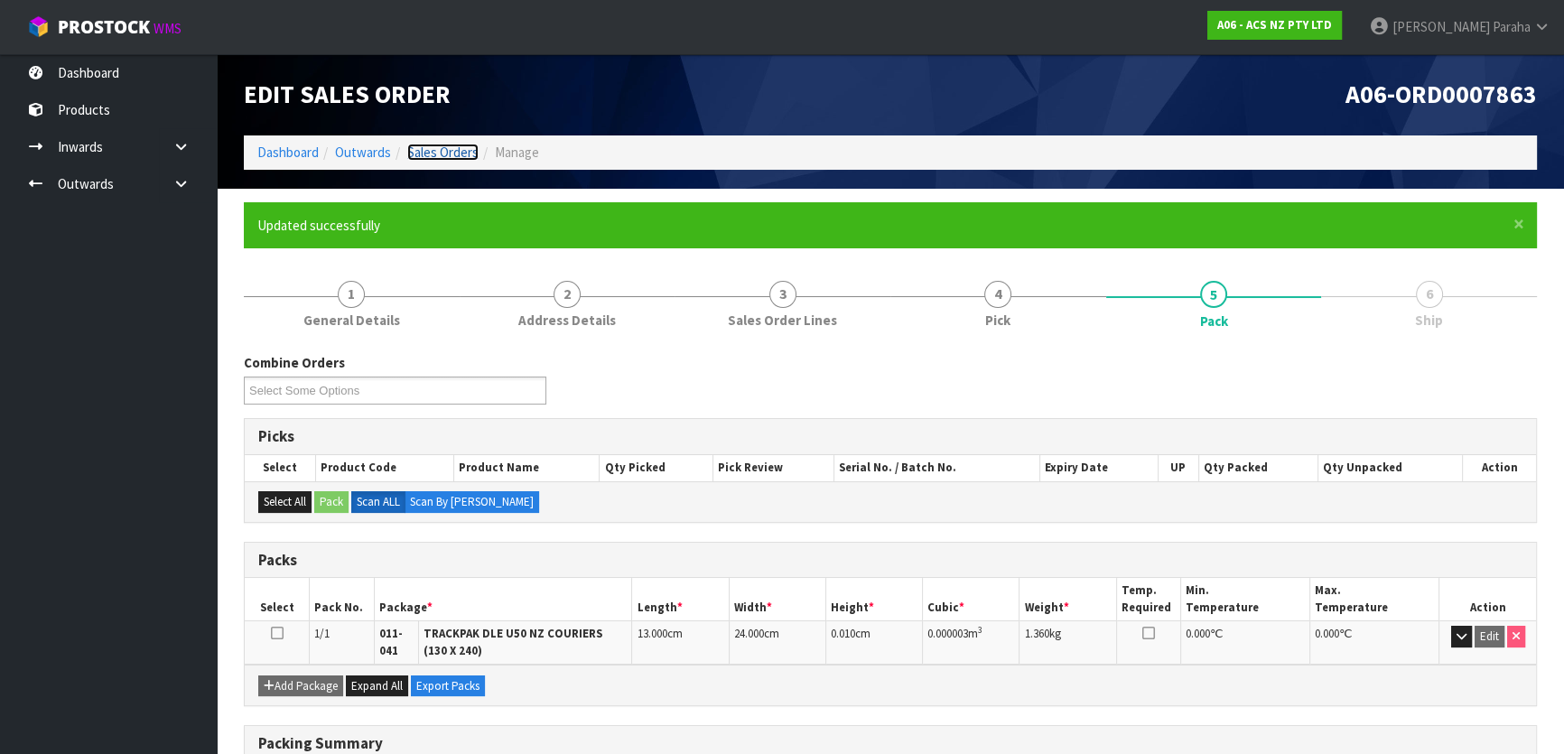
click at [438, 155] on link "Sales Orders" at bounding box center [442, 152] width 71 height 17
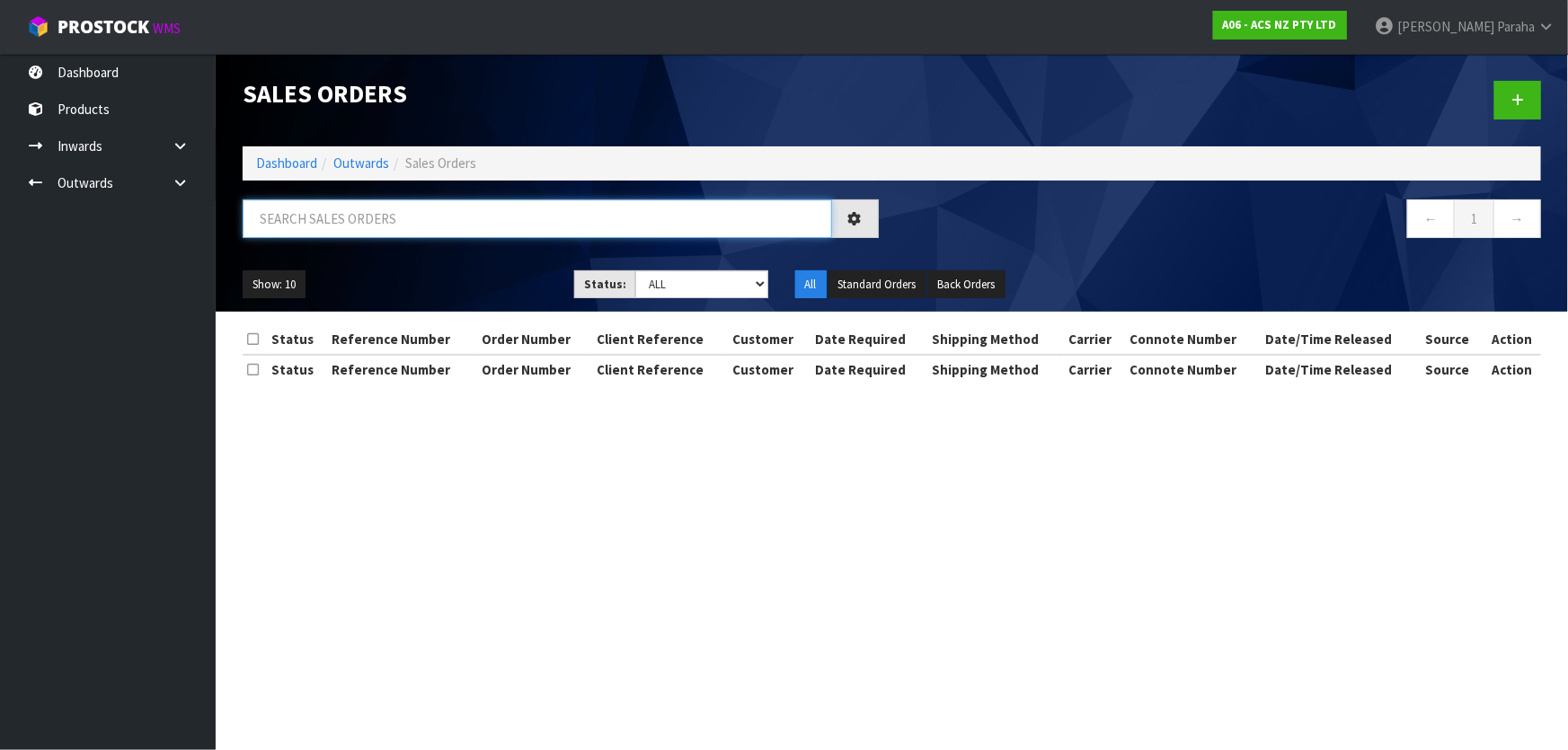
click at [427, 224] on input "text" at bounding box center [537, 218] width 589 height 39
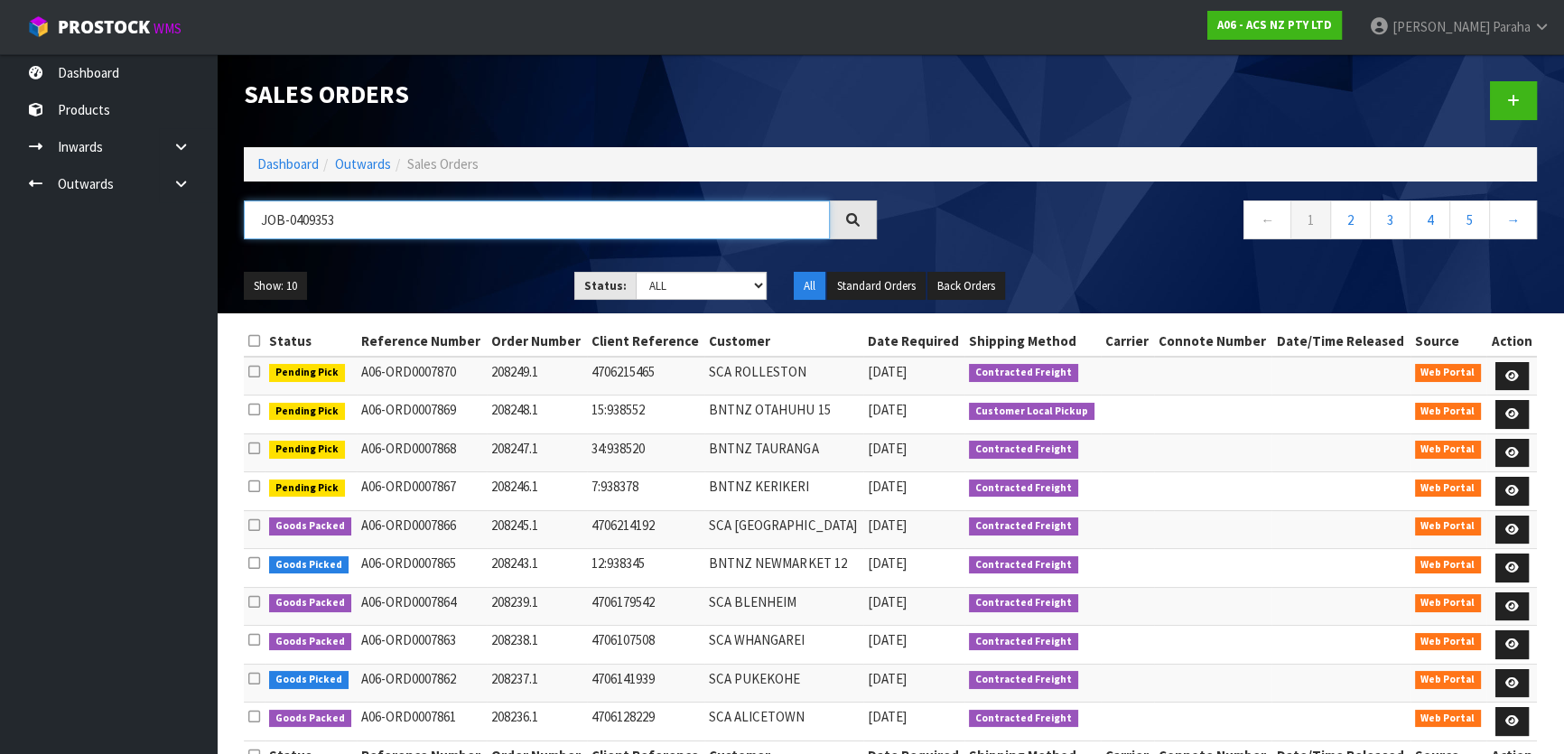
type input "JOB-0409353"
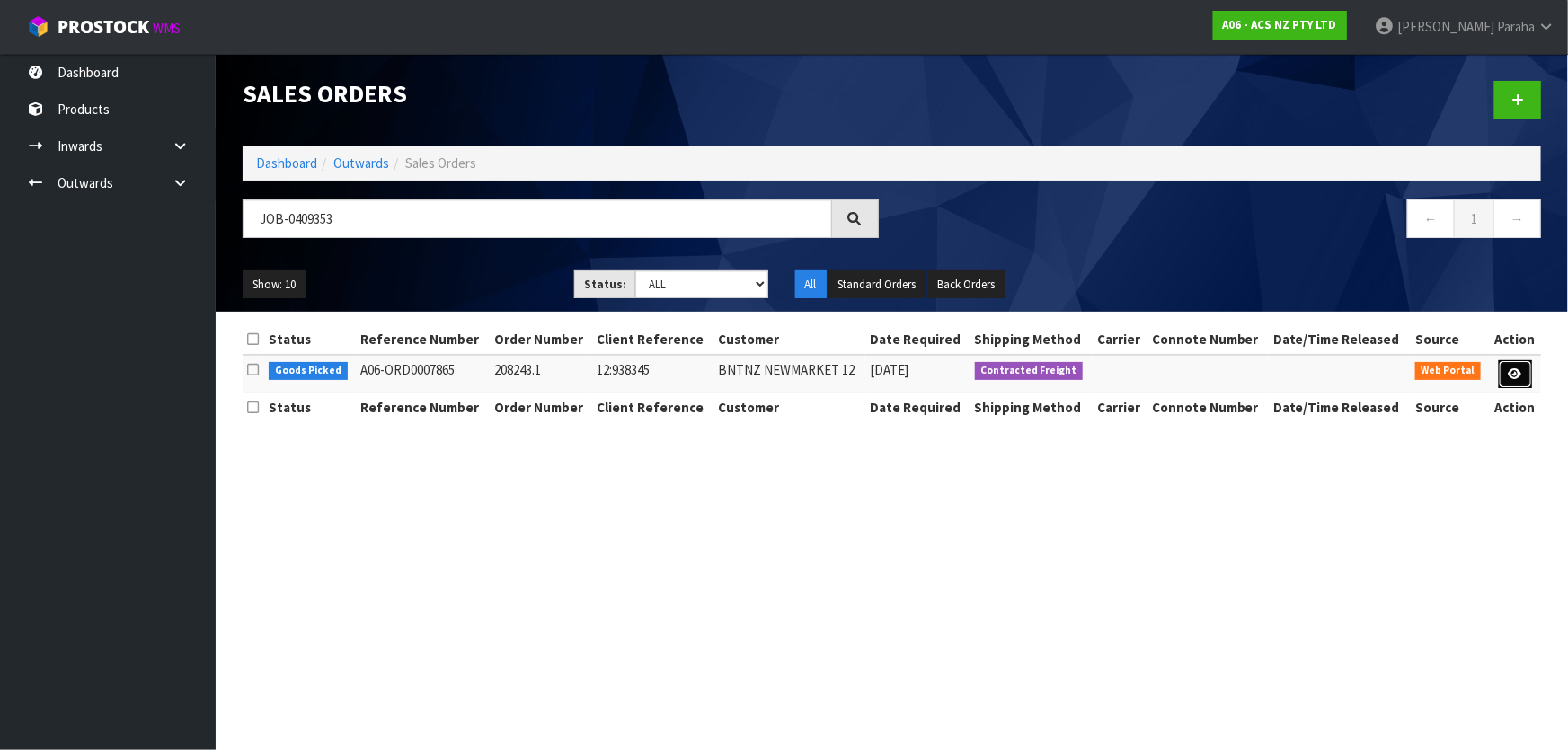
click at [1511, 385] on link at bounding box center [1514, 374] width 33 height 29
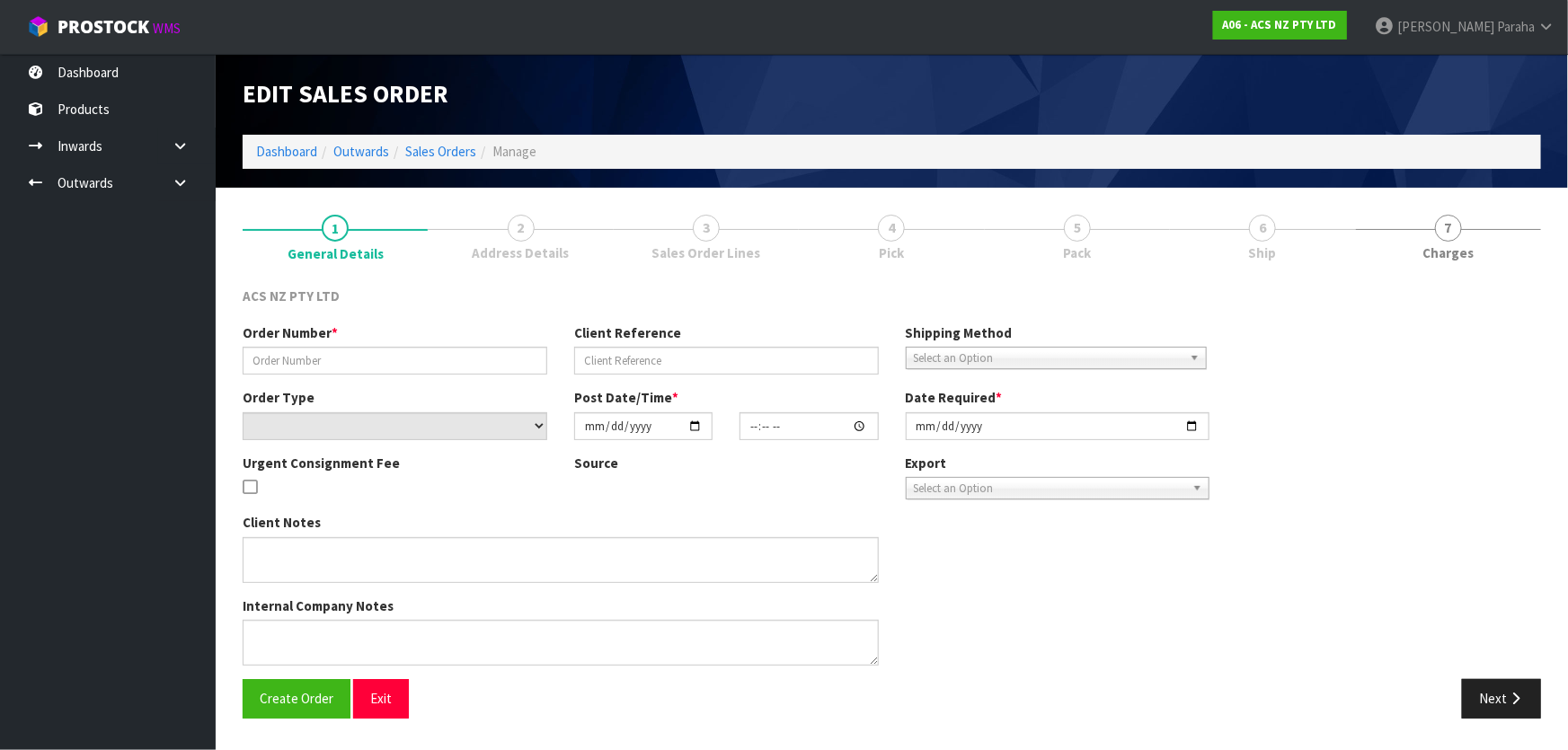
type input "208243.1"
type input "12:938345"
select select "number:0"
type input "[DATE]"
type input "16:51:00.000"
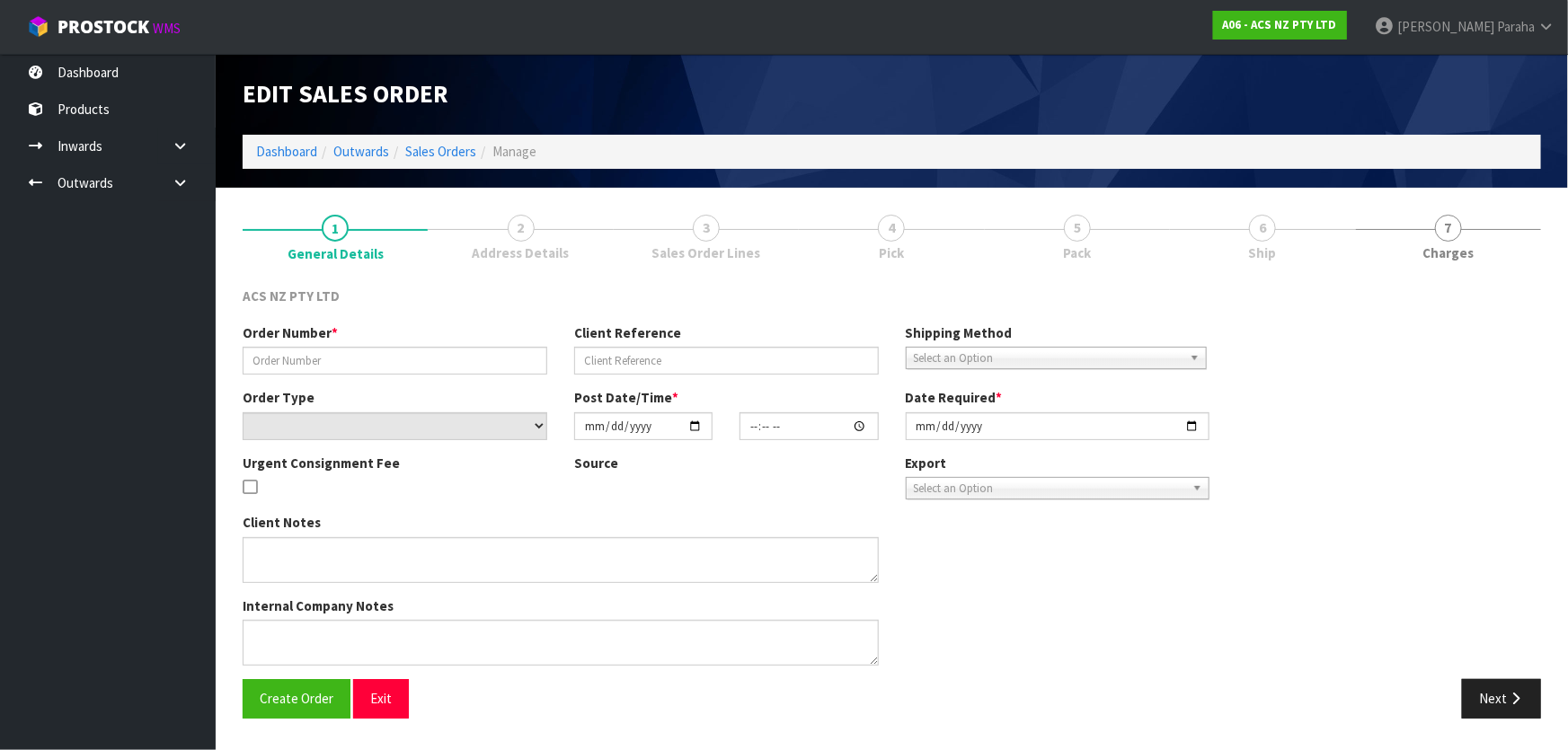
type input "[DATE]"
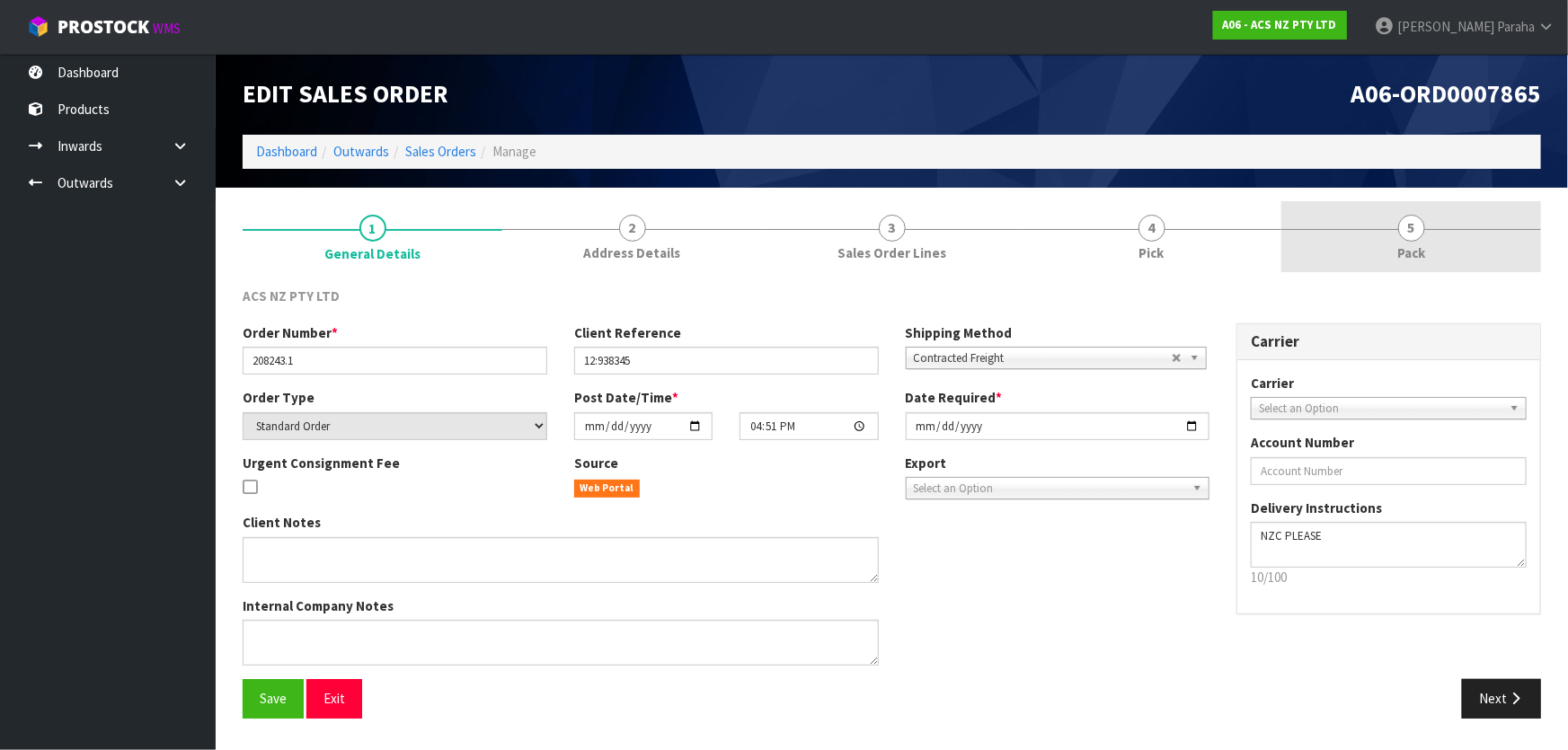
click at [1405, 235] on span "5" at bounding box center [1411, 228] width 27 height 27
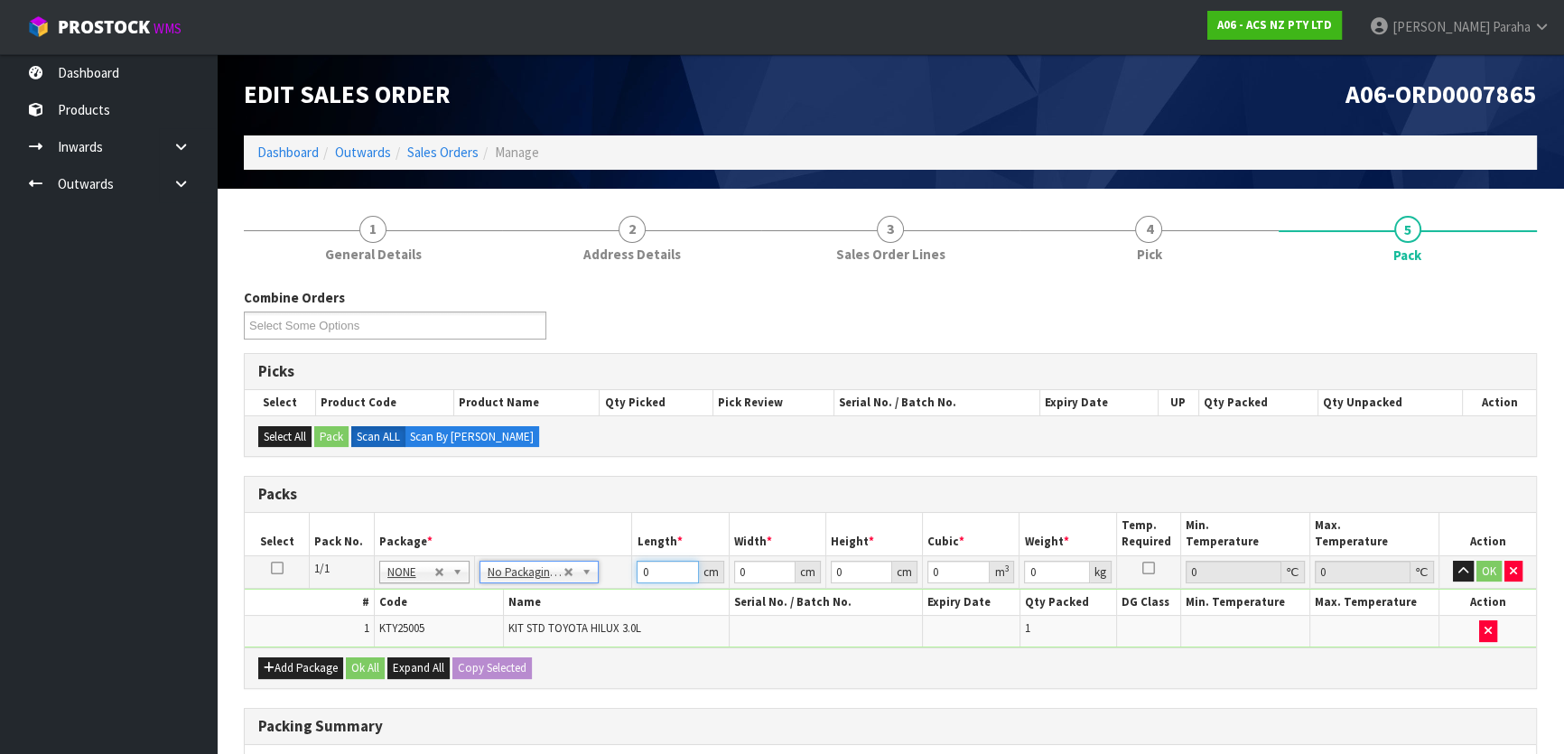
click at [634, 572] on td "0 cm" at bounding box center [680, 571] width 97 height 33
type input "37"
type input "40"
type input "1"
type input "0.00148"
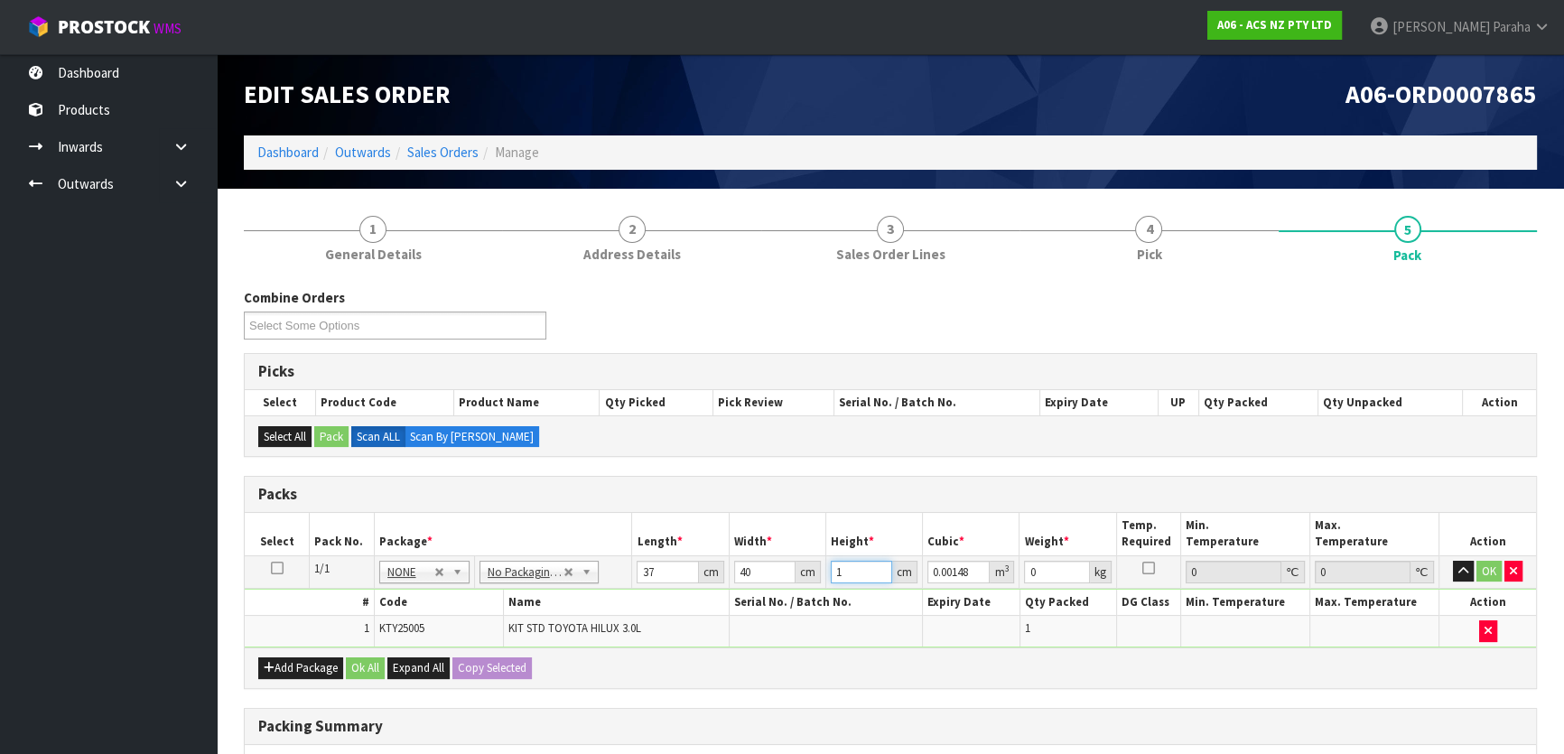
type input "12"
type input "0.01776"
type input "12"
type input "10"
click at [1453, 561] on button "button" at bounding box center [1463, 572] width 21 height 22
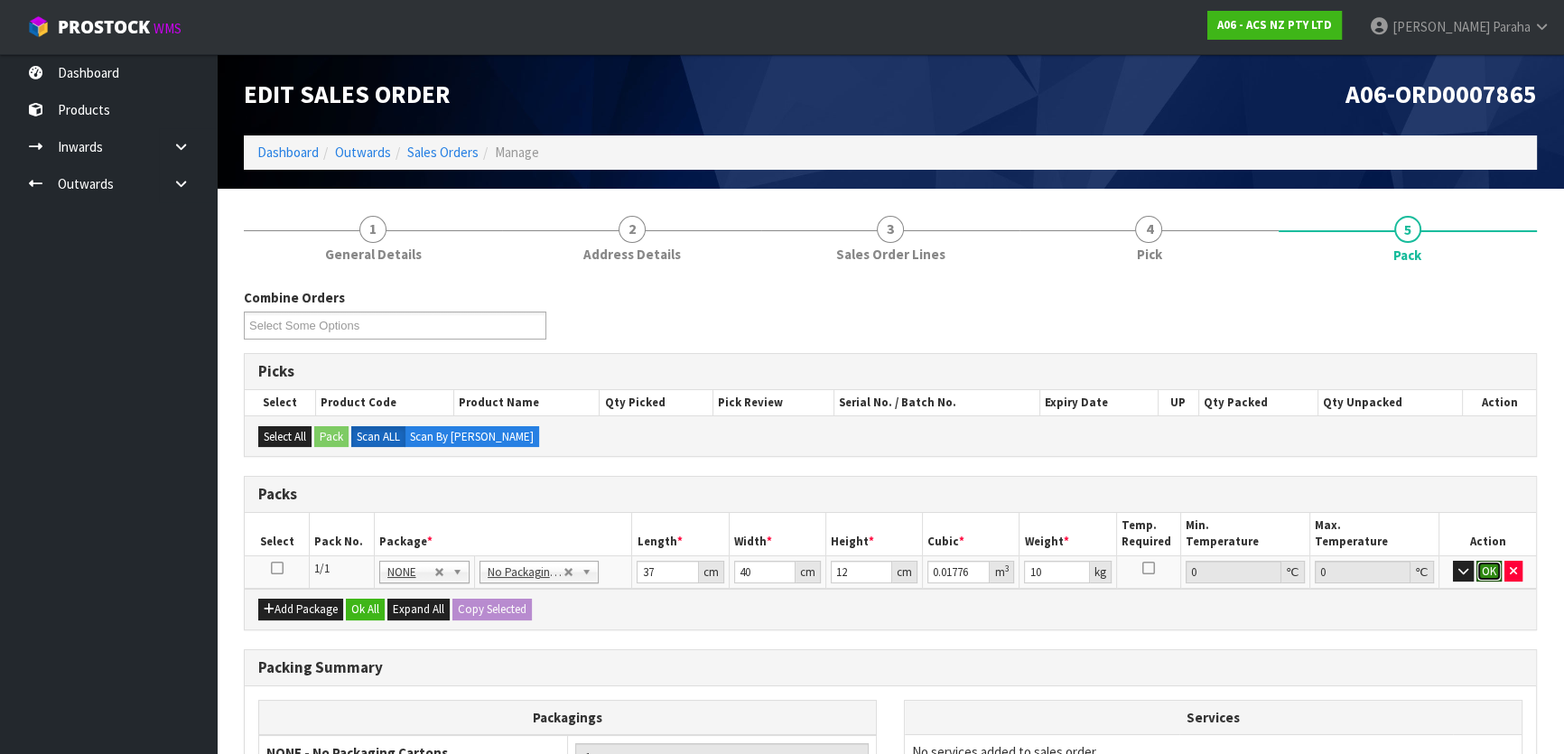
click button "OK" at bounding box center [1488, 572] width 25 height 22
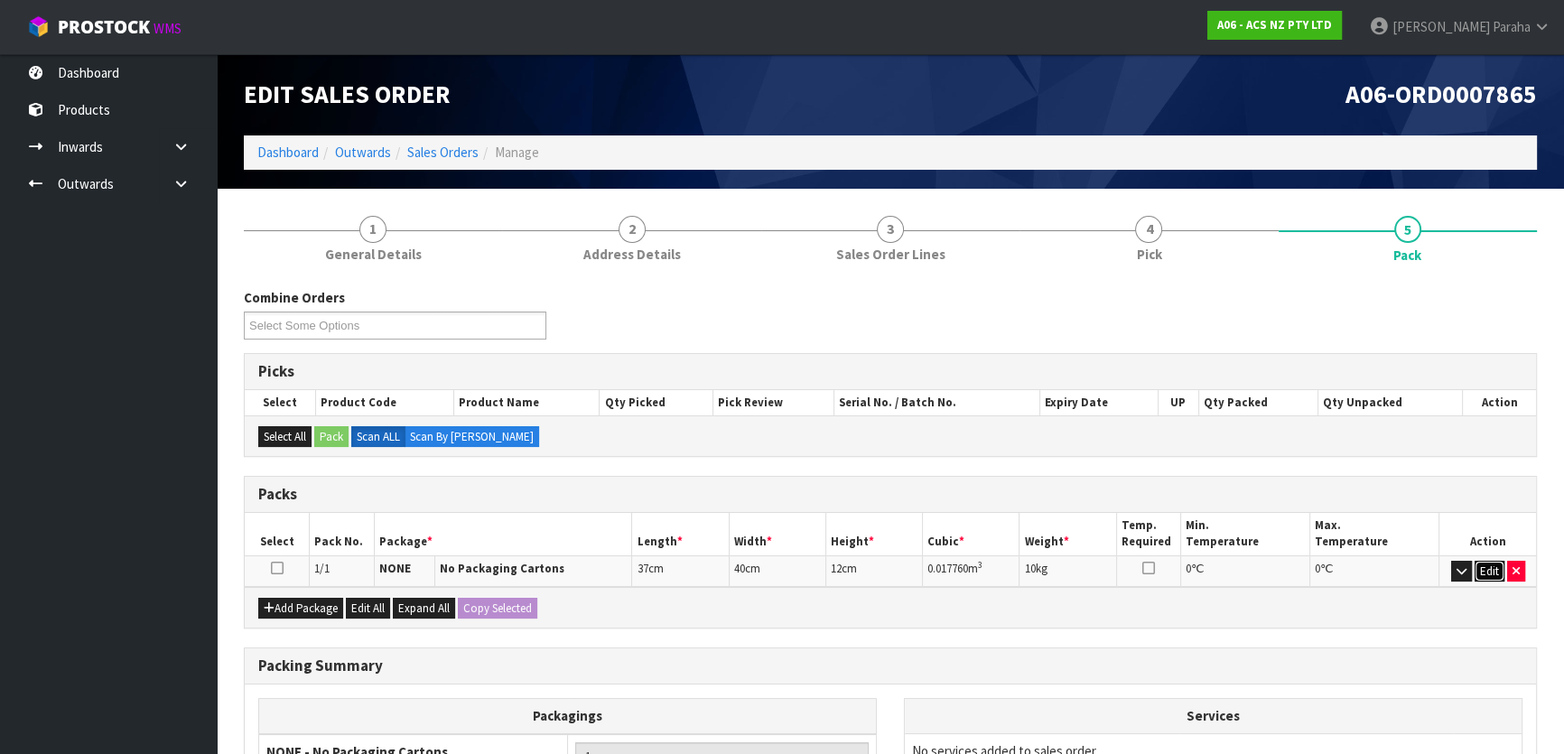
click at [1490, 566] on button "Edit" at bounding box center [1489, 572] width 30 height 22
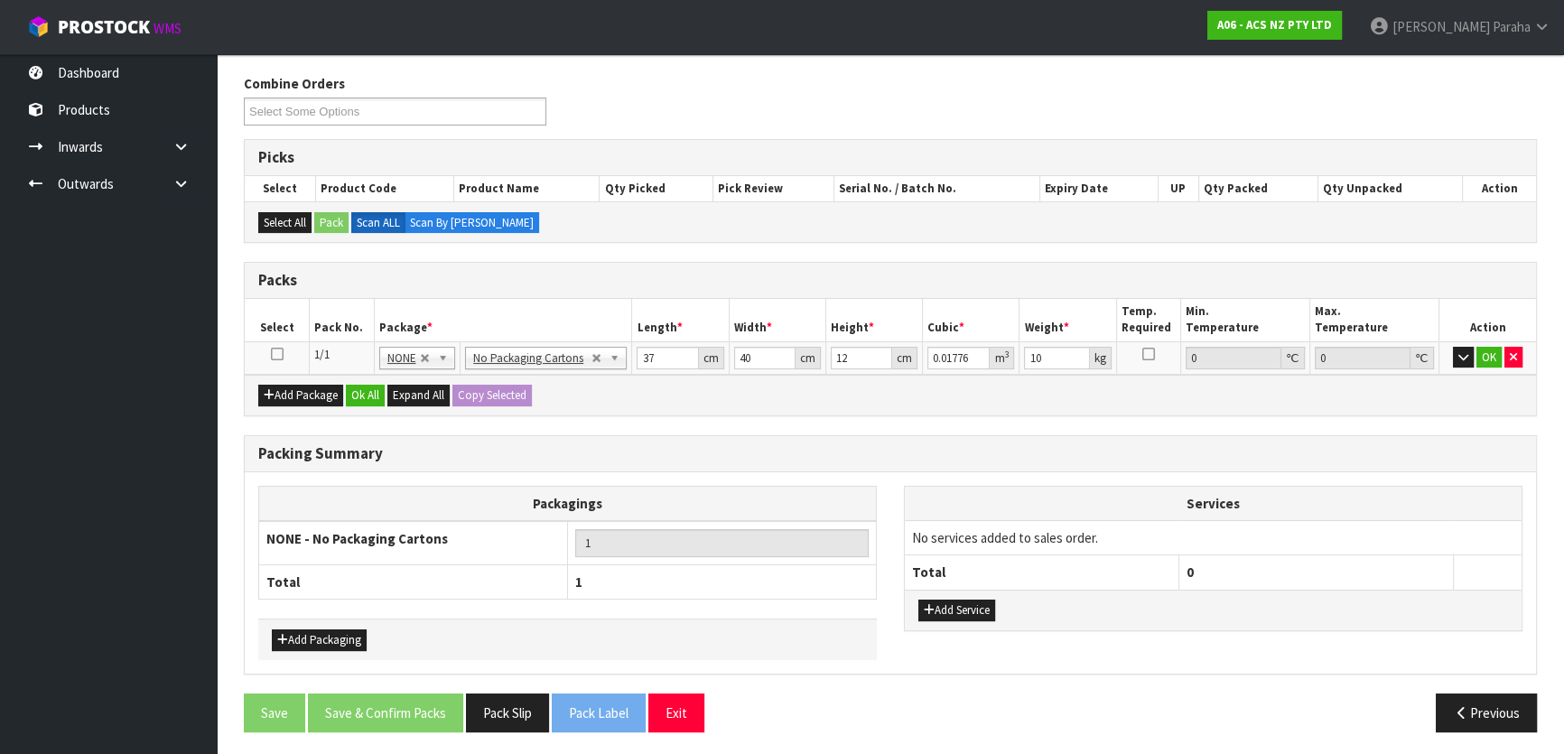
scroll to position [215, 0]
click at [948, 607] on button "Add Service" at bounding box center [956, 610] width 77 height 22
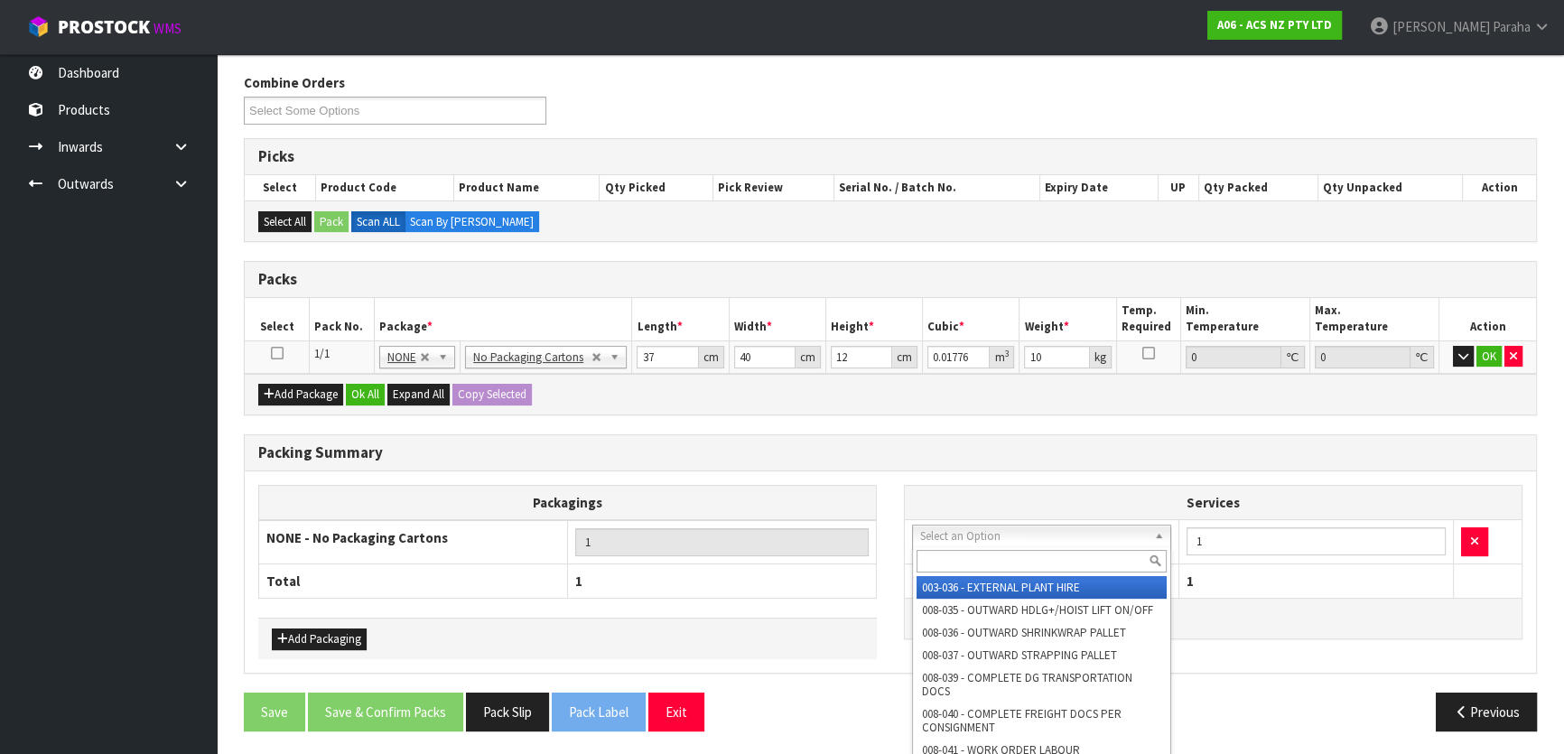
click at [983, 555] on input "text" at bounding box center [1041, 561] width 250 height 23
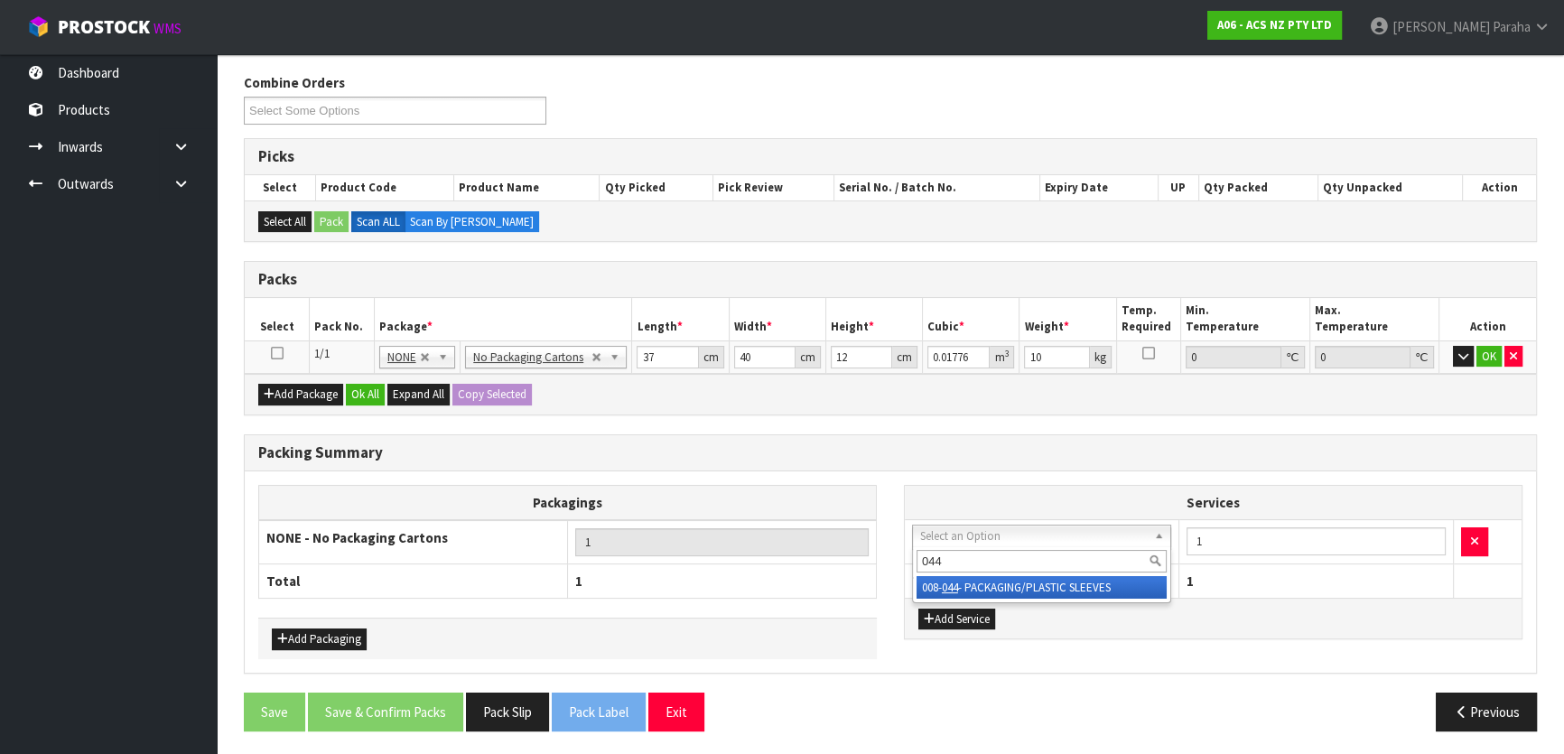
type input "044"
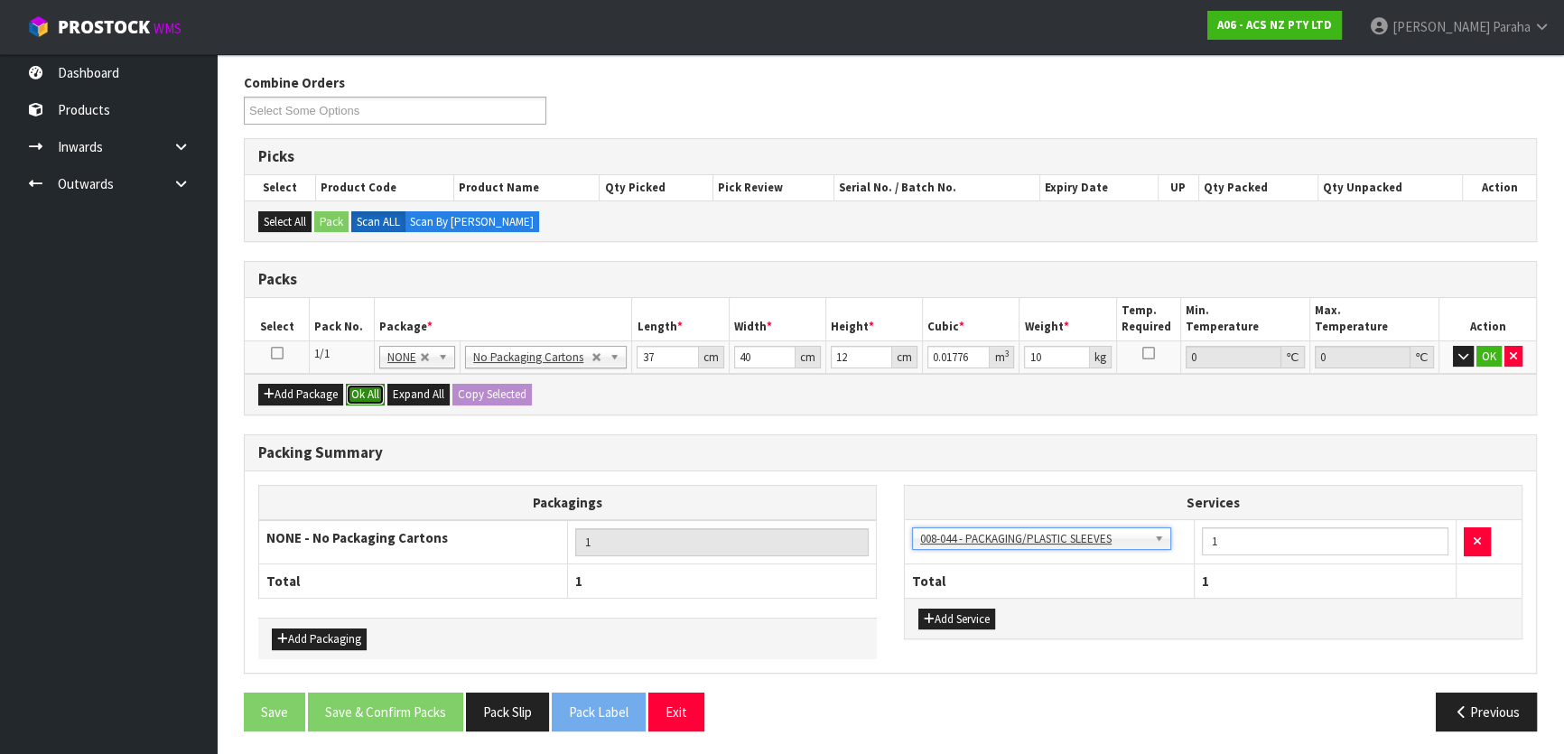
click at [366, 389] on button "Ok All" at bounding box center [365, 395] width 39 height 22
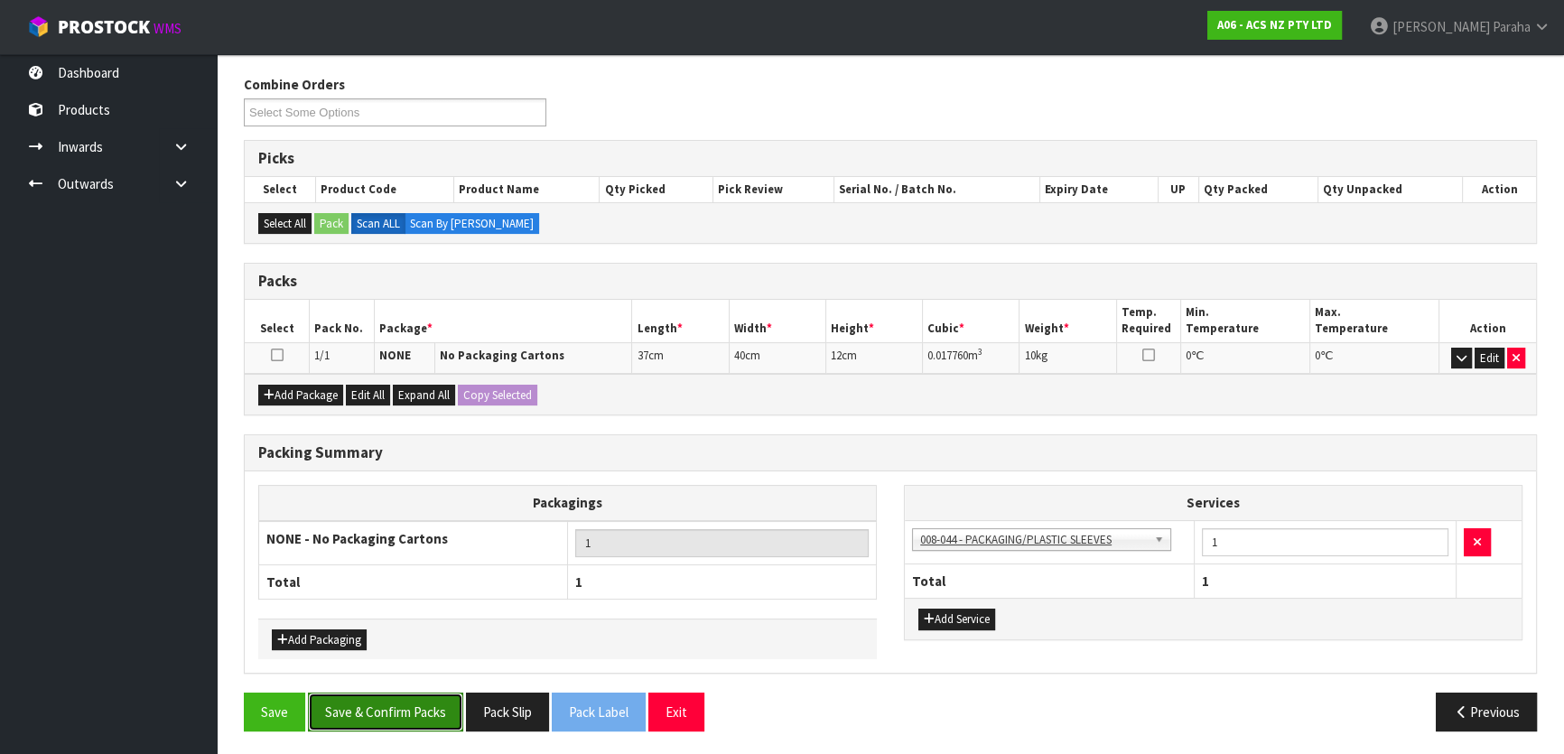
click at [437, 713] on button "Save & Confirm Packs" at bounding box center [385, 712] width 155 height 39
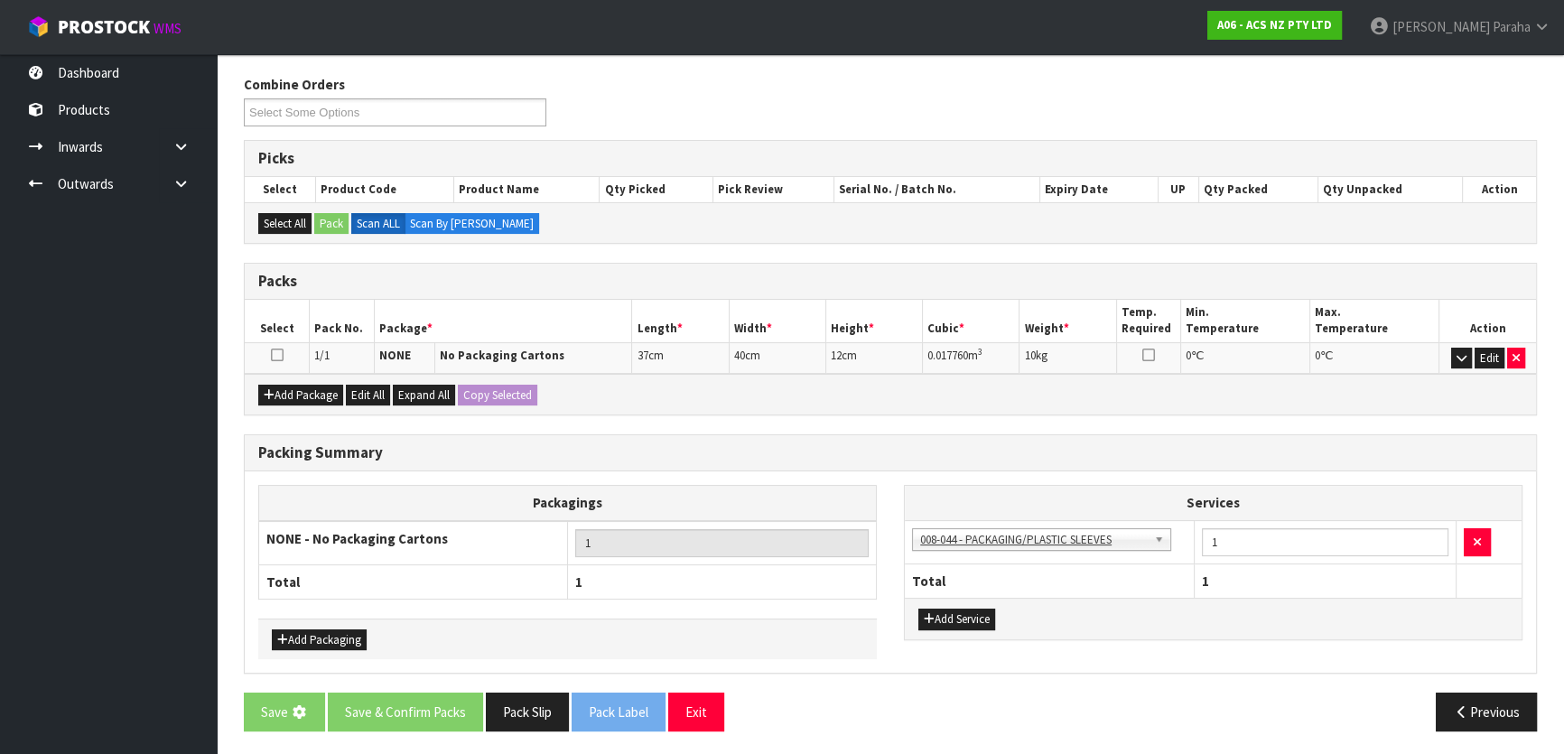
scroll to position [0, 0]
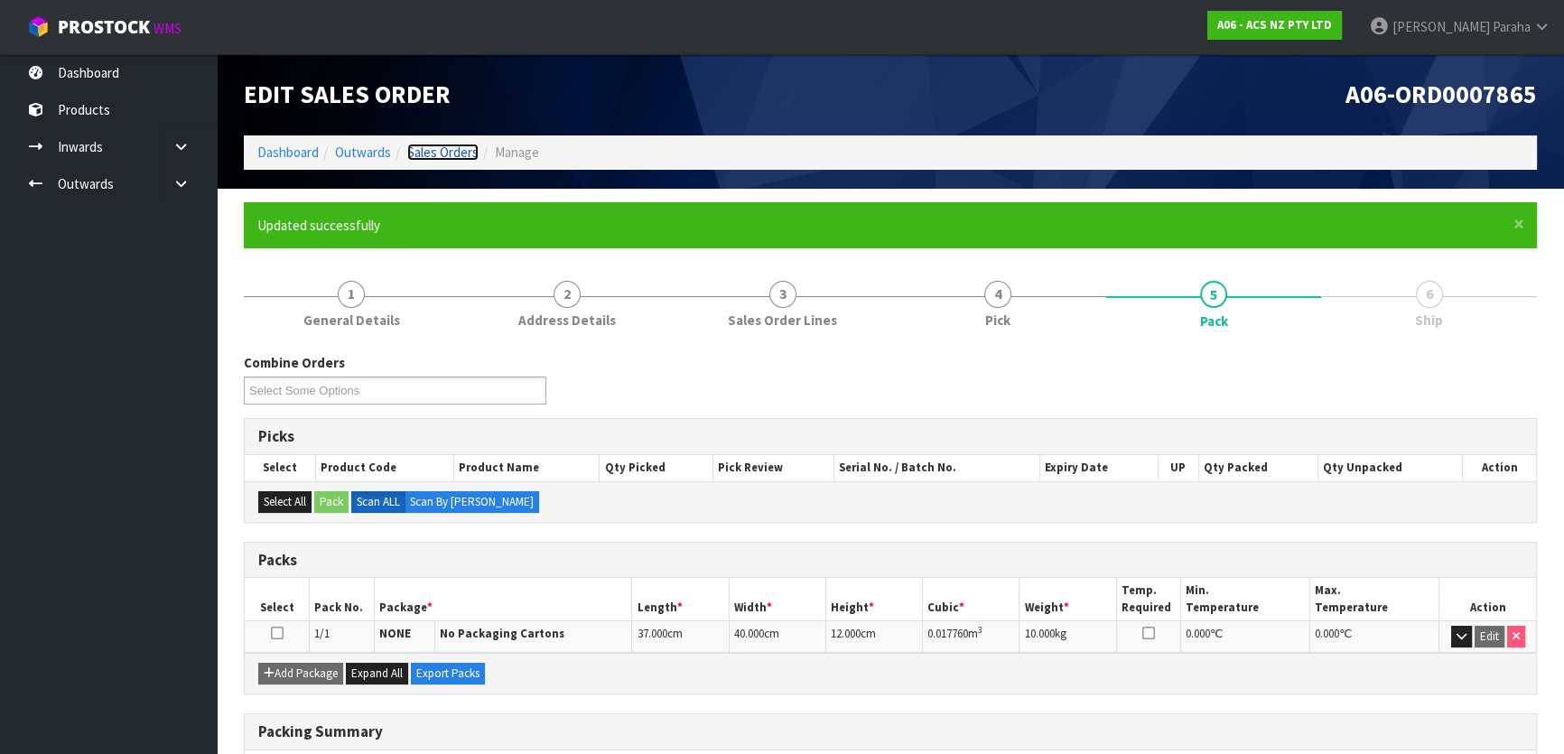
click at [463, 156] on link "Sales Orders" at bounding box center [442, 152] width 71 height 17
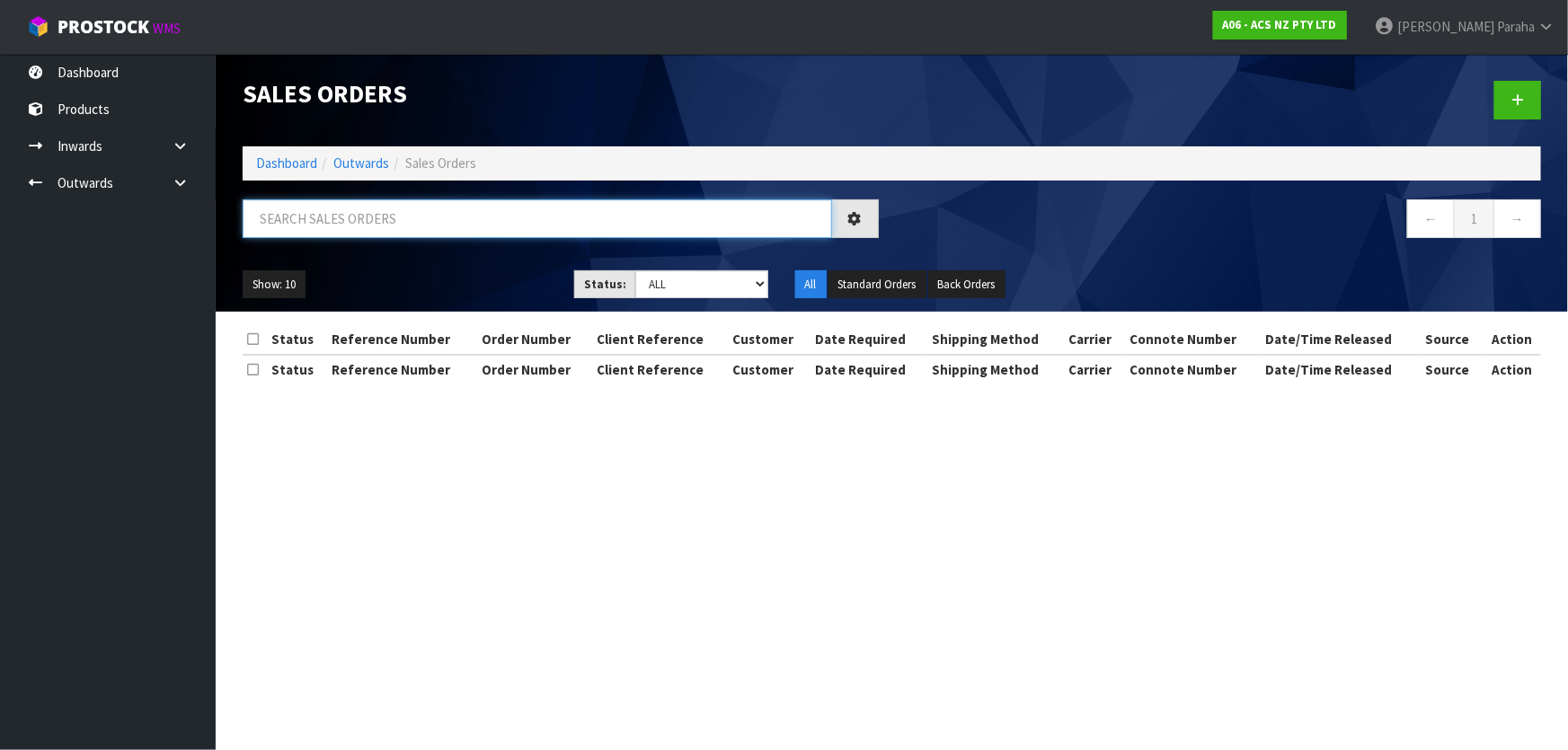
click at [436, 219] on input "text" at bounding box center [537, 218] width 589 height 39
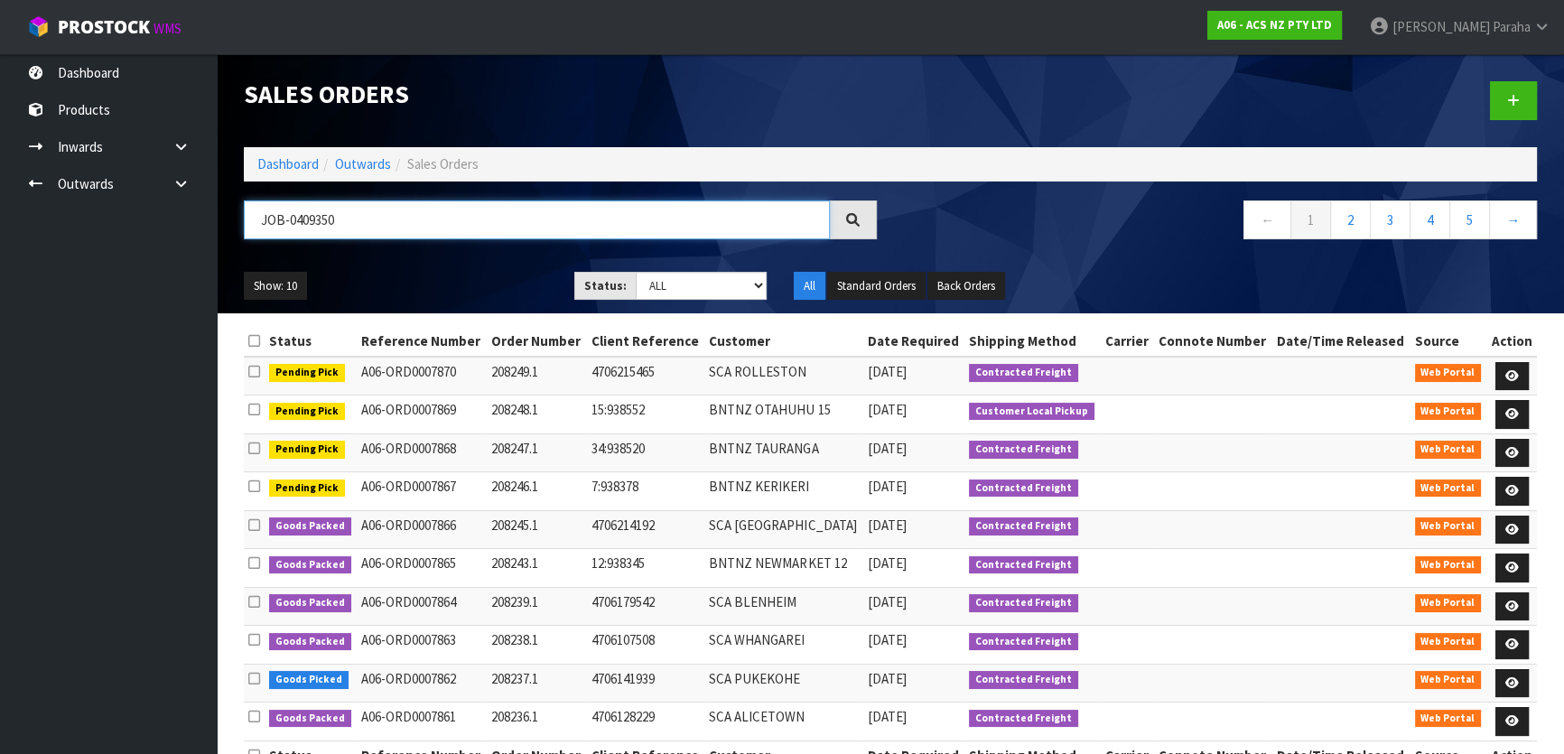
type input "JOB-0409350"
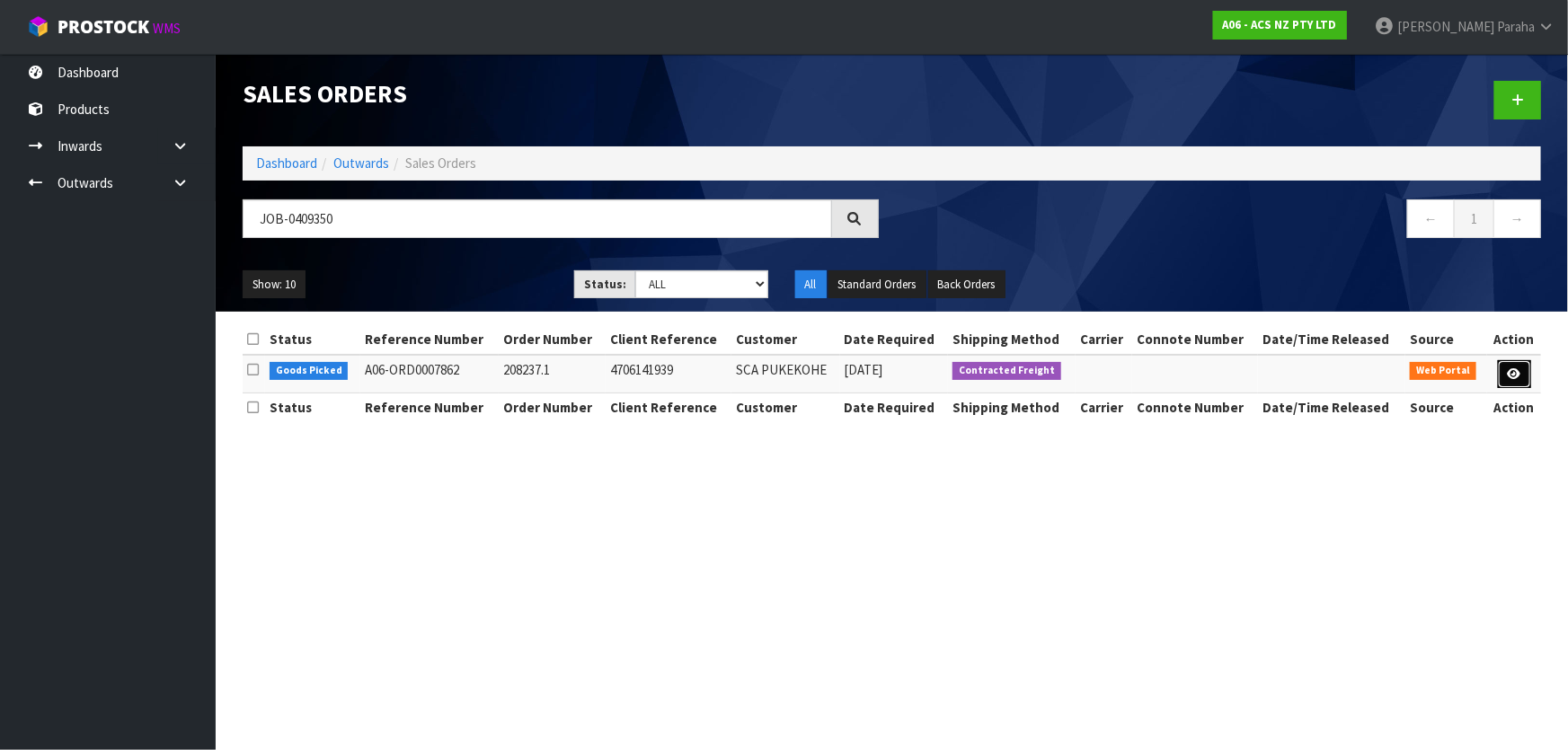
click at [1503, 377] on link at bounding box center [1513, 374] width 33 height 29
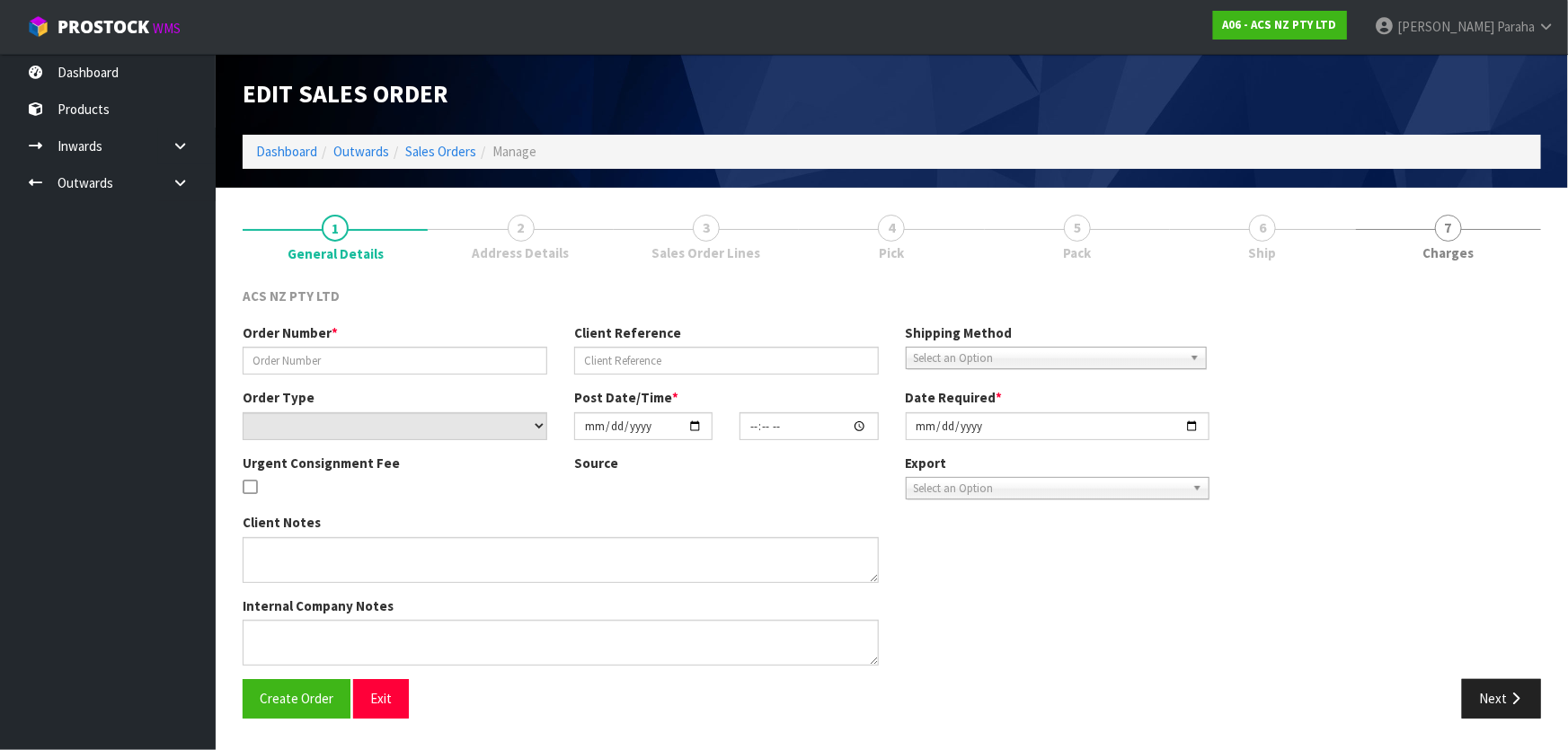
type input "208237.1"
type input "4706141939"
select select "number:0"
type input "[DATE]"
type input "16:41:00.000"
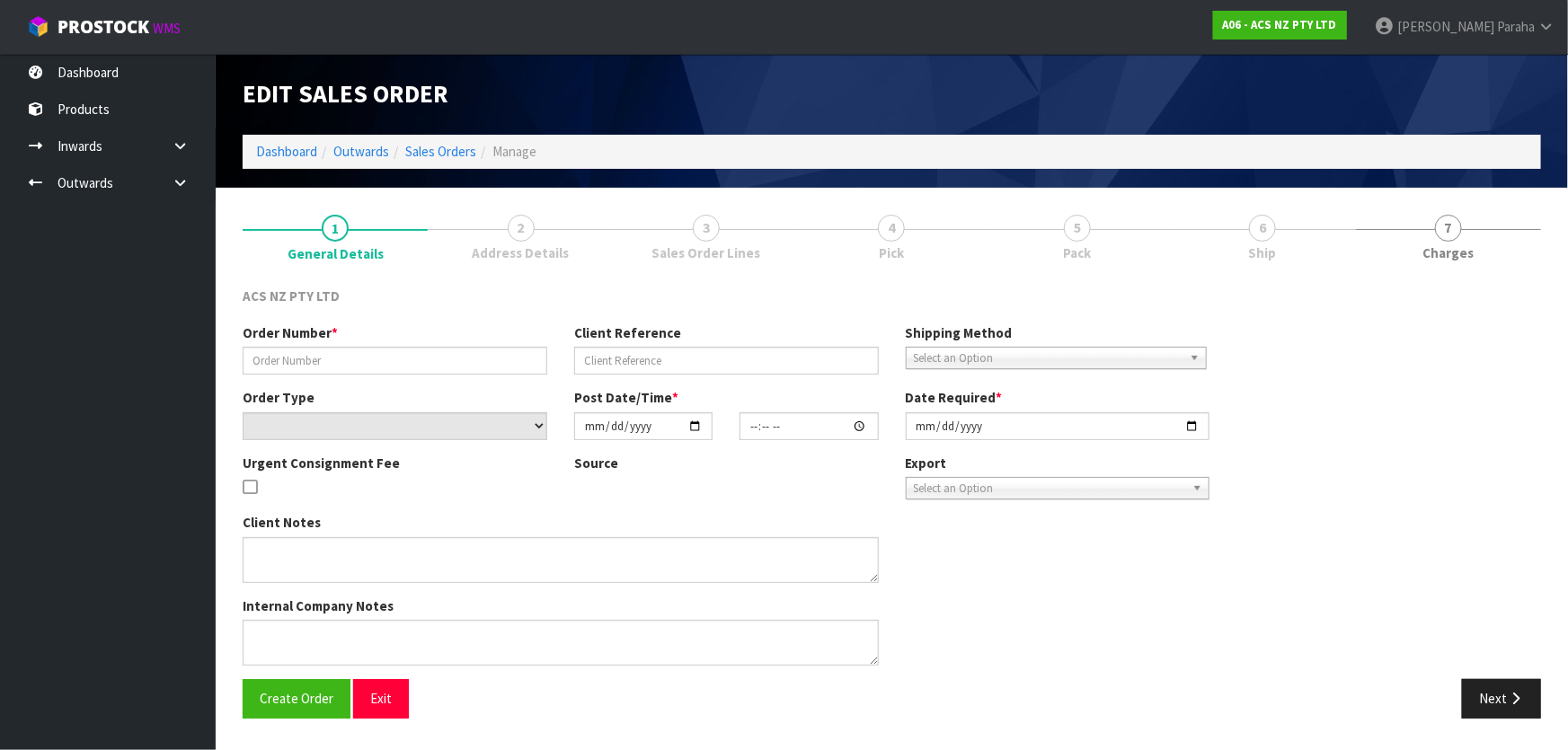
type input "[DATE]"
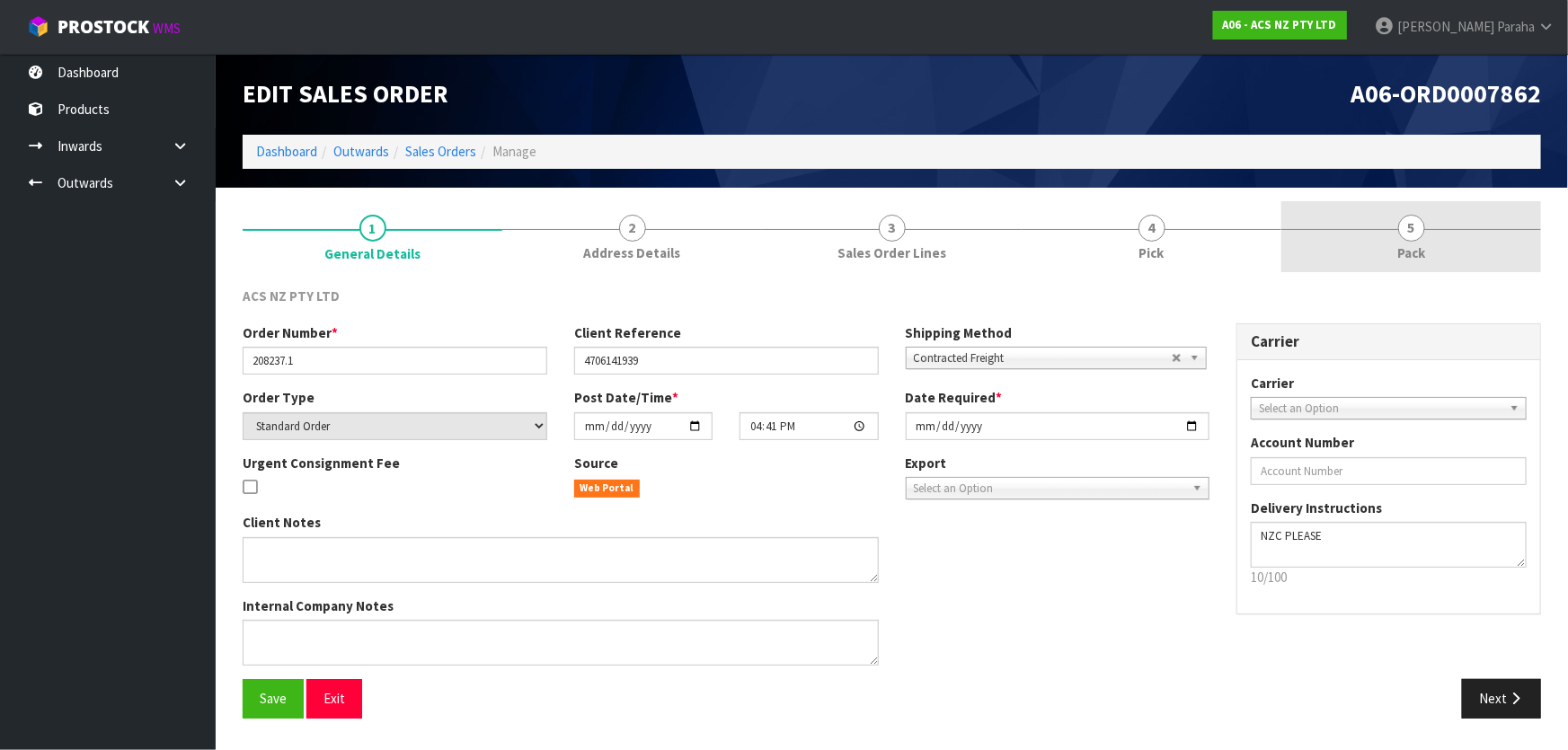
click at [1404, 241] on link "5 Pack" at bounding box center [1411, 236] width 260 height 71
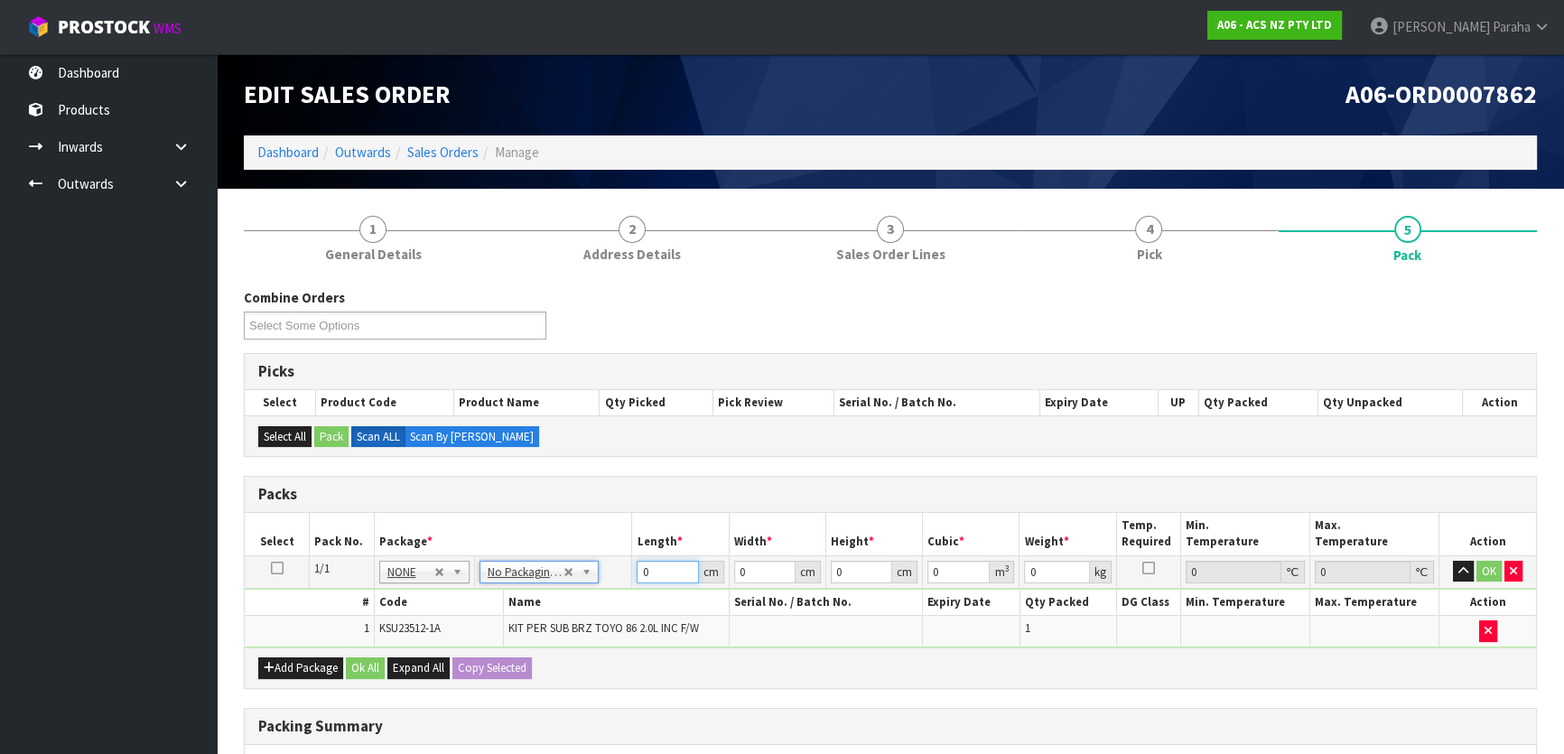
click at [583, 580] on tr "1/1 NONE 007-001 007-002 007-004 007-009 007-013 007-014 007-015 007-017 007-01…" at bounding box center [890, 571] width 1291 height 33
type input "39"
type input "37"
type input "1"
type input "0.001443"
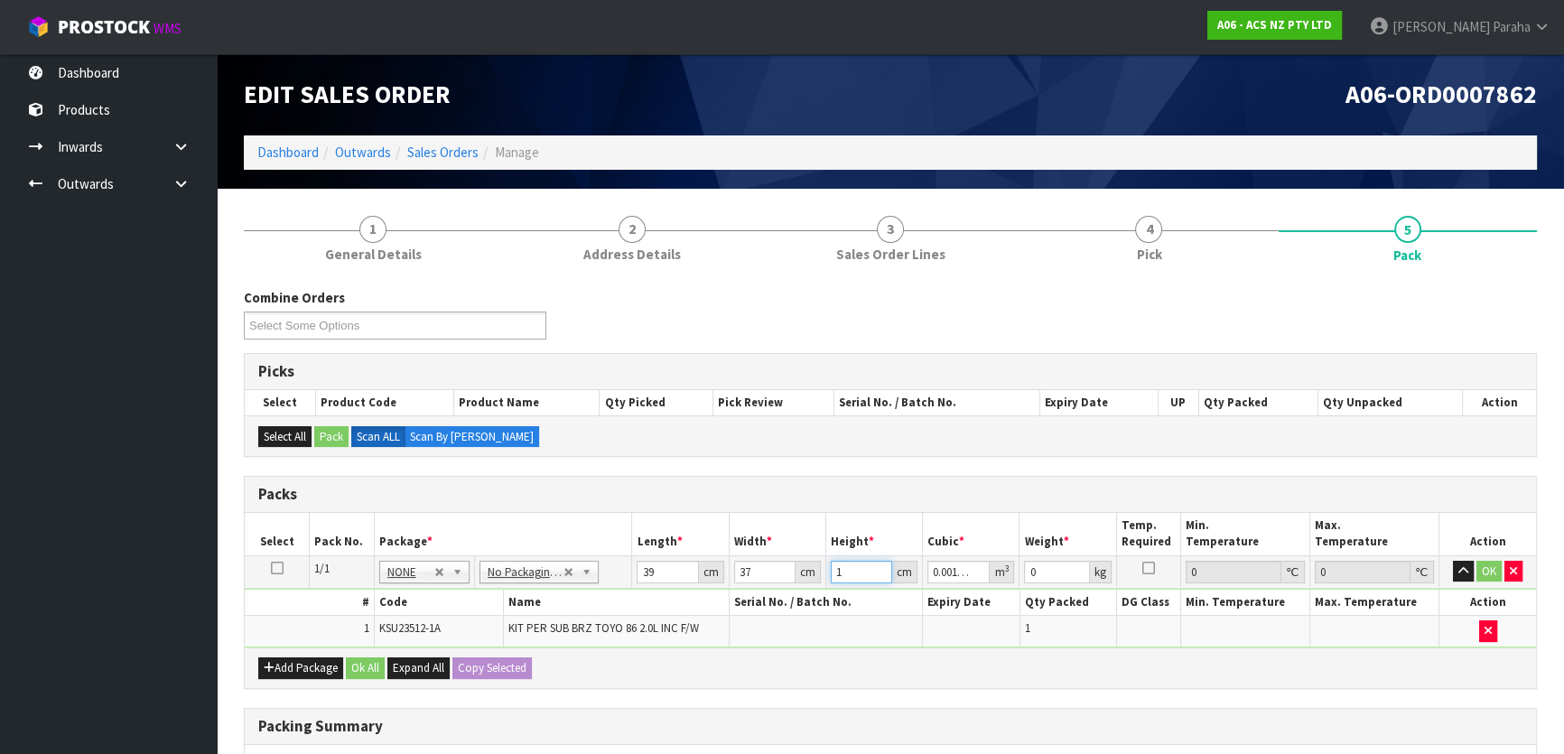
type input "12"
type input "0.017316"
type input "12"
type input "14"
click at [1453, 561] on button "button" at bounding box center [1463, 572] width 21 height 22
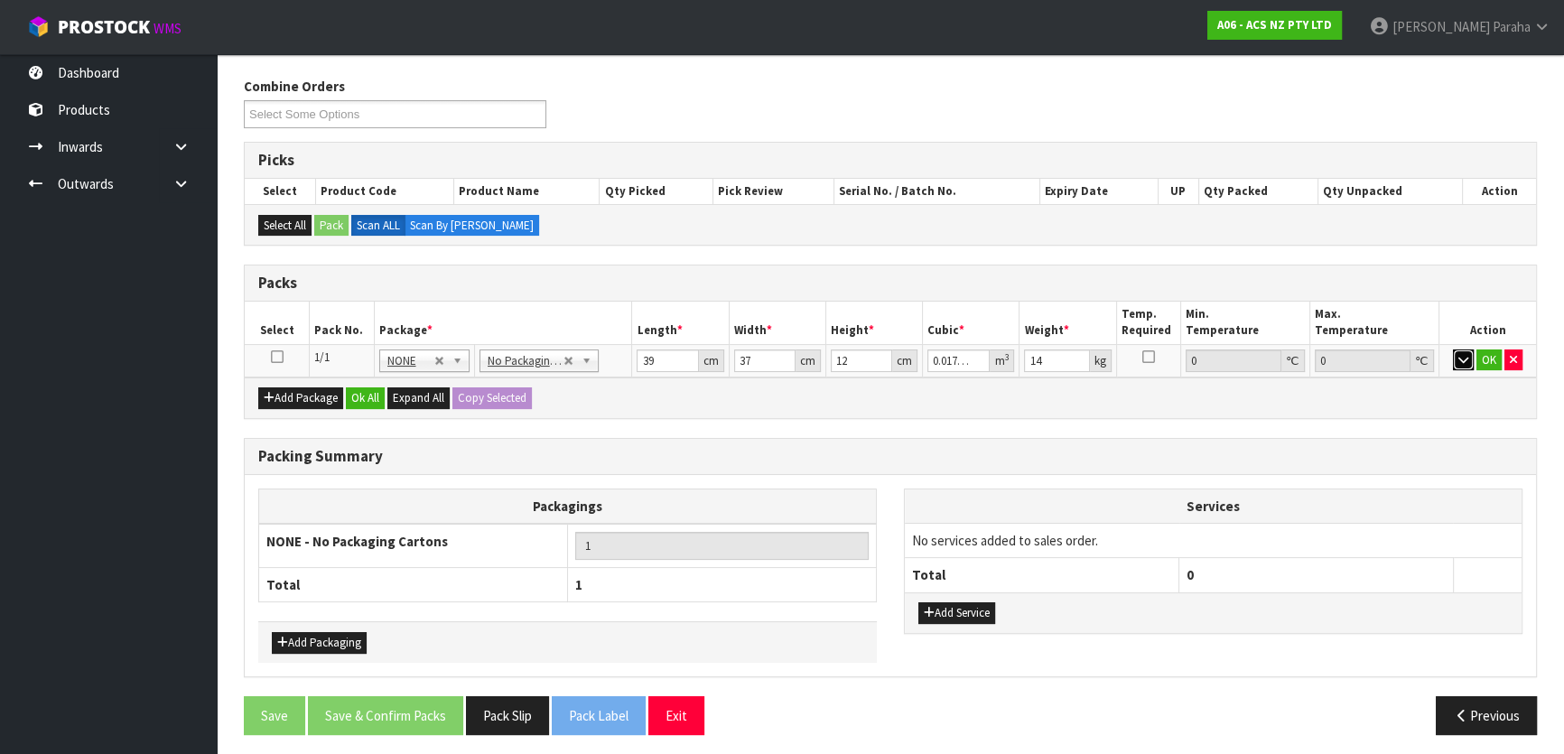
scroll to position [215, 0]
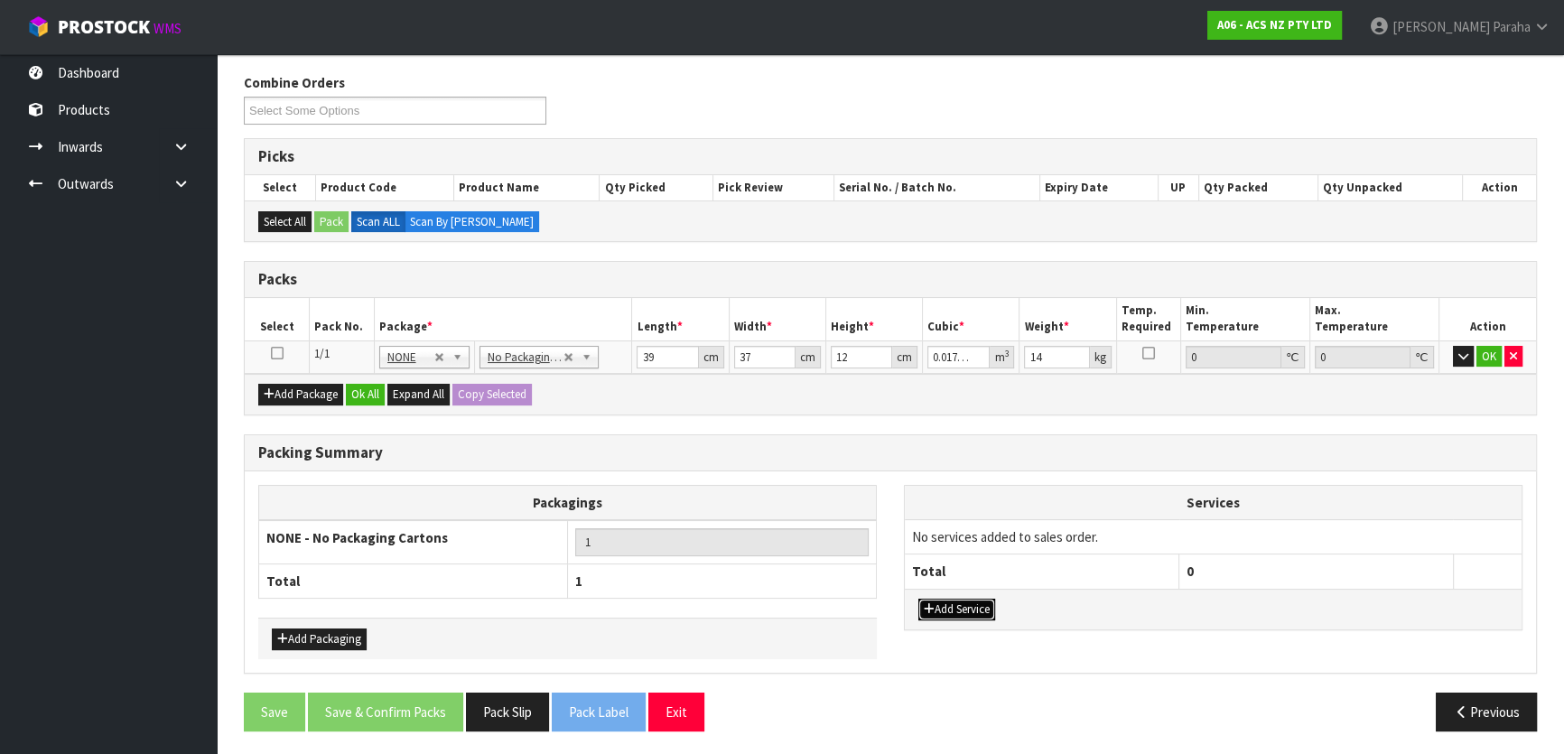
click at [953, 609] on button "Add Service" at bounding box center [956, 610] width 77 height 22
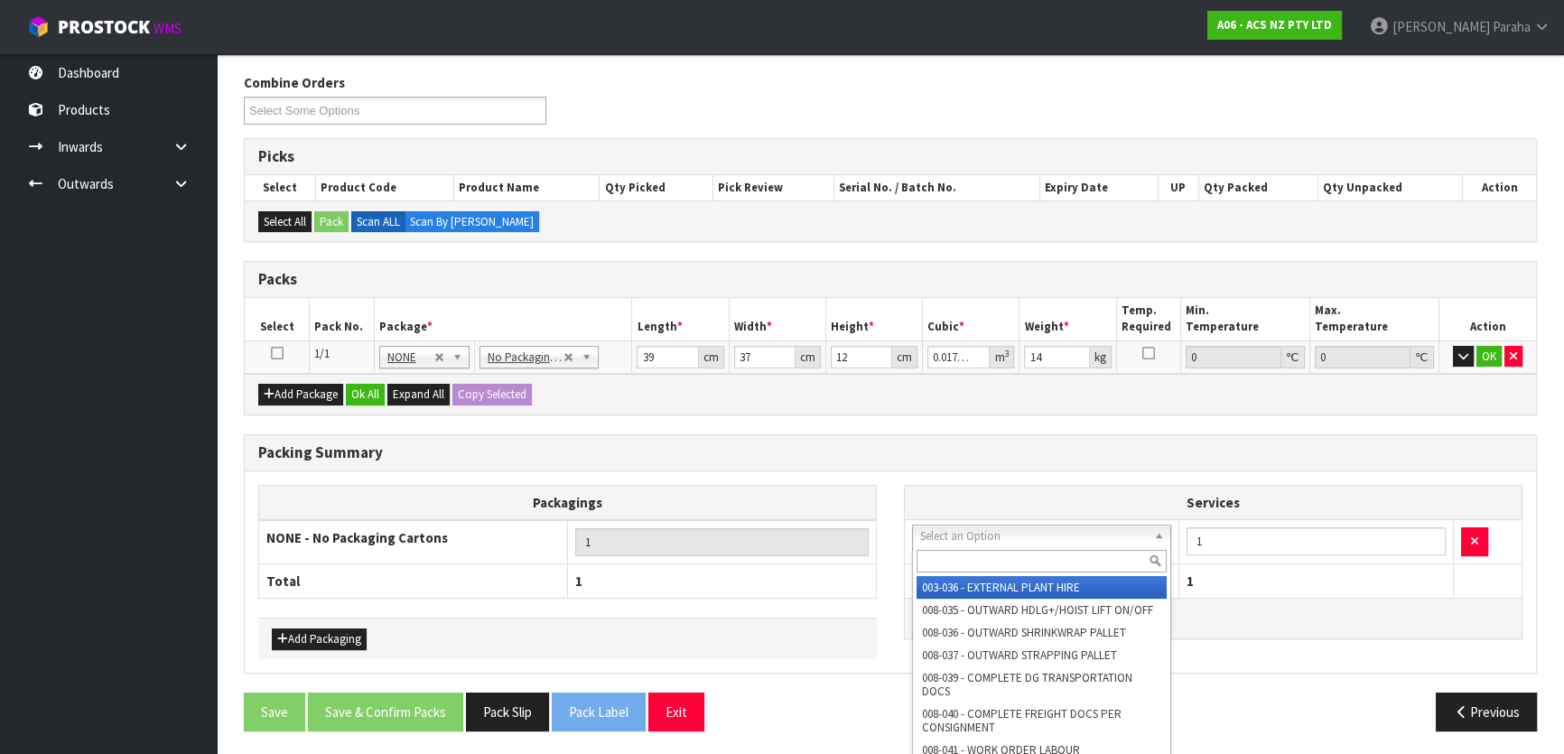
click at [973, 558] on input "text" at bounding box center [1041, 561] width 250 height 23
type input "044"
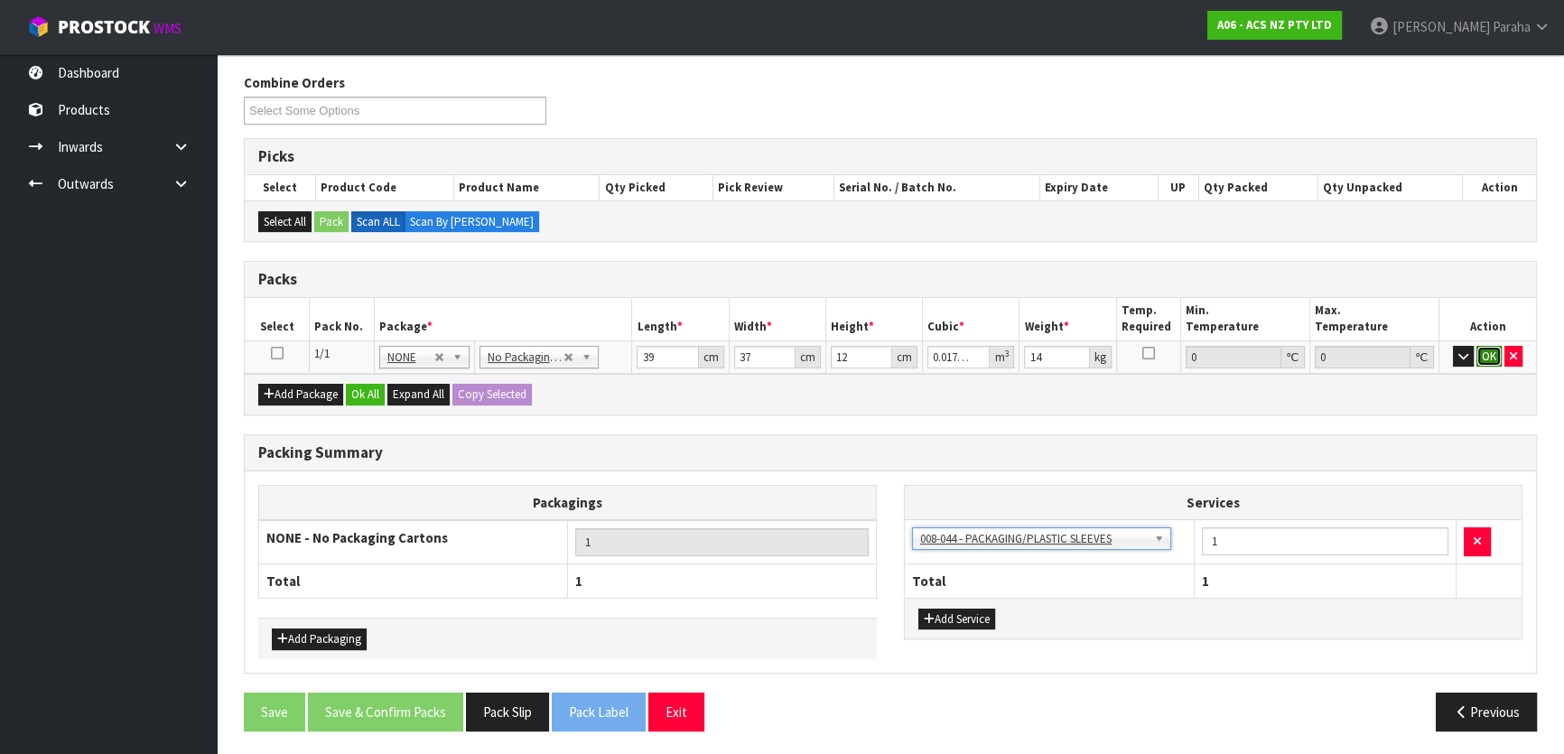
click at [1487, 353] on button "OK" at bounding box center [1488, 357] width 25 height 22
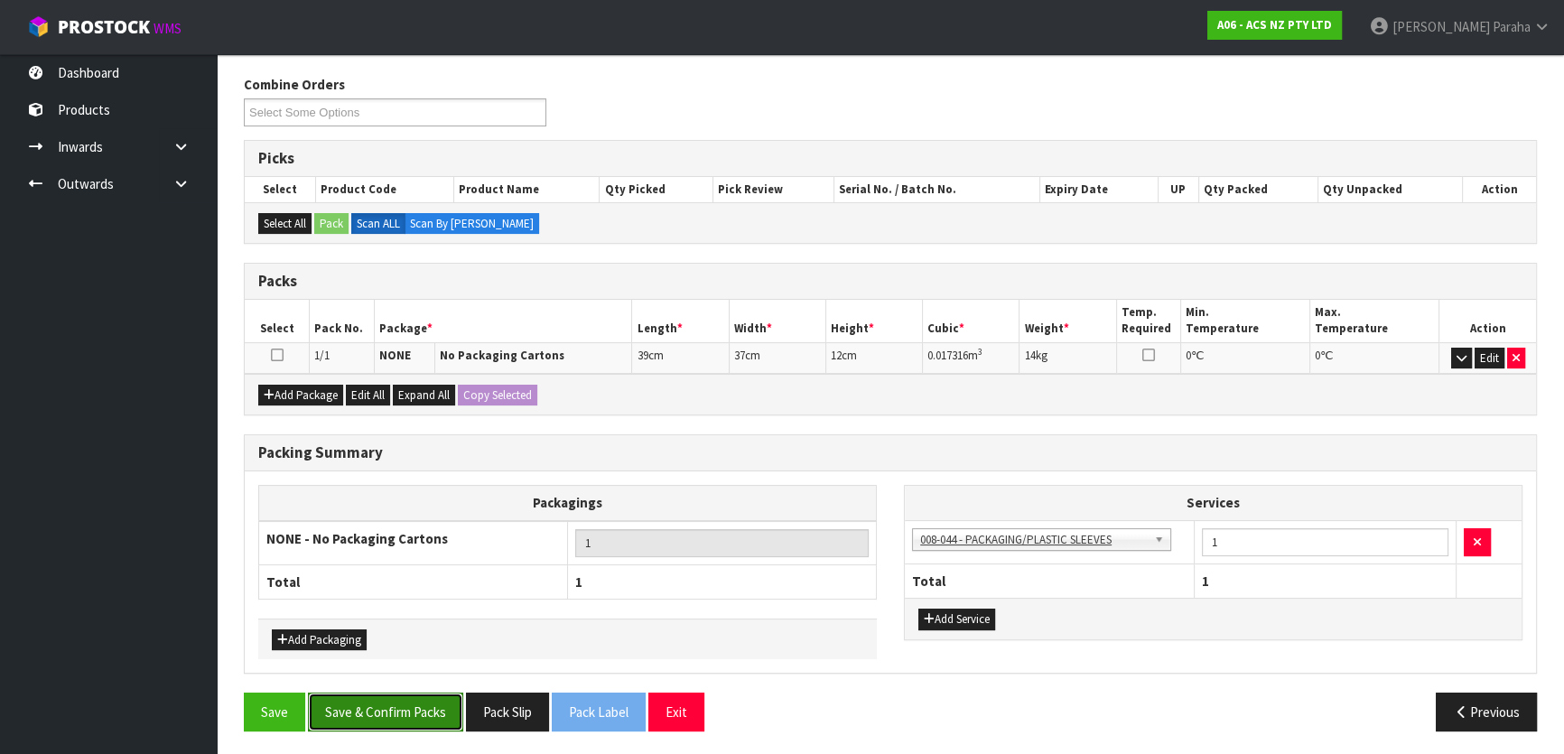
click at [423, 702] on button "Save & Confirm Packs" at bounding box center [385, 712] width 155 height 39
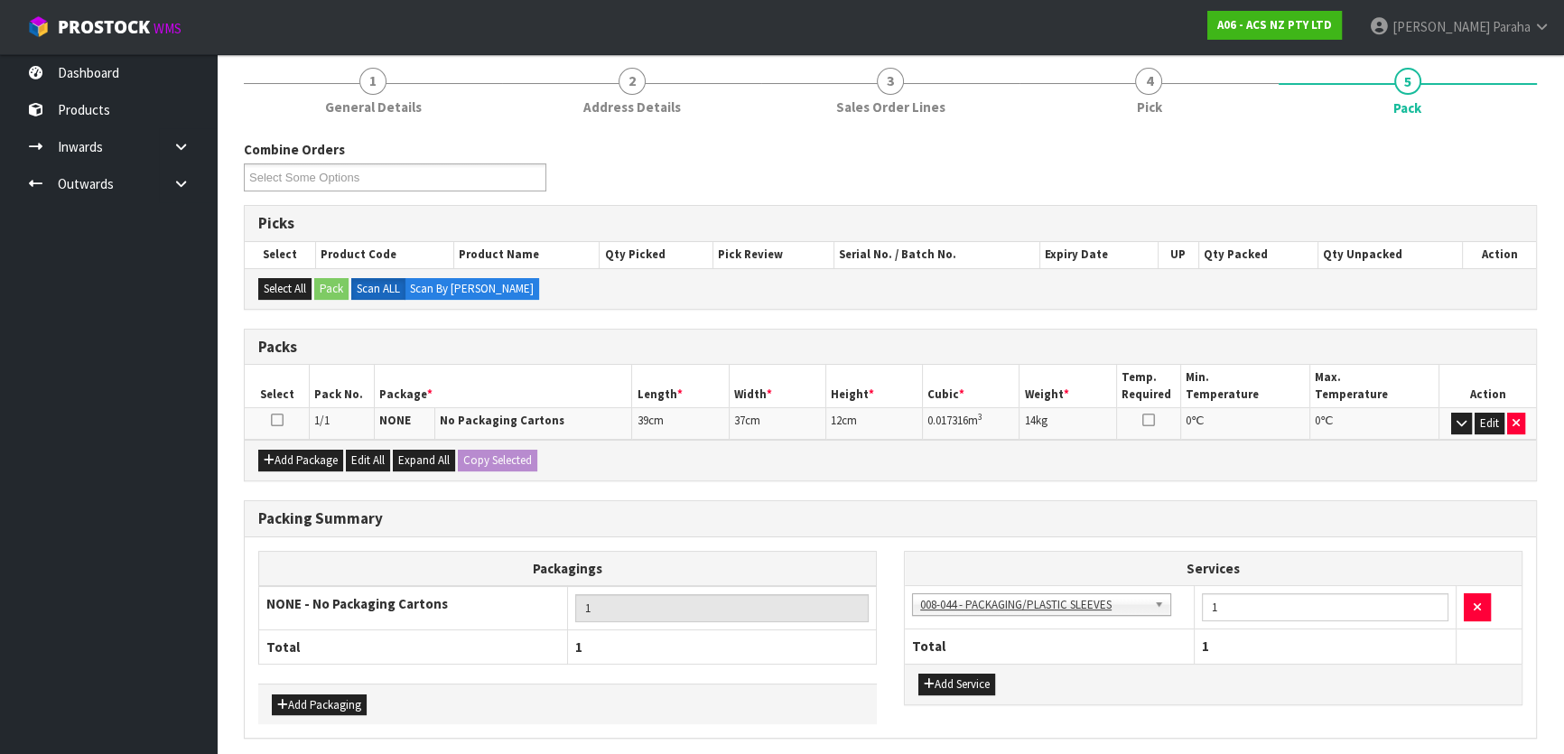
scroll to position [0, 0]
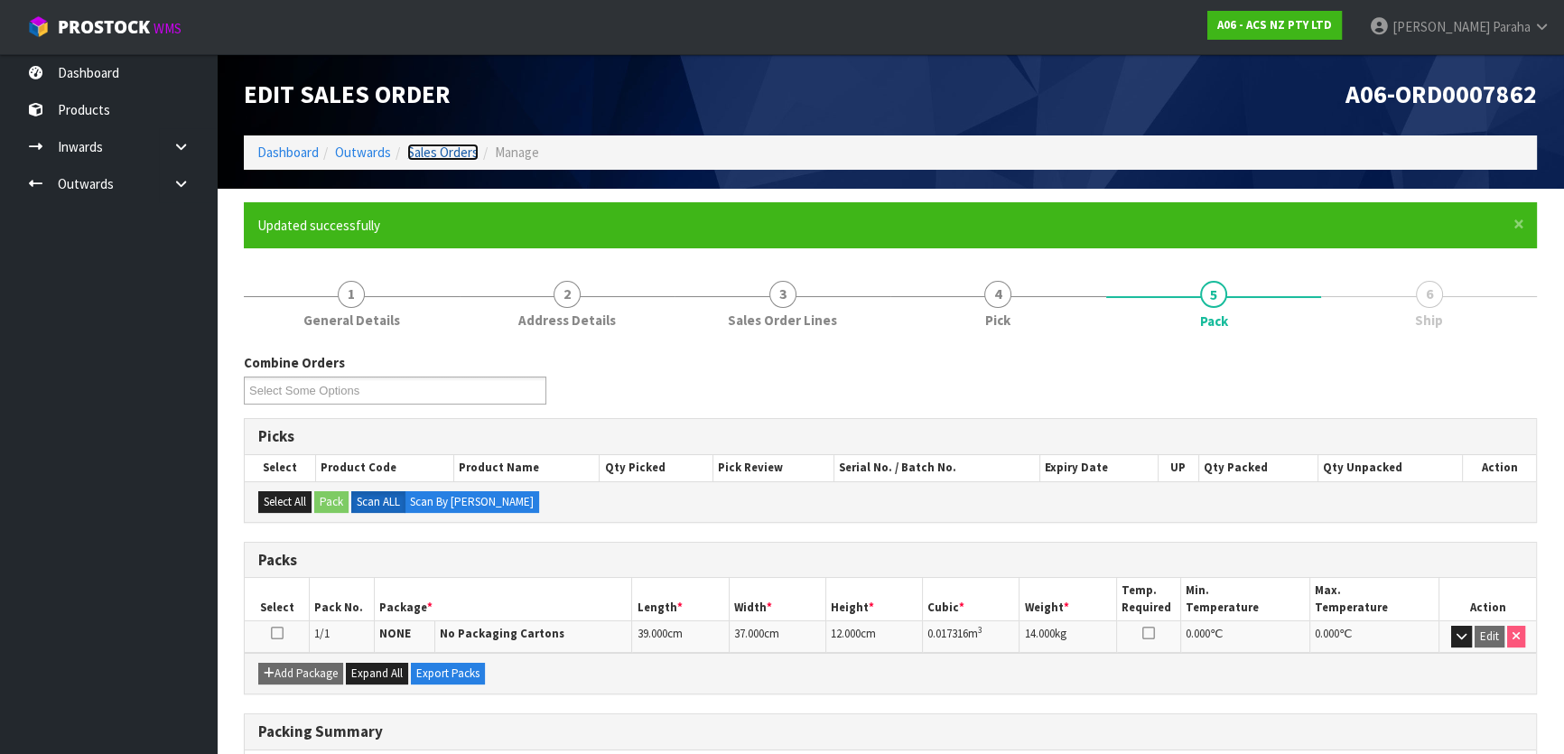
click at [423, 153] on link "Sales Orders" at bounding box center [442, 152] width 71 height 17
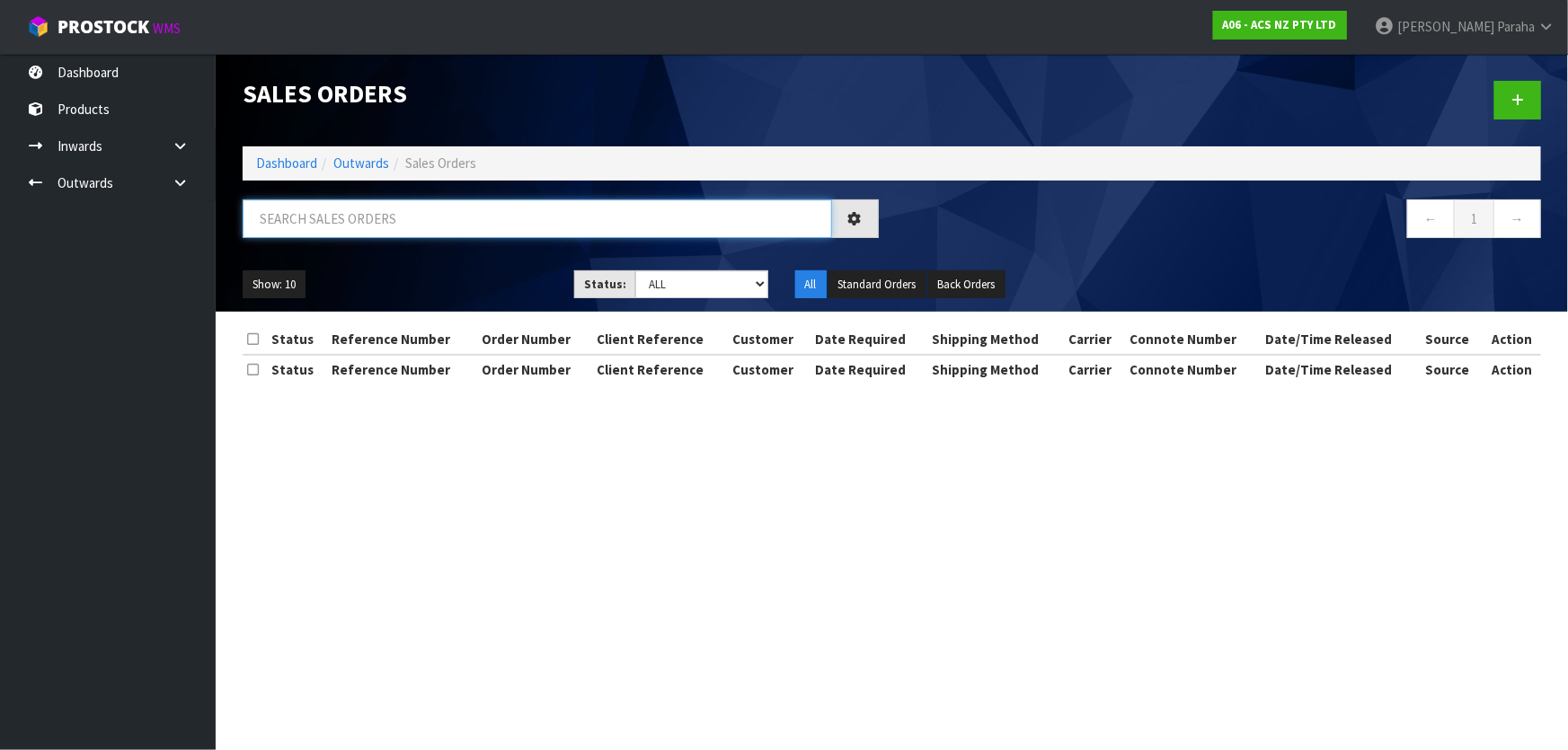
click at [426, 222] on input "text" at bounding box center [537, 218] width 589 height 39
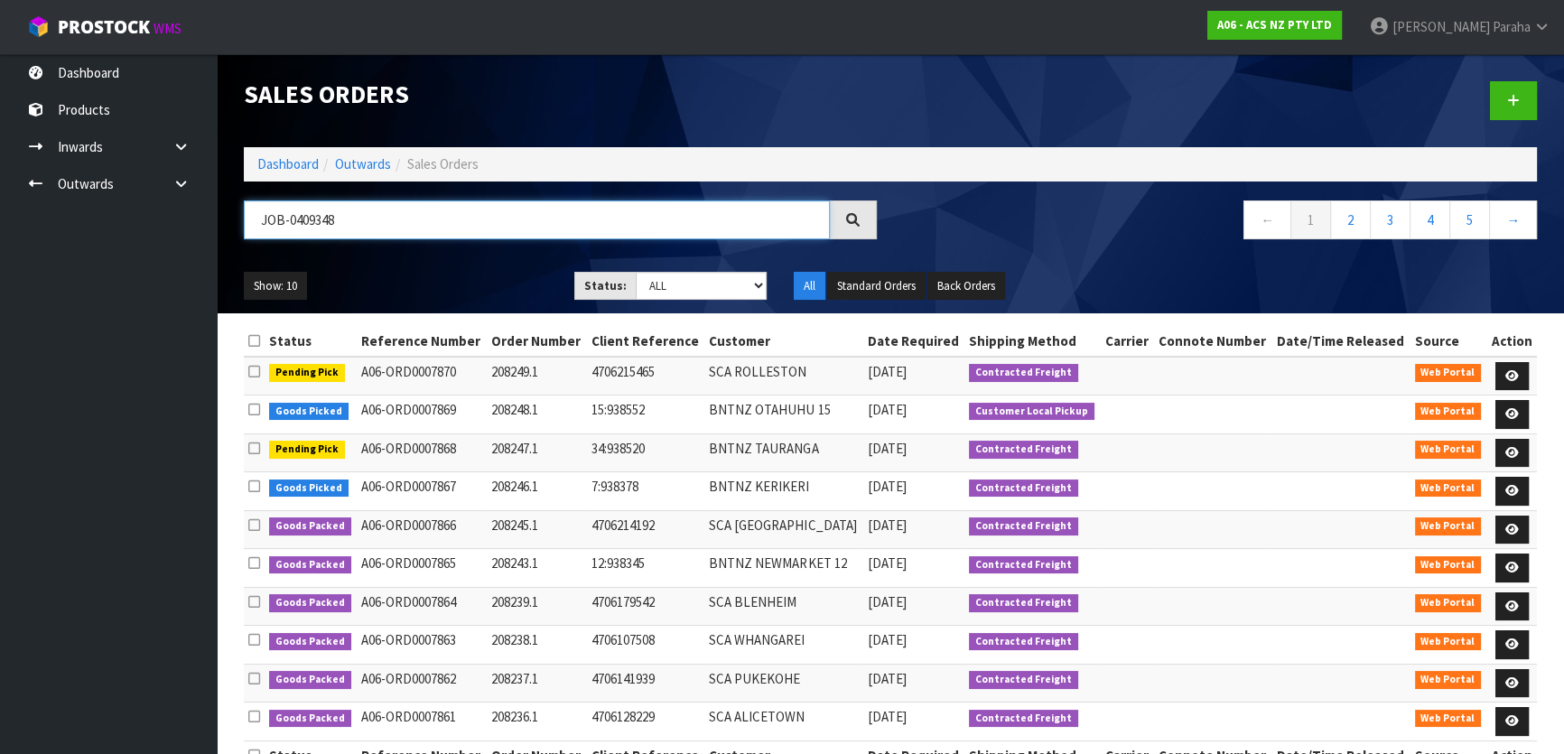
type input "JOB-0409348"
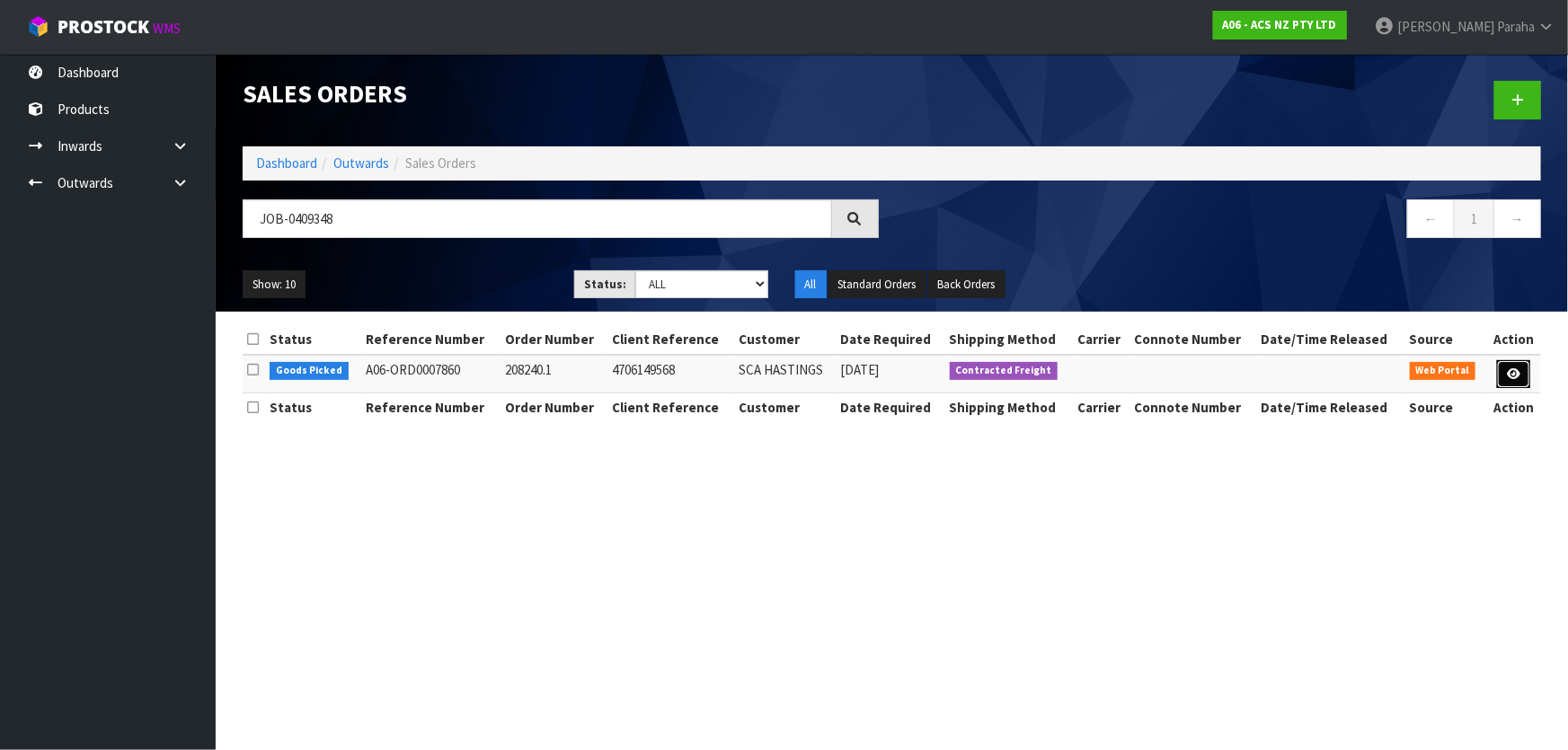
click at [1515, 368] on icon at bounding box center [1513, 374] width 14 height 12
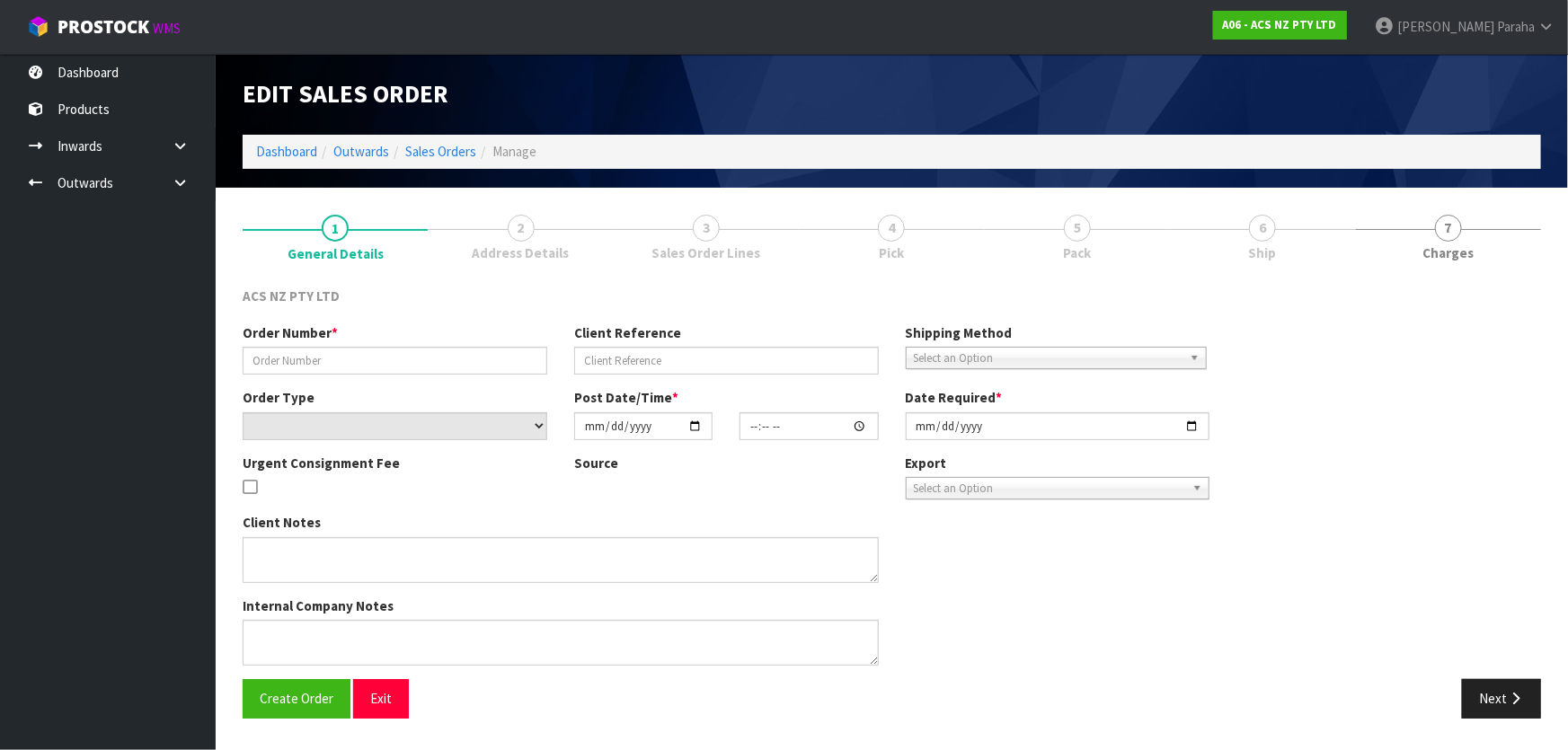
type input "208240.1"
type input "4706149568"
select select "number:0"
type input "[DATE]"
type input "16:39:00.000"
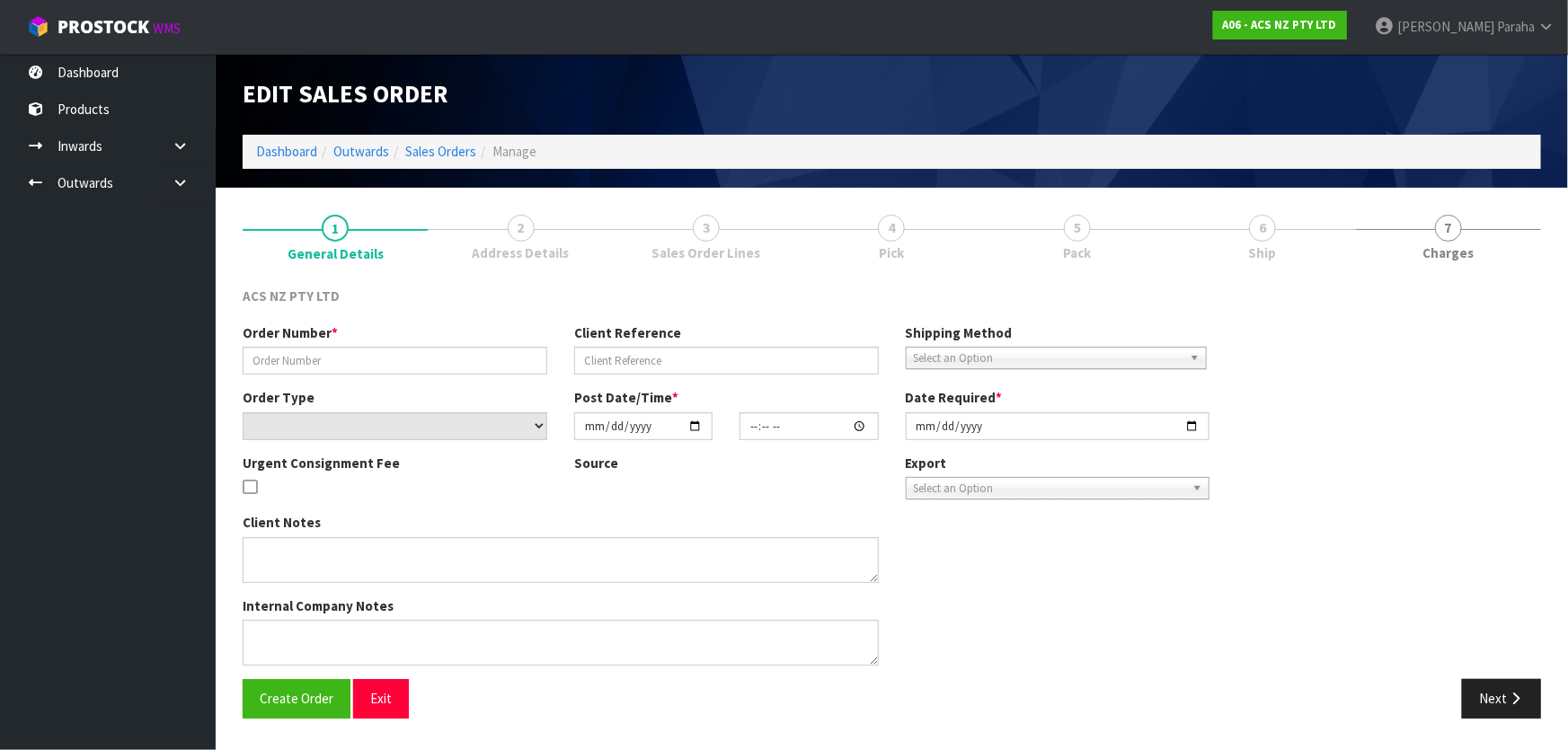
type input "[DATE]"
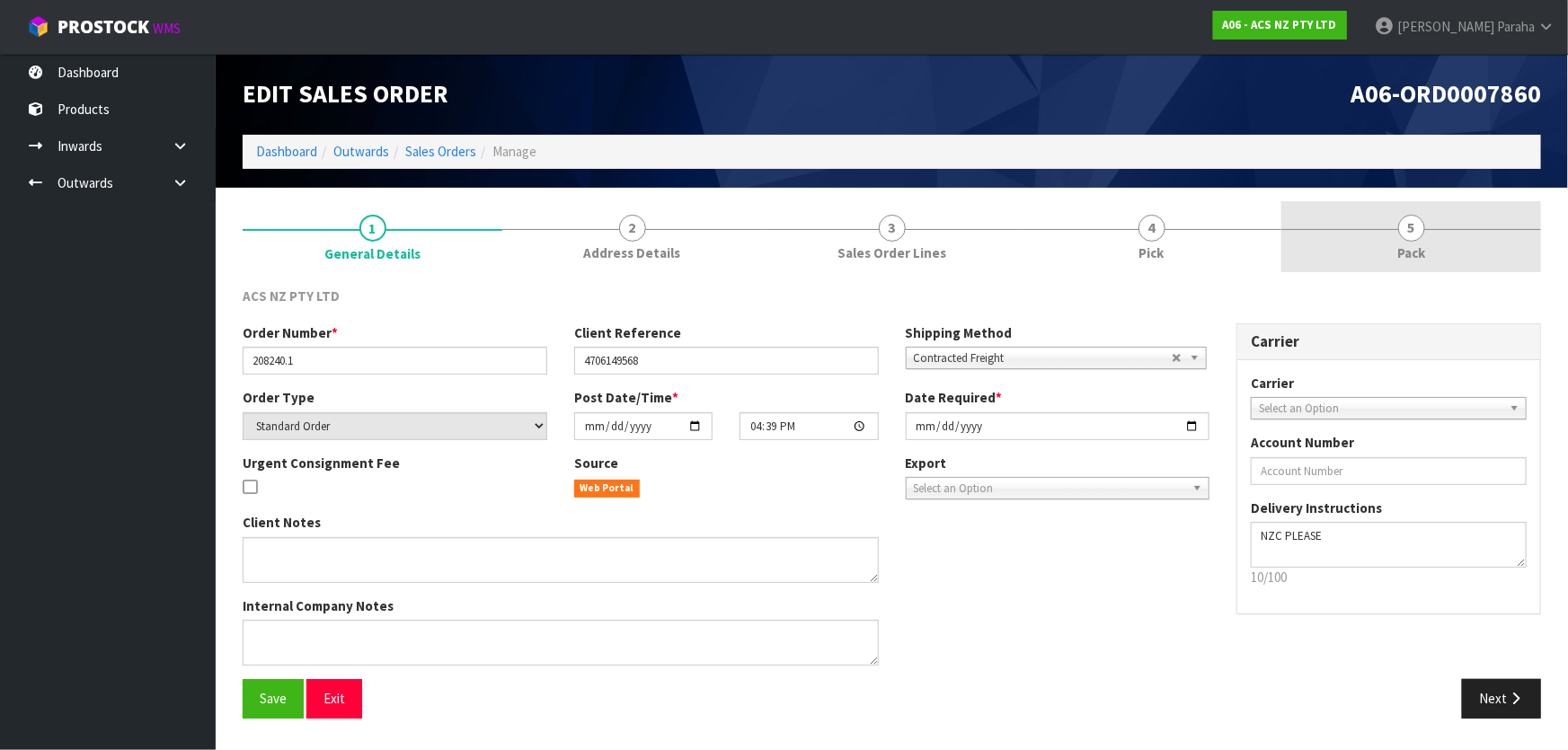
click at [1427, 245] on link "5 Pack" at bounding box center [1411, 236] width 260 height 71
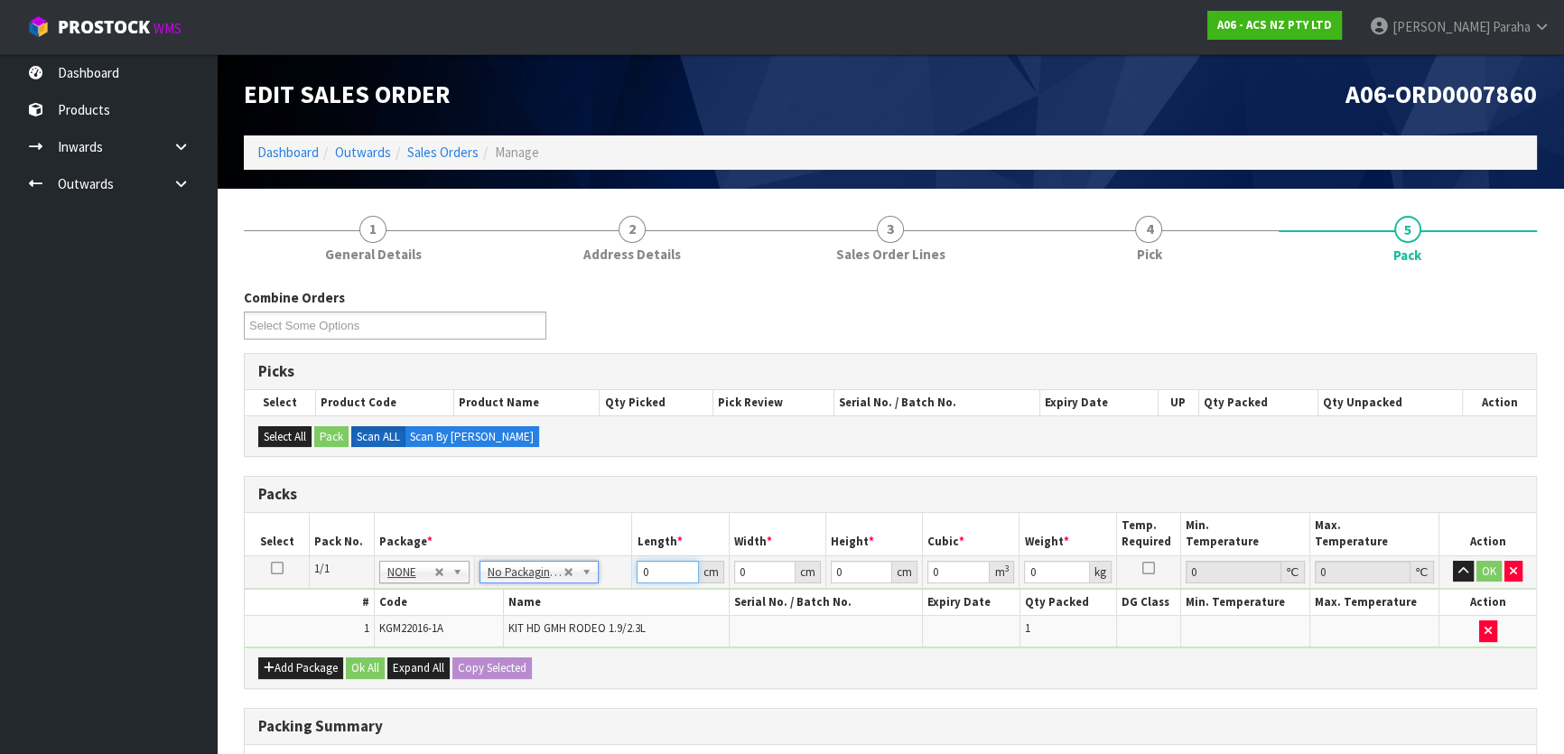
drag, startPoint x: 655, startPoint y: 564, endPoint x: 593, endPoint y: 584, distance: 64.5
click at [593, 584] on tr "1/1 NONE 007-001 007-002 007-004 007-009 007-013 007-014 007-015 007-017 007-01…" at bounding box center [890, 571] width 1291 height 33
type input "31"
type input "34"
type input "1"
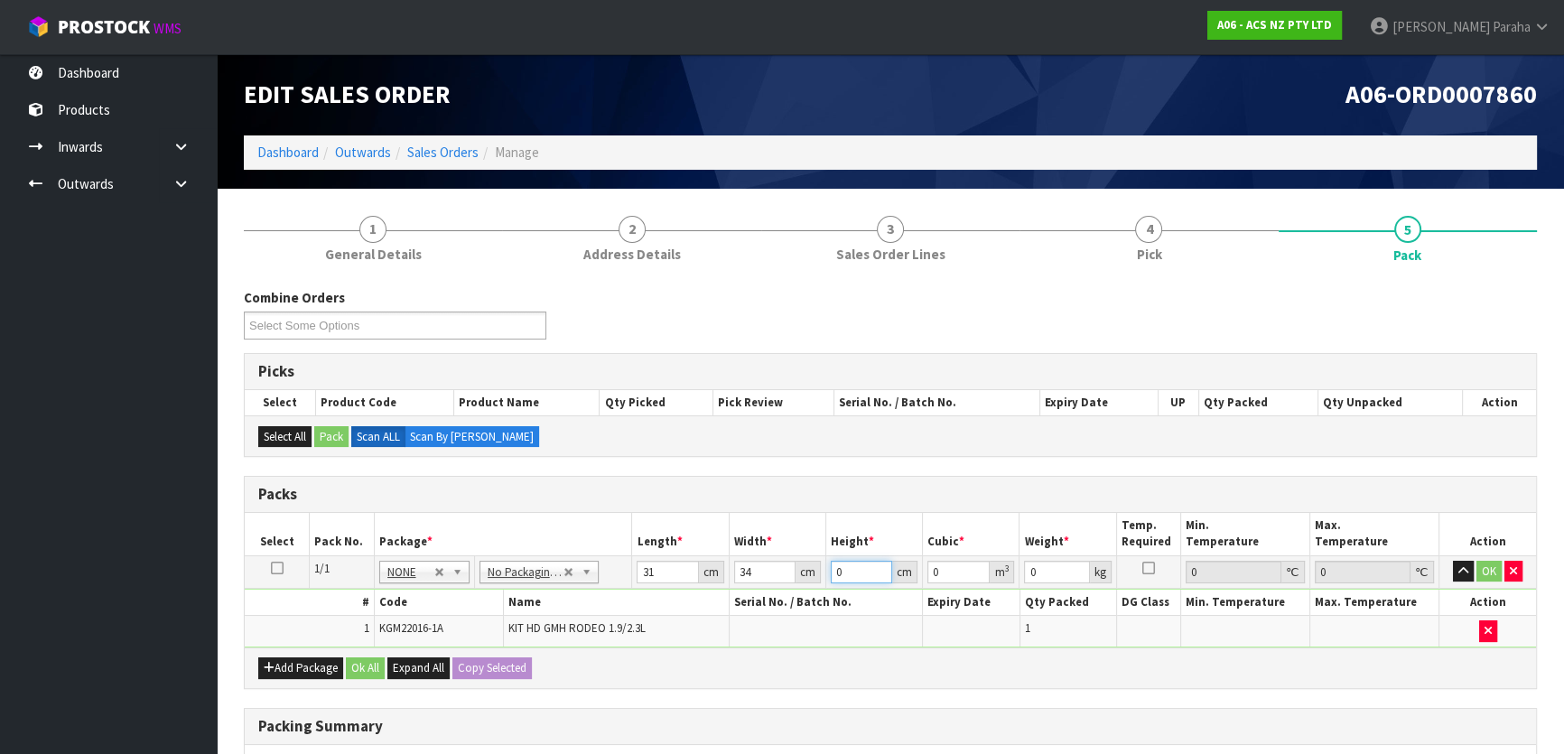
type input "0.001054"
type input "12"
type input "0.012648"
type input "12"
type input "7"
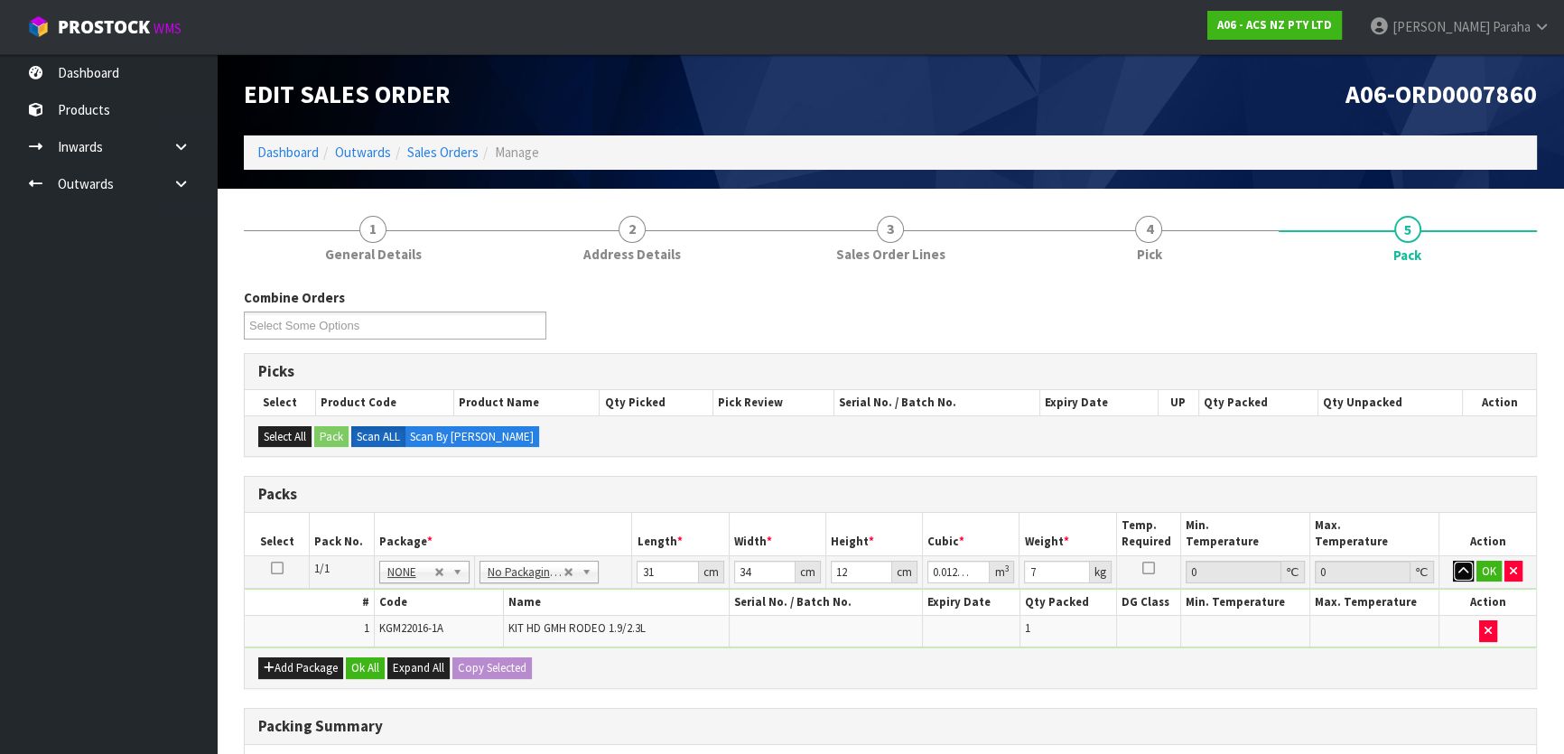
click at [1453, 561] on button "button" at bounding box center [1463, 572] width 21 height 22
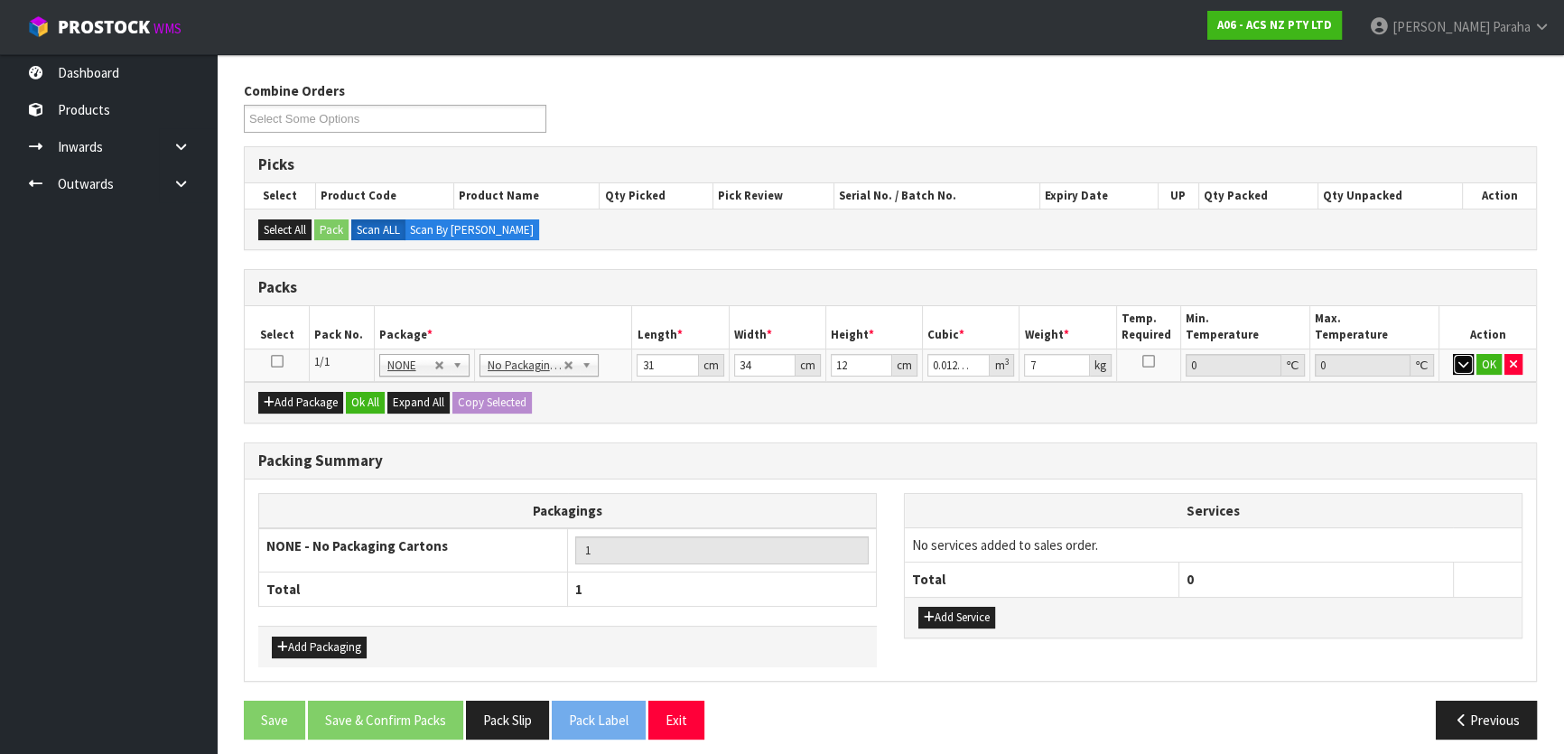
scroll to position [215, 0]
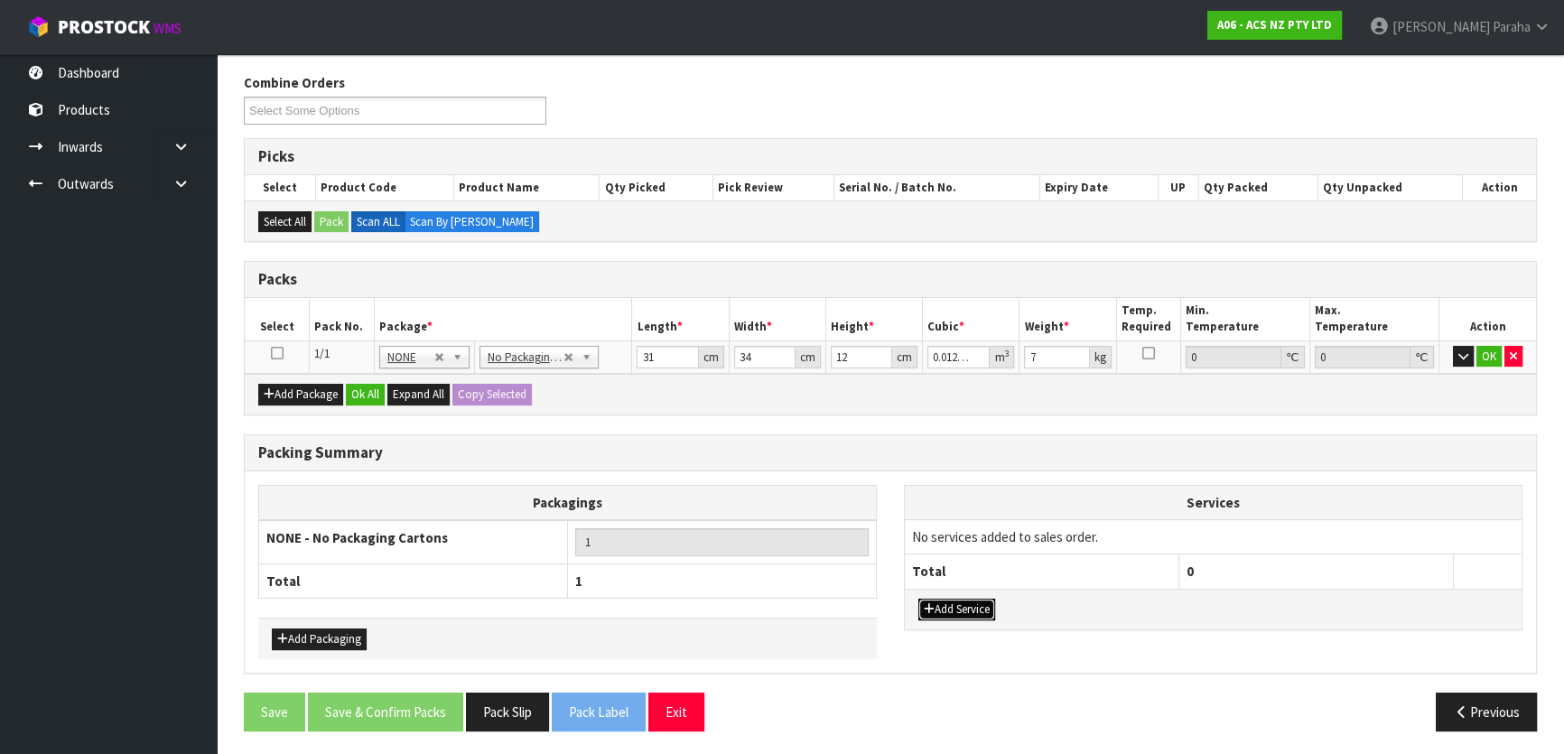
click at [957, 607] on button "Add Service" at bounding box center [956, 610] width 77 height 22
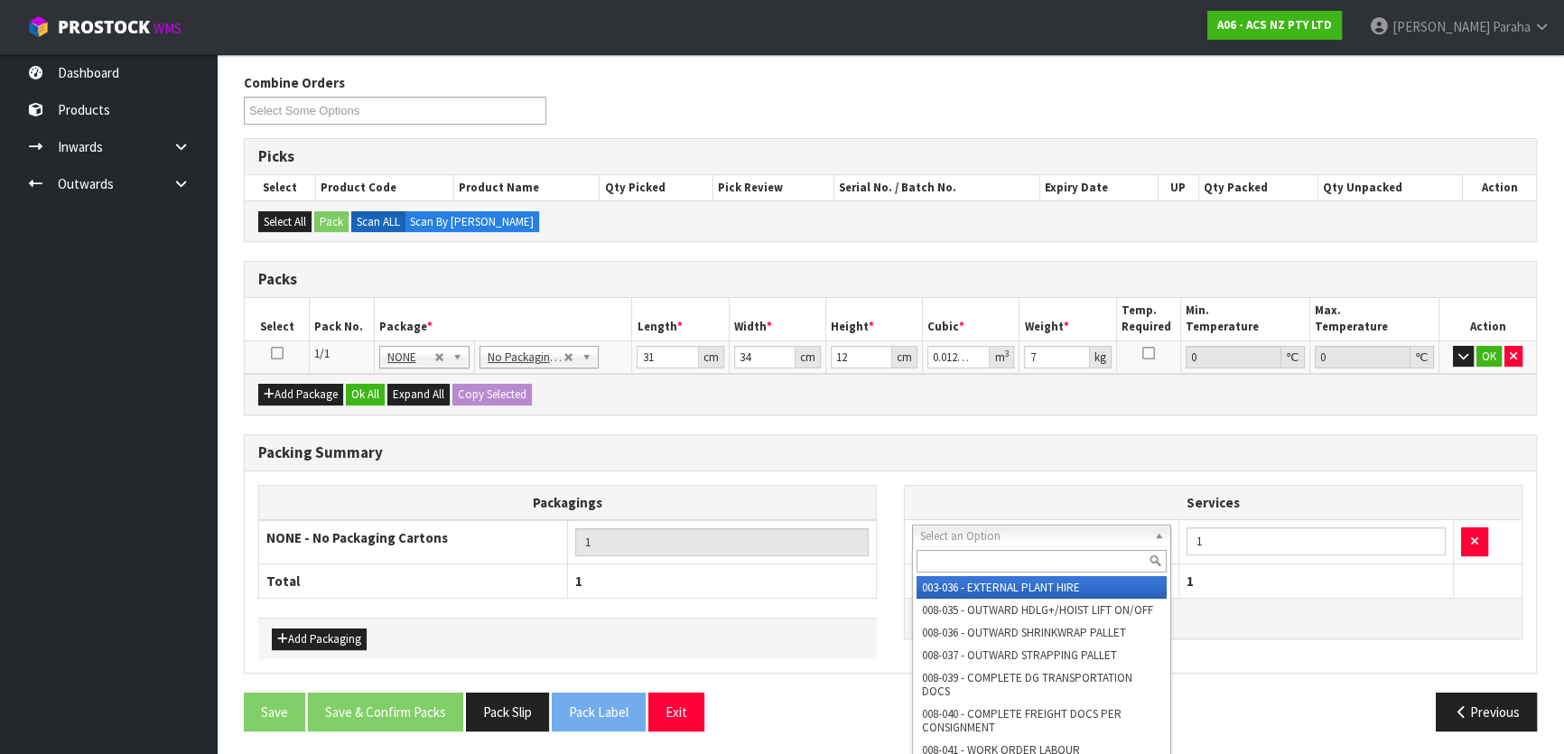
click at [949, 555] on input "text" at bounding box center [1041, 561] width 250 height 23
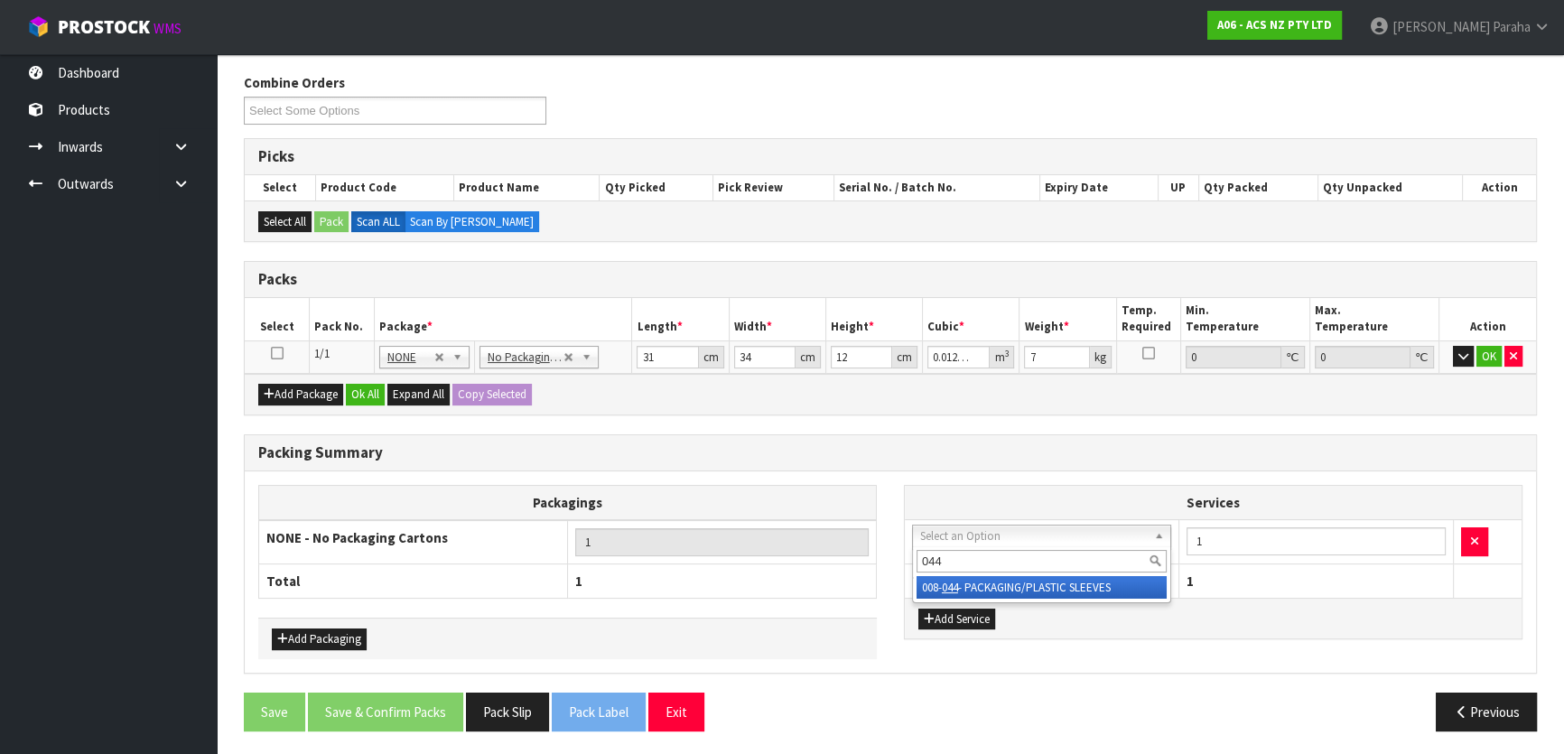
type input "044"
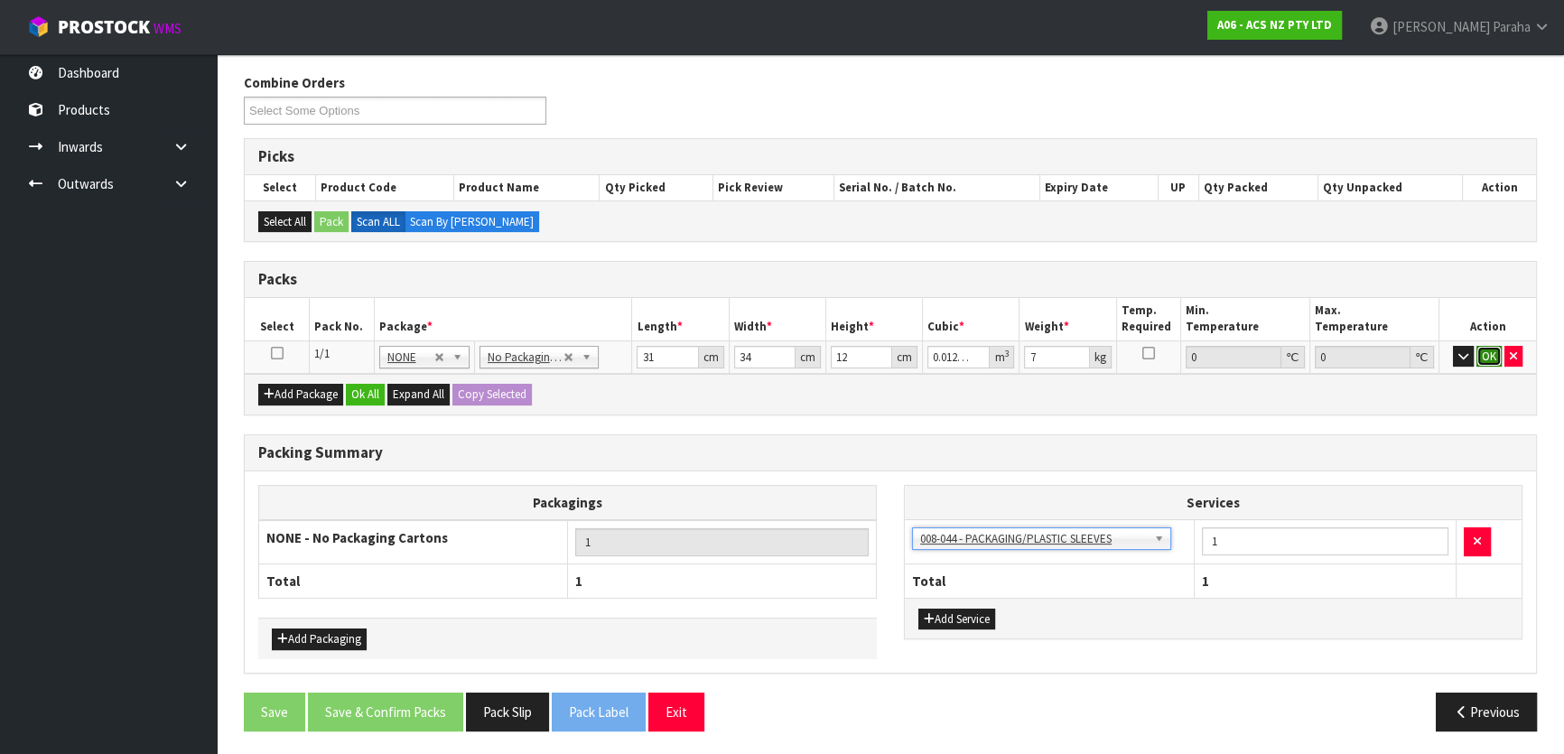
click at [1488, 349] on button "OK" at bounding box center [1488, 357] width 25 height 22
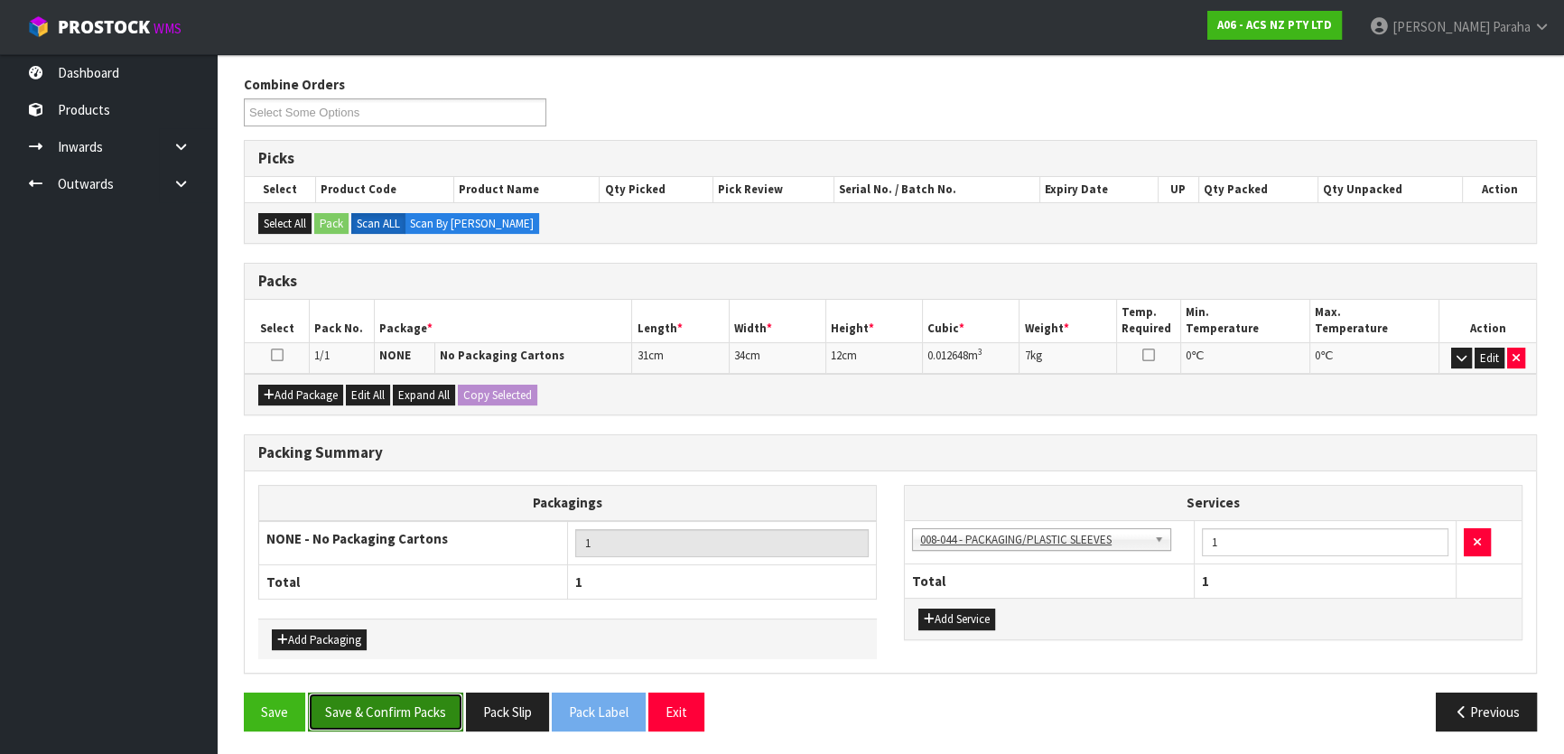
click at [402, 702] on button "Save & Confirm Packs" at bounding box center [385, 712] width 155 height 39
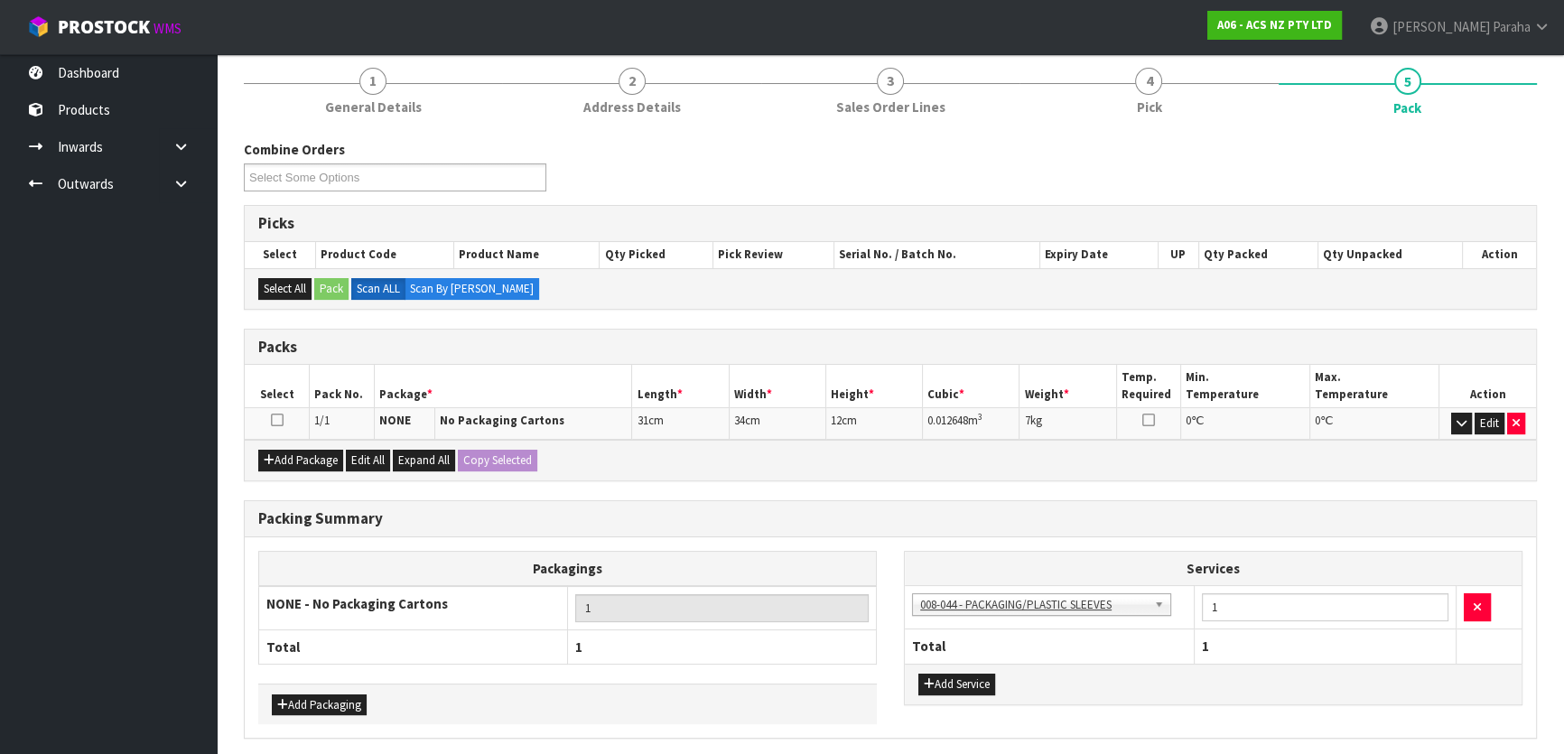
scroll to position [0, 0]
